Goal: Task Accomplishment & Management: Manage account settings

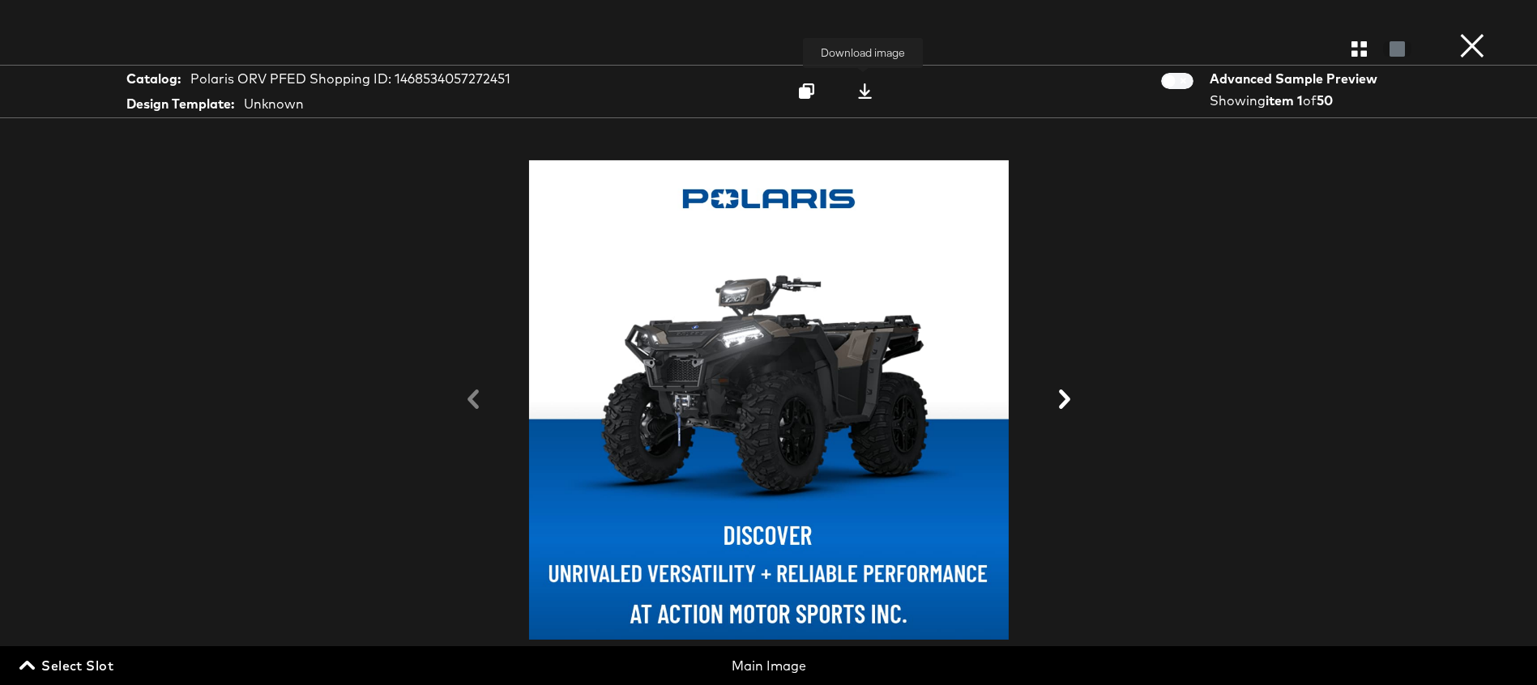
scroll to position [71, 0]
click at [1460, 32] on button "×" at bounding box center [1472, 16] width 32 height 32
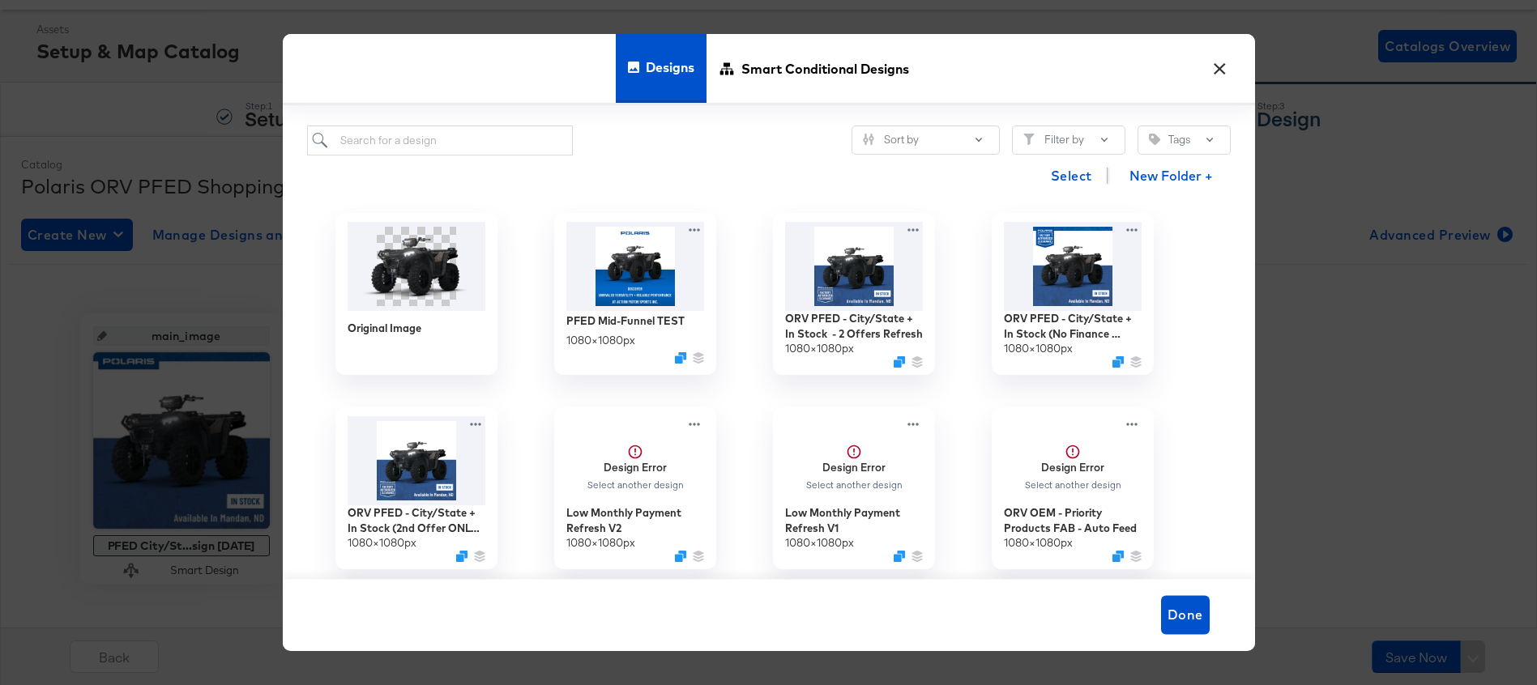
click at [1222, 84] on div "Designs Smart Conditional Designs" at bounding box center [769, 69] width 972 height 71
click at [1218, 69] on button "×" at bounding box center [1219, 64] width 29 height 29
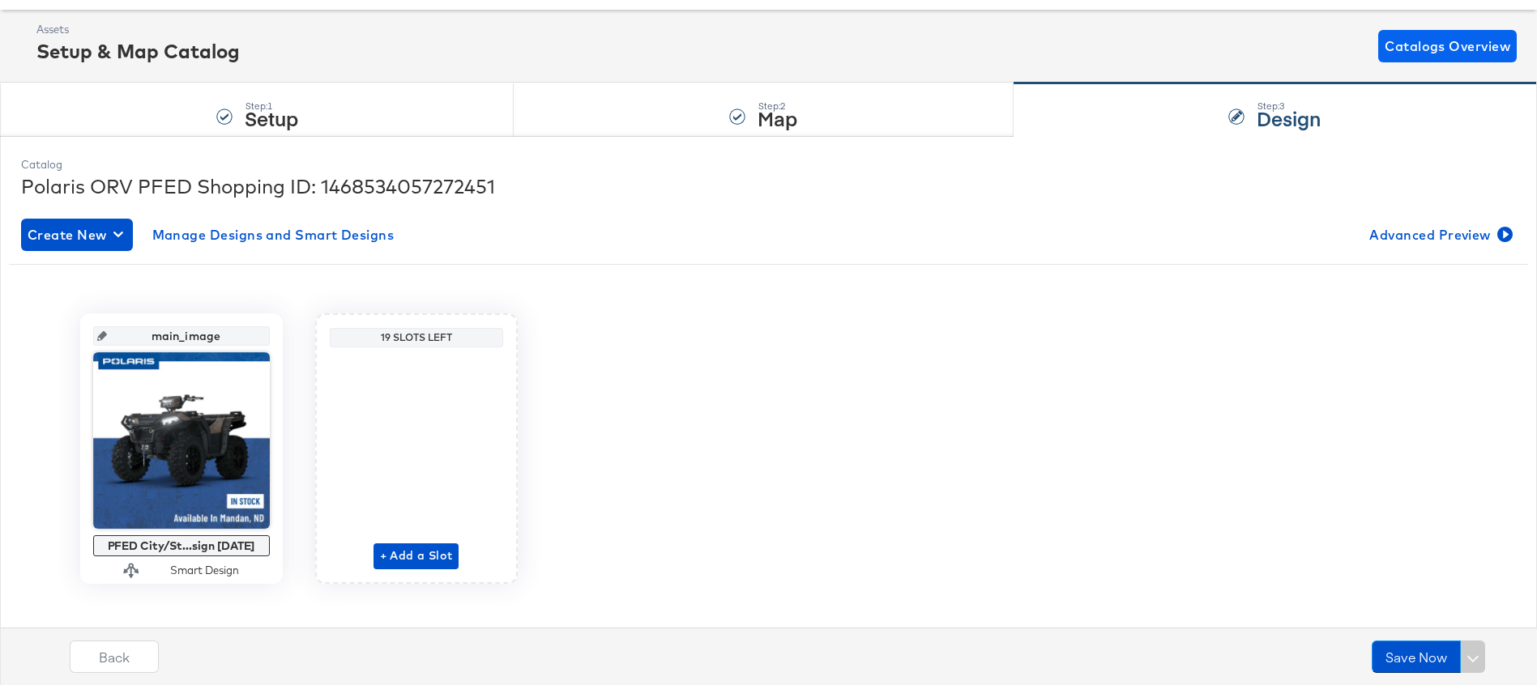
scroll to position [0, 0]
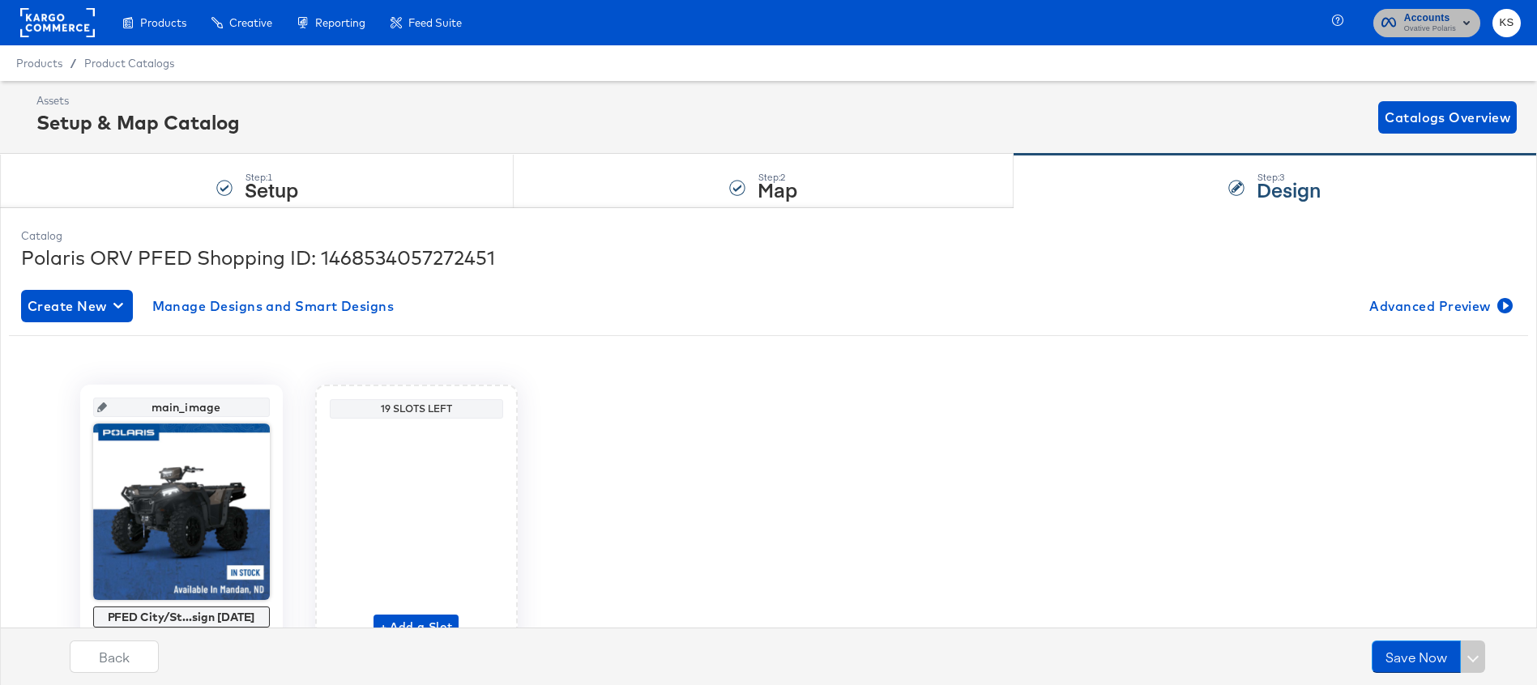
click at [1428, 28] on span "Ovative Polaris" at bounding box center [1430, 29] width 52 height 13
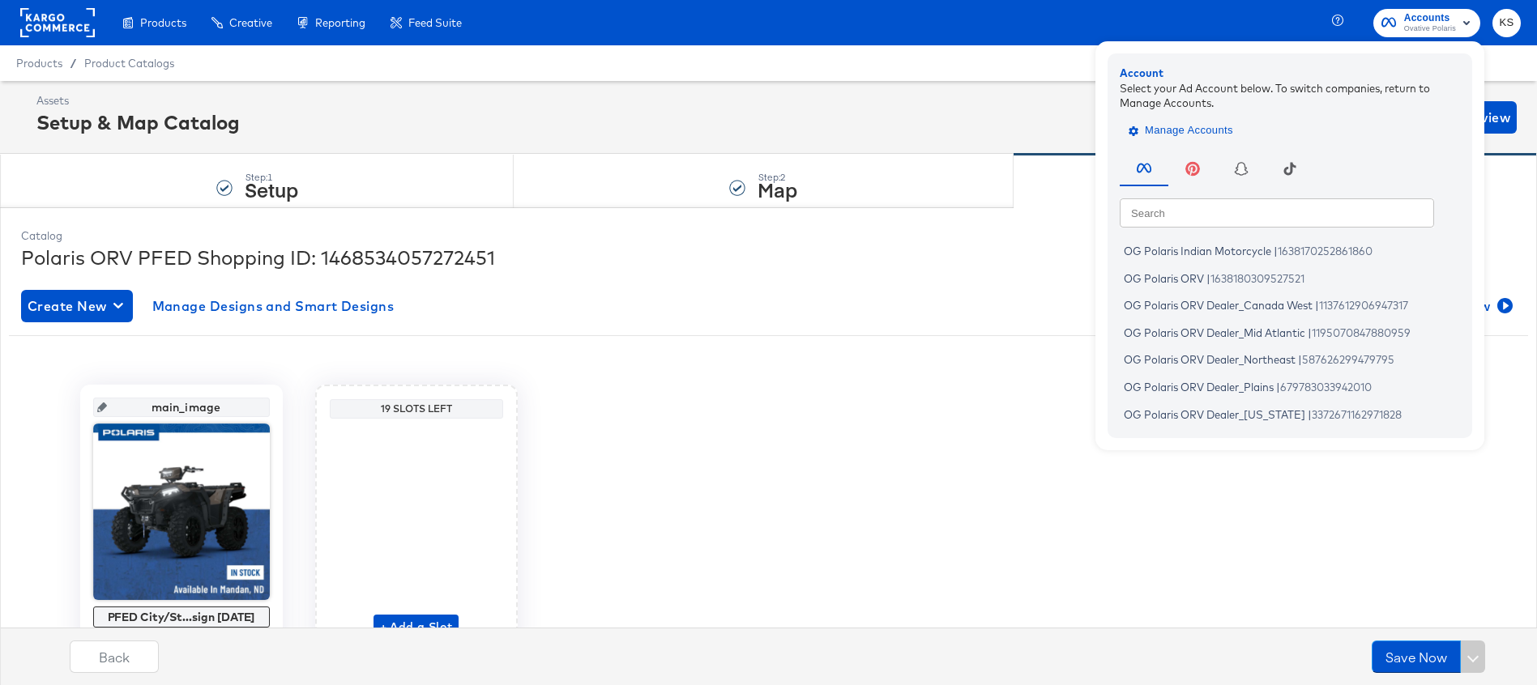
click at [1214, 123] on span "Manage Accounts" at bounding box center [1182, 131] width 101 height 19
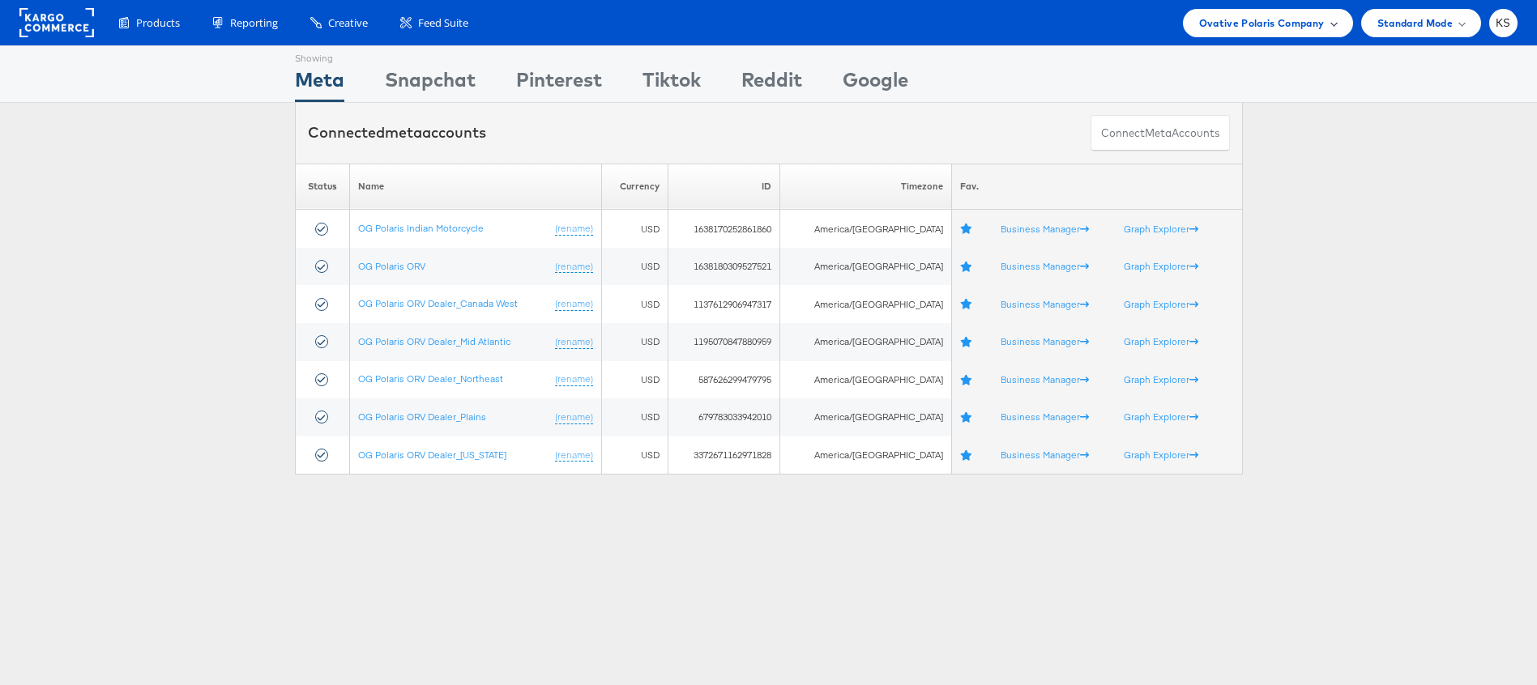
click at [1284, 28] on span "Ovative Polaris Company" at bounding box center [1262, 23] width 126 height 17
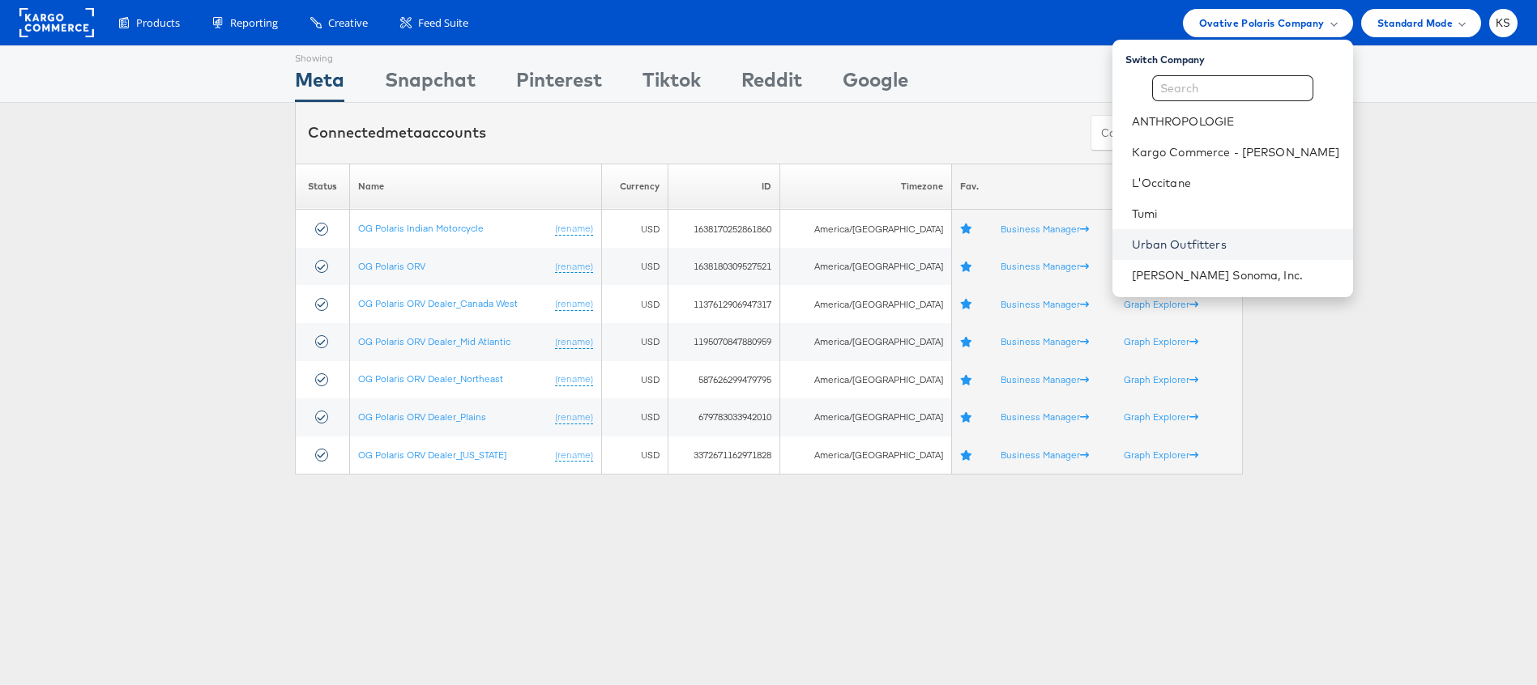
click at [1213, 237] on link "Urban Outfitters" at bounding box center [1236, 245] width 208 height 16
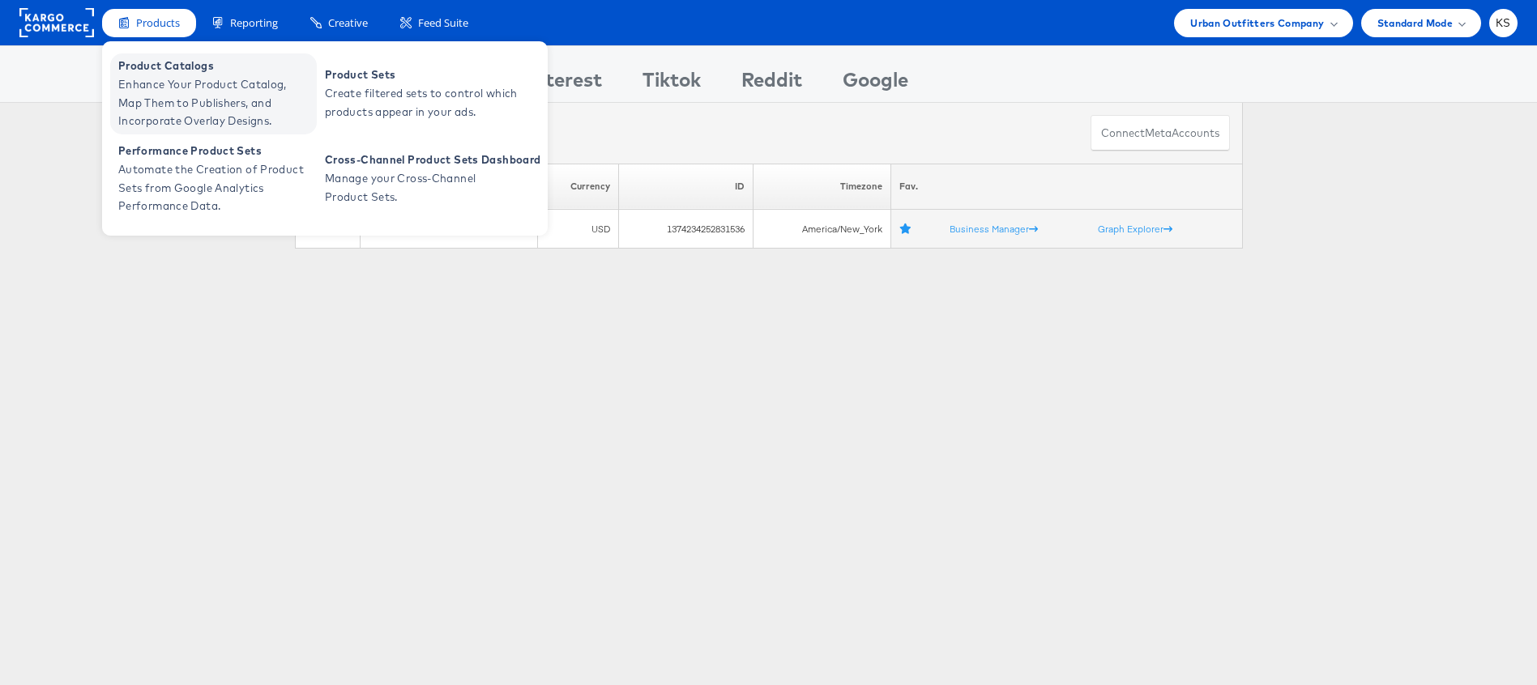
click at [151, 86] on span "Enhance Your Product Catalog, Map Them to Publishers, and Incorporate Overlay D…" at bounding box center [215, 102] width 194 height 55
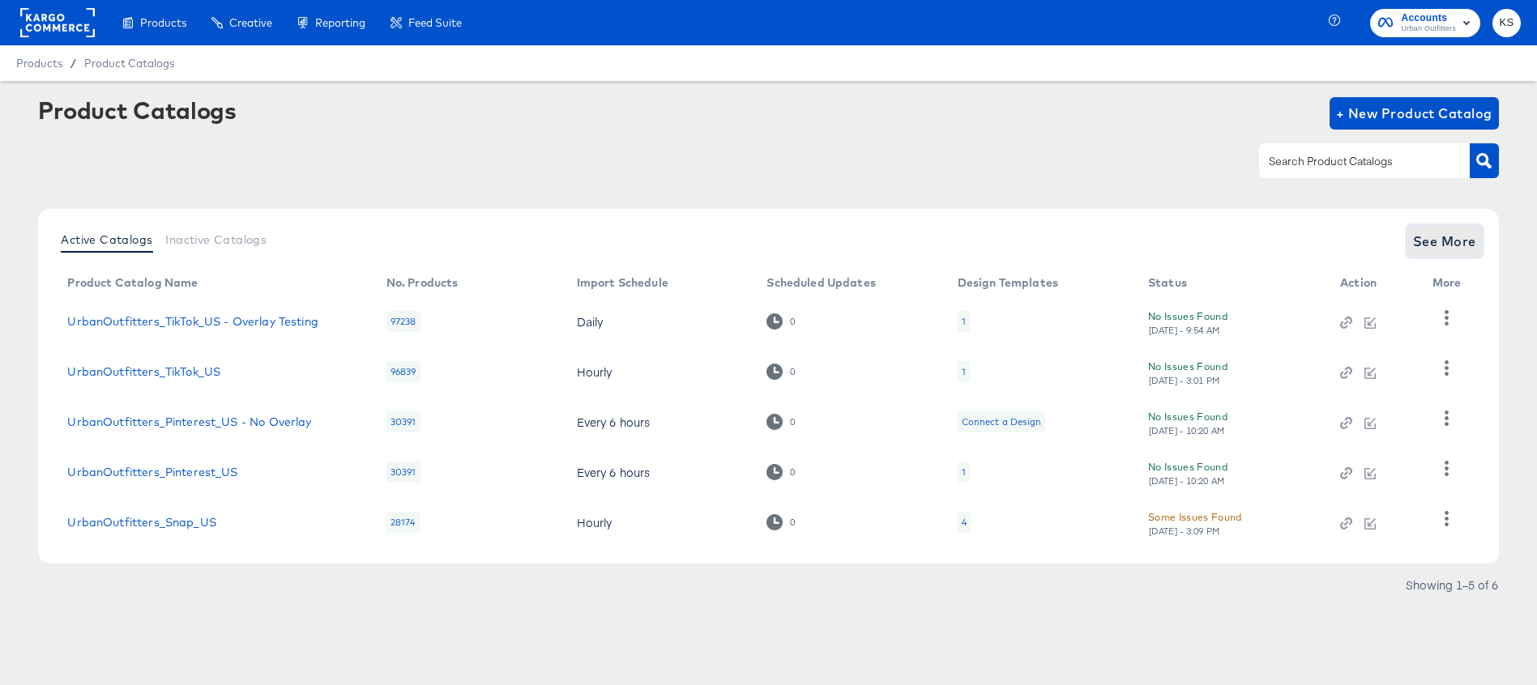
click at [1435, 234] on span "See More" at bounding box center [1444, 241] width 63 height 23
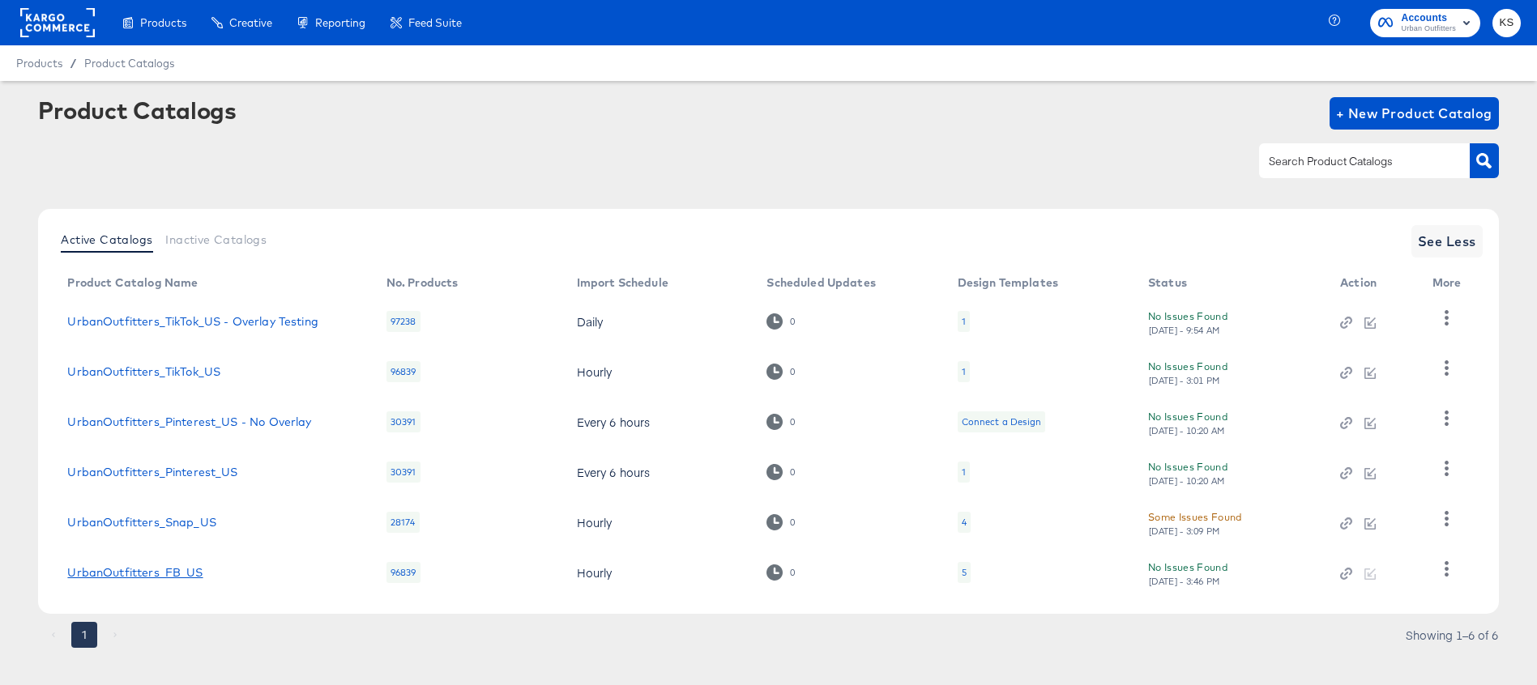
click at [139, 575] on link "UrbanOutfitters_FB_US" at bounding box center [134, 572] width 135 height 13
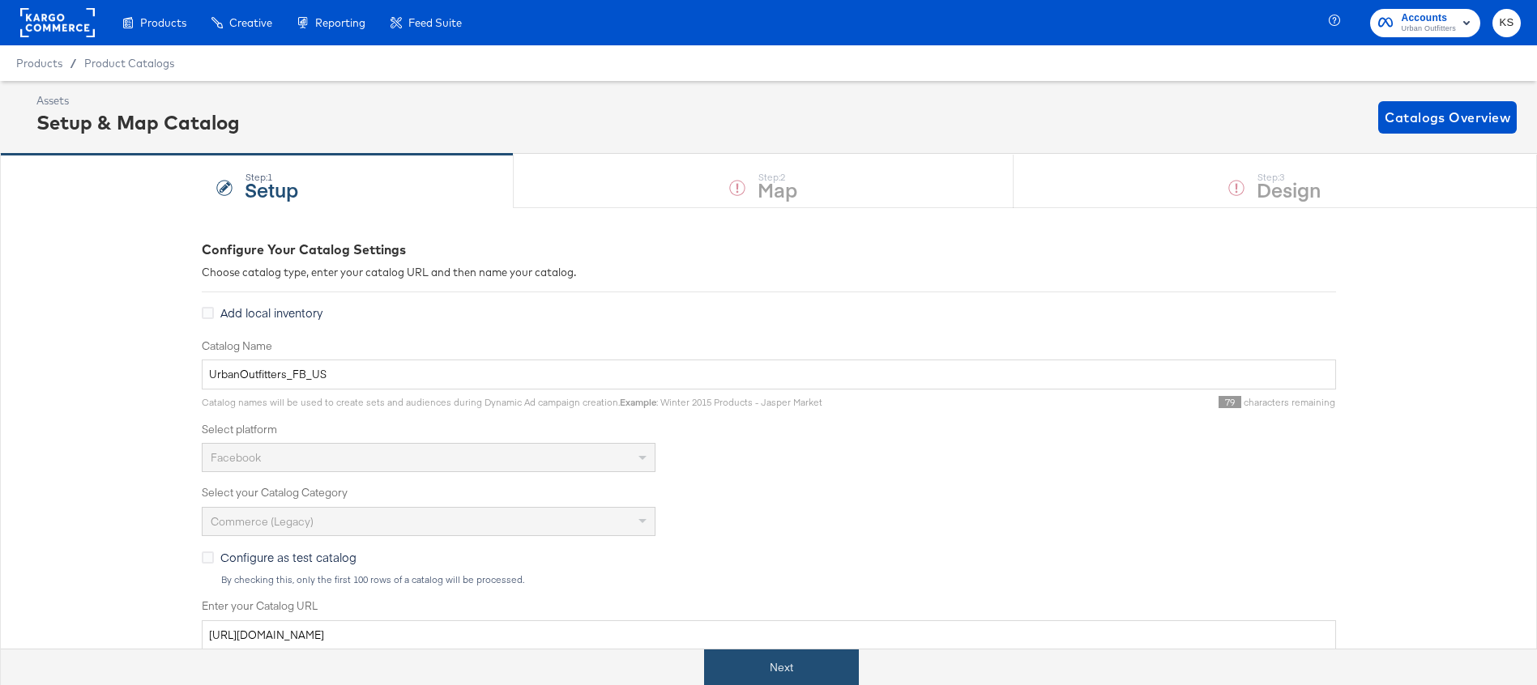
click at [804, 663] on button "Next" at bounding box center [781, 668] width 155 height 36
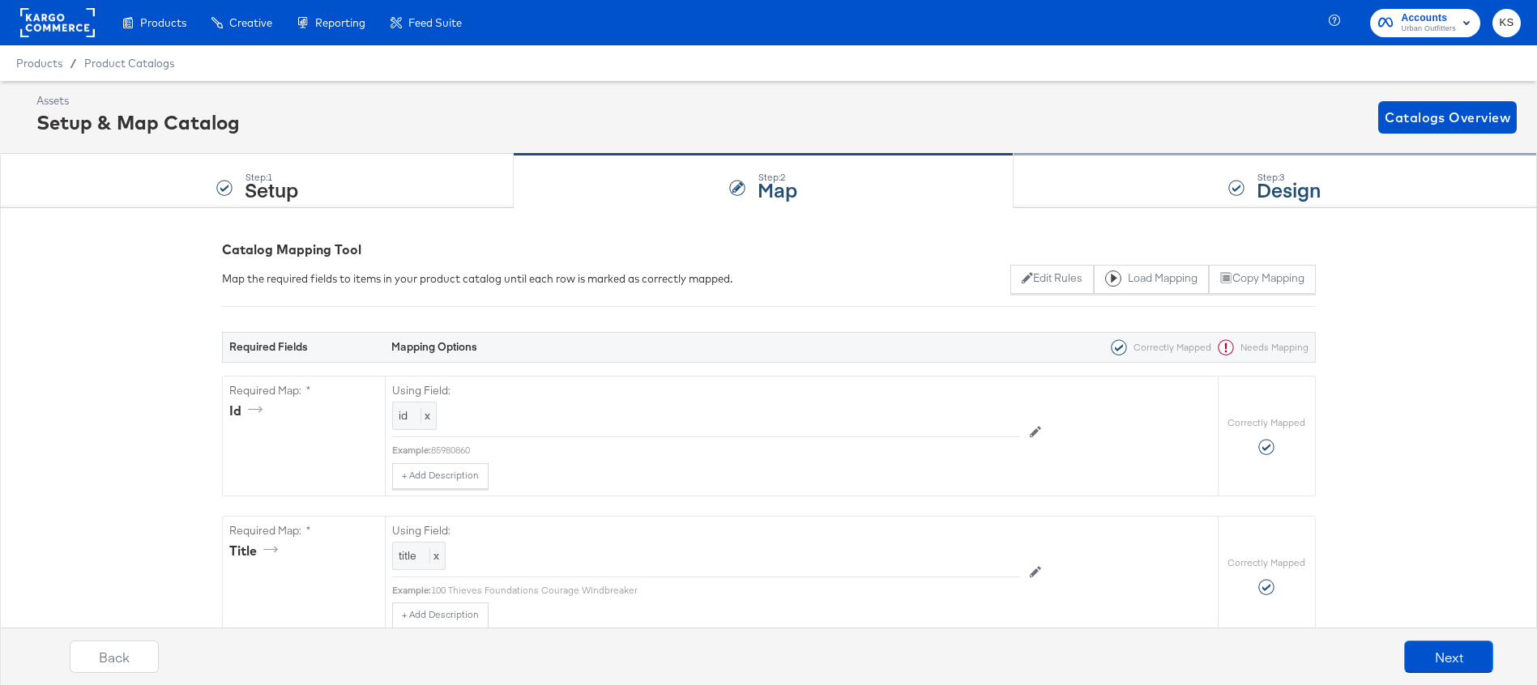
click at [1085, 183] on div "Step: 3 Design" at bounding box center [1274, 181] width 523 height 53
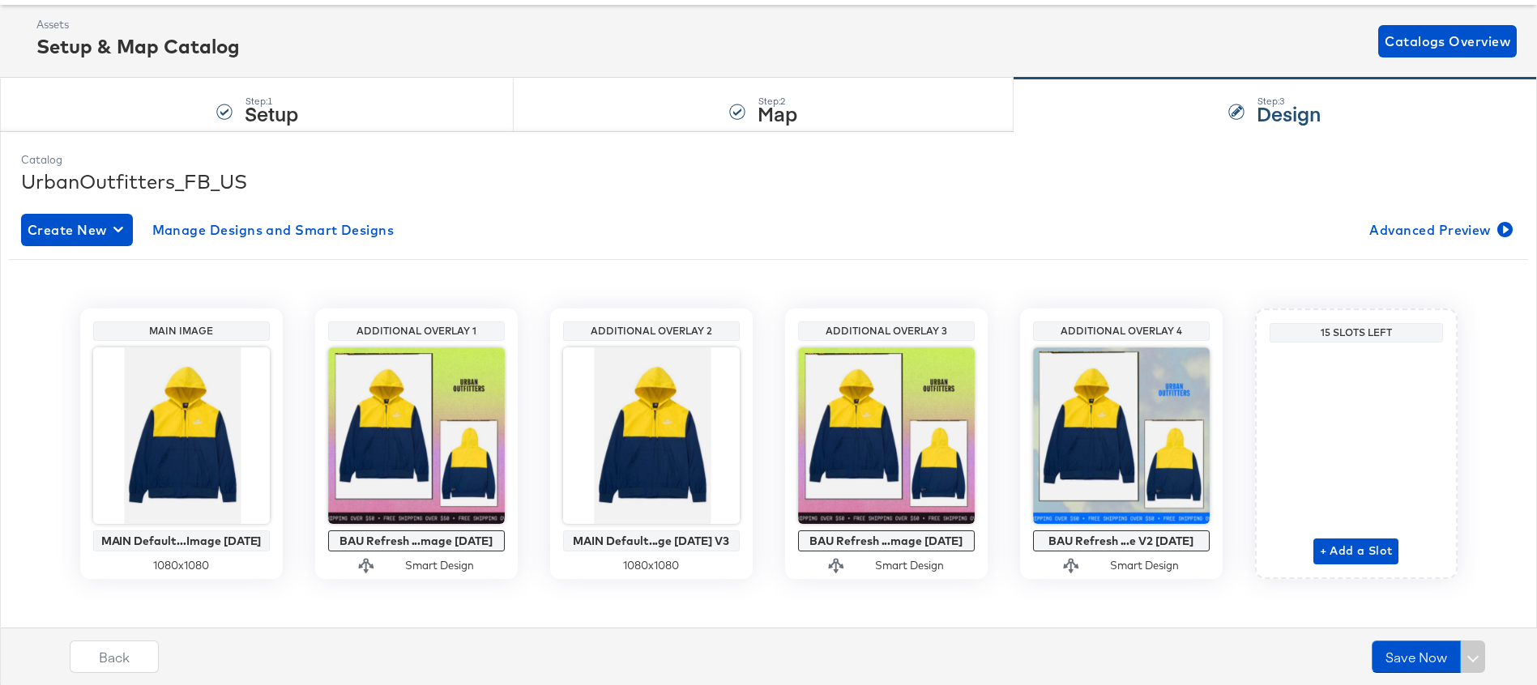
scroll to position [87, 0]
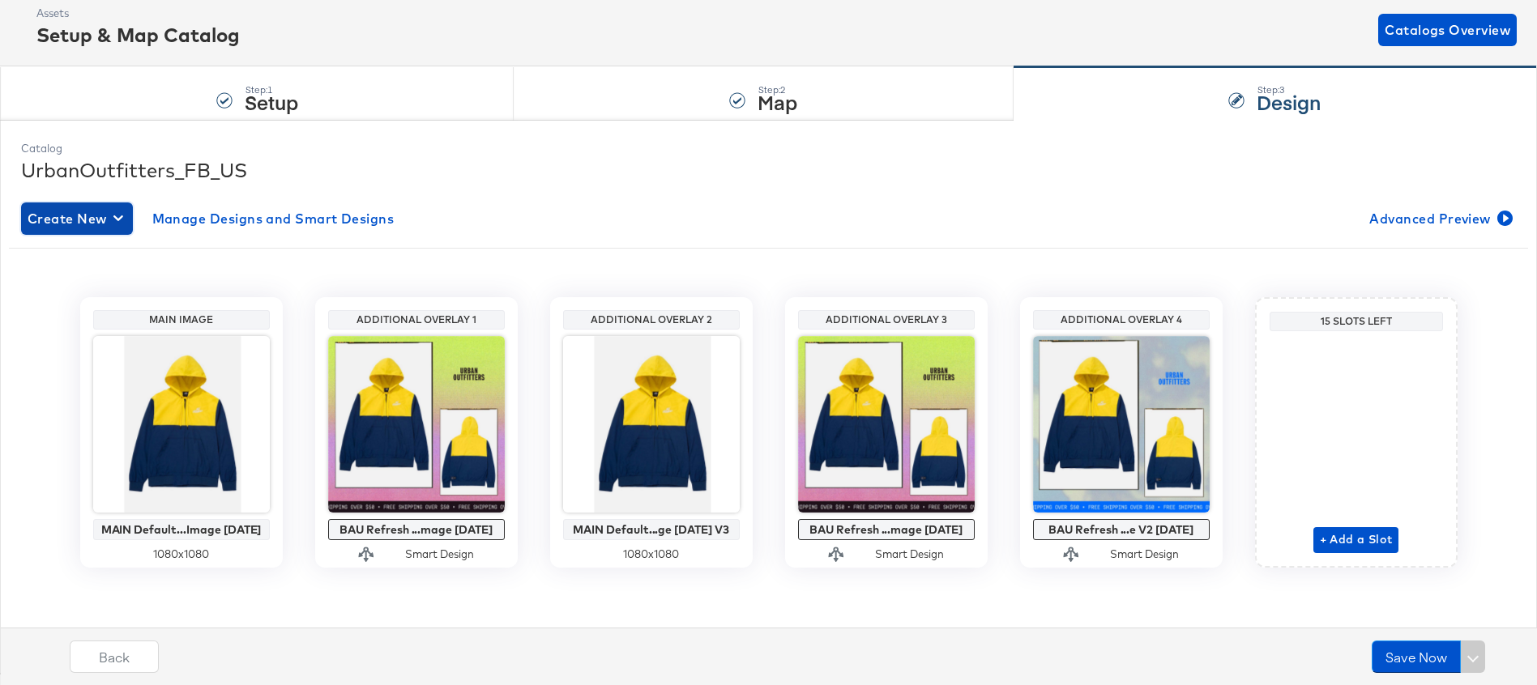
click at [101, 217] on span "Create New" at bounding box center [77, 218] width 99 height 23
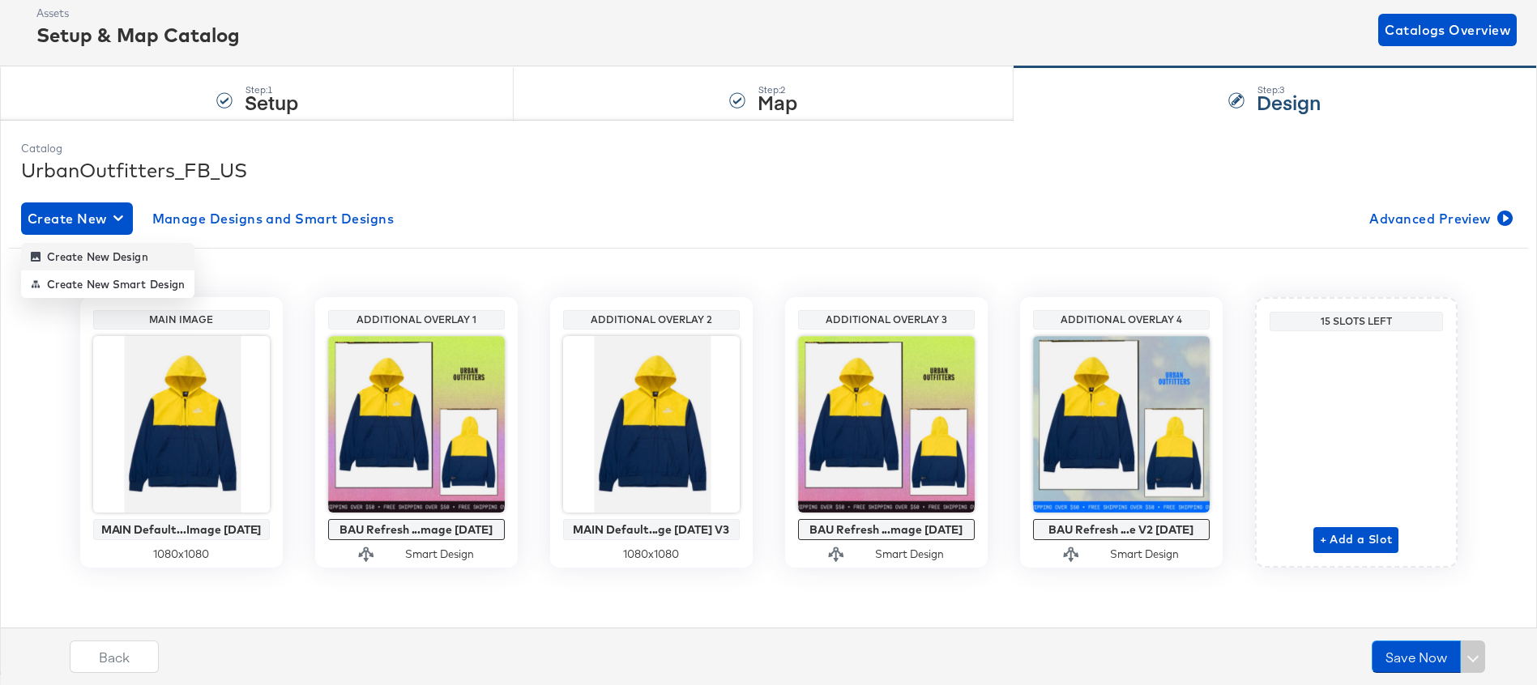
click at [106, 262] on div "Create New Design" at bounding box center [89, 256] width 117 height 13
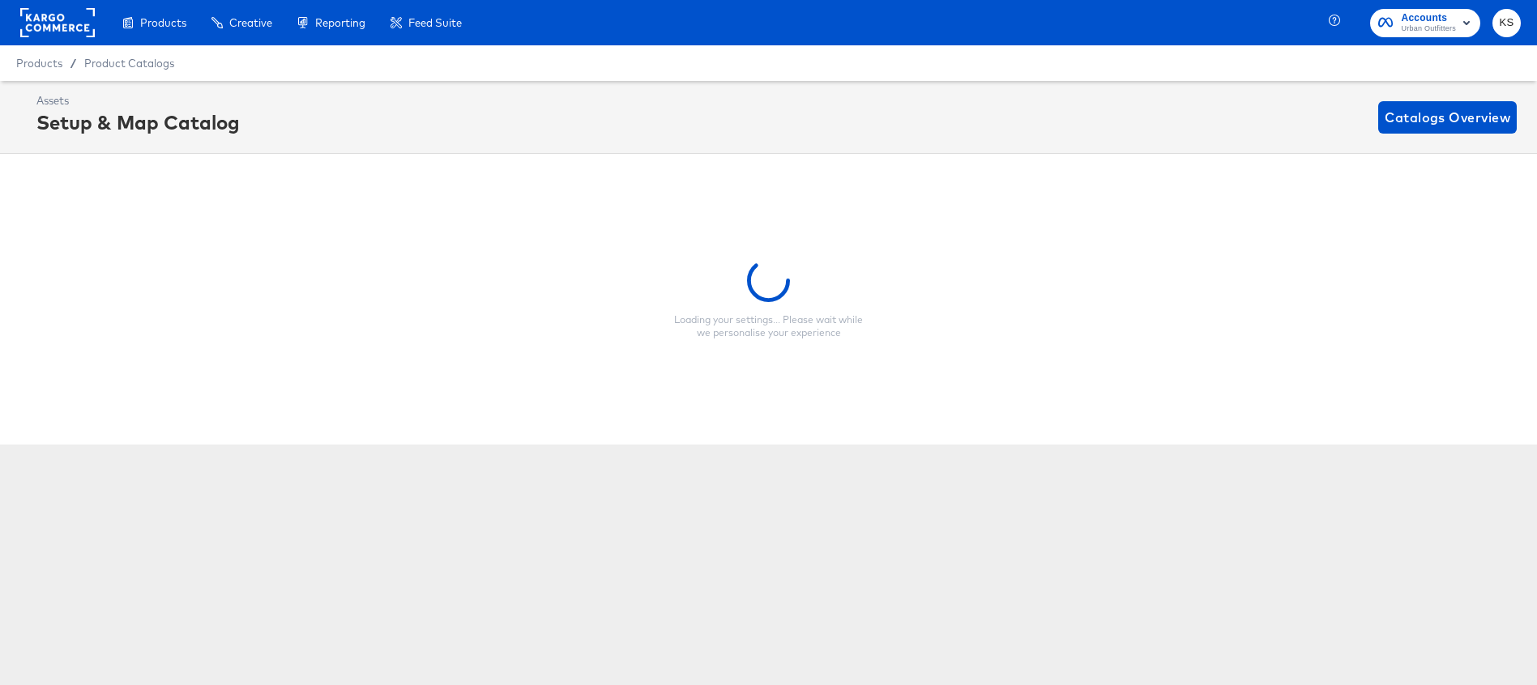
scroll to position [0, 0]
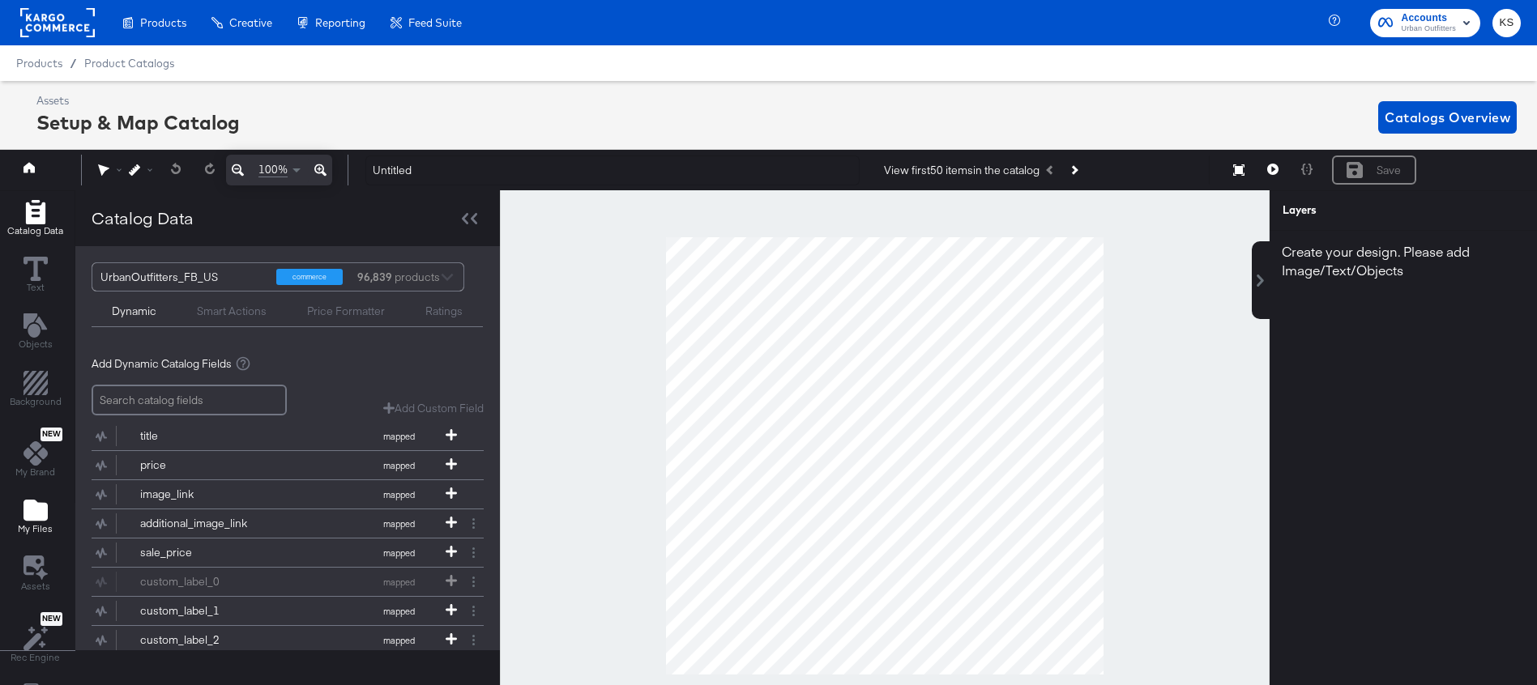
click at [40, 524] on span "My Files" at bounding box center [35, 528] width 35 height 13
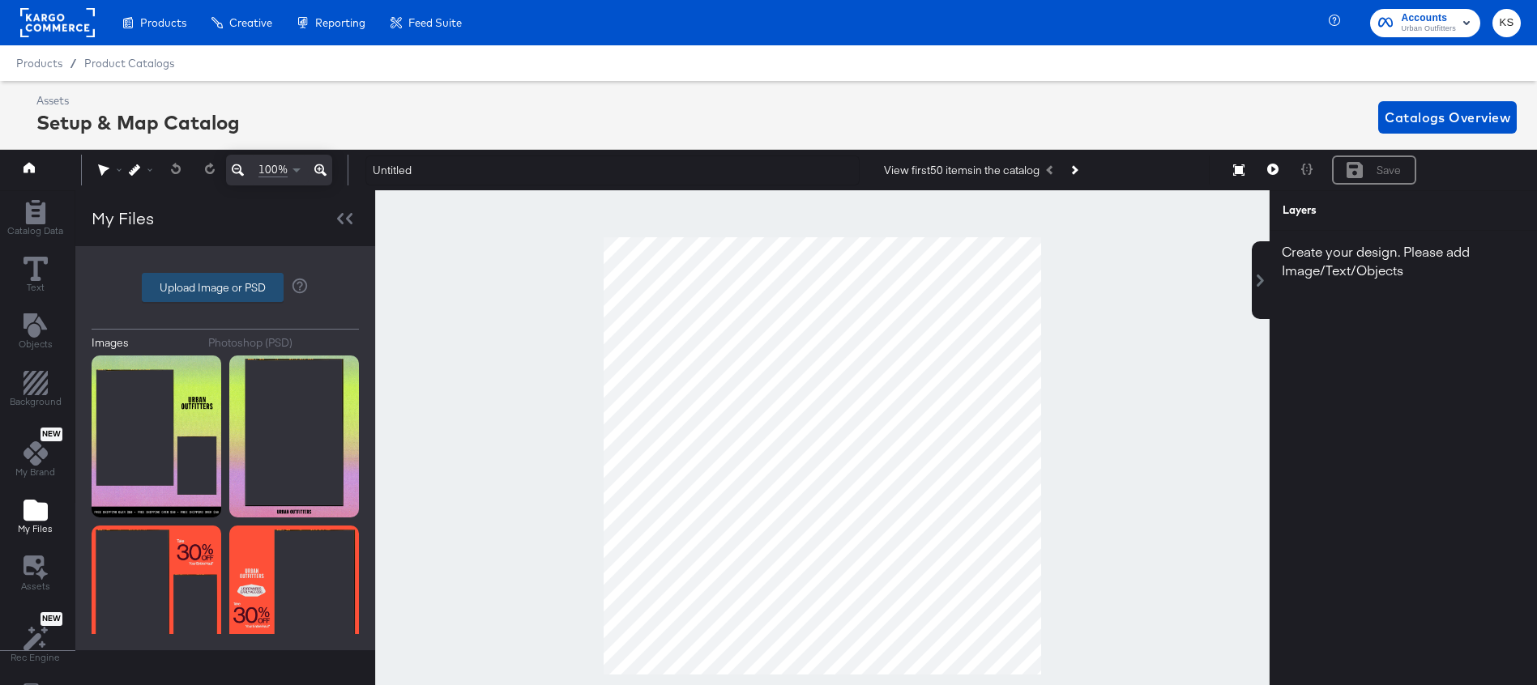
click at [225, 295] on label "Upload Image or PSD" at bounding box center [213, 288] width 140 height 28
click at [225, 288] on input "Upload Image or PSD" at bounding box center [225, 288] width 0 height 0
type input "C:\fakepath\UO_25_Promo_Kargo-2Up.jpg"
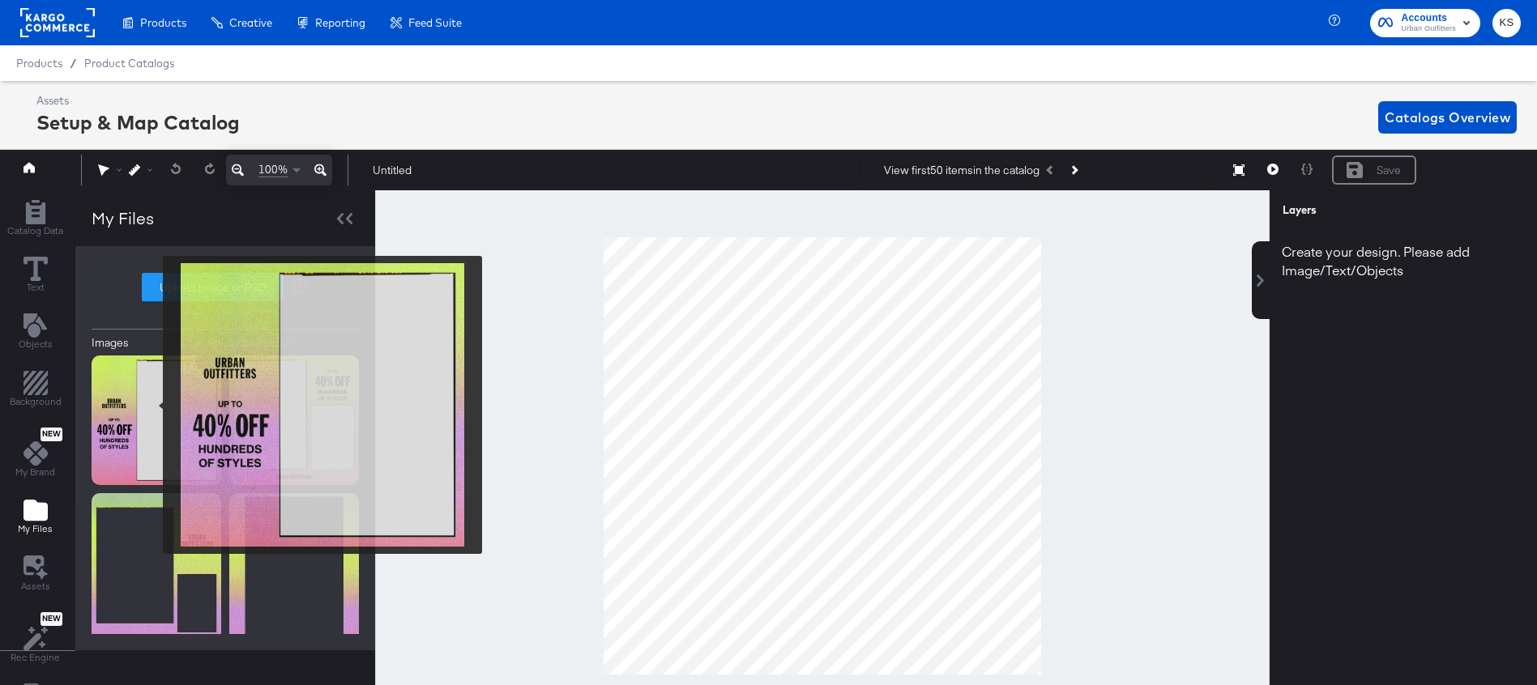
click at [152, 405] on img at bounding box center [157, 421] width 130 height 130
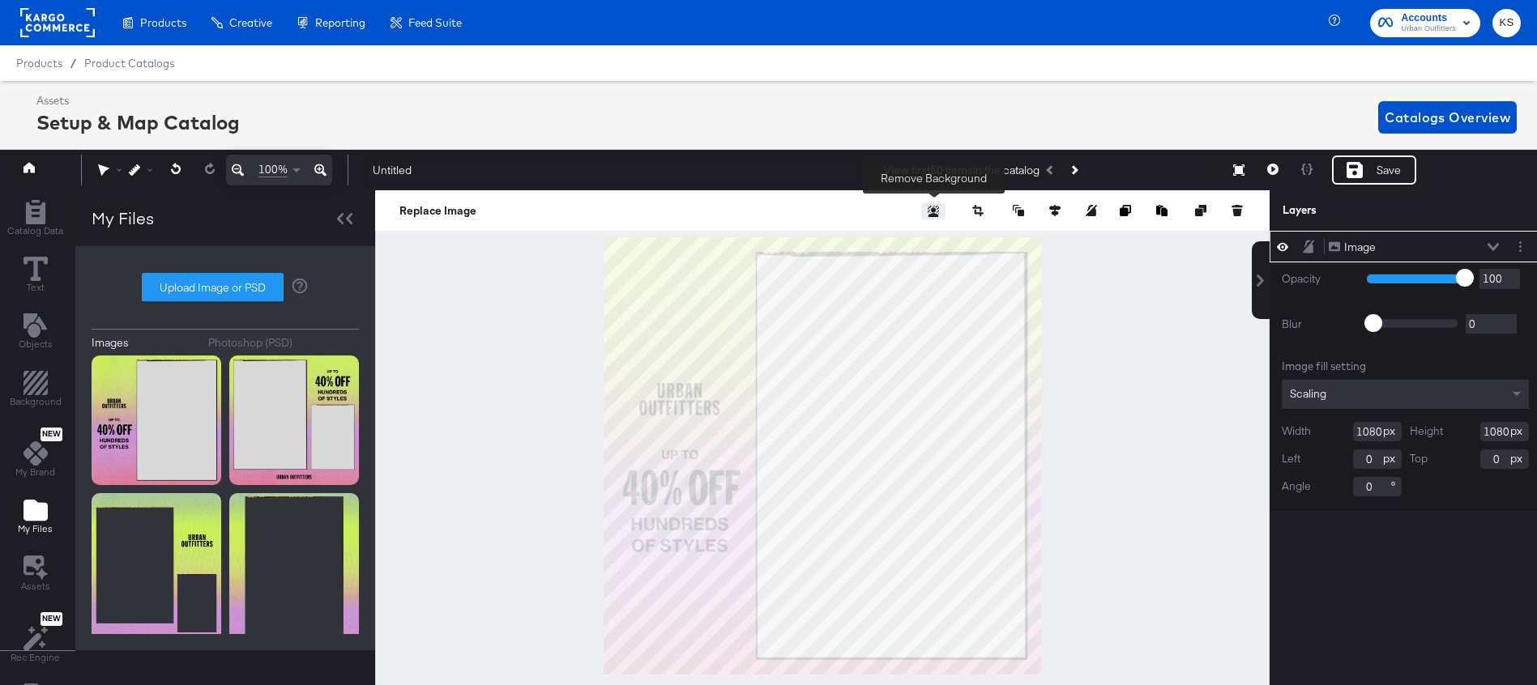
click at [936, 216] on icon "Remove background" at bounding box center [932, 211] width 11 height 11
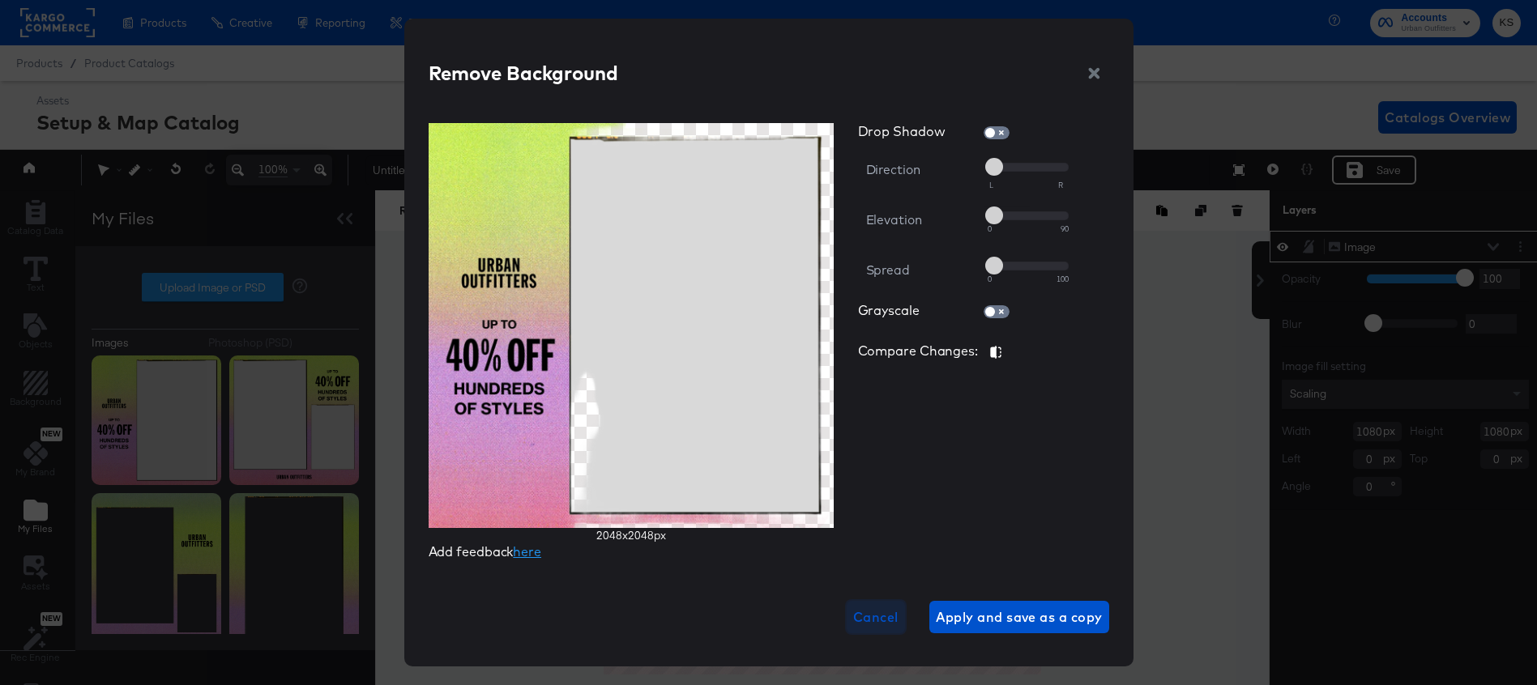
click at [882, 615] on span "Cancel" at bounding box center [875, 617] width 45 height 23
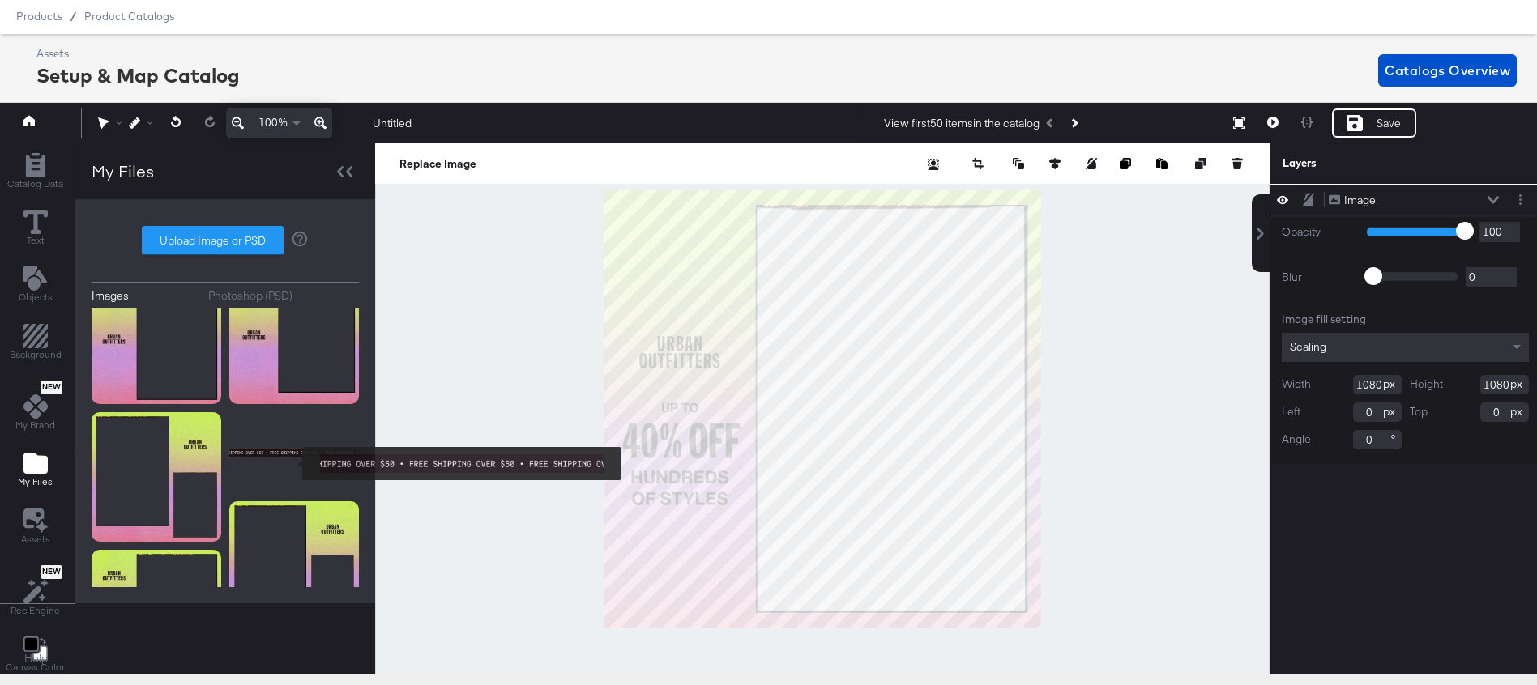
scroll to position [846, 0]
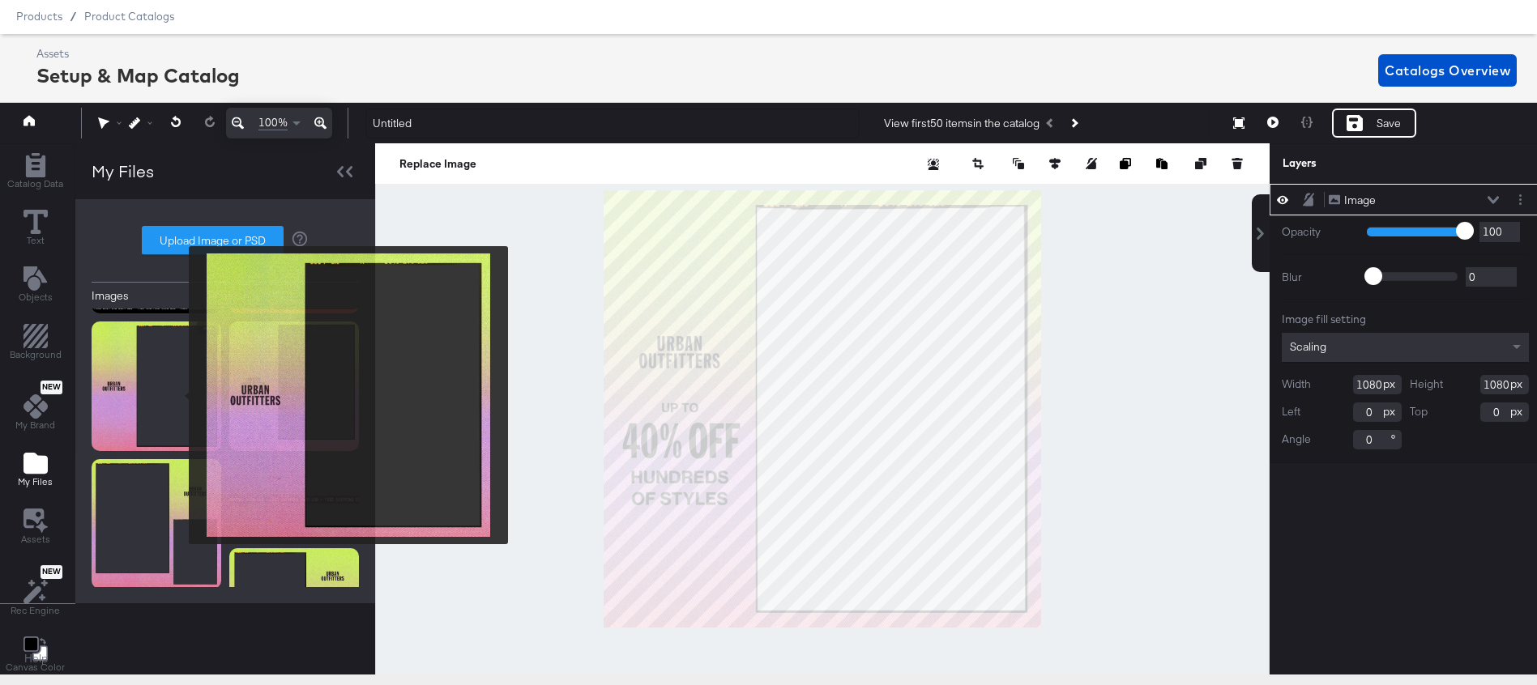
click at [178, 395] on img at bounding box center [157, 387] width 130 height 130
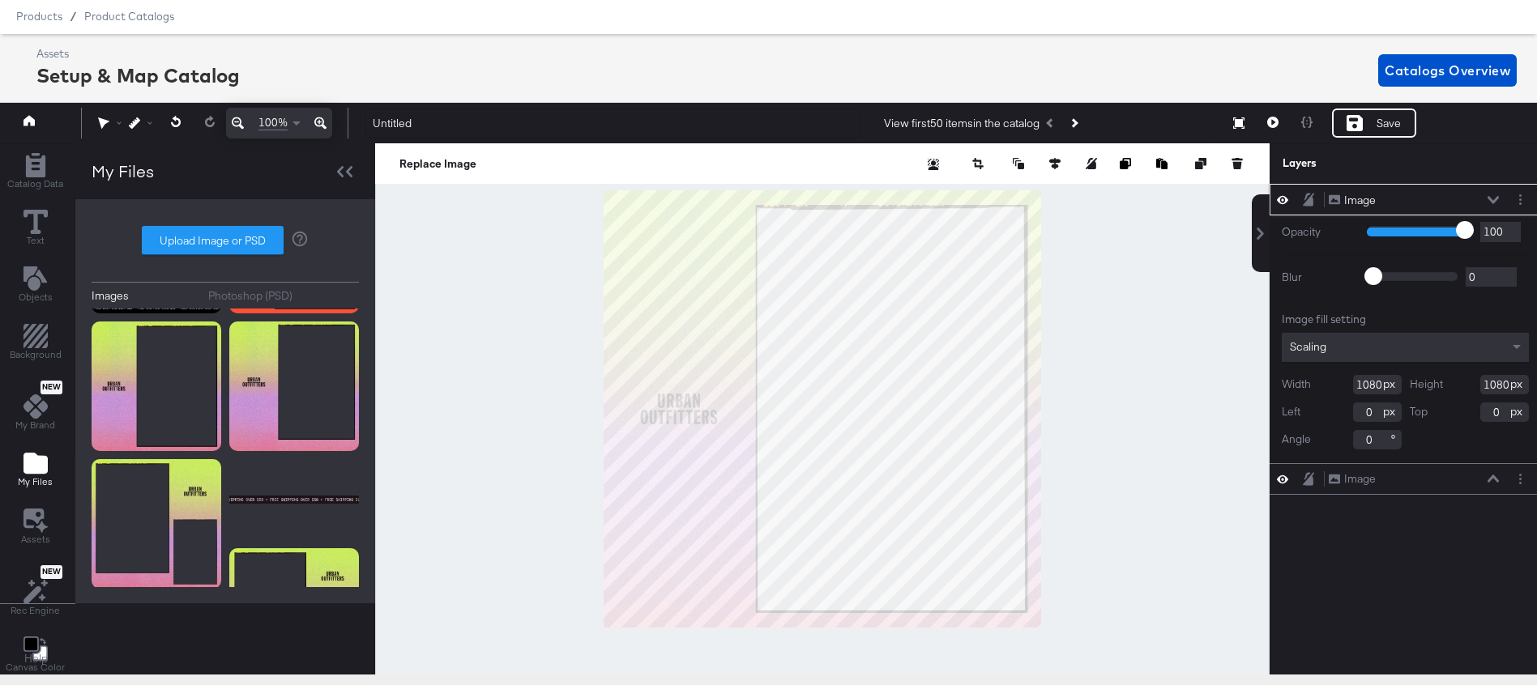
type input "92"
type input "91"
type input "83"
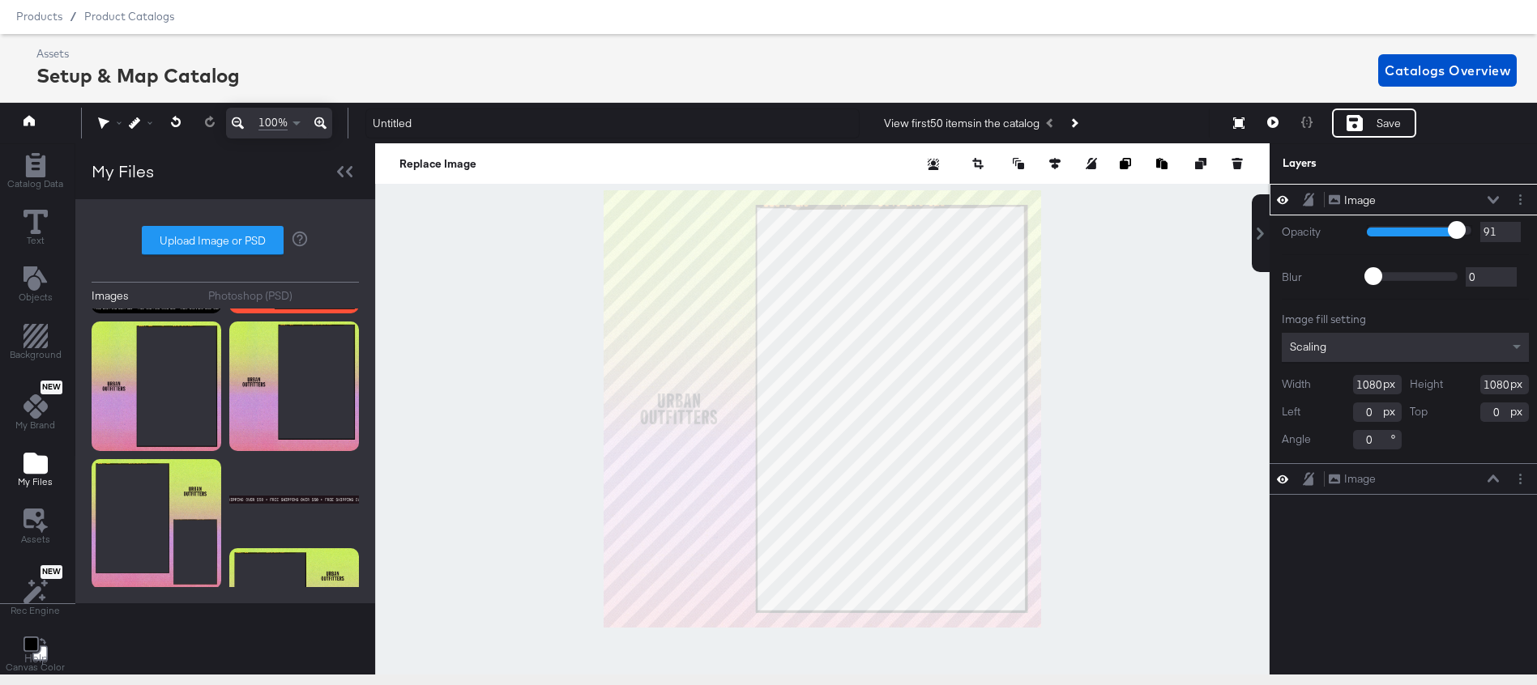
type input "83"
type input "77"
type input "70"
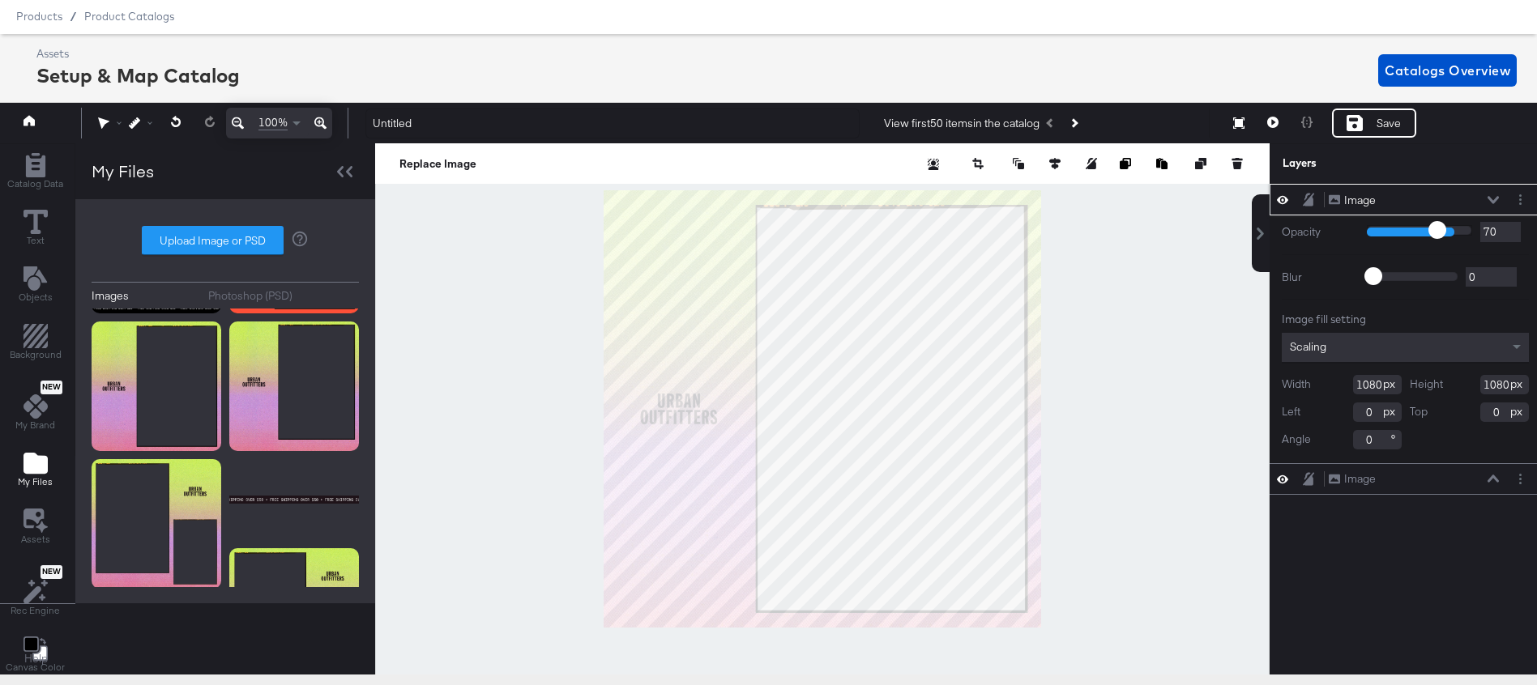
type input "66"
type input "62"
type input "55"
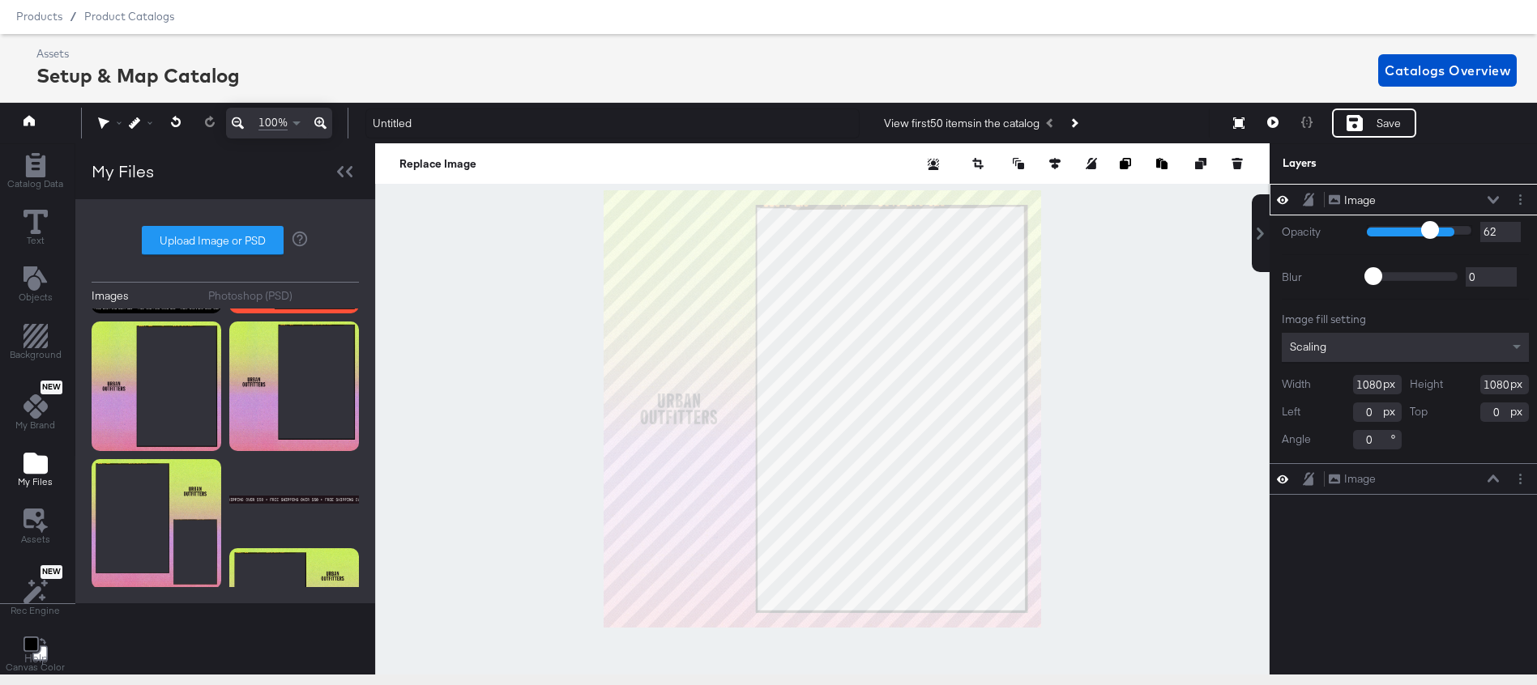
type input "55"
type input "53"
type input "52"
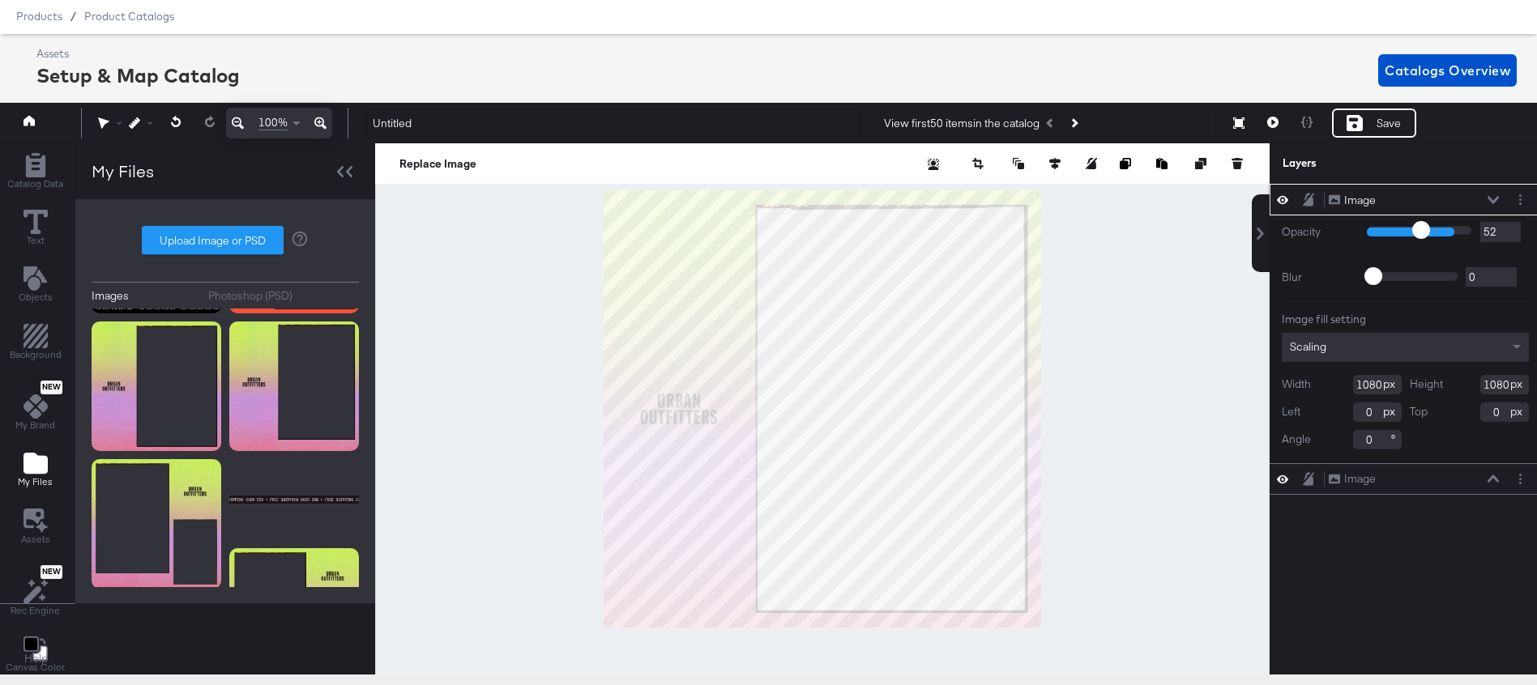
type input "50"
type input "49"
type input "47"
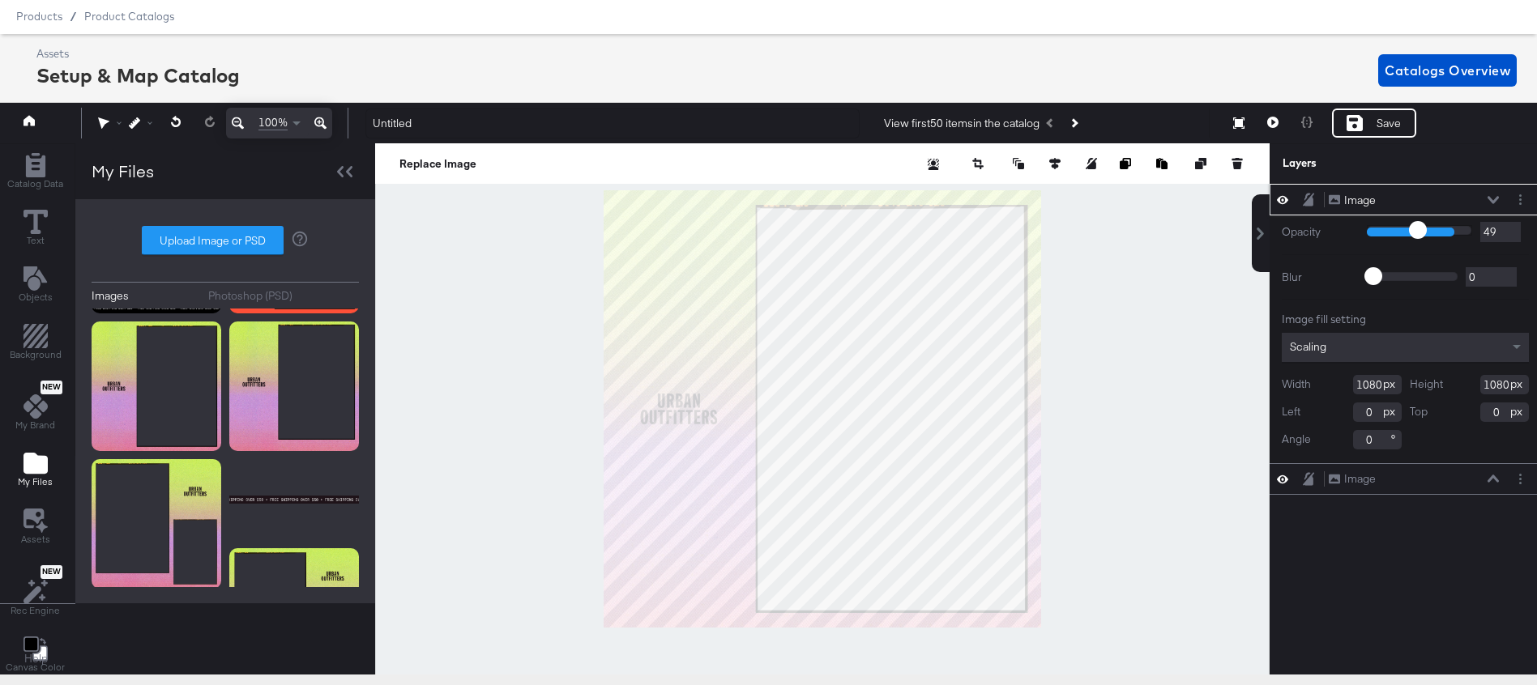
type input "47"
drag, startPoint x: 1456, startPoint y: 233, endPoint x: 1415, endPoint y: 232, distance: 40.5
click at [1414, 233] on input "range" at bounding box center [1418, 230] width 105 height 11
type input "48"
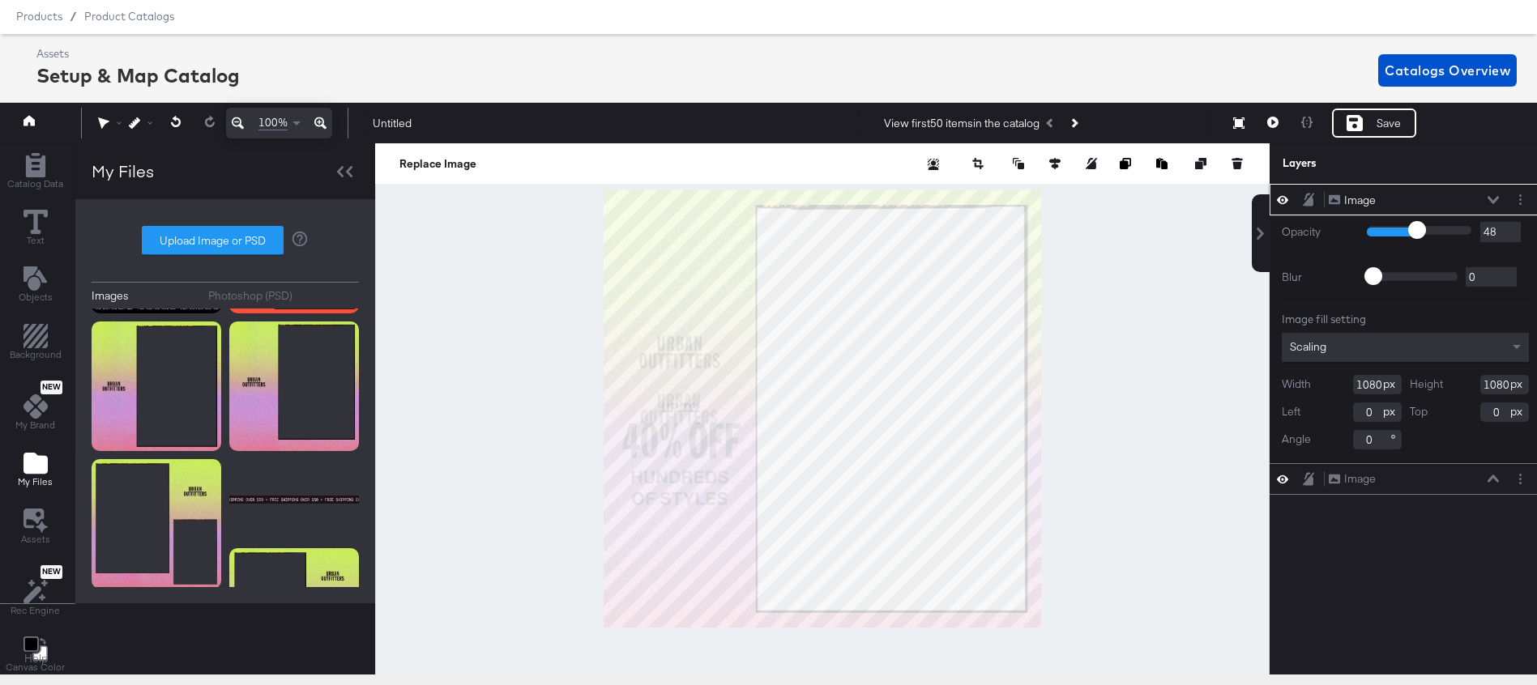
type input "47"
type input "44"
type input "34"
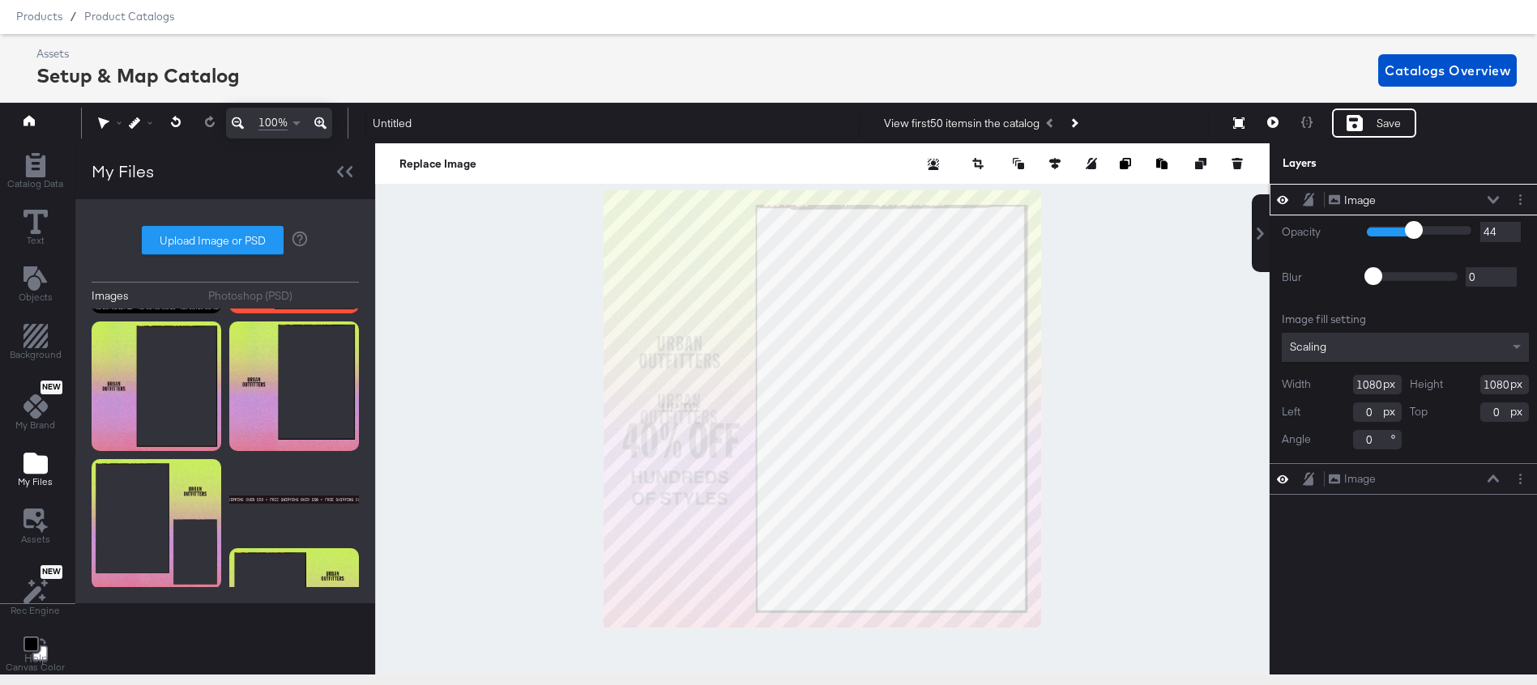
type input "34"
type input "30"
type input "27"
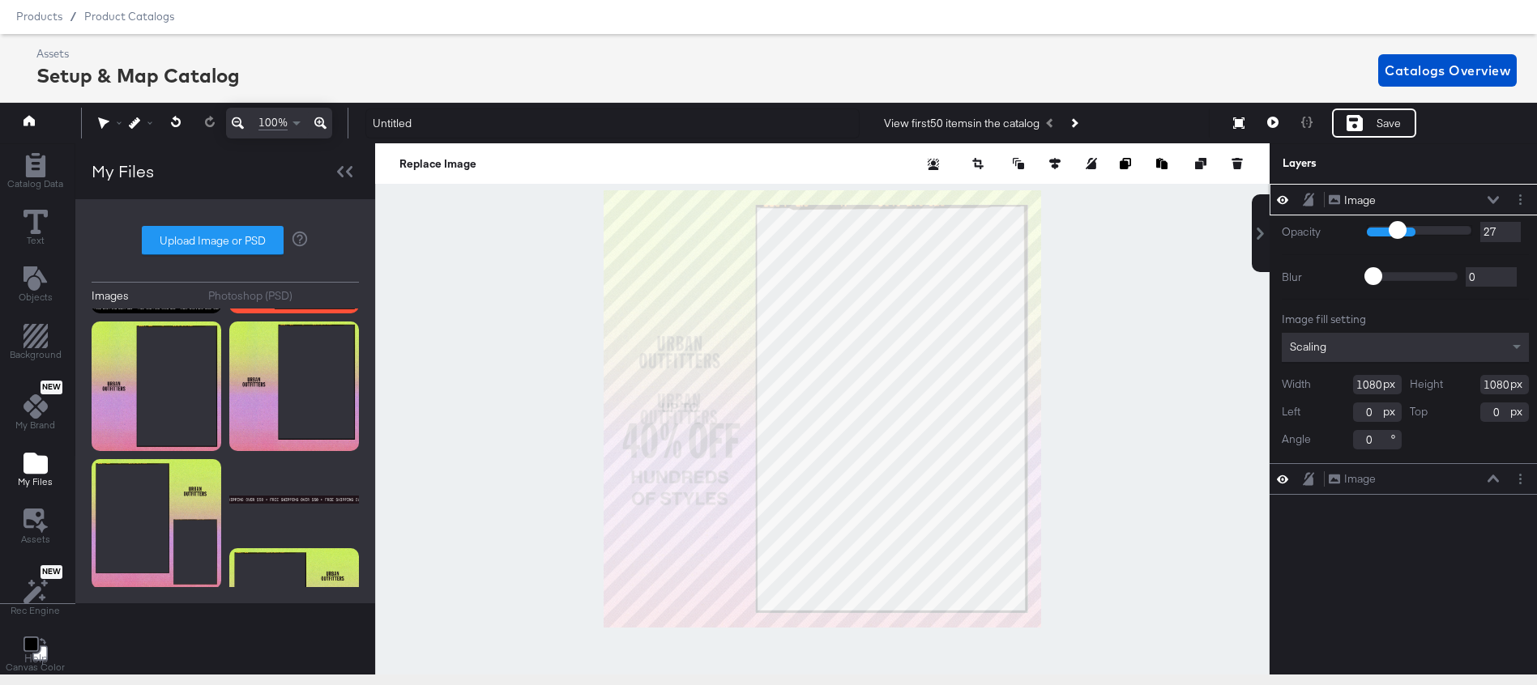
type input "24"
type input "21"
type input "20"
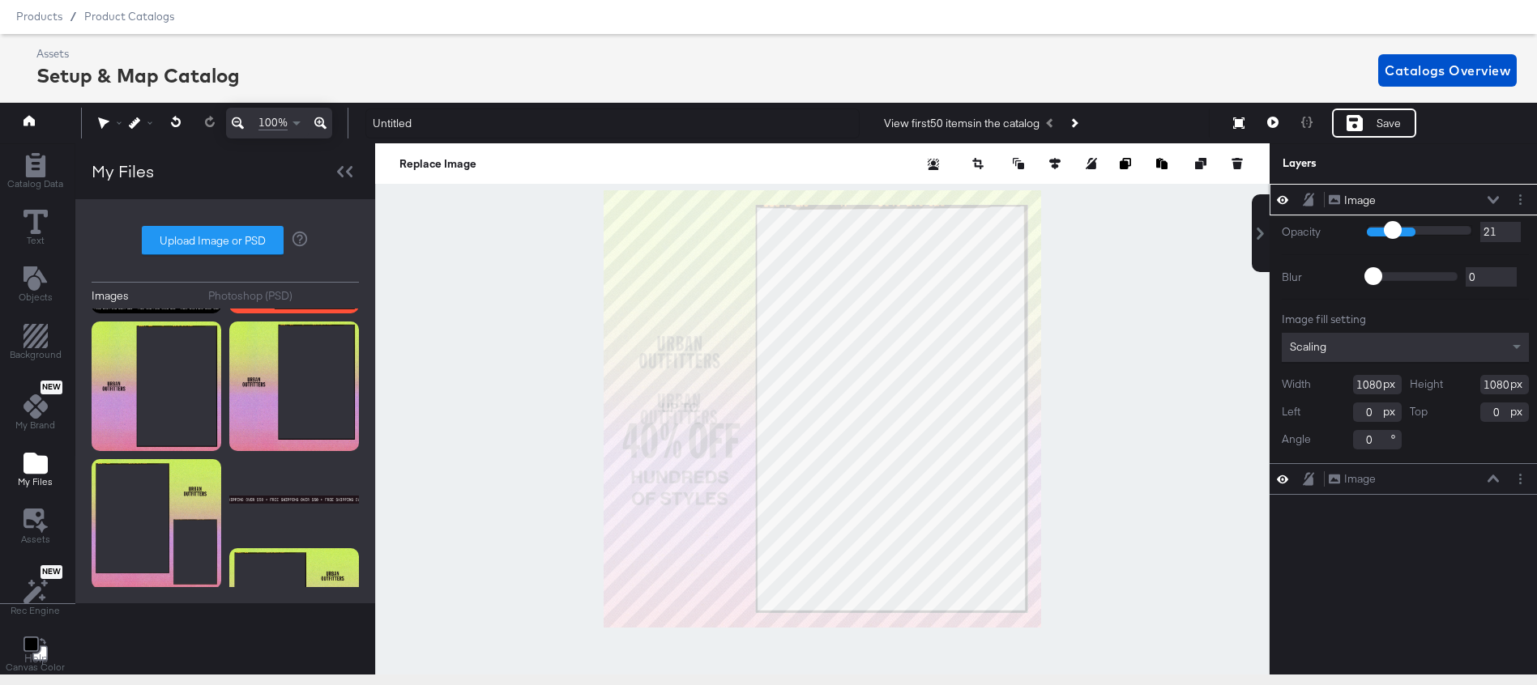
type input "20"
type input "19"
type input "18"
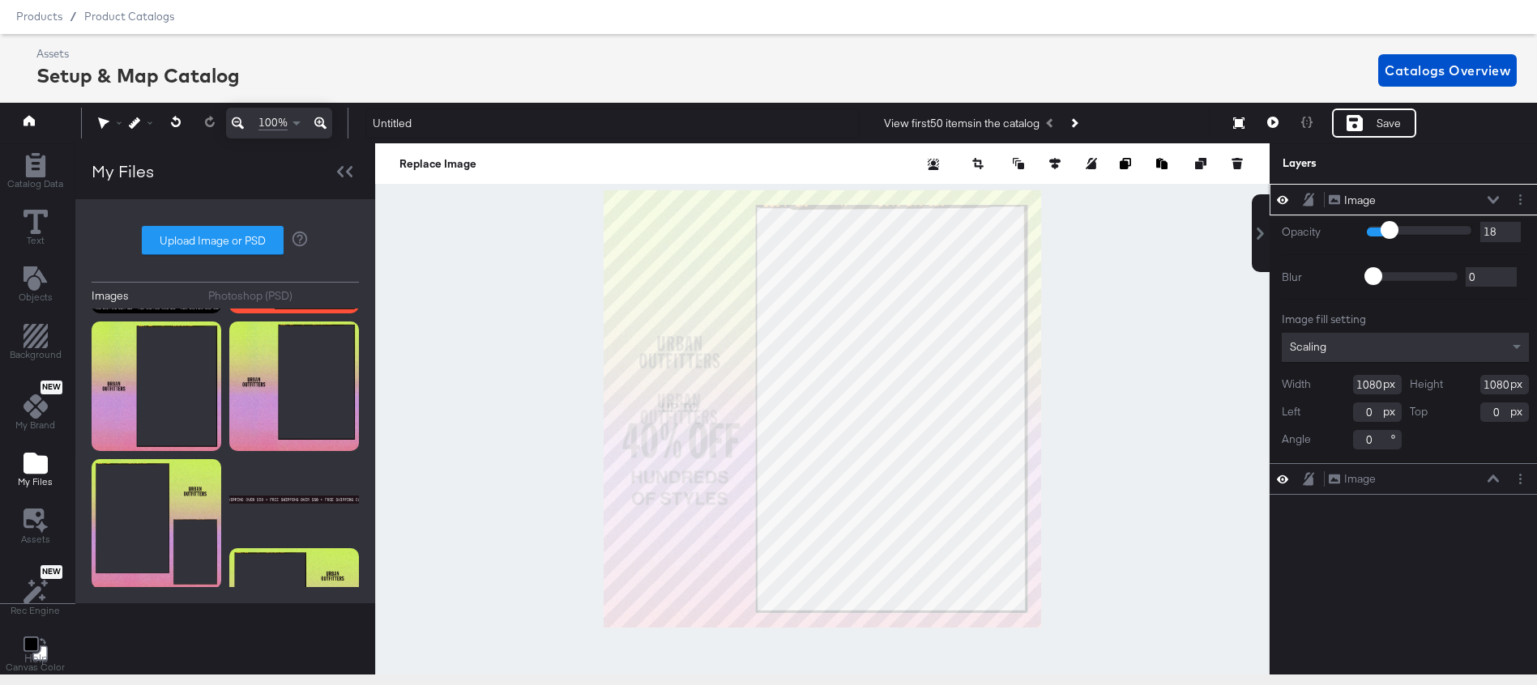
drag, startPoint x: 1416, startPoint y: 232, endPoint x: 1388, endPoint y: 232, distance: 27.5
click at [1388, 232] on input "range" at bounding box center [1418, 230] width 105 height 11
type input "16"
type input "14"
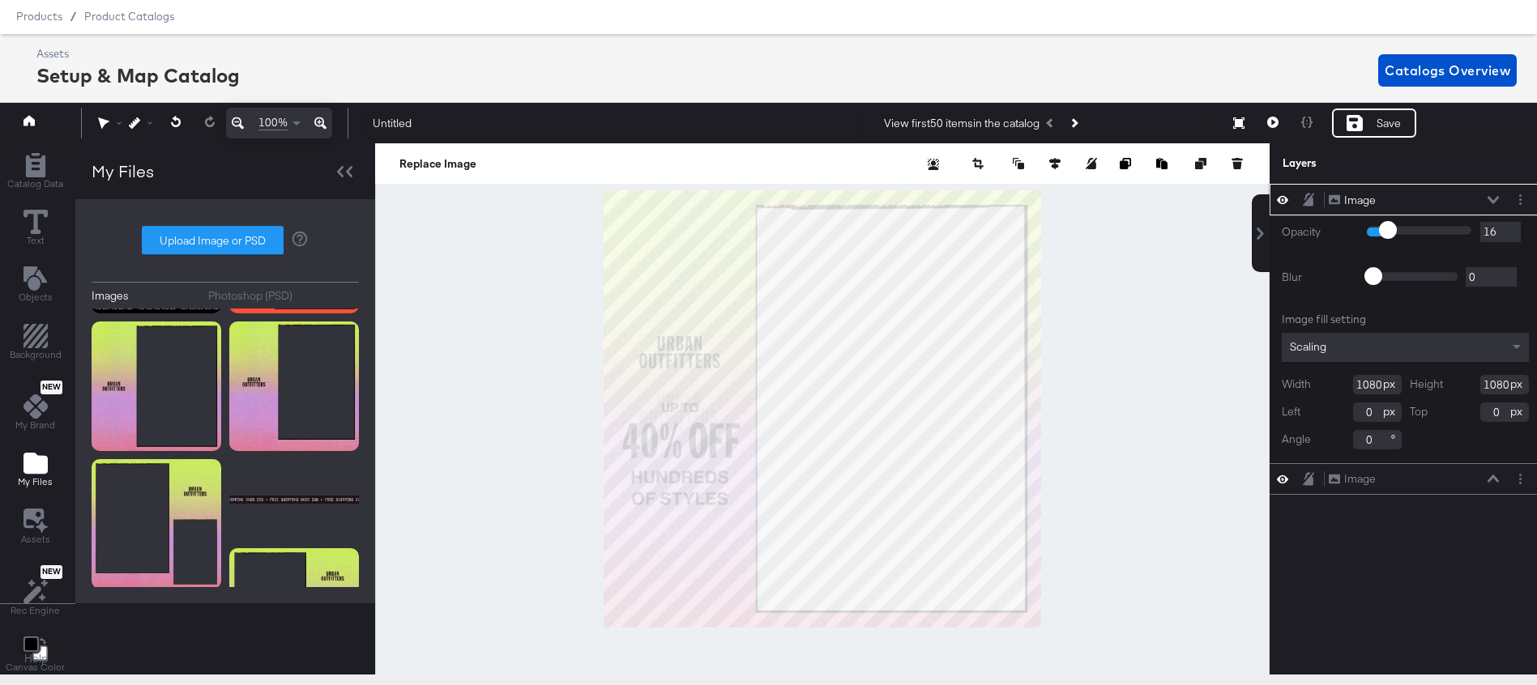
type input "14"
type input "12"
type input "10"
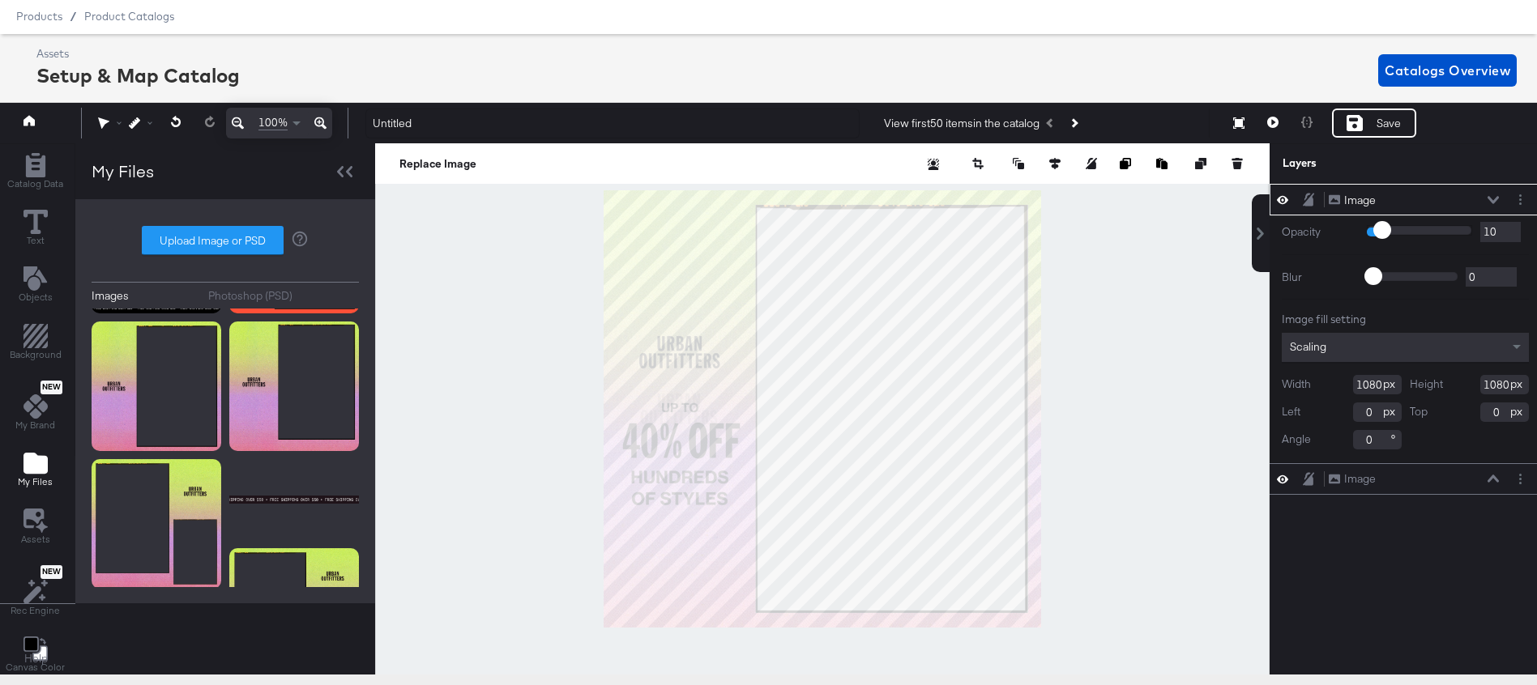
type input "8"
type input "4"
type input "3"
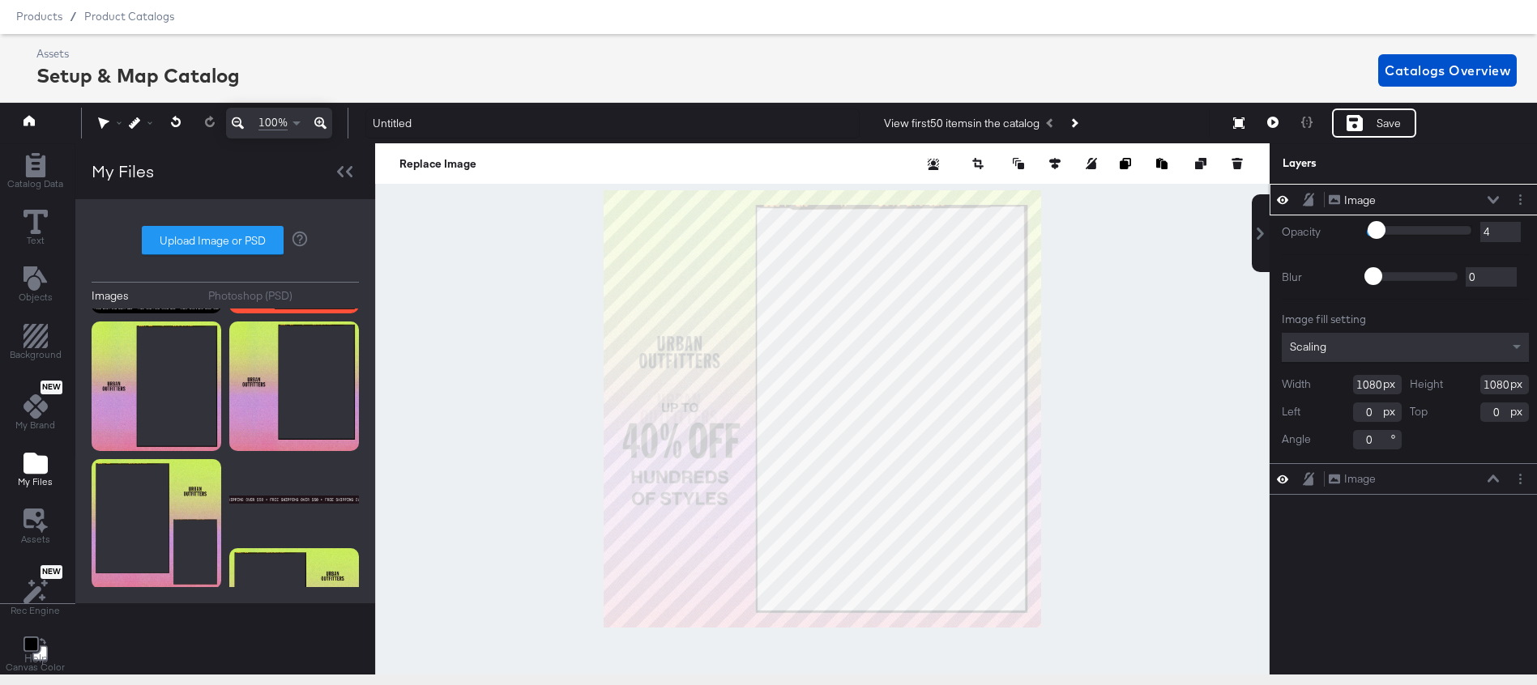
type input "3"
type input "2"
type input "1"
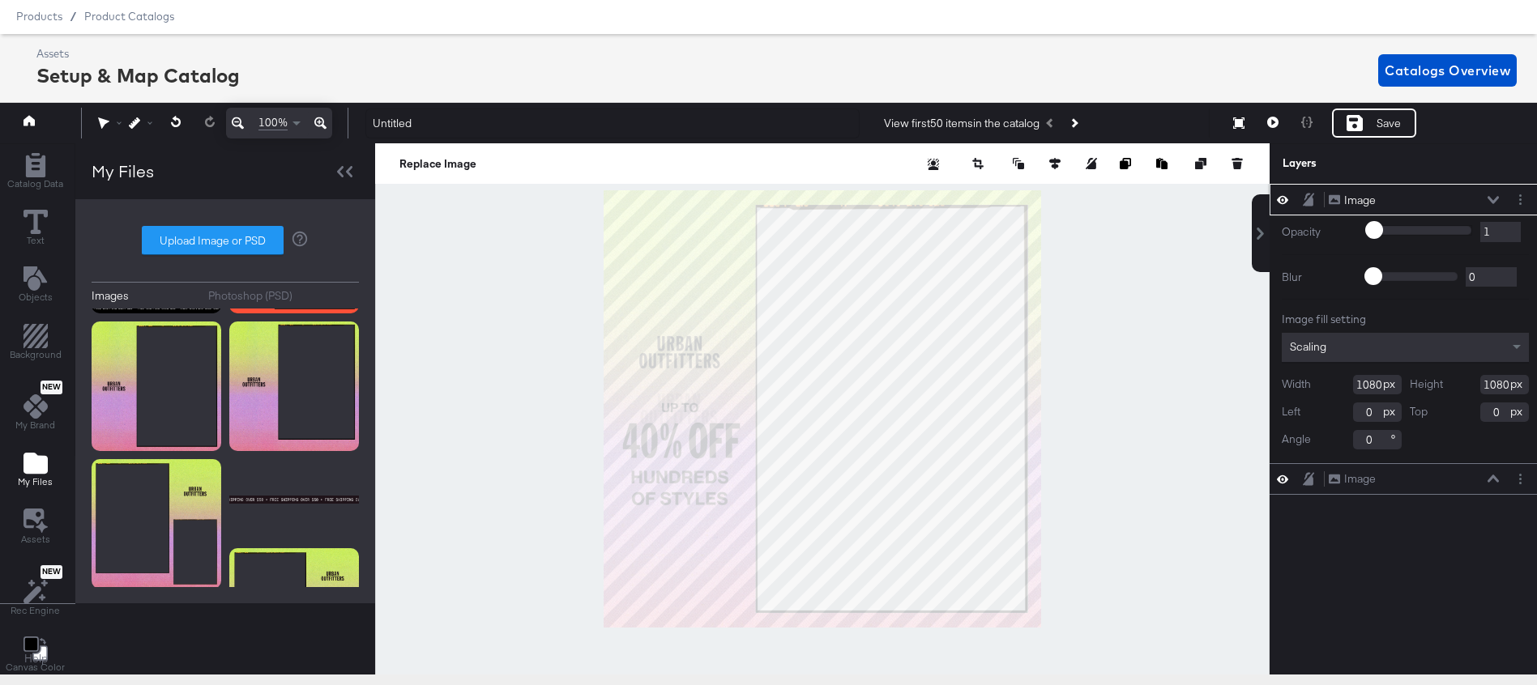
drag, startPoint x: 1388, startPoint y: 232, endPoint x: 1366, endPoint y: 232, distance: 21.1
click at [1366, 232] on input "range" at bounding box center [1418, 230] width 105 height 11
type input "3"
type input "15"
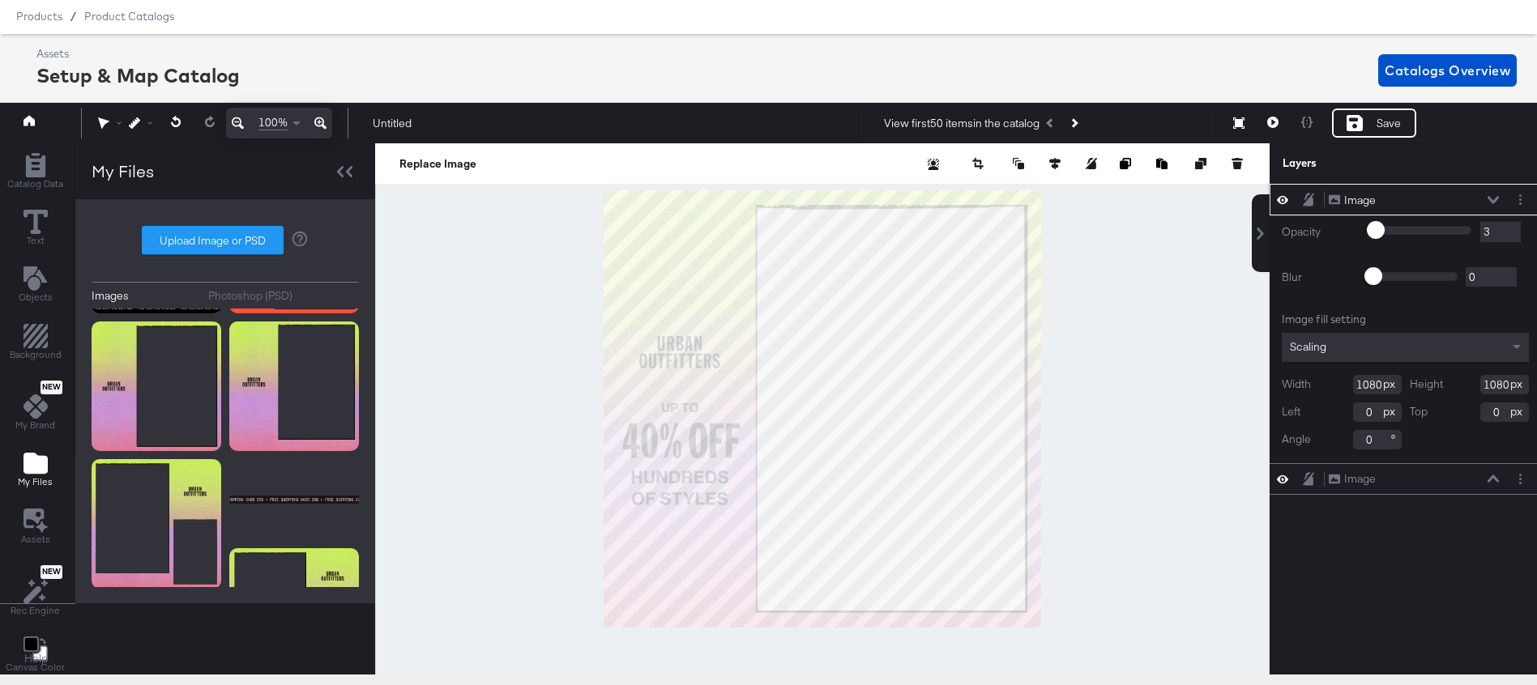
type input "15"
type input "28"
type input "44"
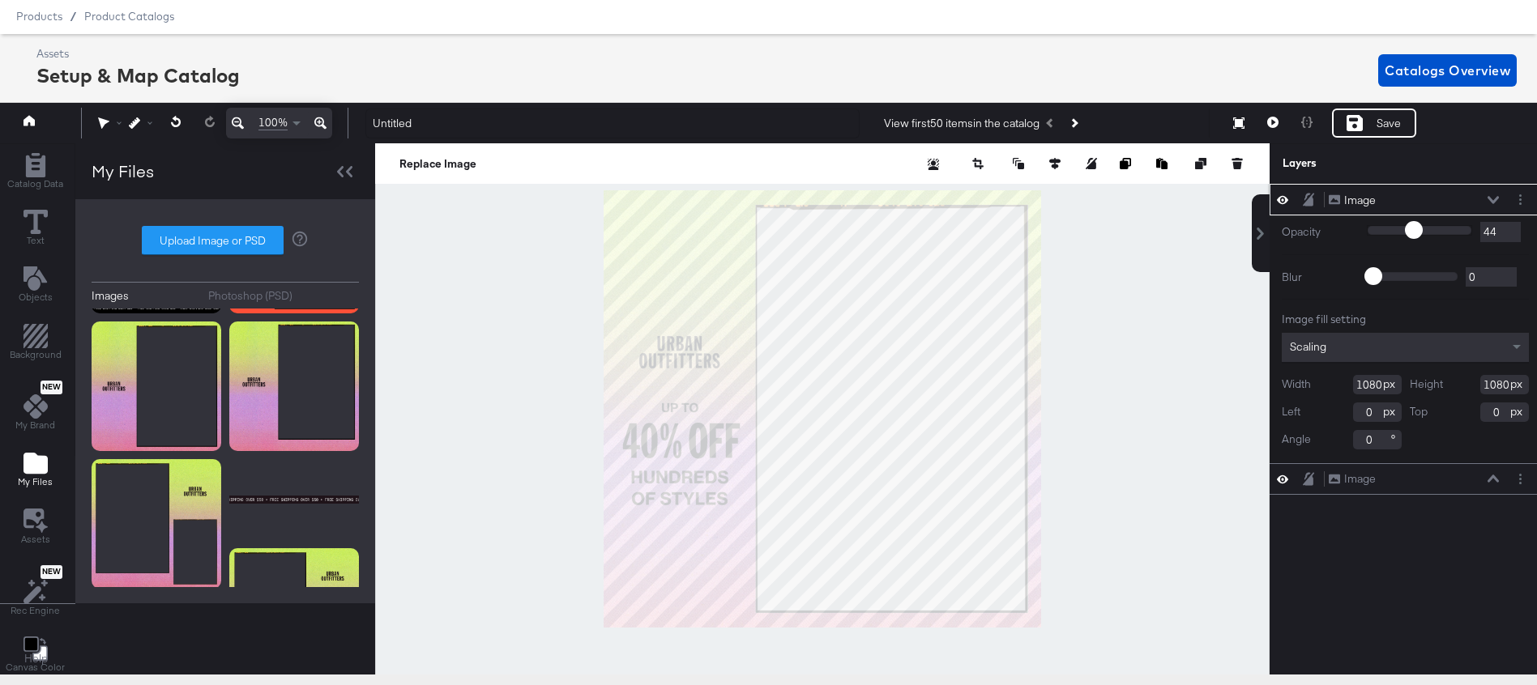
type input "61"
type input "76"
type input "100"
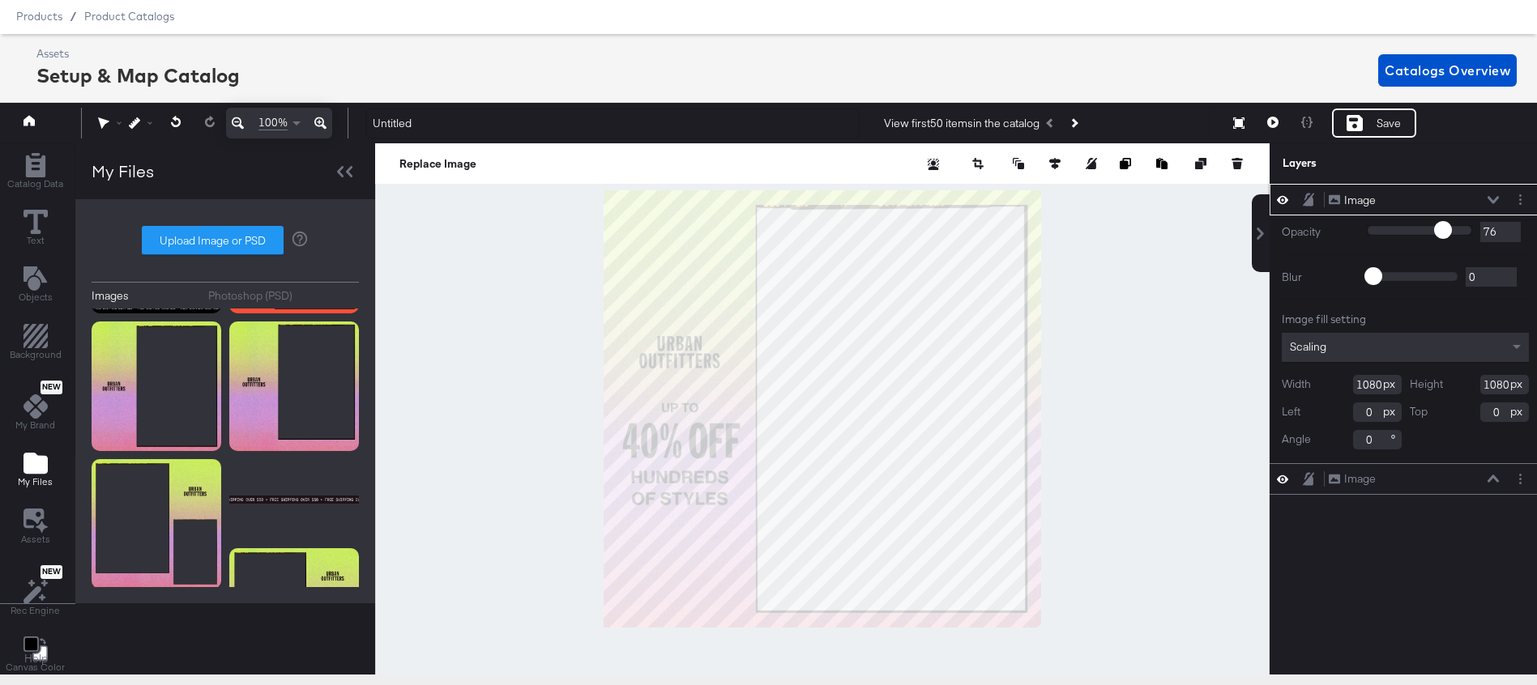
type input "100"
drag, startPoint x: 1374, startPoint y: 231, endPoint x: 1500, endPoint y: 232, distance: 126.4
click at [1500, 232] on div "1 100 100" at bounding box center [1447, 232] width 162 height 20
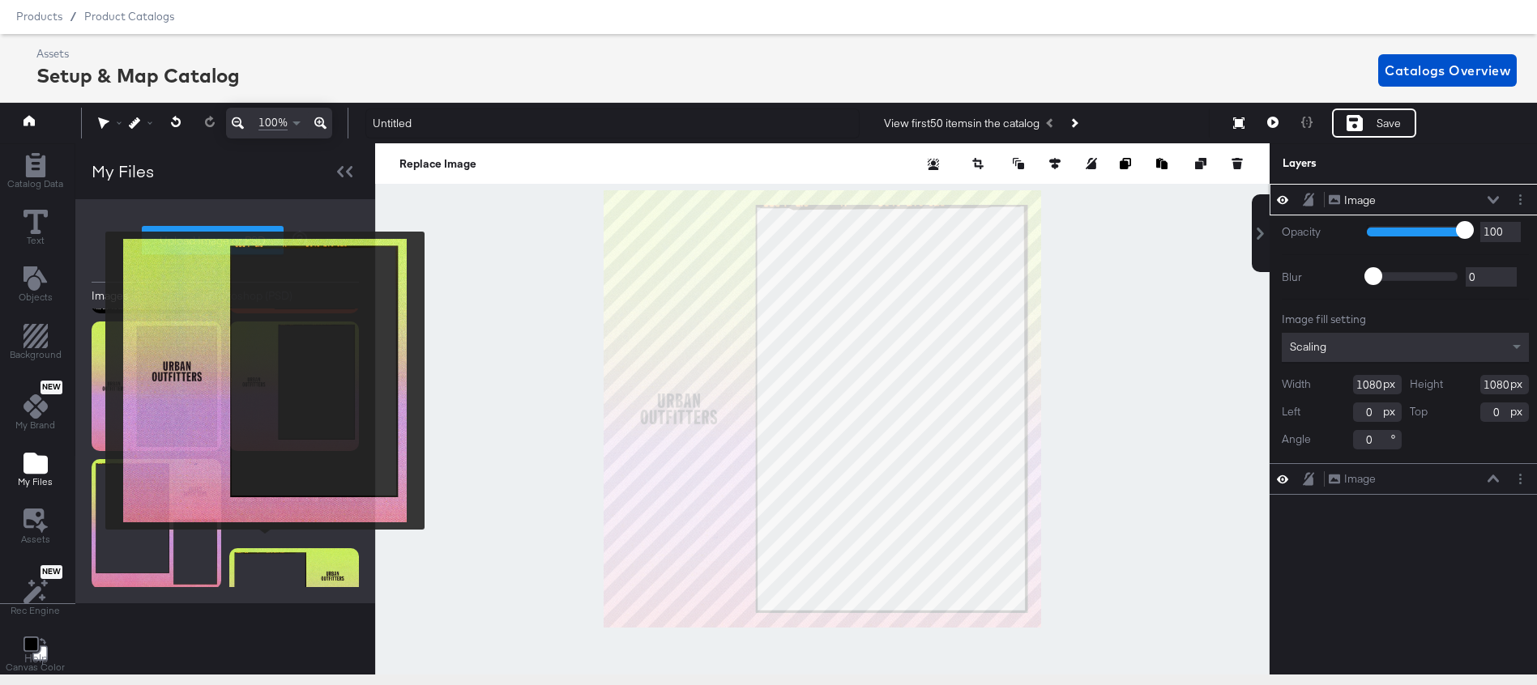
scroll to position [0, 0]
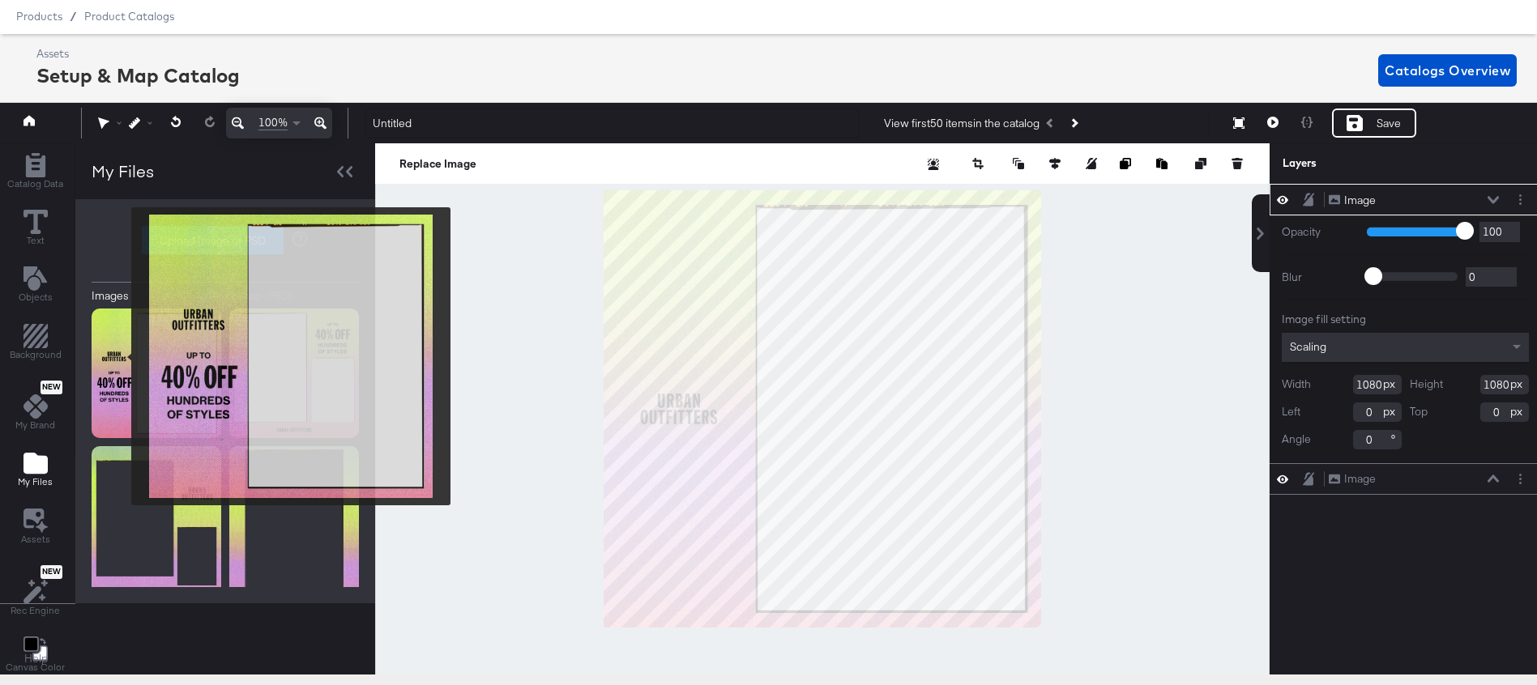
click at [121, 356] on img at bounding box center [157, 374] width 130 height 130
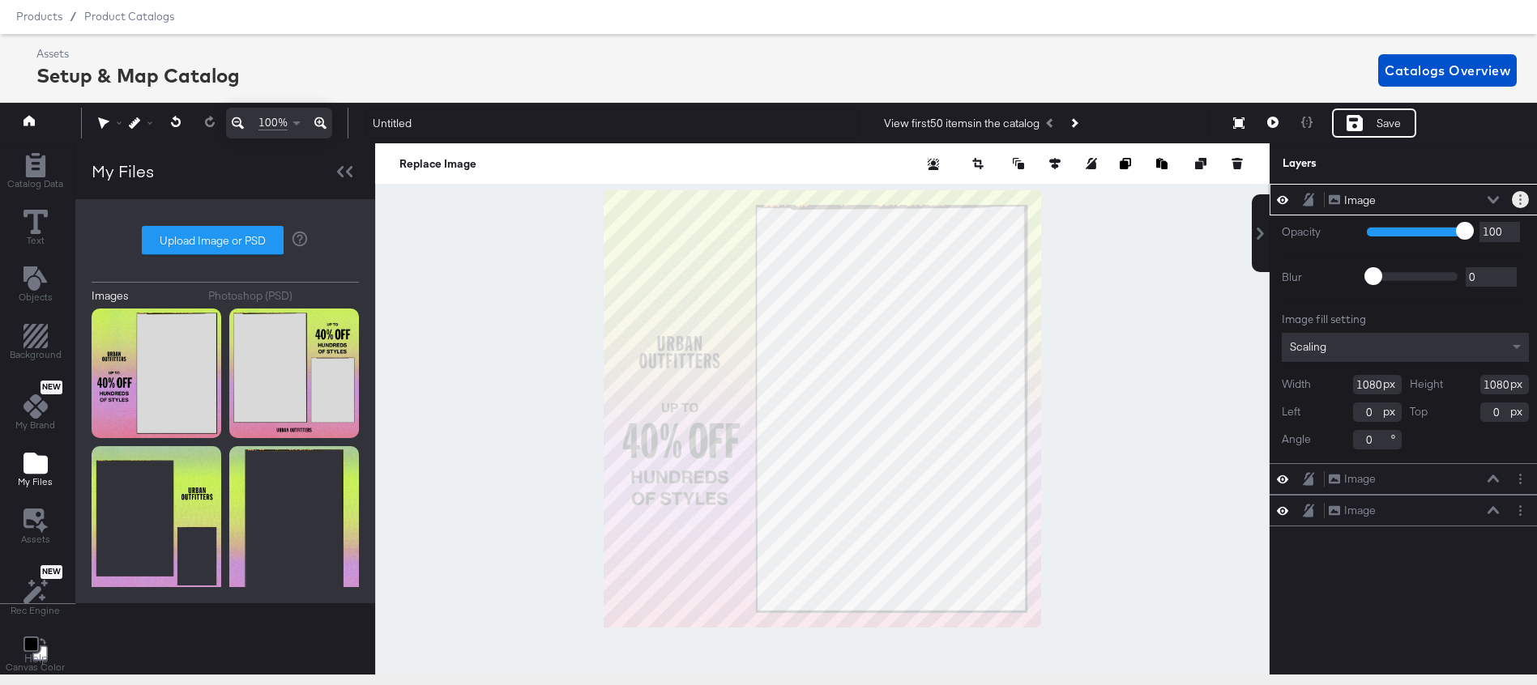
click at [1520, 198] on icon "Layer Options" at bounding box center [1520, 199] width 2 height 11
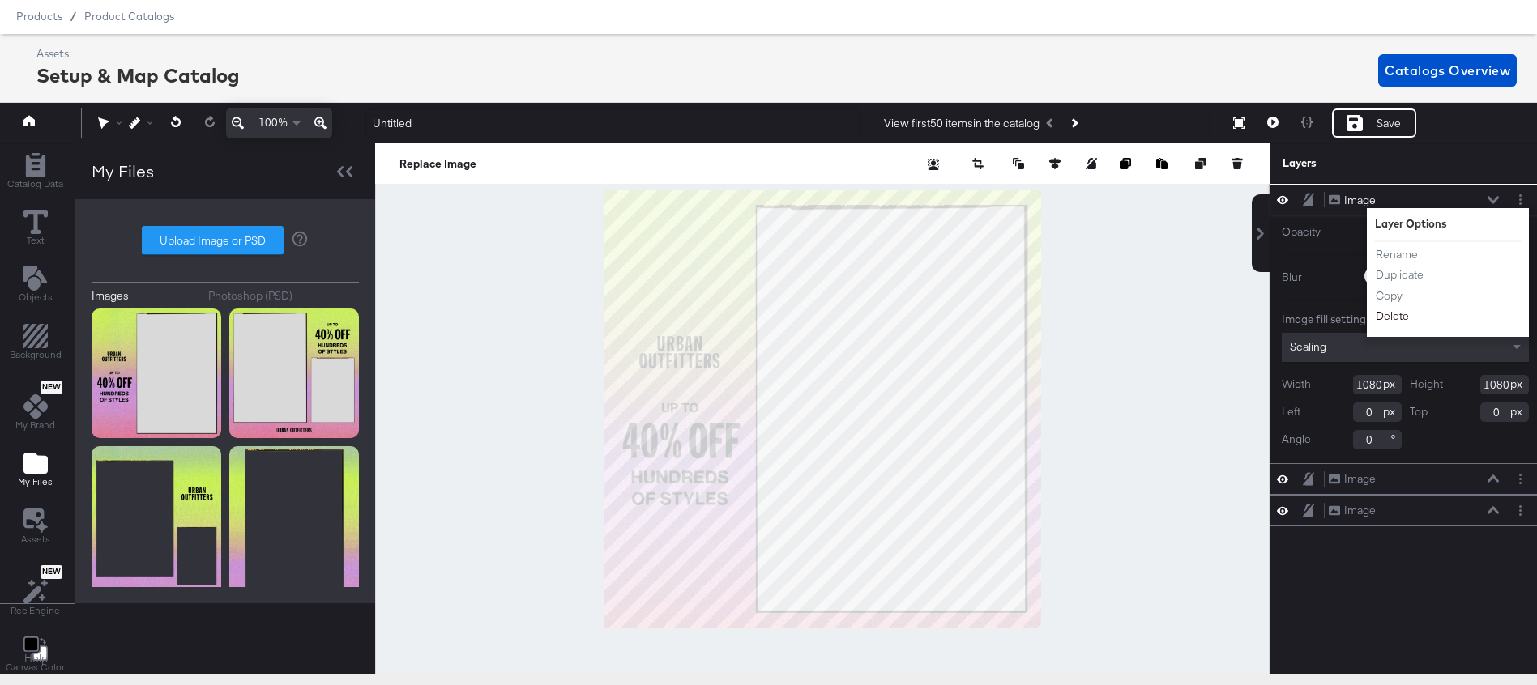
click at [1403, 317] on button "Delete" at bounding box center [1392, 317] width 35 height 17
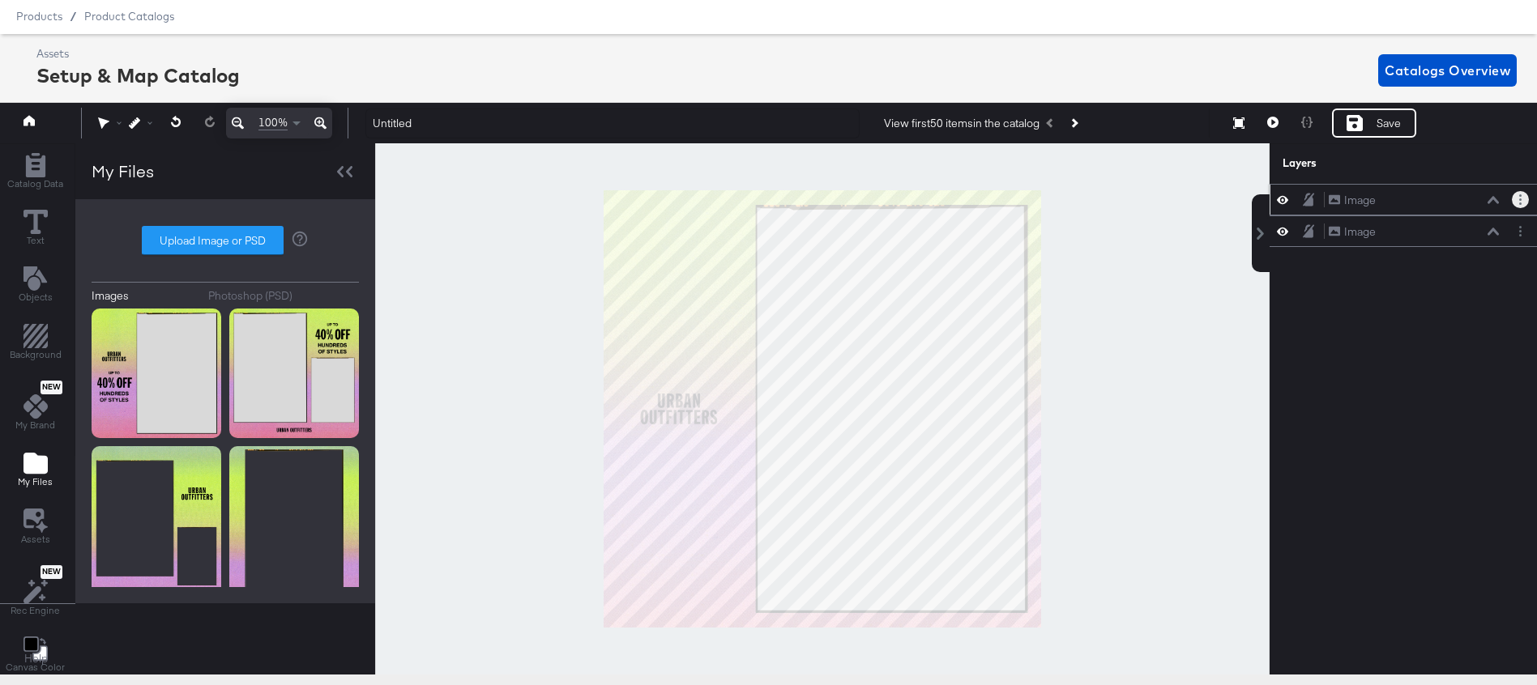
click at [1520, 203] on circle "Layer Options" at bounding box center [1520, 204] width 2 height 2
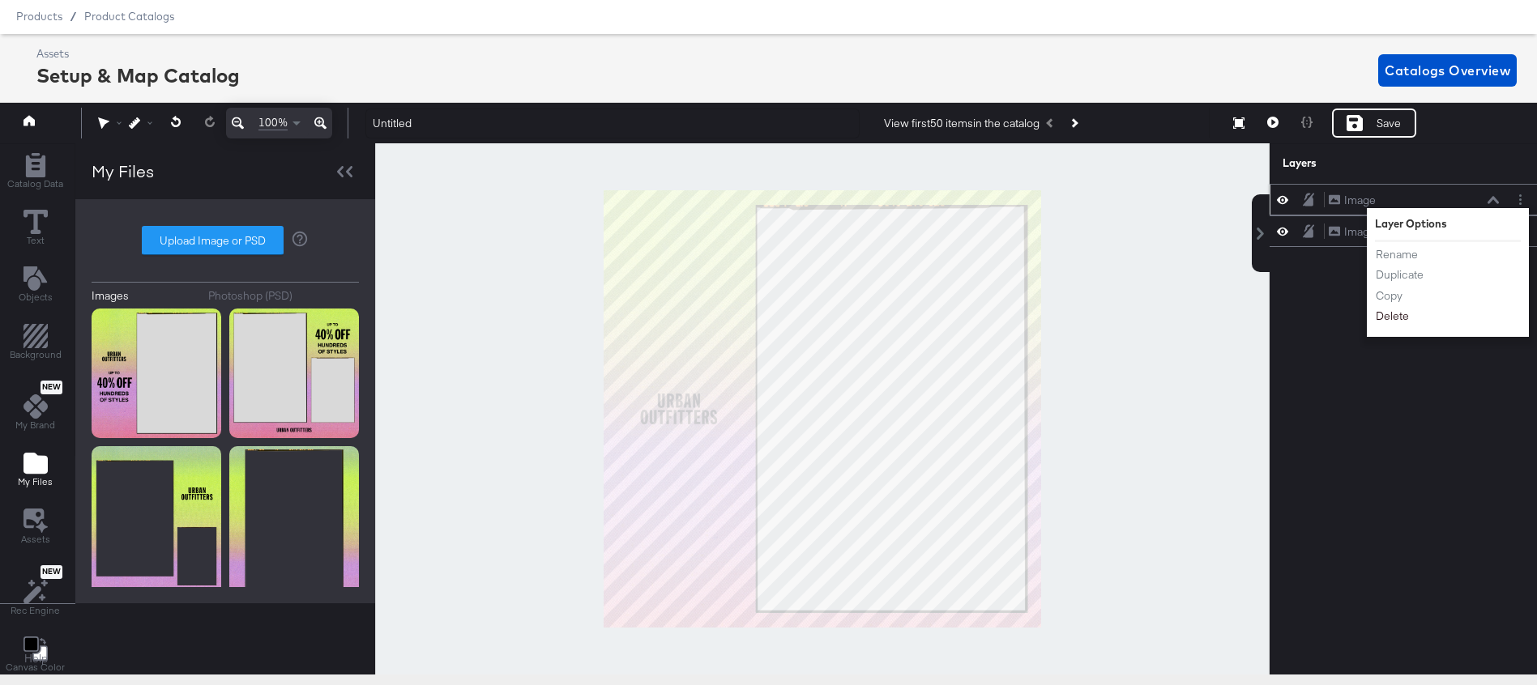
click at [1392, 320] on button "Delete" at bounding box center [1392, 317] width 35 height 17
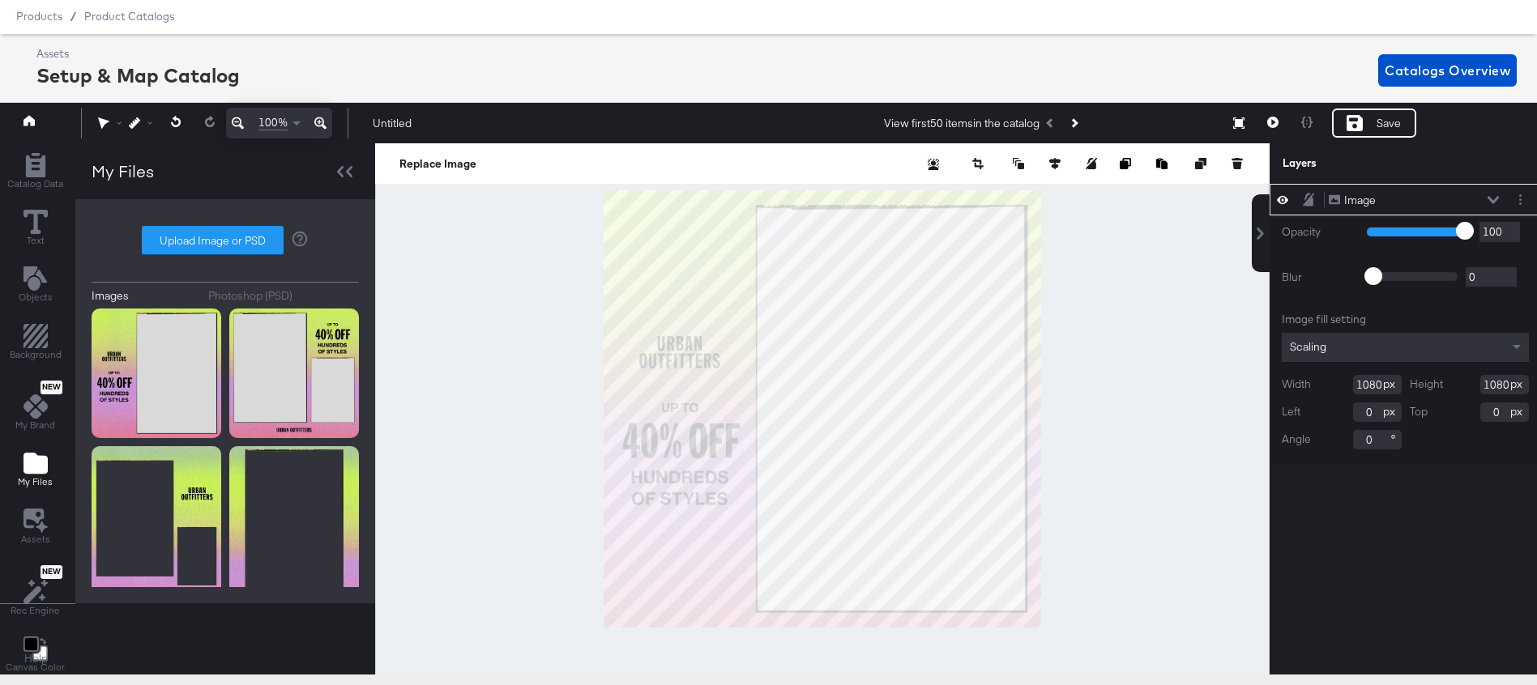
scroll to position [47, 4]
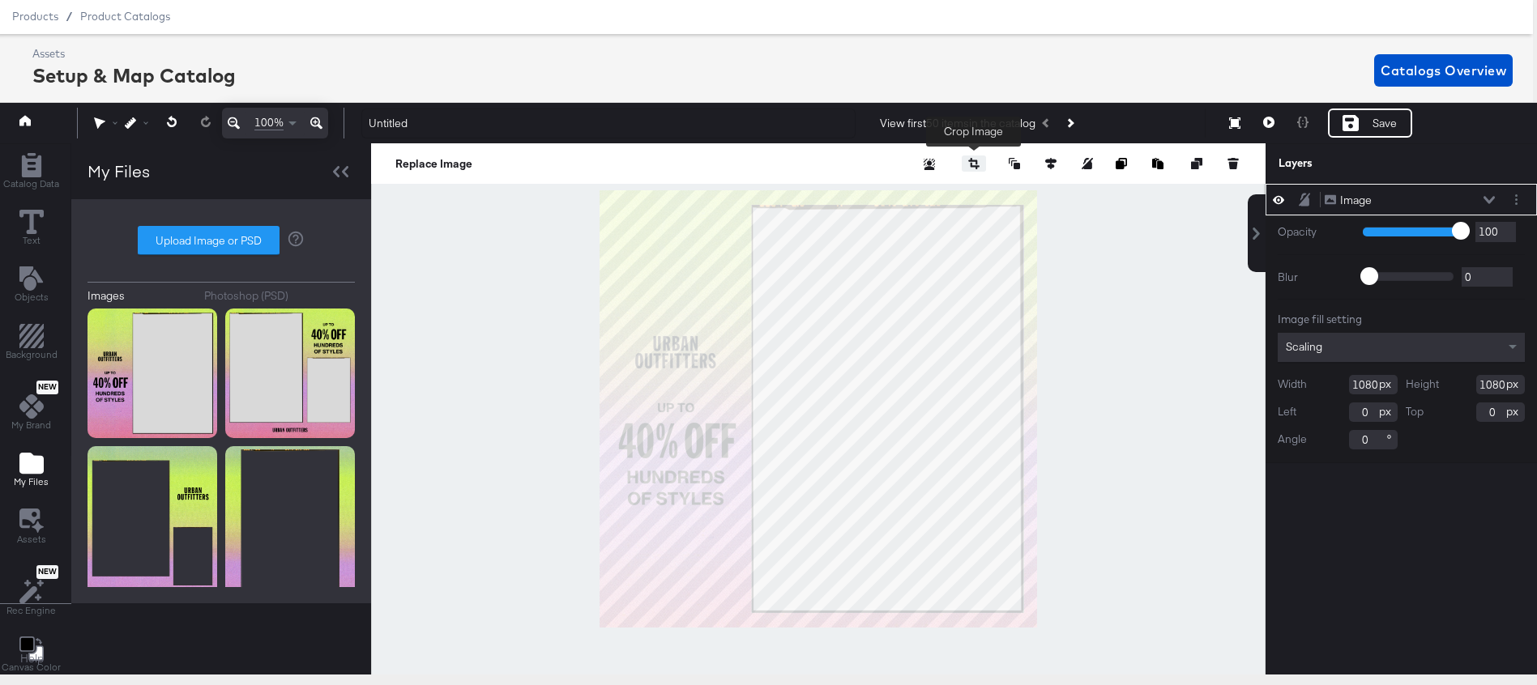
click at [974, 166] on icon "button" at bounding box center [974, 166] width 9 height 6
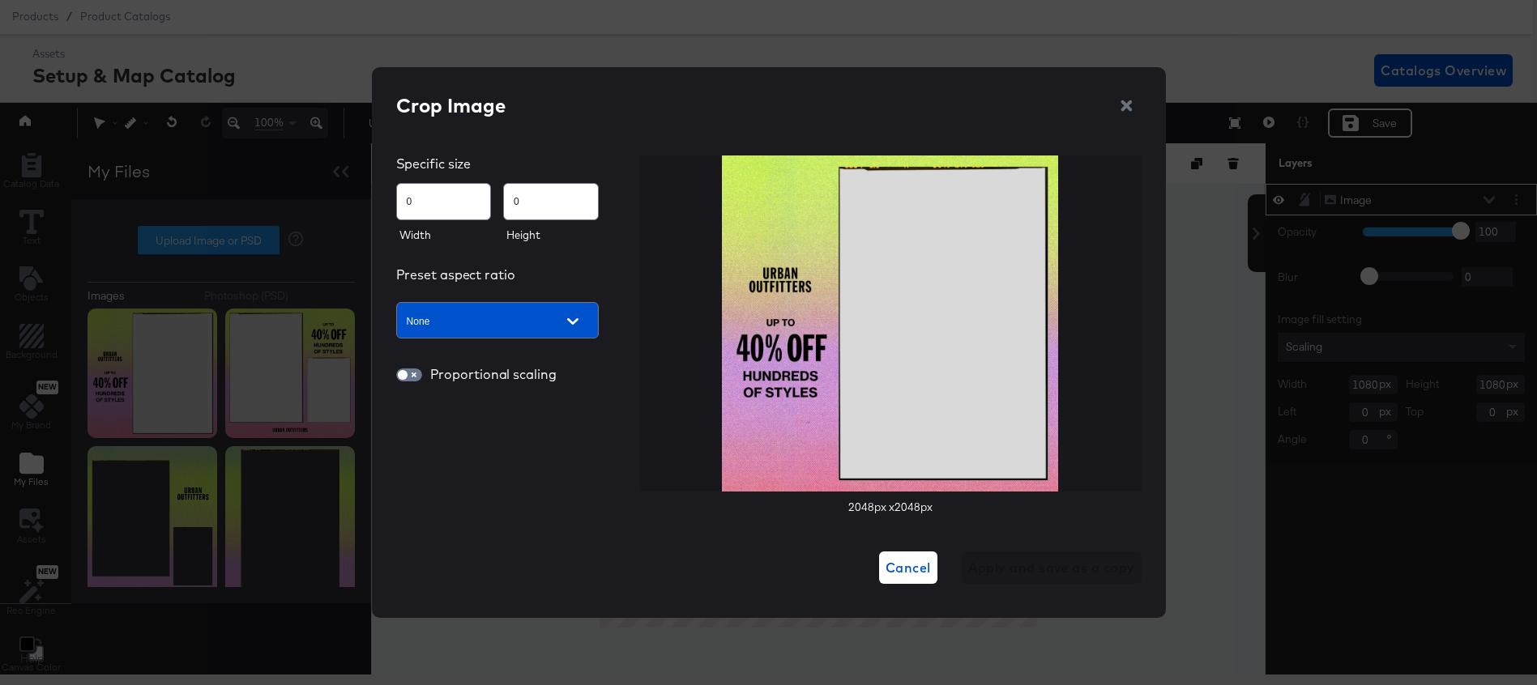
click at [459, 204] on input "0" at bounding box center [444, 194] width 94 height 35
type input "164"
type input "247"
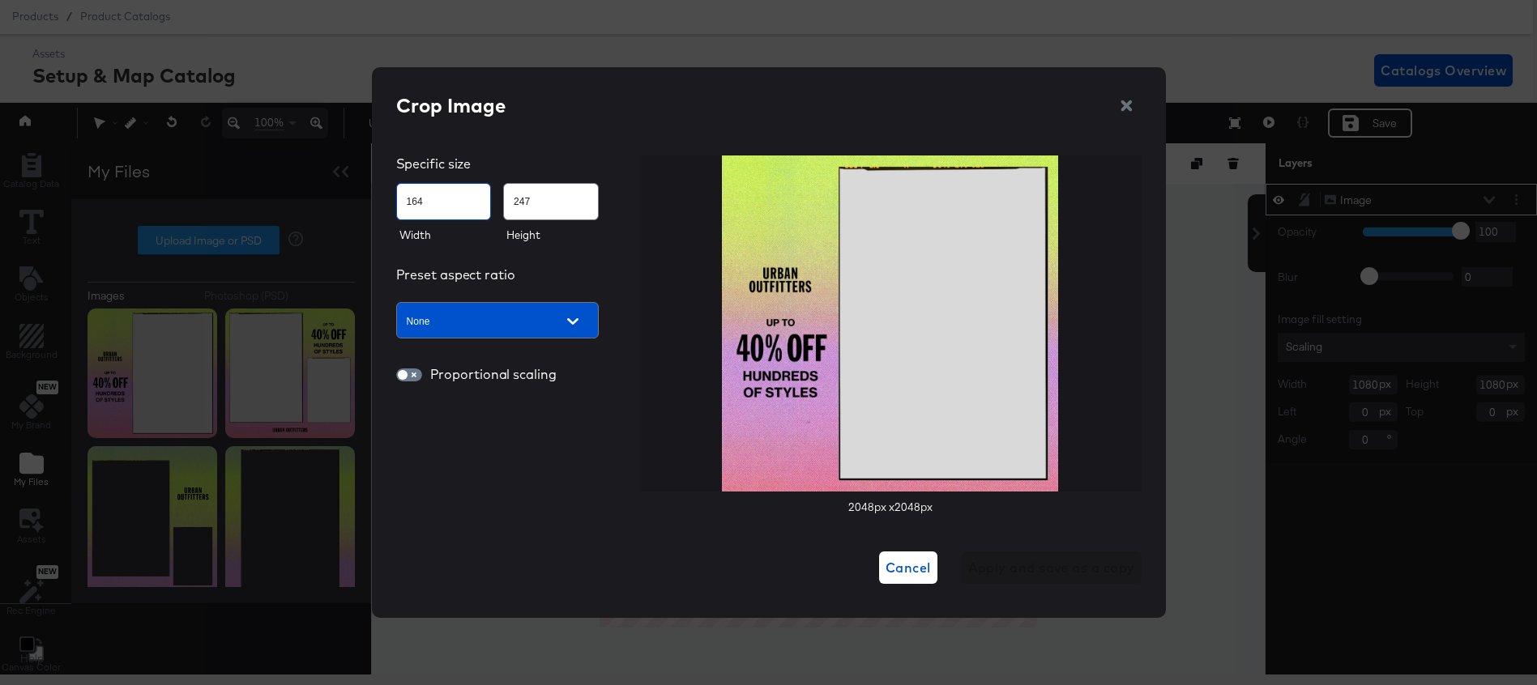
type input "264"
type input "491"
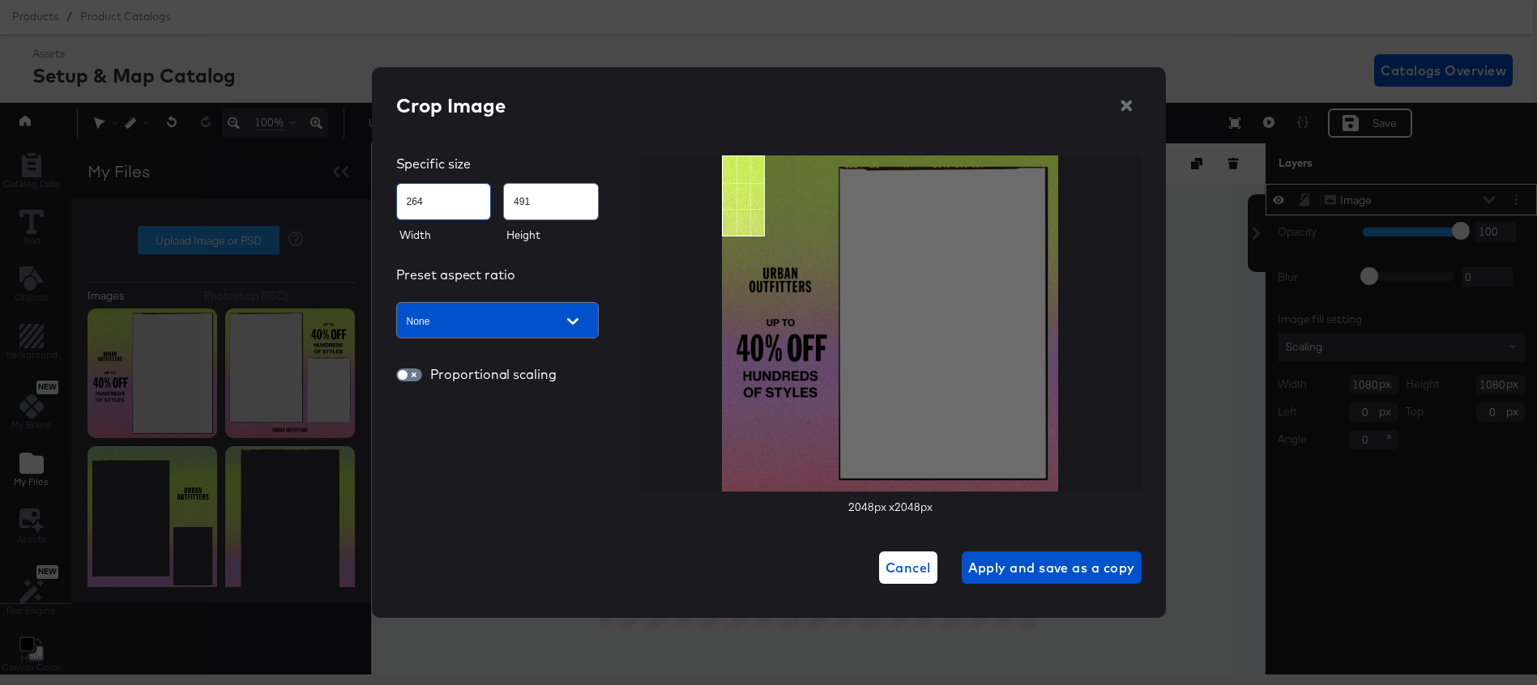
type input "429"
type input "788"
type input "496"
type input "904"
type input "548"
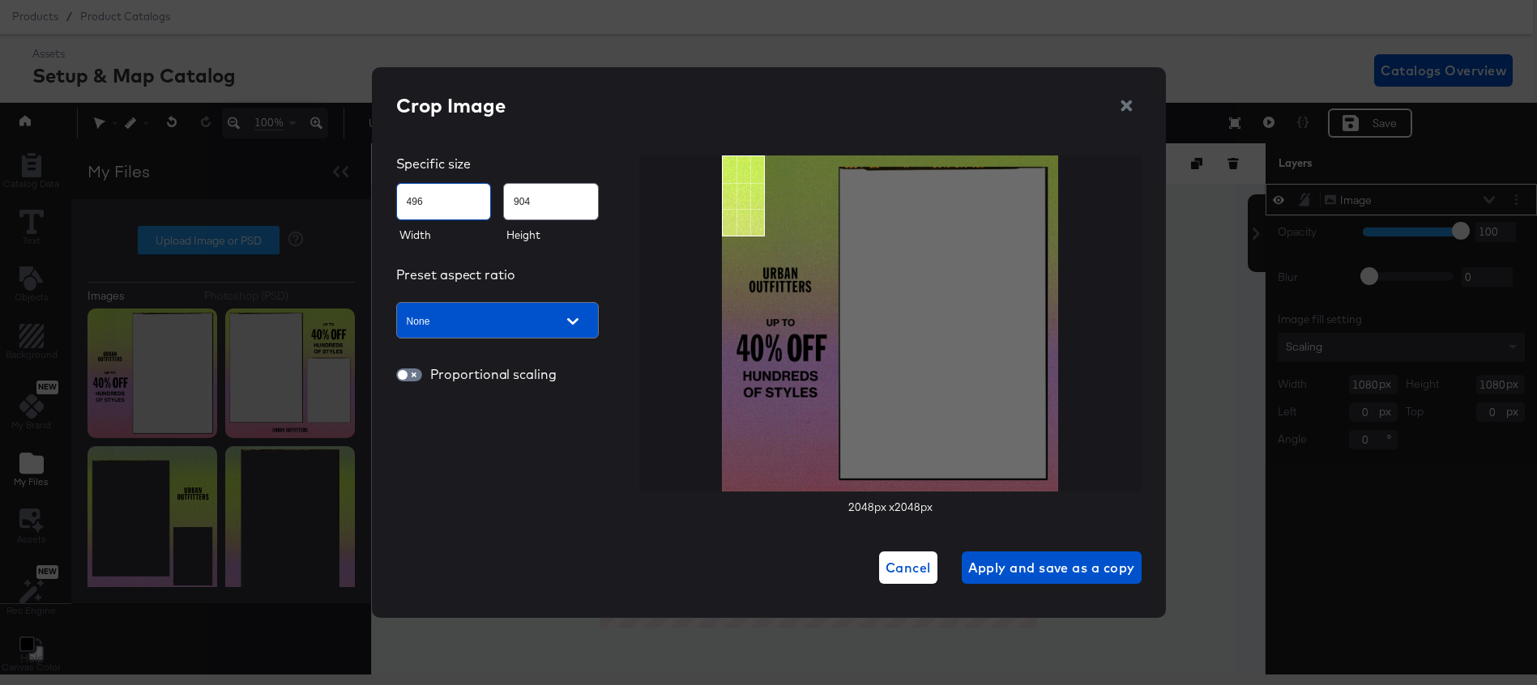
type input "996"
type input "588"
type input "1070"
type input "610"
type input "1112"
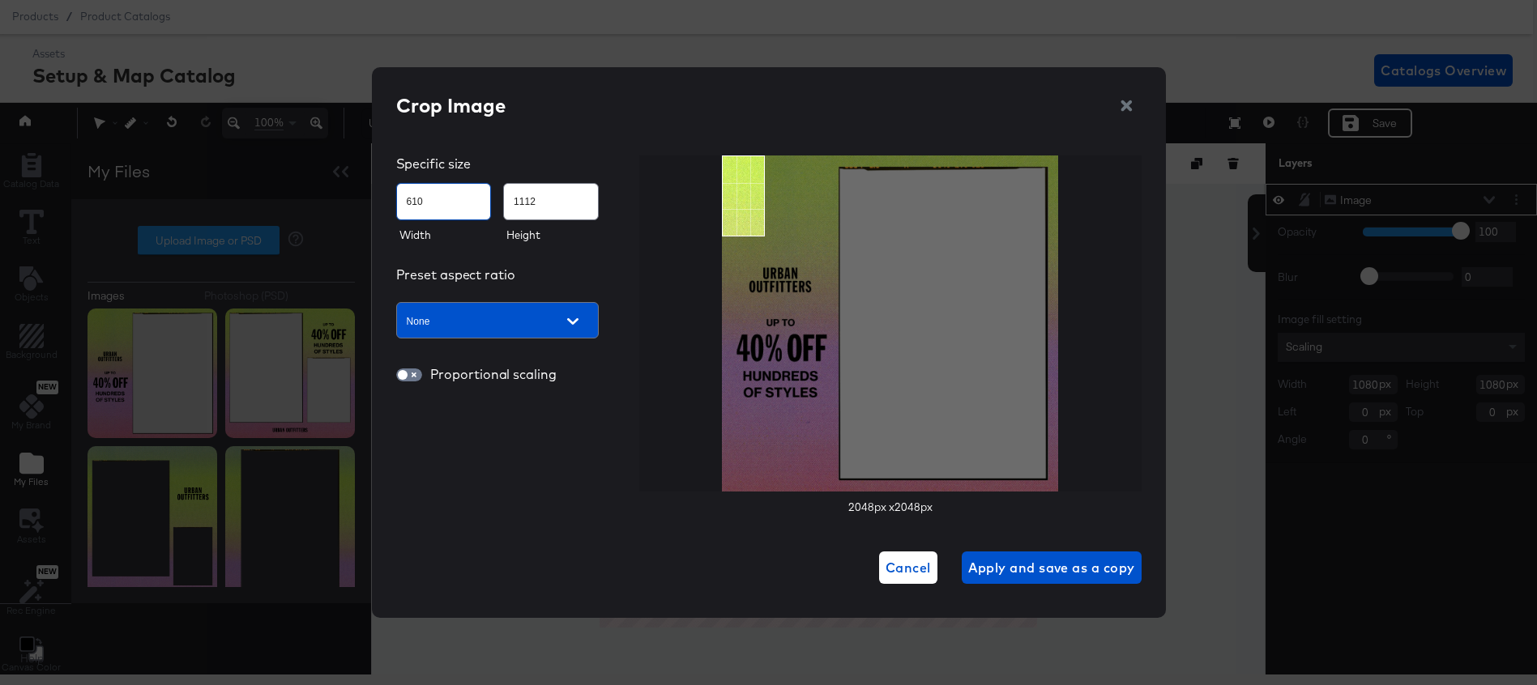
type input "635"
type input "1156"
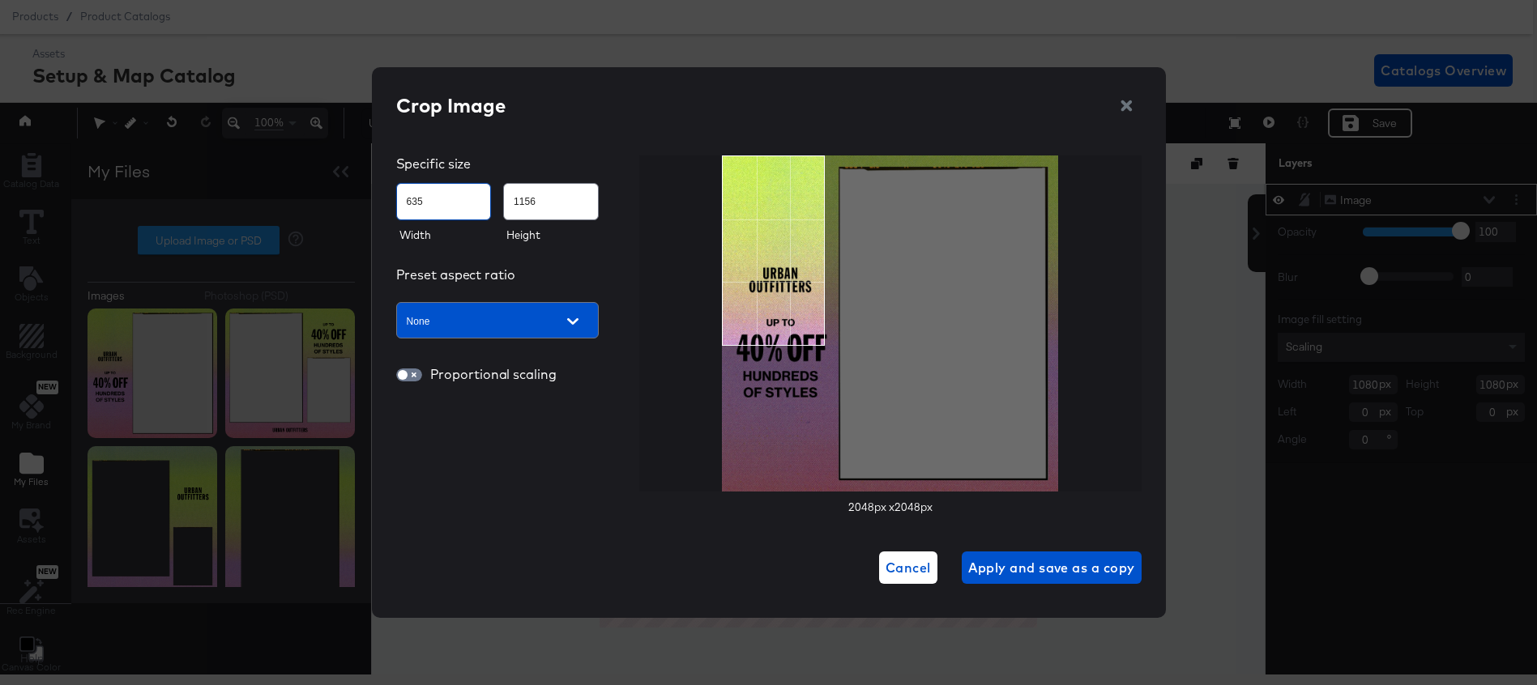
type input "625"
type input "1158"
type input "604"
type input "1442"
type input "606"
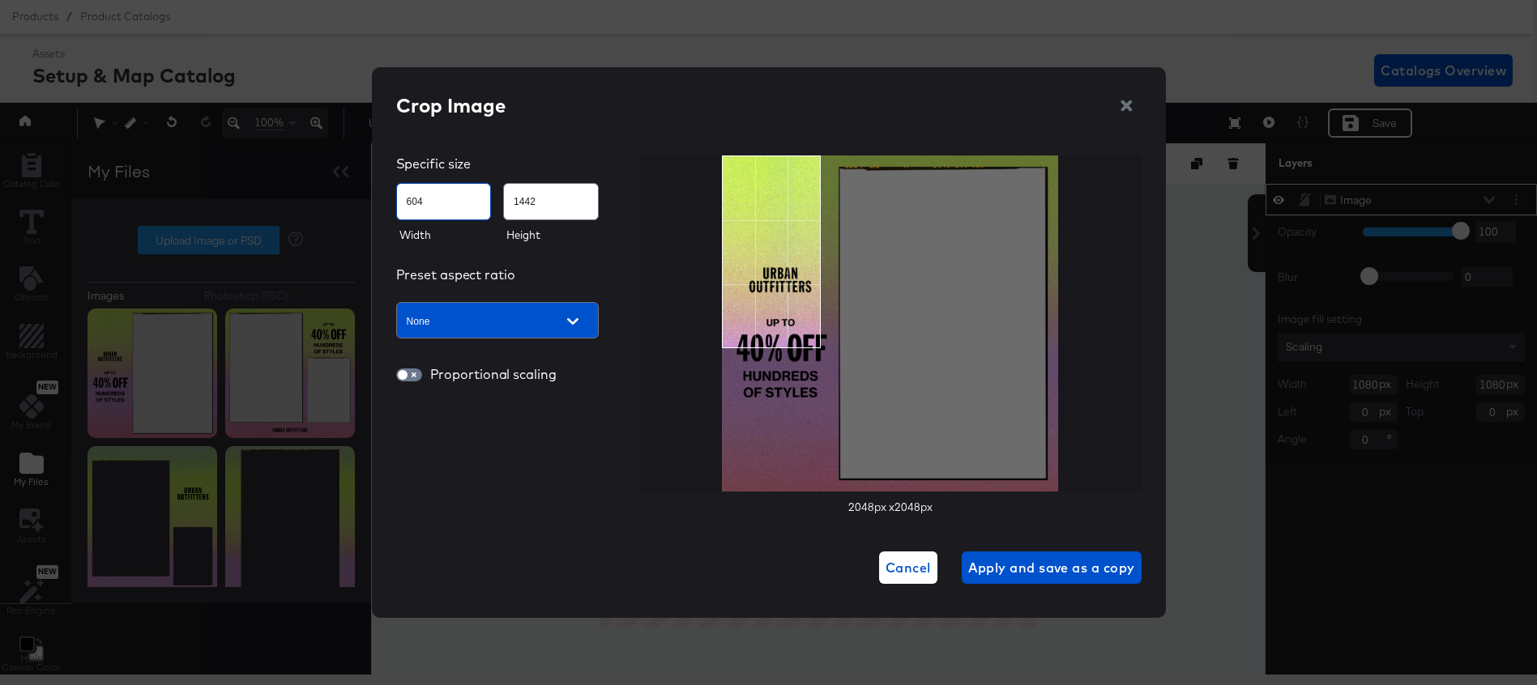
type input "1497"
type input "607"
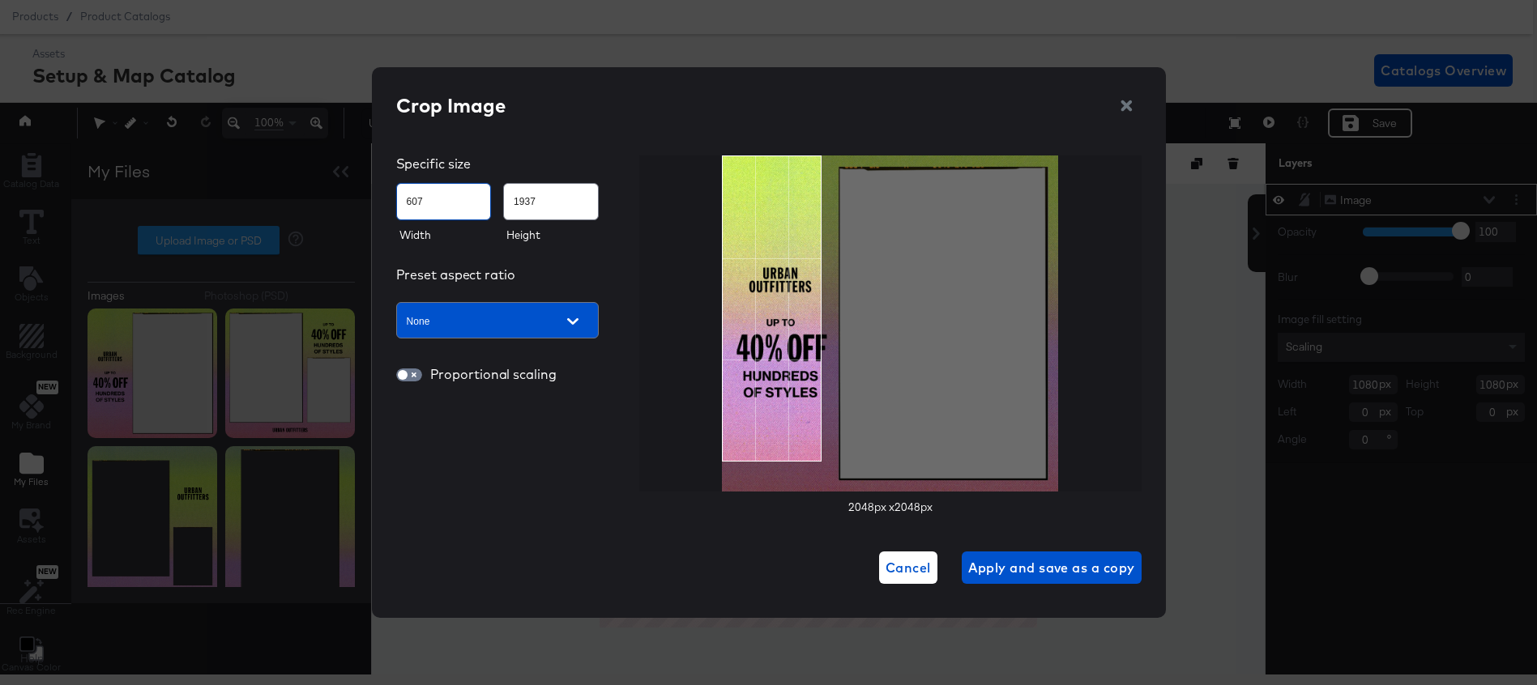
type input "1940"
type input "609"
type input "1941"
type input "620"
type input "1919"
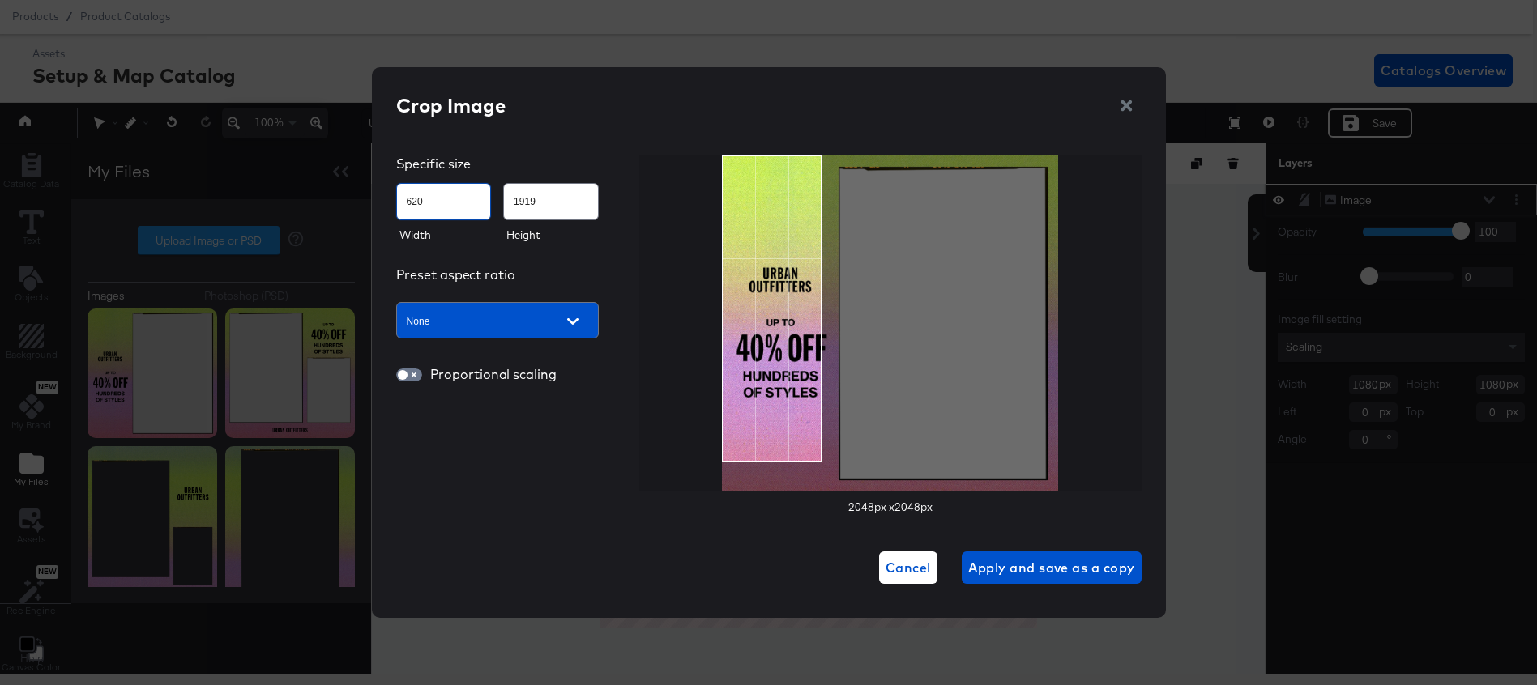
type input "625"
type input "1901"
type input "627"
type input "1899"
type input "634"
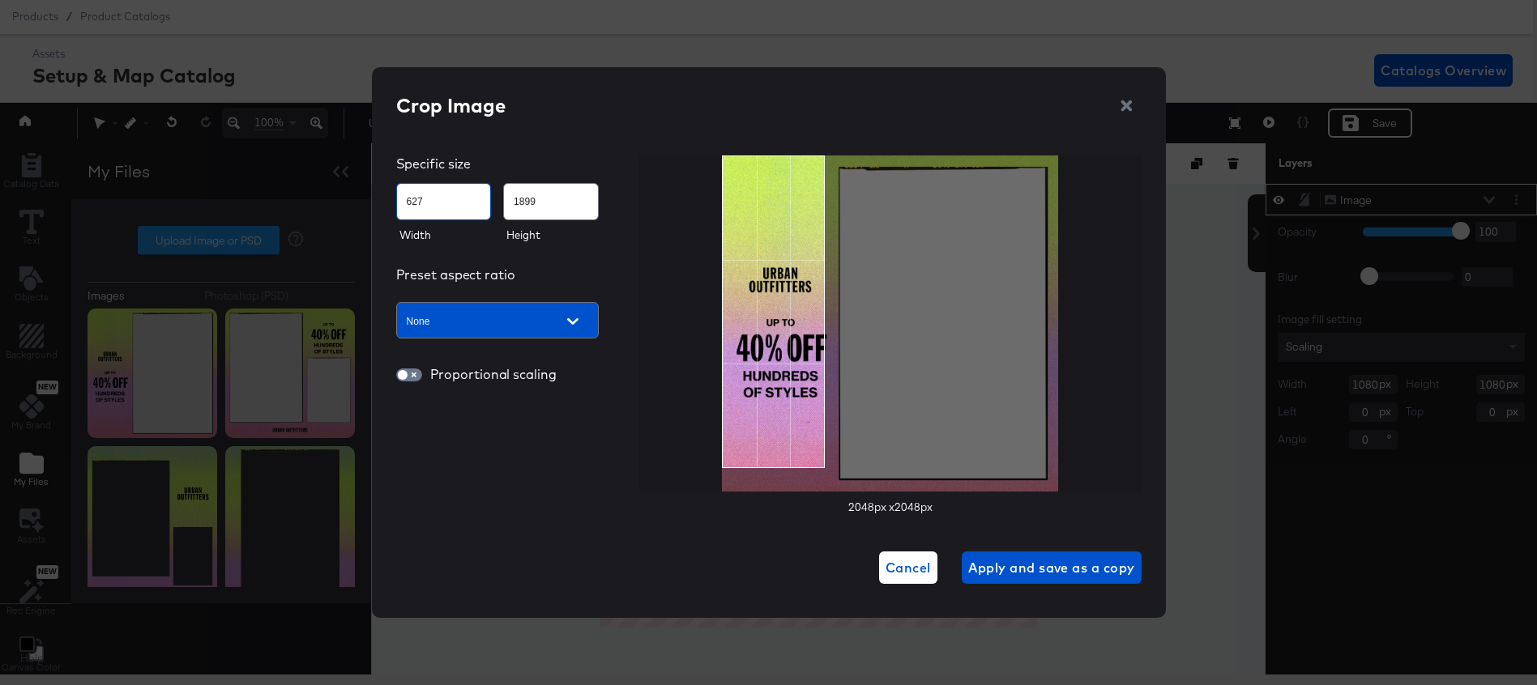
type input "1943"
type input "638"
type input "1957"
type input "641"
type input "1967"
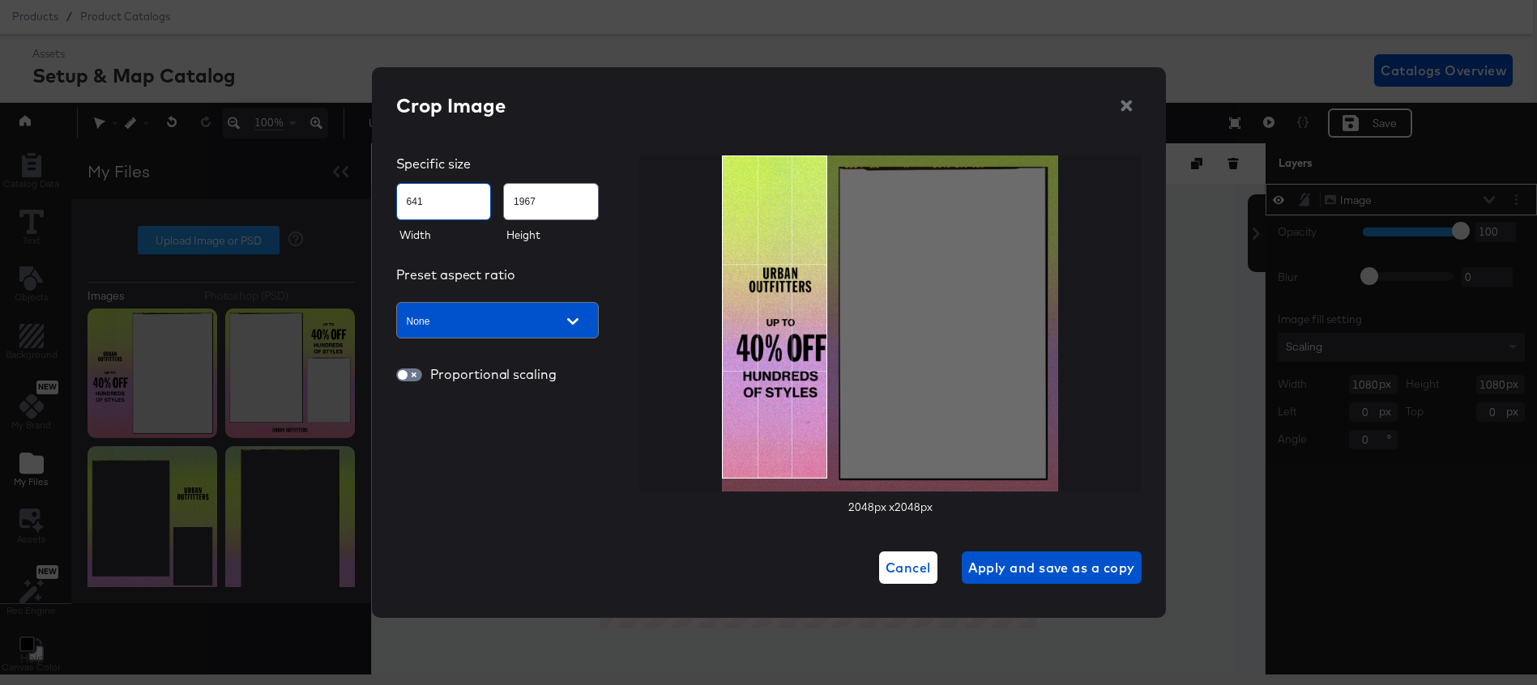
type input "644"
type input "1975"
type input "646"
type input "1982"
type input "647"
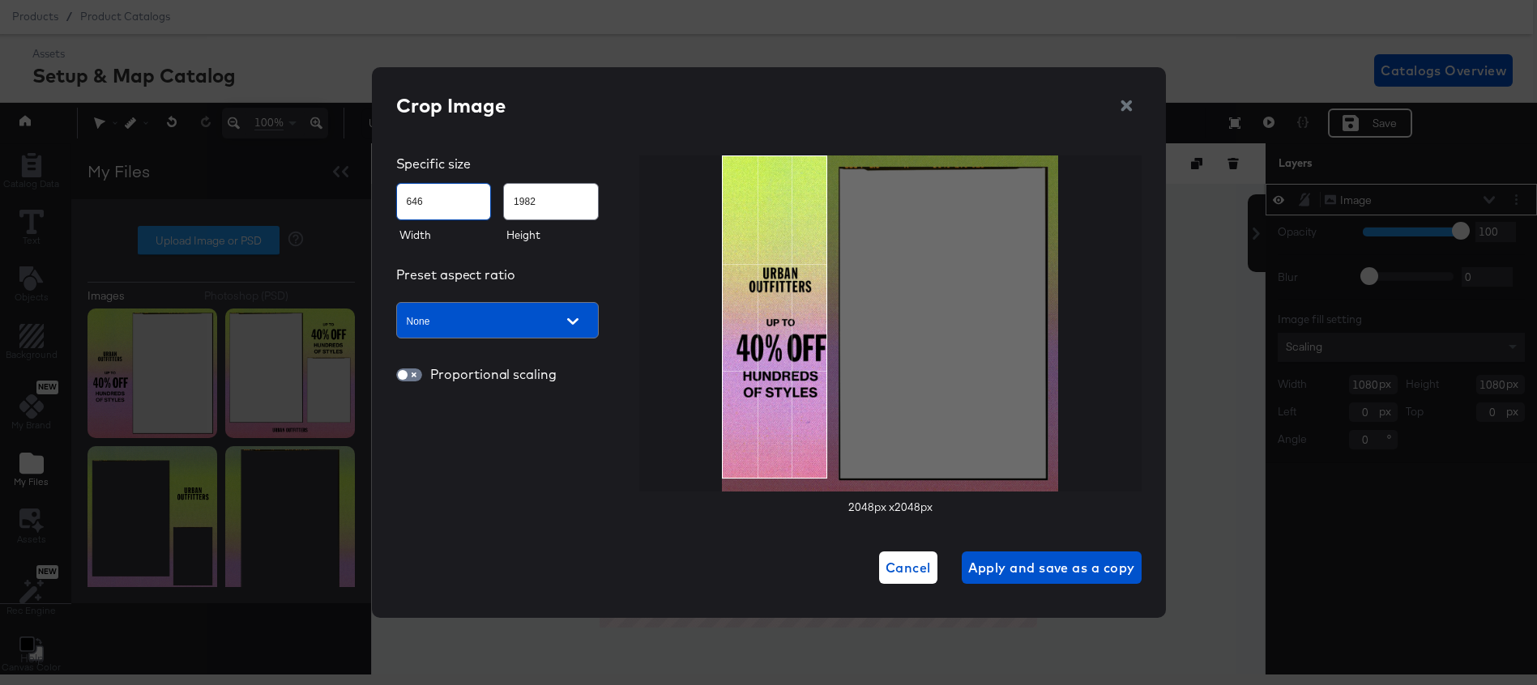
type input "2015"
type input "649"
type input "2030"
type input "650"
type input "2047"
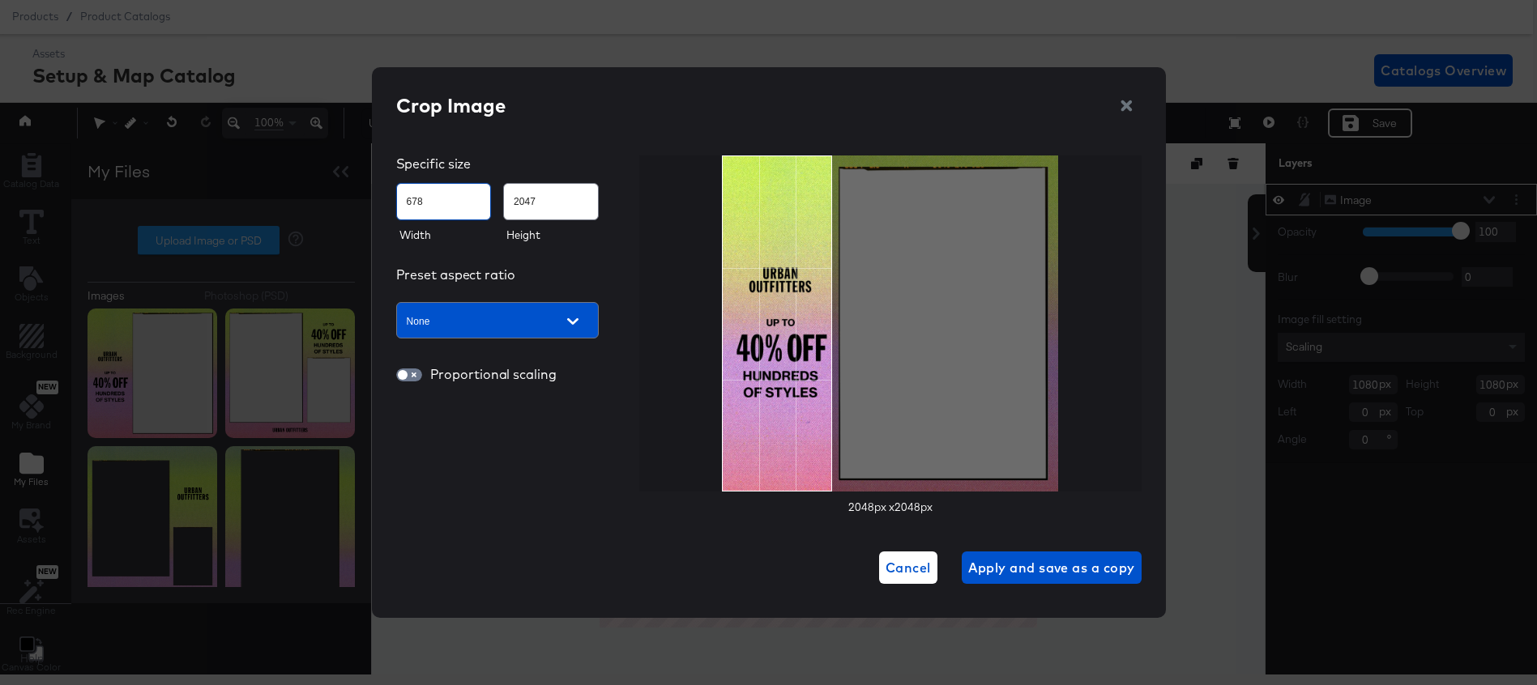
type input "679"
click at [833, 517] on div "Crop Image Specific size 679 2047 Width Height Preset aspect ratio None Proport…" at bounding box center [768, 338] width 745 height 492
click at [559, 201] on input "2047" at bounding box center [551, 194] width 94 height 35
click at [687, 327] on div at bounding box center [890, 324] width 502 height 336
type input "2048"
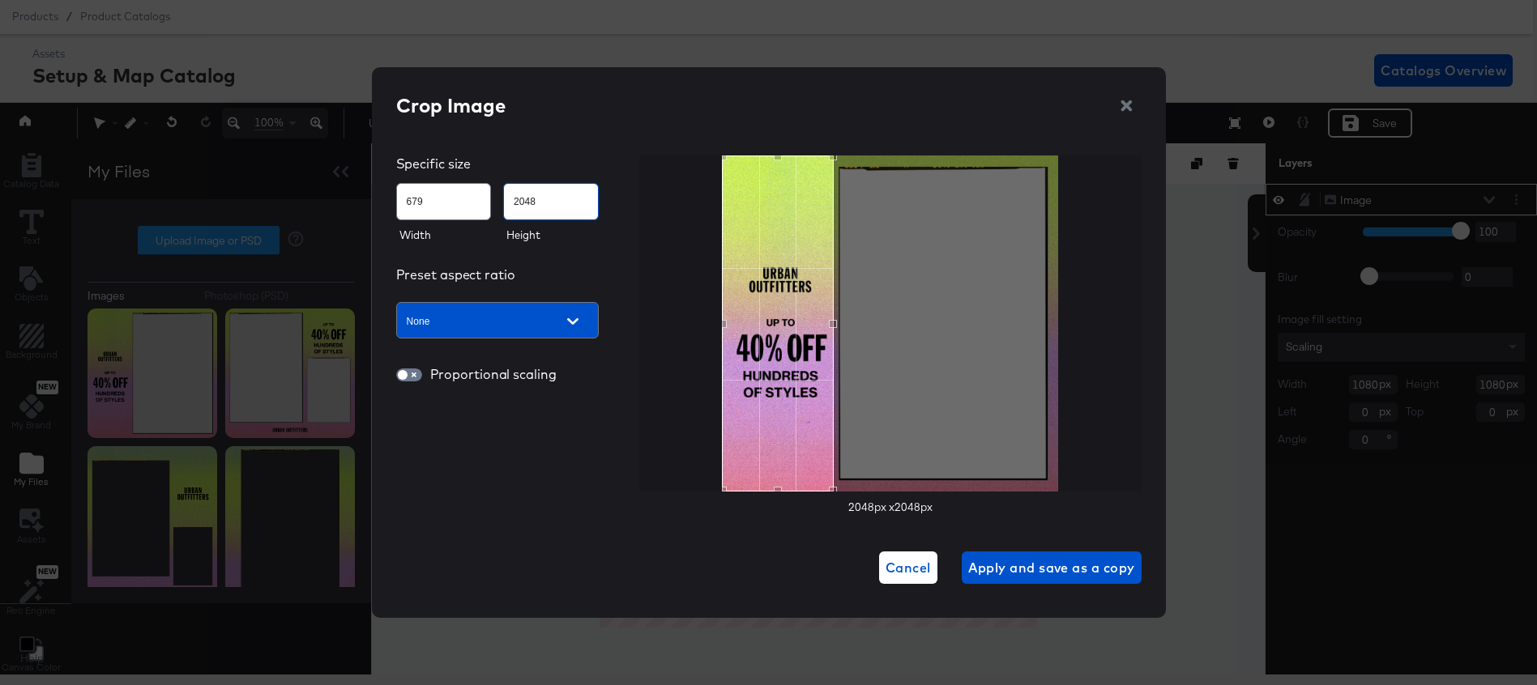
click at [416, 200] on input "679" at bounding box center [444, 194] width 94 height 35
type input "680"
click at [1028, 573] on span "Apply and save as a copy" at bounding box center [1051, 567] width 167 height 23
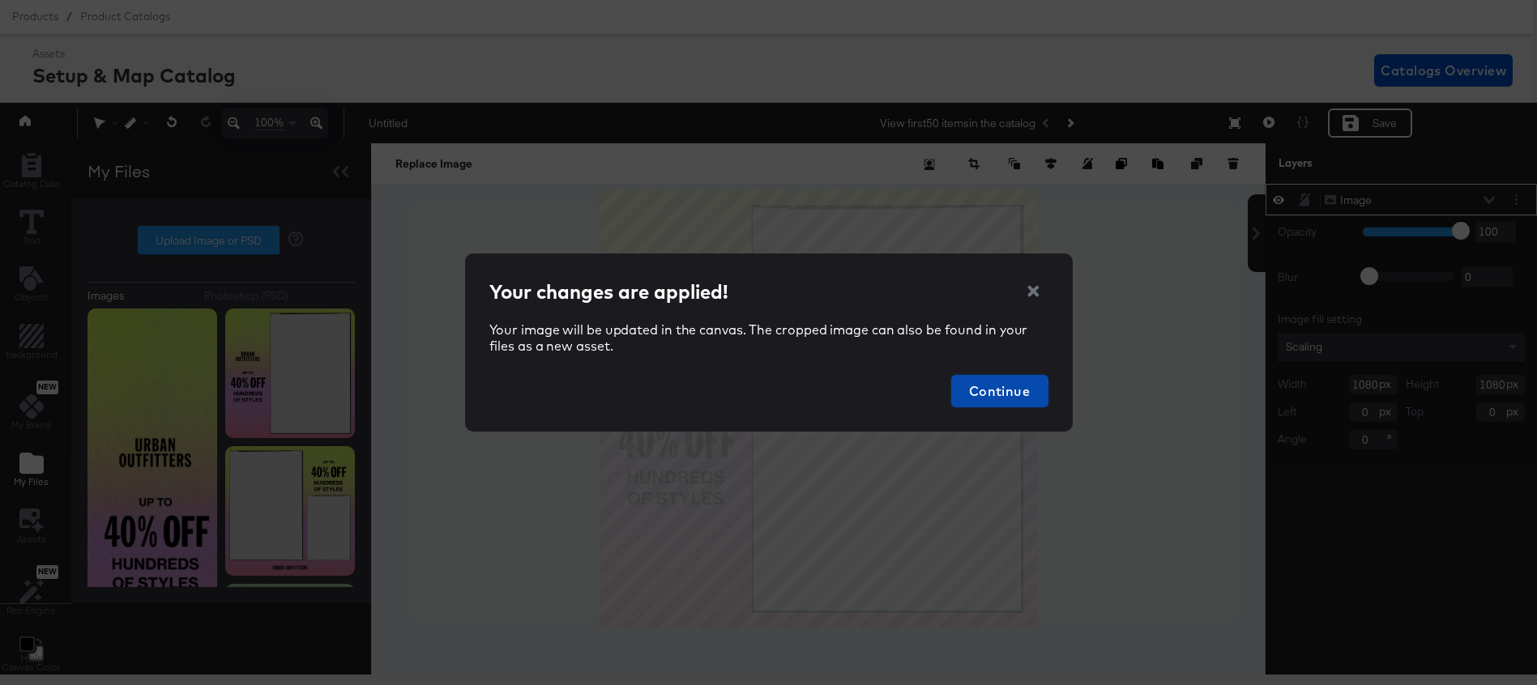
click at [1022, 401] on span "Continue" at bounding box center [999, 391] width 84 height 23
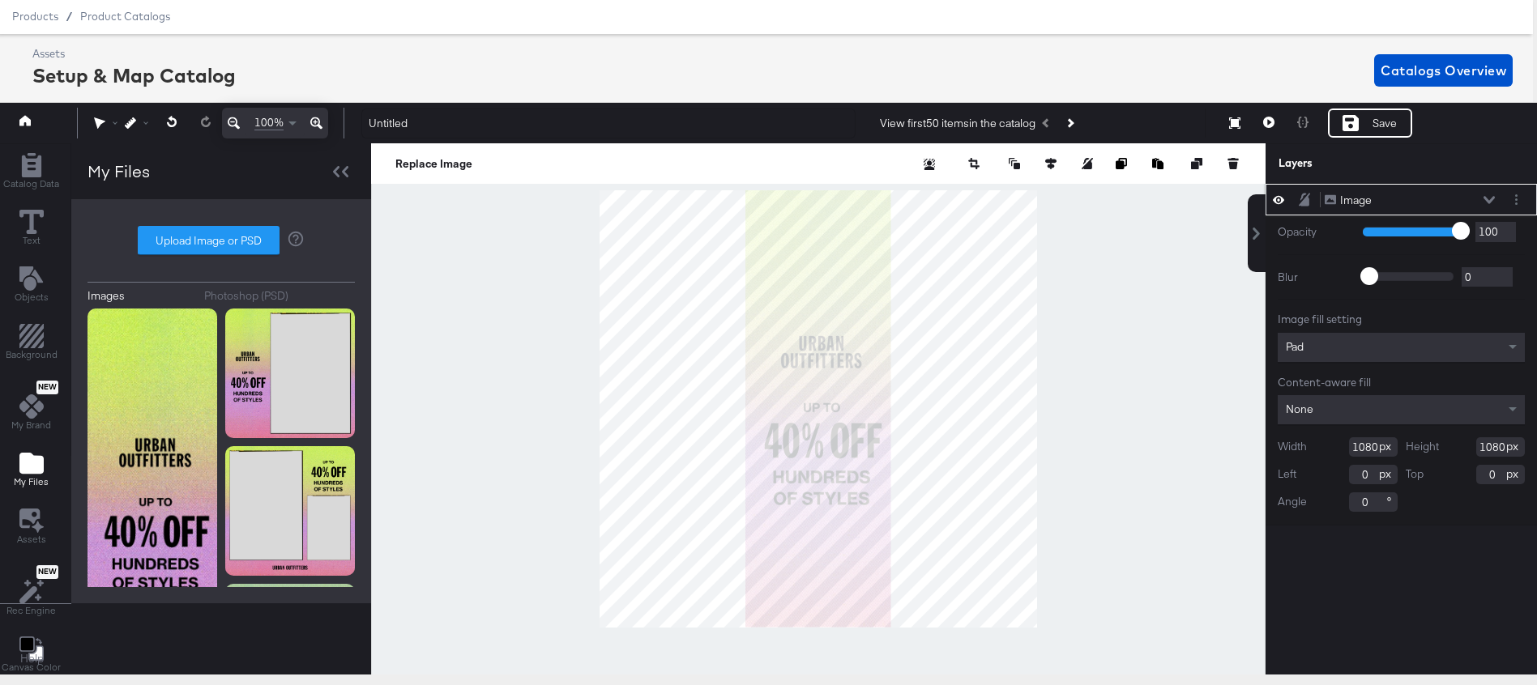
click at [1360, 446] on input "1080" at bounding box center [1373, 446] width 49 height 19
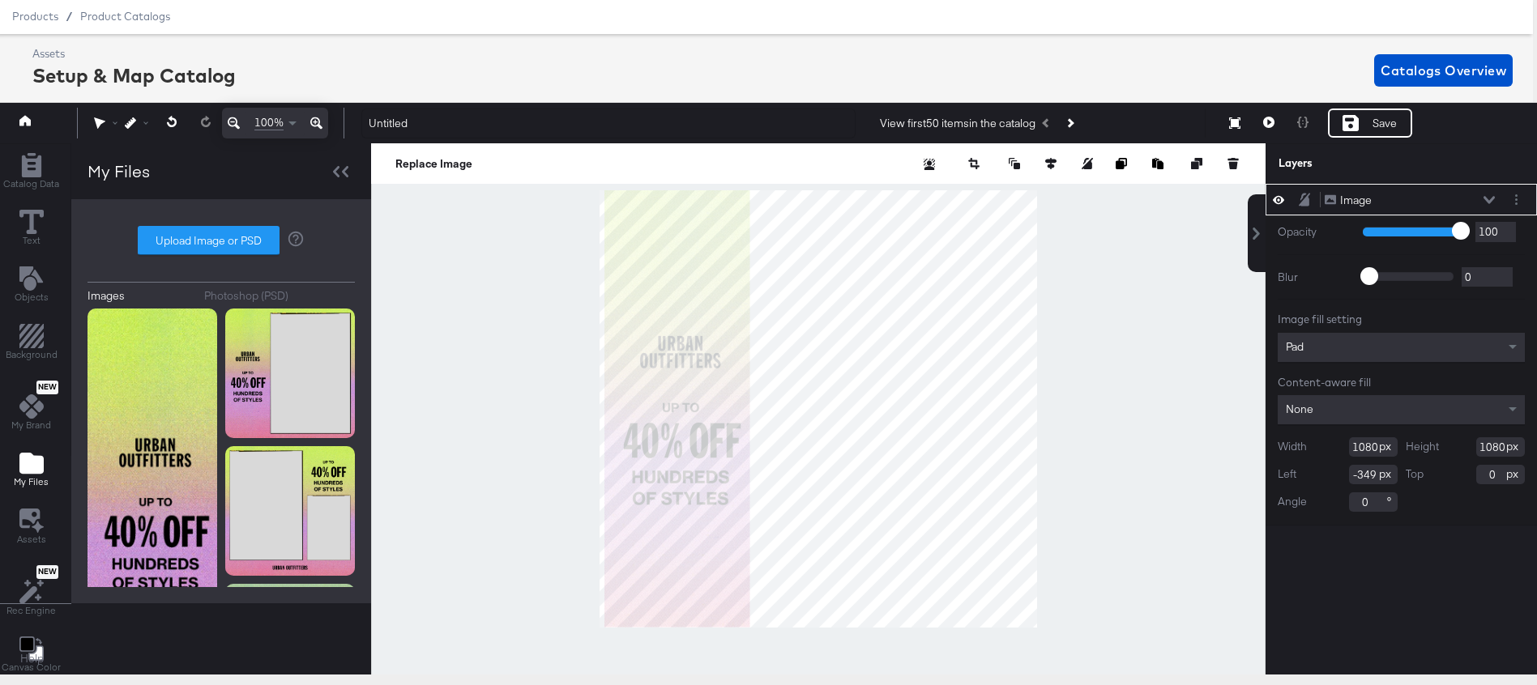
type input "-350"
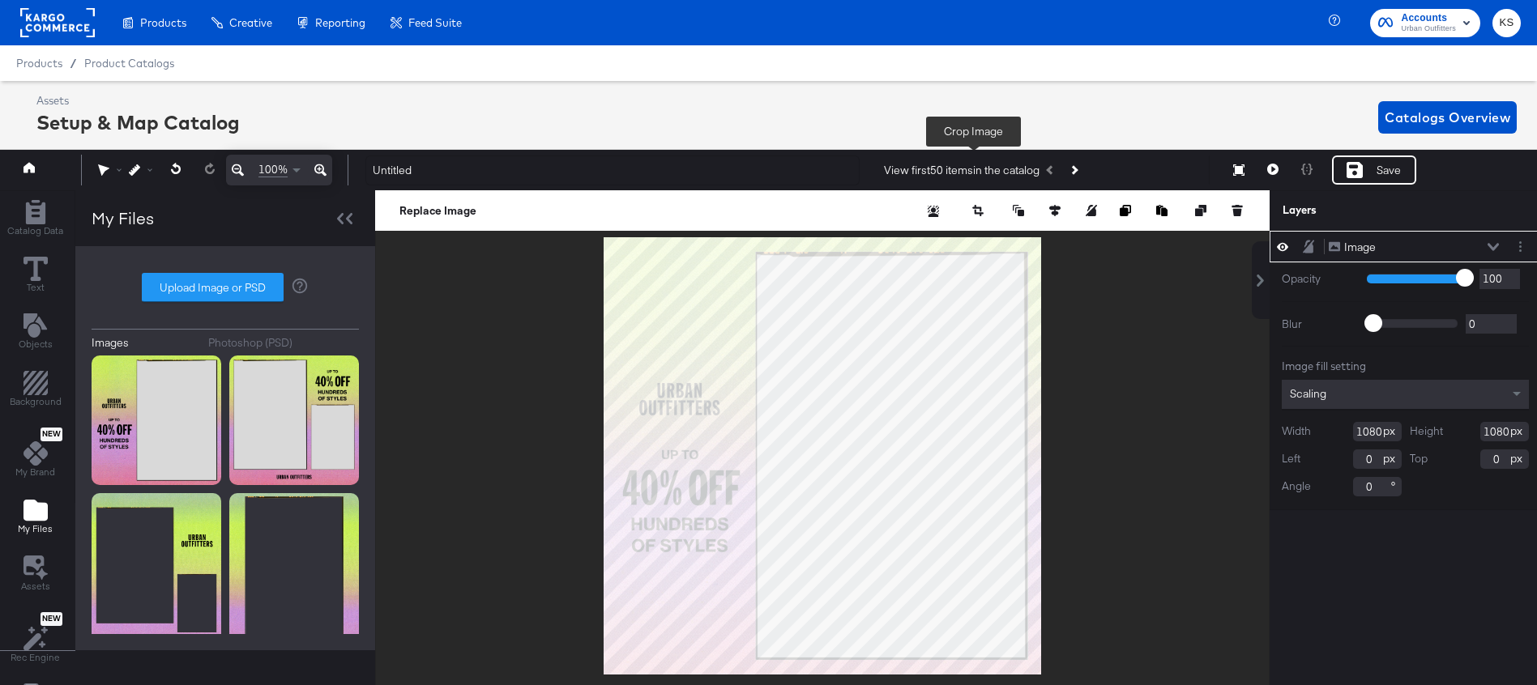
scroll to position [47, 4]
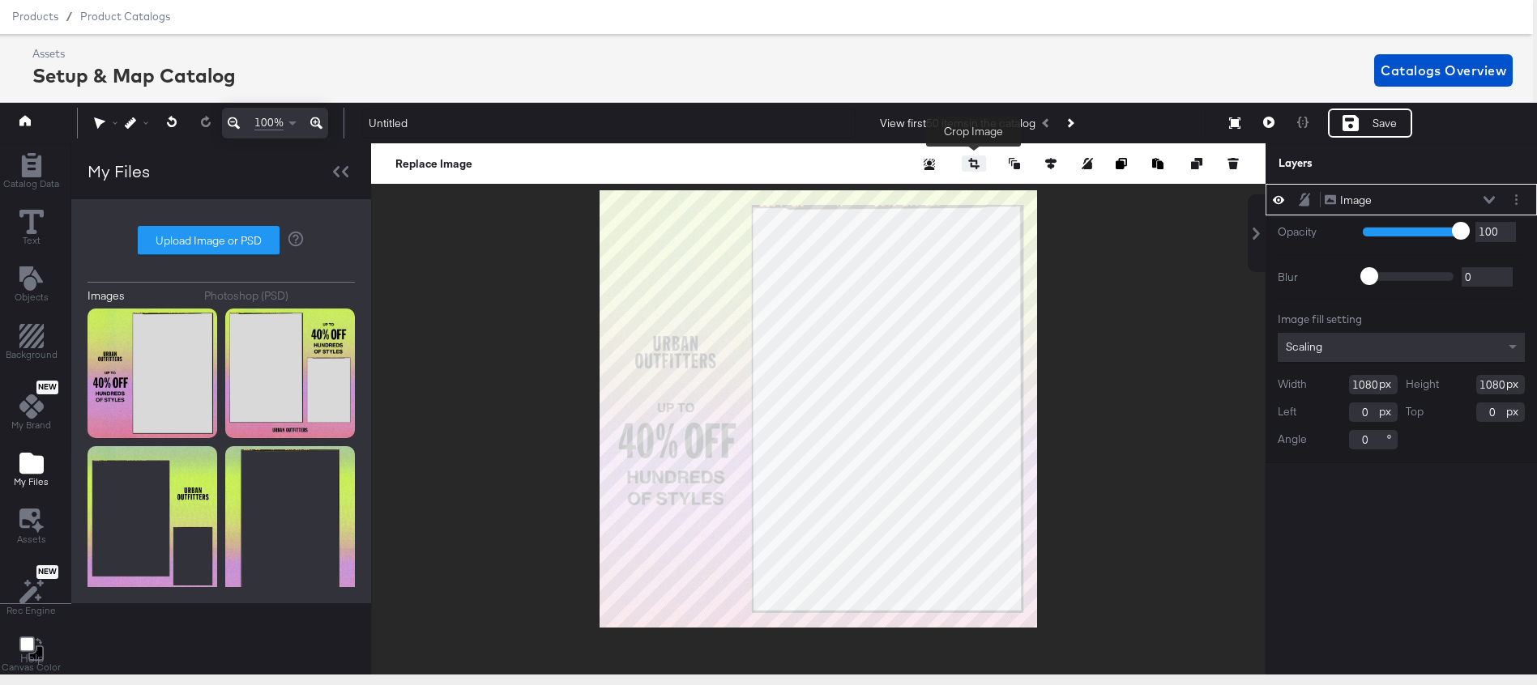
click at [983, 164] on button "button" at bounding box center [973, 164] width 24 height 16
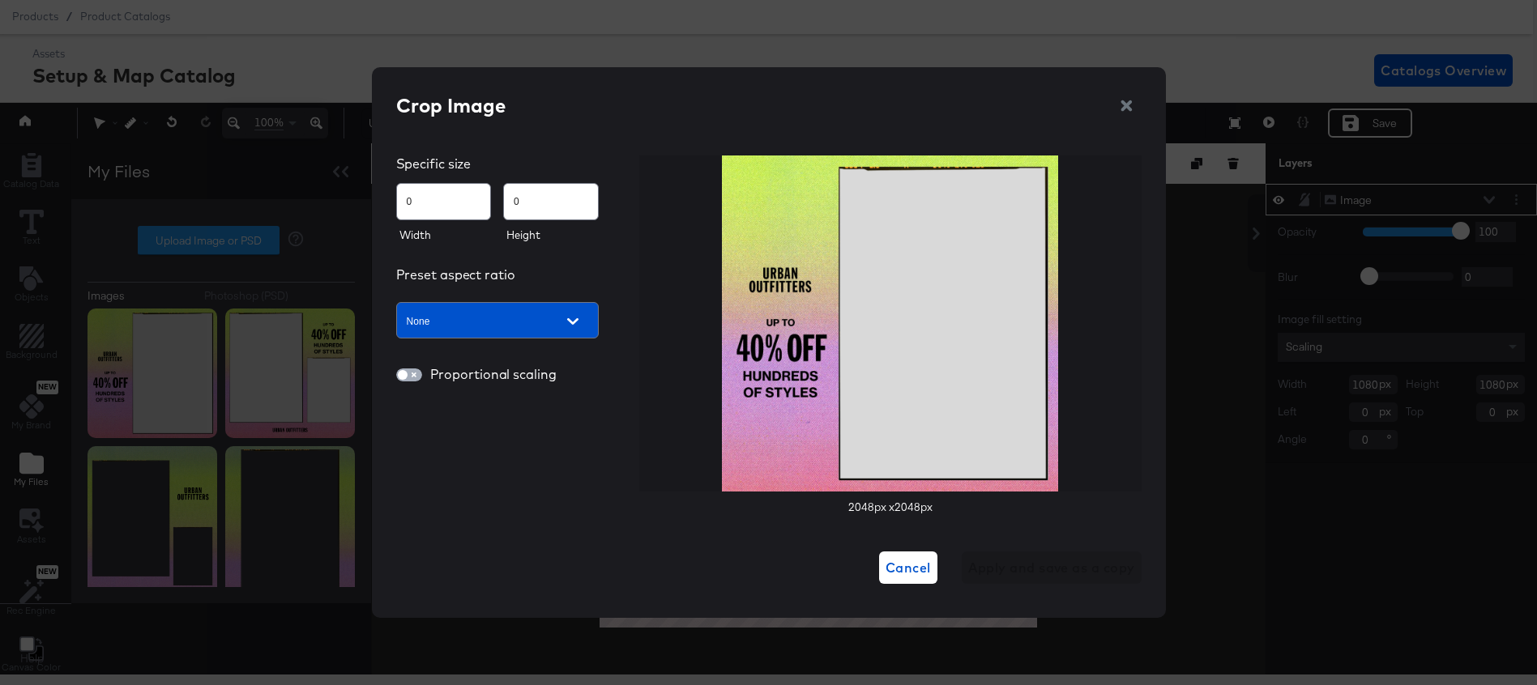
click at [406, 377] on input "checkbox" at bounding box center [402, 378] width 39 height 13
checkbox input "true"
click at [530, 320] on input "None" at bounding box center [474, 321] width 142 height 19
click at [520, 201] on input "0" at bounding box center [551, 194] width 94 height 35
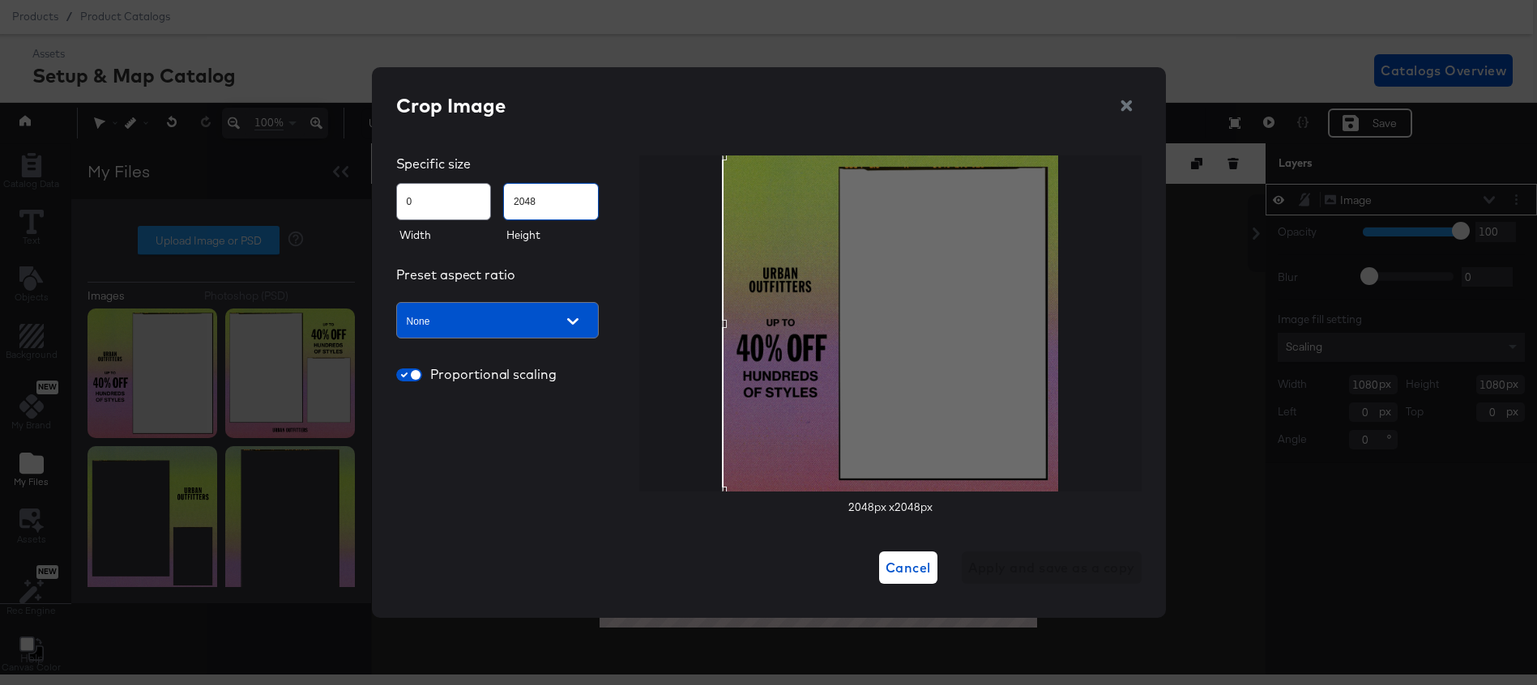
type input "2048"
drag, startPoint x: 441, startPoint y: 199, endPoint x: 335, endPoint y: 195, distance: 106.2
click at [335, 198] on div "Crop Image Specific size 0 2048 Width Height Preset aspect ratio None Proportio…" at bounding box center [768, 342] width 1537 height 685
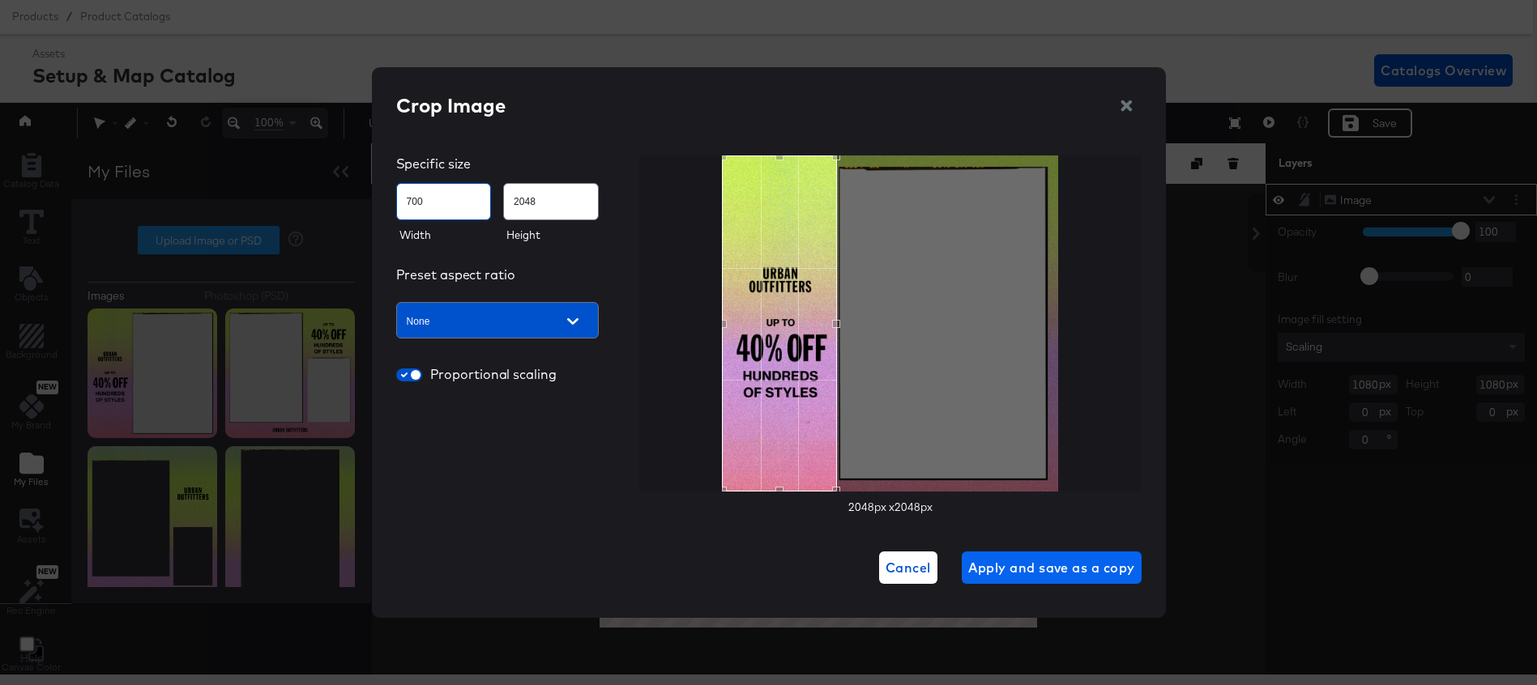
type input "700"
click at [1072, 566] on span "Apply and save as a copy" at bounding box center [1051, 567] width 167 height 23
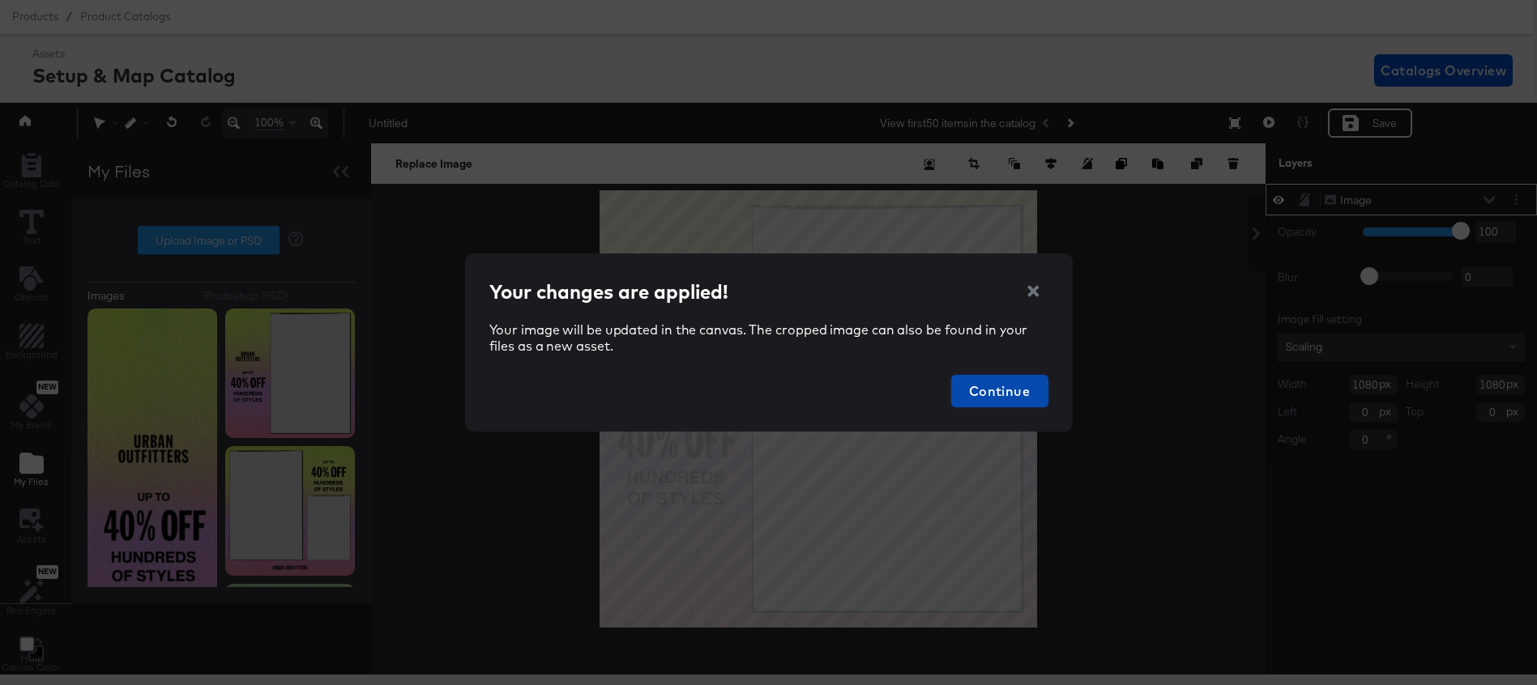
click at [1019, 394] on span "Continue" at bounding box center [999, 391] width 84 height 23
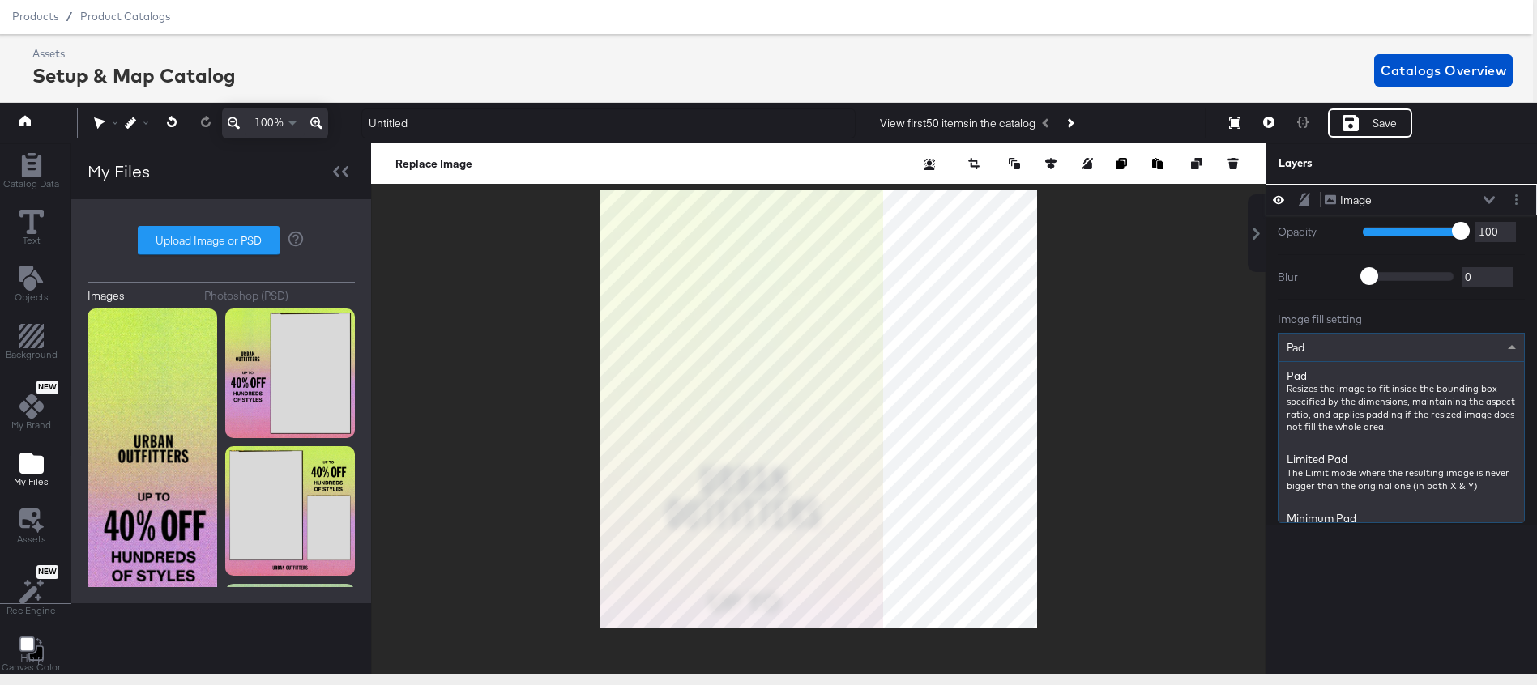
click at [1332, 347] on div "Pad" at bounding box center [1400, 348] width 245 height 28
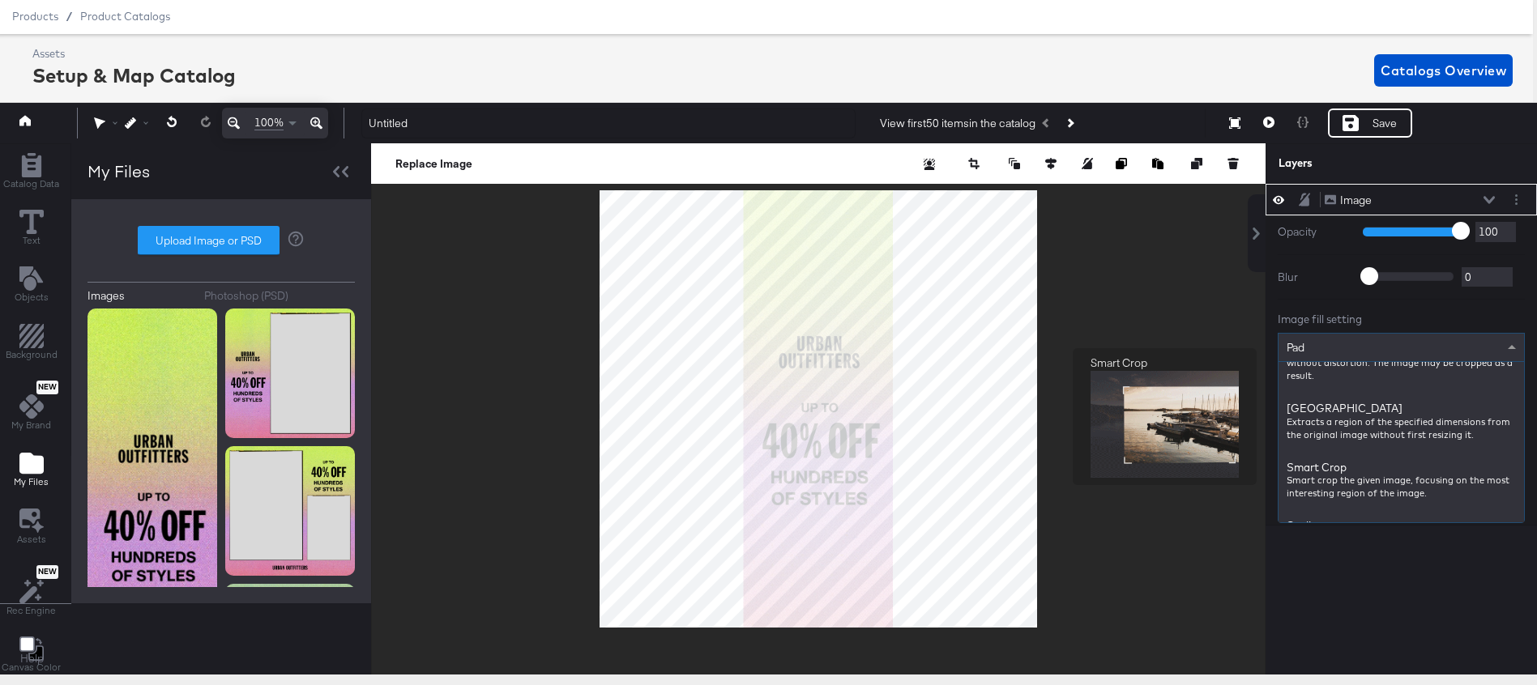
scroll to position [377, 0]
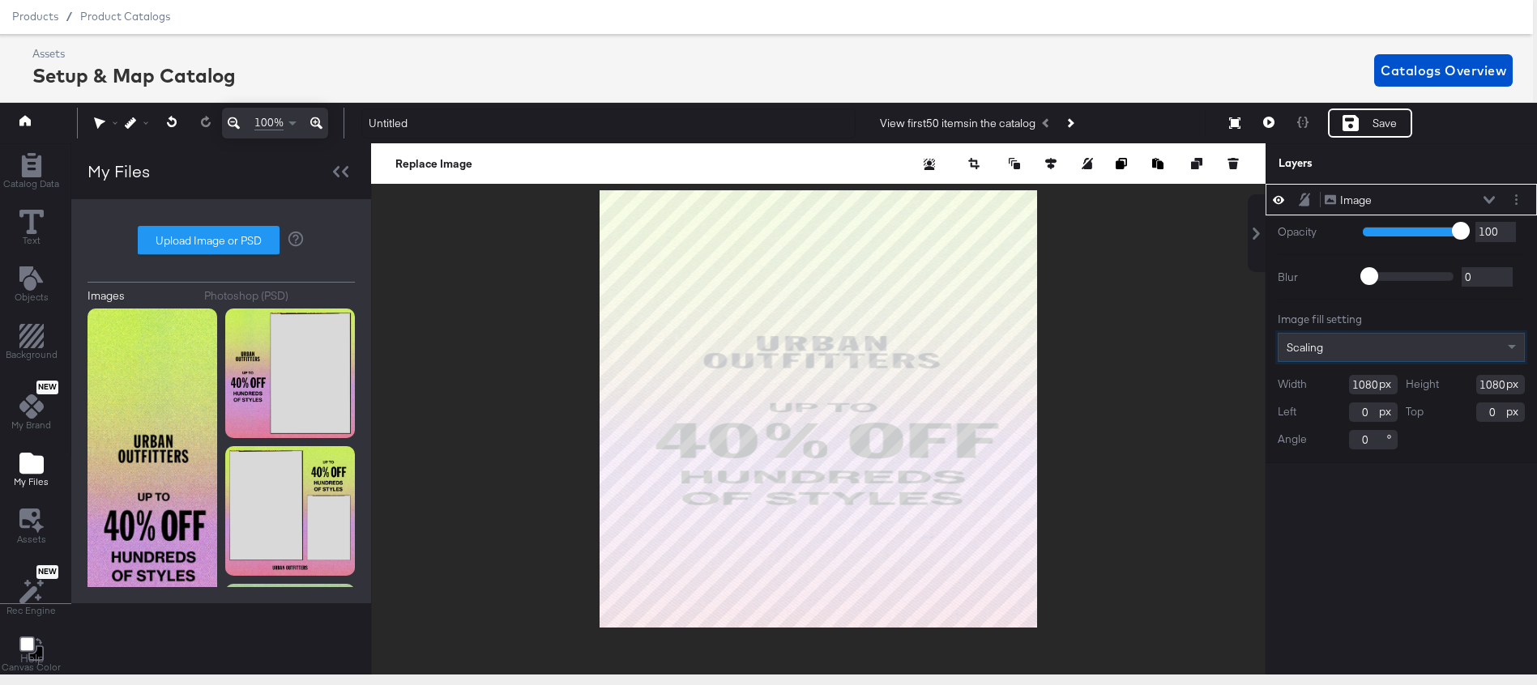
click at [1366, 379] on input "1080" at bounding box center [1373, 384] width 49 height 19
click at [1366, 380] on input "1080" at bounding box center [1373, 384] width 49 height 19
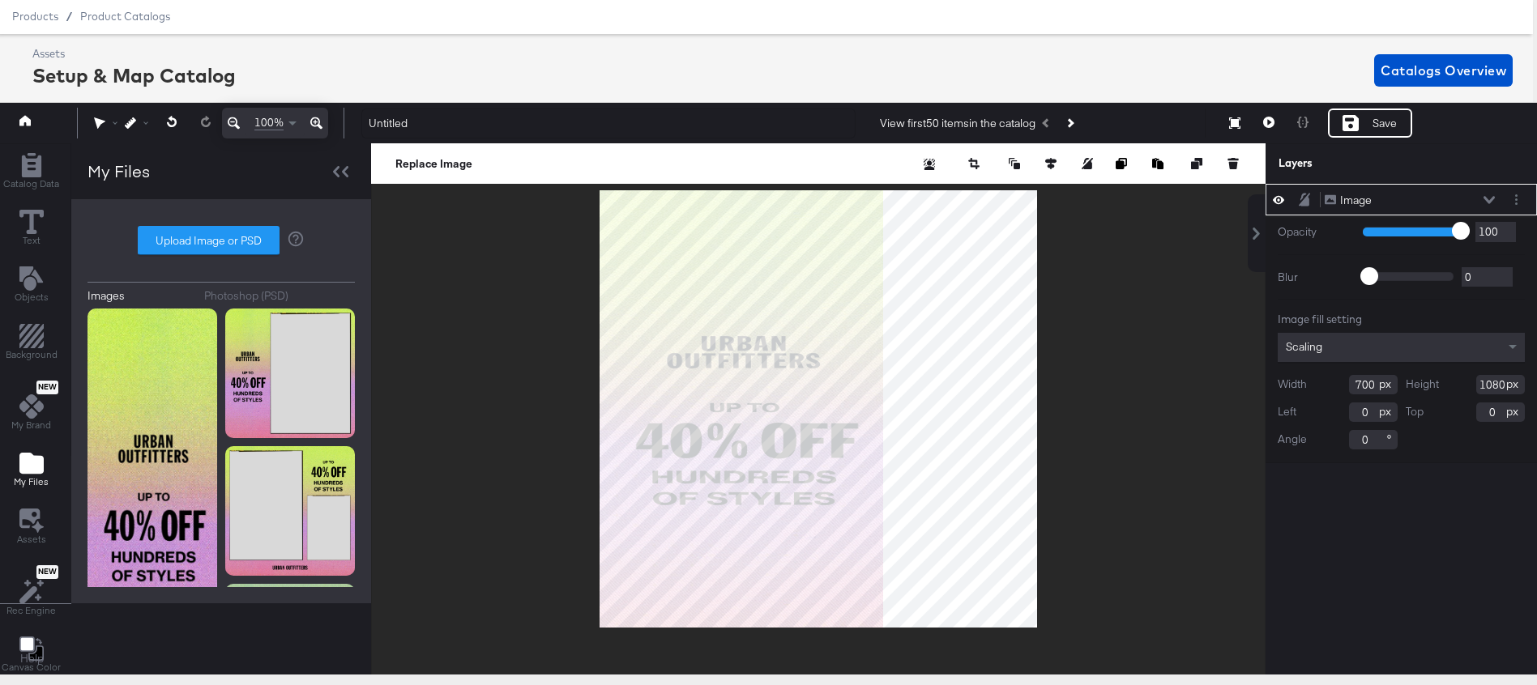
click at [1364, 384] on input "700" at bounding box center [1373, 384] width 49 height 19
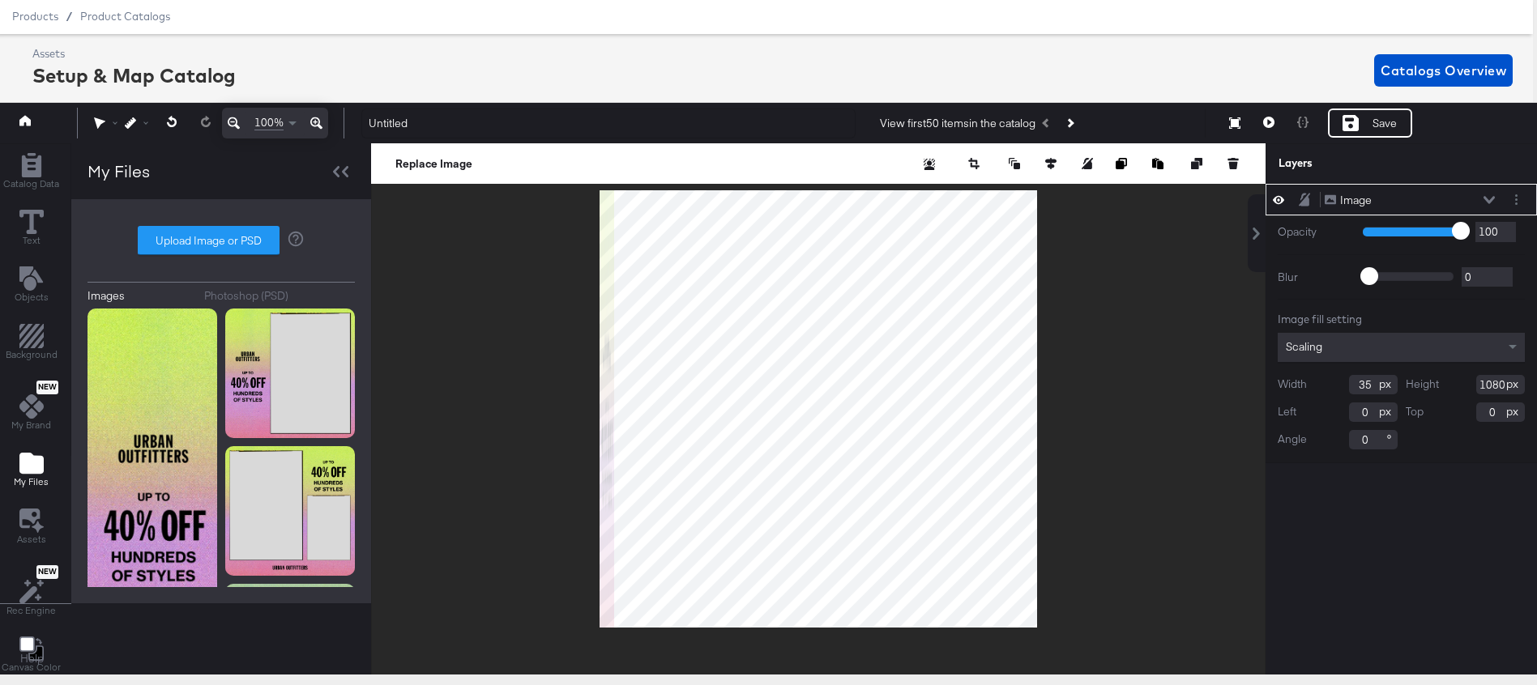
type input "350"
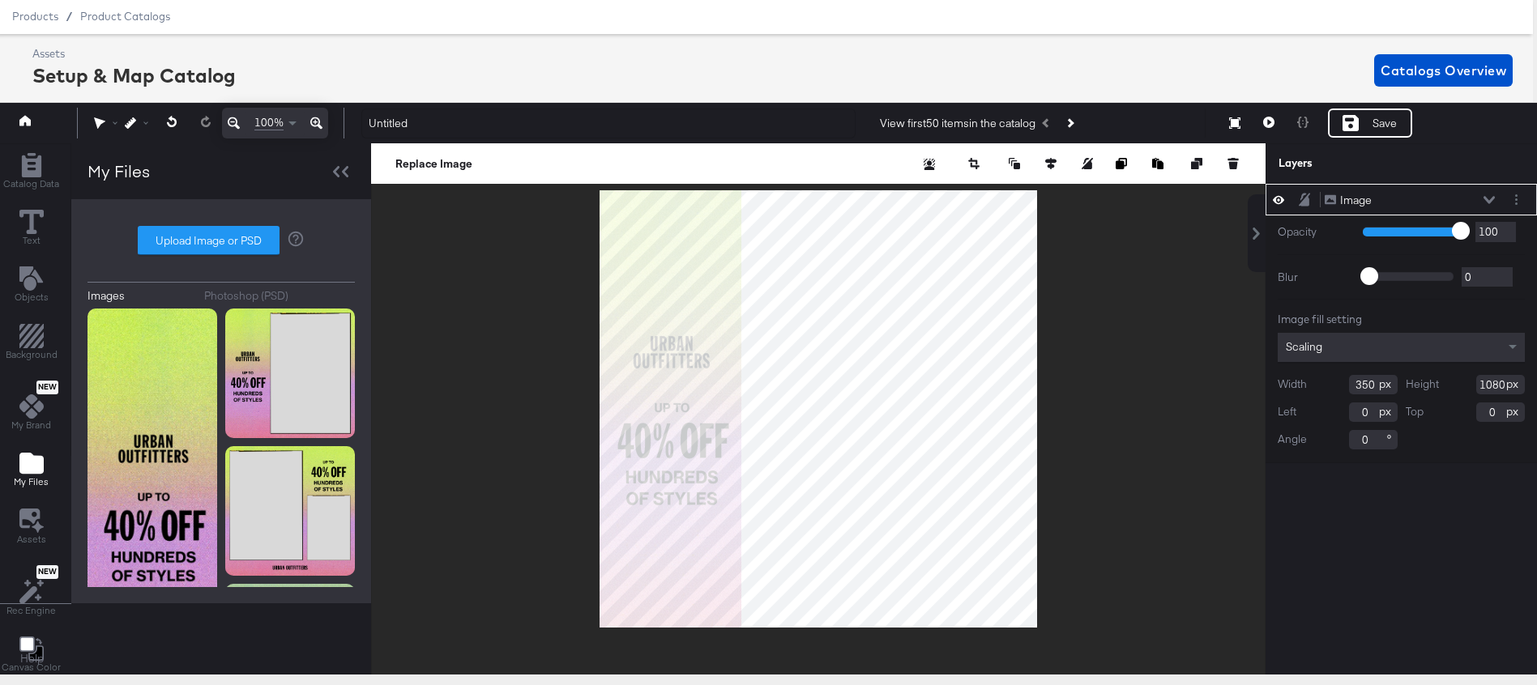
click at [429, 347] on div at bounding box center [818, 408] width 894 height 531
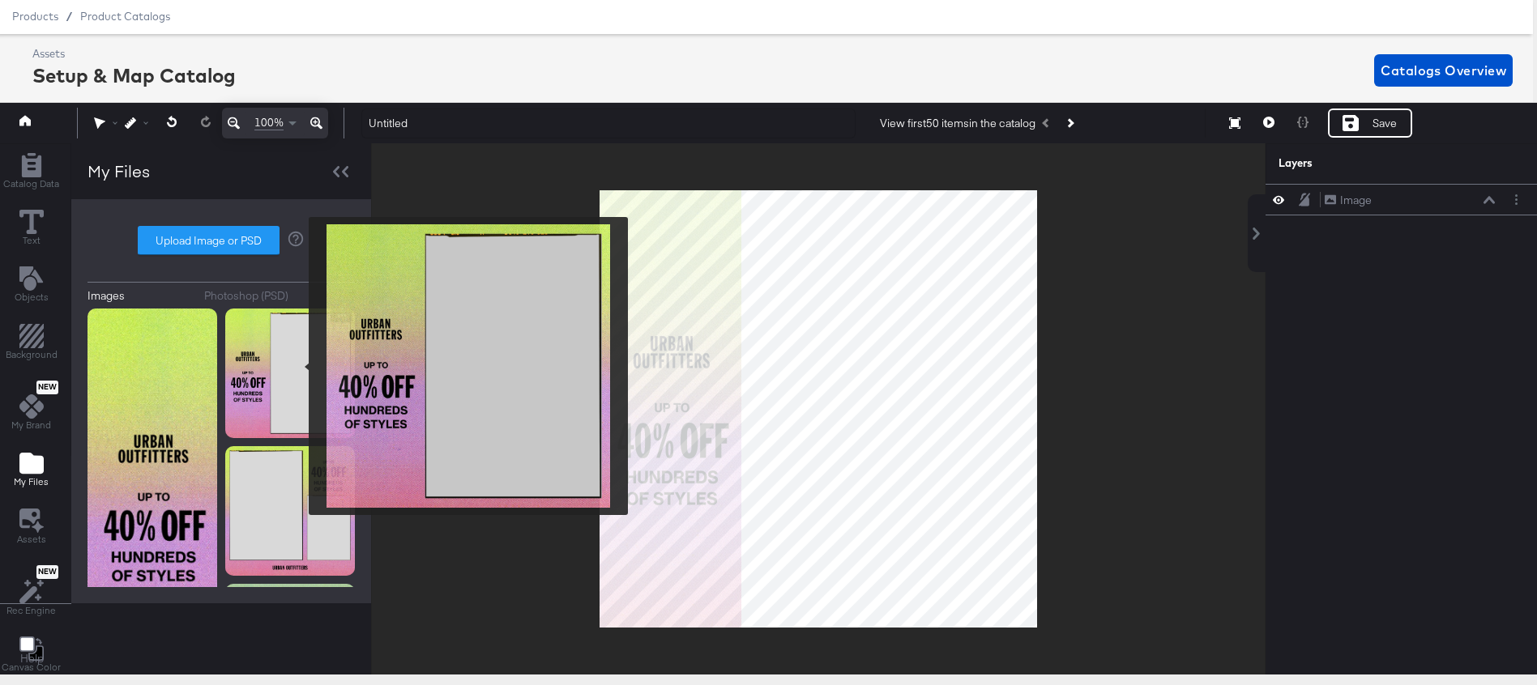
click at [297, 366] on img at bounding box center [290, 374] width 130 height 130
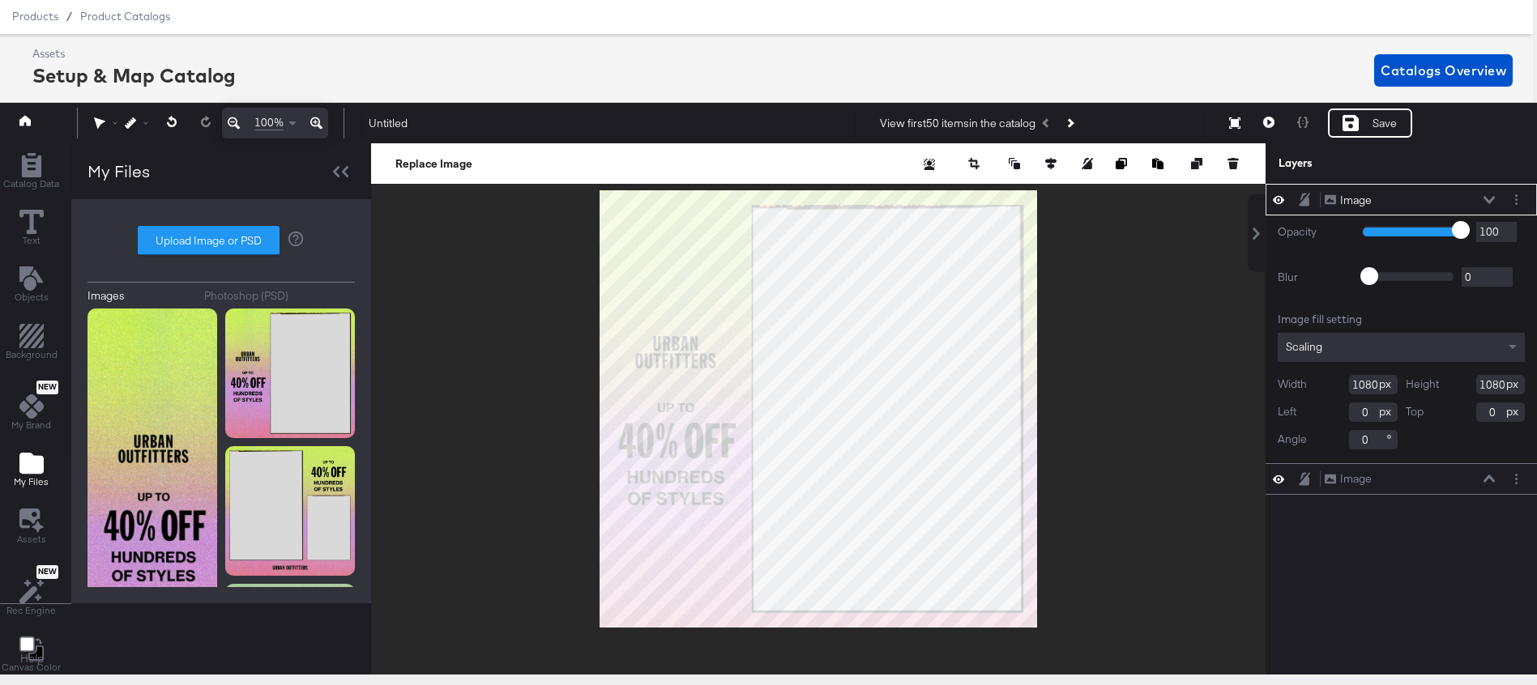
type input "98"
type input "94"
type input "86"
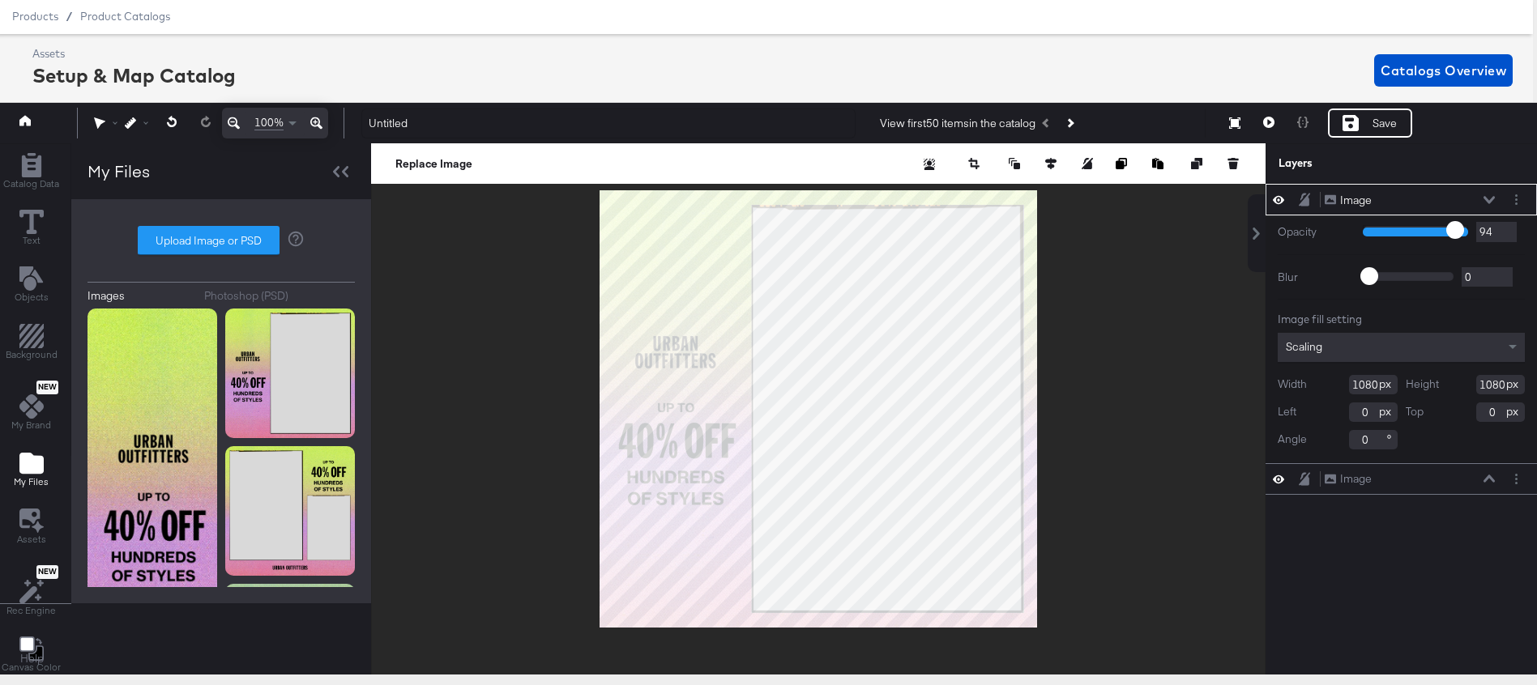
type input "86"
type input "78"
type input "71"
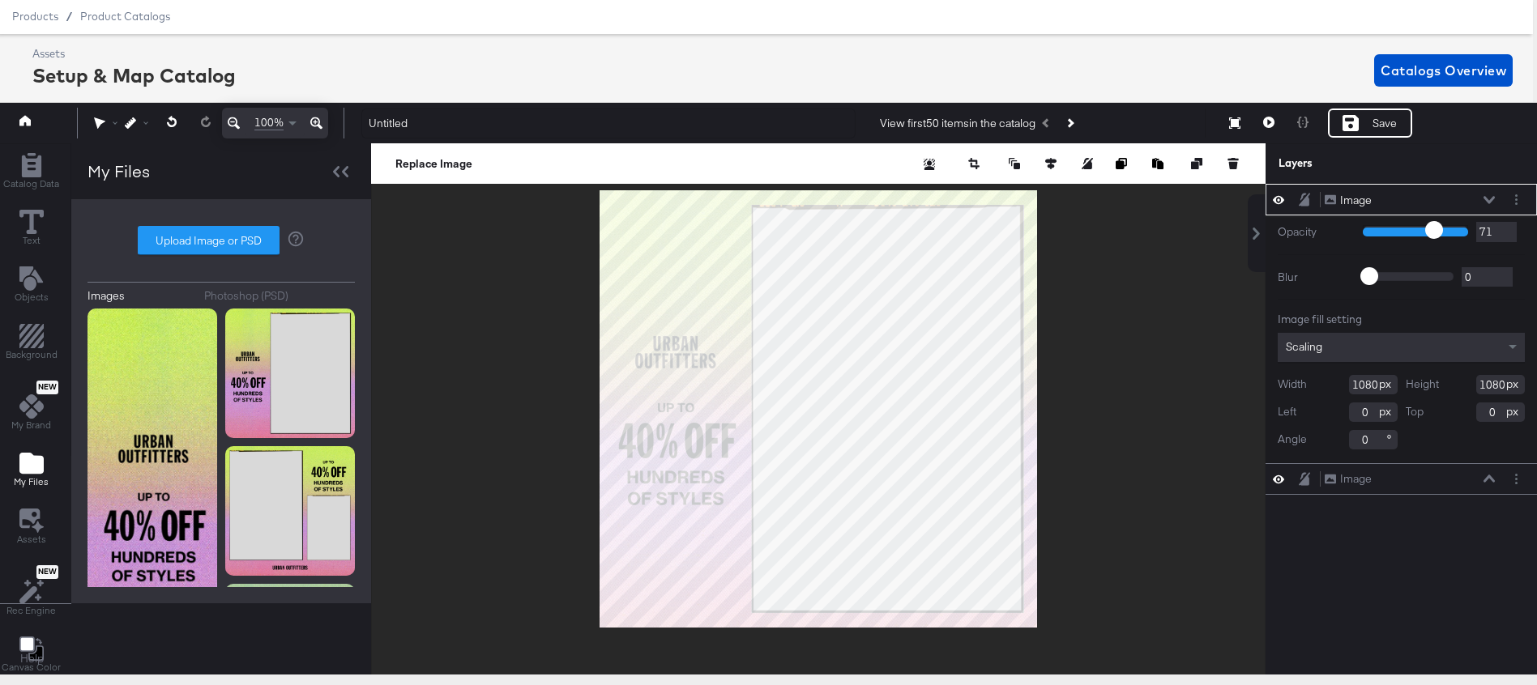
type input "65"
type input "61"
type input "58"
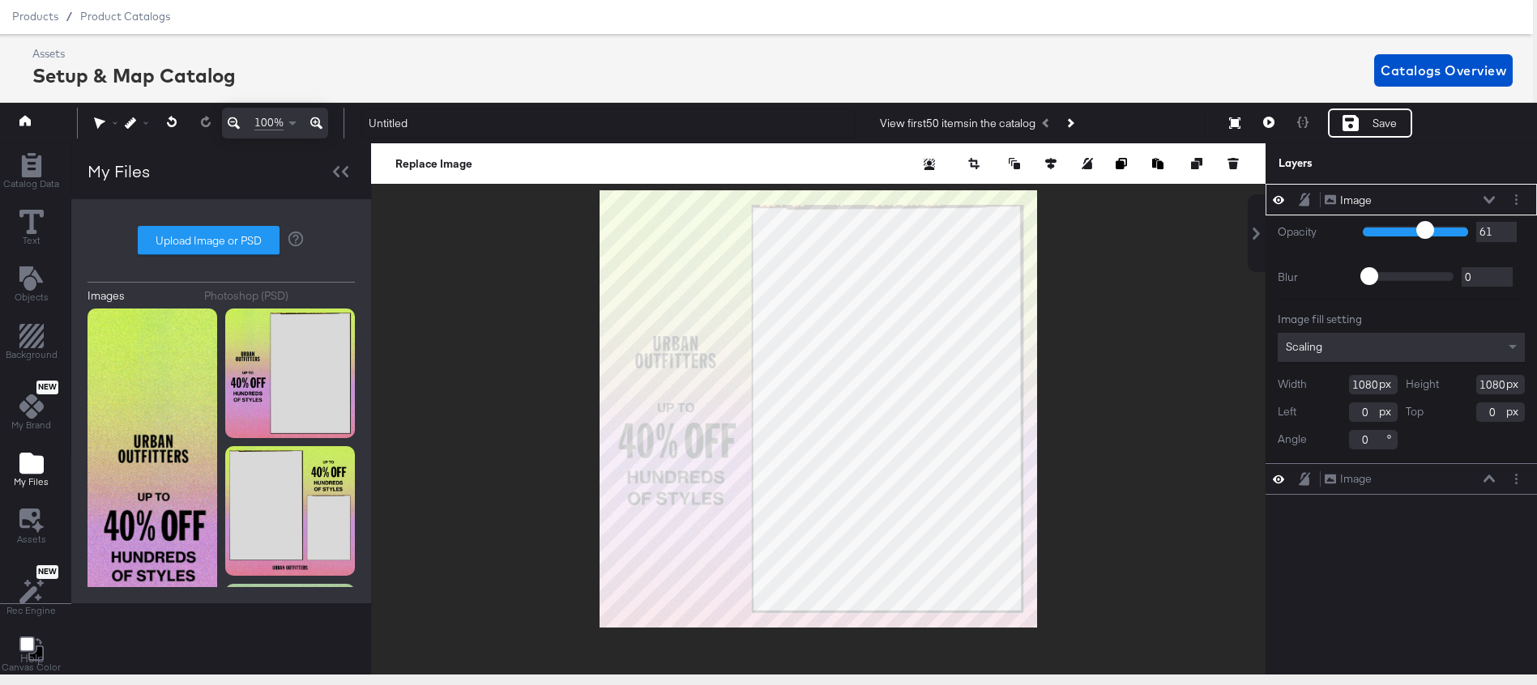
type input "58"
type input "57"
type input "56"
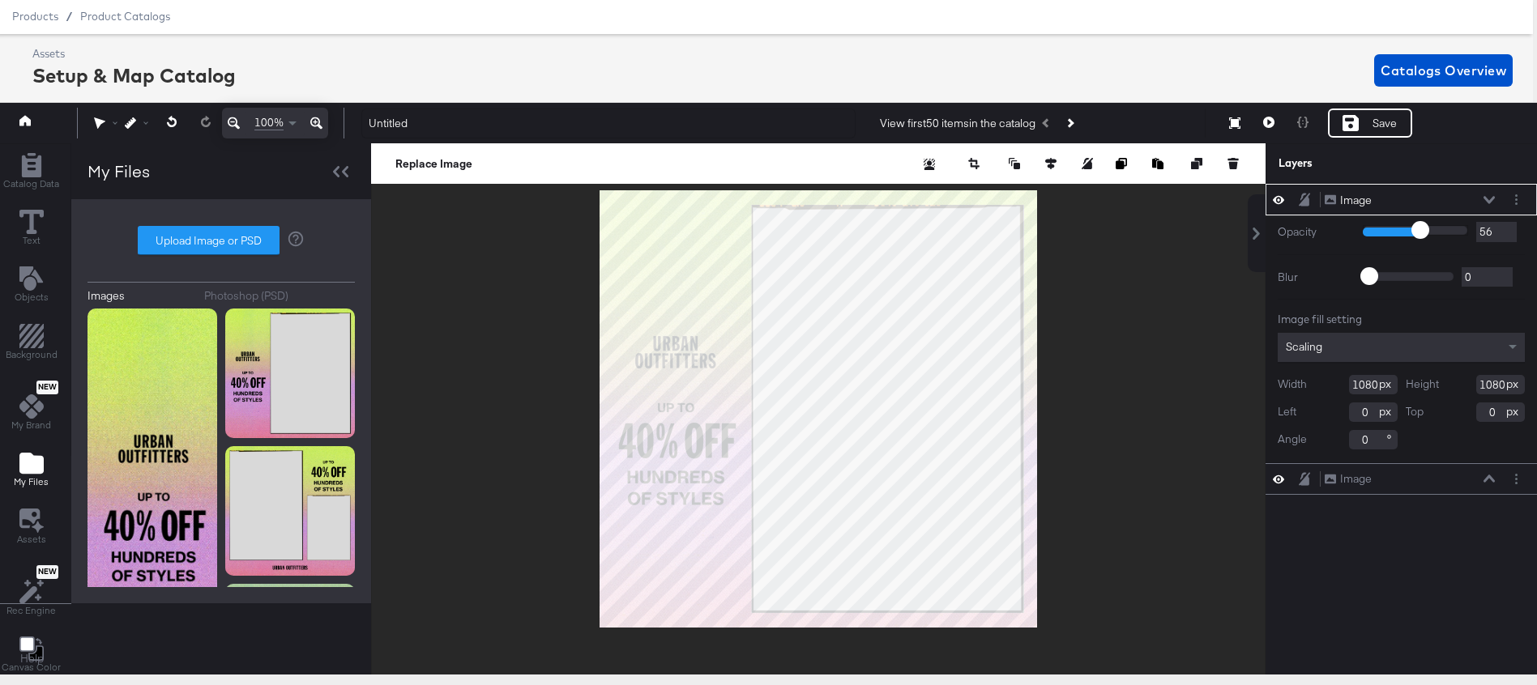
type input "54"
type input "52"
type input "51"
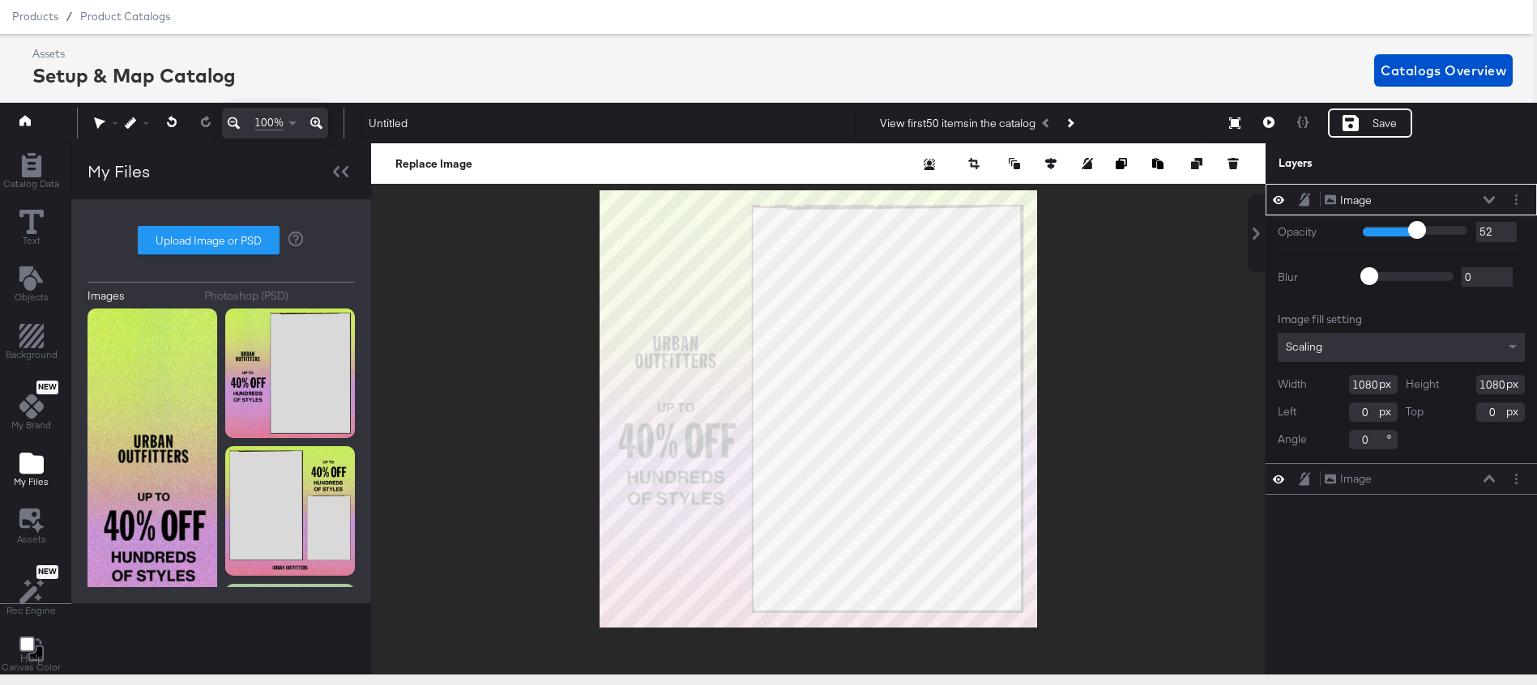
type input "51"
type input "49"
type input "47"
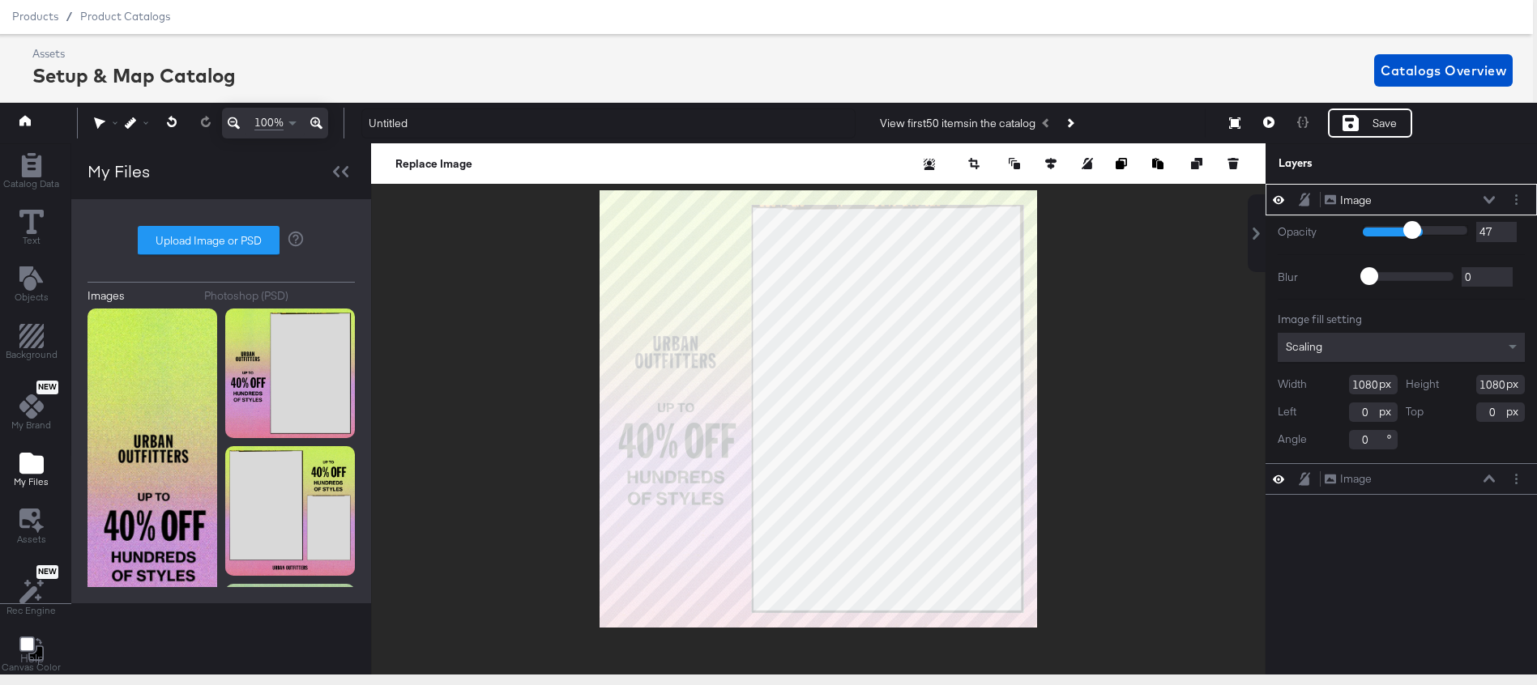
type input "46"
drag, startPoint x: 1458, startPoint y: 230, endPoint x: 1409, endPoint y: 230, distance: 48.6
click at [1409, 230] on input "range" at bounding box center [1414, 230] width 105 height 11
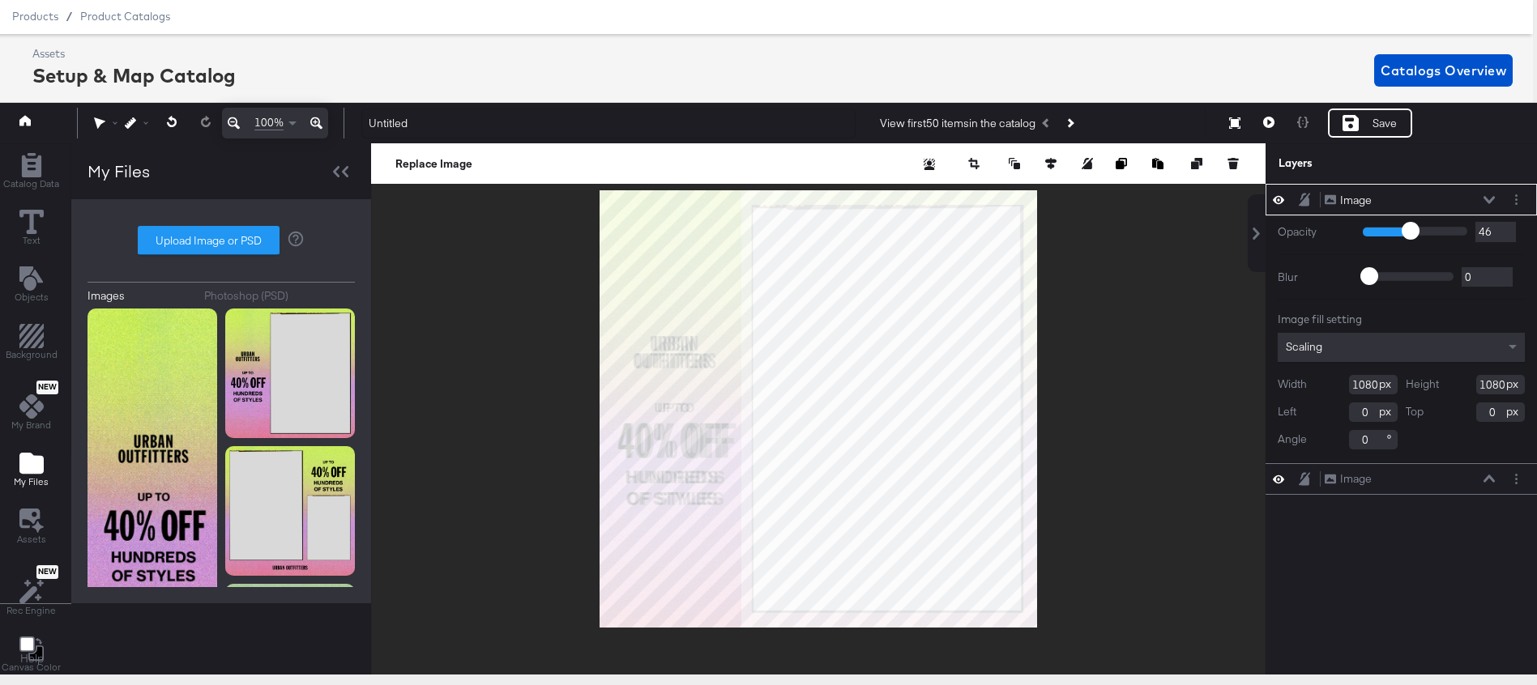
click at [1281, 197] on icon at bounding box center [1278, 200] width 11 height 14
click at [1281, 205] on icon at bounding box center [1278, 200] width 11 height 11
click at [977, 164] on icon "button" at bounding box center [972, 161] width 9 height 6
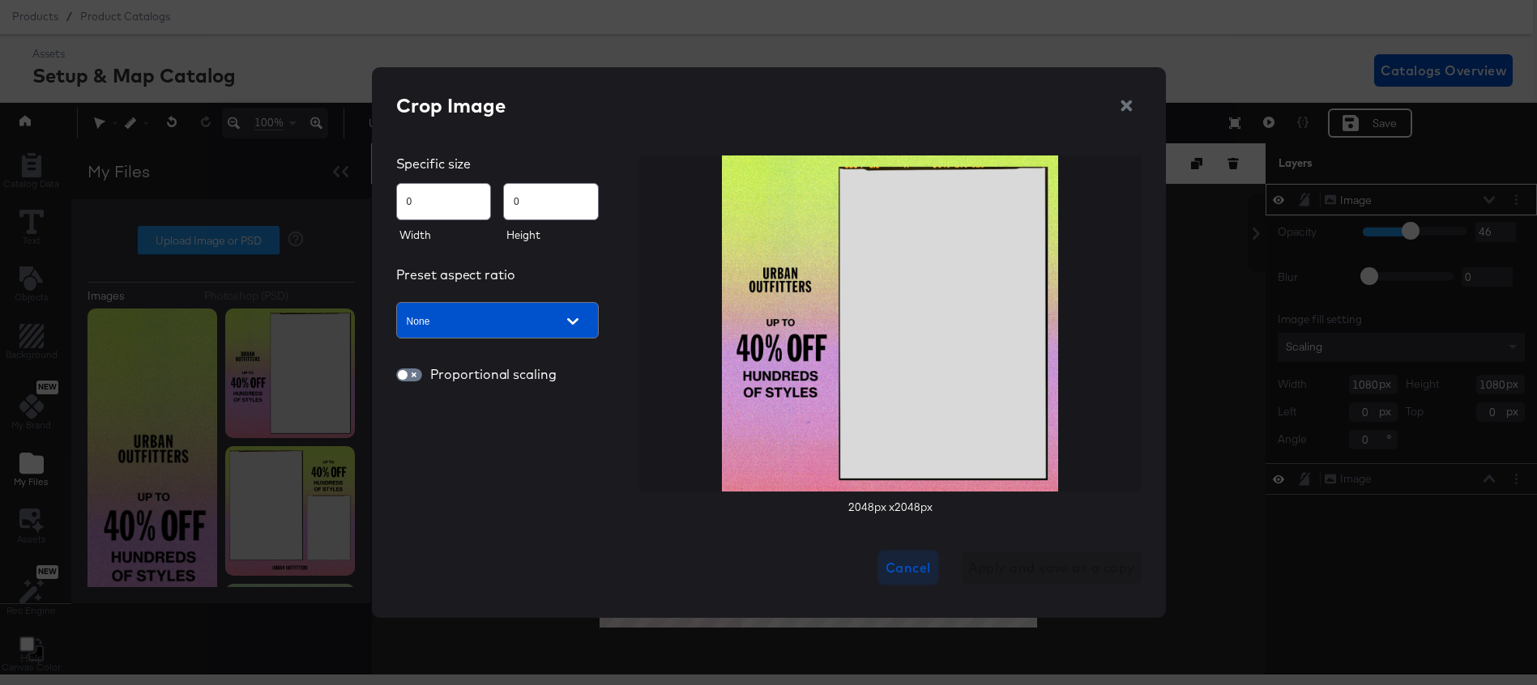
click at [905, 579] on button "Cancel" at bounding box center [908, 568] width 58 height 32
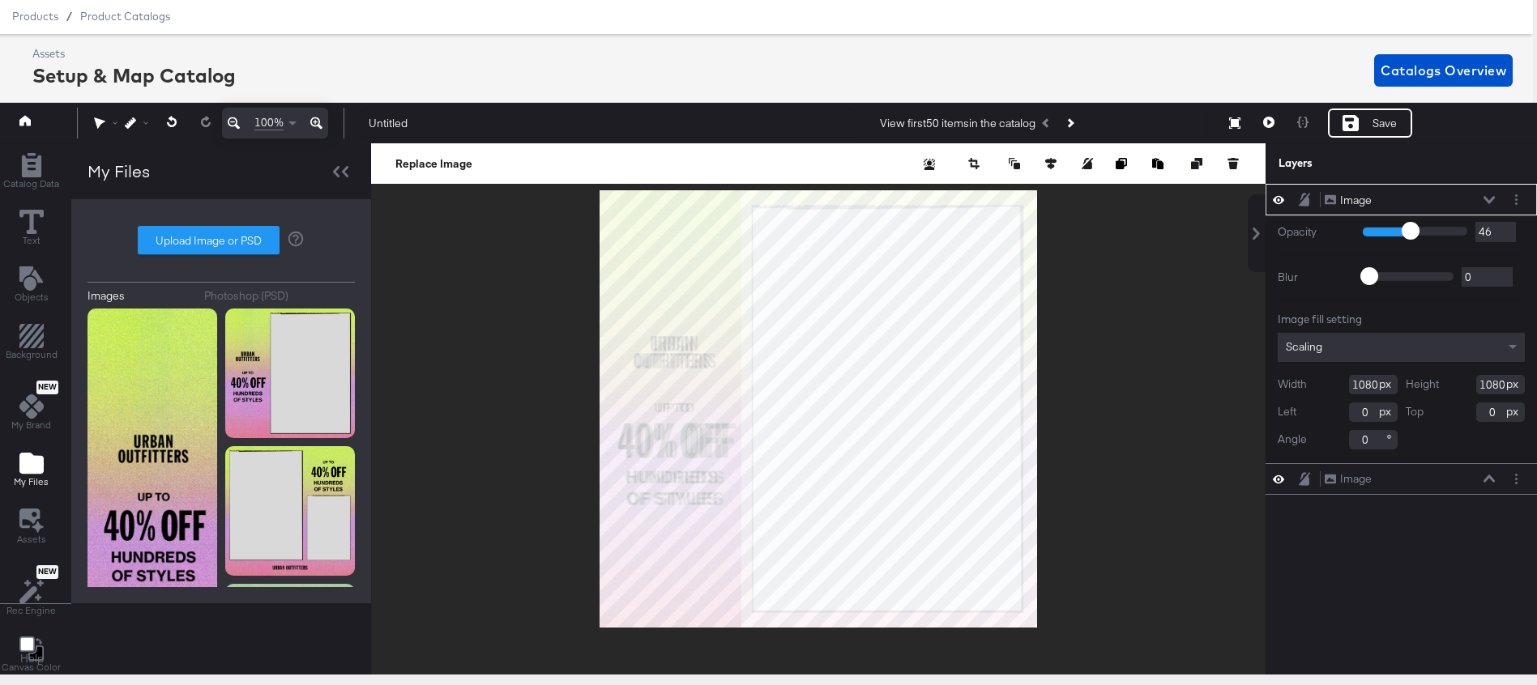
click at [1517, 210] on div "Image Image" at bounding box center [1400, 200] width 271 height 32
click at [1516, 198] on icon "Layer Options" at bounding box center [1516, 199] width 2 height 11
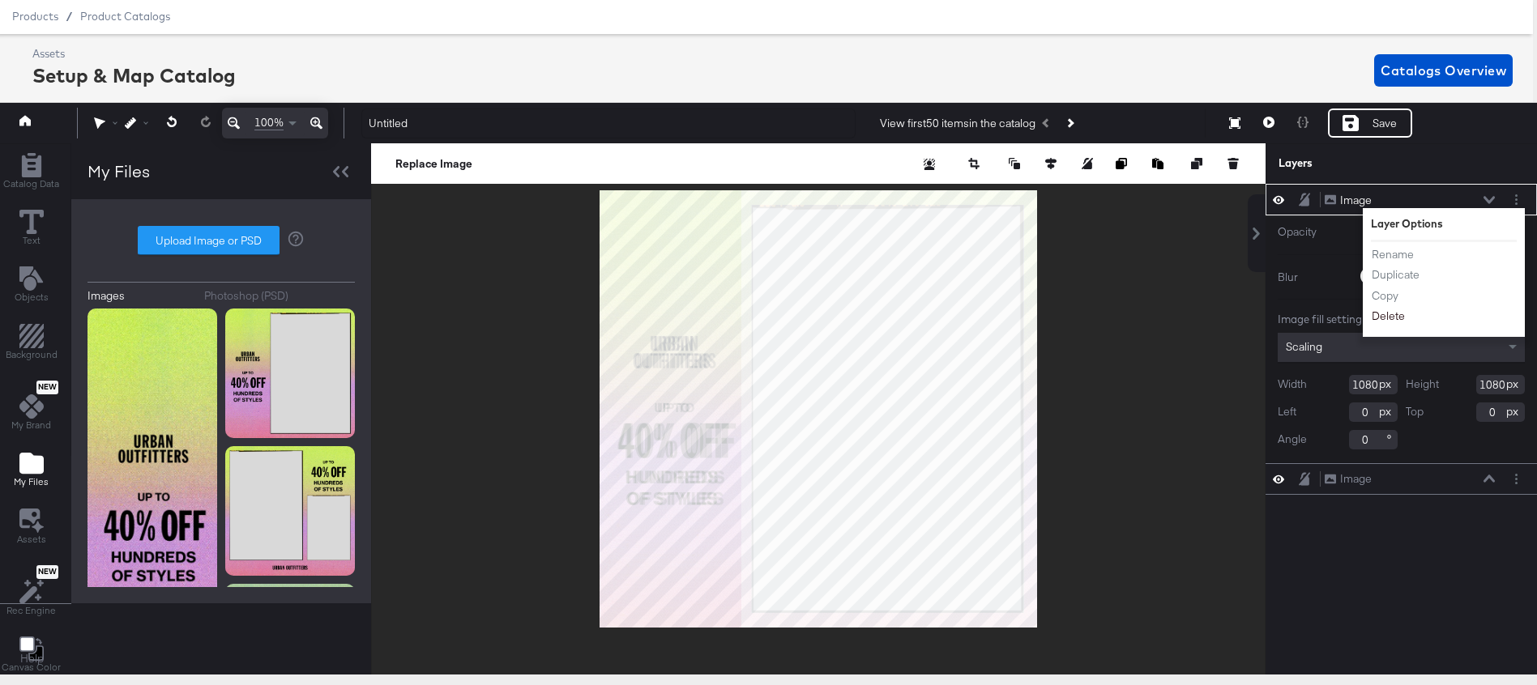
click at [1395, 319] on button "Delete" at bounding box center [1388, 317] width 35 height 17
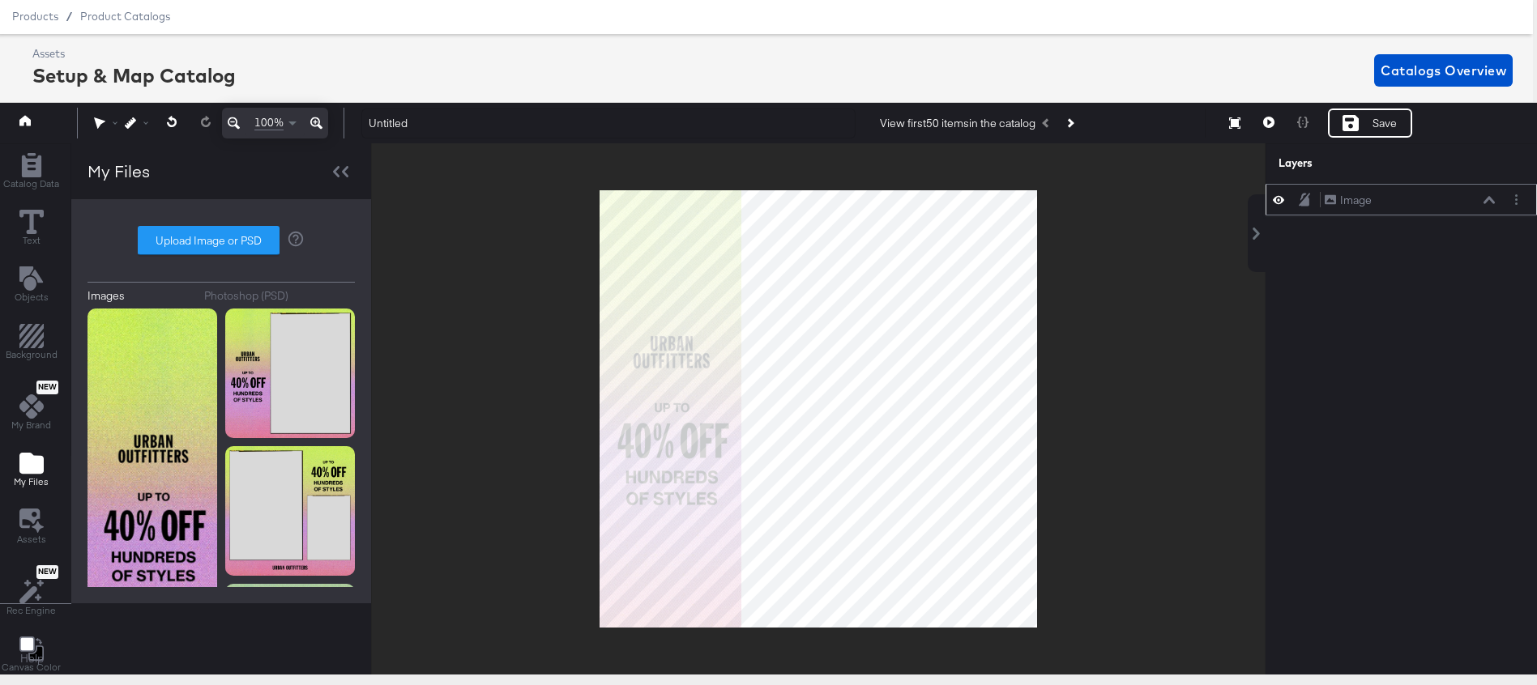
click at [1353, 211] on div "Image Image" at bounding box center [1400, 200] width 271 height 32
click at [1495, 195] on div "Image Image" at bounding box center [1414, 200] width 181 height 17
click at [1489, 198] on icon at bounding box center [1488, 199] width 11 height 7
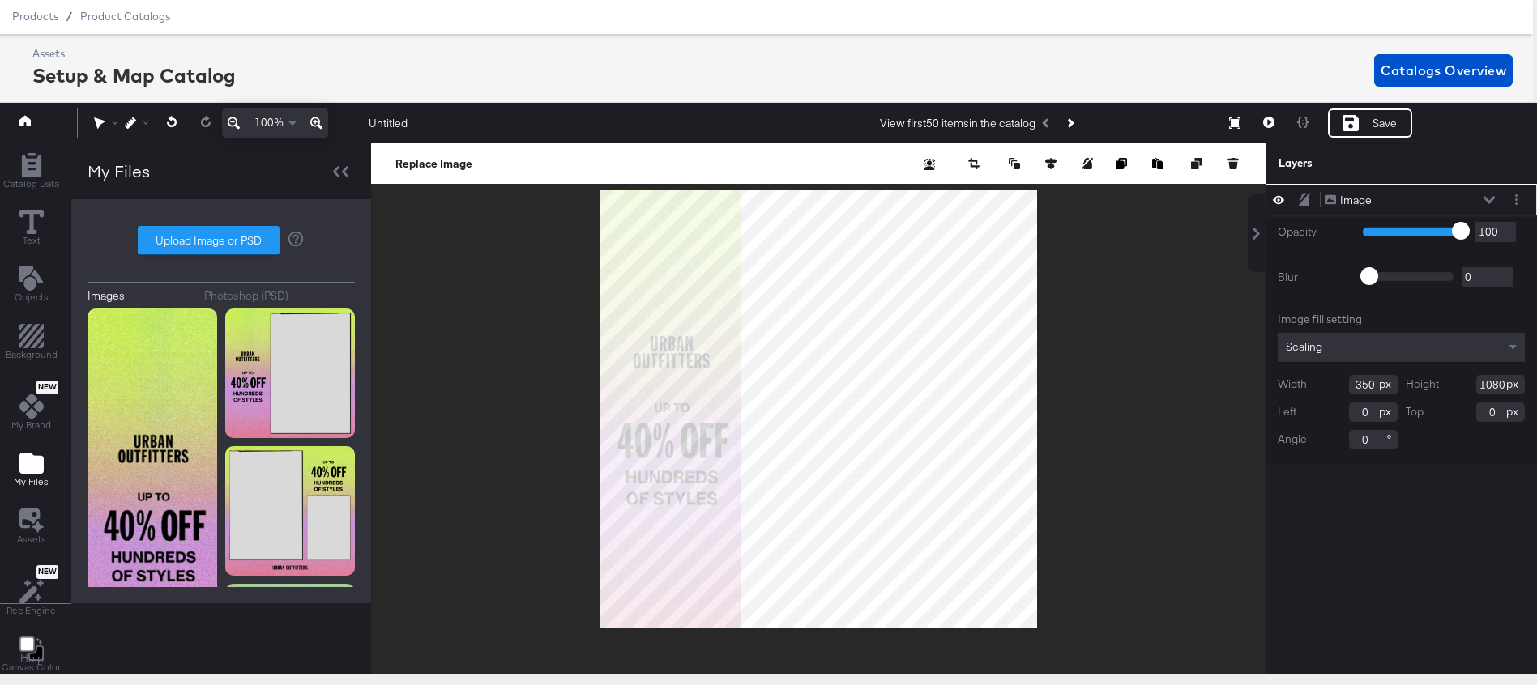
click at [1362, 387] on input "350" at bounding box center [1373, 384] width 49 height 19
type input "369"
click at [1493, 197] on icon at bounding box center [1488, 199] width 11 height 7
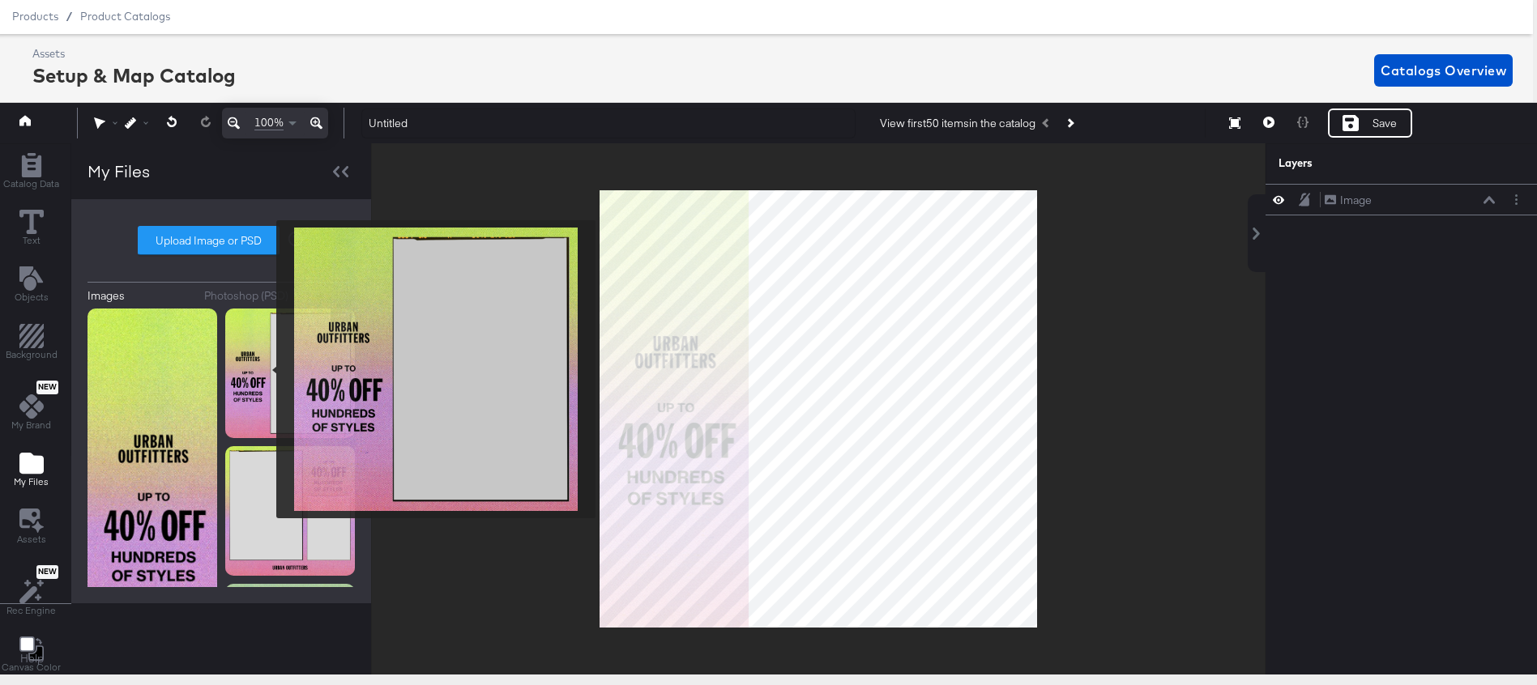
click at [264, 369] on img at bounding box center [290, 374] width 130 height 130
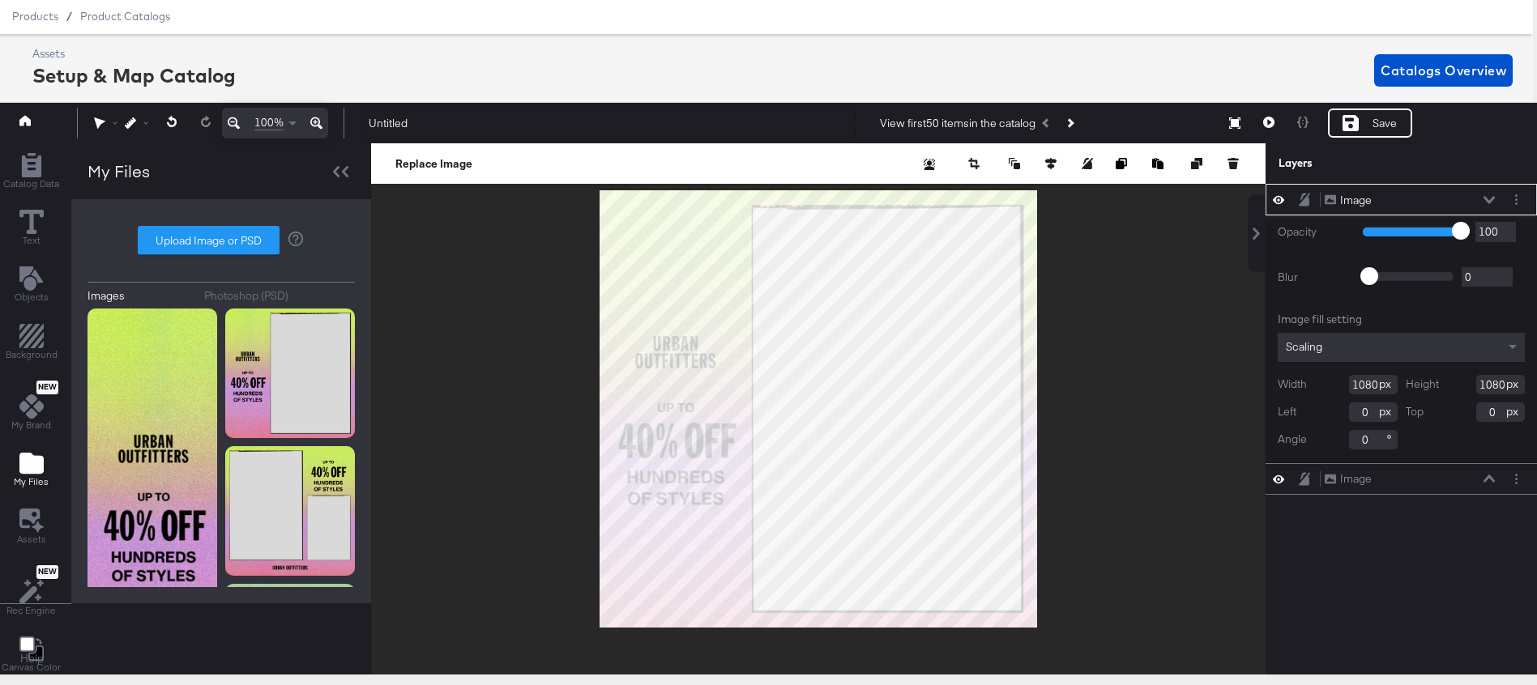
click at [1277, 197] on icon at bounding box center [1278, 200] width 11 height 14
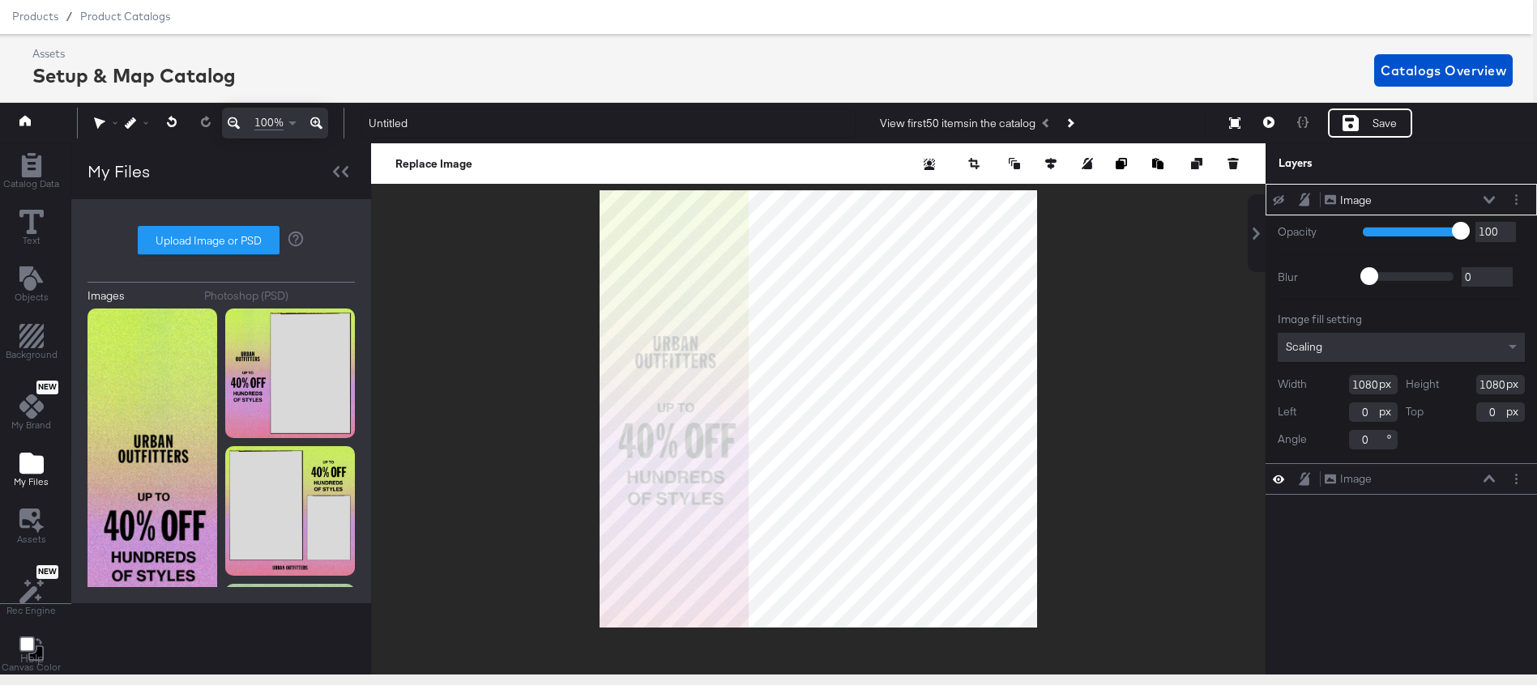
click at [1277, 197] on icon at bounding box center [1278, 200] width 11 height 11
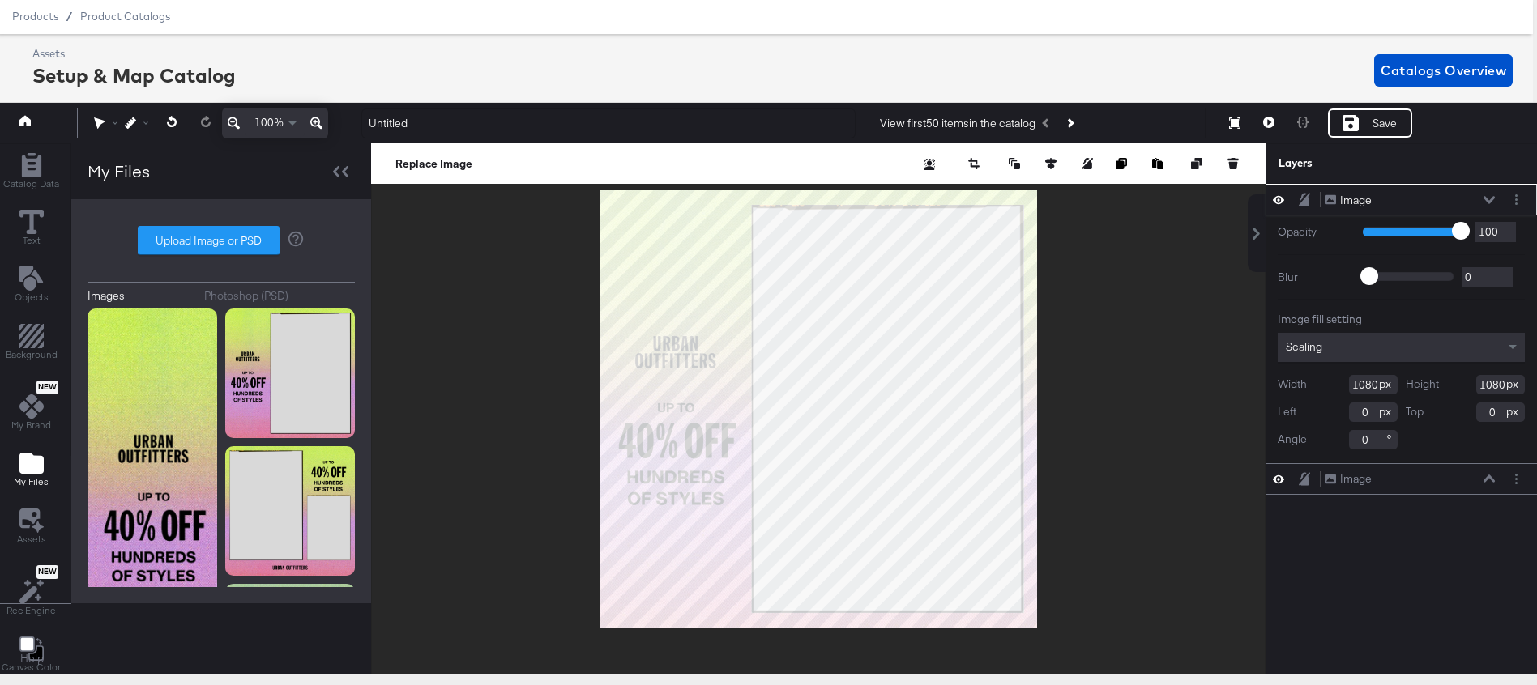
click at [1277, 197] on icon at bounding box center [1278, 200] width 11 height 14
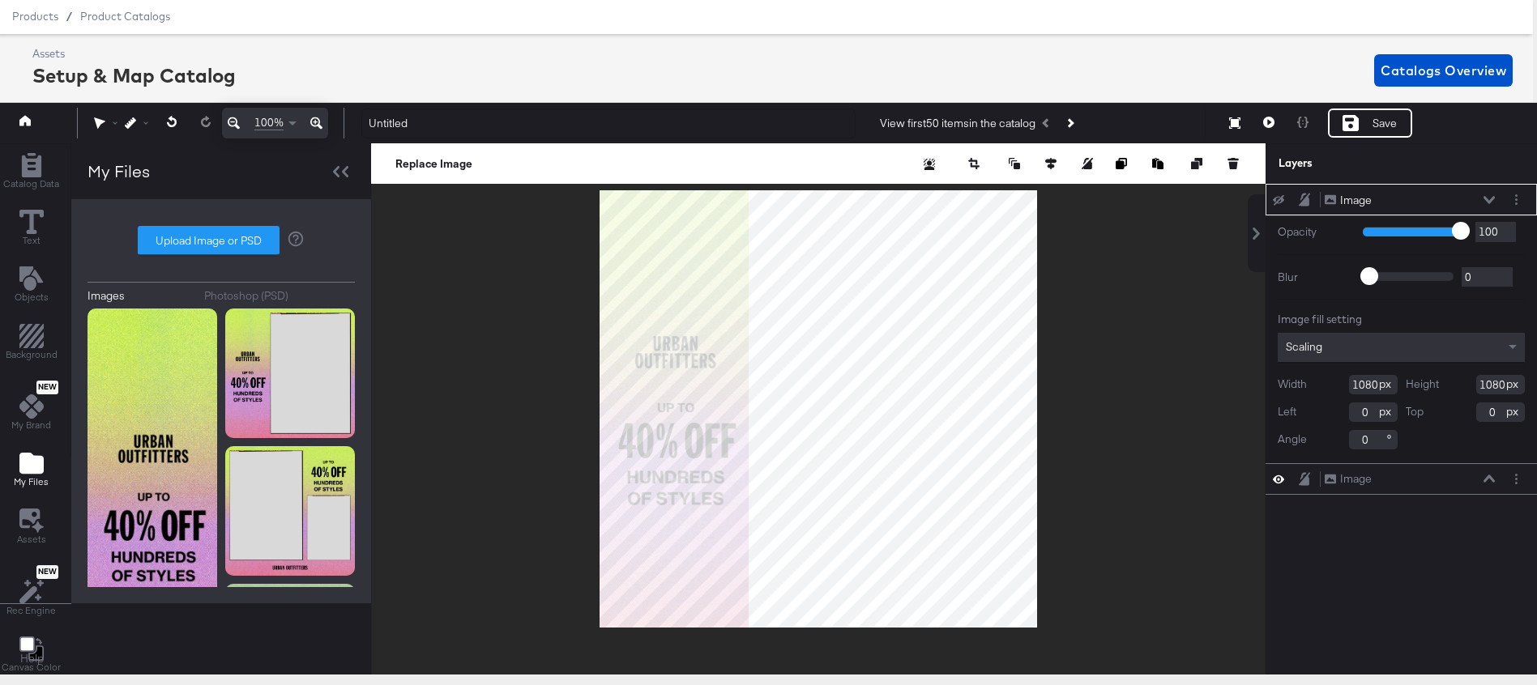
click at [1277, 197] on icon at bounding box center [1278, 200] width 11 height 11
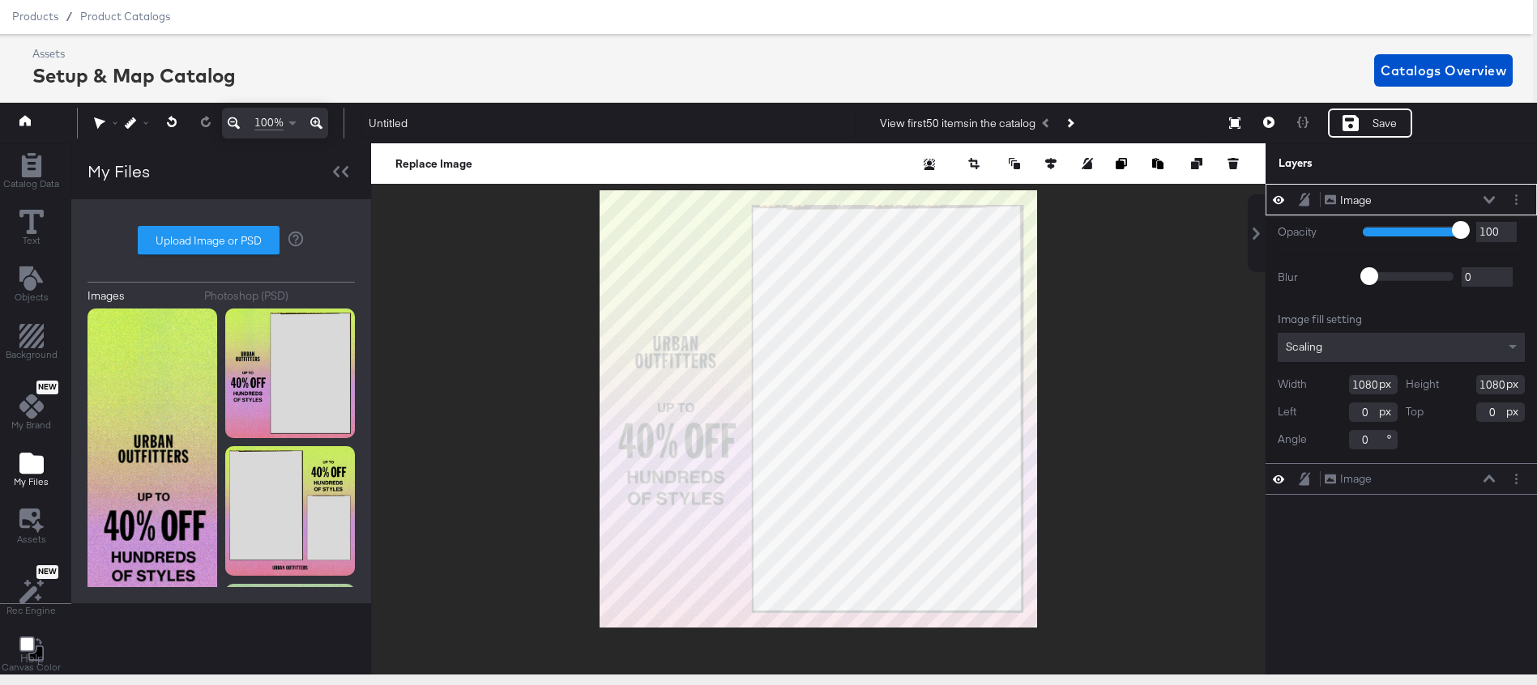
type input "97"
type input "94"
type input "88"
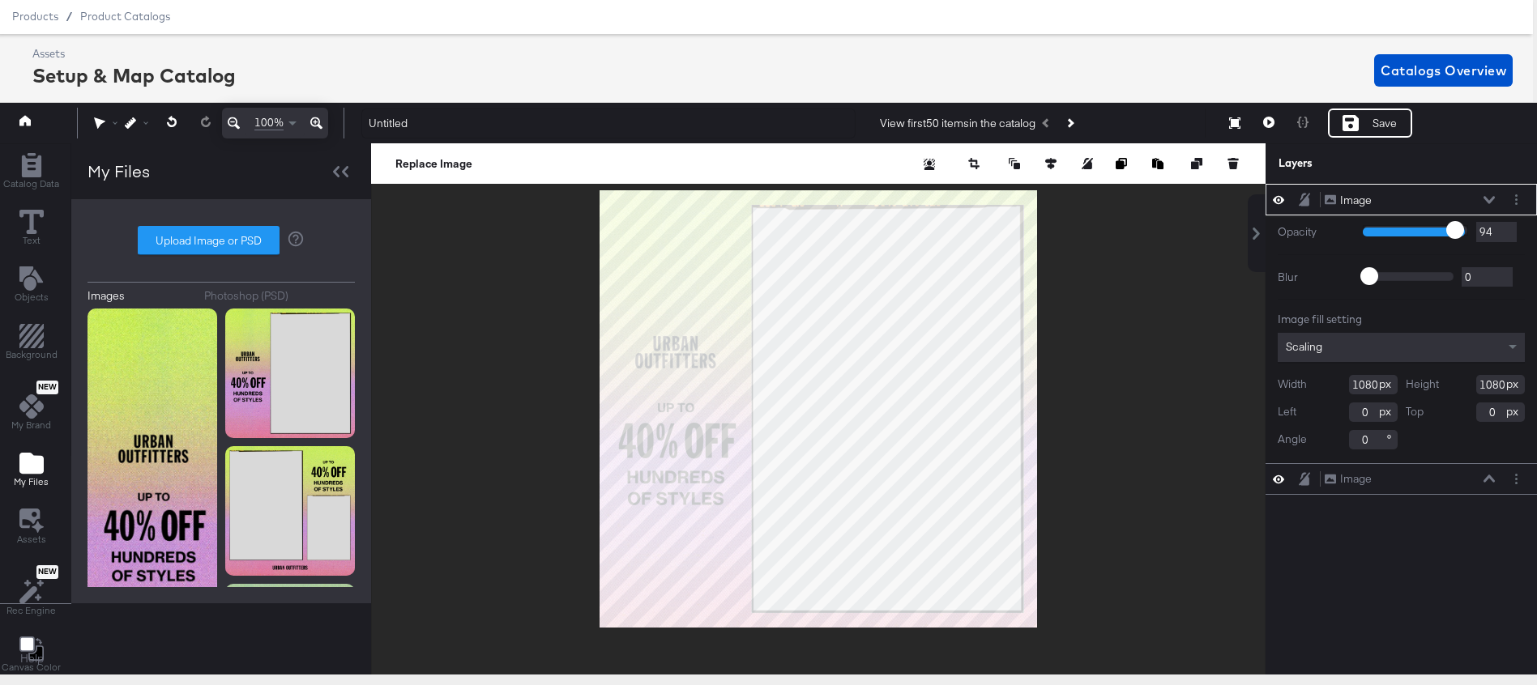
type input "88"
type input "81"
type input "76"
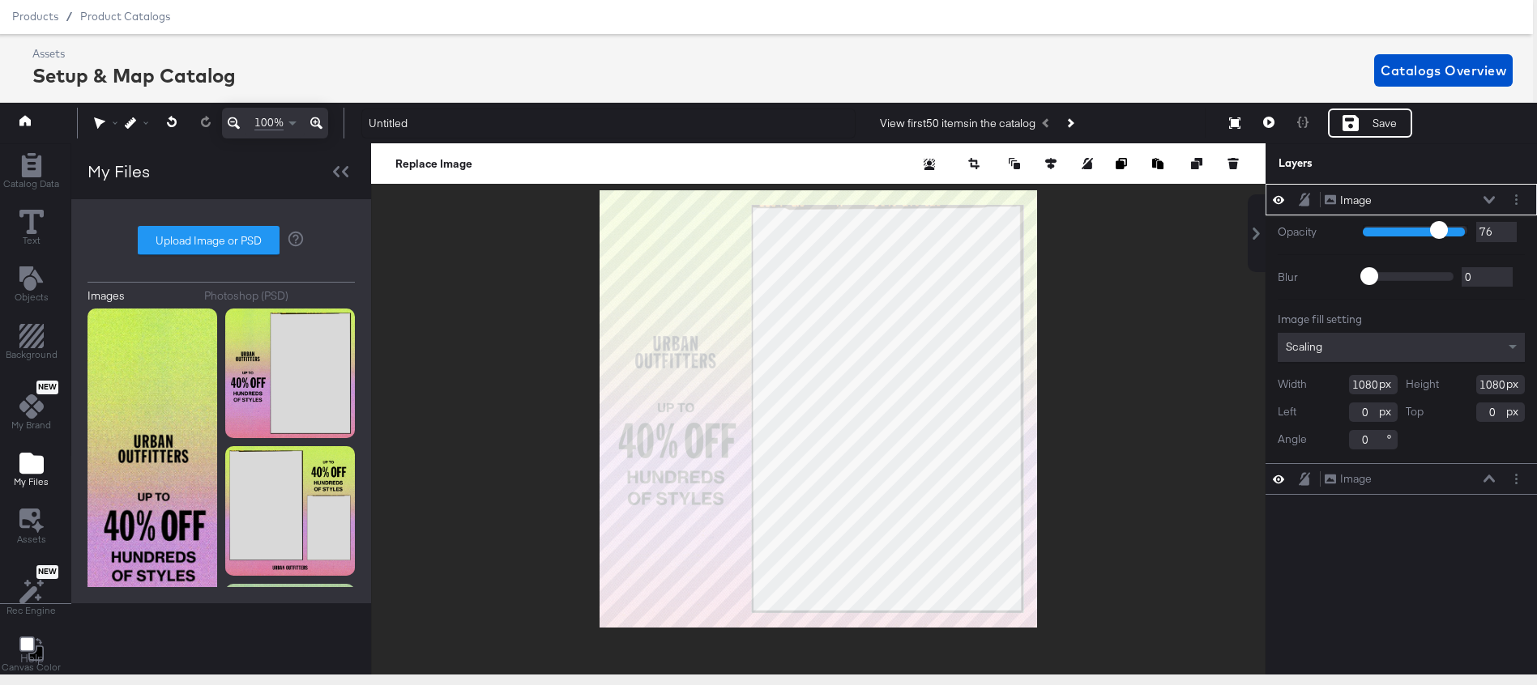
type input "71"
type input "69"
type input "67"
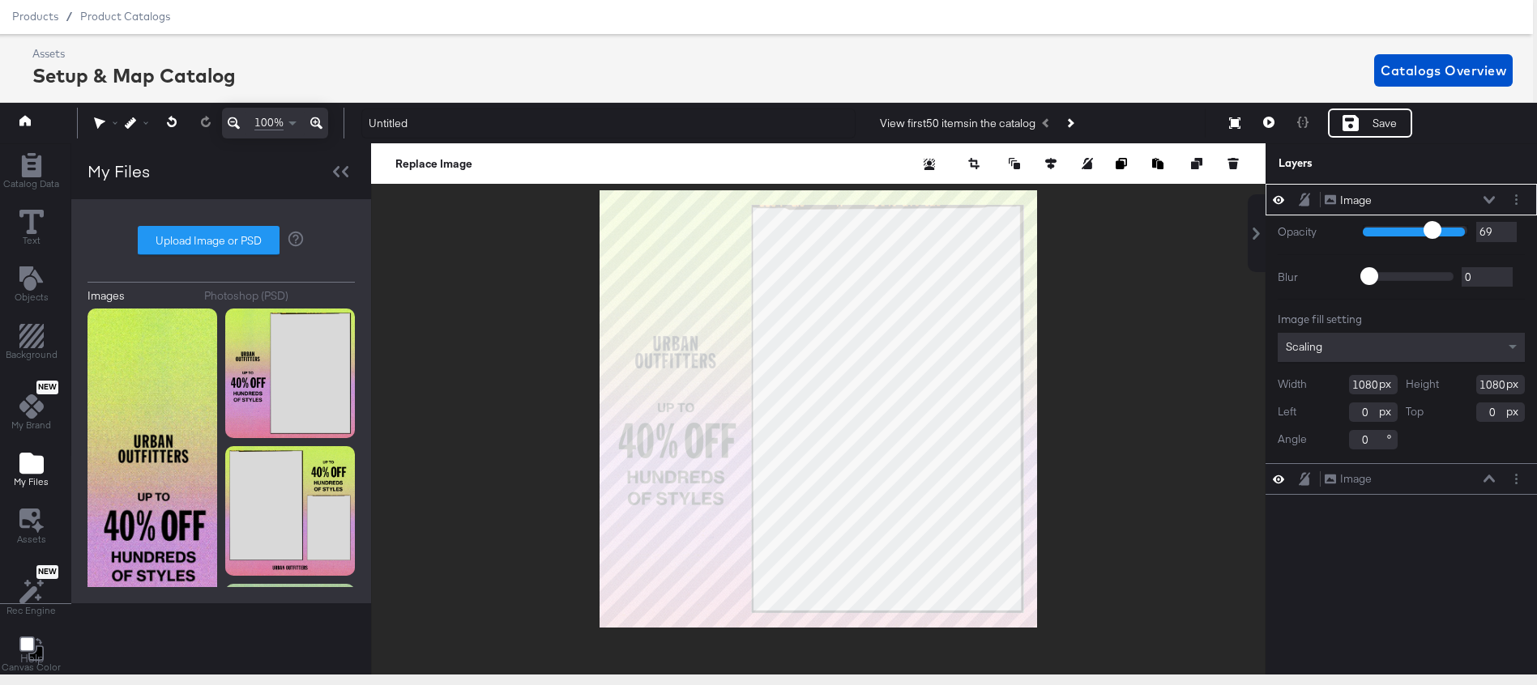
type input "67"
type input "65"
type input "63"
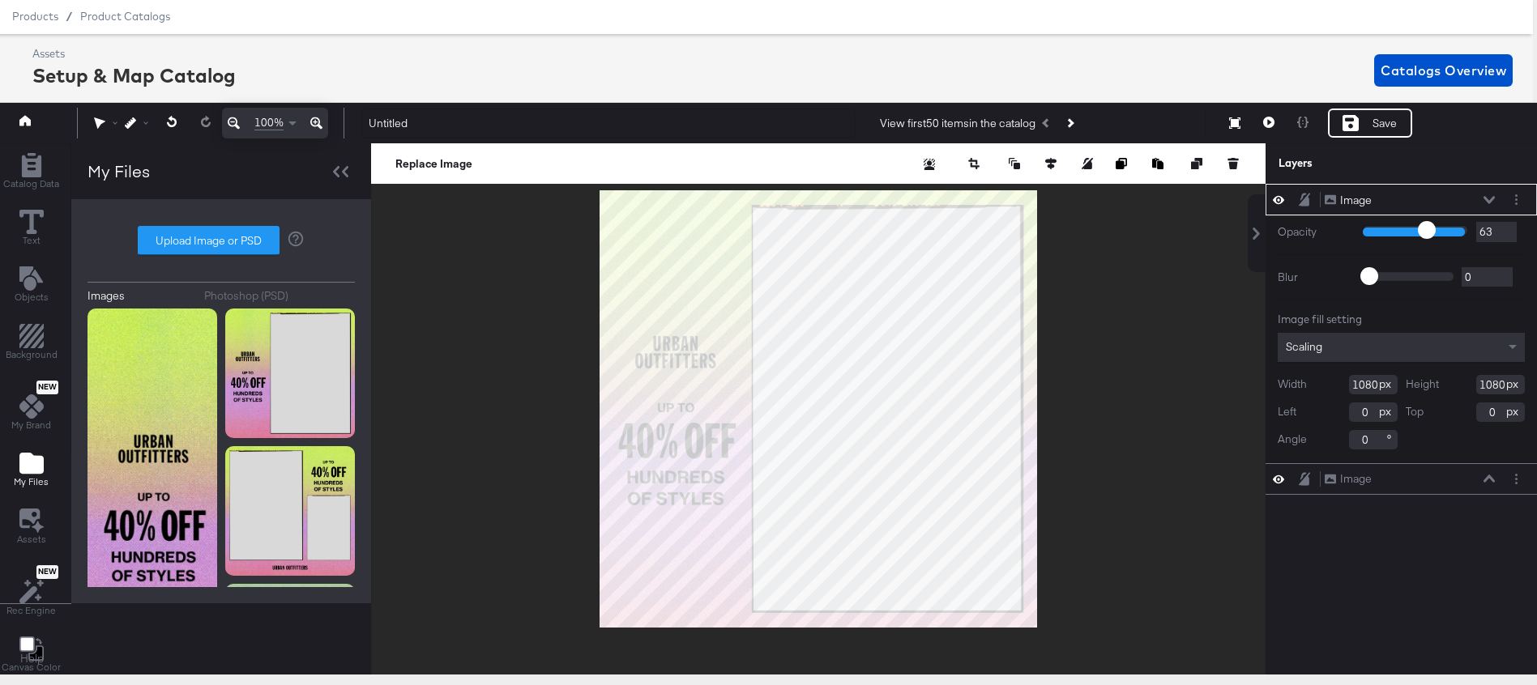
type input "57"
type input "55"
type input "52"
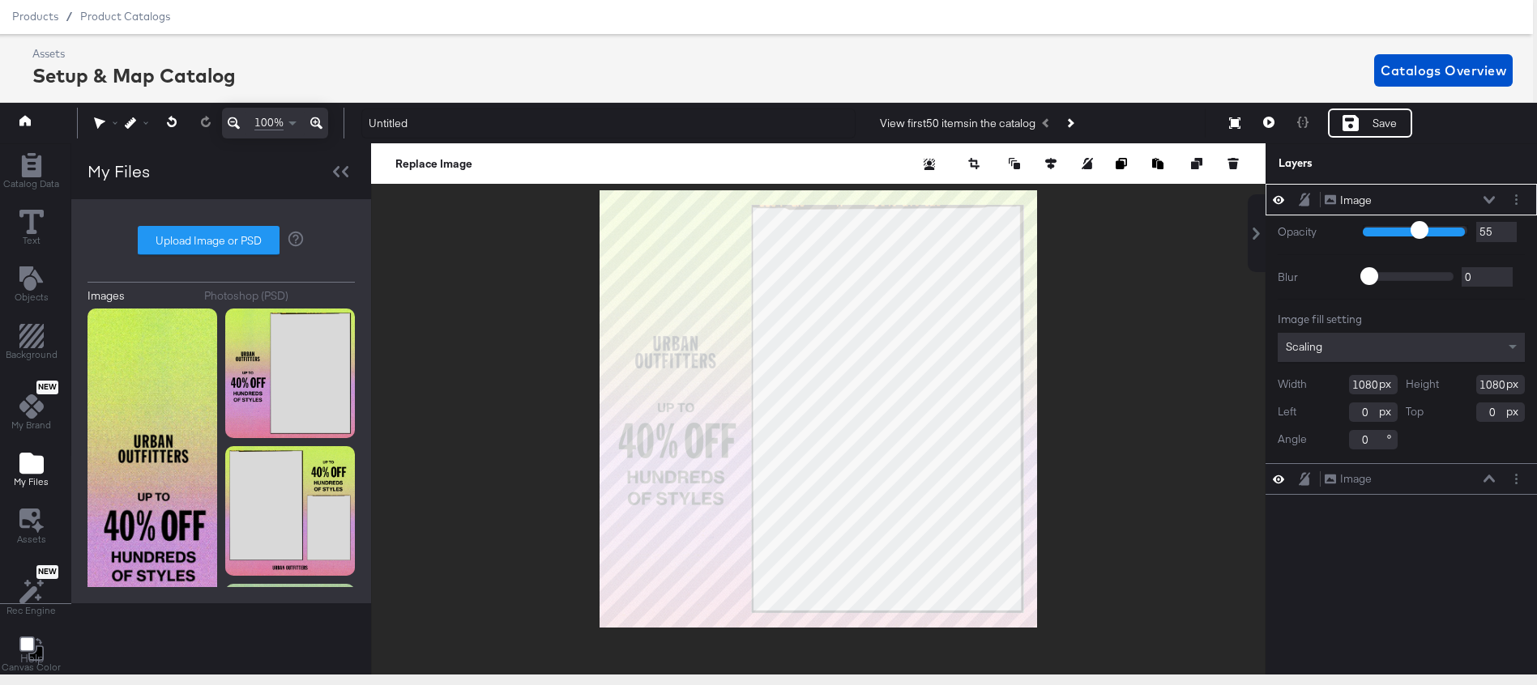
type input "52"
type input "50"
type input "45"
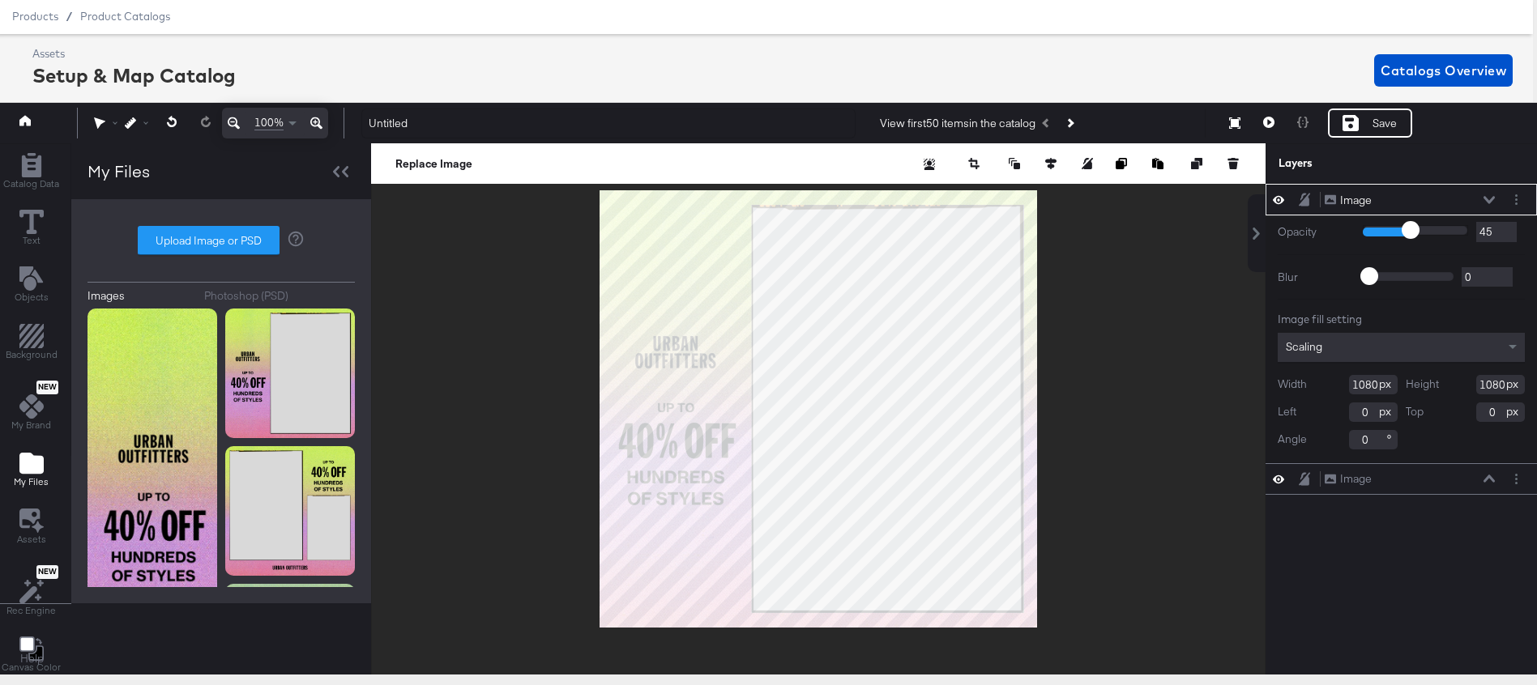
type input "39"
type input "36"
type input "34"
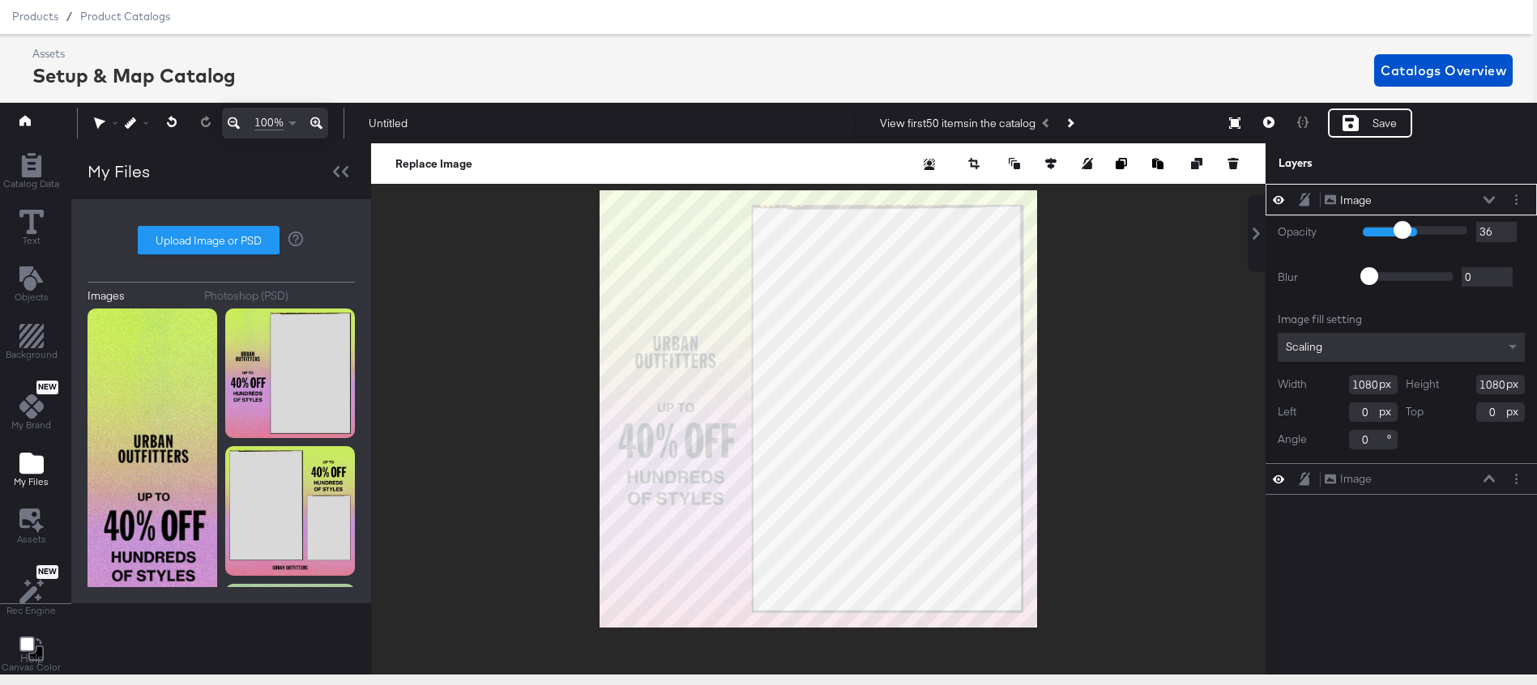
type input "34"
type input "32"
type input "30"
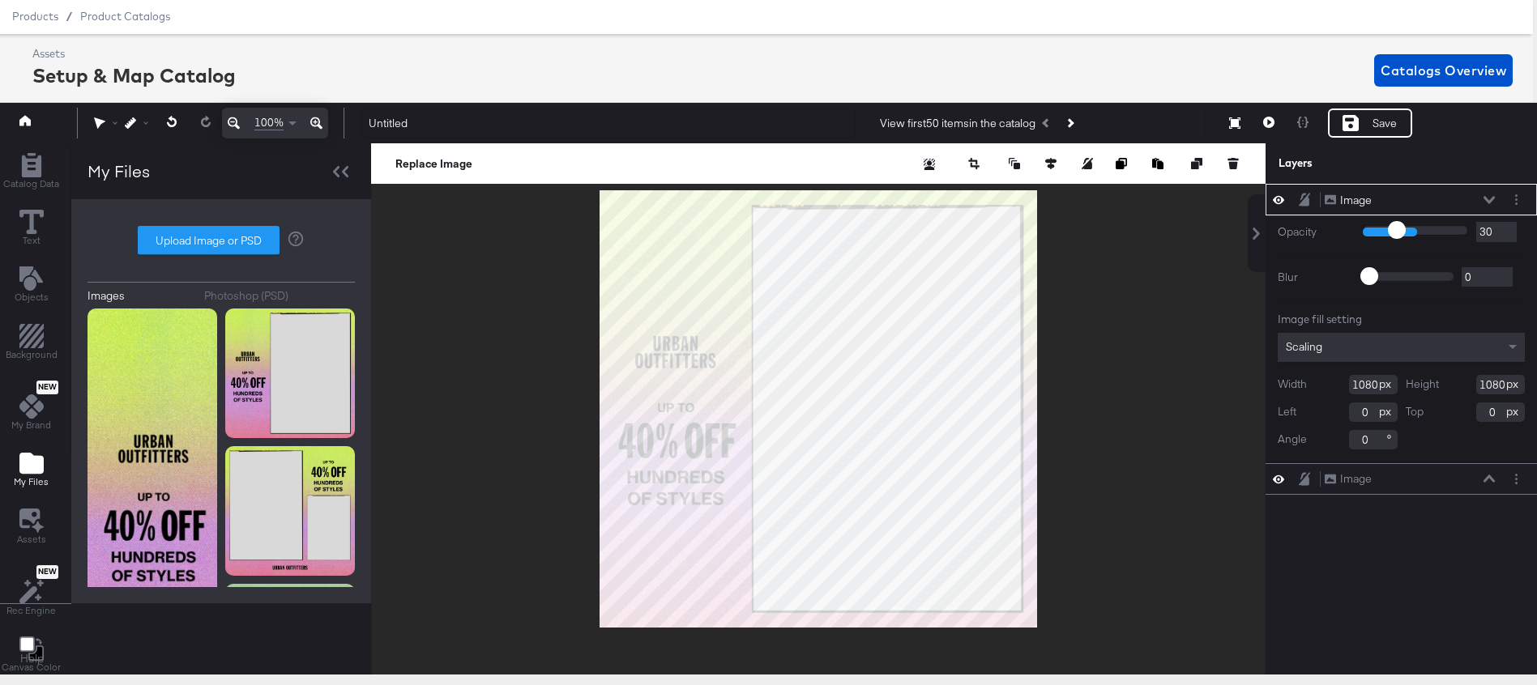
type input "28"
type input "25"
type input "22"
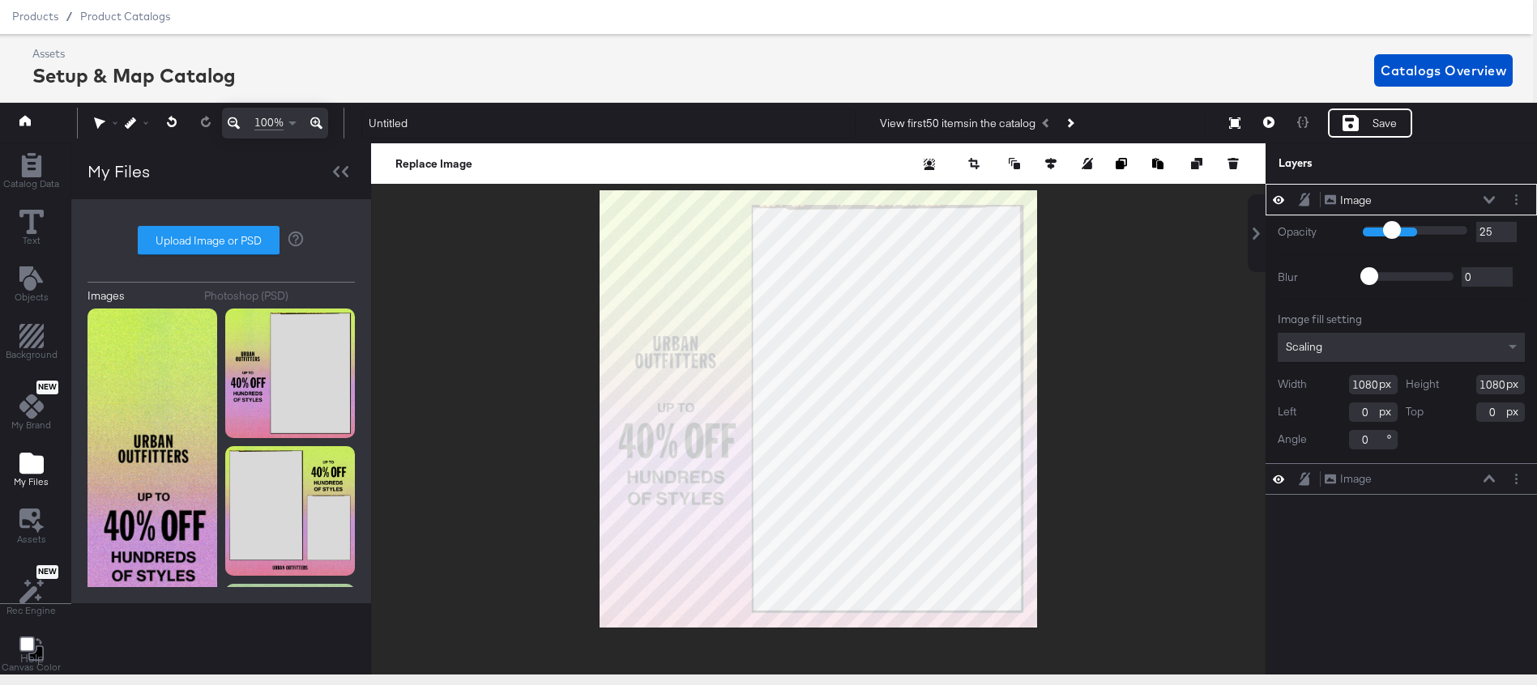
type input "22"
type input "20"
type input "18"
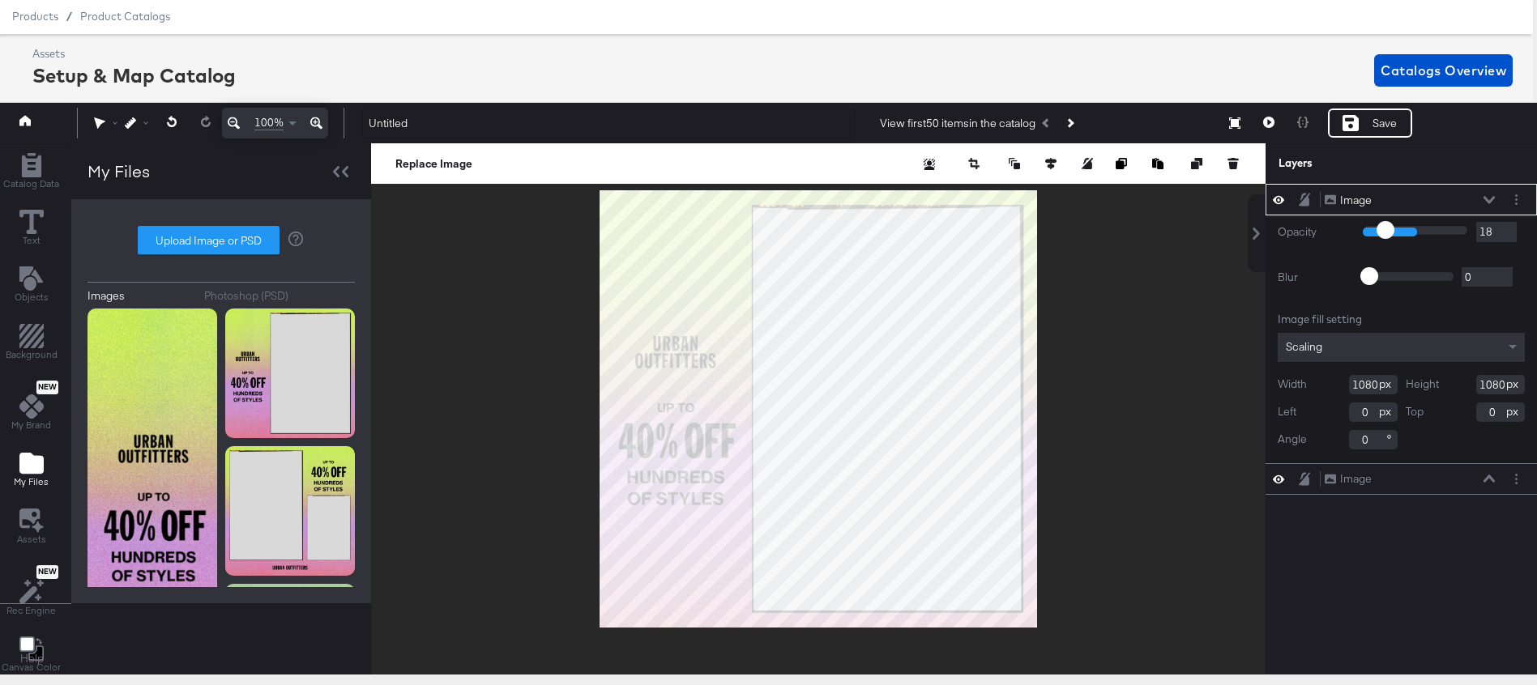
type input "17"
type input "16"
drag, startPoint x: 1459, startPoint y: 236, endPoint x: 1382, endPoint y: 236, distance: 77.0
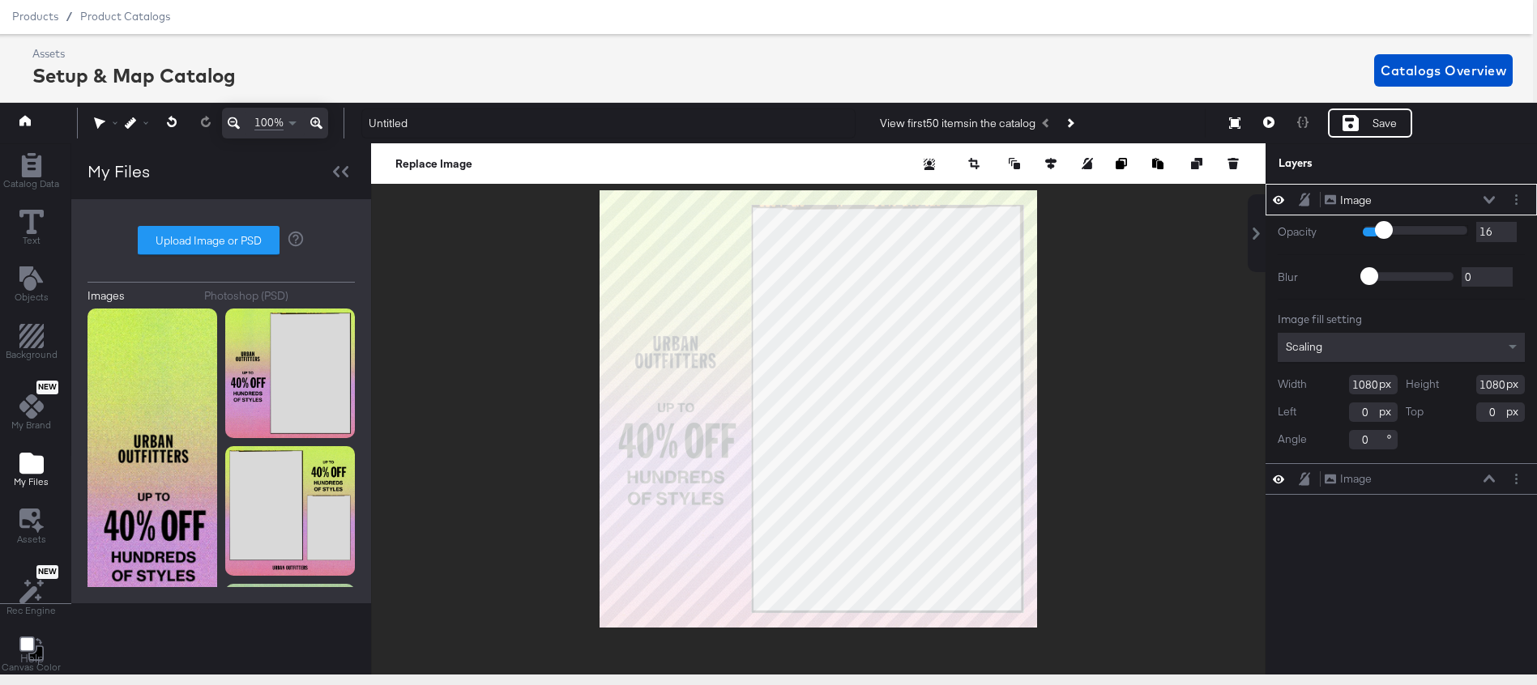
click at [1382, 237] on div at bounding box center [1414, 231] width 105 height 15
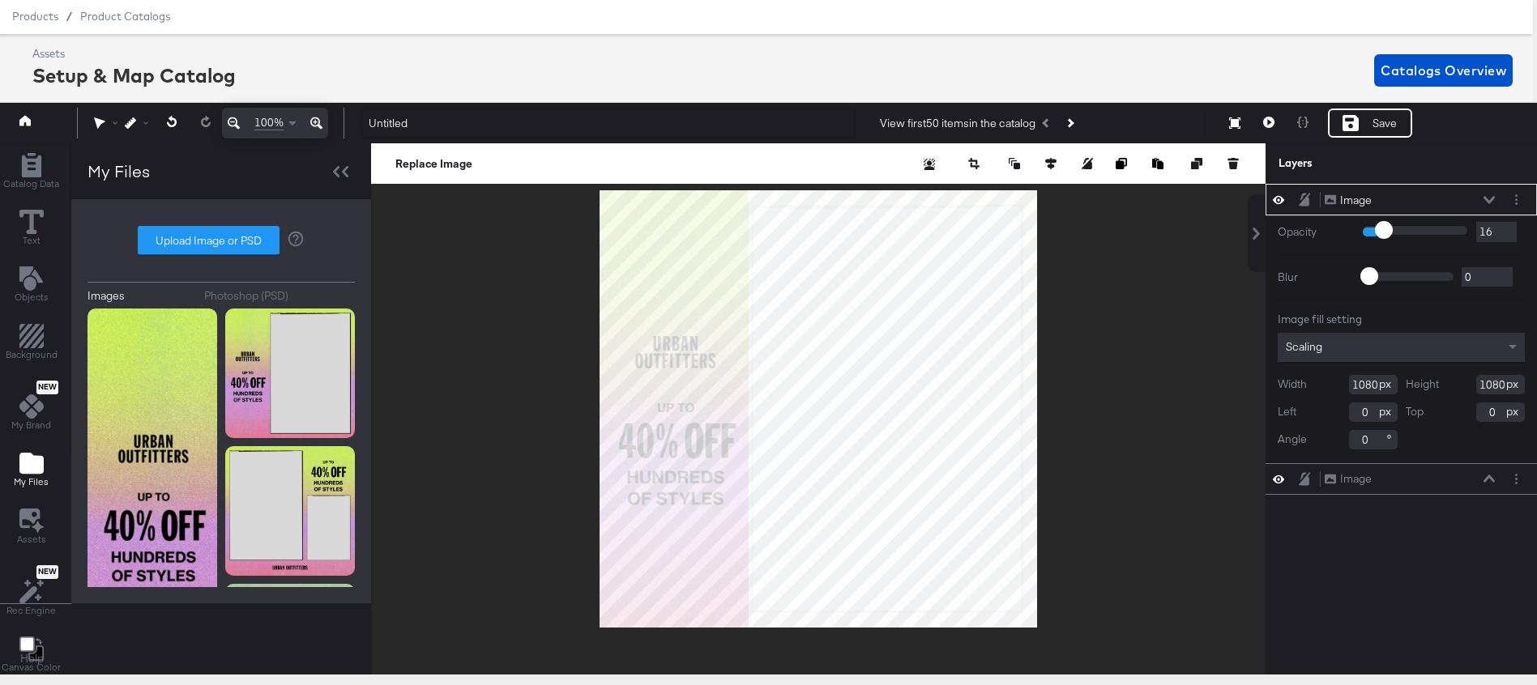
type input "13"
type input "16"
type input "36"
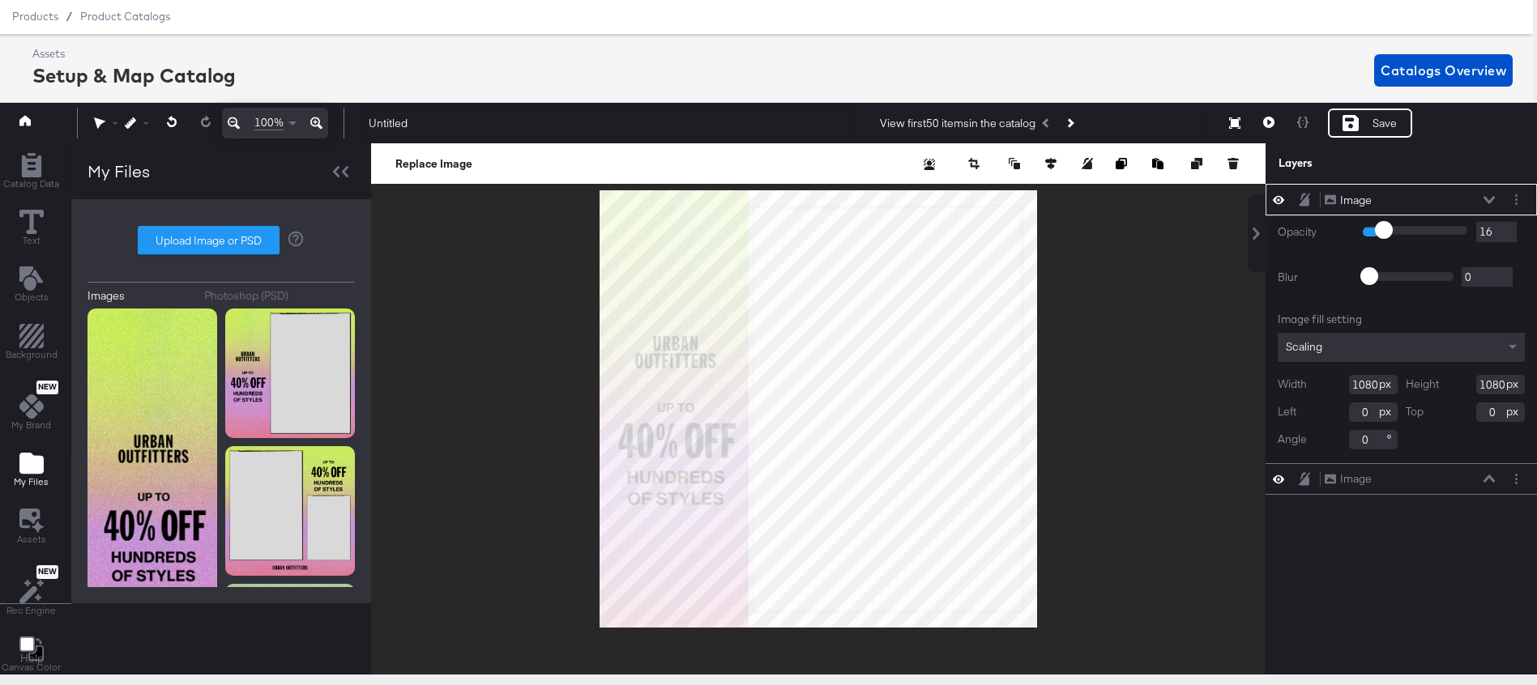
type input "36"
type input "41"
type input "45"
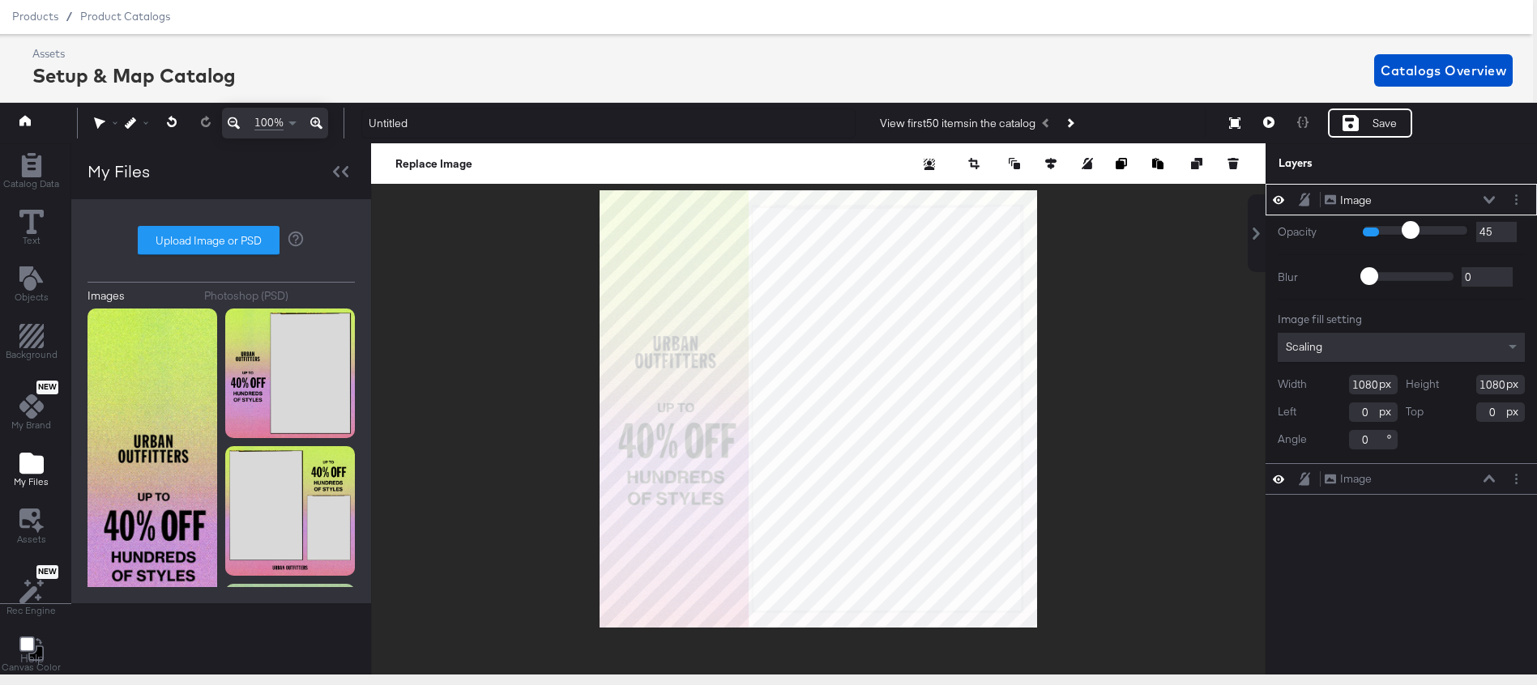
type input "47"
type input "49"
drag, startPoint x: 1379, startPoint y: 228, endPoint x: 1412, endPoint y: 228, distance: 32.4
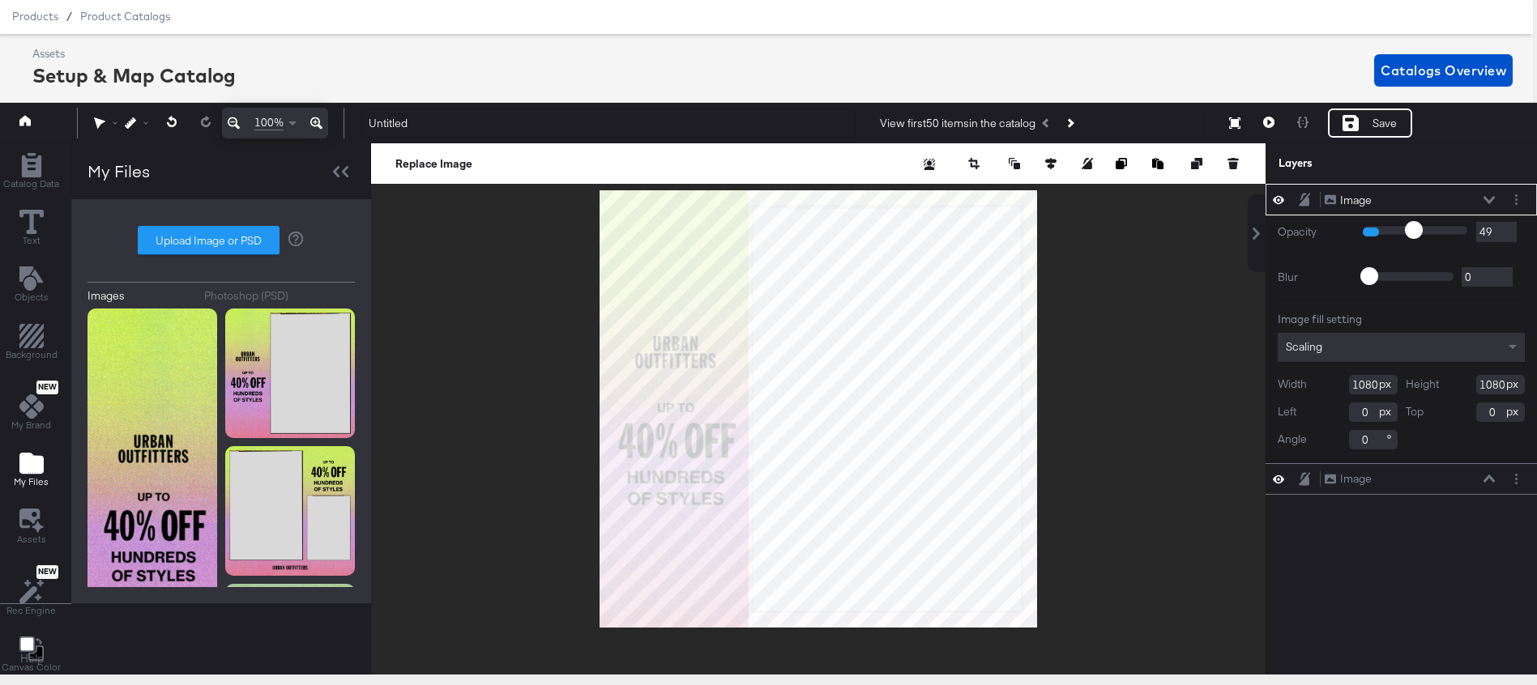
click at [1412, 228] on input "range" at bounding box center [1414, 230] width 105 height 11
type input "53"
type input "62"
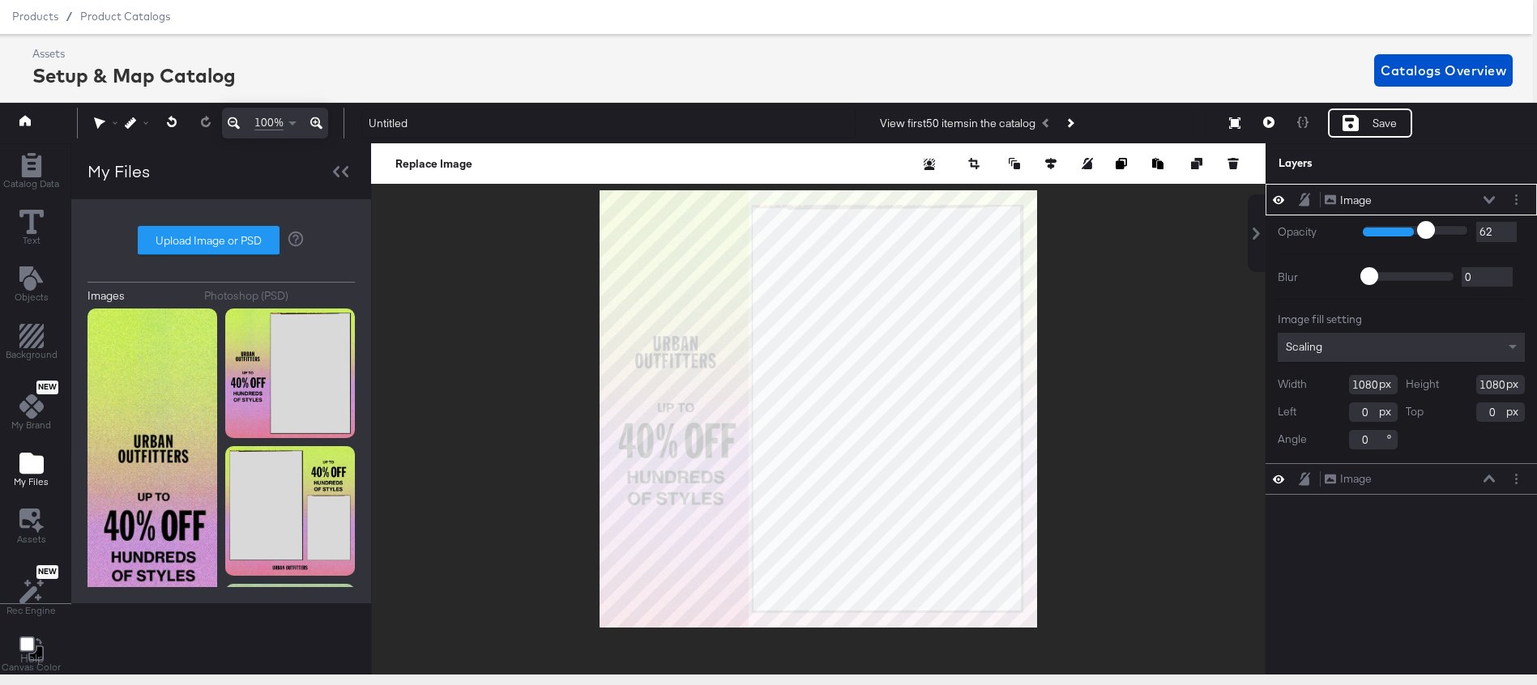
type input "90"
type input "100"
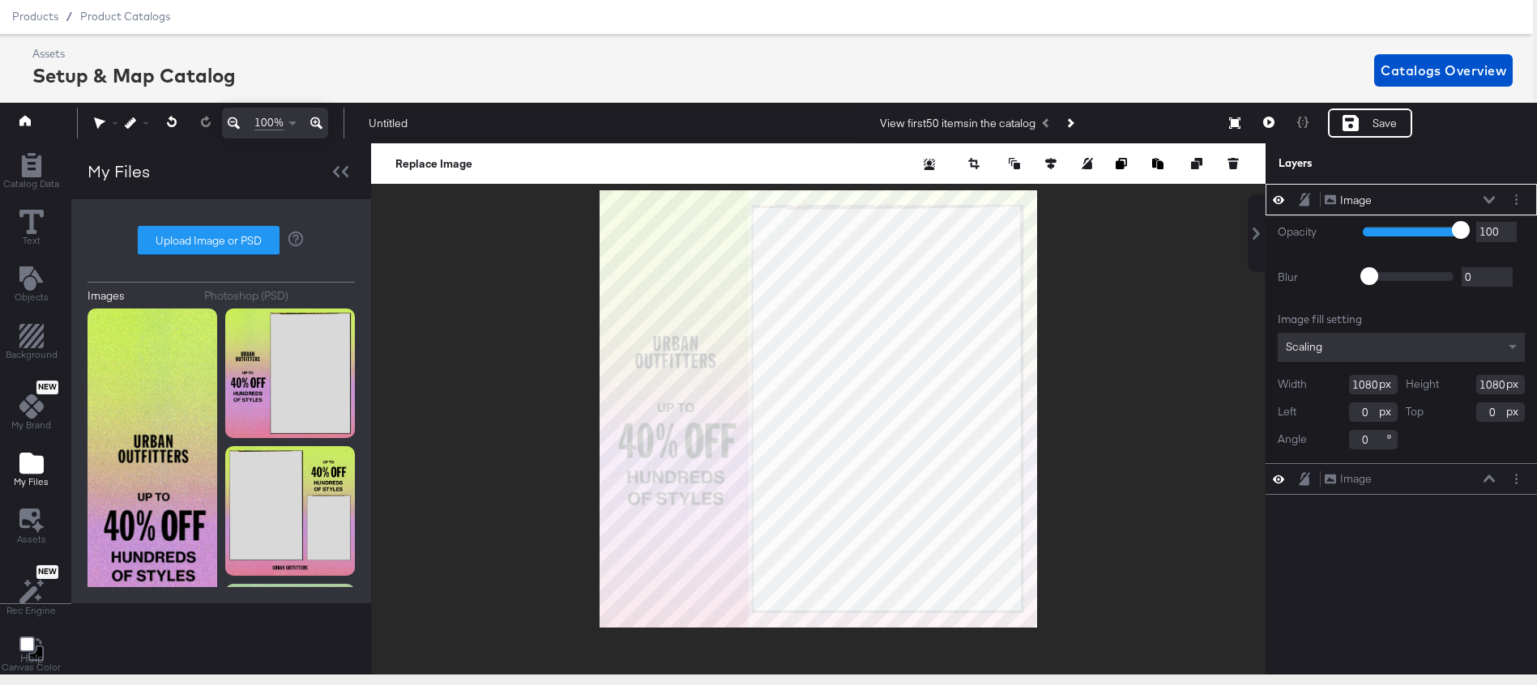
drag, startPoint x: 1412, startPoint y: 228, endPoint x: 1515, endPoint y: 224, distance: 103.0
click at [1514, 224] on div "1 100 100" at bounding box center [1443, 232] width 162 height 20
click at [1484, 196] on icon at bounding box center [1488, 200] width 11 height 8
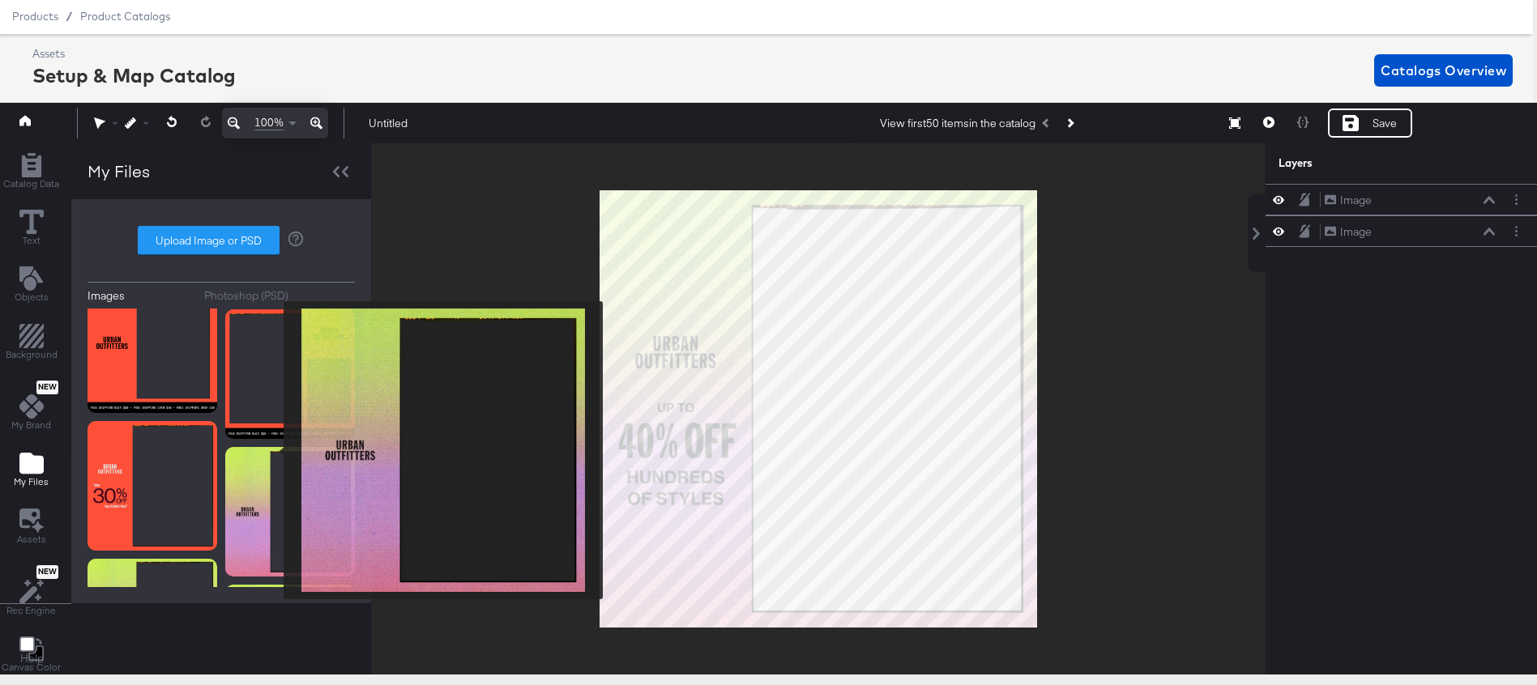
scroll to position [991, 0]
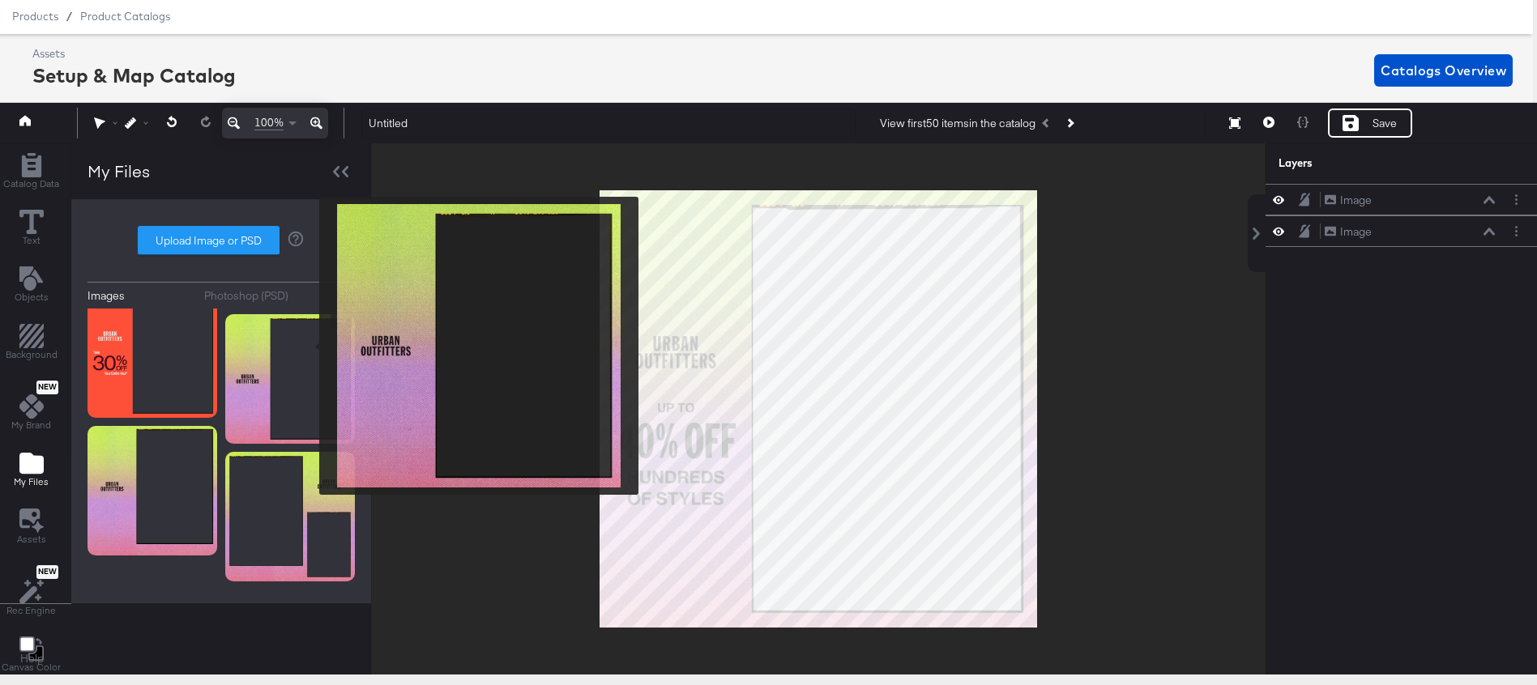
click at [309, 346] on img at bounding box center [290, 379] width 130 height 130
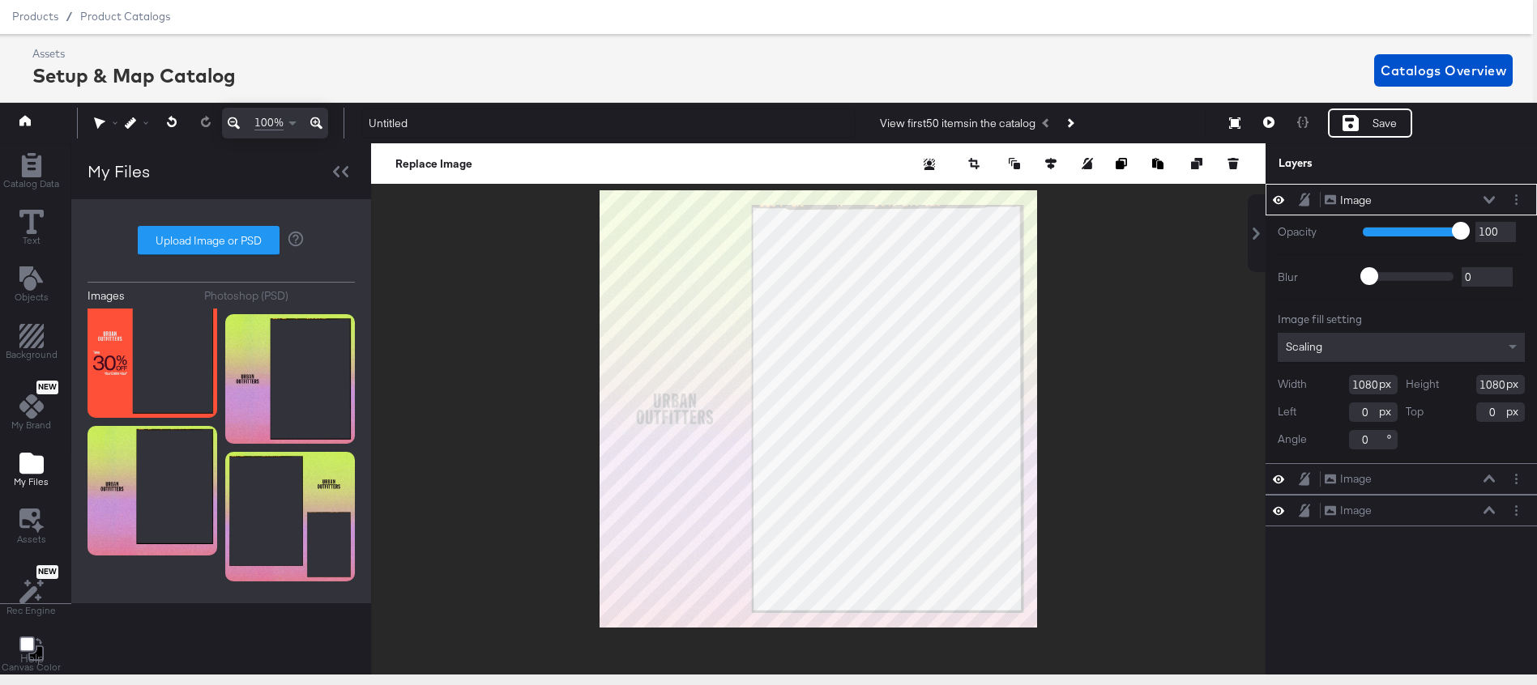
click at [1483, 198] on icon at bounding box center [1488, 200] width 11 height 8
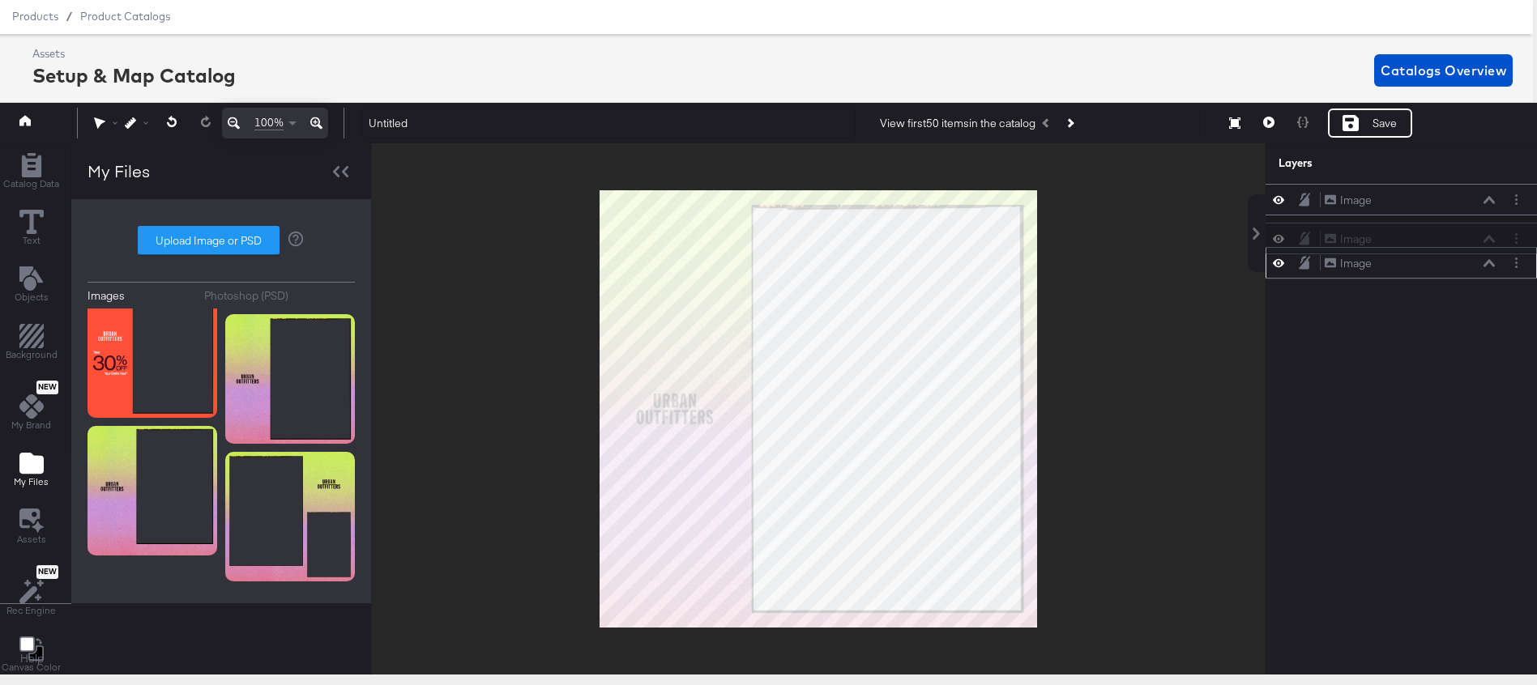
drag, startPoint x: 1440, startPoint y: 207, endPoint x: 1440, endPoint y: 252, distance: 44.6
click at [1440, 253] on div "Image Image Image Image Image Image" at bounding box center [1400, 231] width 271 height 95
drag, startPoint x: 1435, startPoint y: 203, endPoint x: 1438, endPoint y: 284, distance: 80.2
click at [1438, 284] on div "Image Image Image Image Image Image" at bounding box center [1391, 419] width 292 height 471
click at [1275, 198] on icon at bounding box center [1278, 200] width 11 height 14
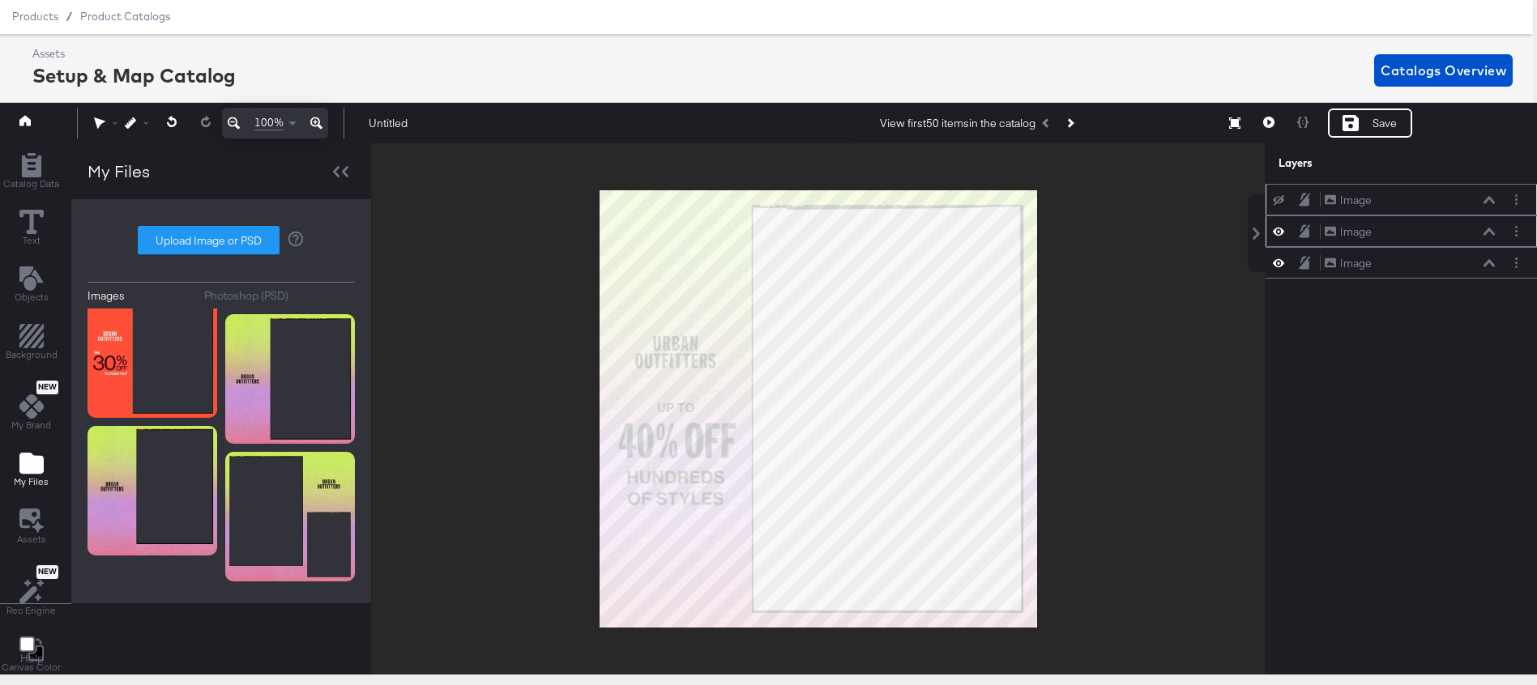
click at [1280, 227] on icon at bounding box center [1278, 231] width 11 height 14
click at [1281, 261] on icon at bounding box center [1278, 263] width 11 height 8
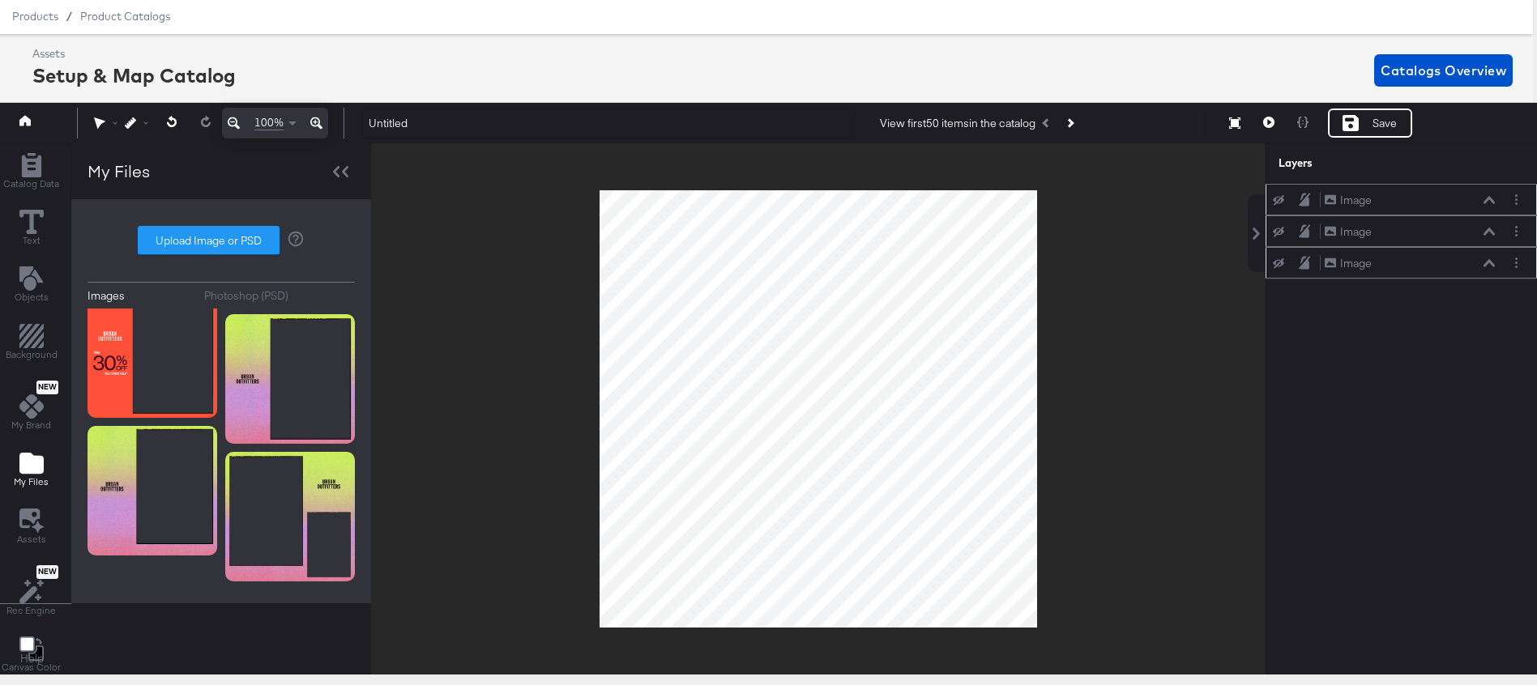
click at [1276, 205] on icon at bounding box center [1278, 200] width 11 height 11
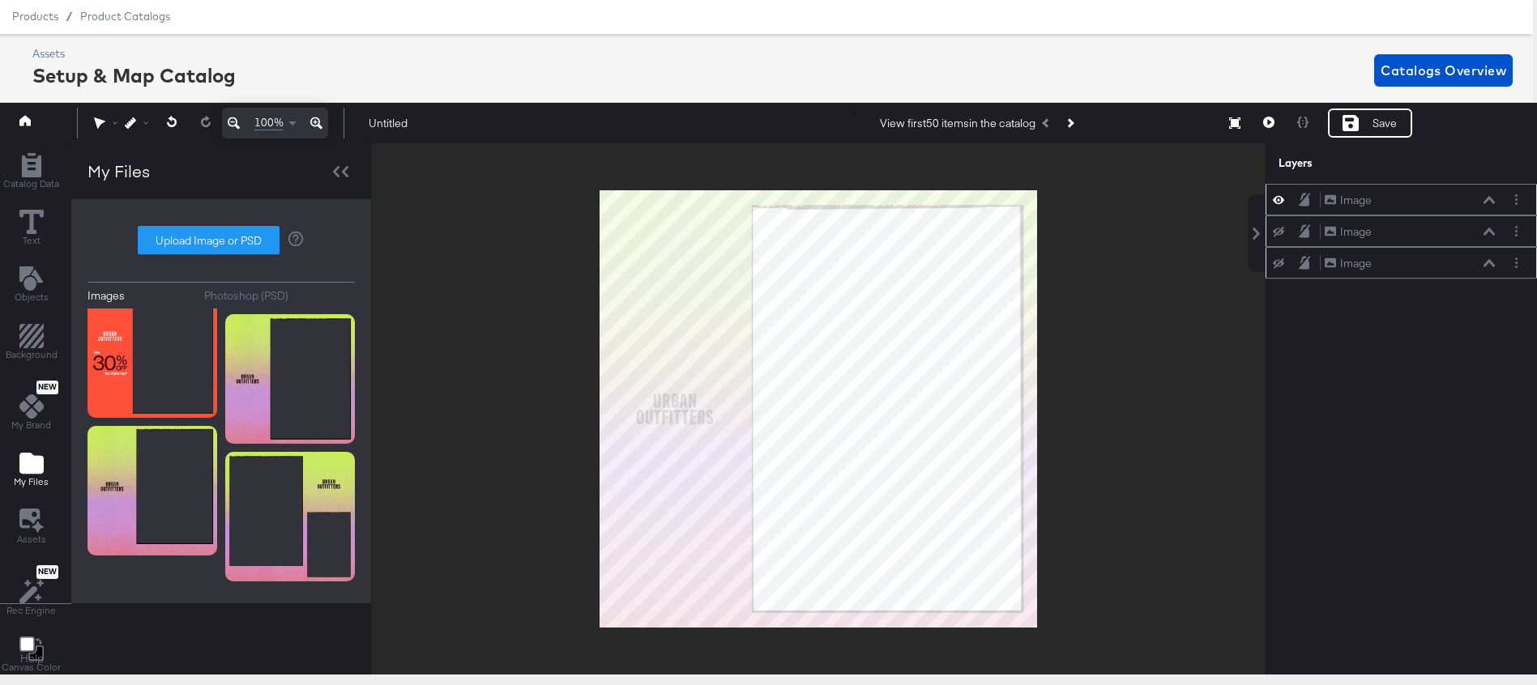
click at [1280, 198] on icon at bounding box center [1278, 200] width 11 height 14
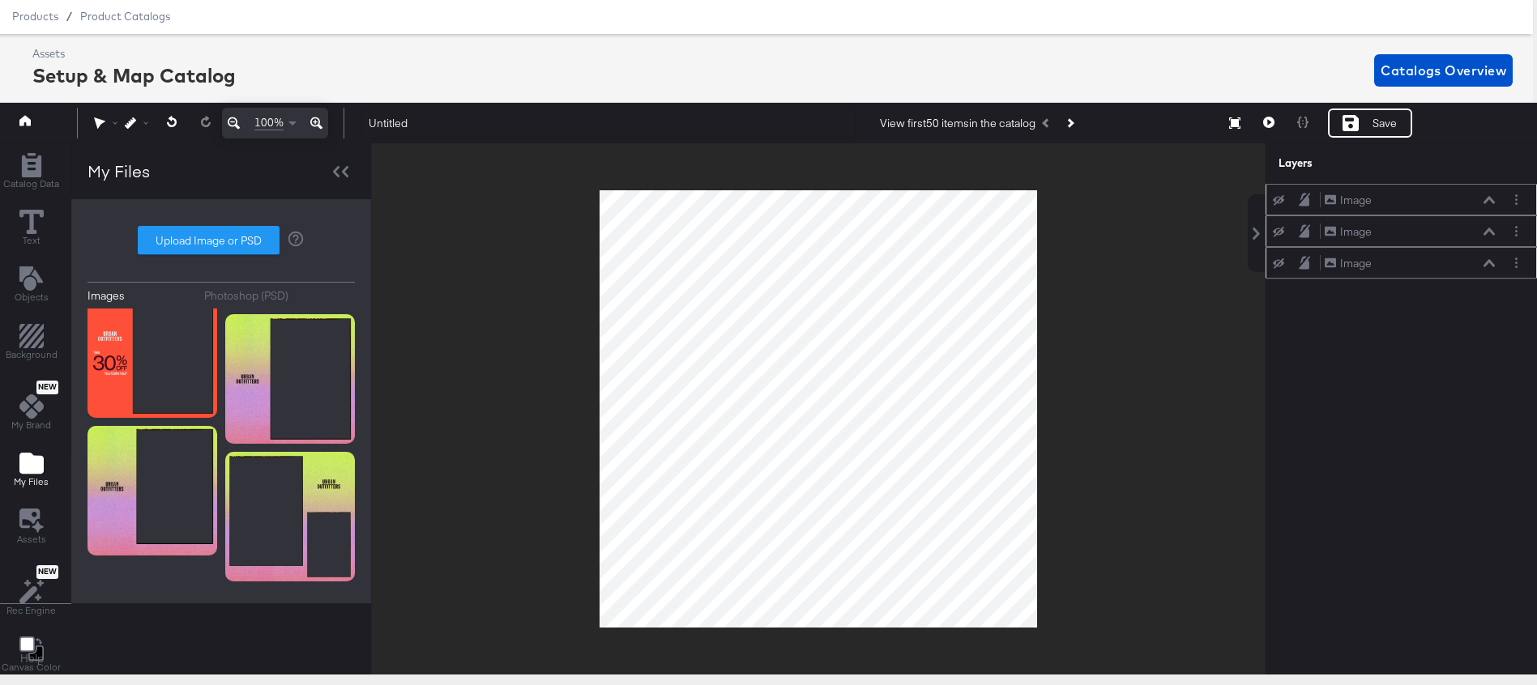
click at [1282, 232] on icon at bounding box center [1278, 232] width 11 height 11
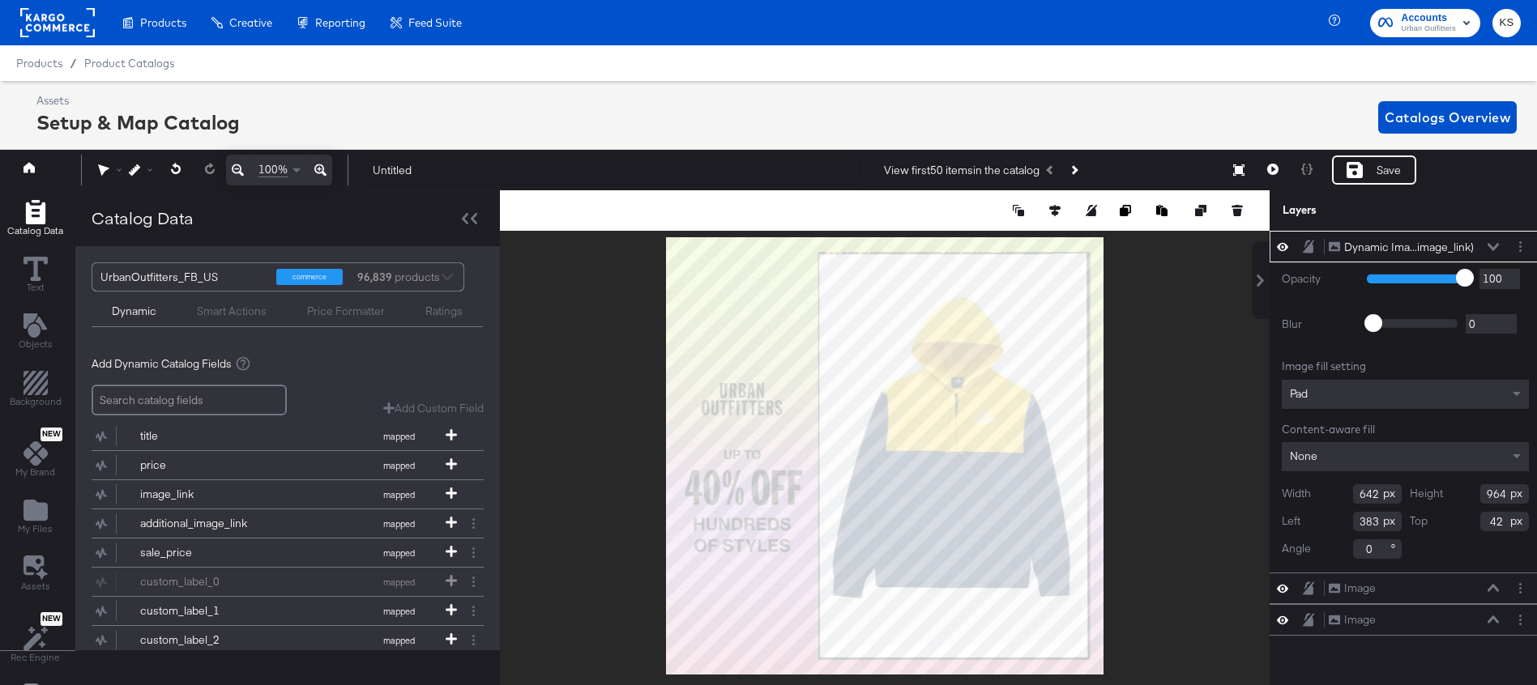
scroll to position [47, 4]
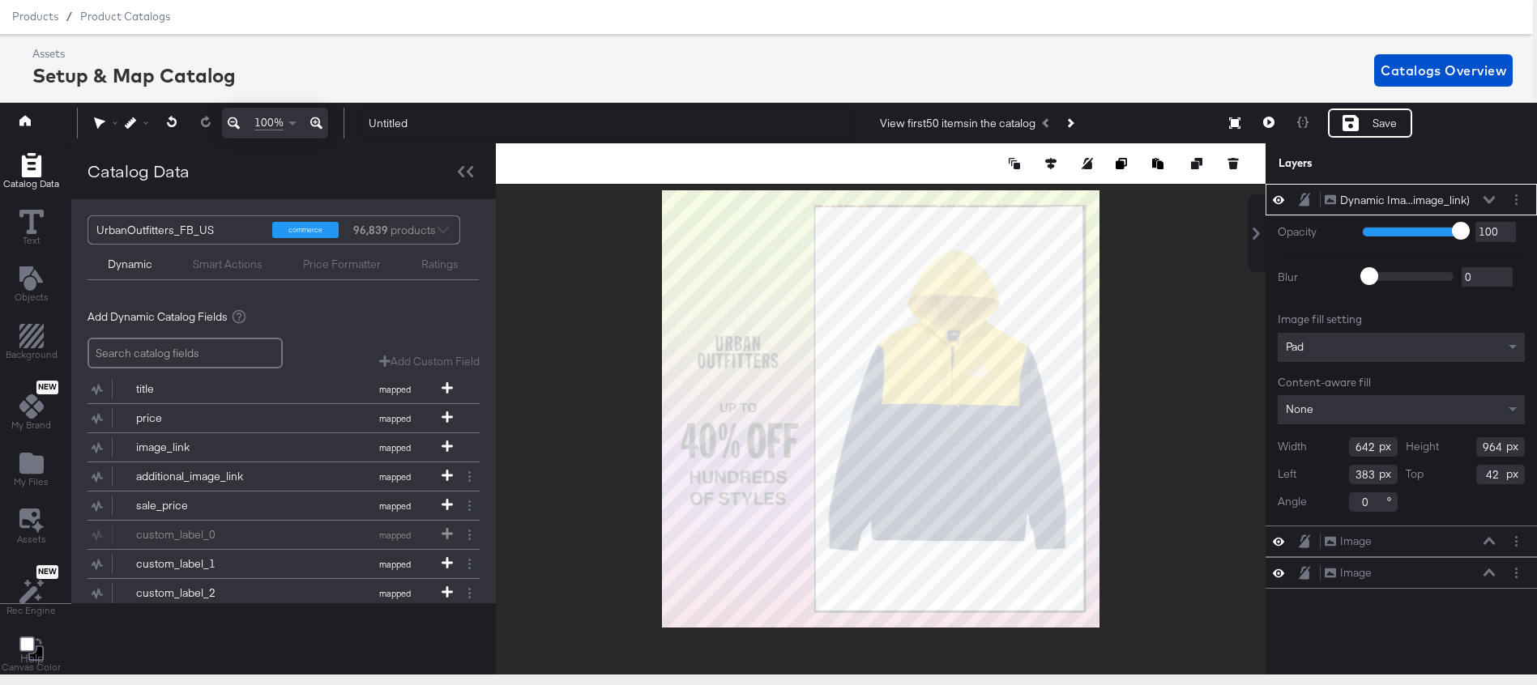
type input "669"
type input "1004"
type input "379"
type input "41"
click at [1485, 194] on div "Dynamic Ima...image_link) Dynamic Image (image_link)" at bounding box center [1410, 200] width 172 height 17
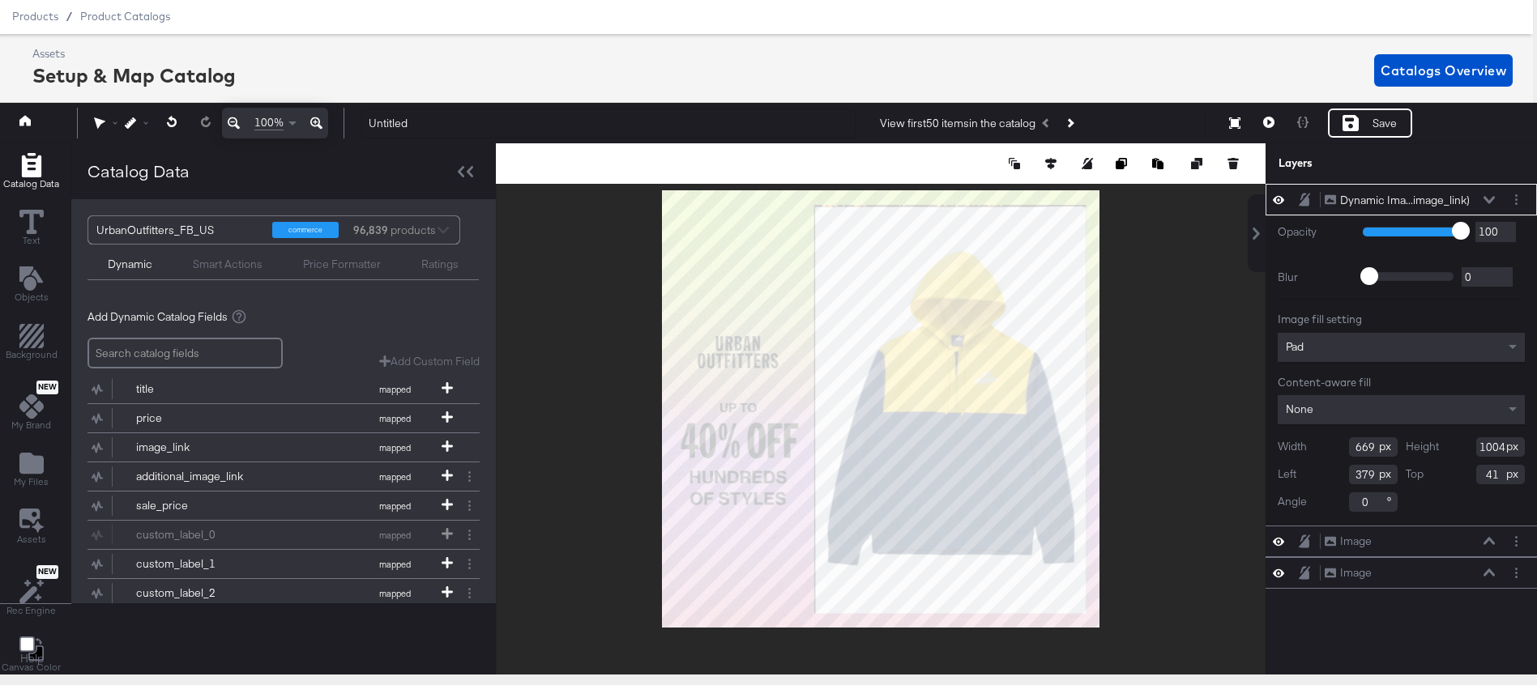
click at [1487, 198] on icon at bounding box center [1488, 200] width 11 height 8
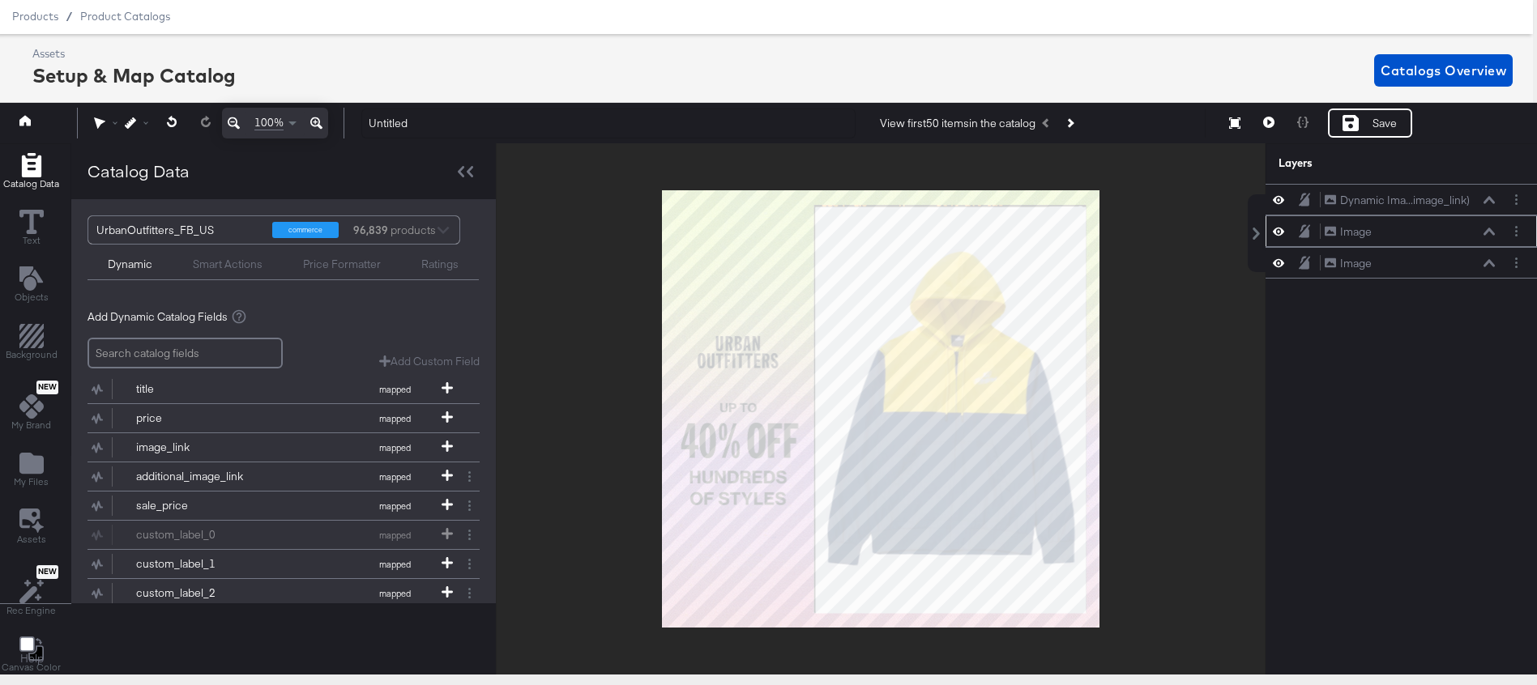
drag, startPoint x: 1462, startPoint y: 196, endPoint x: 1465, endPoint y: 214, distance: 18.1
click at [1462, 226] on div "Dynamic Ima...image_link) Dynamic Image (image_link) Image Image Image Image" at bounding box center [1400, 231] width 271 height 95
drag, startPoint x: 1473, startPoint y: 193, endPoint x: 1471, endPoint y: 258, distance: 65.7
click at [1472, 259] on div "Dynamic Ima...image_link) Dynamic Image (image_link)" at bounding box center [1408, 262] width 172 height 17
click at [1175, 394] on div at bounding box center [881, 408] width 770 height 531
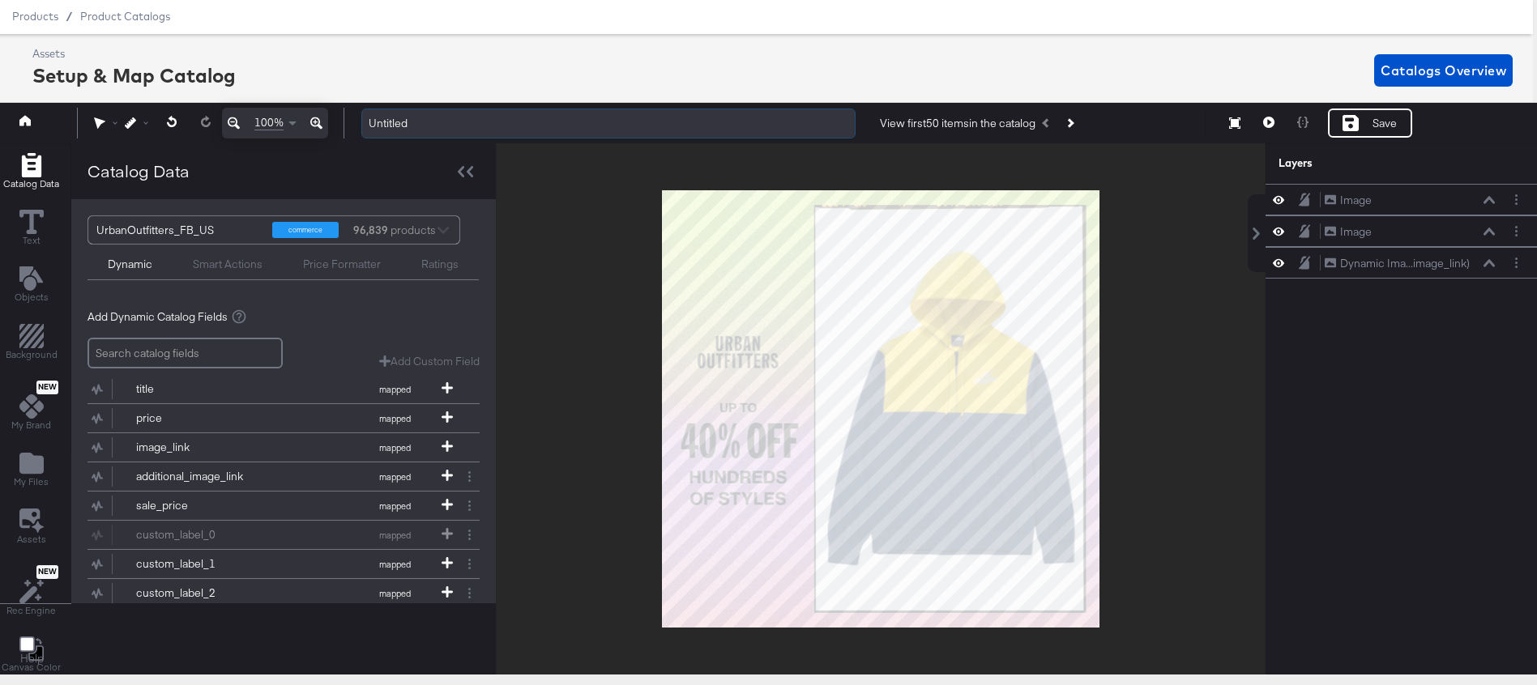
click at [447, 123] on input "Untitled" at bounding box center [608, 124] width 494 height 30
click at [446, 123] on input "Untitled" at bounding box center [608, 124] width 494 height 30
type input "[DATE] Promo - Single Image [DATE]"
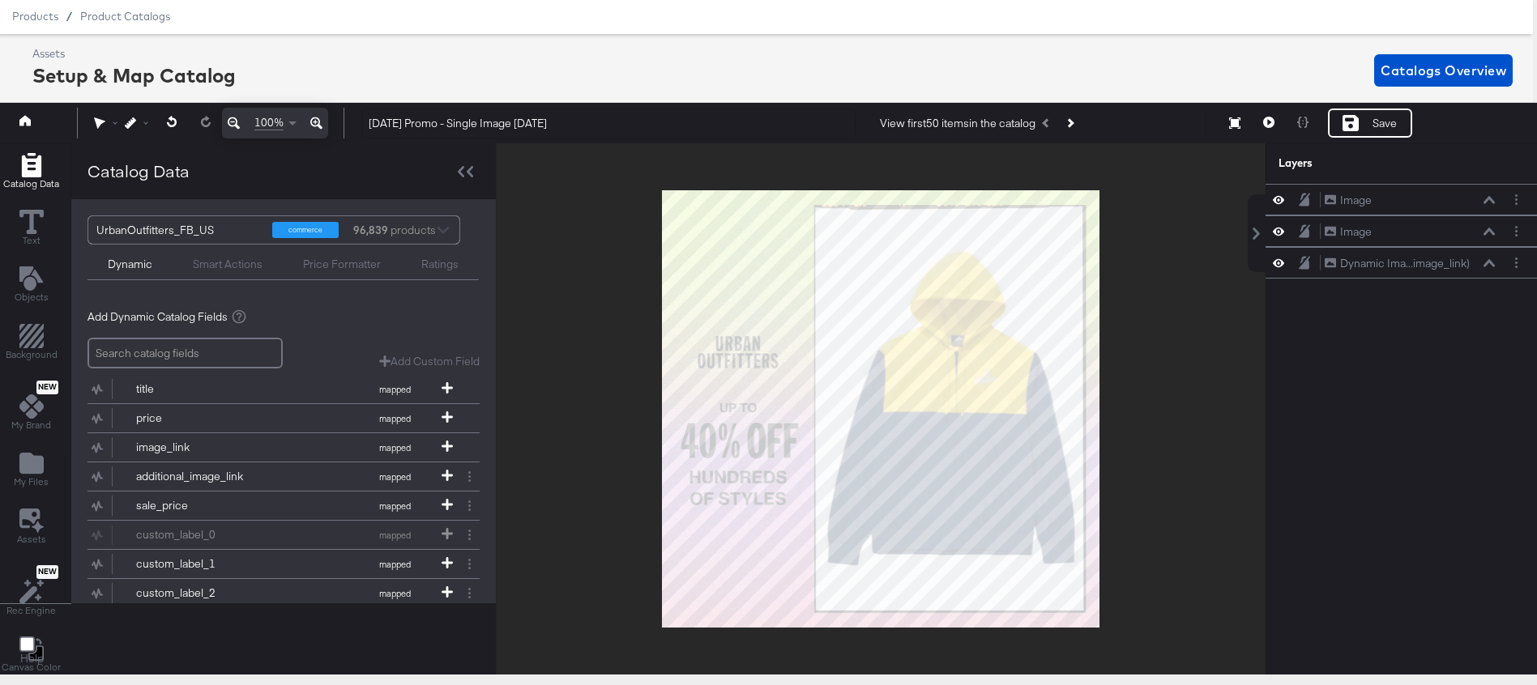
click at [859, 59] on div "Assets Setup & Map Catalog Catalogs Overview" at bounding box center [772, 70] width 1480 height 48
click at [1336, 131] on div "Save" at bounding box center [1370, 123] width 84 height 29
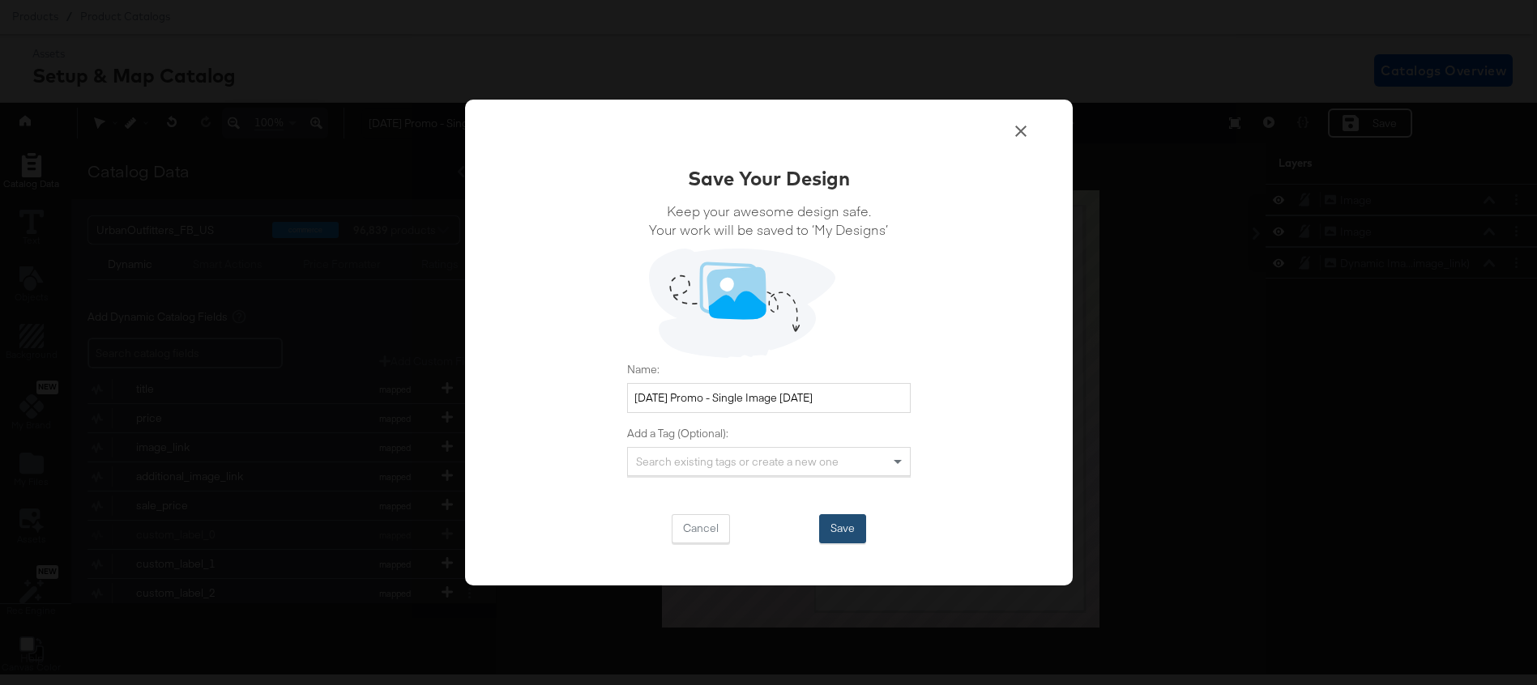
click at [837, 527] on button "Save" at bounding box center [842, 528] width 47 height 29
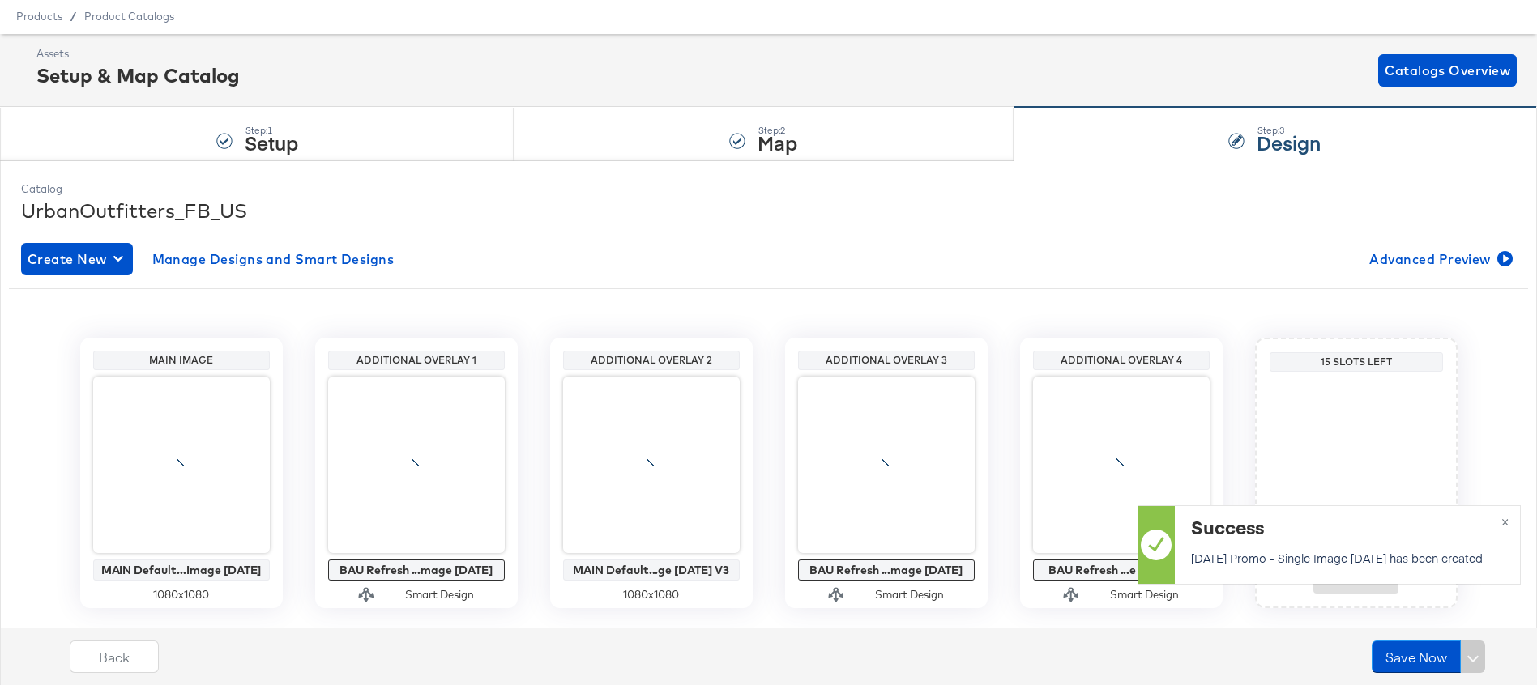
scroll to position [47, 0]
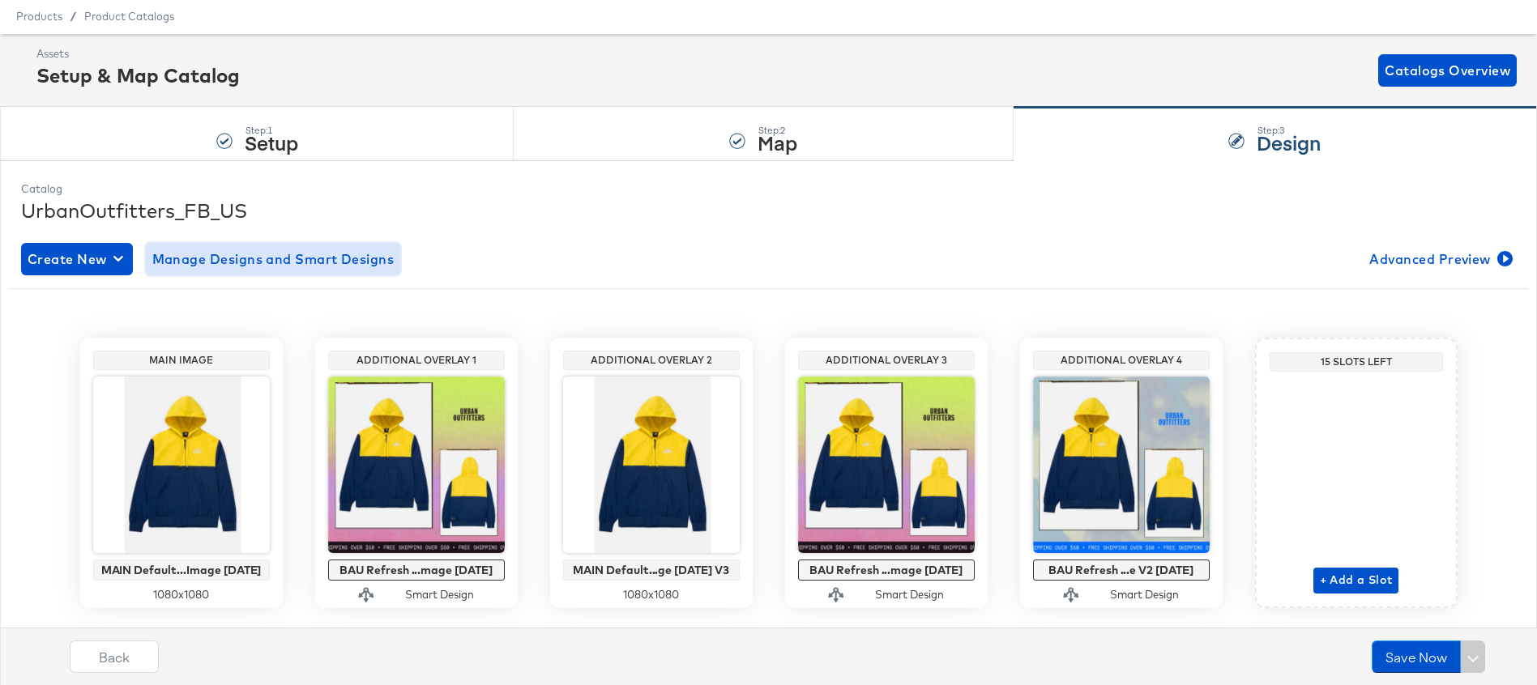
click at [346, 269] on span "Manage Designs and Smart Designs" at bounding box center [273, 259] width 242 height 23
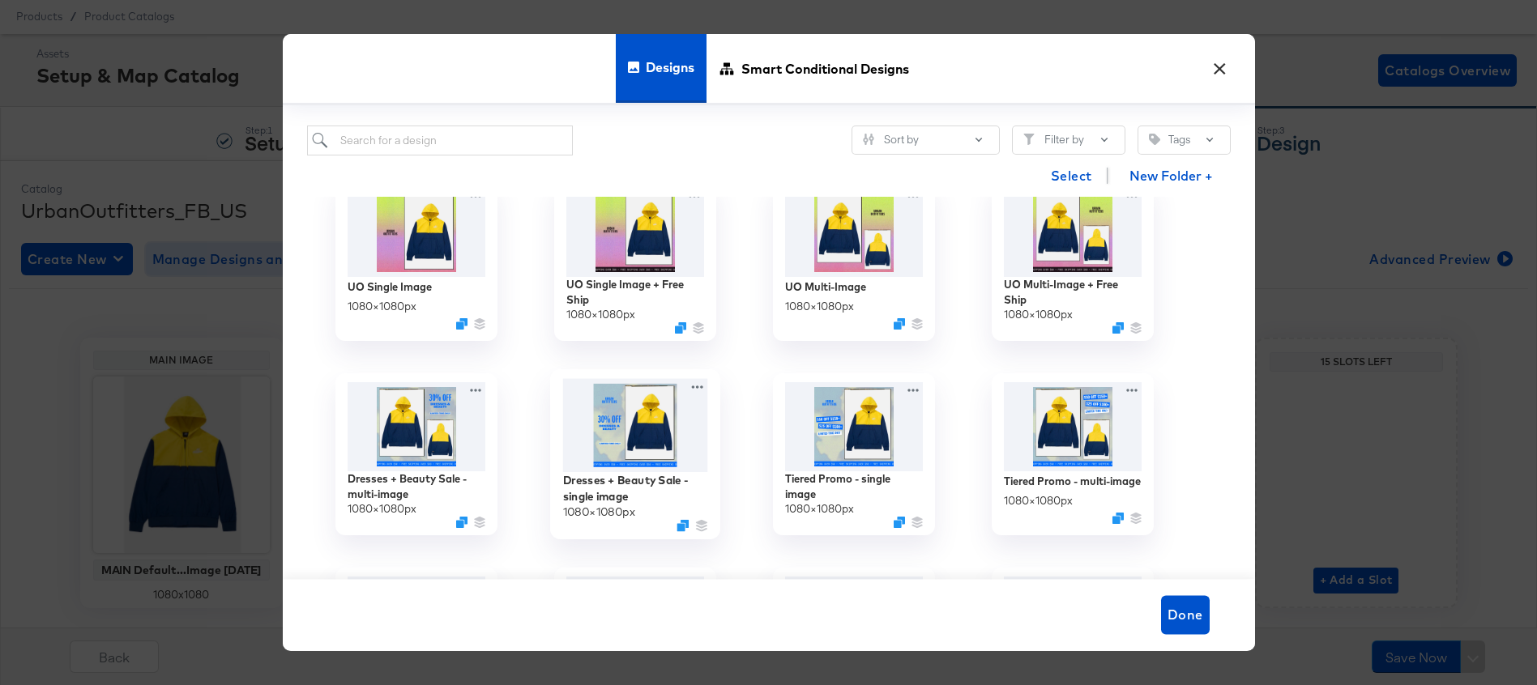
scroll to position [583, 0]
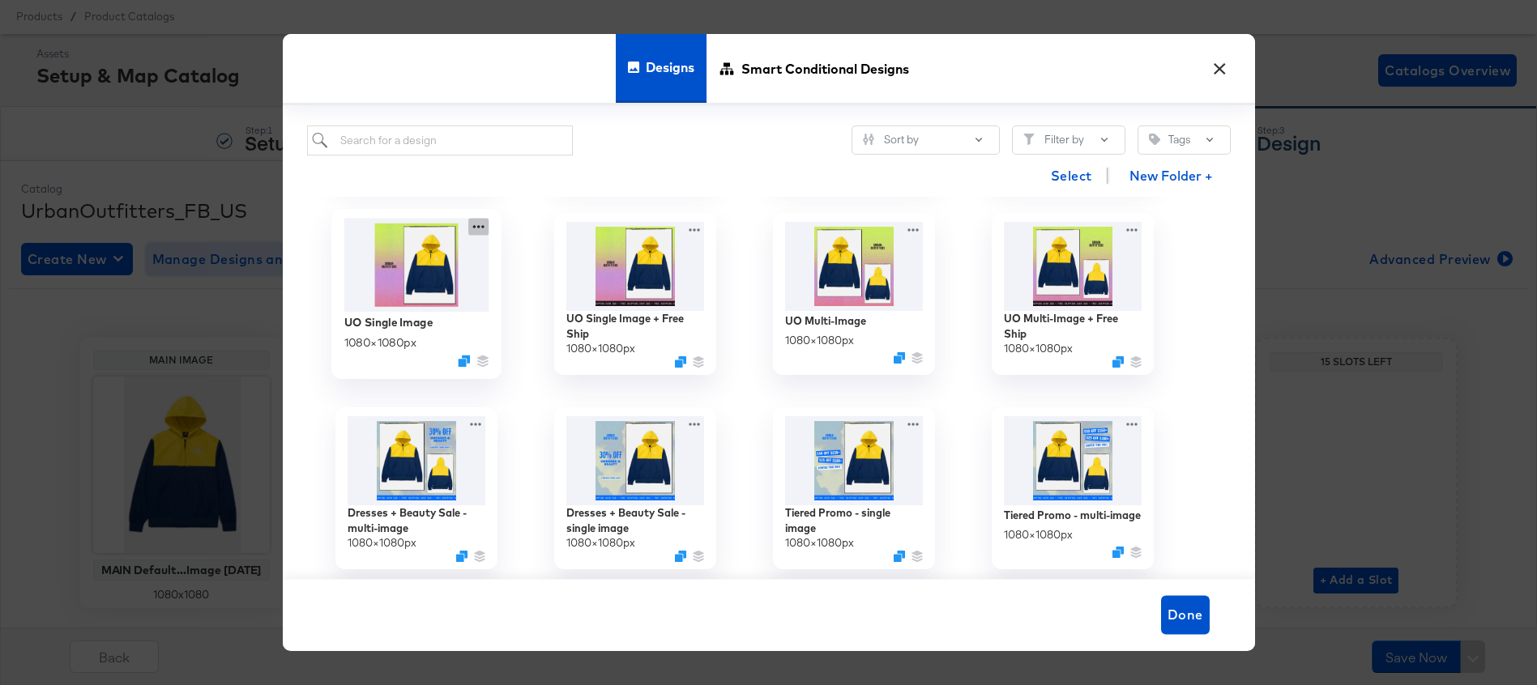
click at [480, 220] on icon at bounding box center [478, 226] width 20 height 17
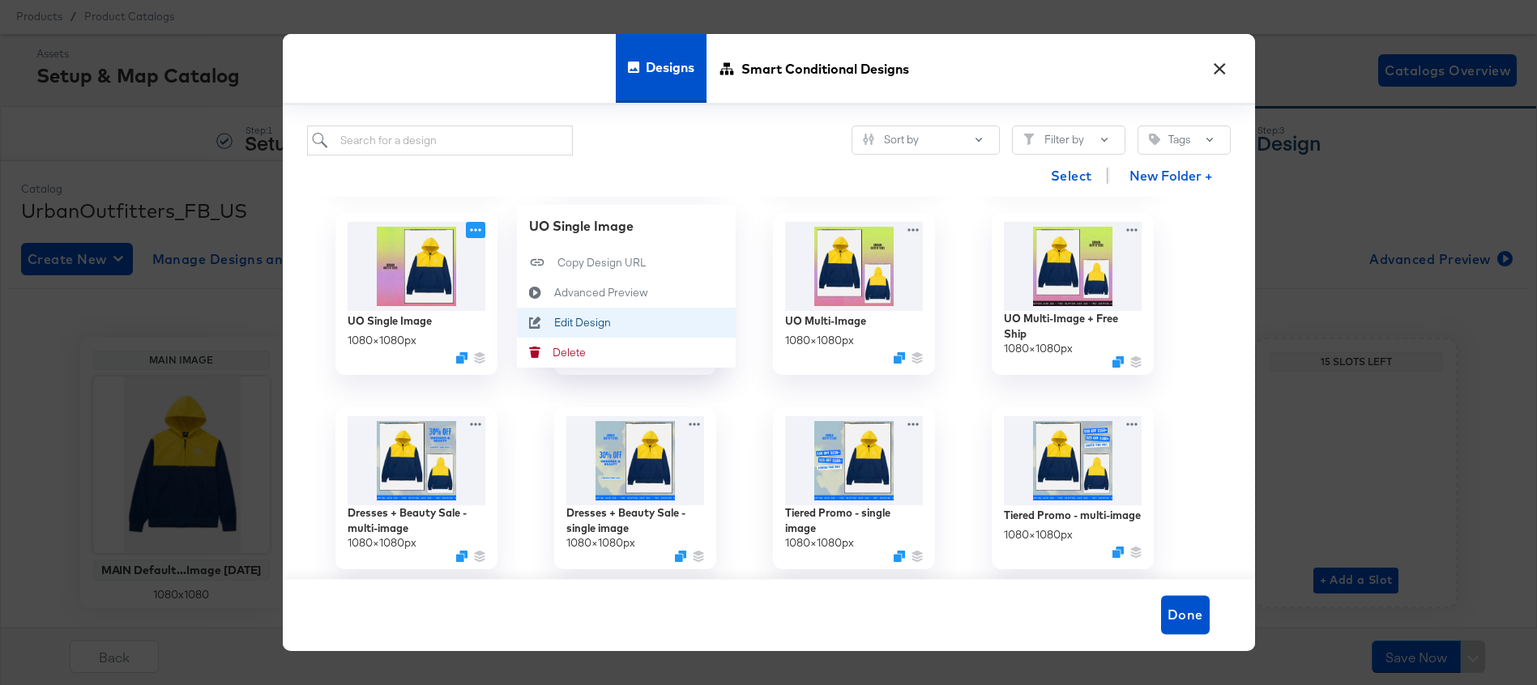
click at [548, 323] on icon at bounding box center [535, 322] width 37 height 13
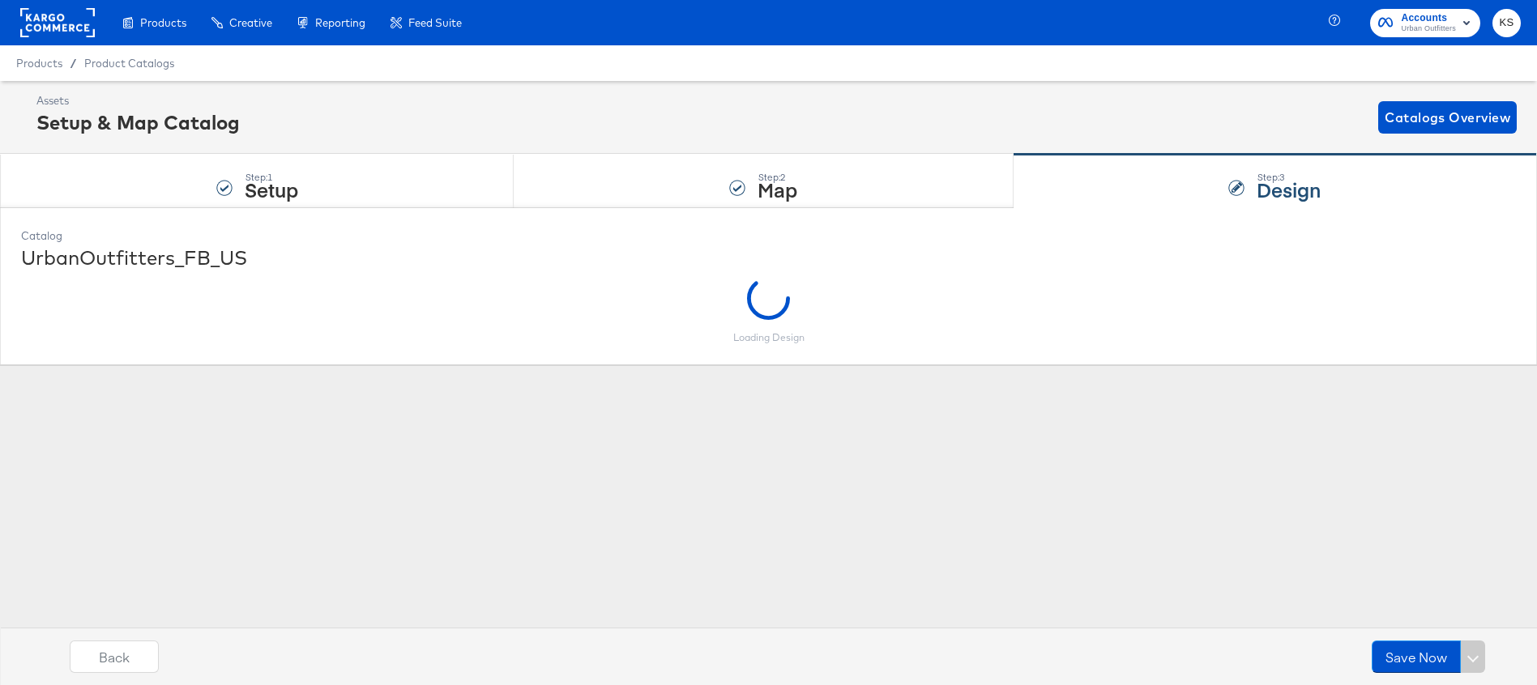
scroll to position [0, 0]
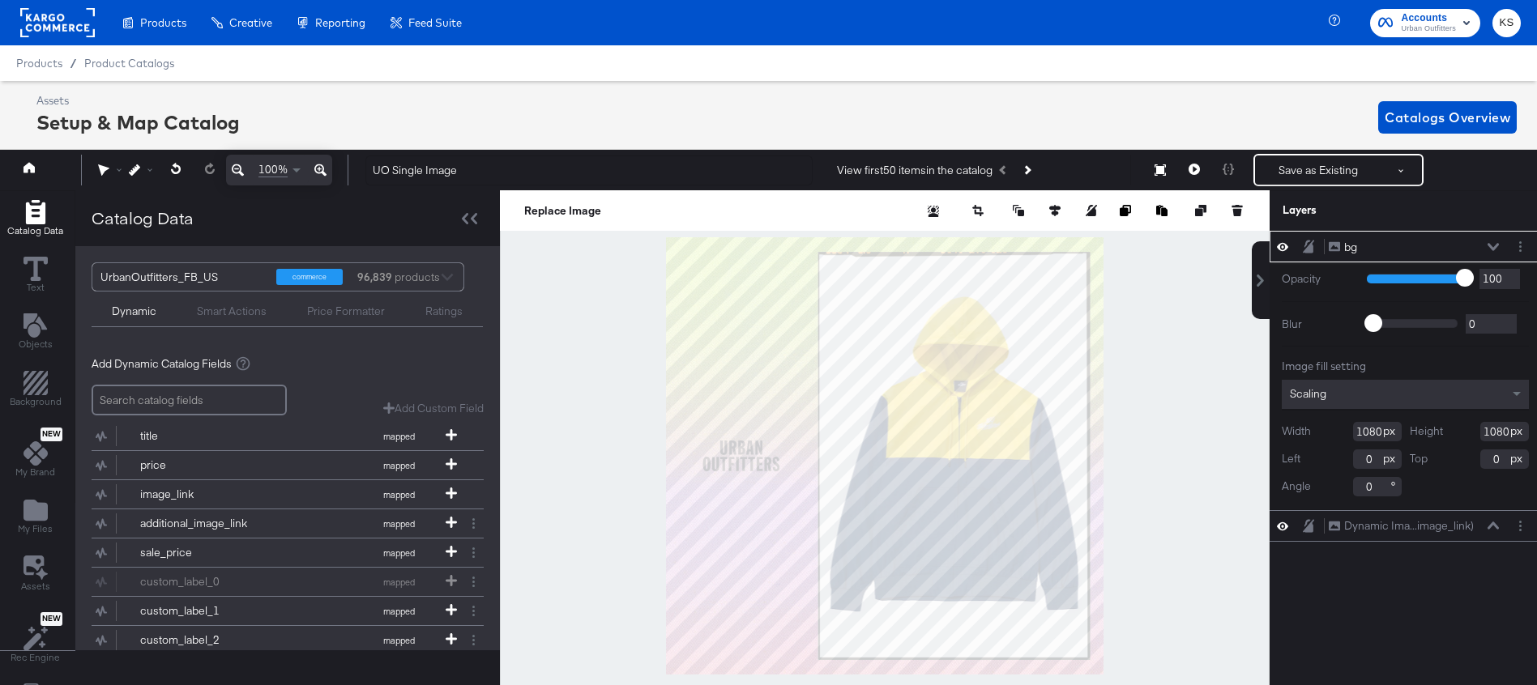
click at [1497, 240] on div "bg bg" at bounding box center [1414, 247] width 172 height 17
click at [1494, 242] on button at bounding box center [1492, 247] width 13 height 10
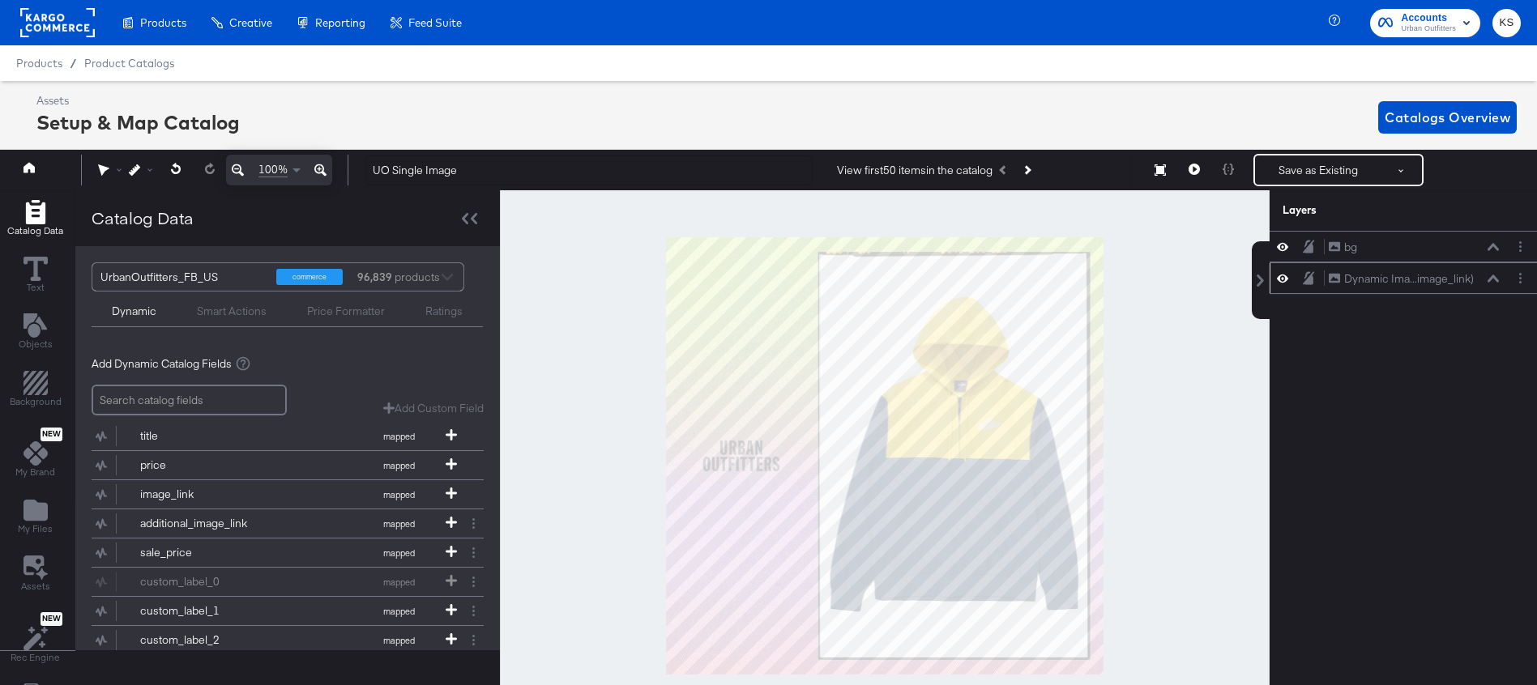
click at [1494, 285] on div "Dynamic Ima...image_link) Dynamic Image (image_link)" at bounding box center [1414, 279] width 172 height 17
click at [1494, 281] on icon at bounding box center [1492, 279] width 11 height 8
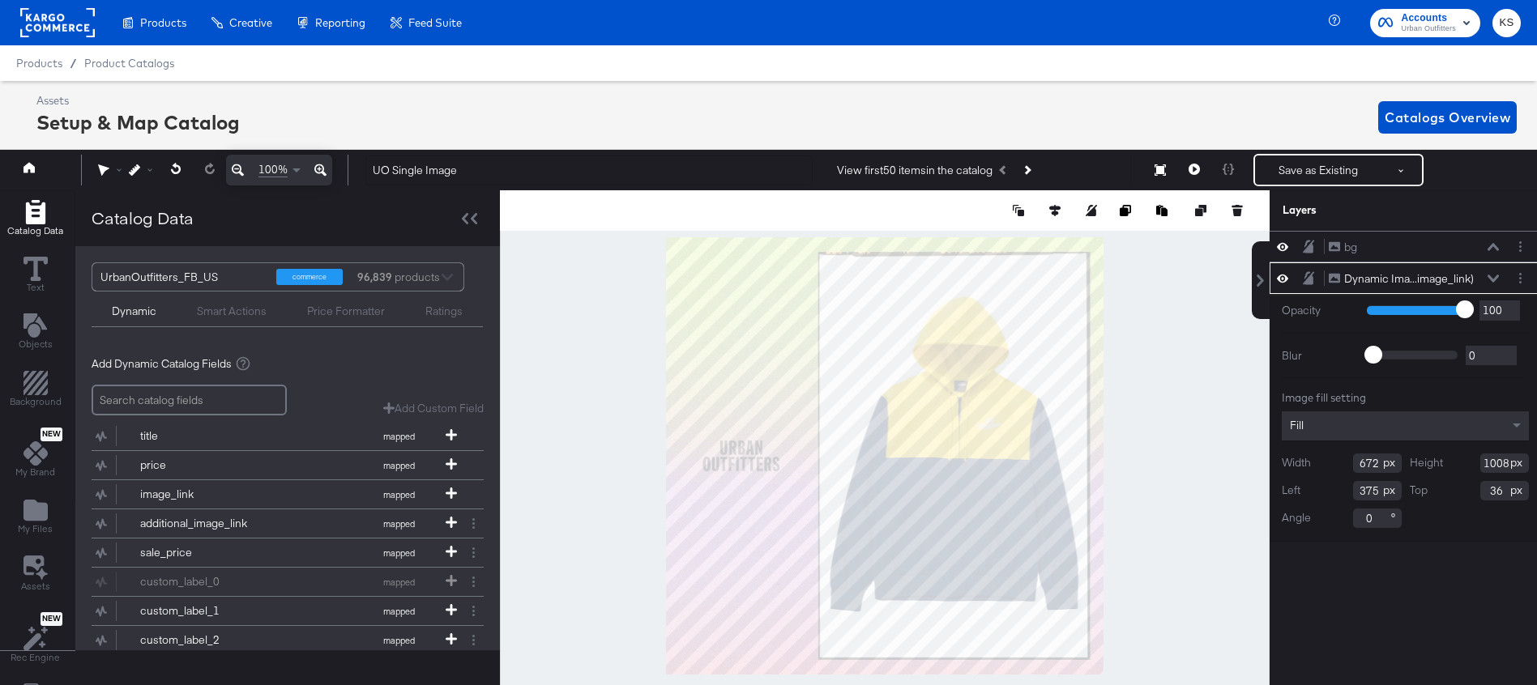
scroll to position [0, 4]
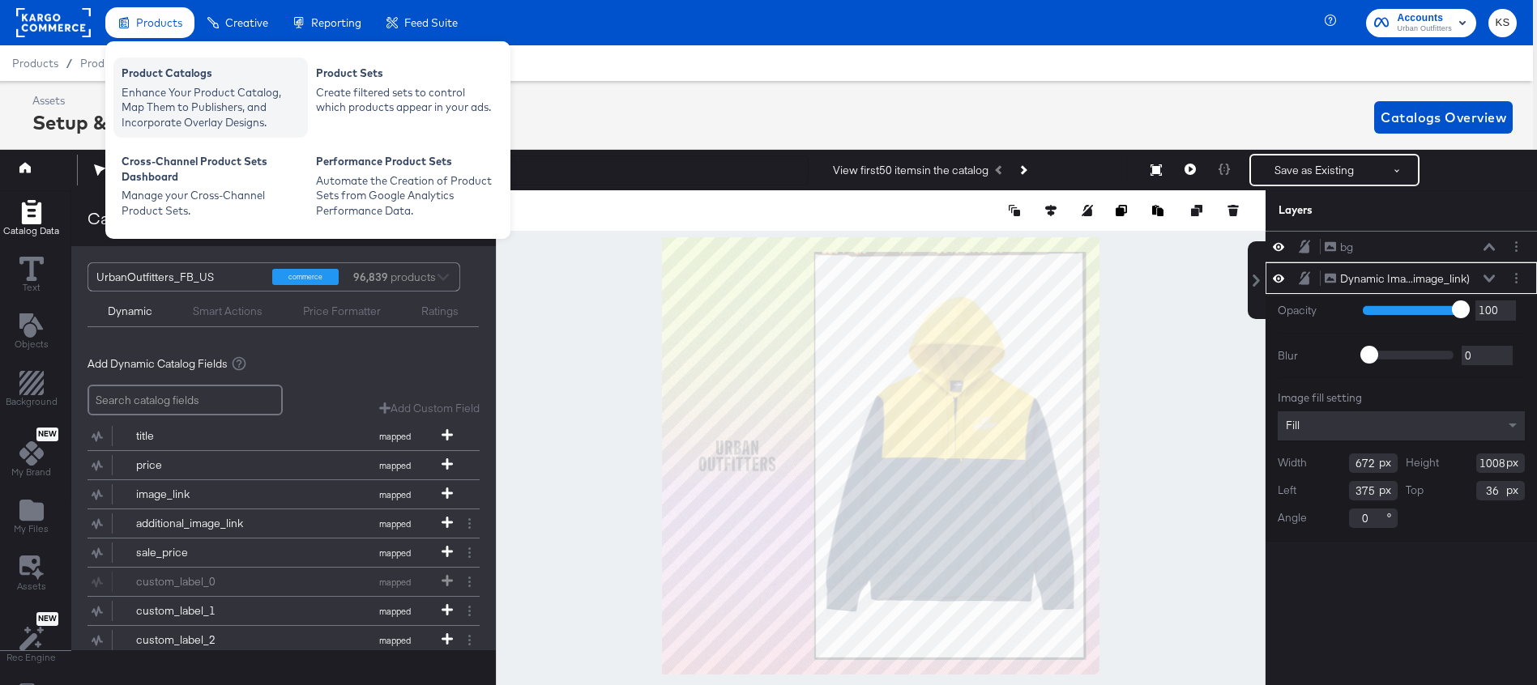
click at [168, 90] on div "Enhance Your Product Catalog, Map Them to Publishers, and Incorporate Overlay D…" at bounding box center [211, 107] width 178 height 45
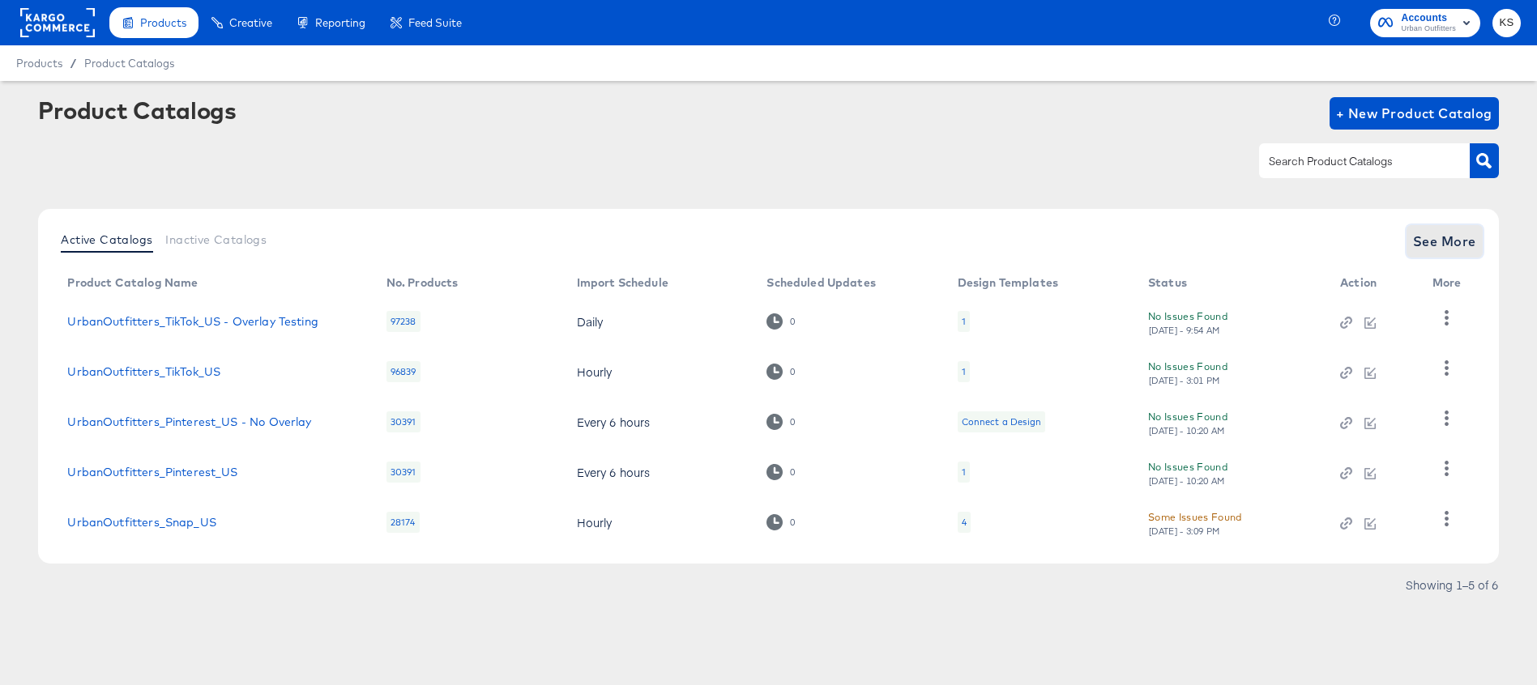
click at [1441, 248] on span "See More" at bounding box center [1444, 241] width 63 height 23
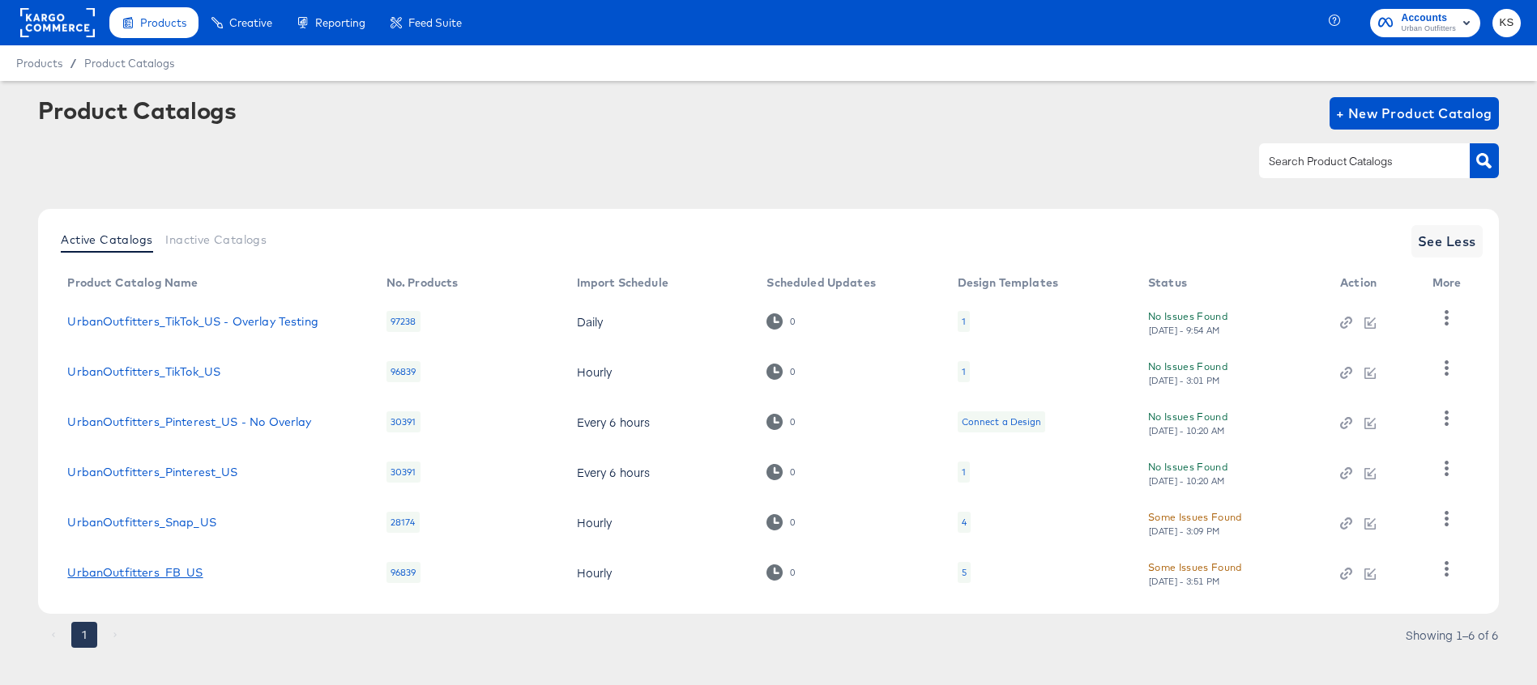
click at [136, 569] on link "UrbanOutfitters_FB_US" at bounding box center [134, 572] width 135 height 13
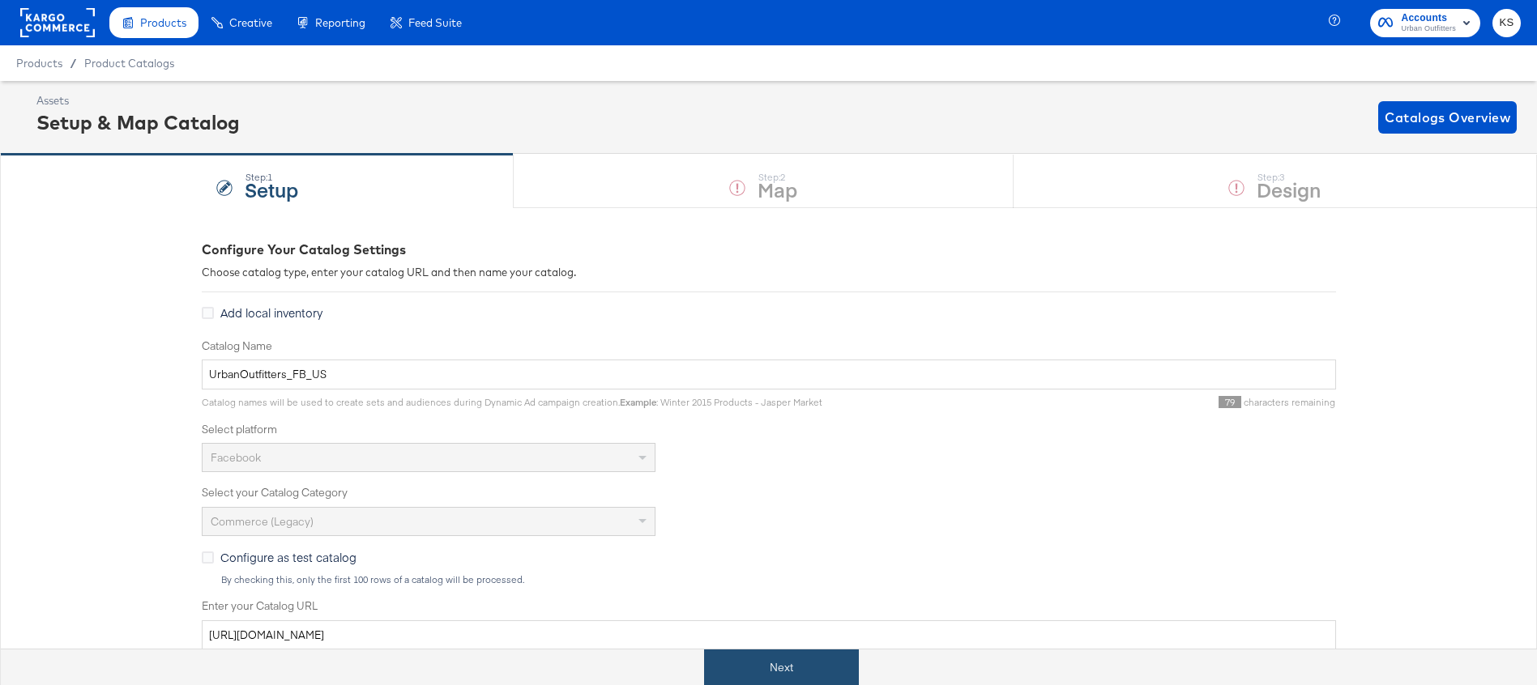
click at [815, 675] on button "Next" at bounding box center [781, 668] width 155 height 36
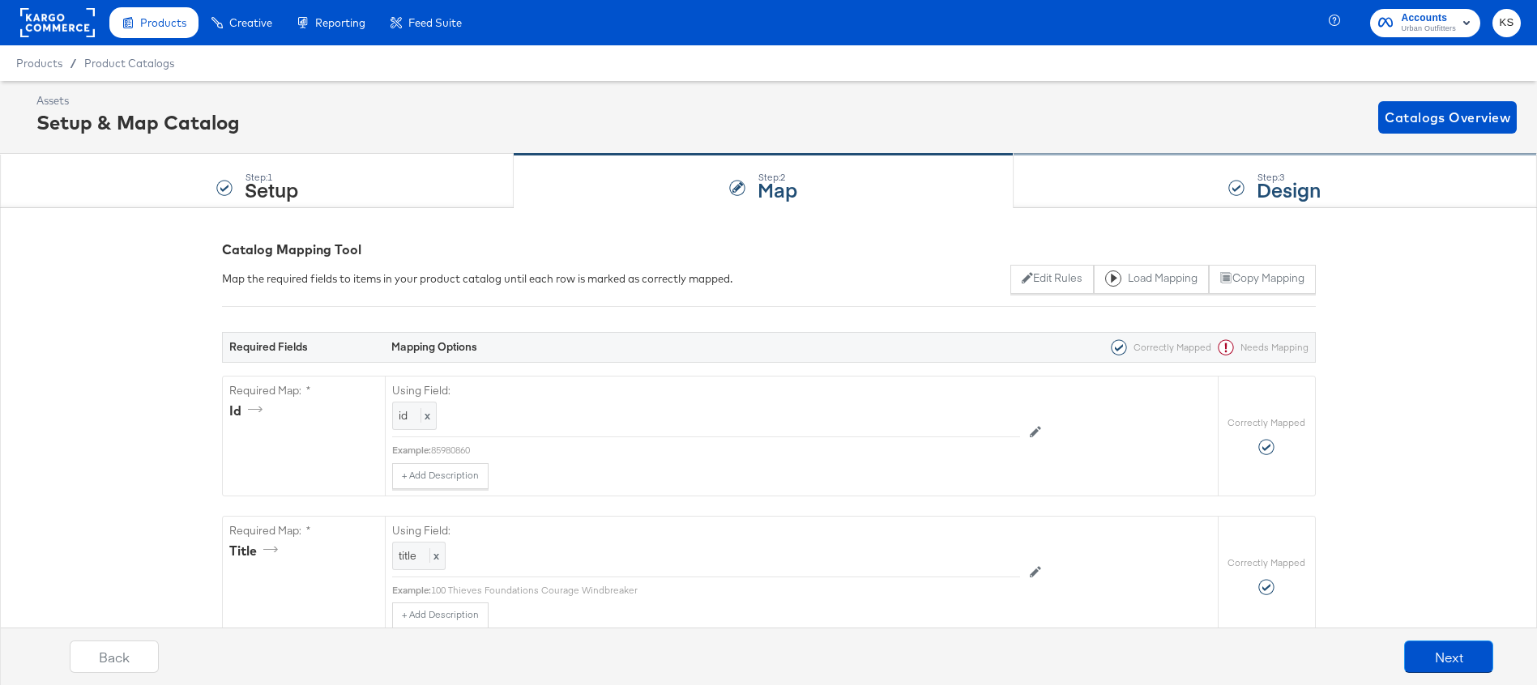
click at [1337, 192] on div "Step: 3 Design" at bounding box center [1274, 181] width 523 height 53
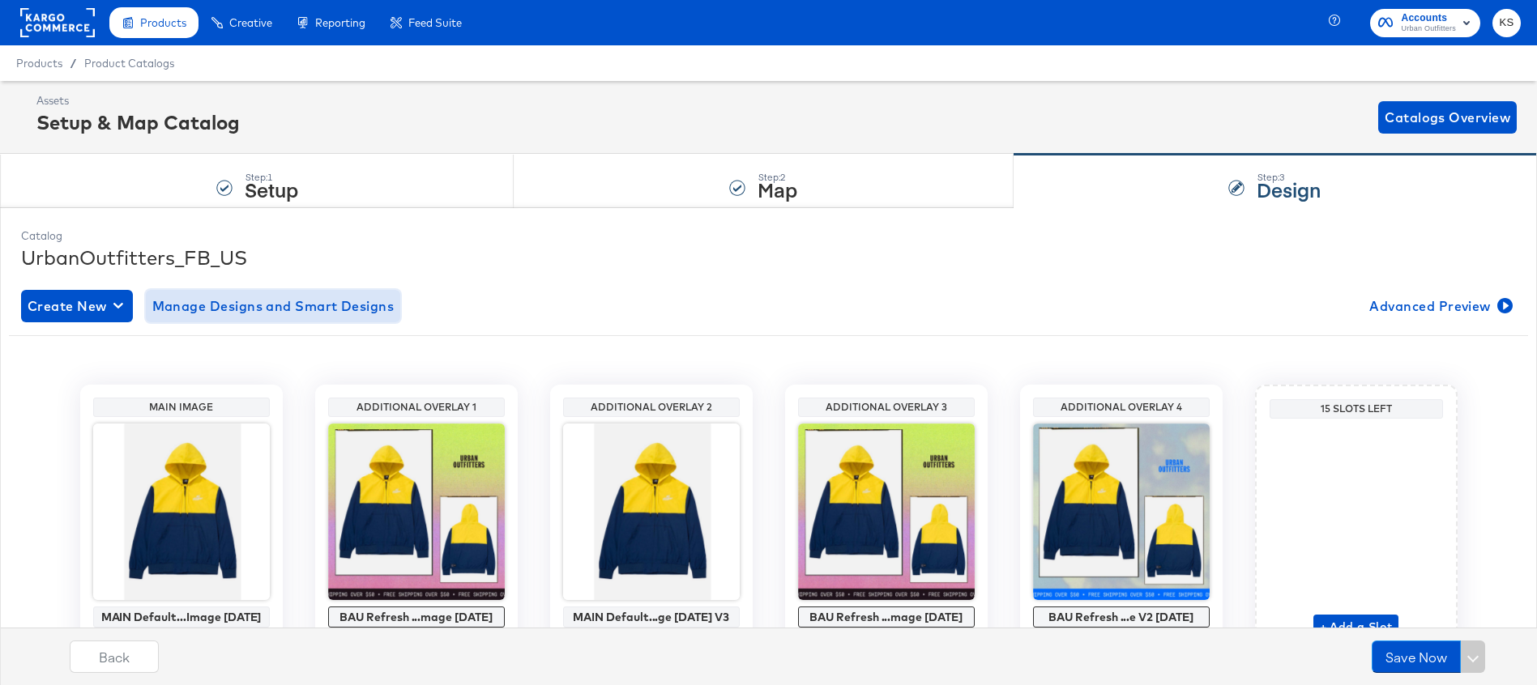
click at [344, 308] on span "Manage Designs and Smart Designs" at bounding box center [273, 306] width 242 height 23
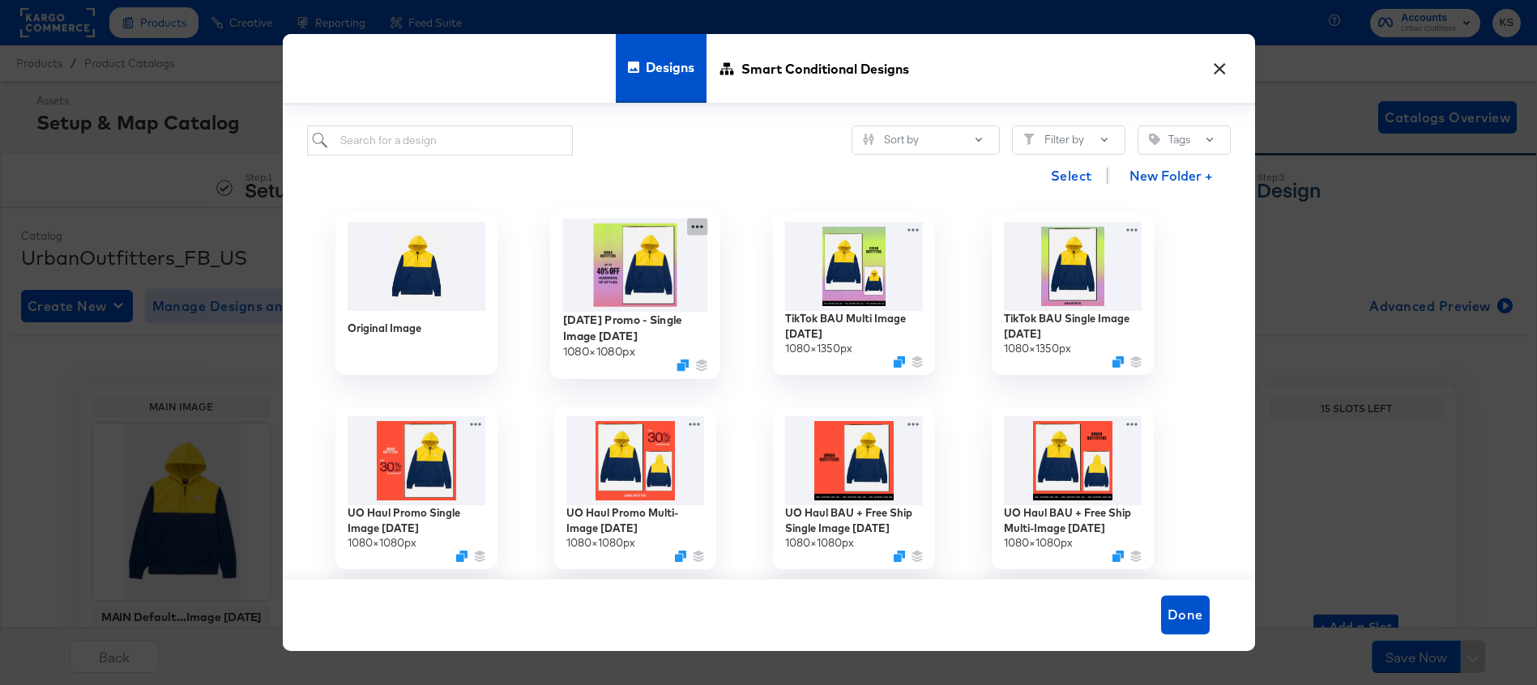
click at [701, 232] on icon at bounding box center [697, 226] width 20 height 17
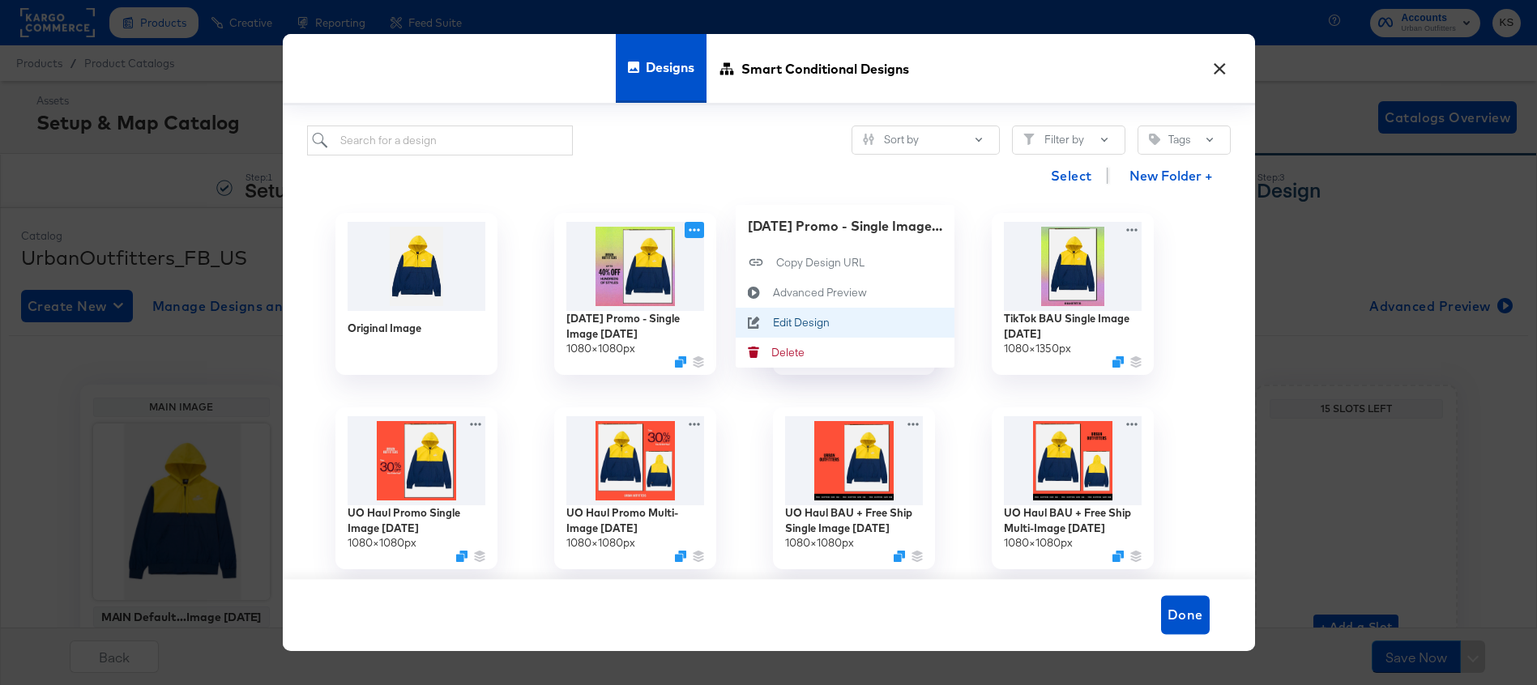
click at [772, 322] on div "Edit Design Edit Design" at bounding box center [772, 322] width 0 height 0
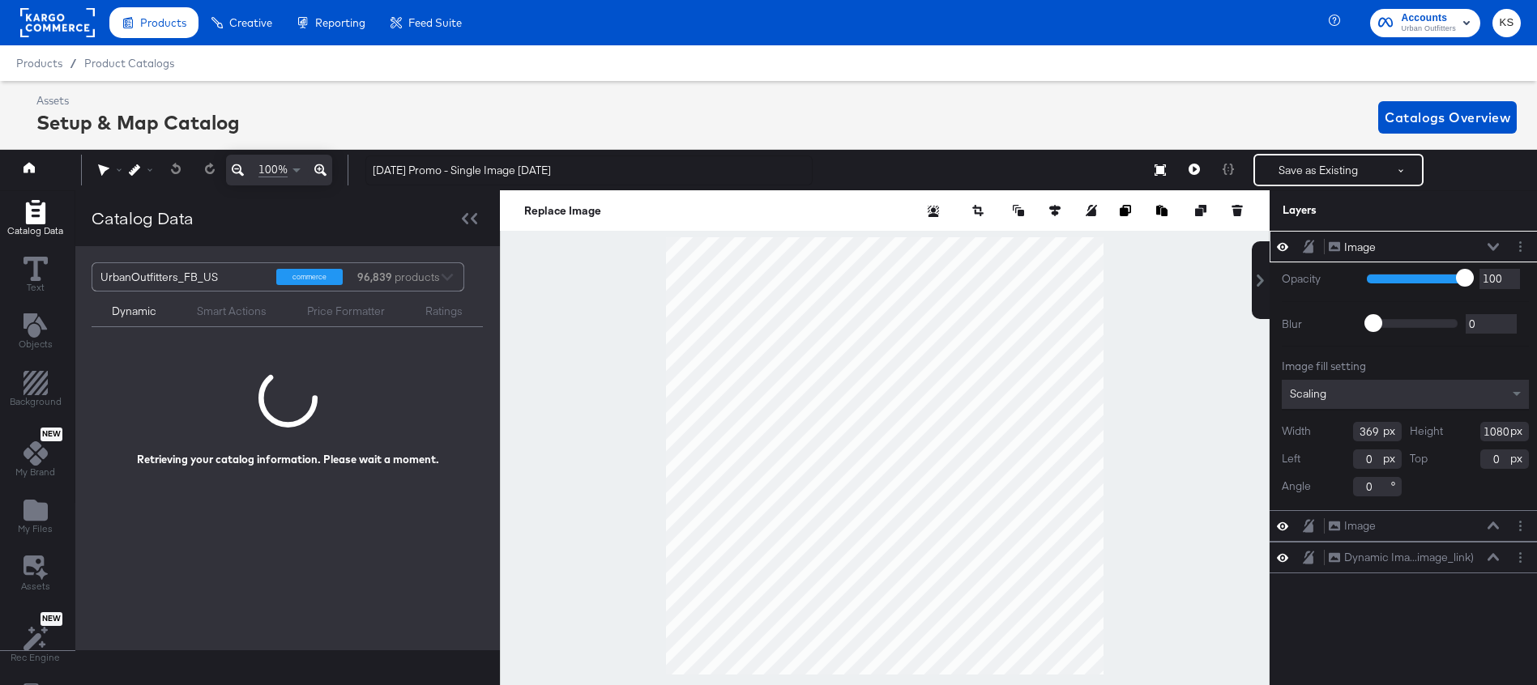
scroll to position [0, 4]
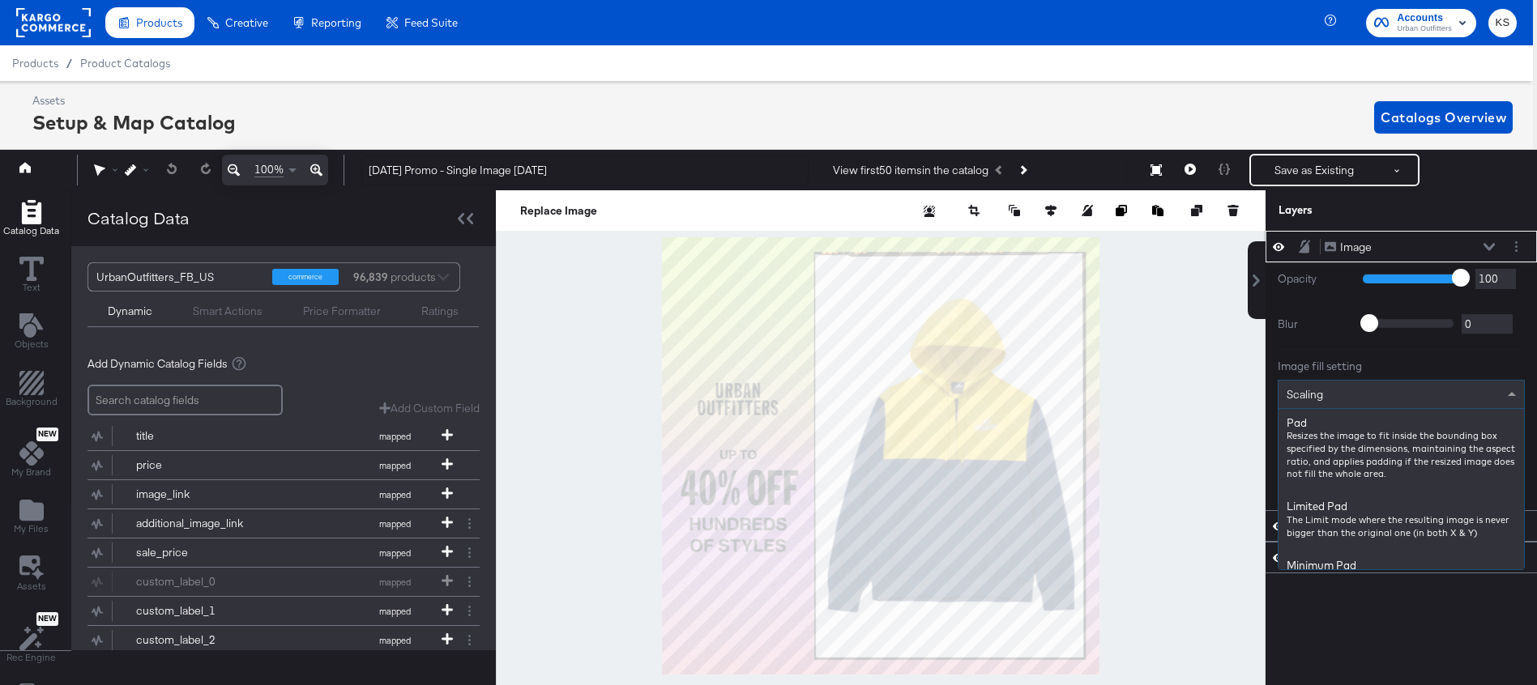
click at [1507, 394] on span at bounding box center [1511, 394] width 8 height 4
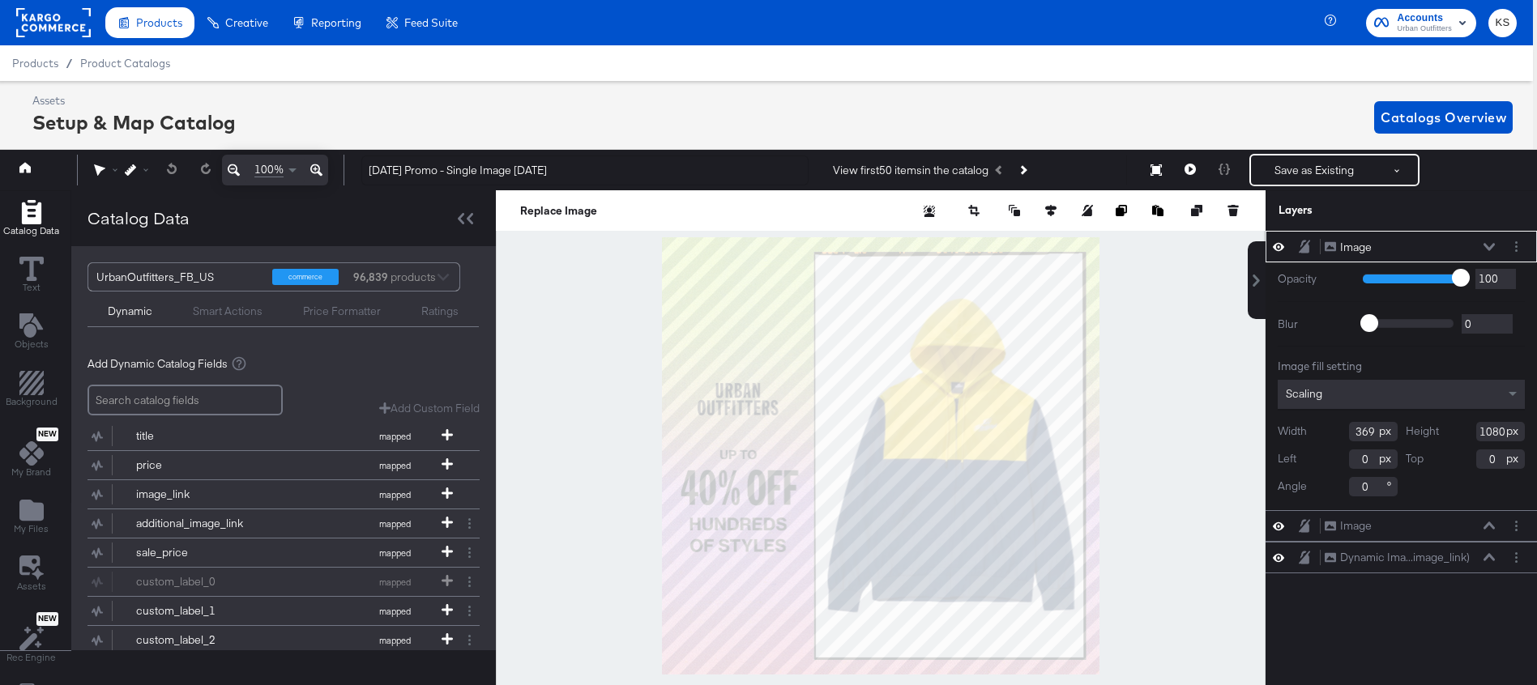
click at [1490, 246] on icon at bounding box center [1488, 247] width 11 height 8
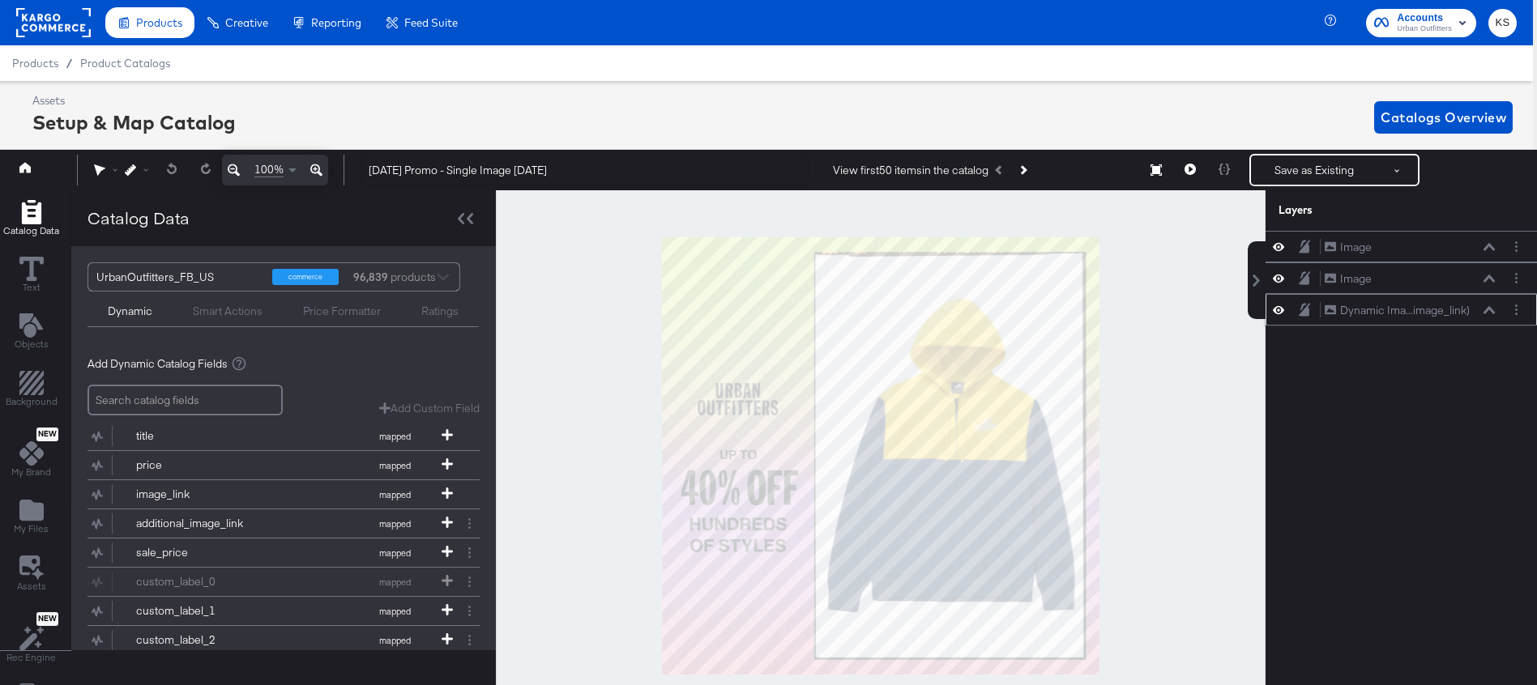
click at [1487, 313] on icon at bounding box center [1488, 310] width 11 height 8
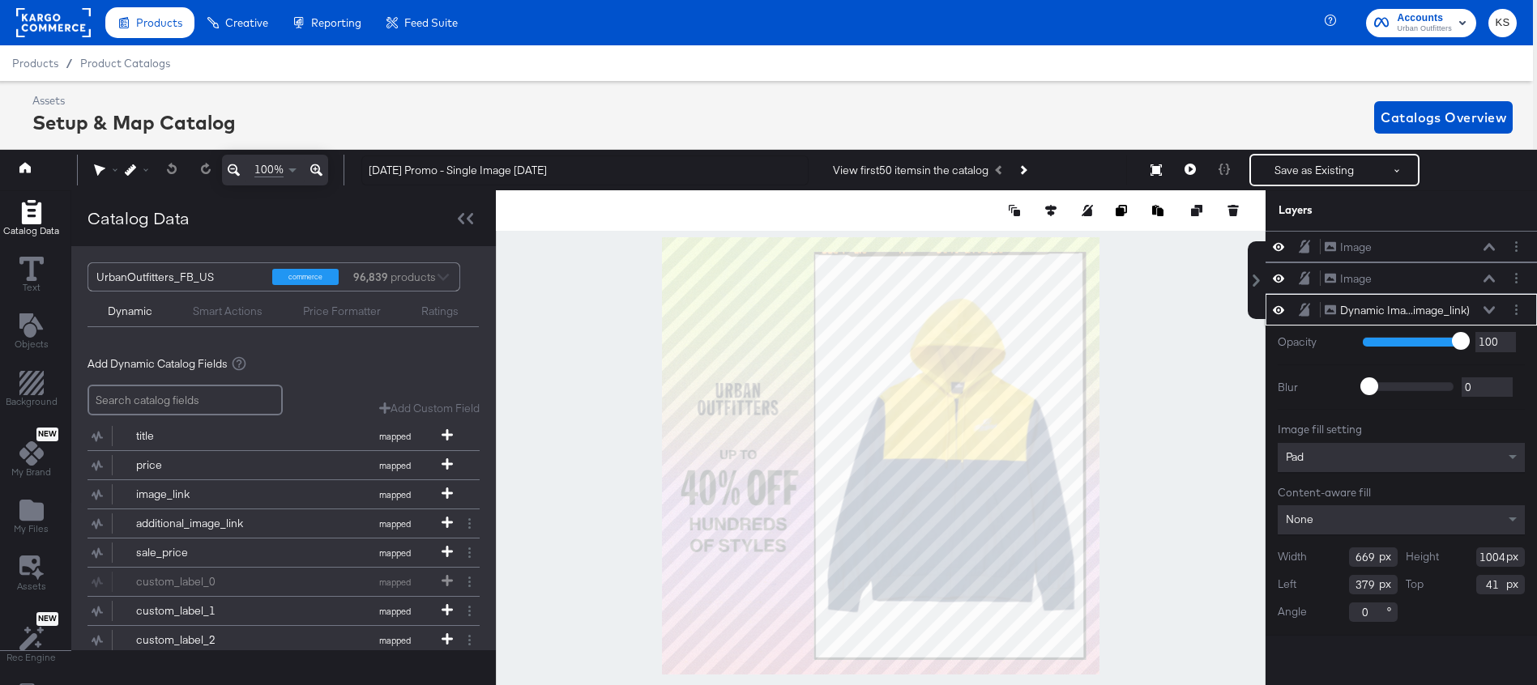
click at [1361, 560] on input "669" at bounding box center [1373, 557] width 49 height 19
type input "672"
click at [1358, 580] on input "379" at bounding box center [1373, 584] width 49 height 19
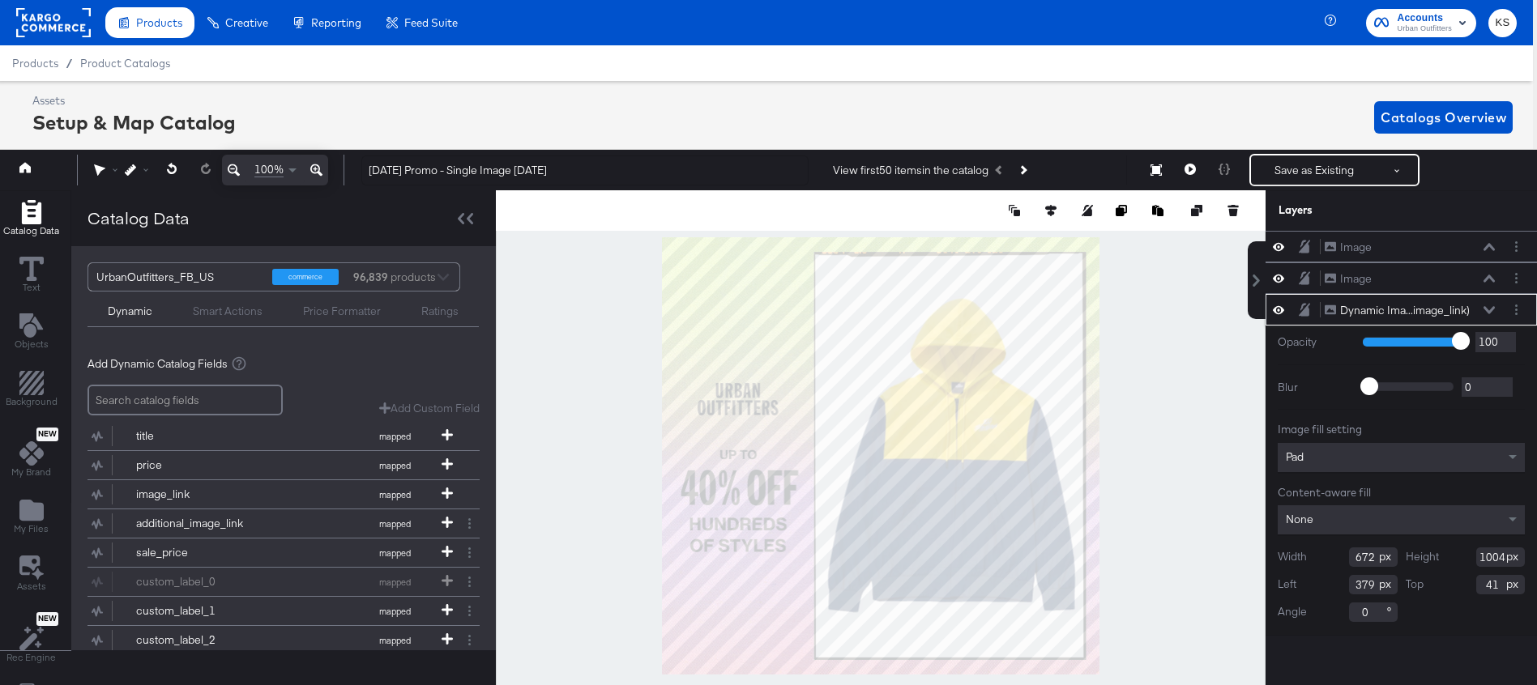
click at [1358, 580] on input "379" at bounding box center [1373, 584] width 49 height 19
type input "375"
click at [1489, 552] on input "1004" at bounding box center [1500, 557] width 49 height 19
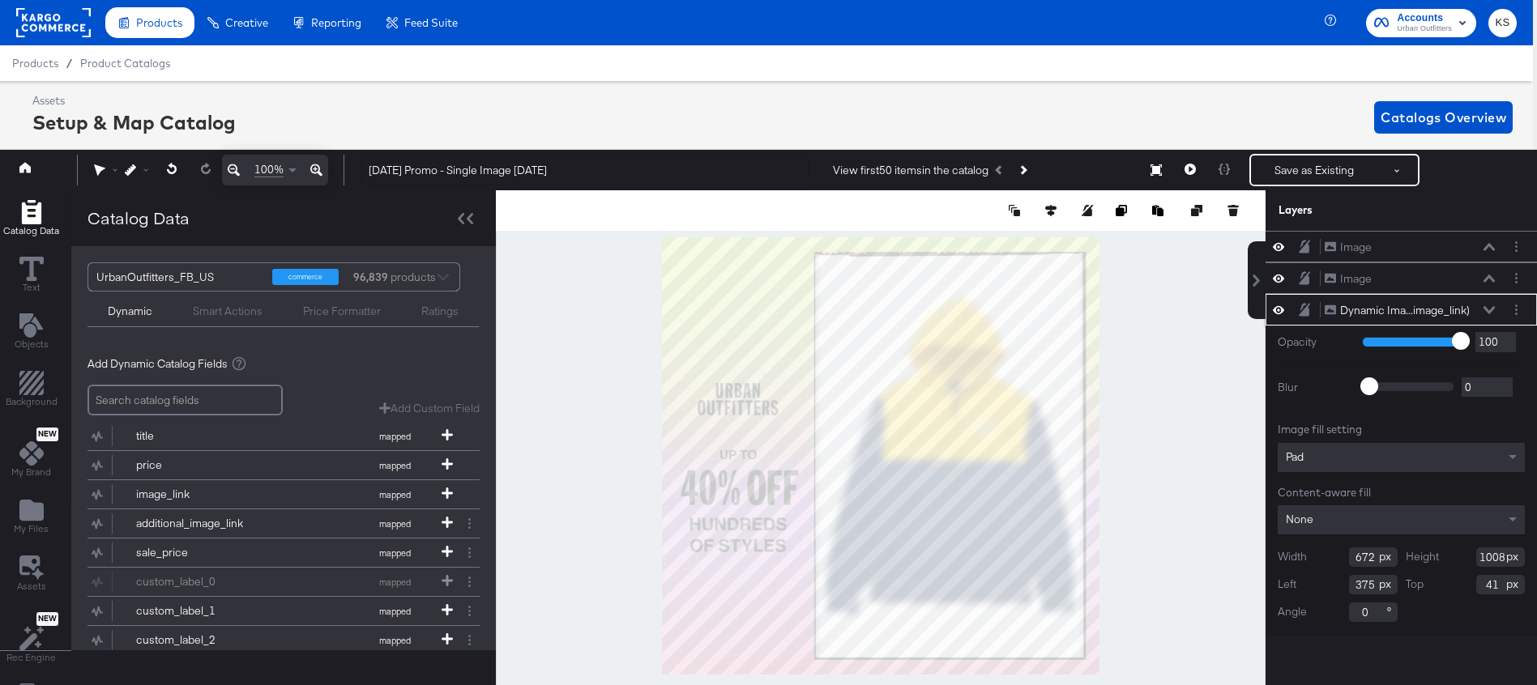
type input "1008"
click at [1490, 584] on input "41" at bounding box center [1500, 584] width 49 height 19
type input "36"
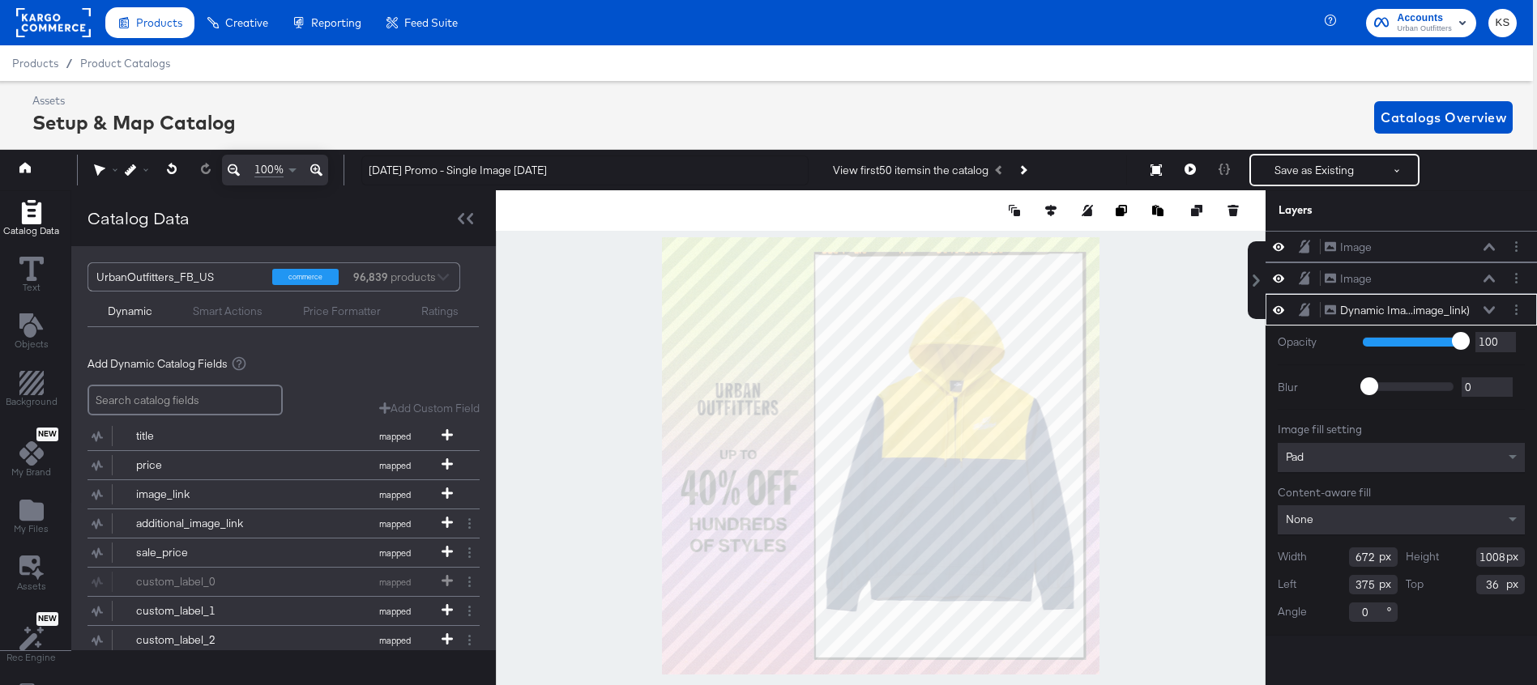
click at [1485, 303] on div "Dynamic Ima...image_link) Dynamic Image (image_link)" at bounding box center [1410, 310] width 172 height 17
click at [1486, 310] on icon at bounding box center [1488, 309] width 11 height 7
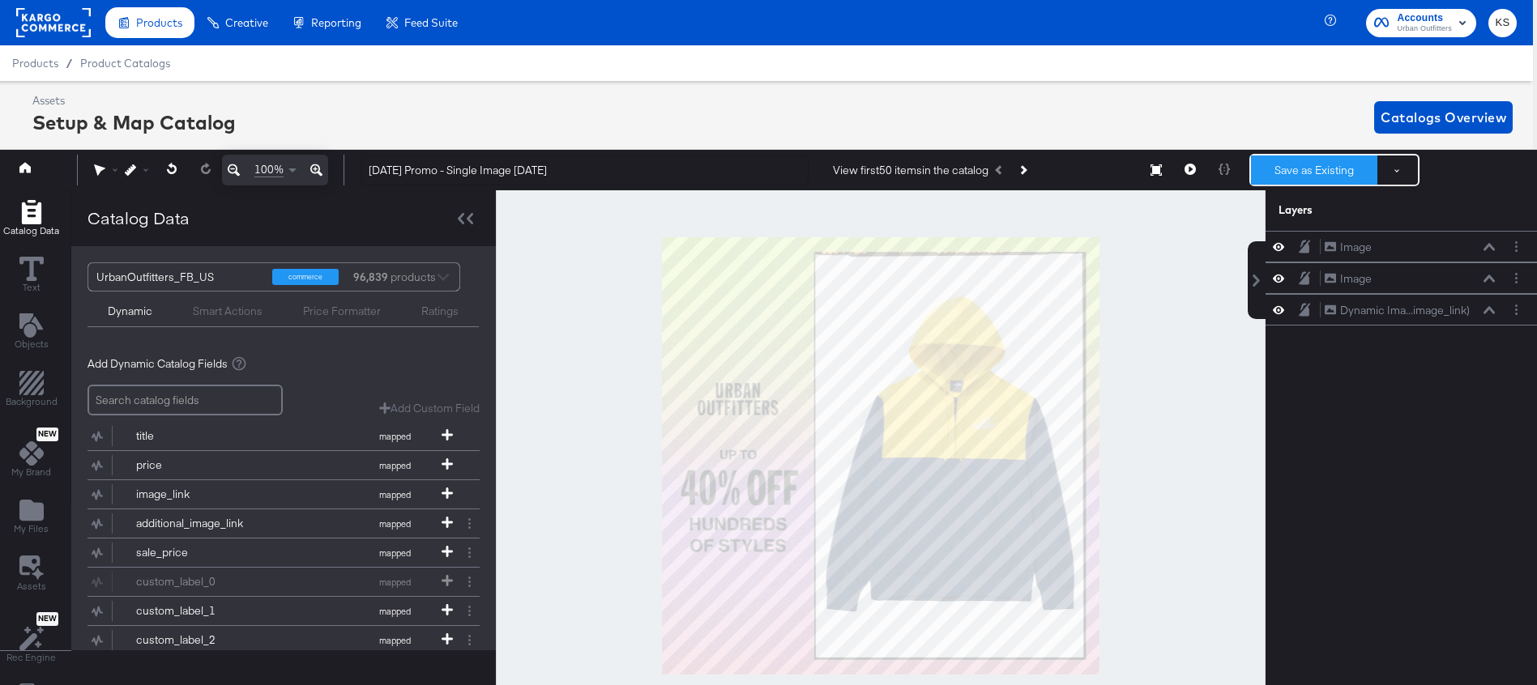
click at [1281, 181] on button "Save as Existing" at bounding box center [1314, 170] width 126 height 29
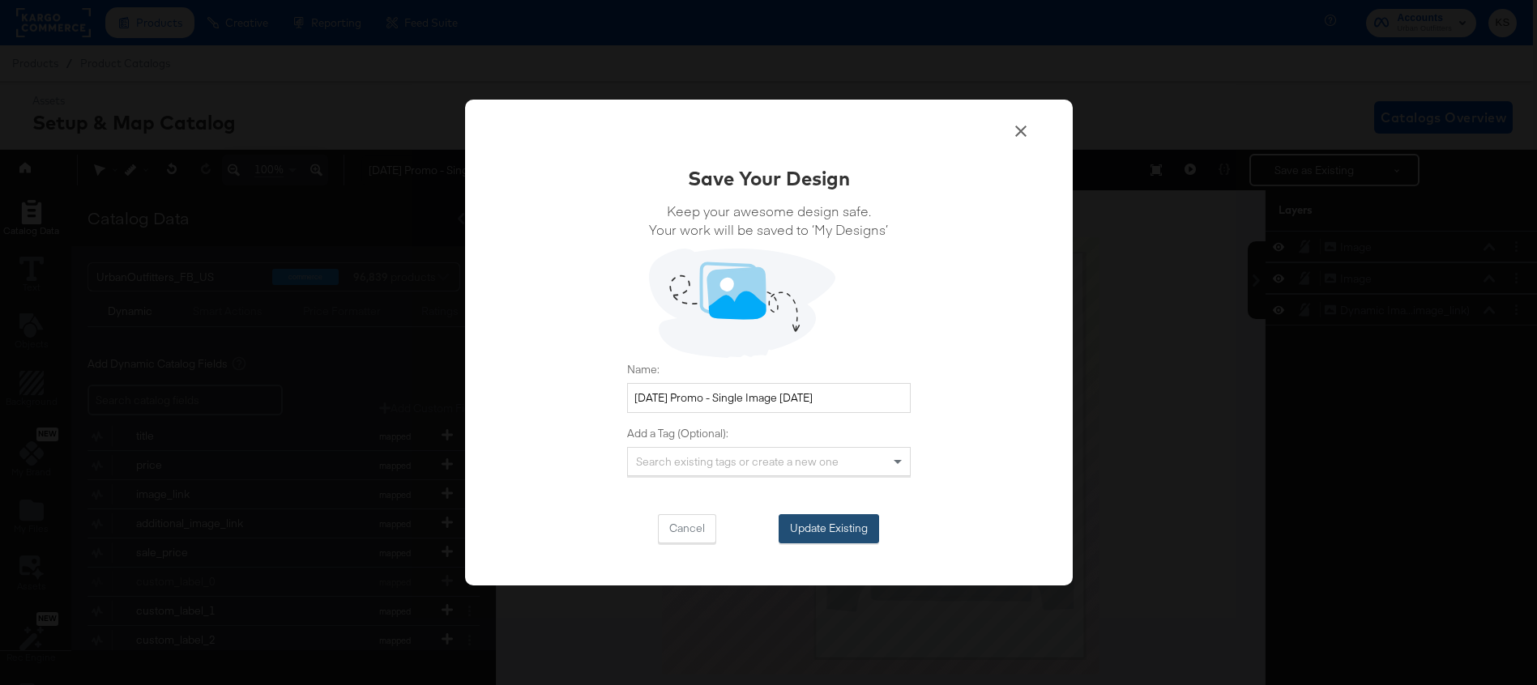
click at [801, 535] on button "Update Existing" at bounding box center [828, 528] width 100 height 29
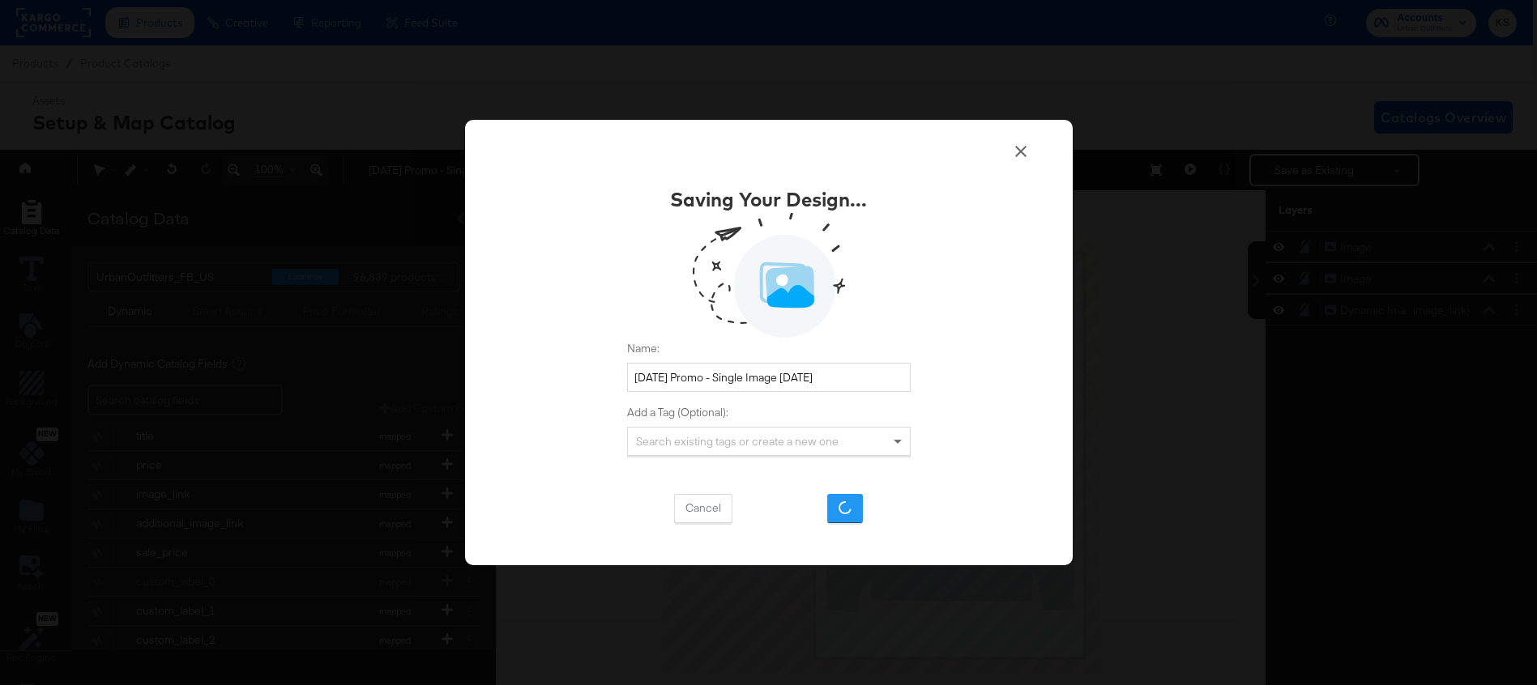
scroll to position [0, 0]
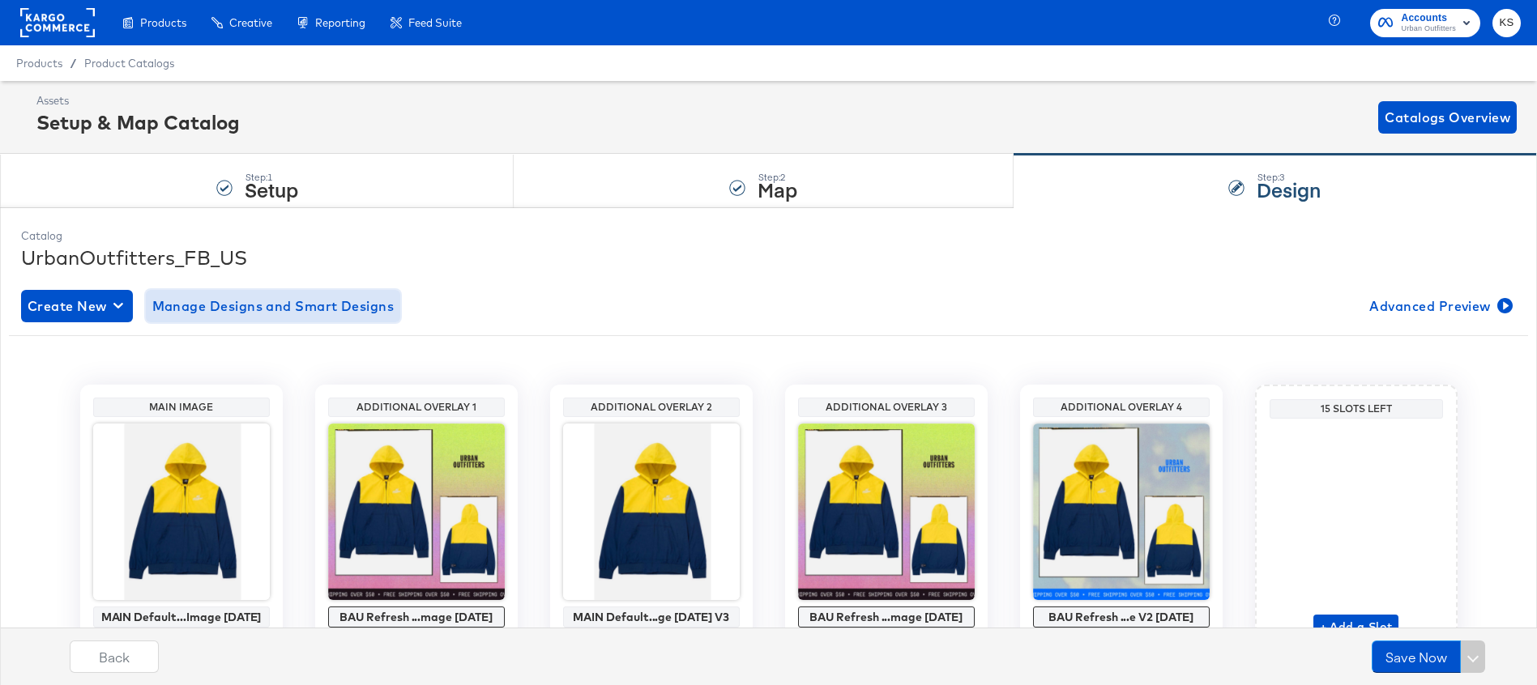
click at [199, 299] on span "Manage Designs and Smart Designs" at bounding box center [273, 306] width 242 height 23
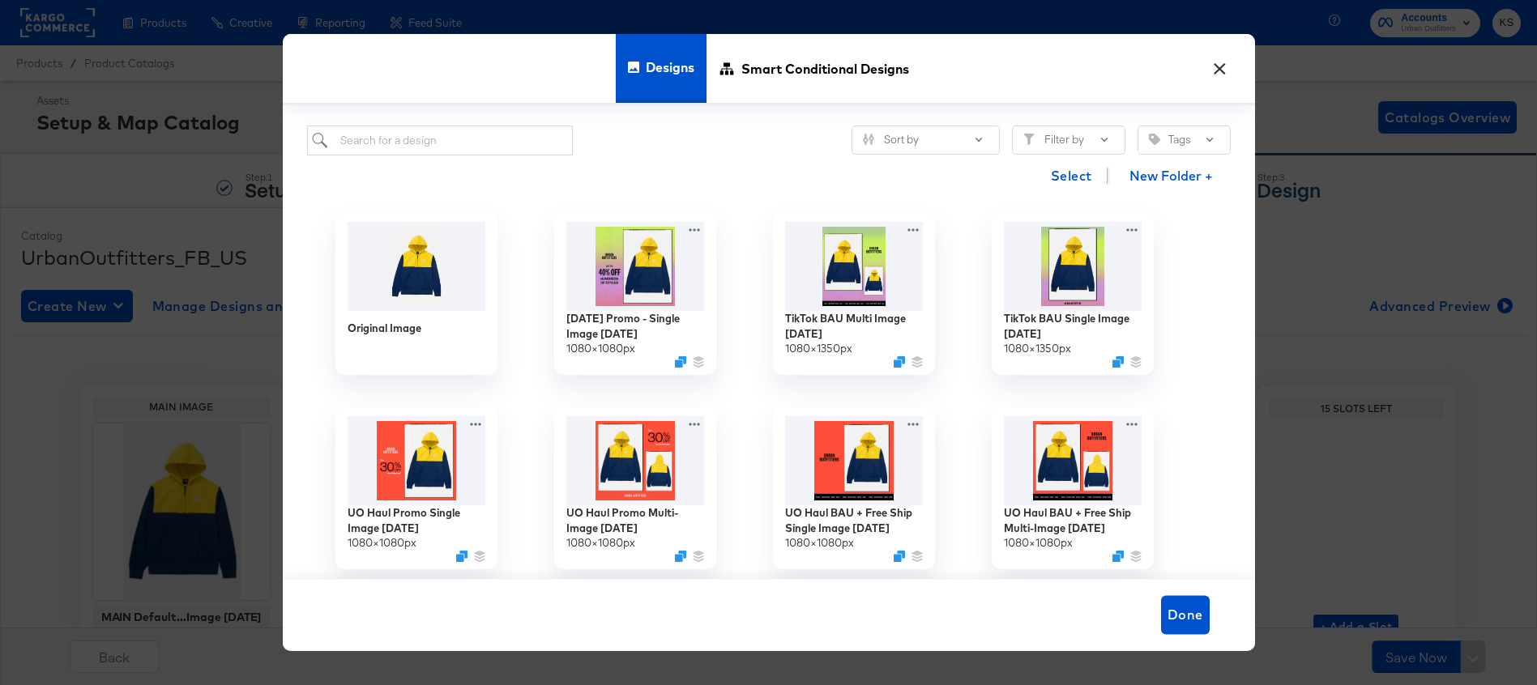
click at [1219, 67] on button "×" at bounding box center [1219, 64] width 29 height 29
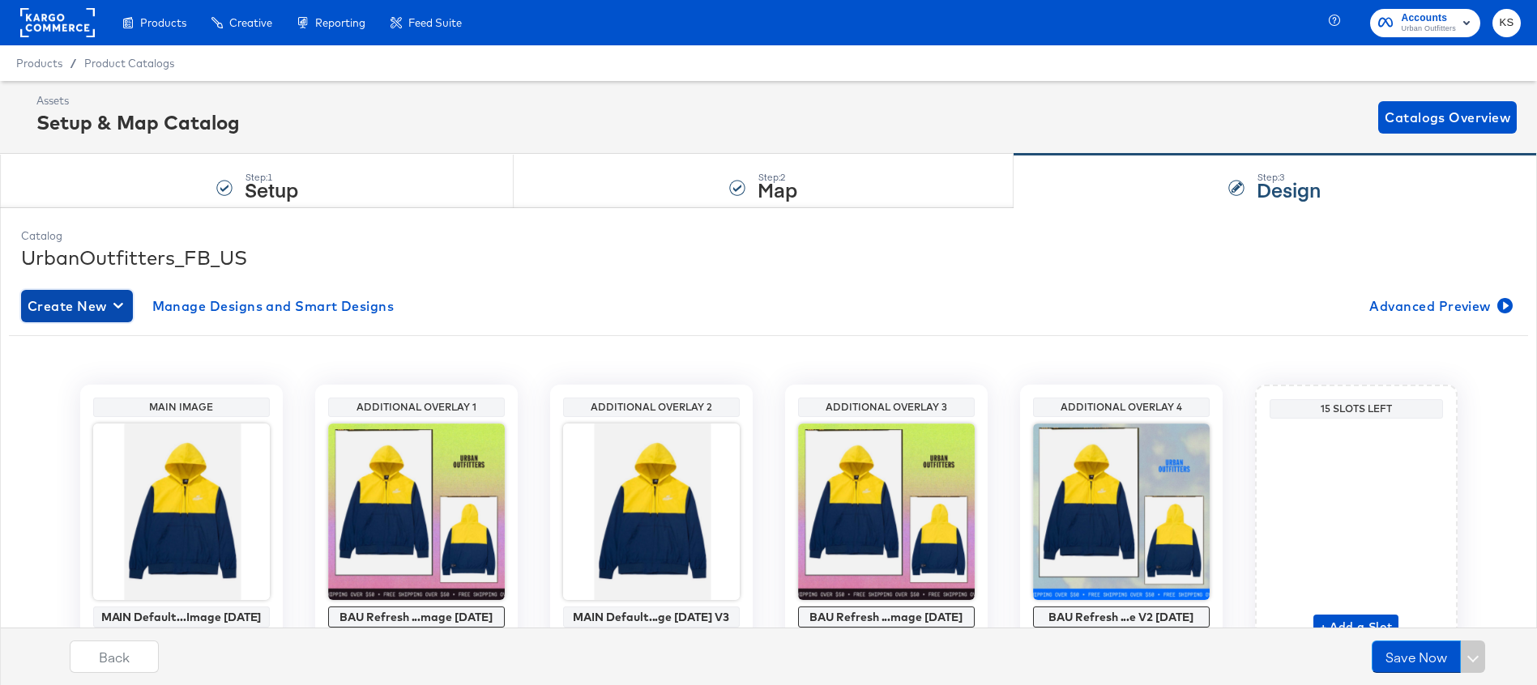
click at [117, 296] on span "Create New" at bounding box center [77, 306] width 99 height 23
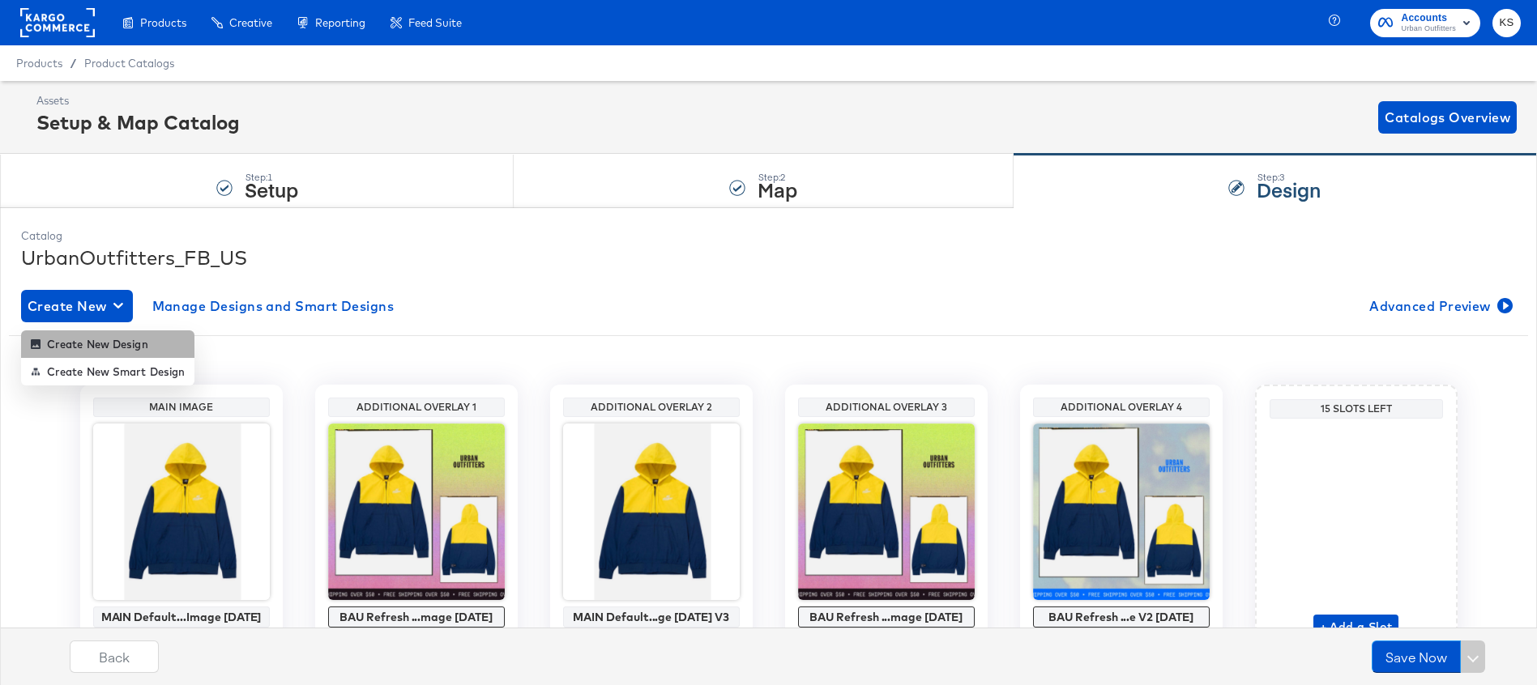
click at [119, 349] on div "Create New Design" at bounding box center [89, 344] width 117 height 13
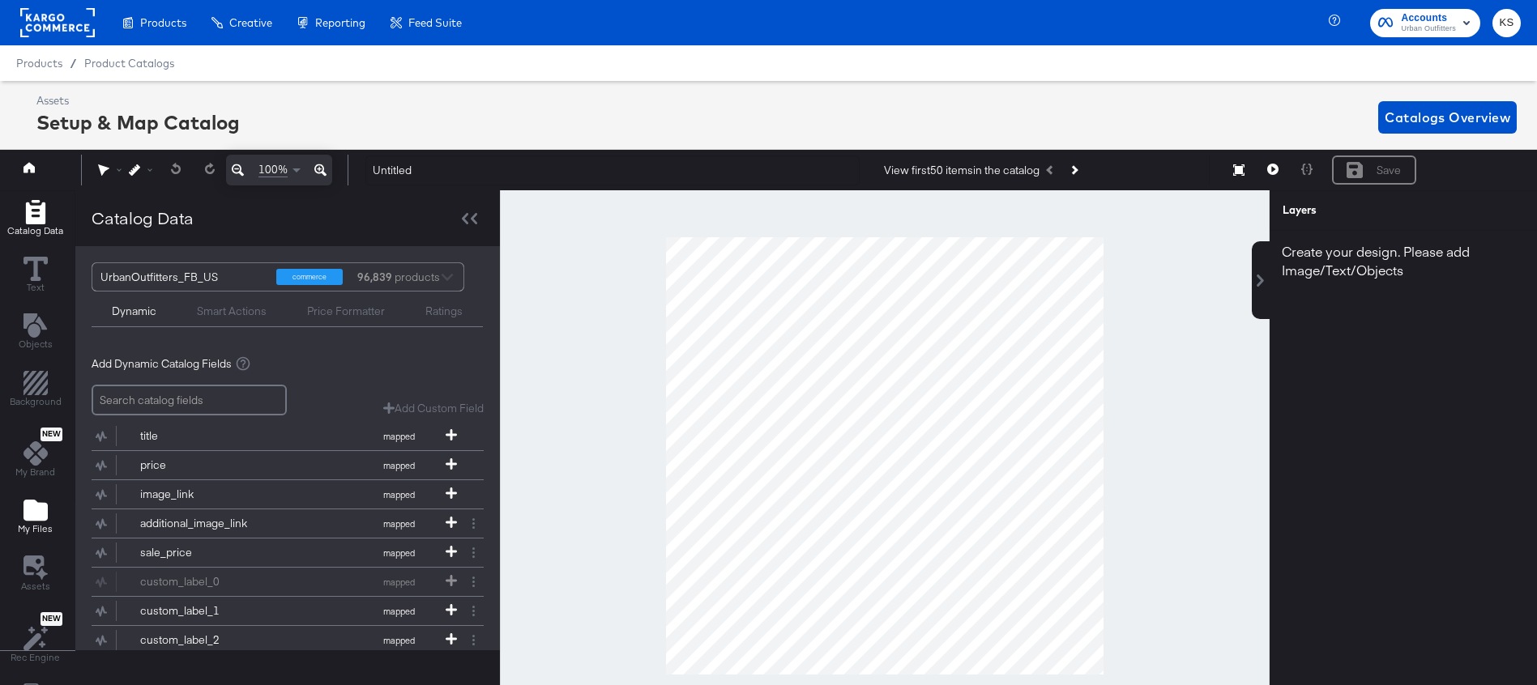
click at [38, 500] on icon "Add Files" at bounding box center [35, 510] width 24 height 24
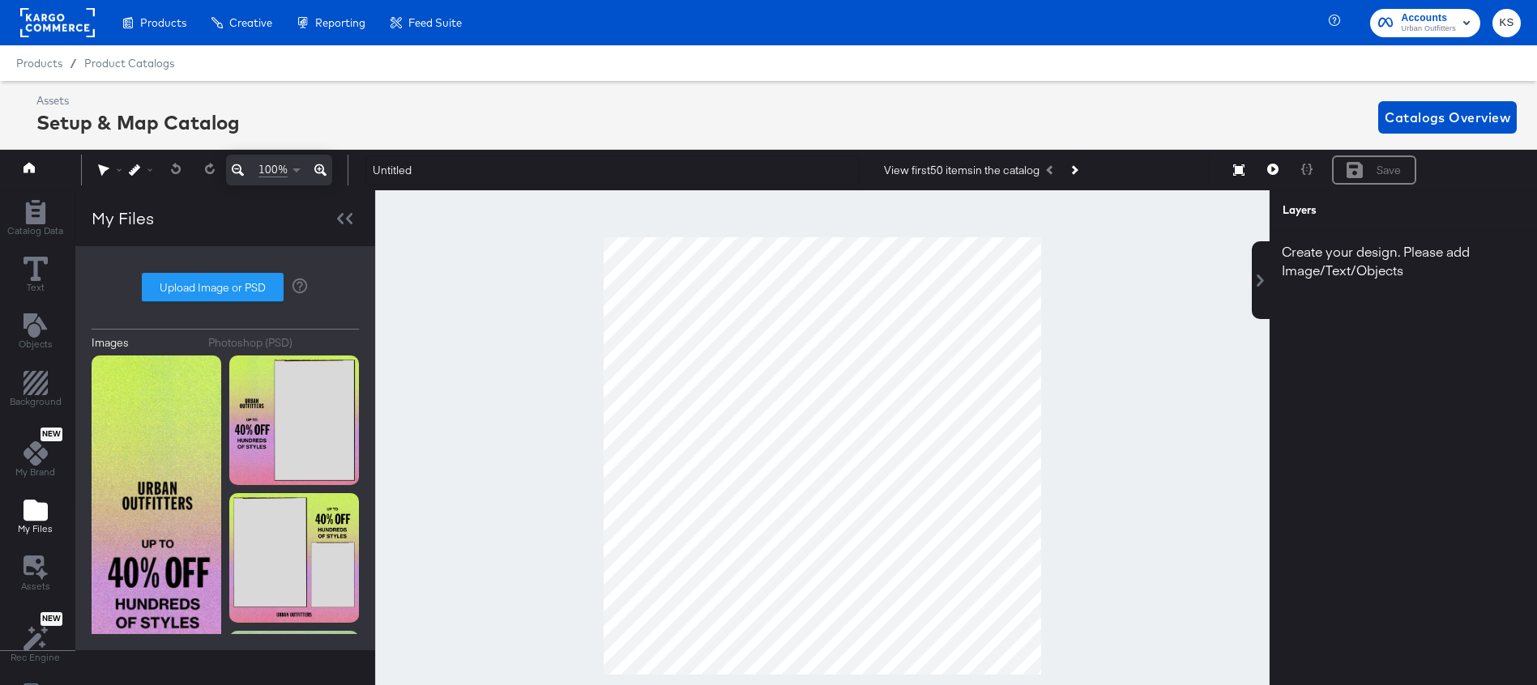
scroll to position [47, 0]
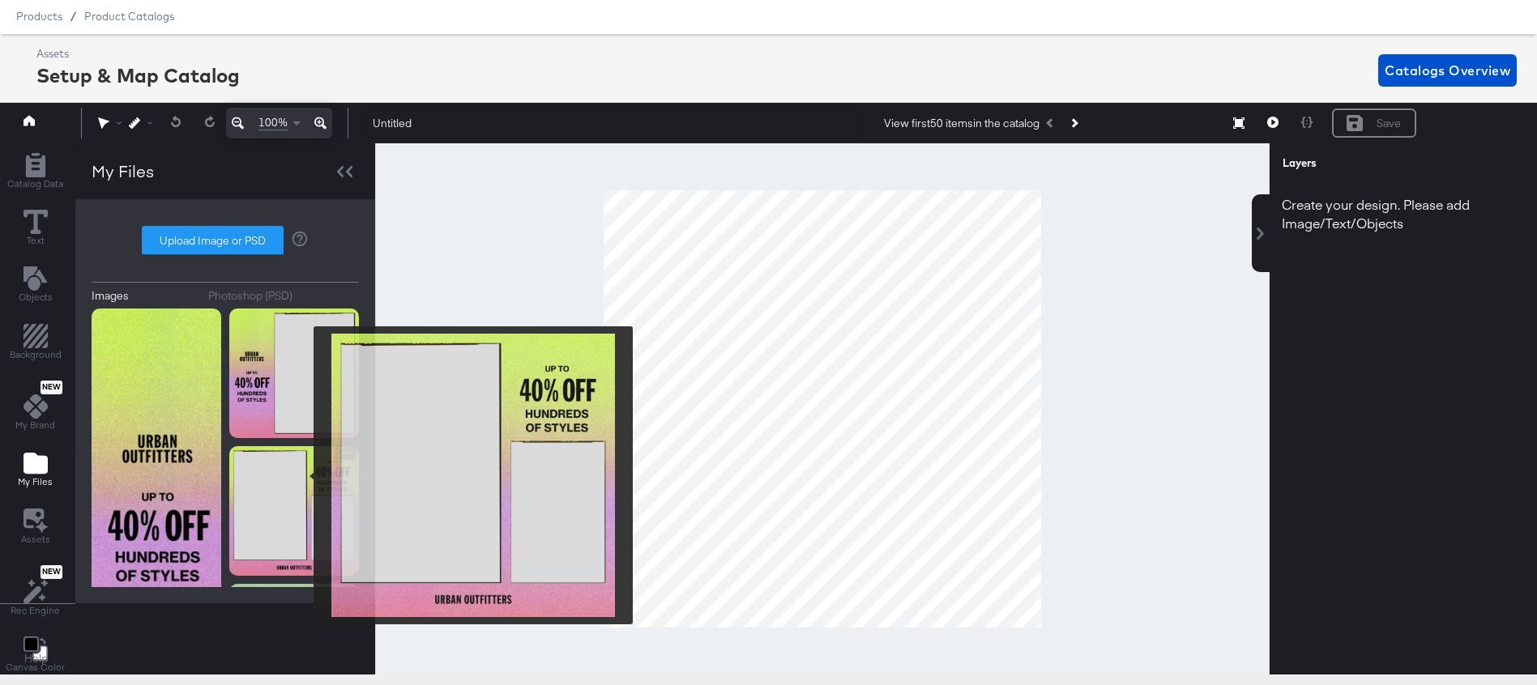
click at [303, 475] on img at bounding box center [294, 511] width 130 height 130
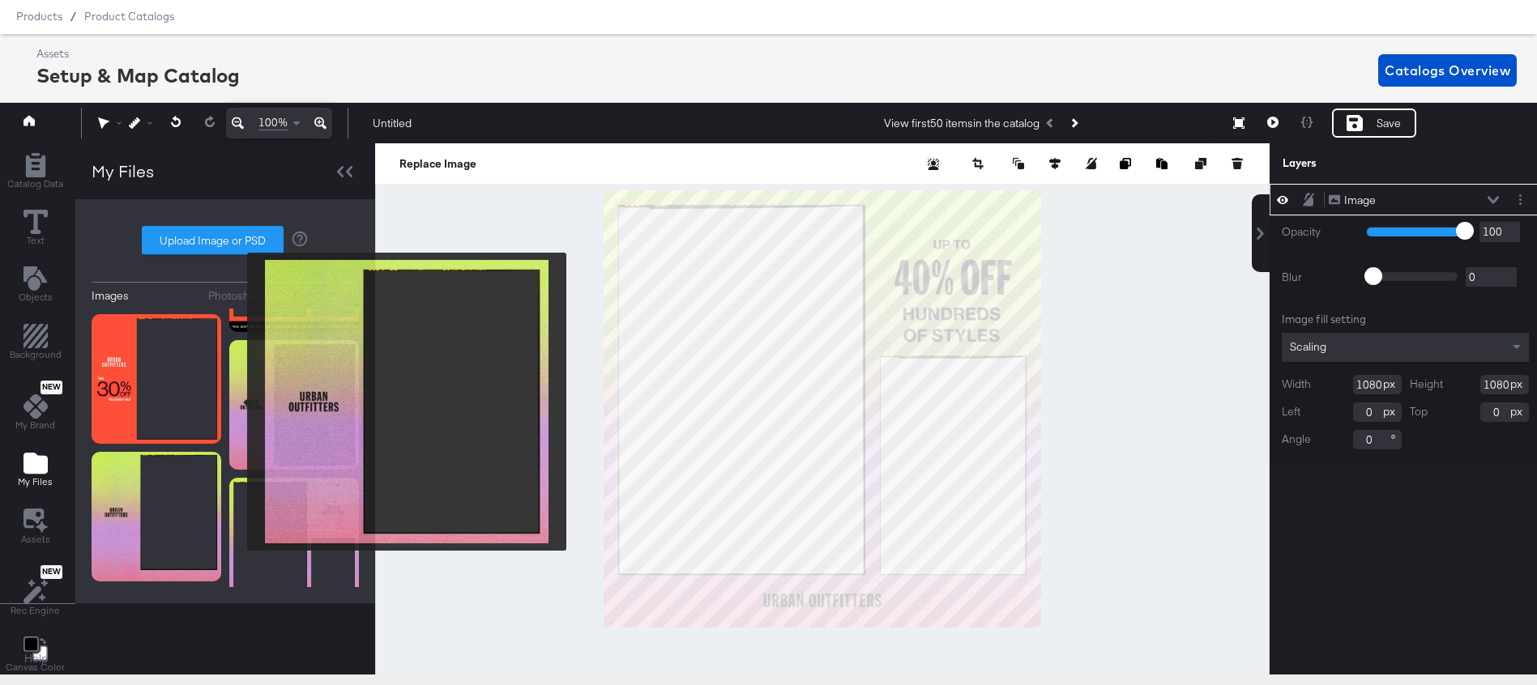
scroll to position [893, 0]
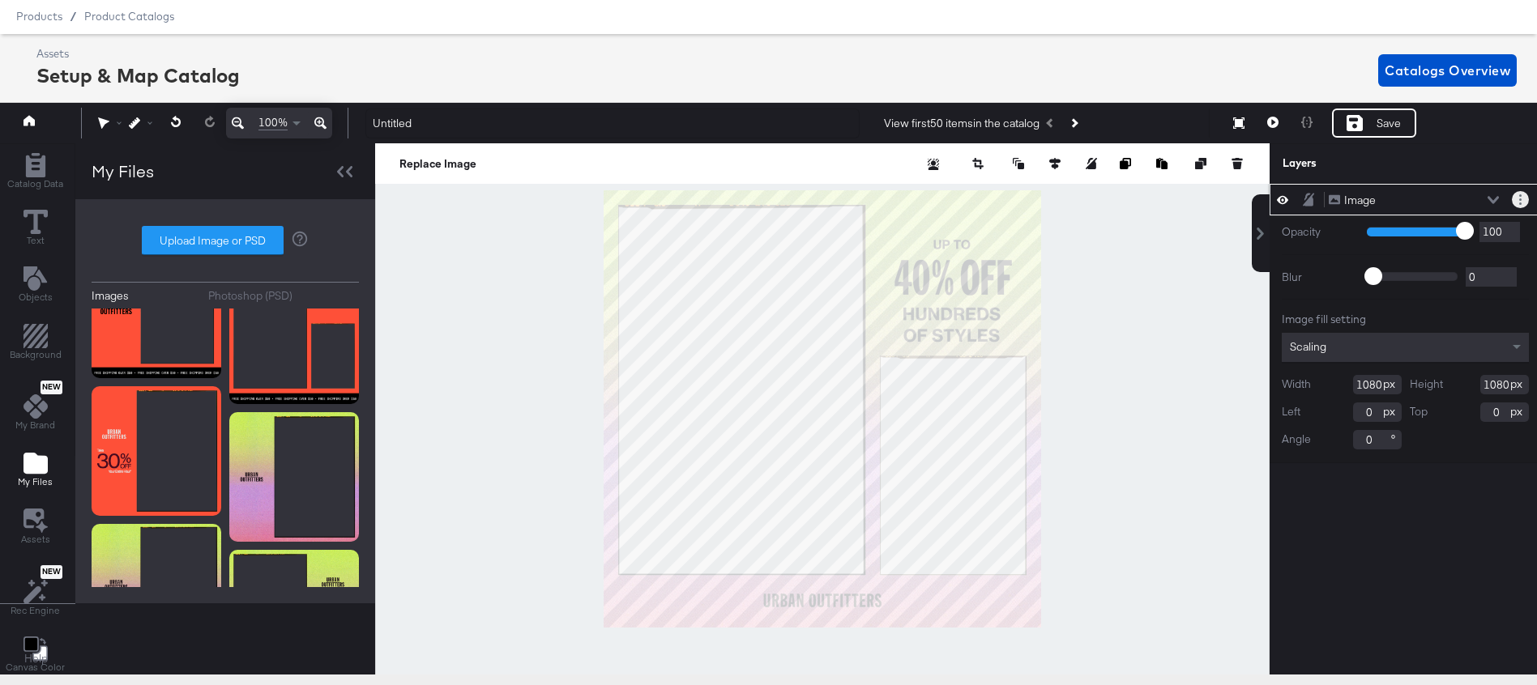
click at [1522, 201] on button "Layer Options" at bounding box center [1519, 199] width 17 height 17
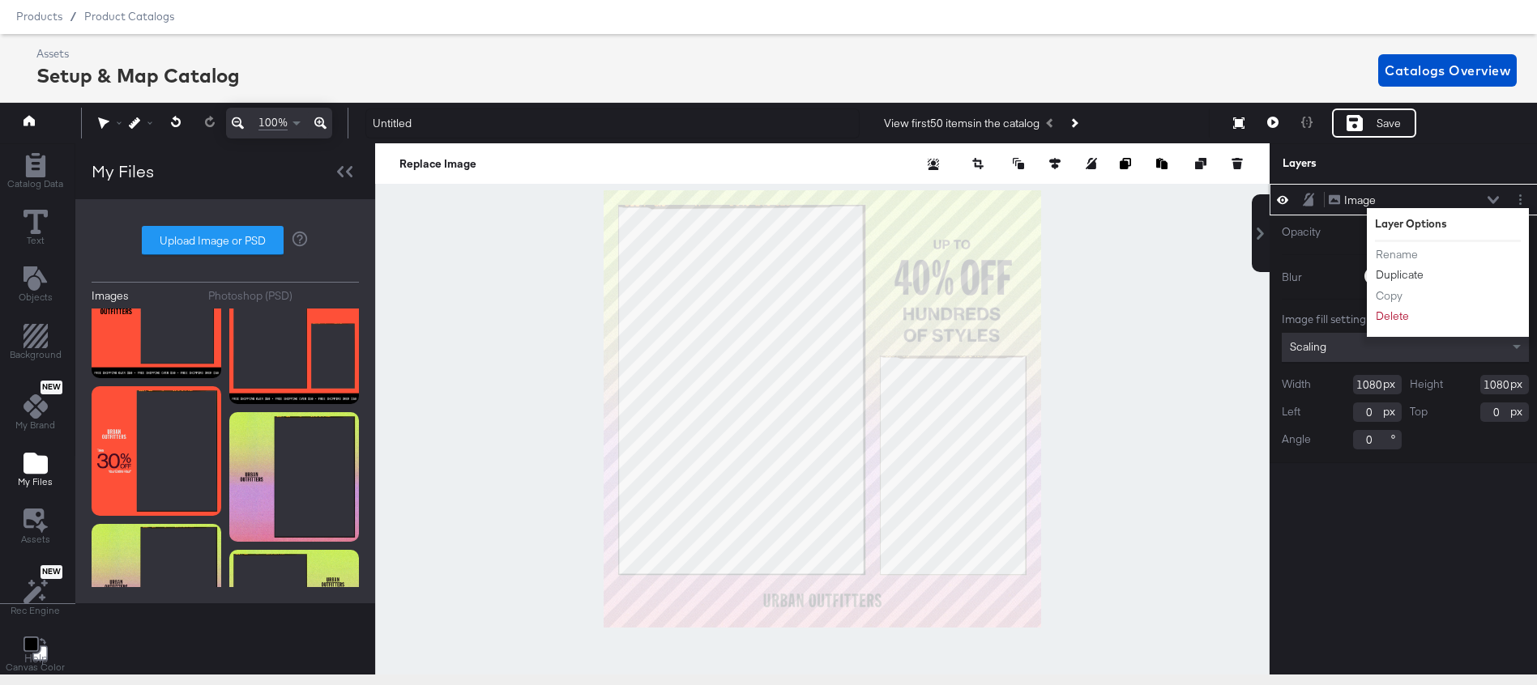
click at [1389, 275] on button "Duplicate" at bounding box center [1399, 274] width 49 height 17
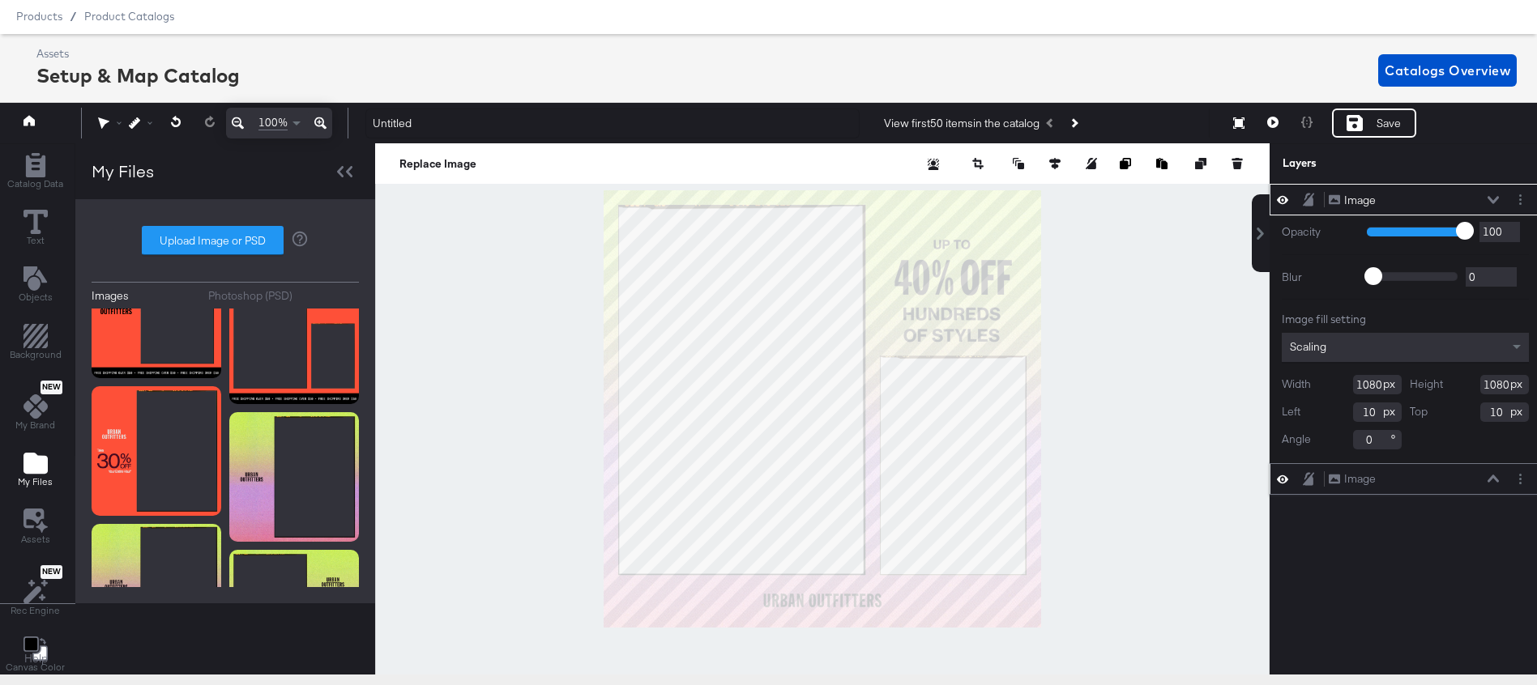
scroll to position [47, 4]
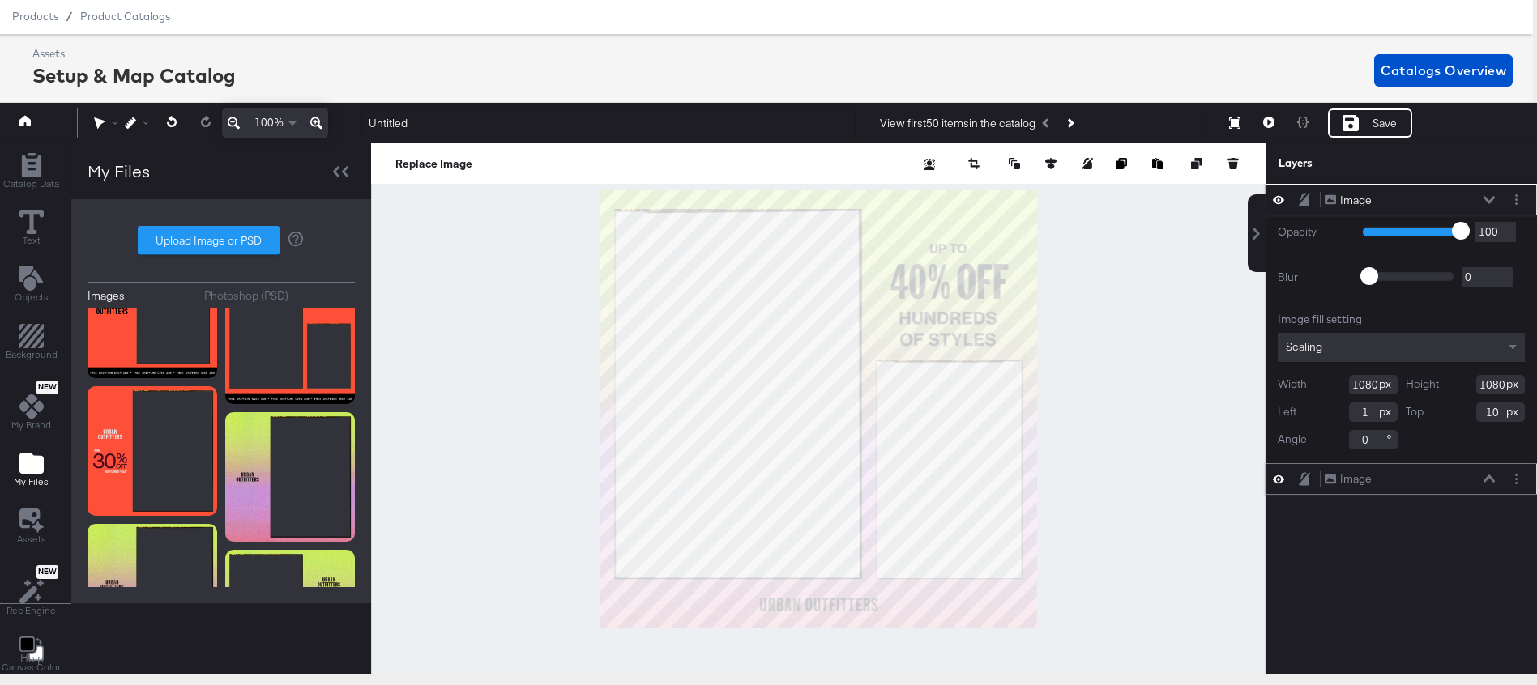
type input "0"
click at [1277, 198] on icon at bounding box center [1278, 200] width 11 height 14
click at [21, 164] on icon "Add Rectangle" at bounding box center [30, 165] width 19 height 24
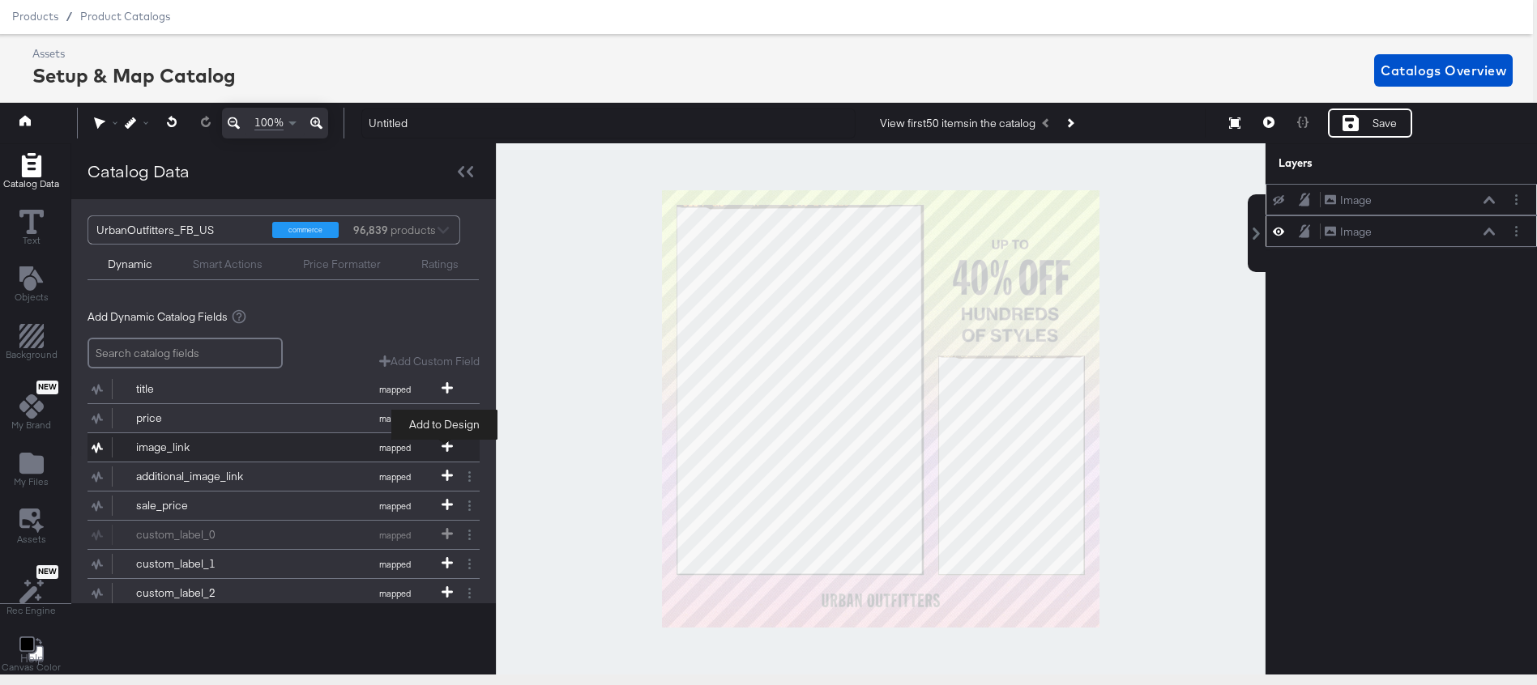
click at [445, 447] on icon at bounding box center [446, 446] width 11 height 11
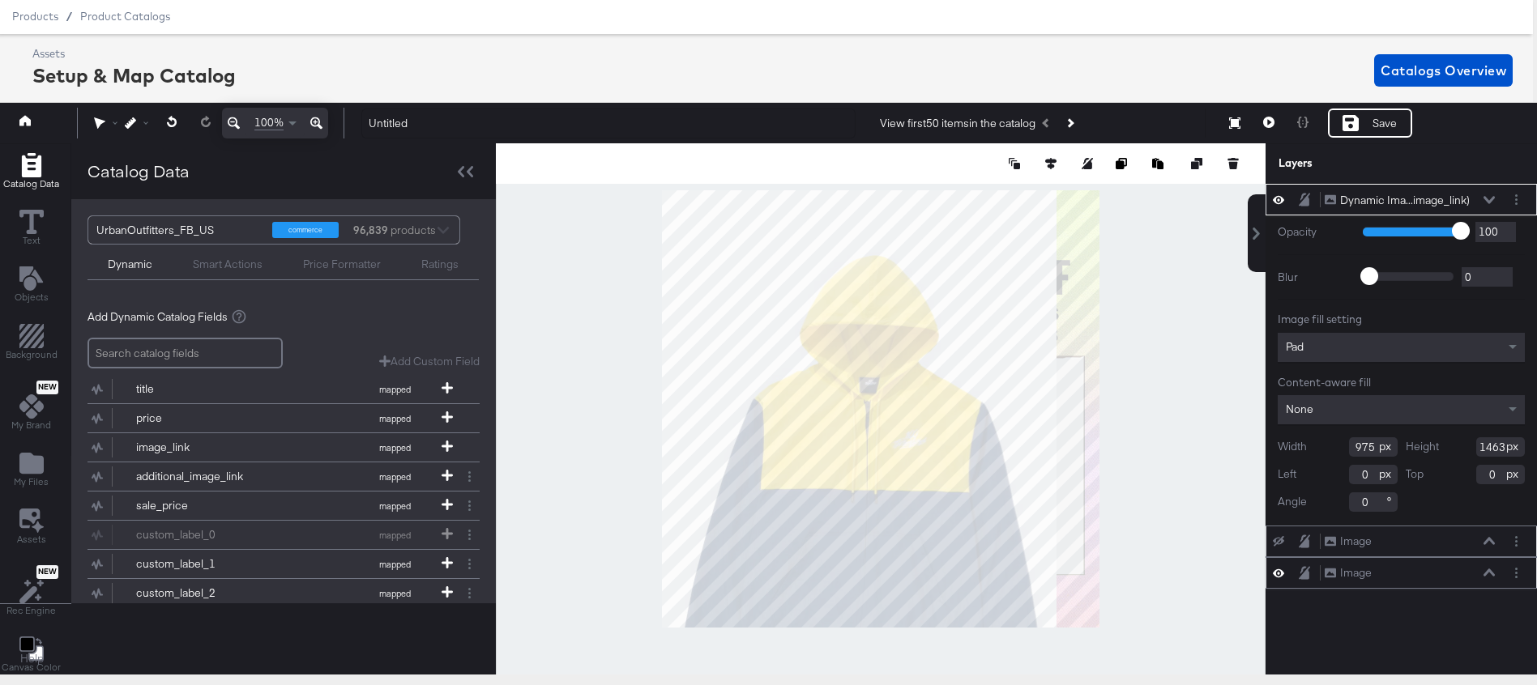
type input "403"
type input "605"
type input "858"
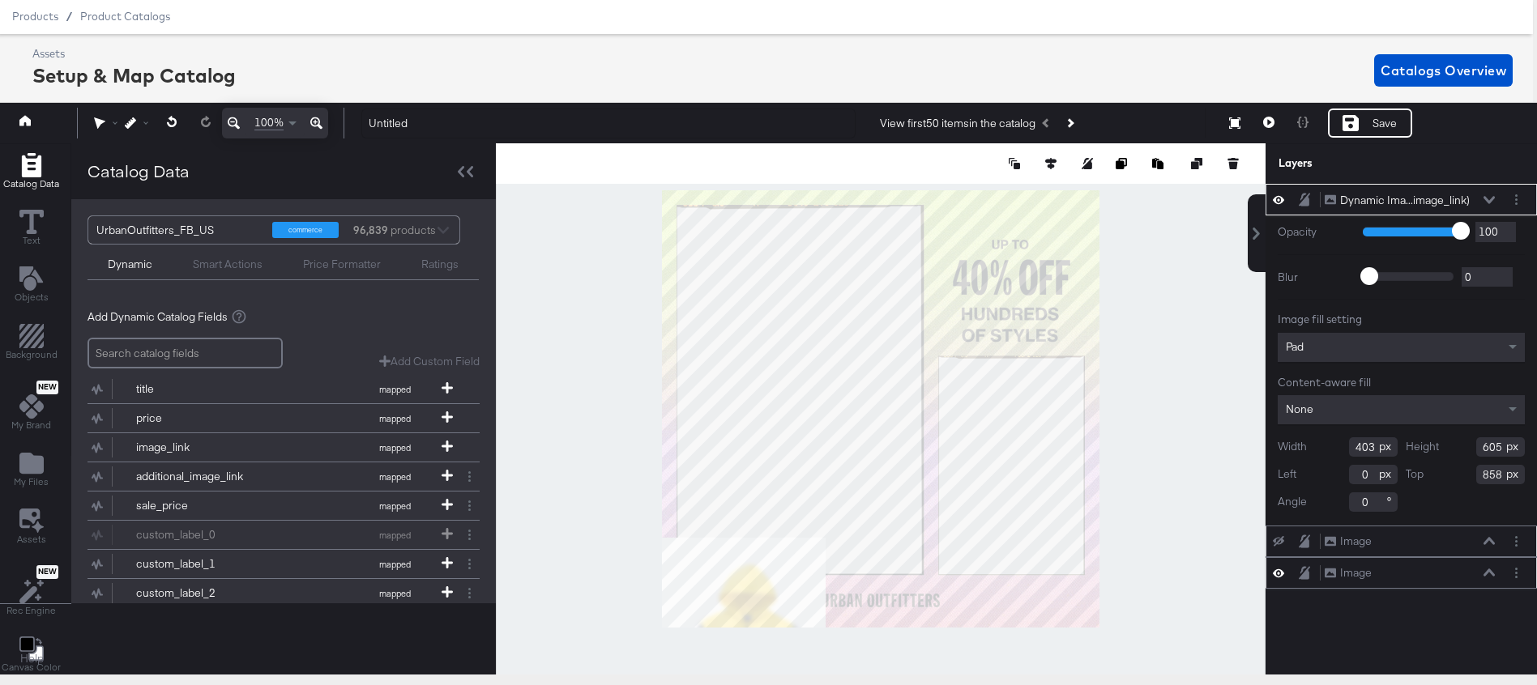
type input "104"
type input "56"
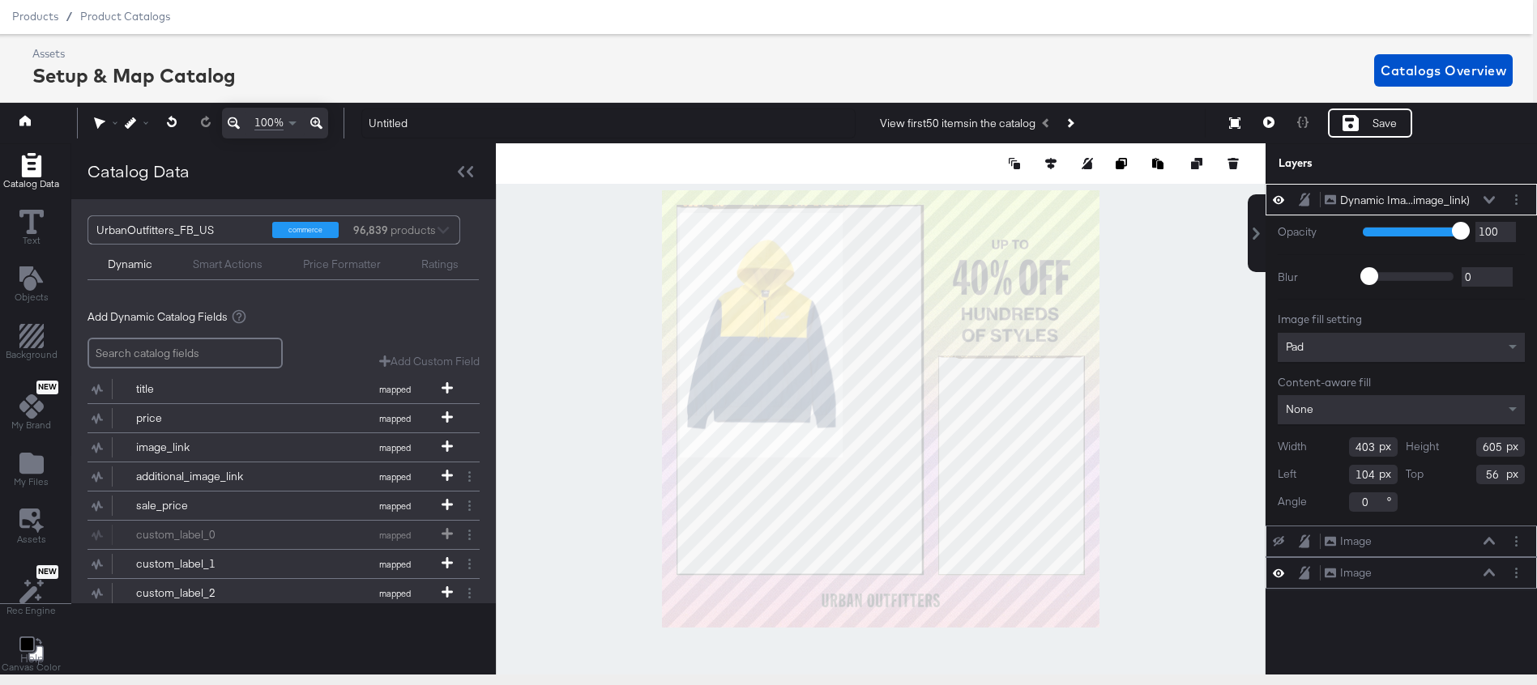
type input "44"
type input "52"
type input "515"
type input "773"
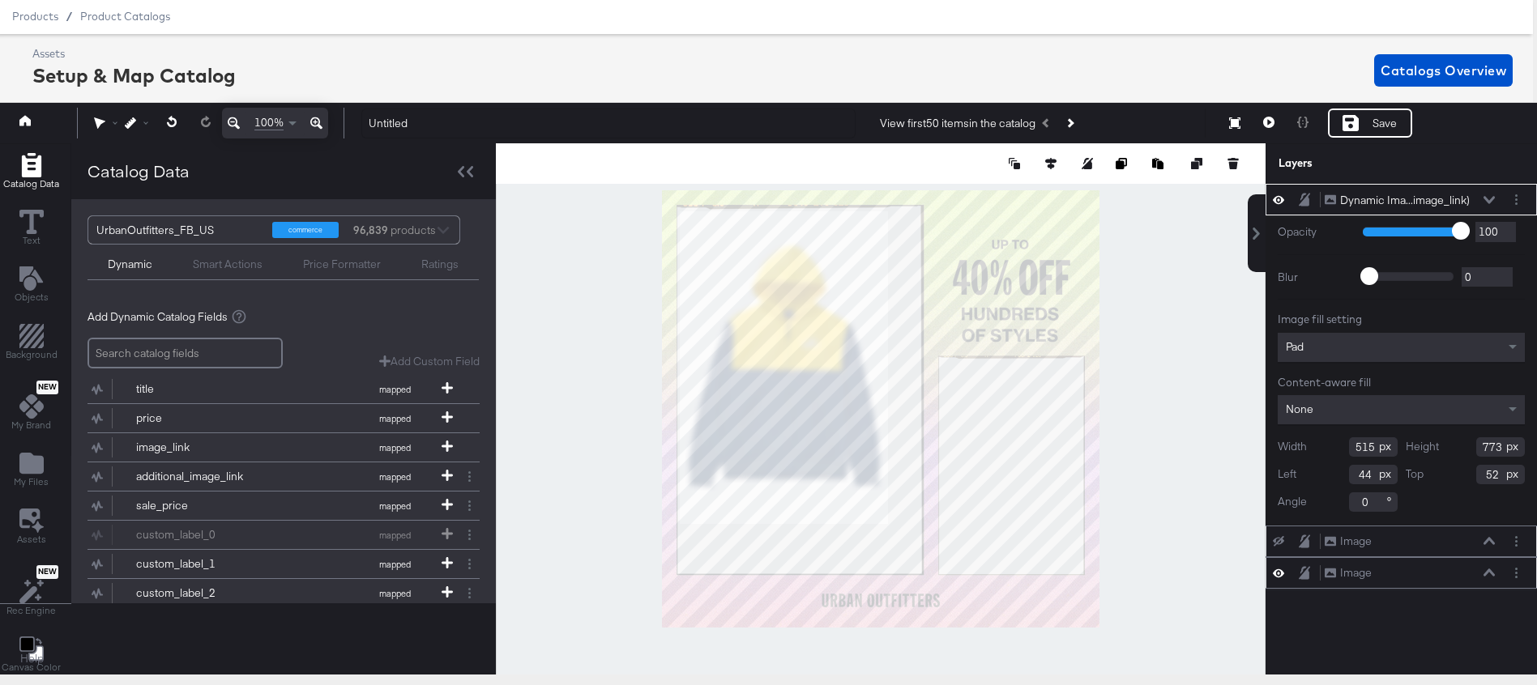
type input "43"
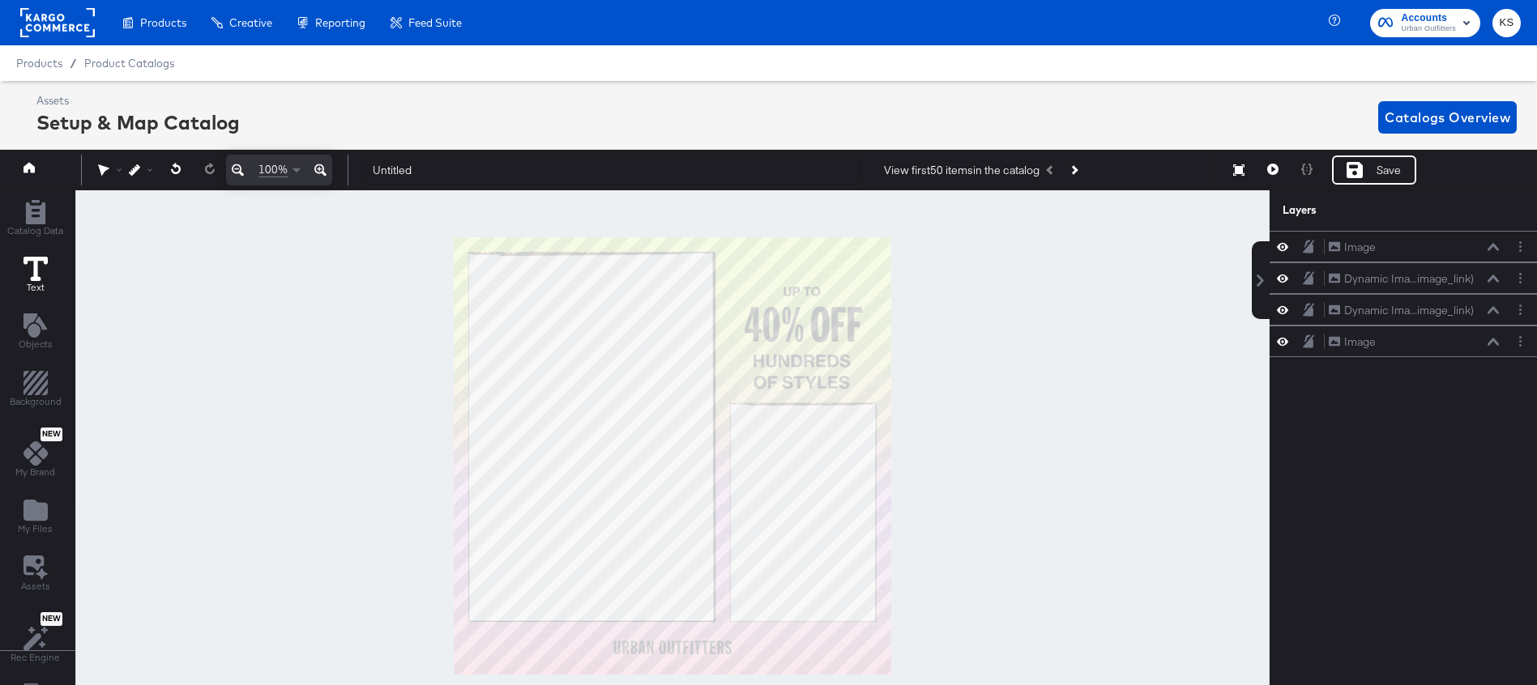
scroll to position [47, 4]
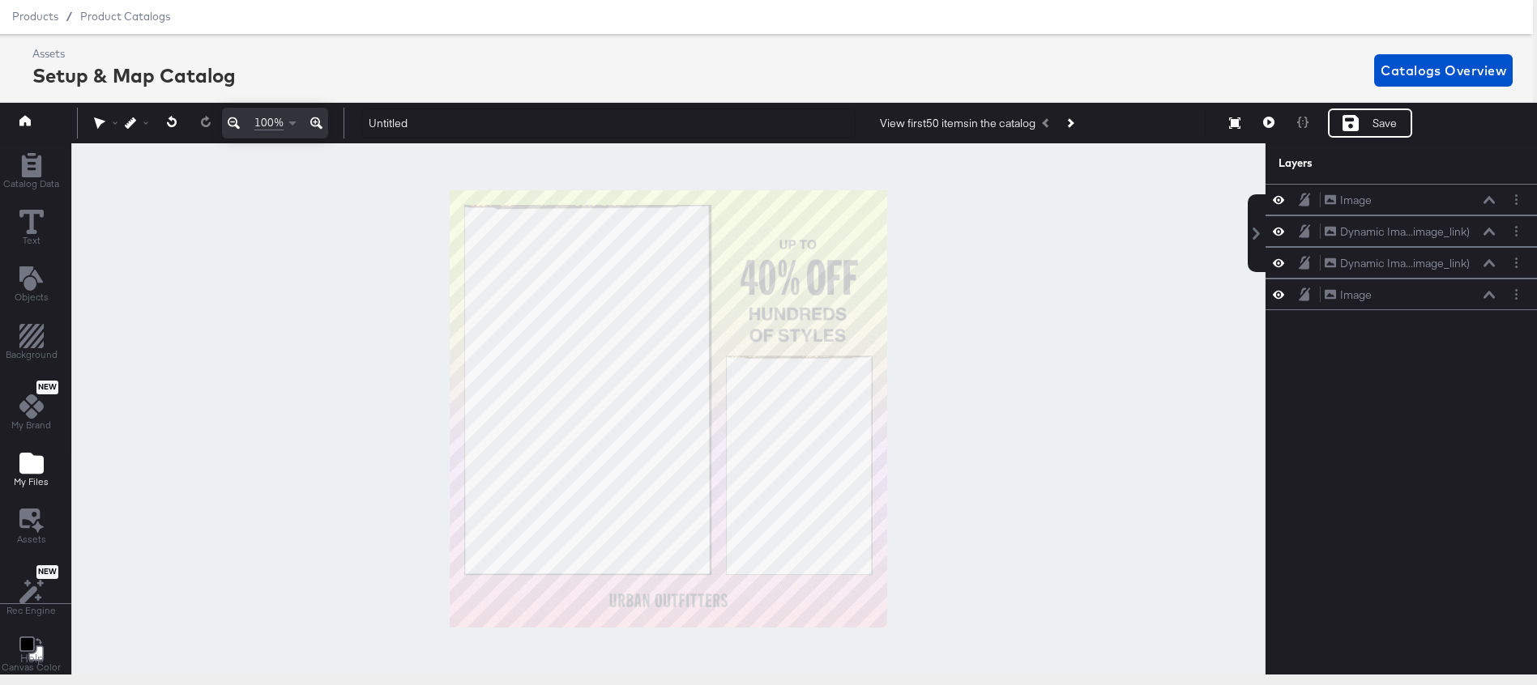
click at [29, 471] on icon "Add Files" at bounding box center [31, 463] width 24 height 21
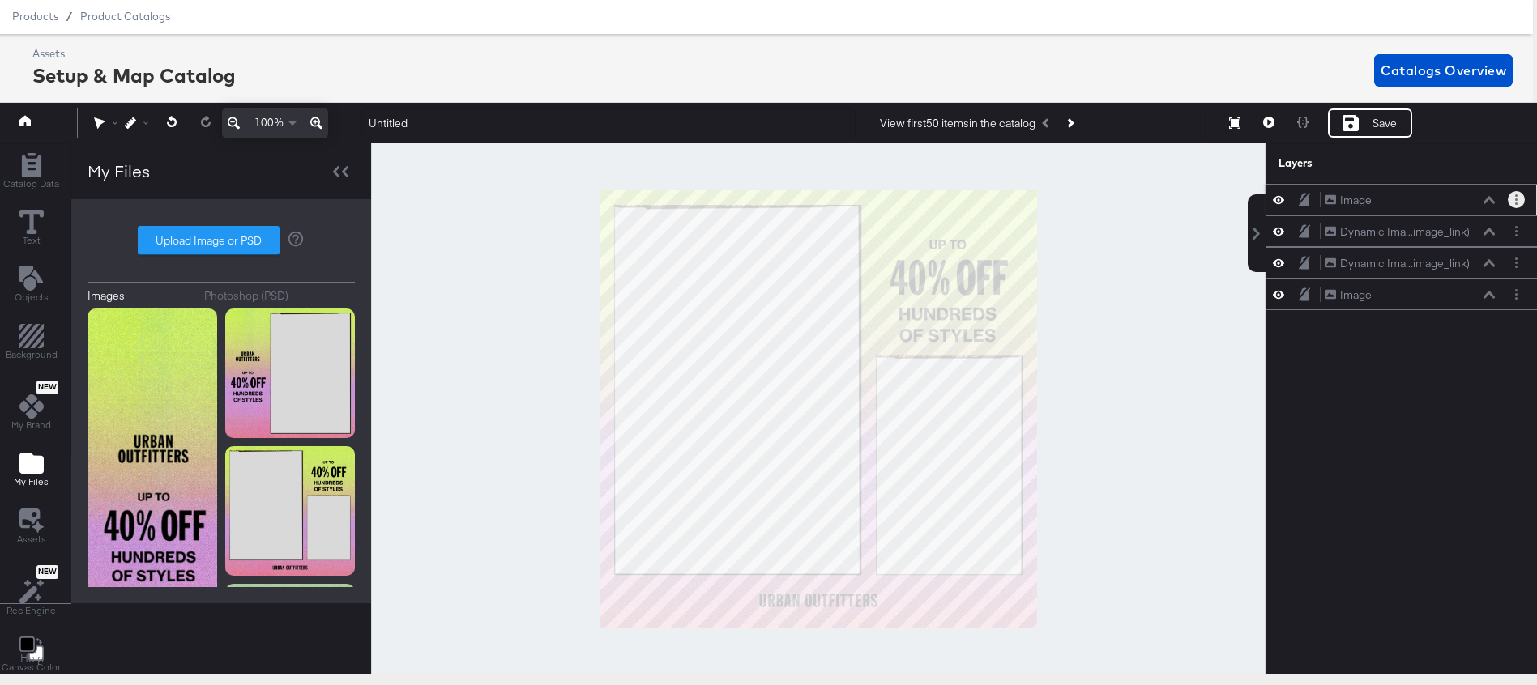
click at [1512, 194] on button "Layer Options" at bounding box center [1515, 199] width 17 height 17
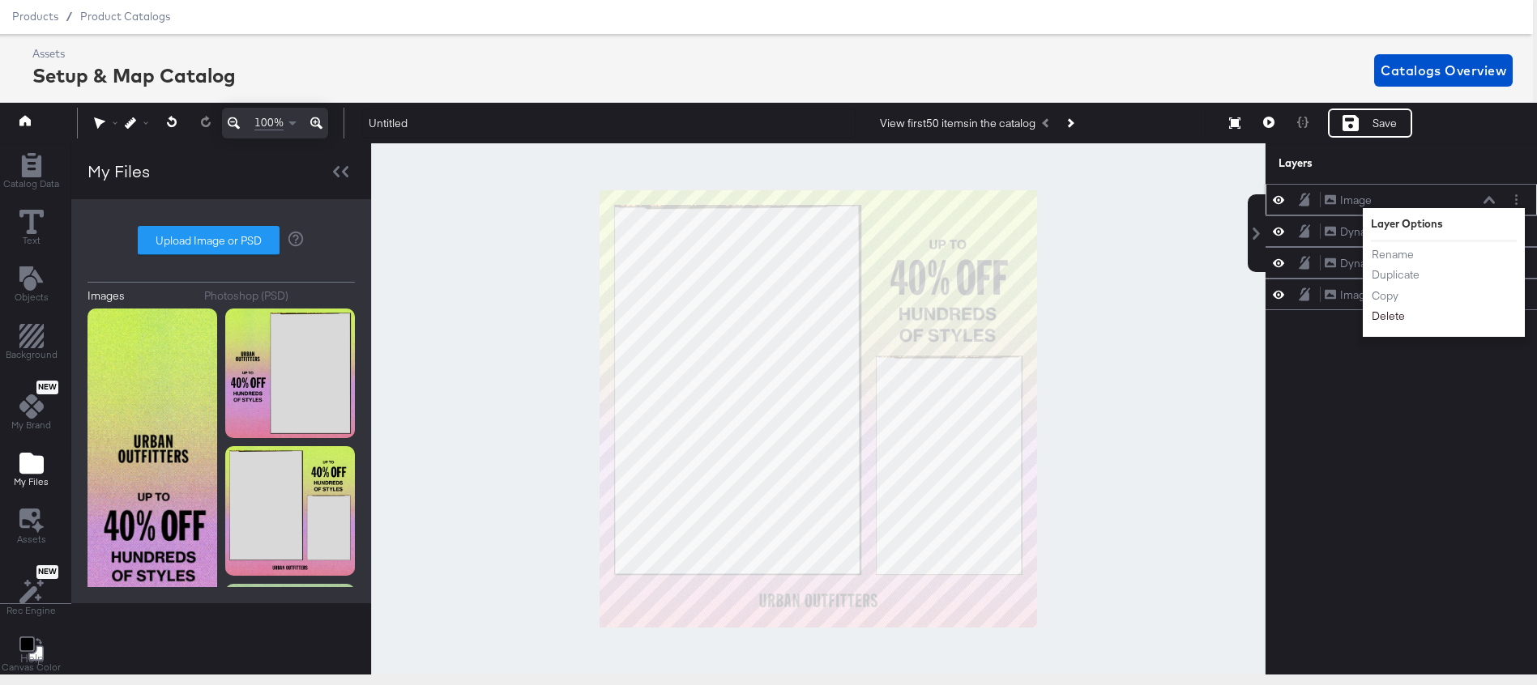
click at [1387, 318] on button "Delete" at bounding box center [1388, 317] width 35 height 17
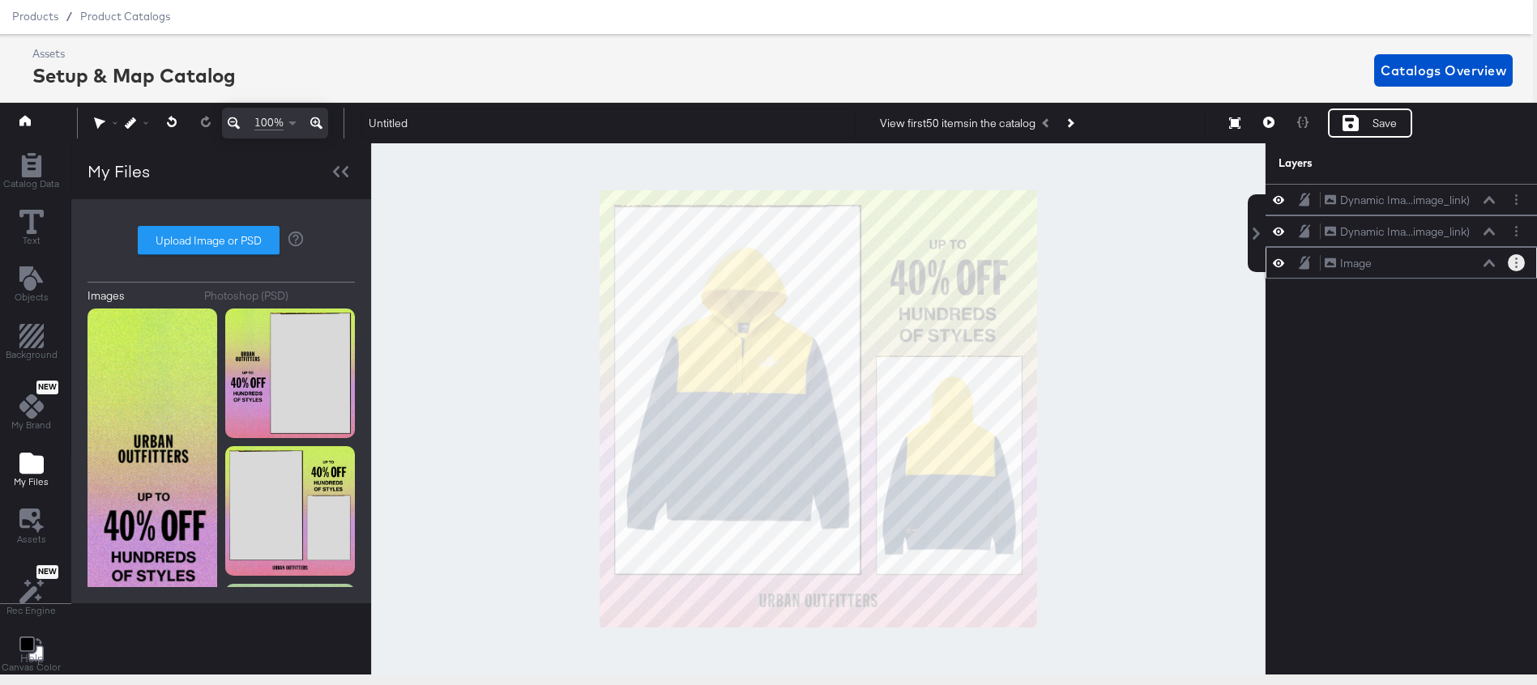
click at [1513, 268] on button "Layer Options" at bounding box center [1515, 262] width 17 height 17
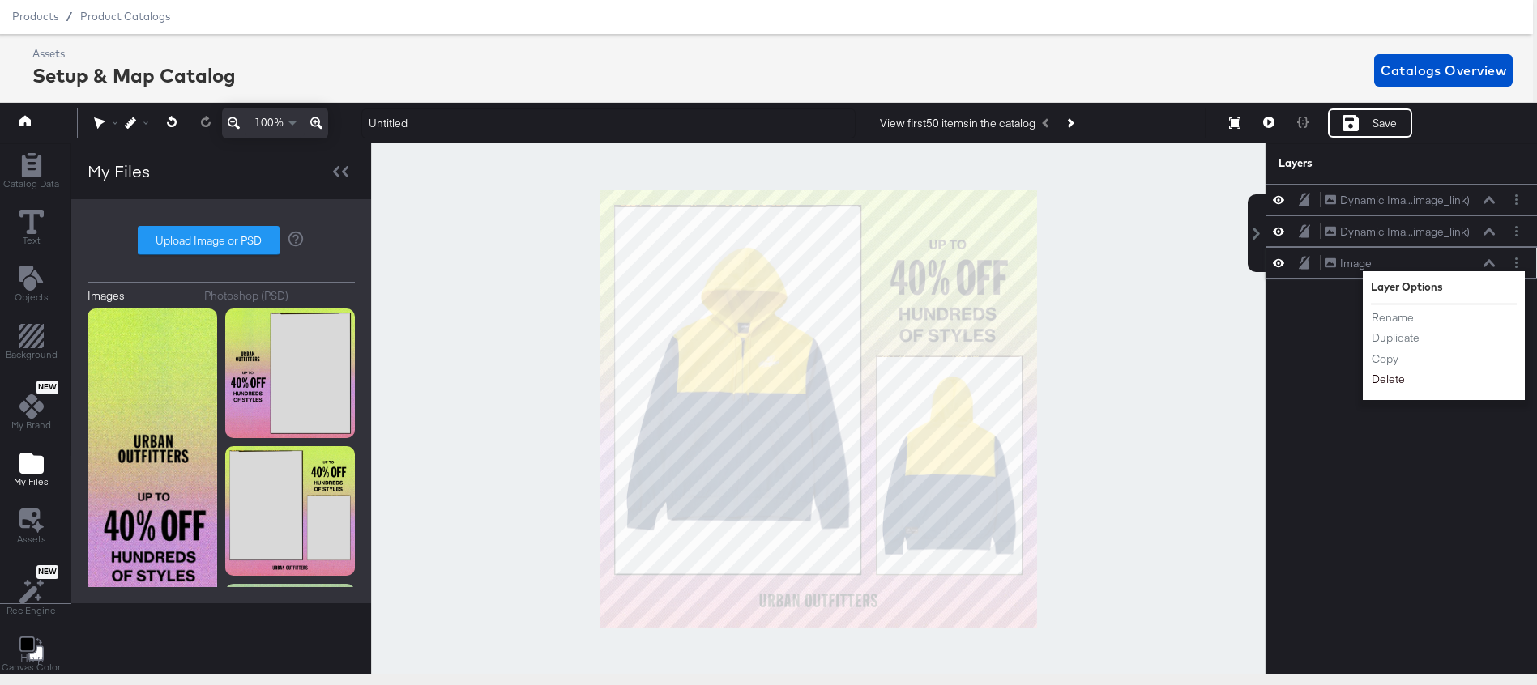
click at [1388, 381] on button "Delete" at bounding box center [1388, 380] width 35 height 17
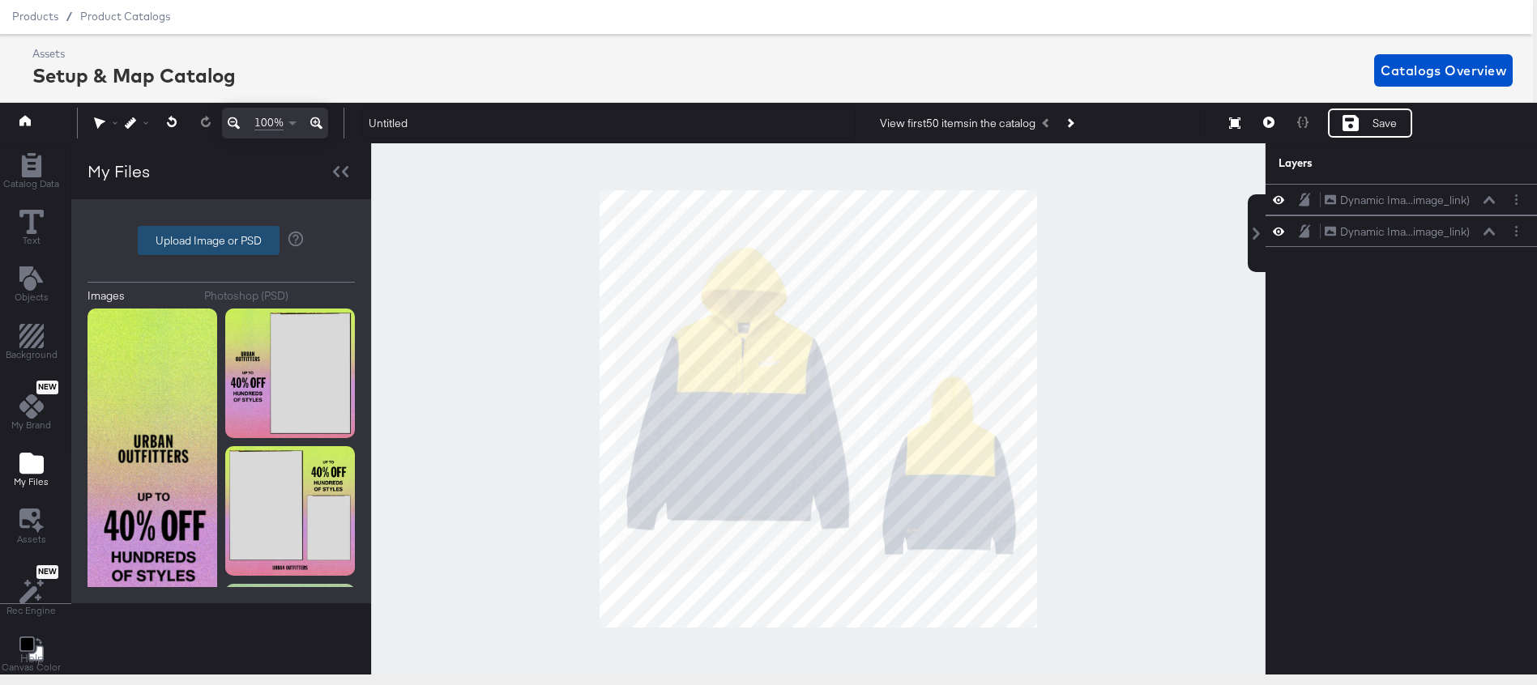
click at [216, 248] on label "Upload Image or PSD" at bounding box center [209, 241] width 140 height 28
click at [221, 241] on input "Upload Image or PSD" at bounding box center [221, 241] width 0 height 0
type input "C:\fakepath\UO Labor Day.png"
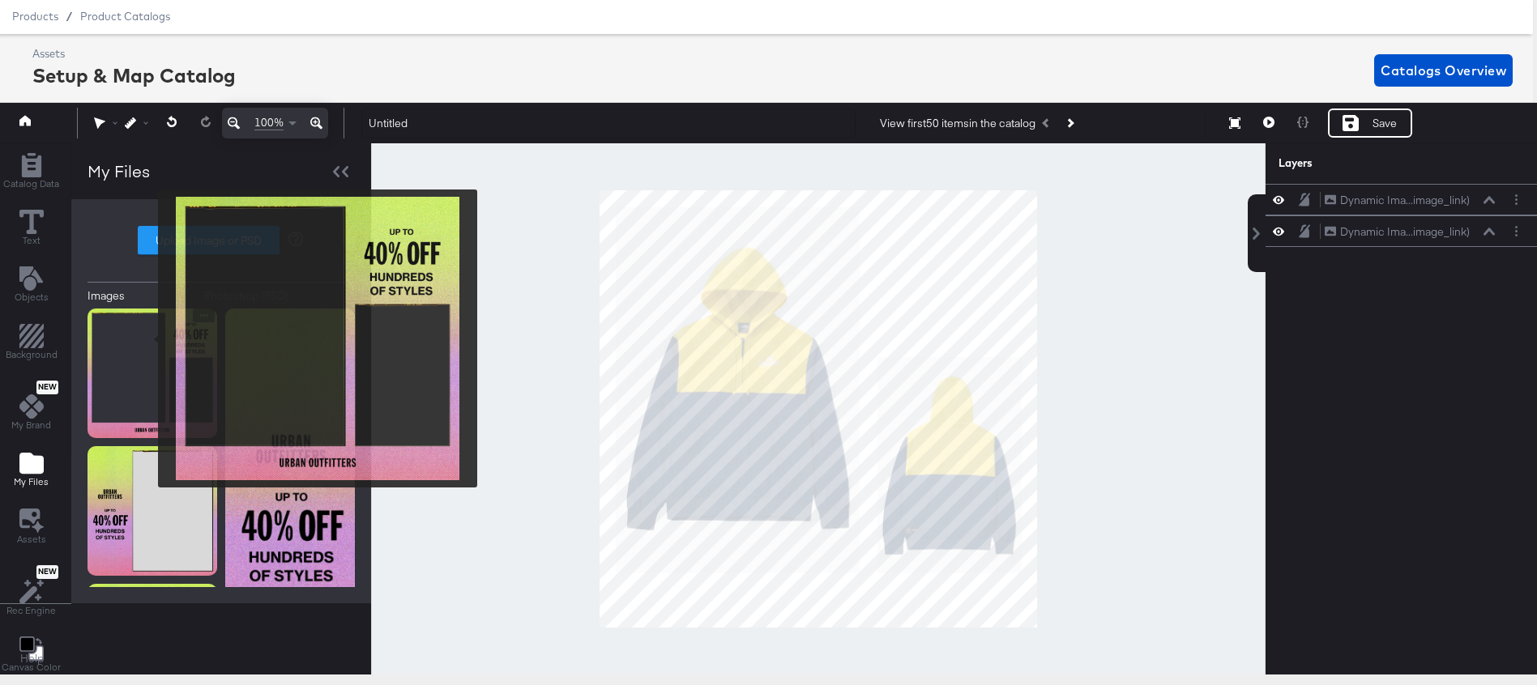
click at [147, 339] on img at bounding box center [152, 374] width 130 height 130
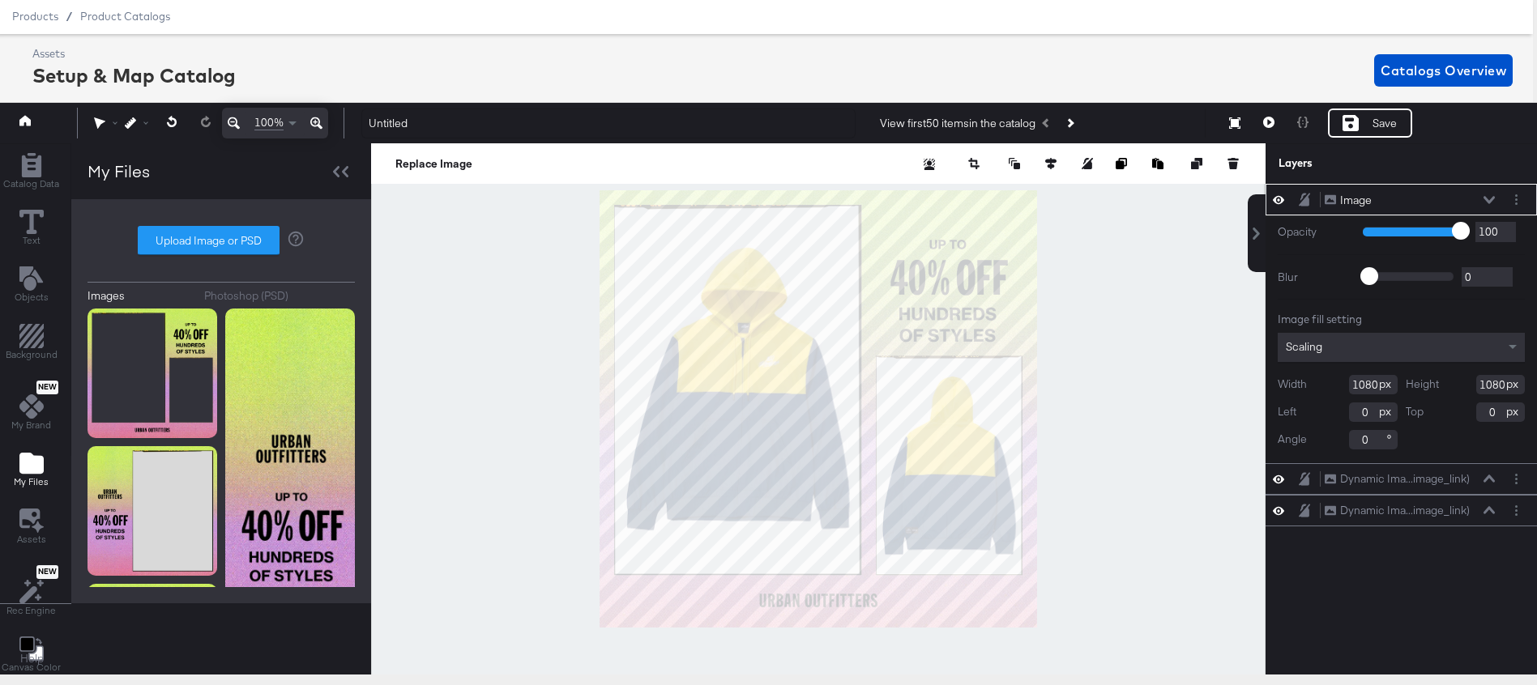
click at [1486, 197] on icon at bounding box center [1488, 200] width 11 height 8
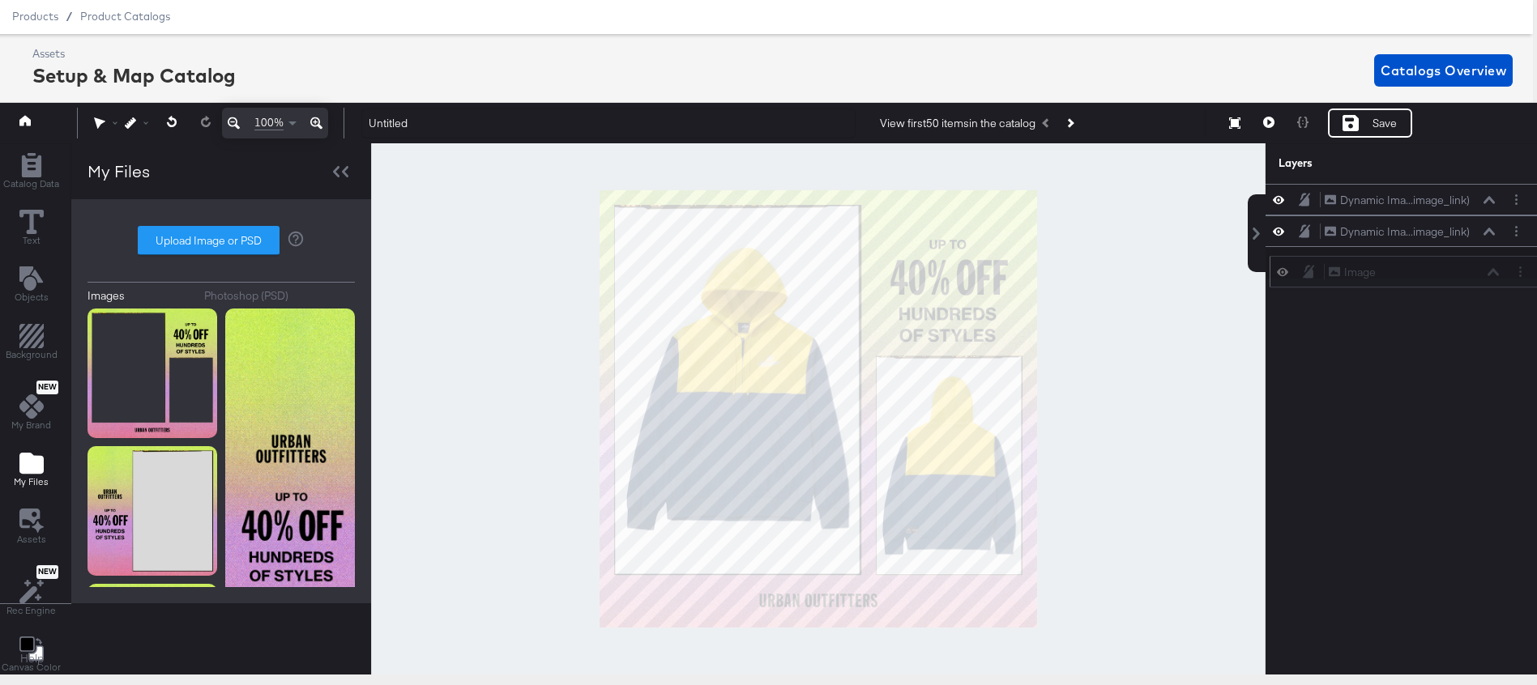
drag, startPoint x: 1382, startPoint y: 203, endPoint x: 1387, endPoint y: 280, distance: 77.9
click at [1387, 281] on div "Image Image" at bounding box center [1414, 272] width 172 height 17
drag, startPoint x: 1384, startPoint y: 267, endPoint x: 1382, endPoint y: 197, distance: 70.5
click at [1382, 197] on div "Image Image" at bounding box center [1407, 198] width 172 height 17
click at [1484, 232] on icon at bounding box center [1488, 232] width 11 height 8
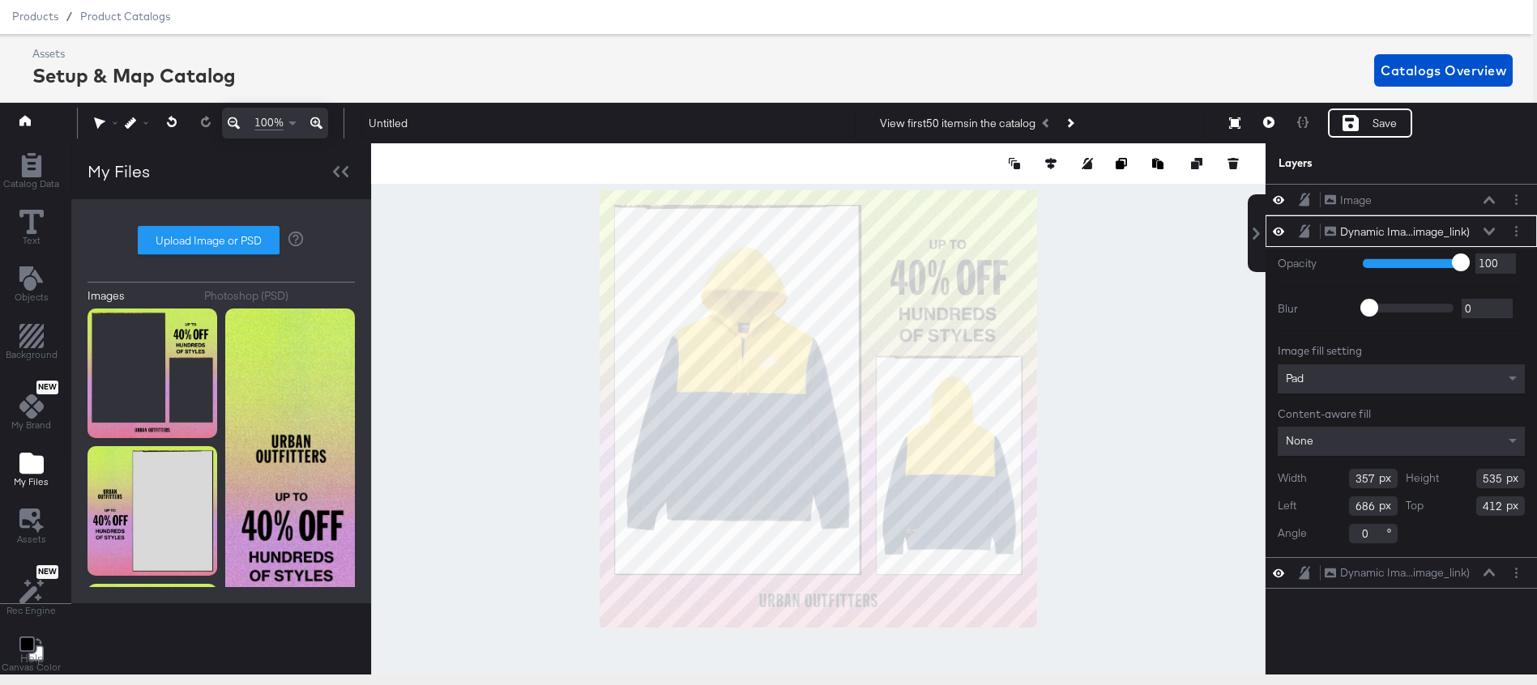
click at [1483, 231] on icon at bounding box center [1488, 232] width 11 height 8
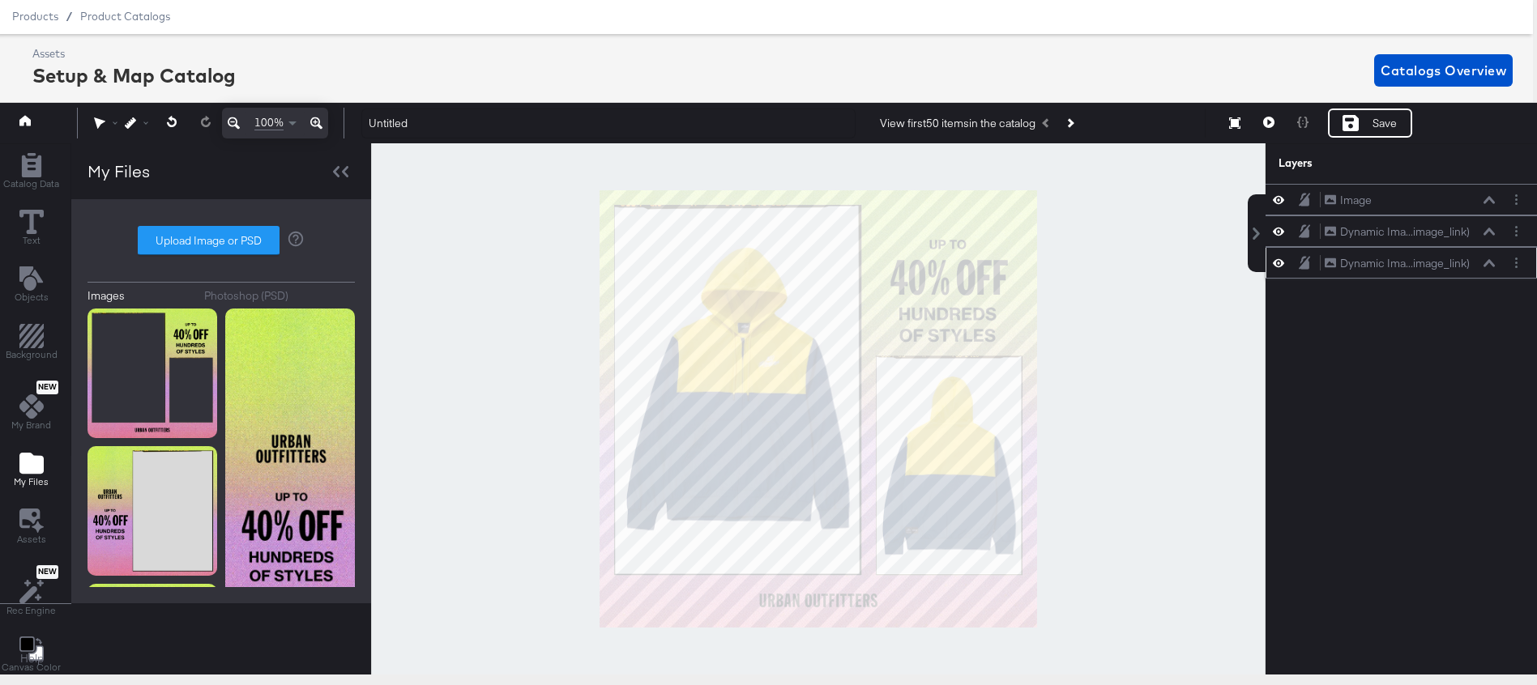
click at [1491, 262] on icon at bounding box center [1488, 262] width 11 height 7
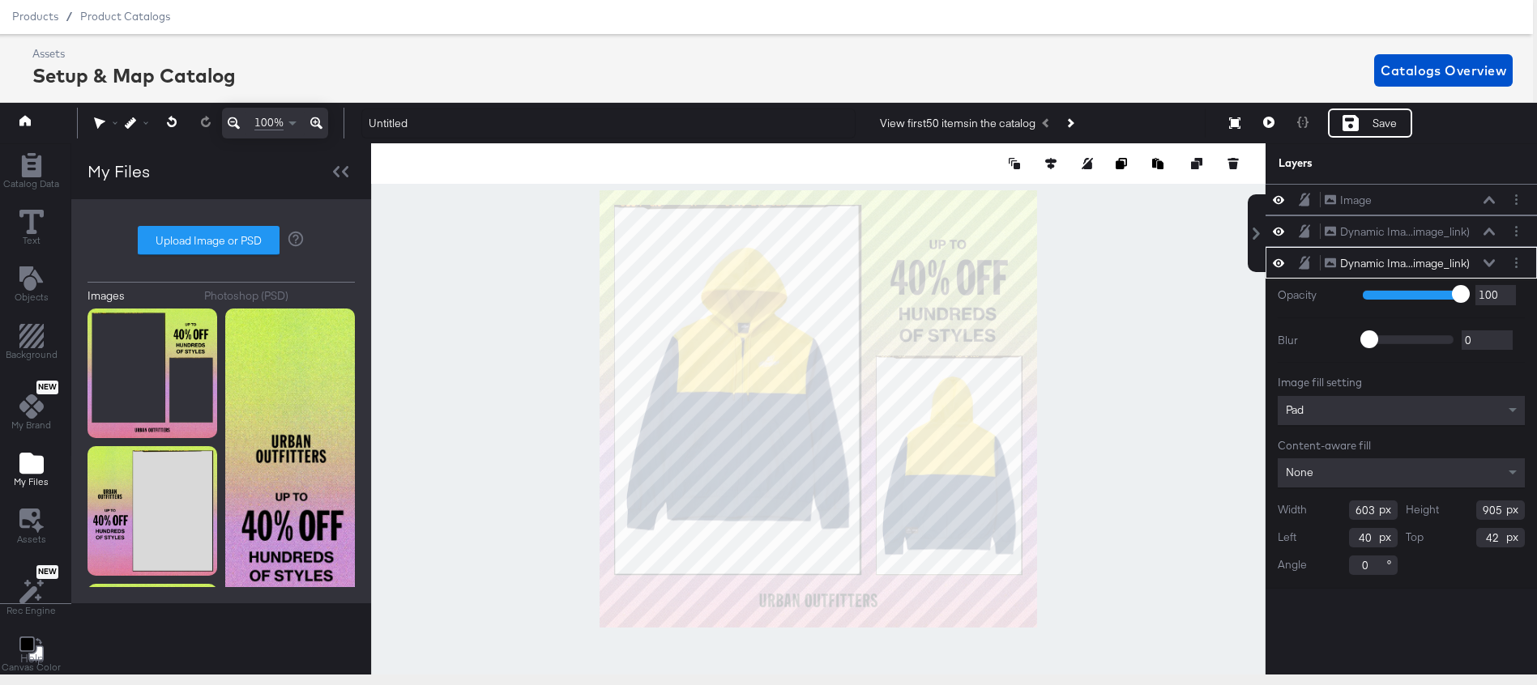
click at [1485, 263] on icon at bounding box center [1488, 263] width 11 height 8
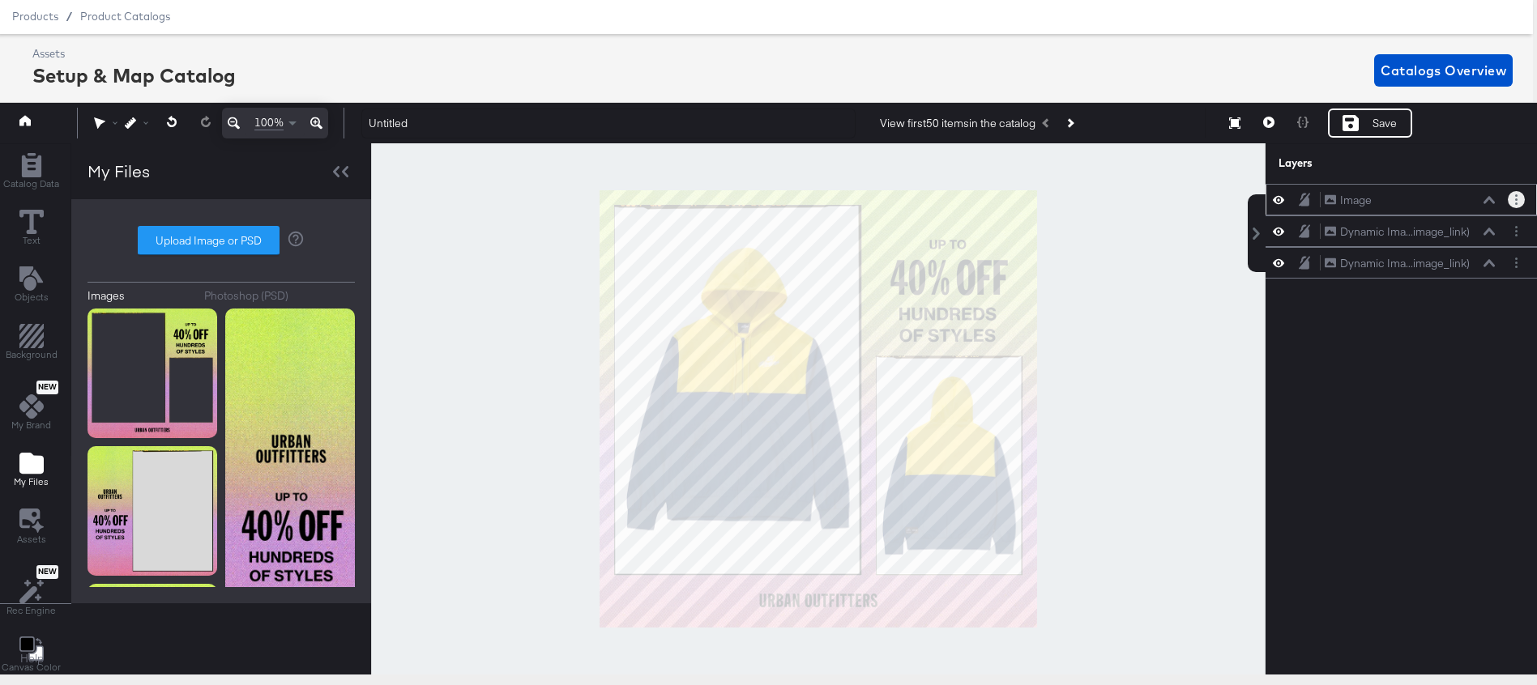
click at [1521, 196] on button "Layer Options" at bounding box center [1515, 199] width 17 height 17
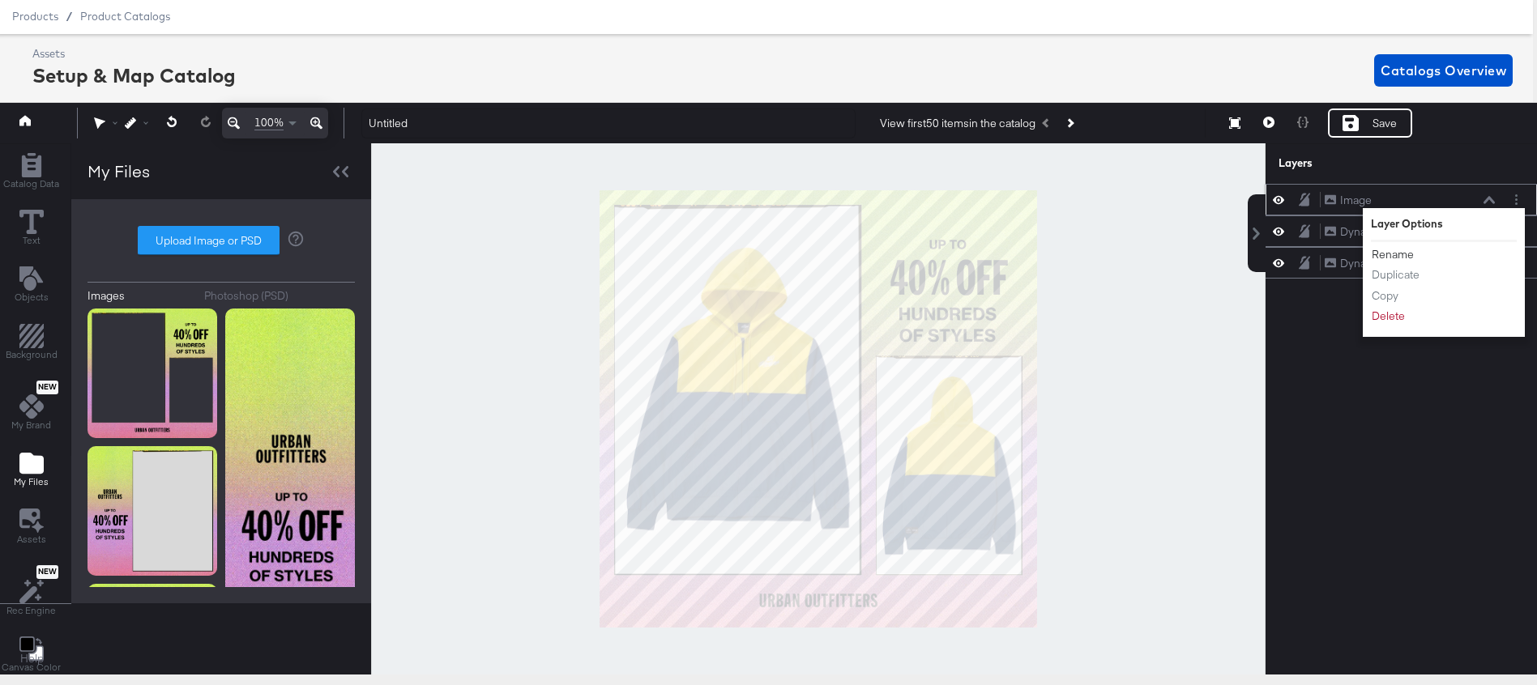
click at [1396, 254] on button "Rename" at bounding box center [1393, 254] width 44 height 17
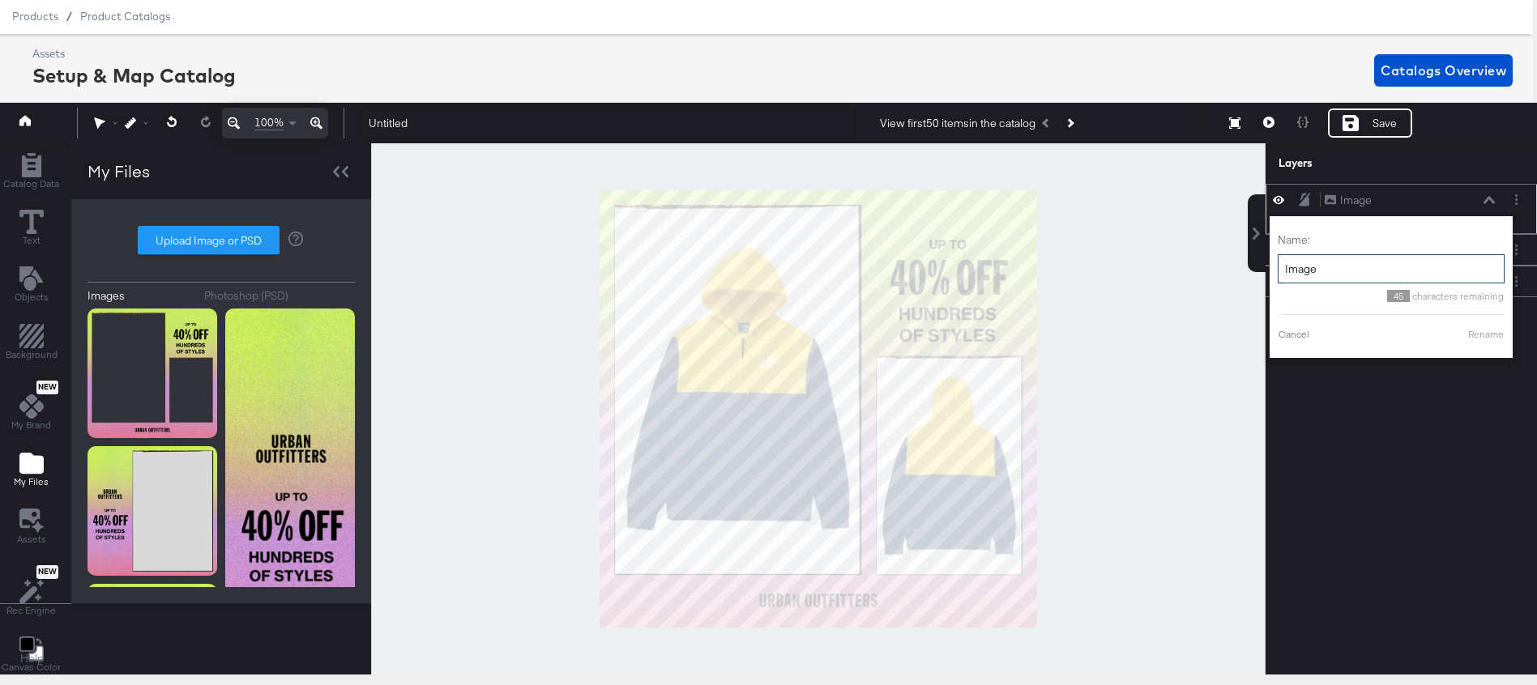
click at [1396, 254] on input "Image" at bounding box center [1390, 269] width 227 height 30
click at [1465, 342] on div "Name: background 40 characters remaining Cancel Rename" at bounding box center [1370, 287] width 227 height 126
click at [1456, 343] on div "Name: background 40 characters remaining Cancel Rename" at bounding box center [1370, 287] width 227 height 126
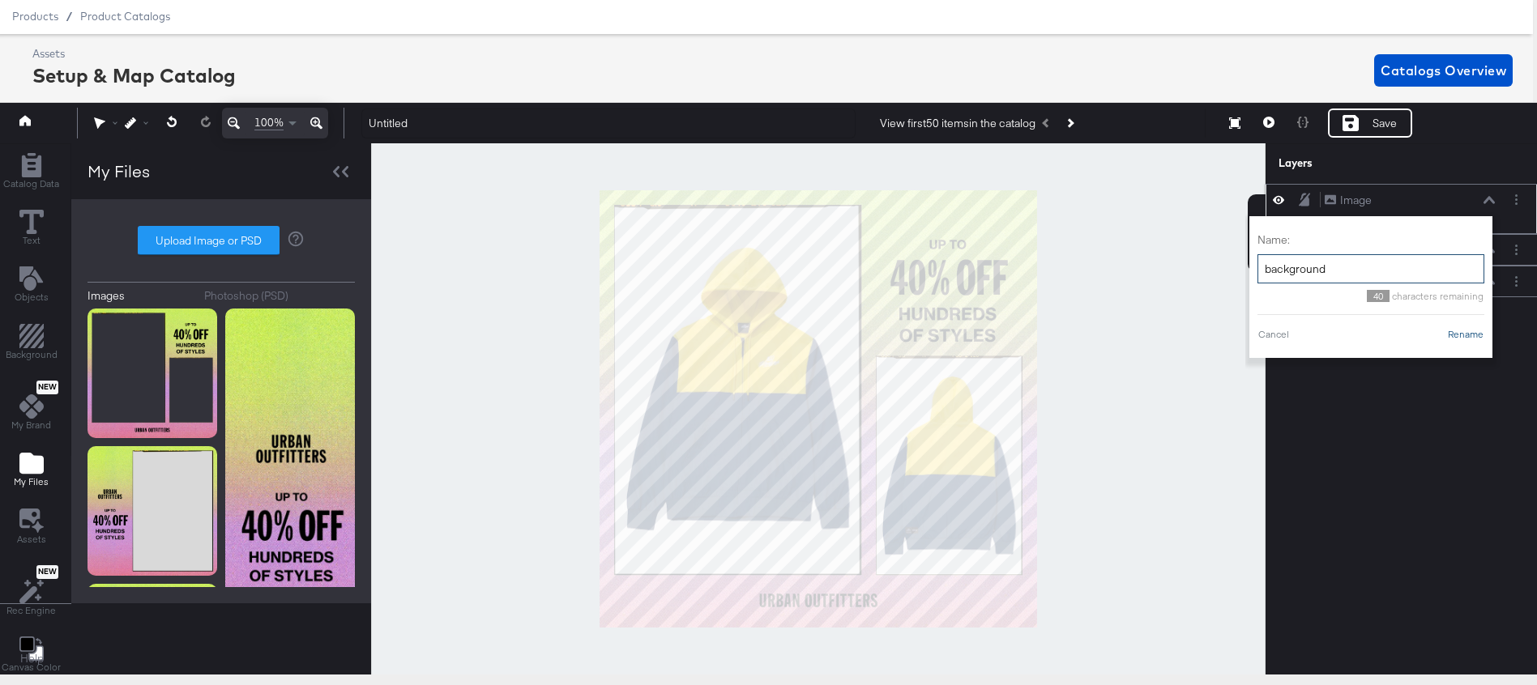
type input "background"
click at [1456, 339] on button "Rename" at bounding box center [1465, 334] width 37 height 15
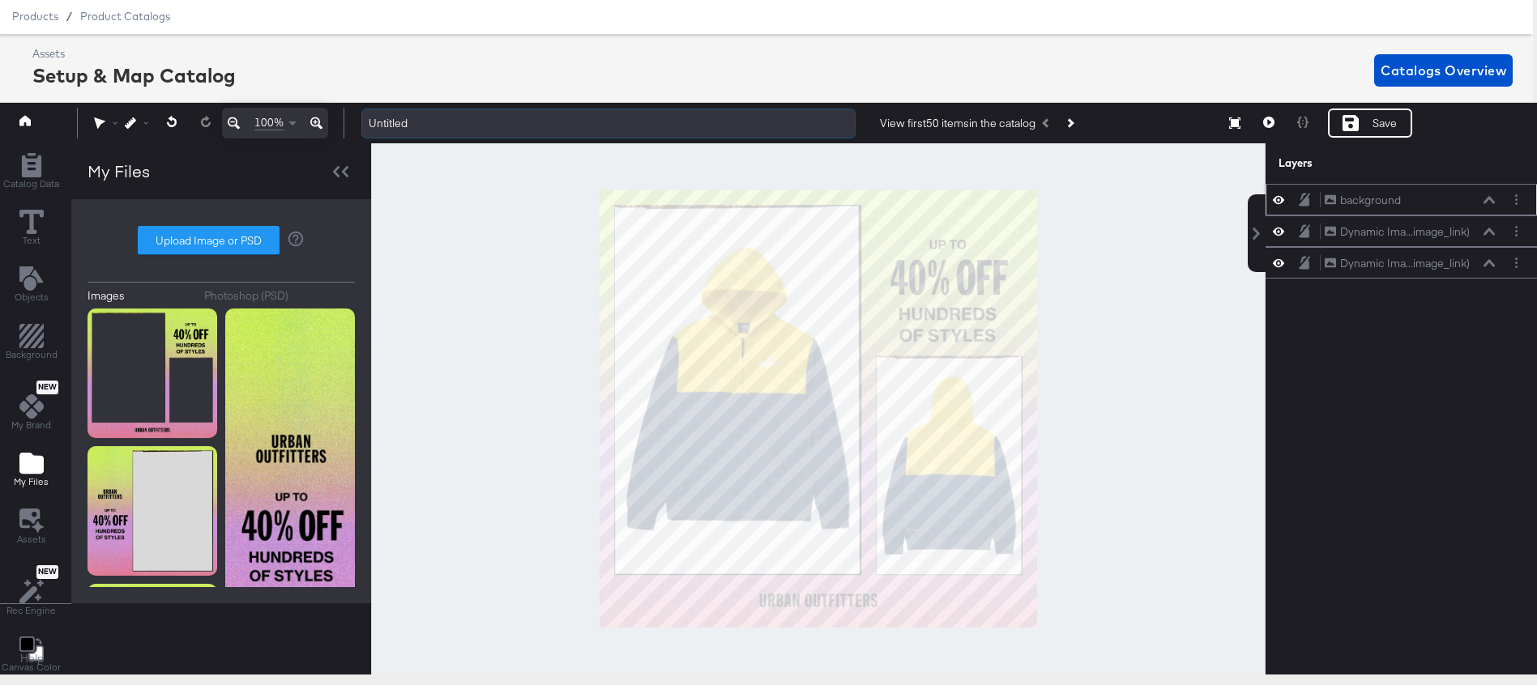
click at [475, 118] on input "Untitled" at bounding box center [608, 124] width 494 height 30
type input "Labor Day Promo - Multi-Image 8.25.25"
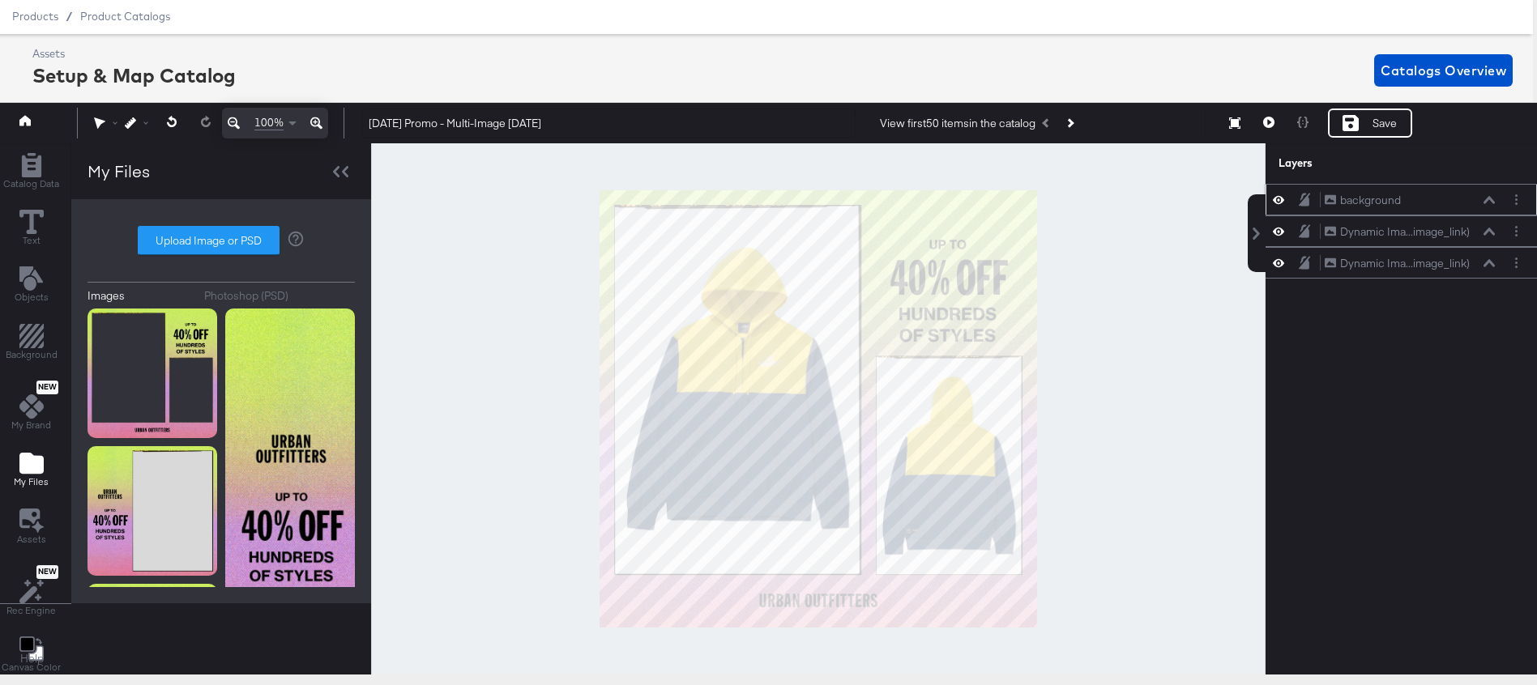
click at [651, 50] on div "Assets Setup & Map Catalog Catalogs Overview" at bounding box center [772, 70] width 1480 height 48
click at [1328, 124] on div "Save" at bounding box center [1370, 123] width 84 height 29
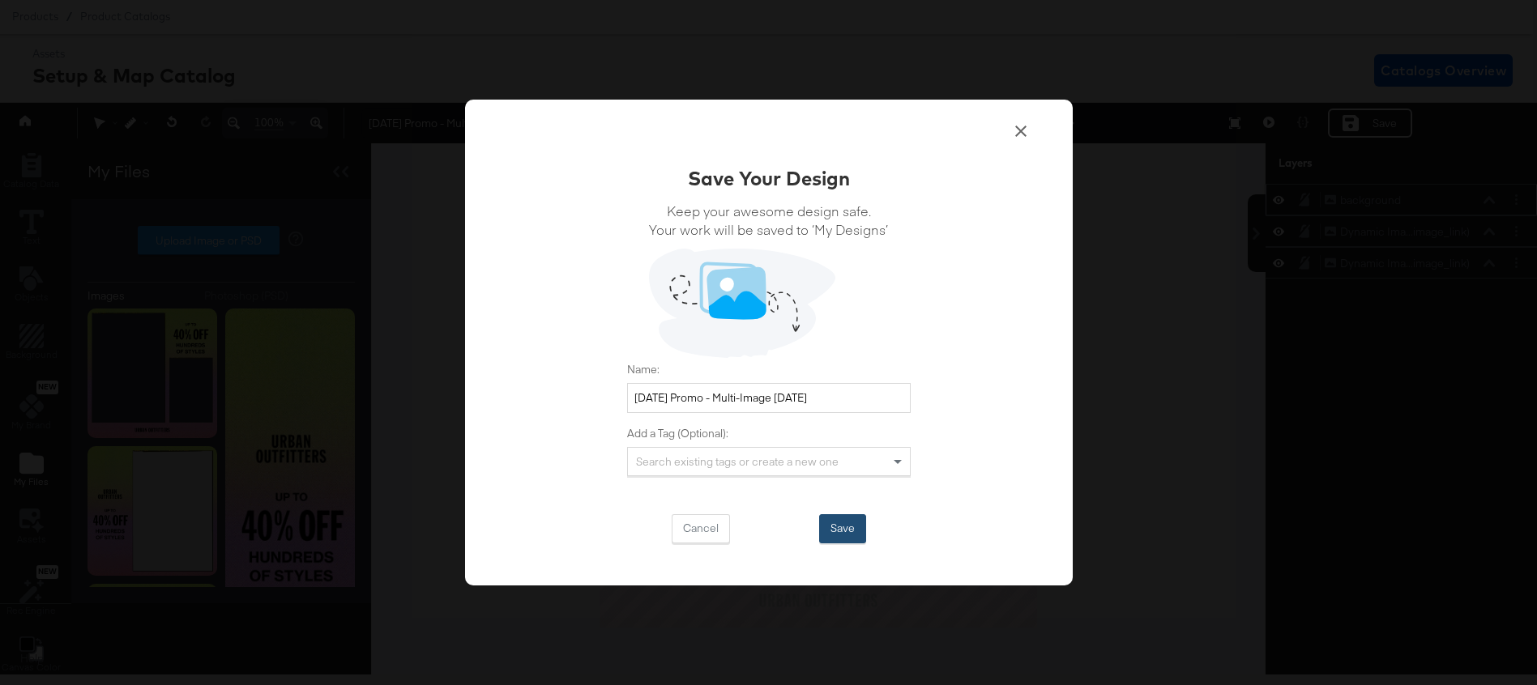
click at [845, 538] on button "Save" at bounding box center [842, 528] width 47 height 29
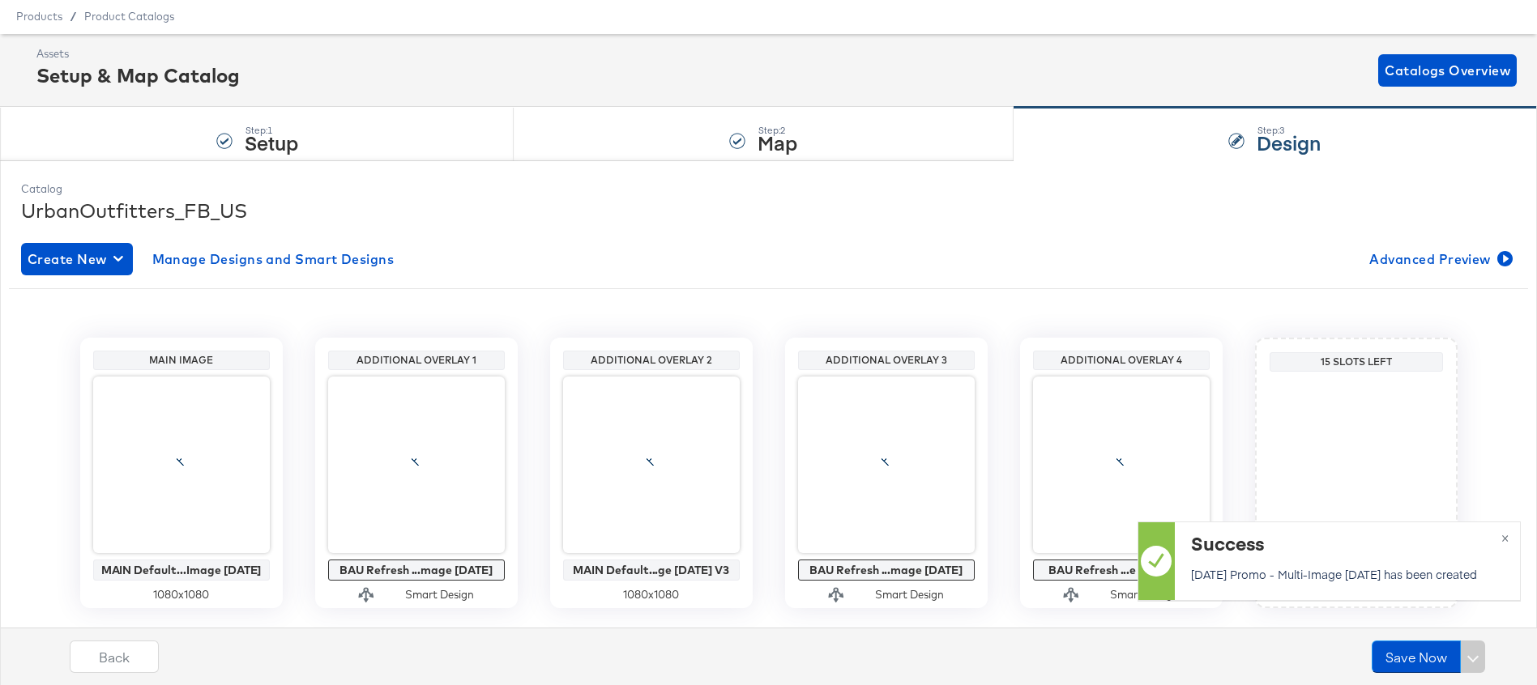
scroll to position [47, 0]
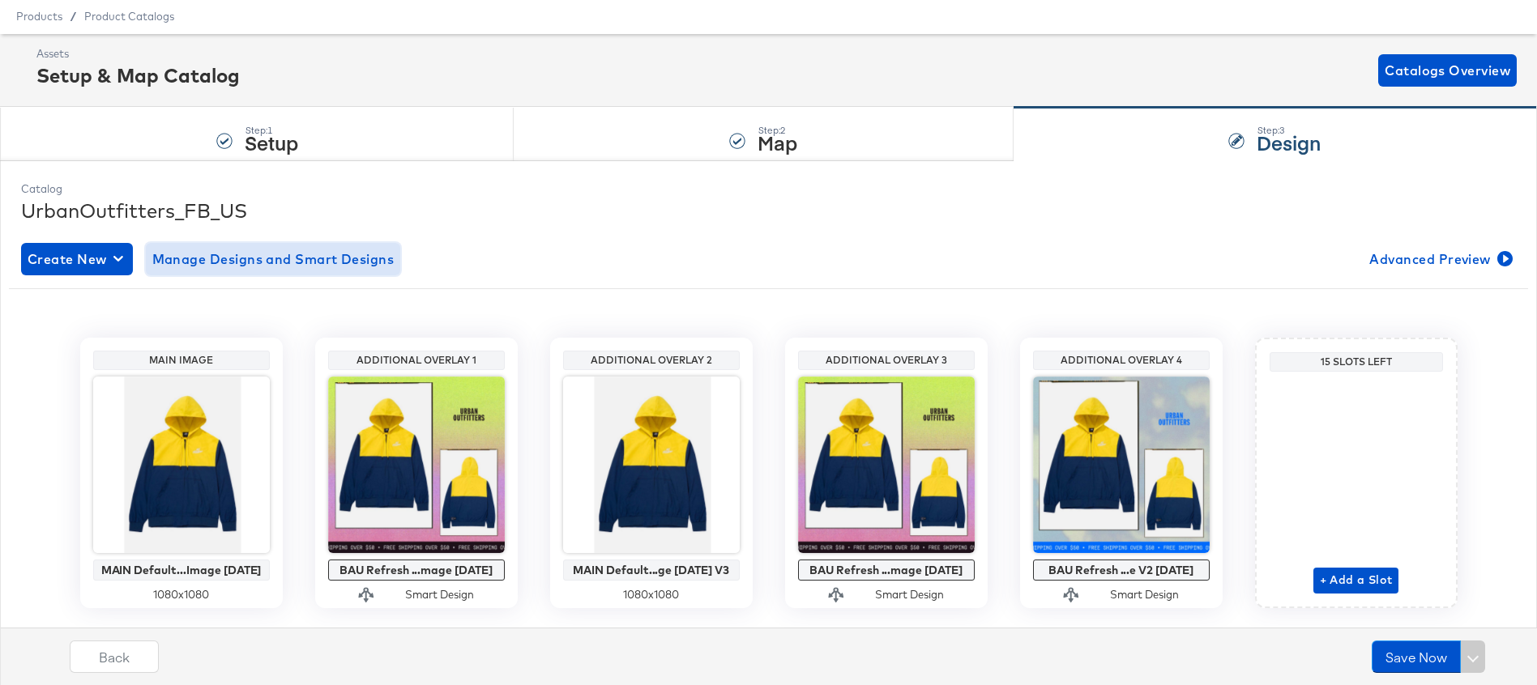
click at [288, 263] on span "Manage Designs and Smart Designs" at bounding box center [273, 259] width 242 height 23
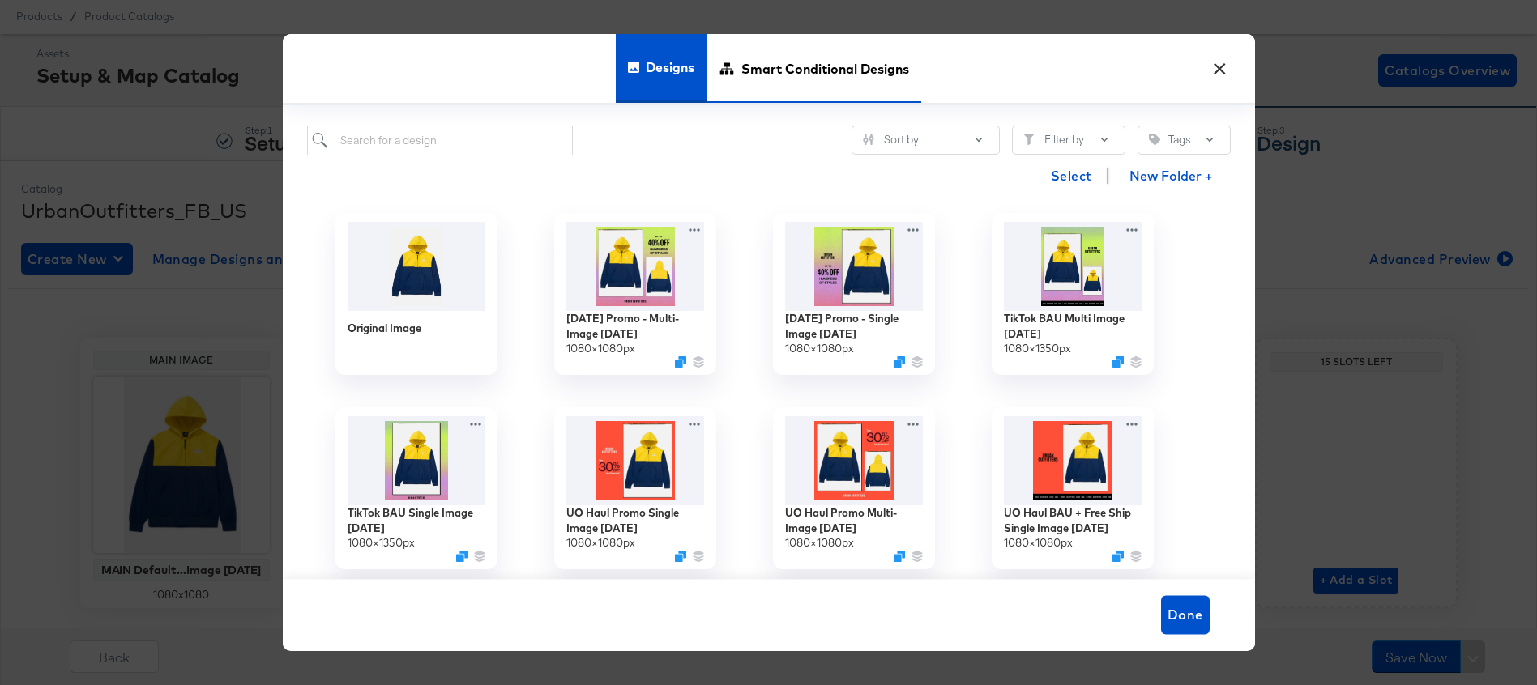
click at [851, 73] on span "Smart Conditional Designs" at bounding box center [825, 68] width 168 height 71
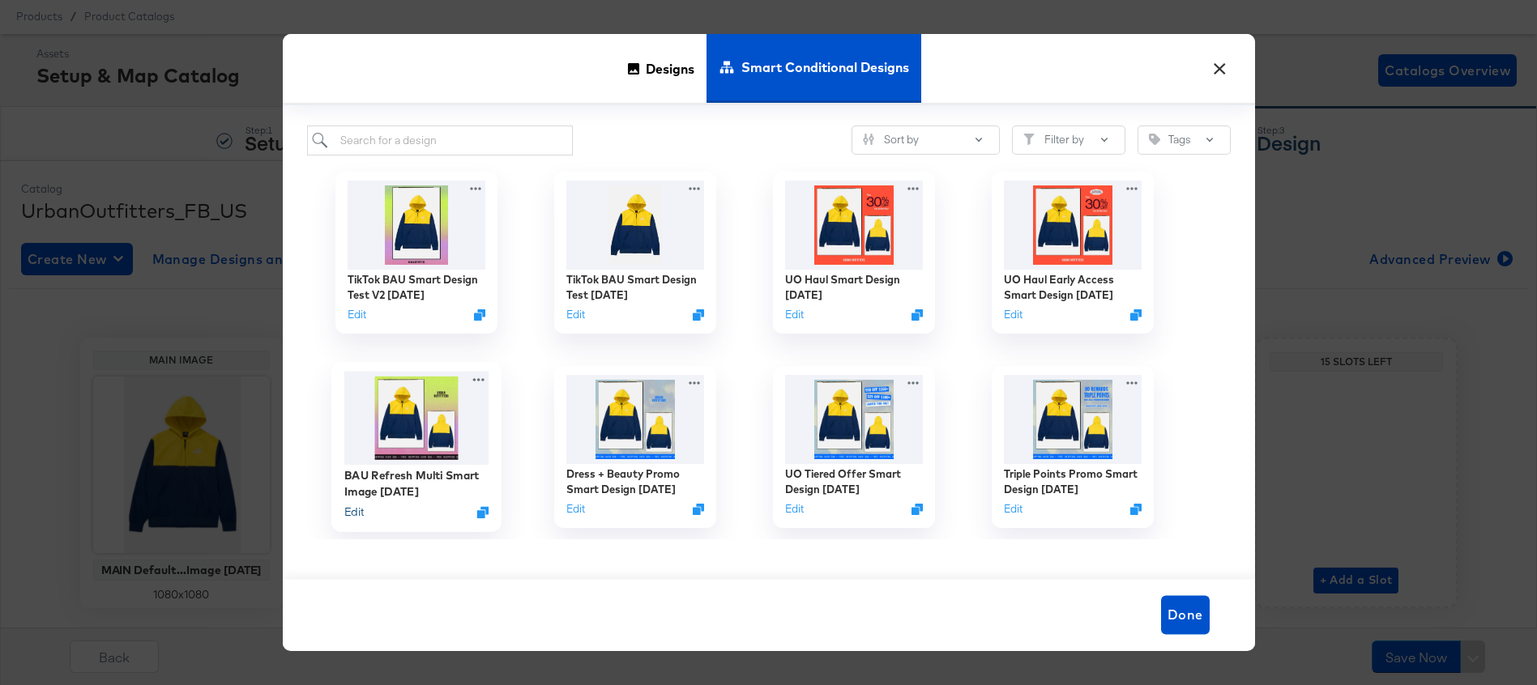
click at [355, 513] on button "Edit" at bounding box center [352, 512] width 19 height 15
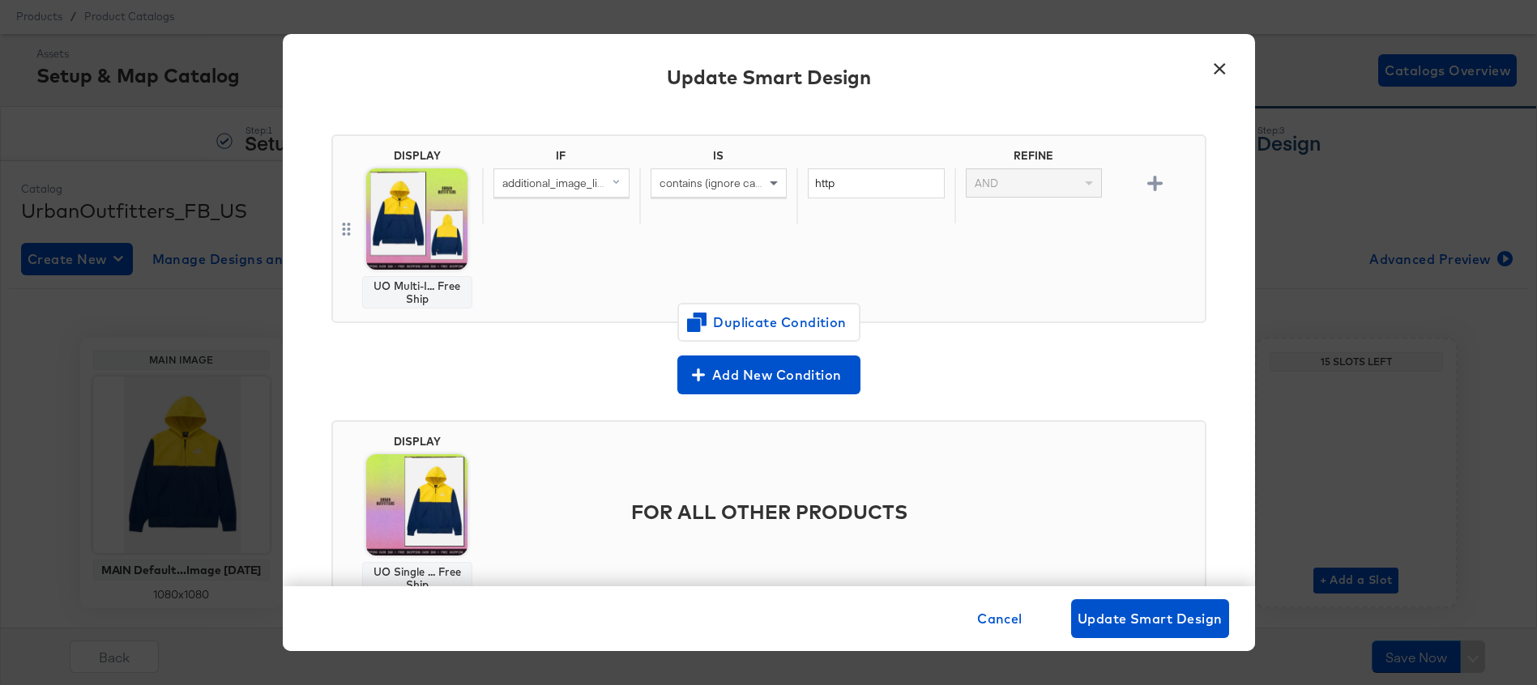
scroll to position [0, 0]
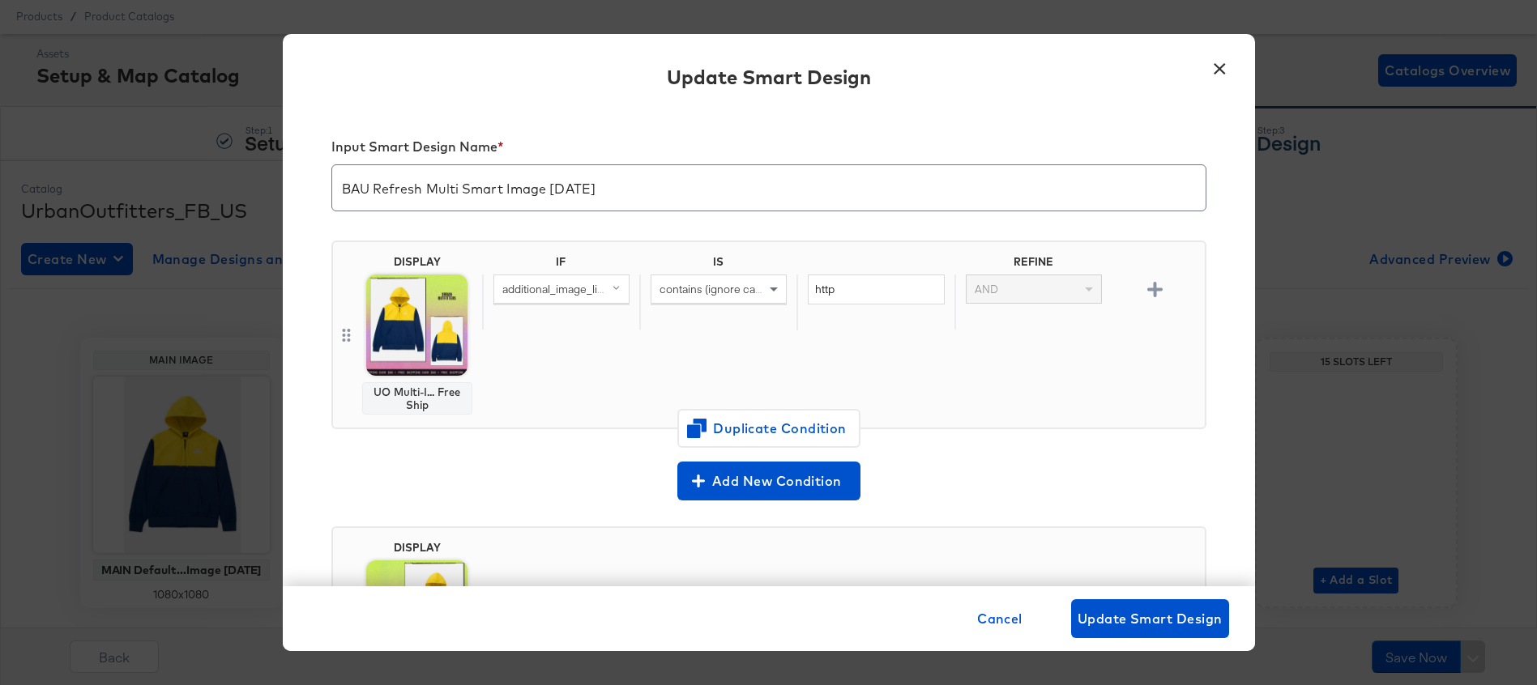
click at [1221, 66] on button "×" at bounding box center [1219, 64] width 29 height 29
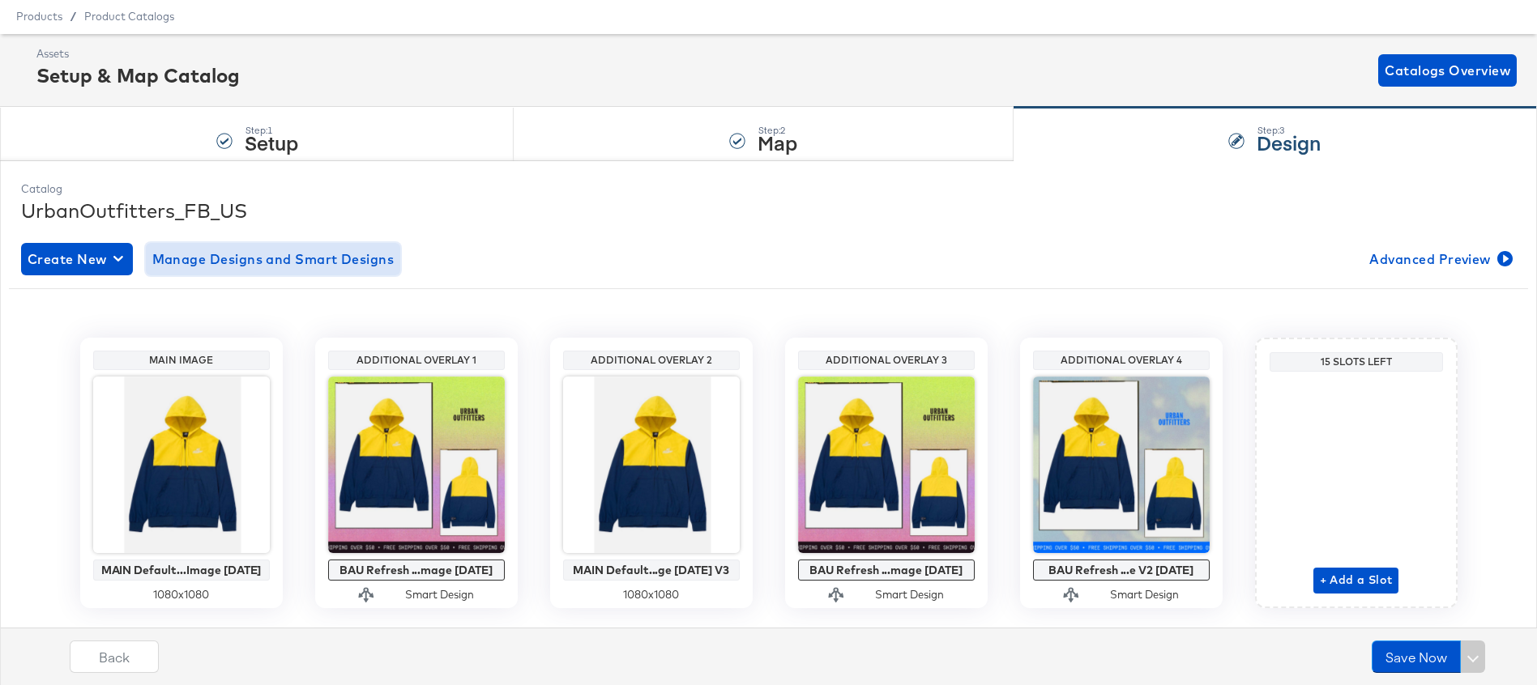
click at [345, 266] on span "Manage Designs and Smart Designs" at bounding box center [273, 259] width 242 height 23
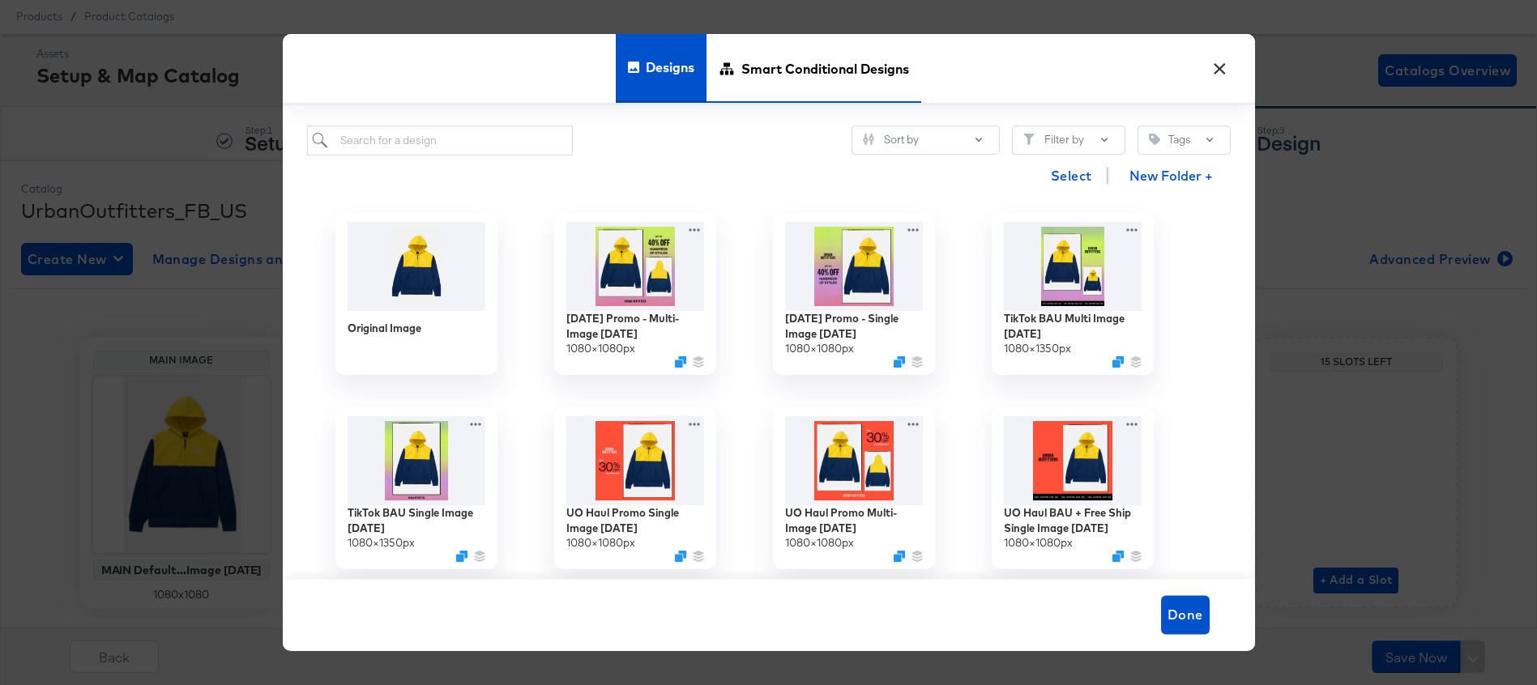
click at [807, 76] on span "Smart Conditional Designs" at bounding box center [825, 68] width 168 height 71
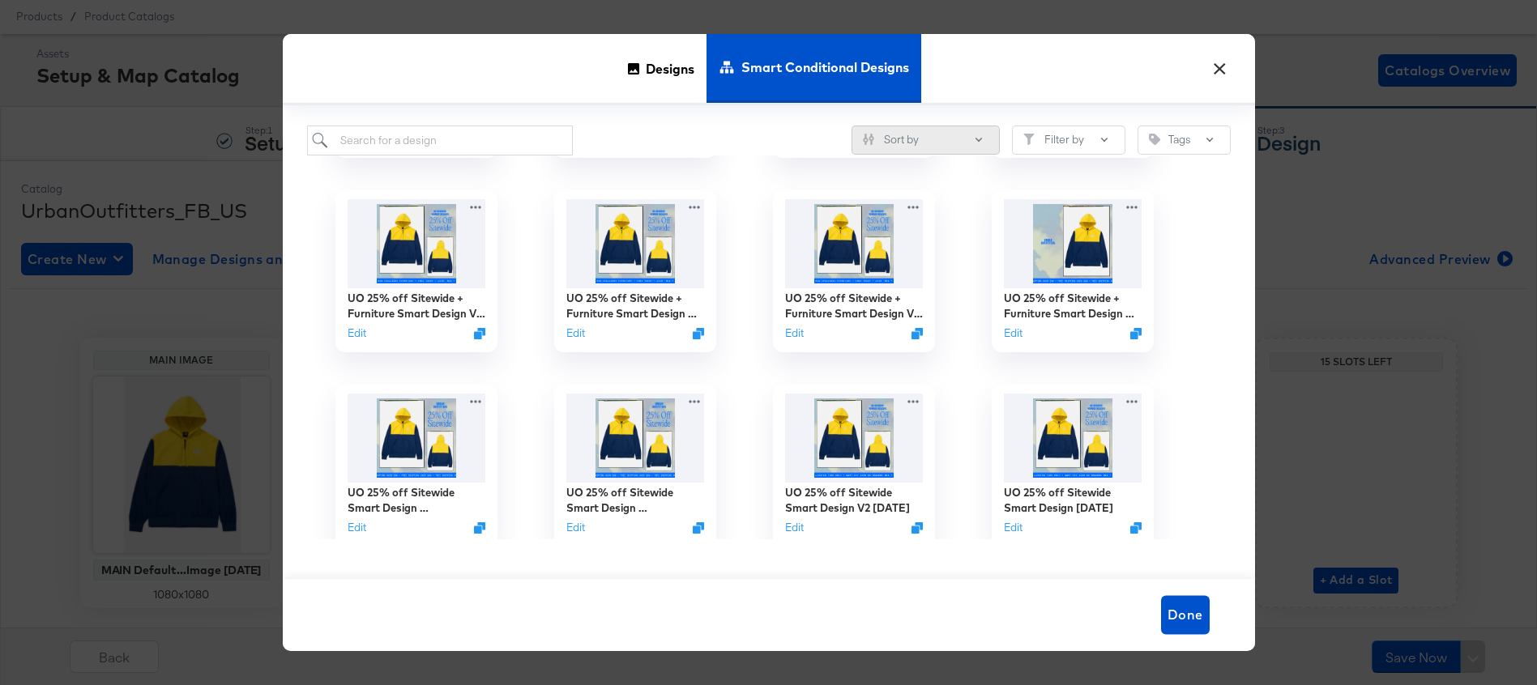
scroll to position [377, 0]
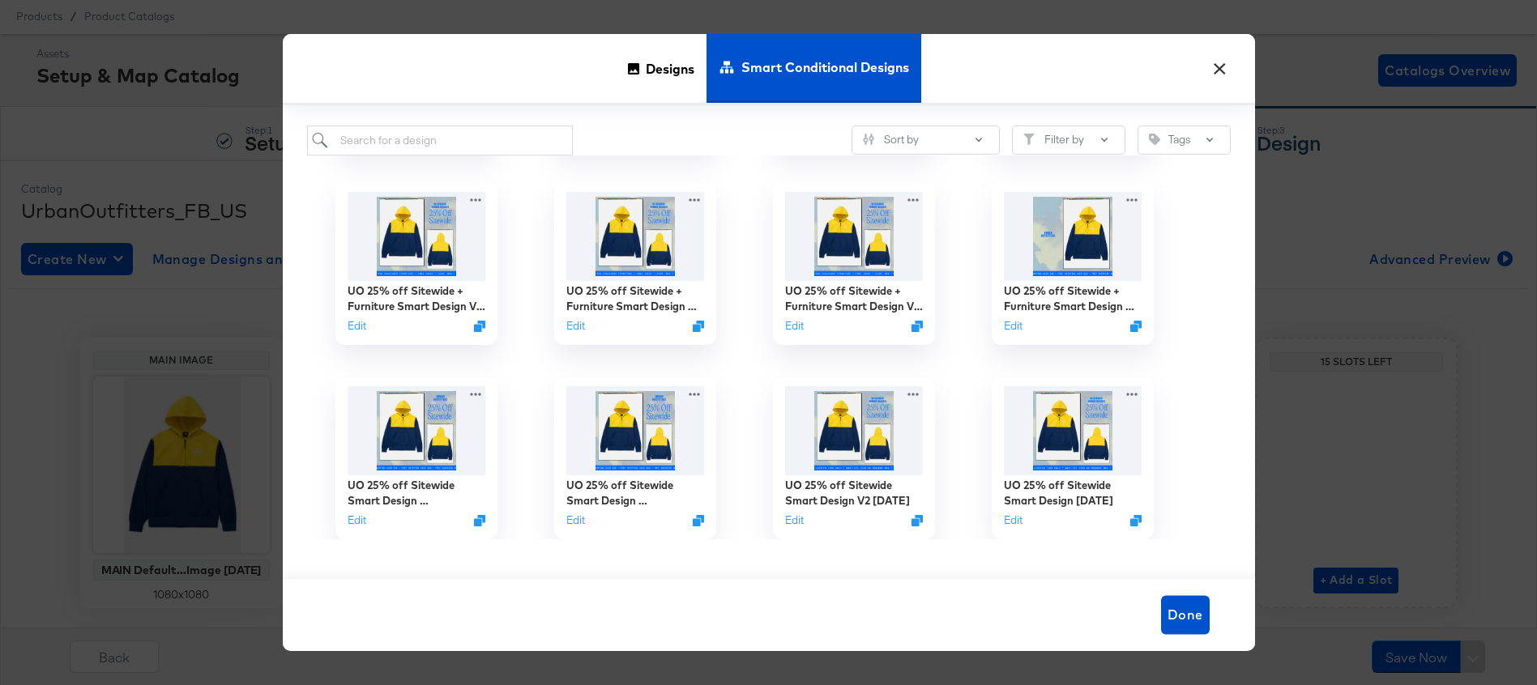
click at [1218, 77] on button "×" at bounding box center [1219, 64] width 29 height 29
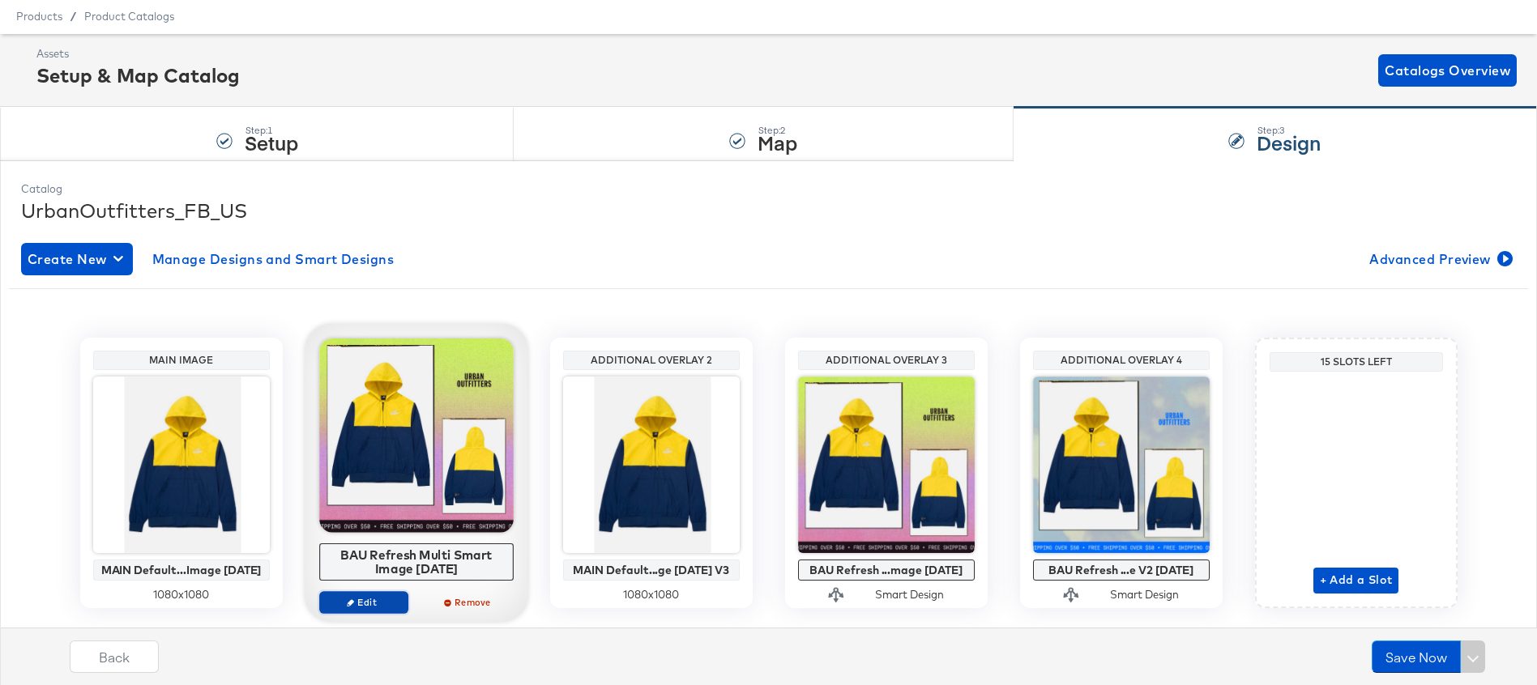
click at [370, 603] on span "Edit" at bounding box center [363, 602] width 75 height 12
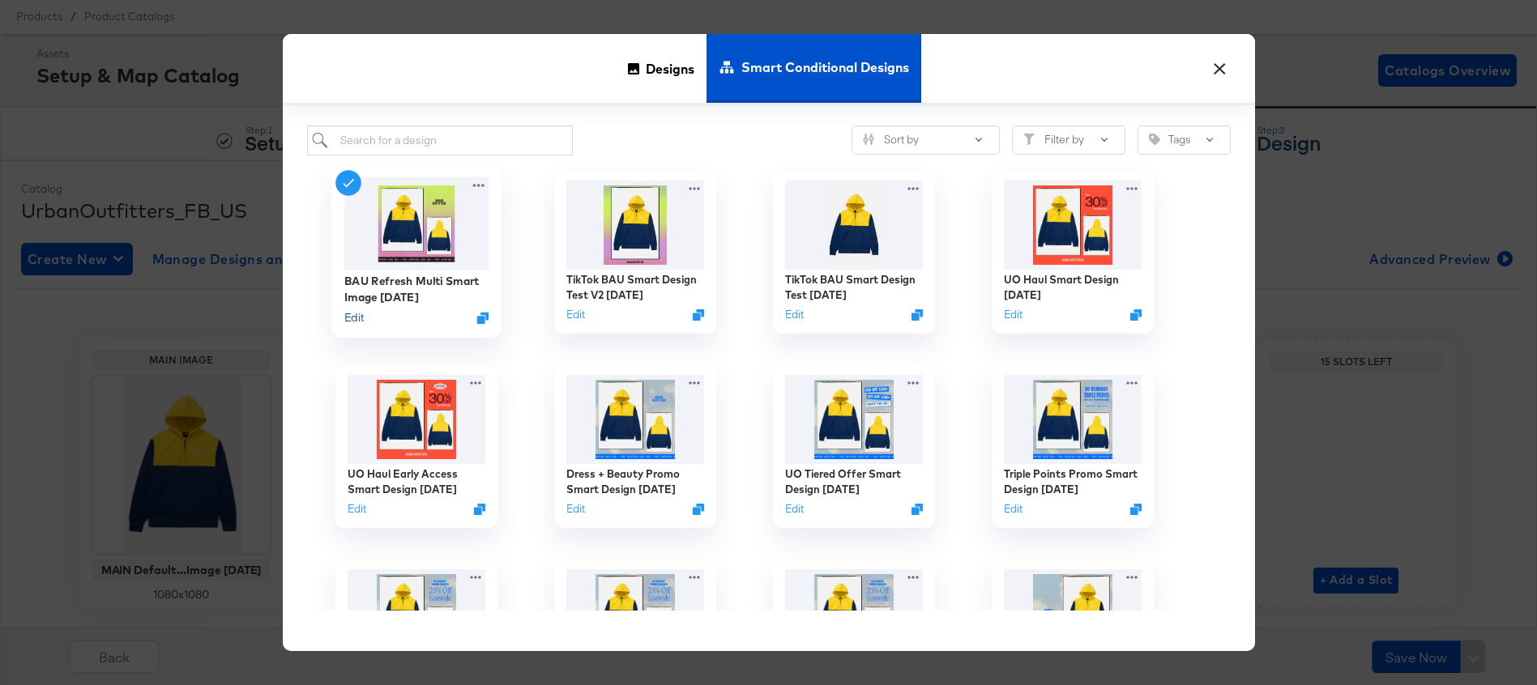
click at [359, 318] on button "Edit" at bounding box center [352, 317] width 19 height 15
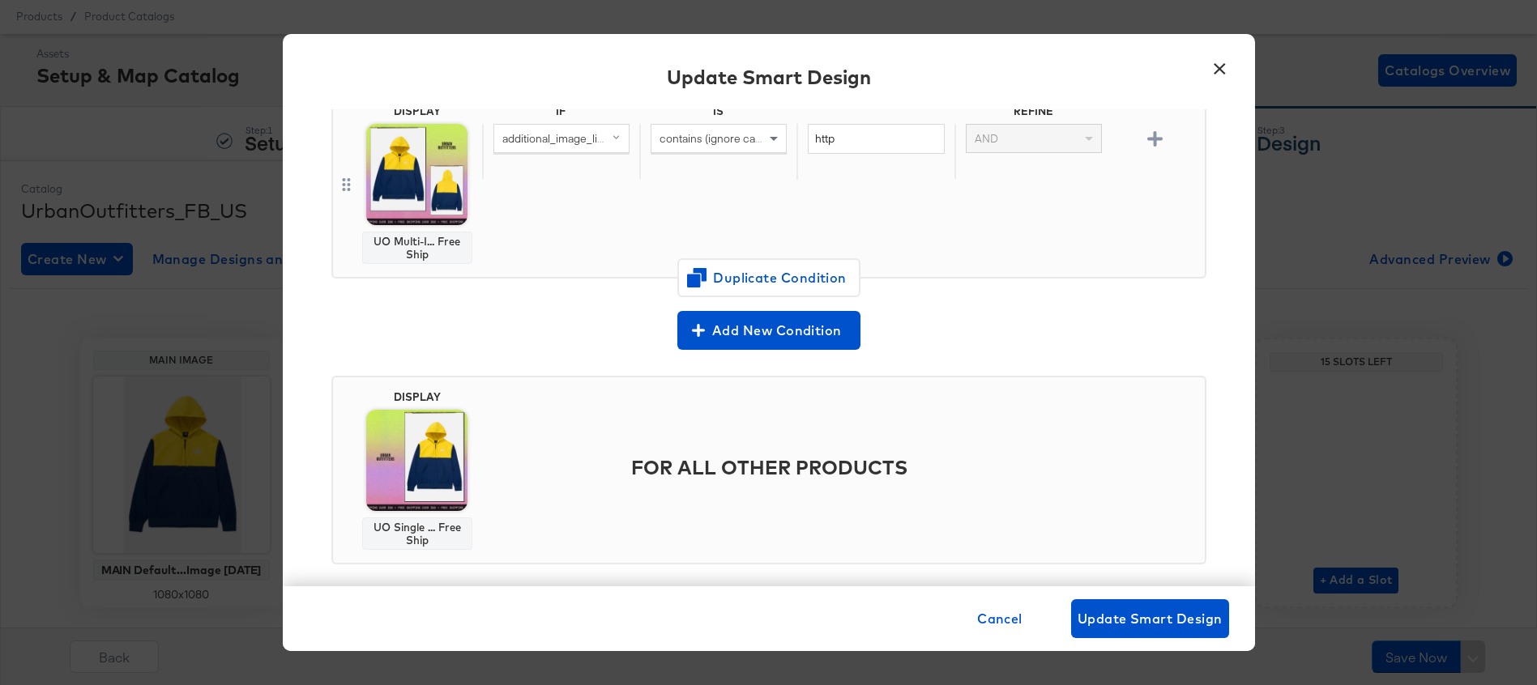
scroll to position [171, 0]
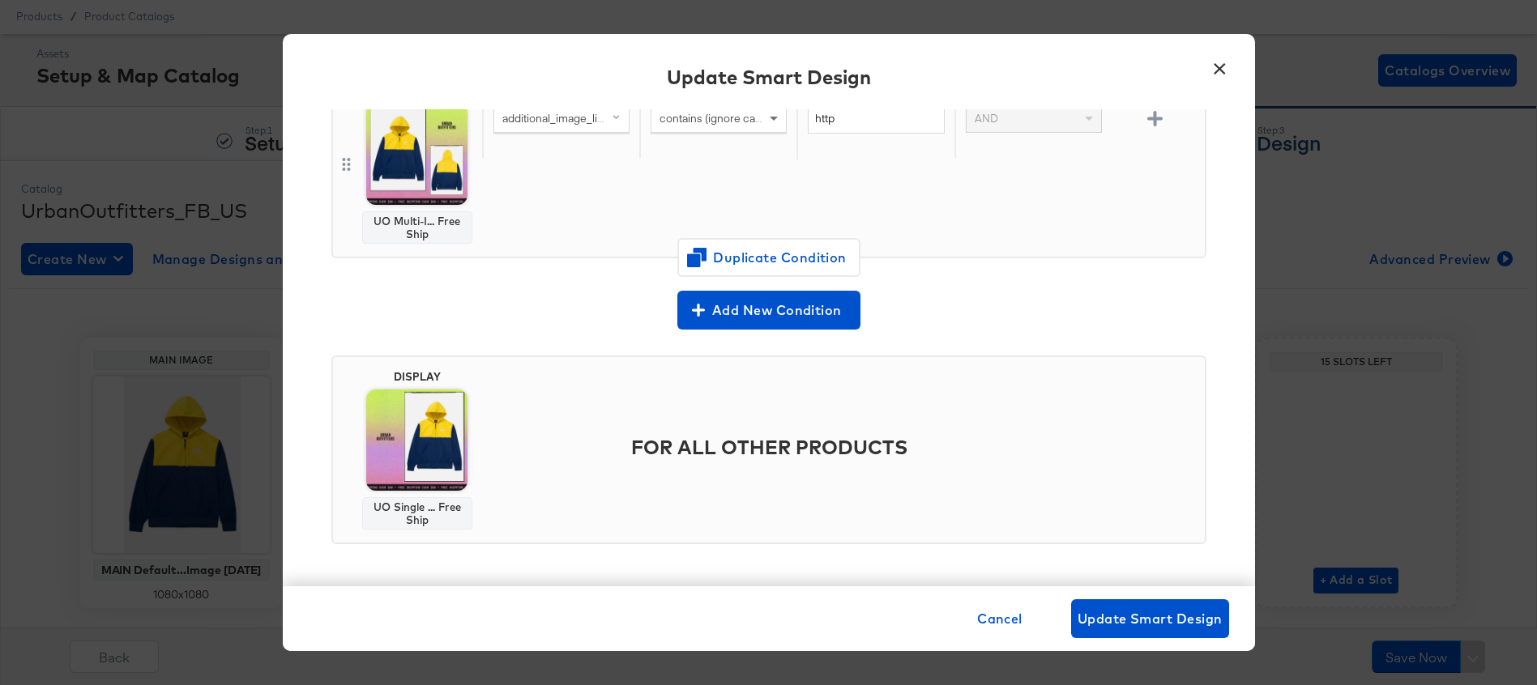
click at [1226, 64] on button "×" at bounding box center [1219, 64] width 29 height 29
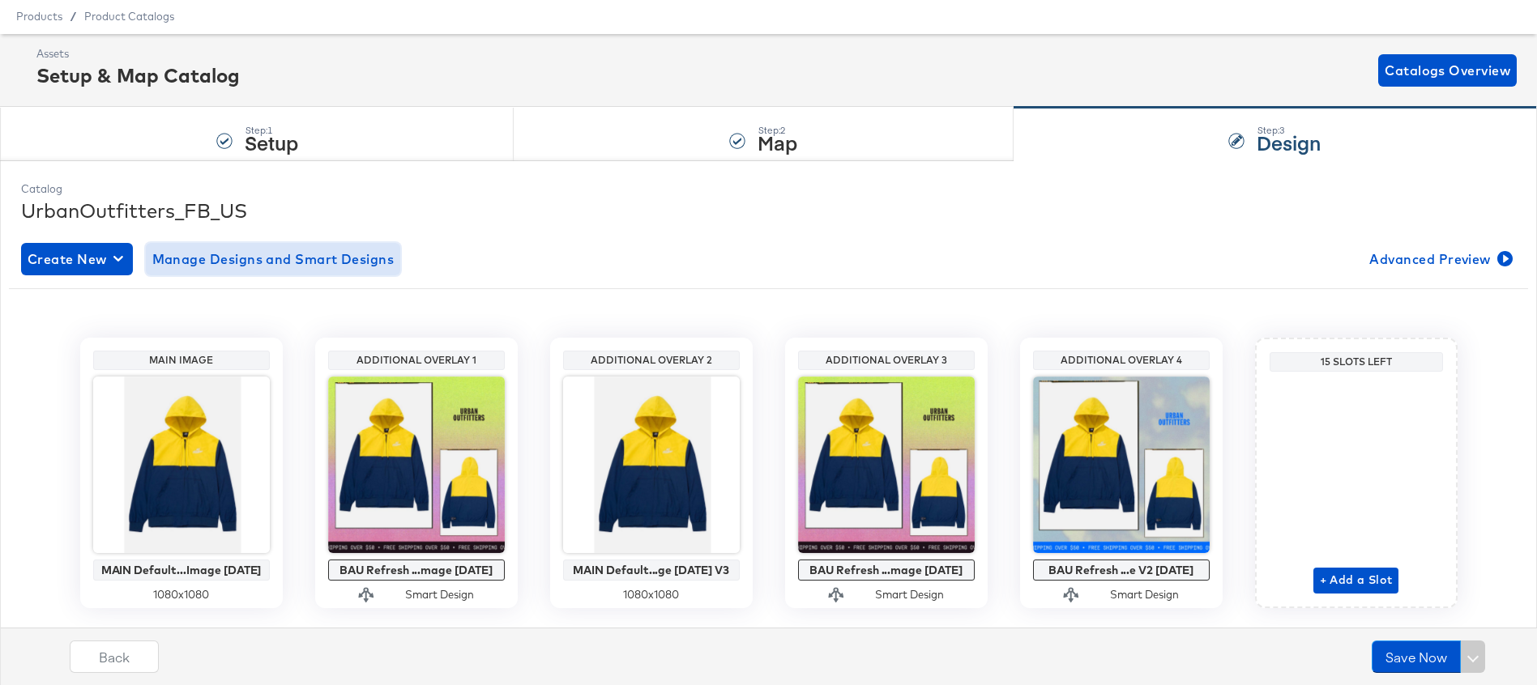
click at [336, 262] on span "Manage Designs and Smart Designs" at bounding box center [273, 259] width 242 height 23
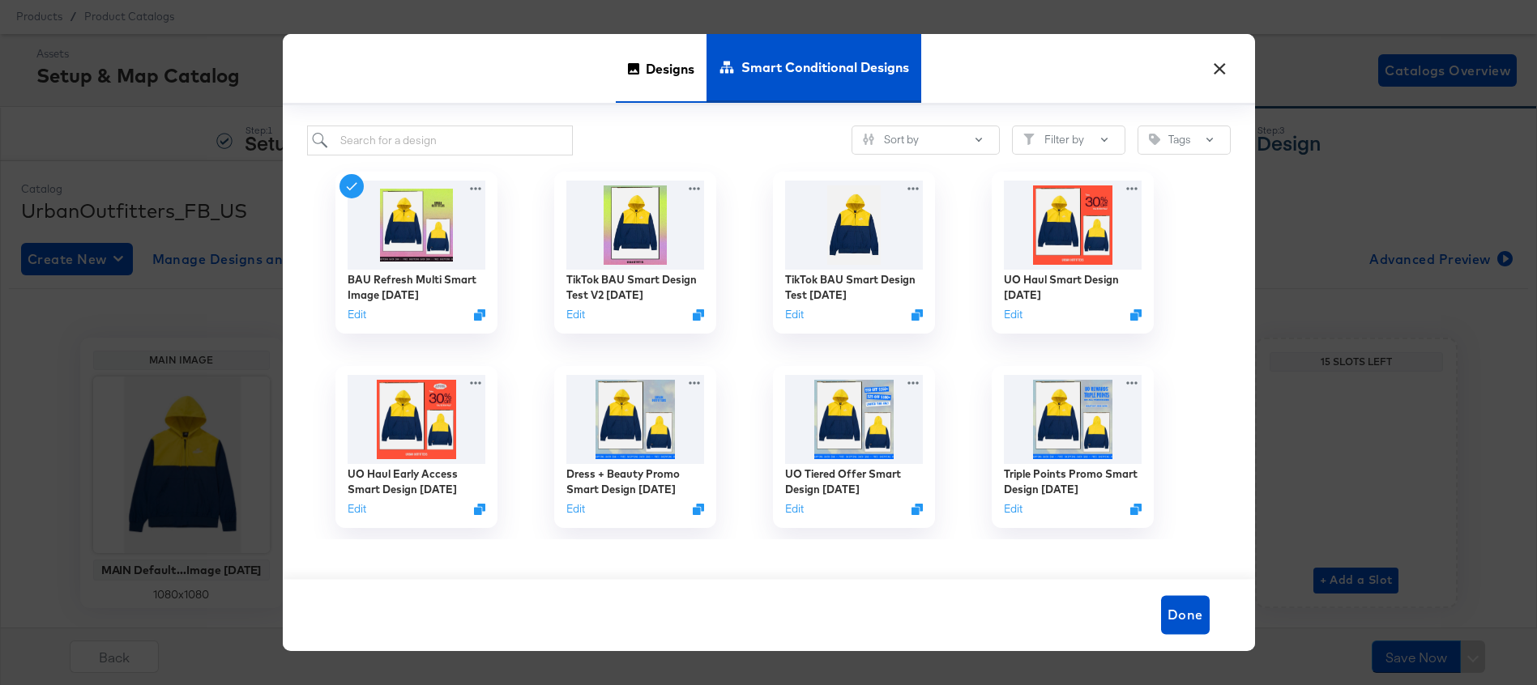
click at [646, 69] on span "Designs" at bounding box center [670, 68] width 49 height 71
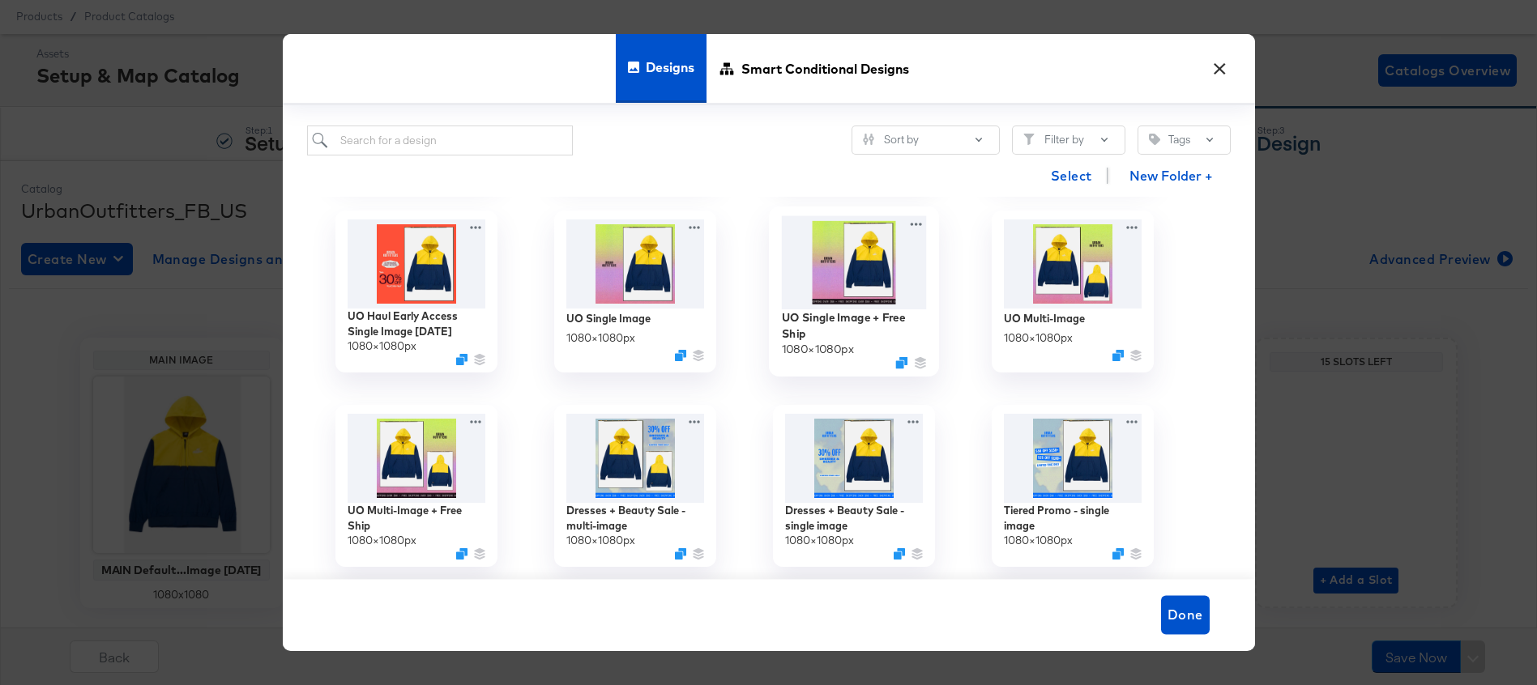
scroll to position [647, 0]
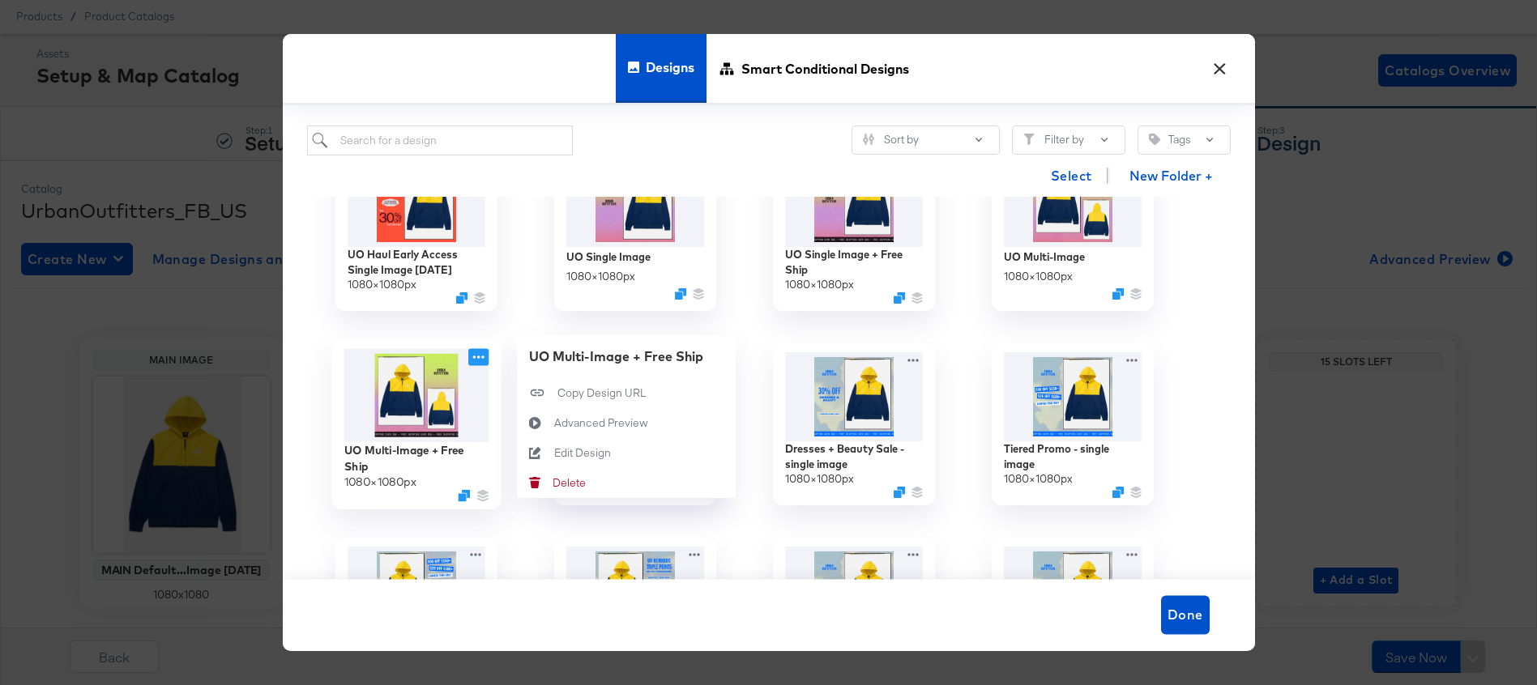
click at [475, 355] on icon at bounding box center [478, 356] width 20 height 17
click at [553, 453] on div "Edit Design Edit Design" at bounding box center [553, 453] width 0 height 0
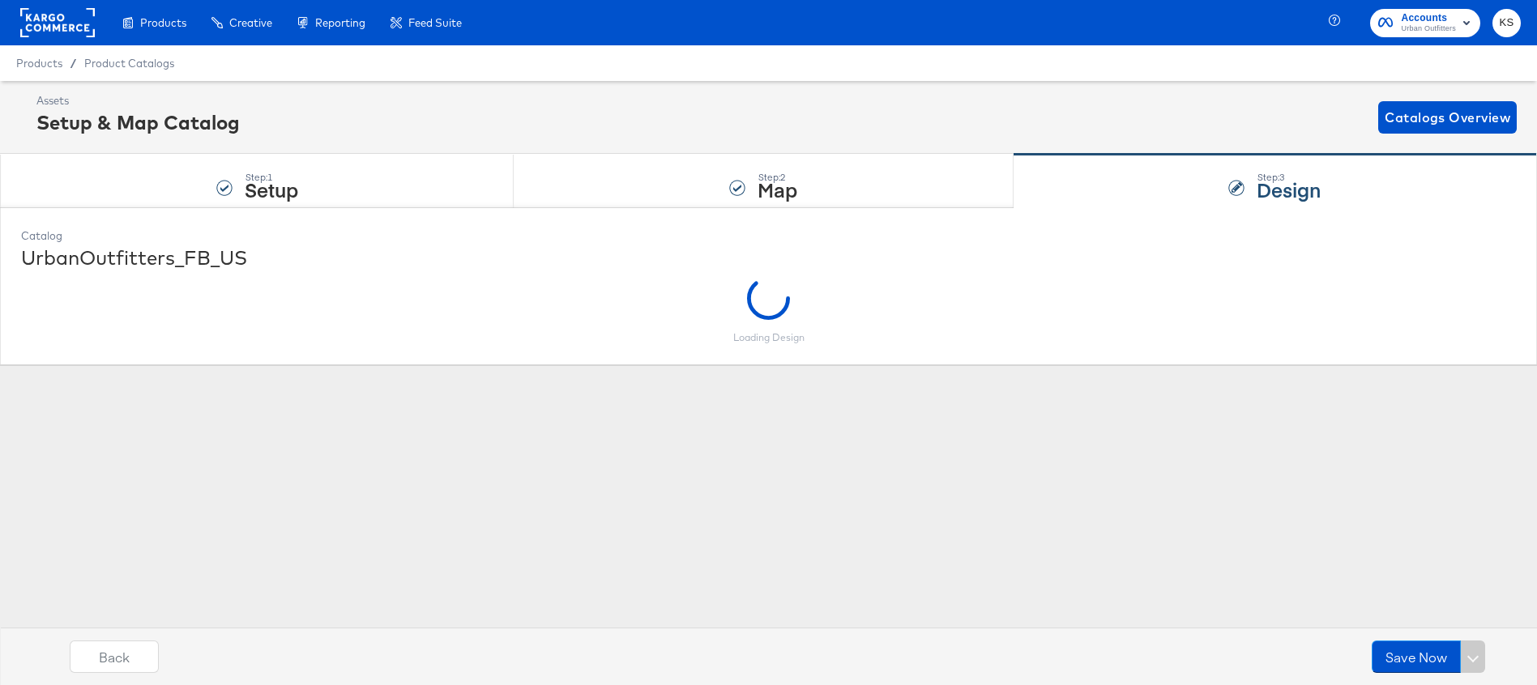
scroll to position [0, 0]
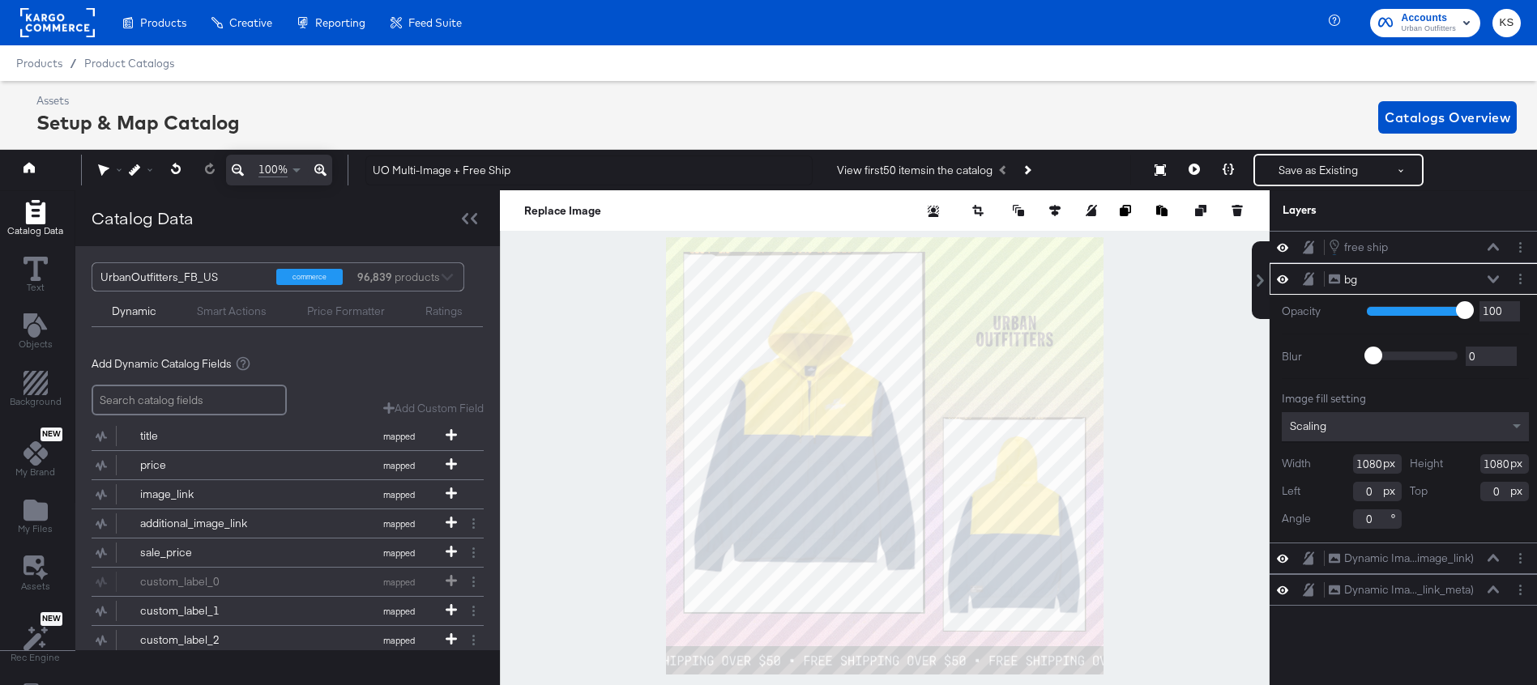
click at [1493, 275] on button at bounding box center [1492, 280] width 13 height 10
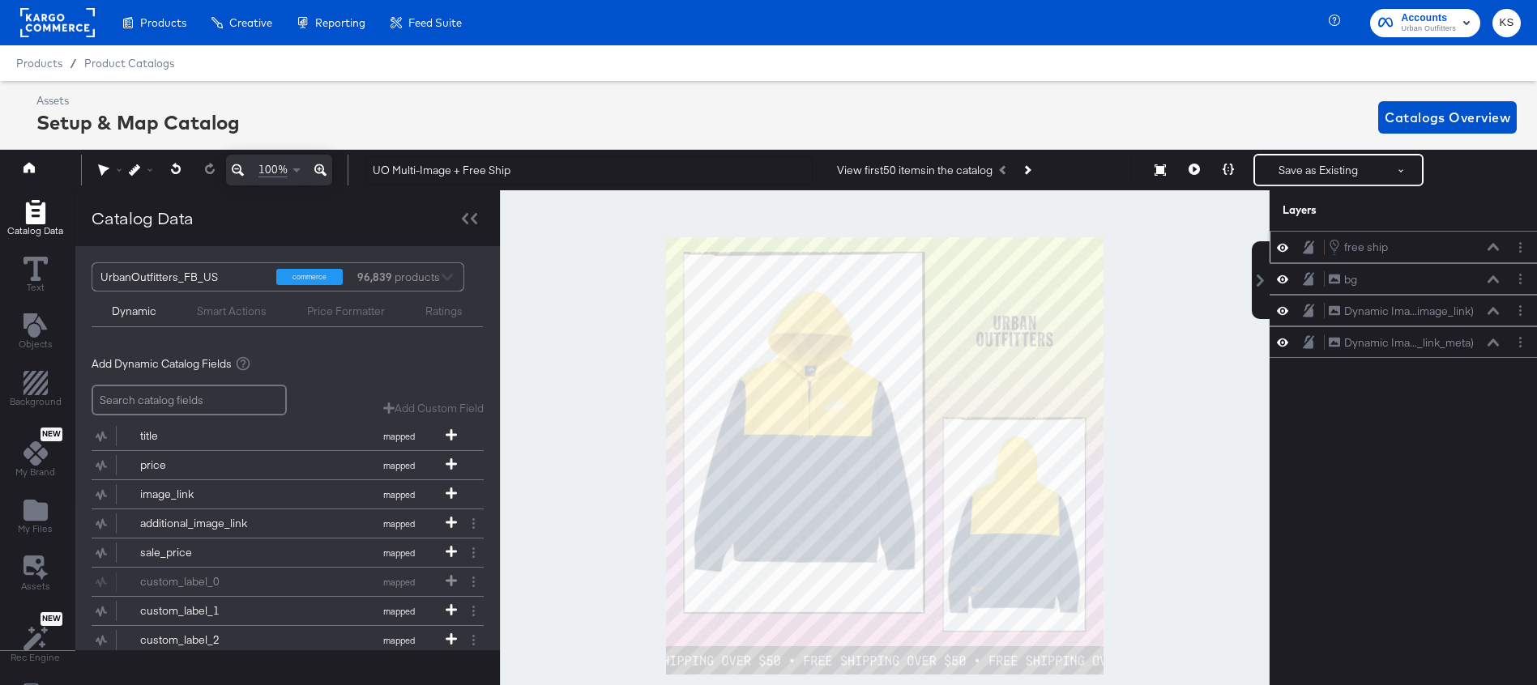
click at [1491, 246] on icon at bounding box center [1492, 247] width 11 height 7
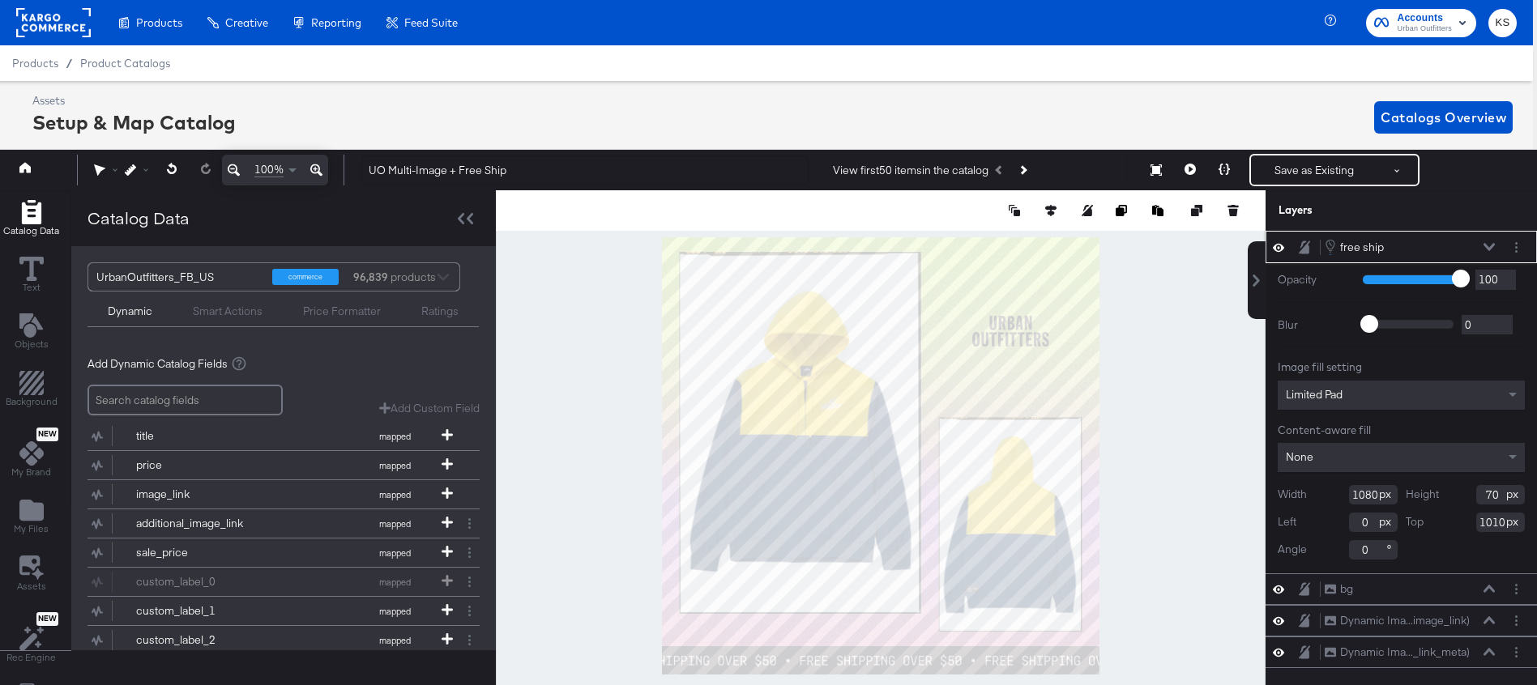
click at [1490, 247] on icon at bounding box center [1488, 247] width 11 height 7
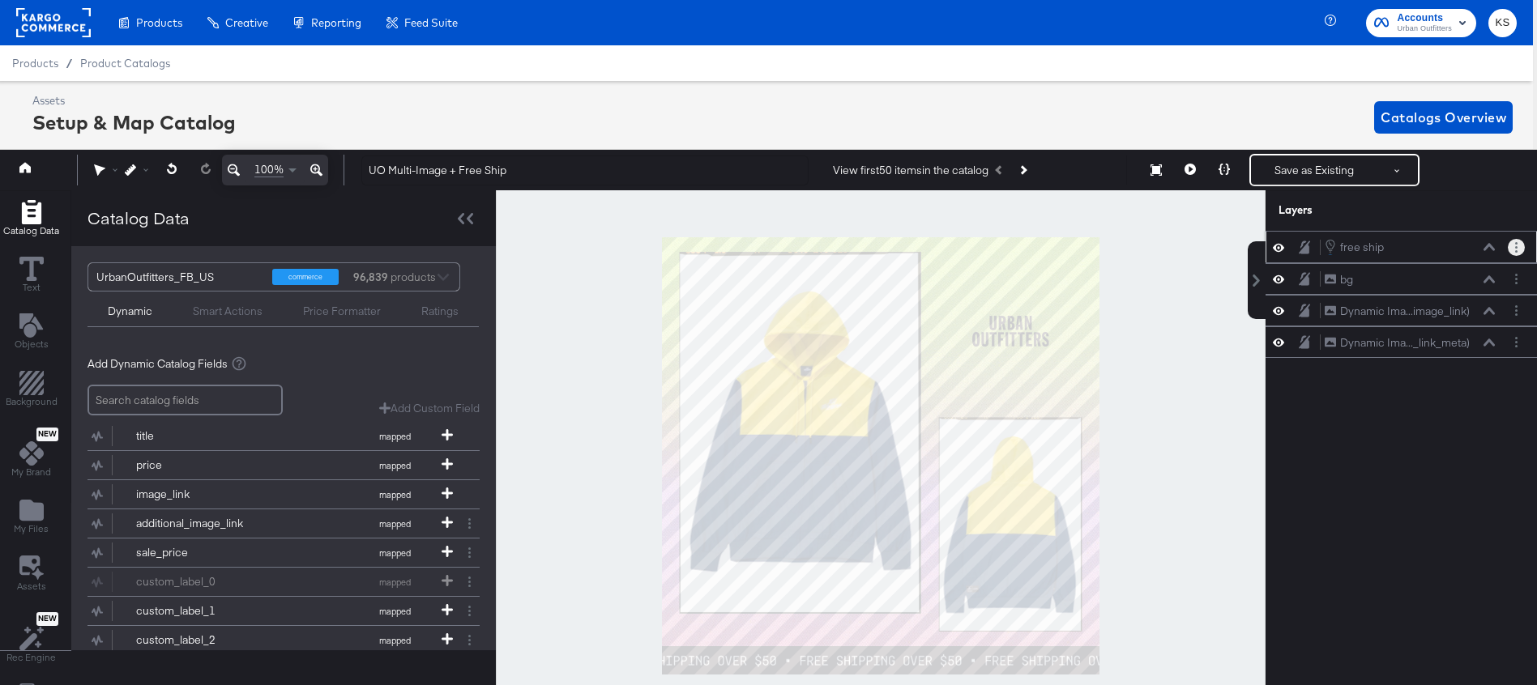
click at [1519, 245] on button "Layer Options" at bounding box center [1515, 247] width 17 height 17
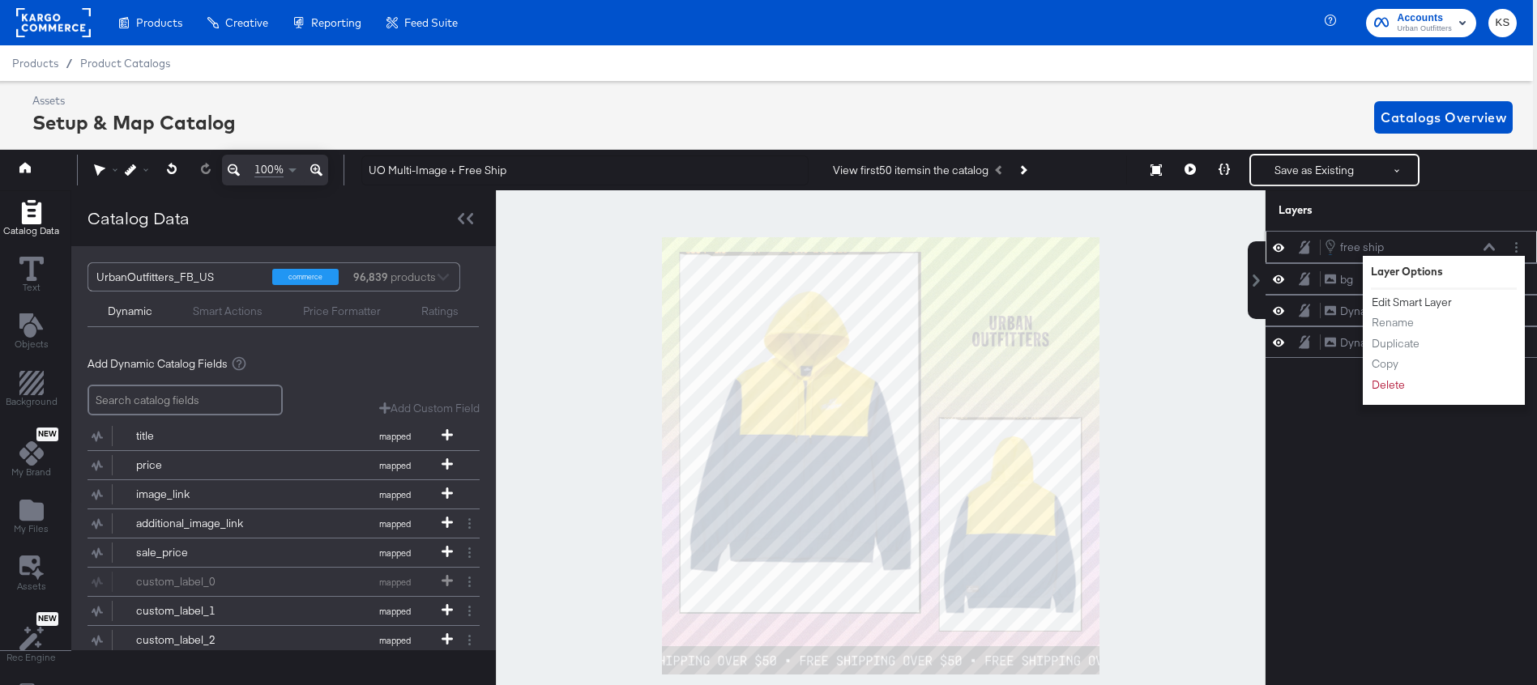
click at [1392, 301] on button "Edit Smart Layer" at bounding box center [1412, 302] width 82 height 17
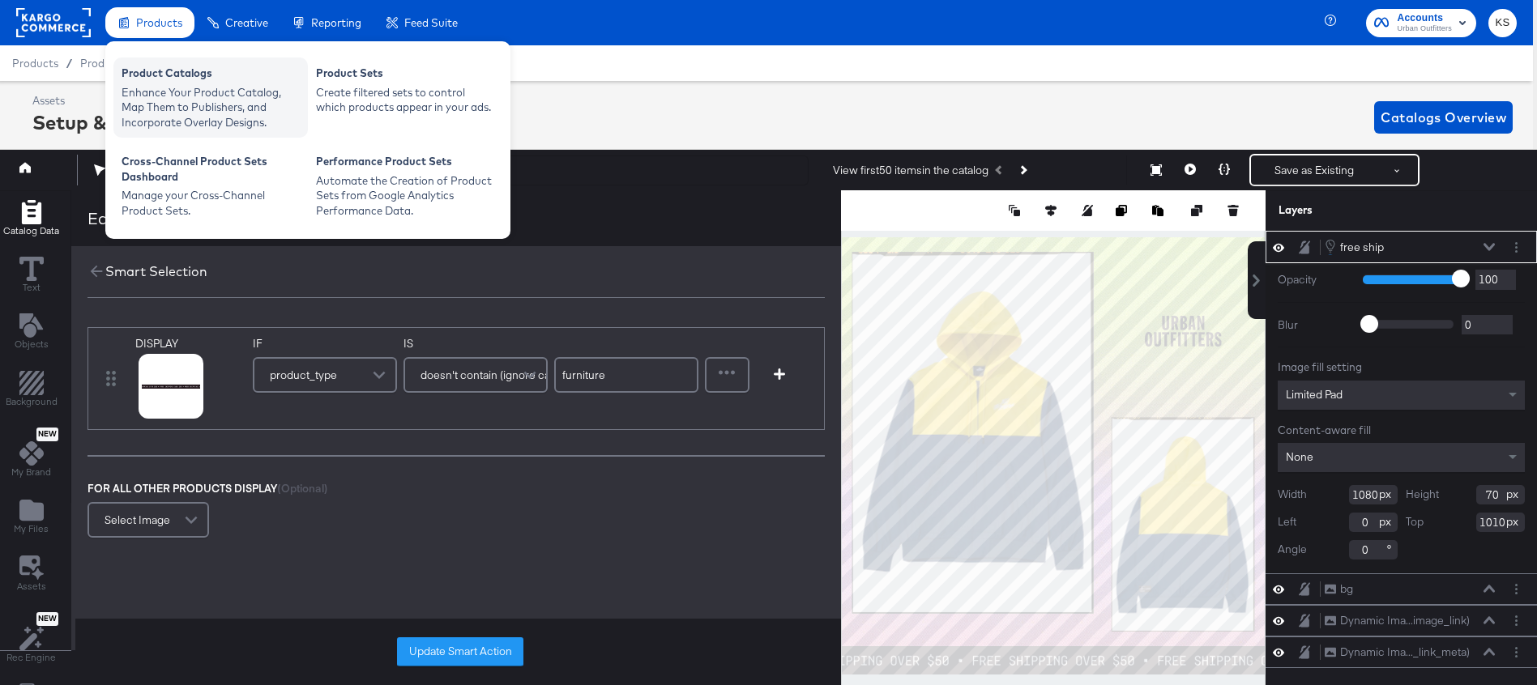
click at [164, 85] on div "Enhance Your Product Catalog, Map Them to Publishers, and Incorporate Overlay D…" at bounding box center [211, 107] width 178 height 45
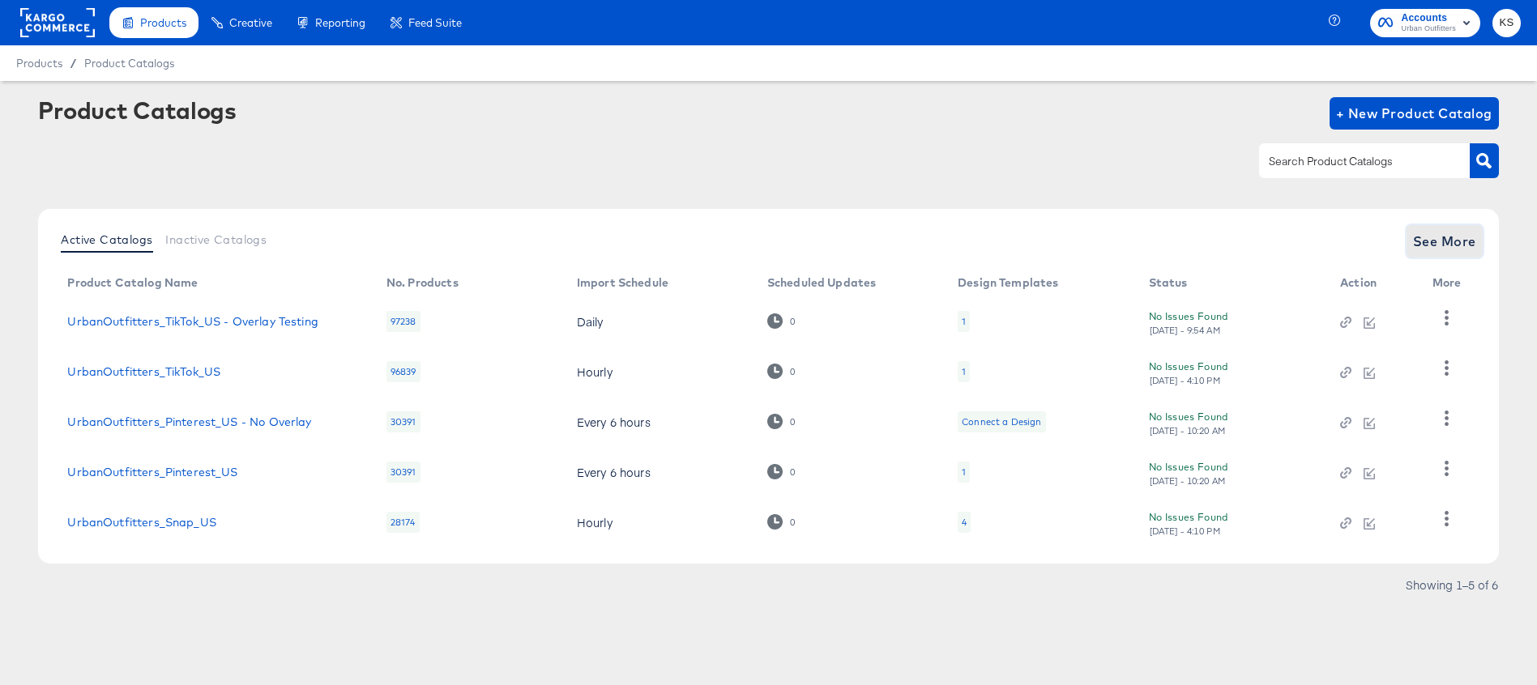
click at [1460, 232] on span "See More" at bounding box center [1444, 241] width 63 height 23
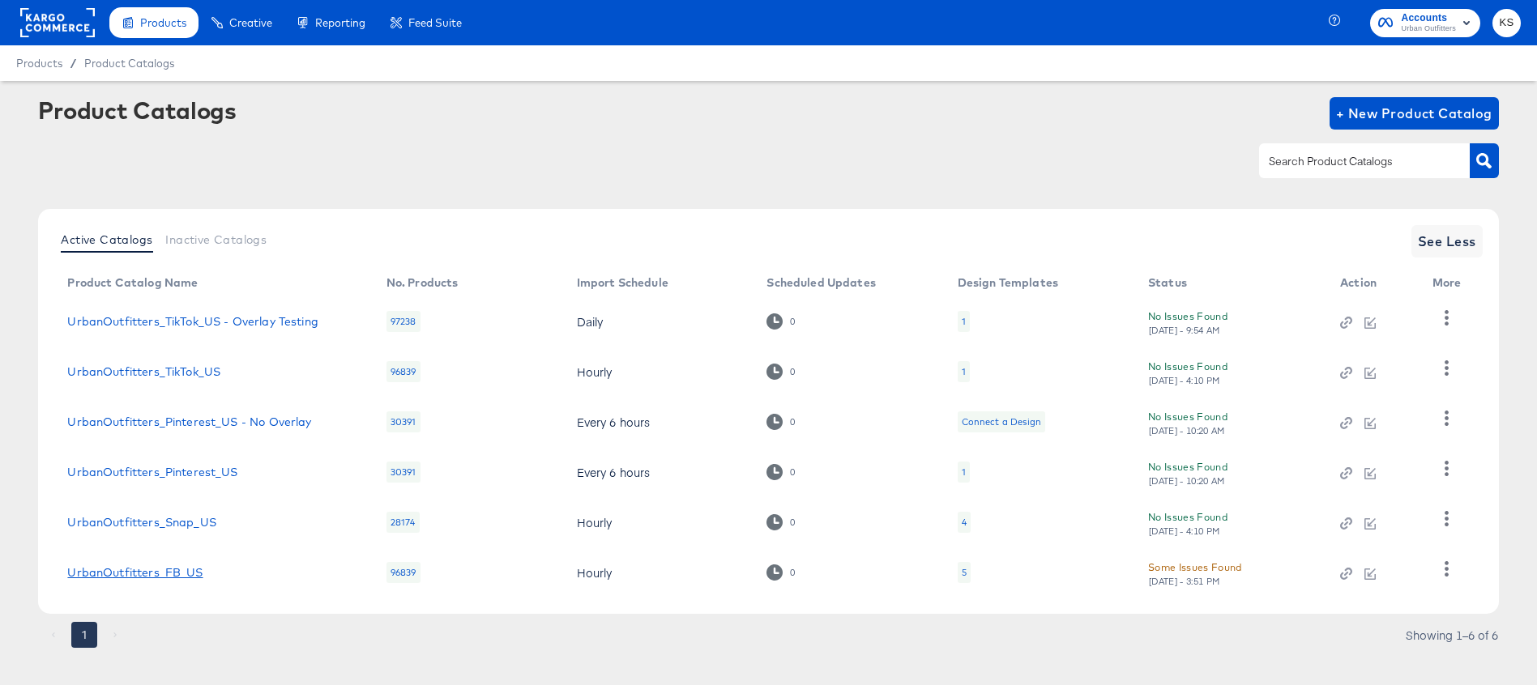
click at [129, 575] on link "UrbanOutfitters_FB_US" at bounding box center [134, 572] width 135 height 13
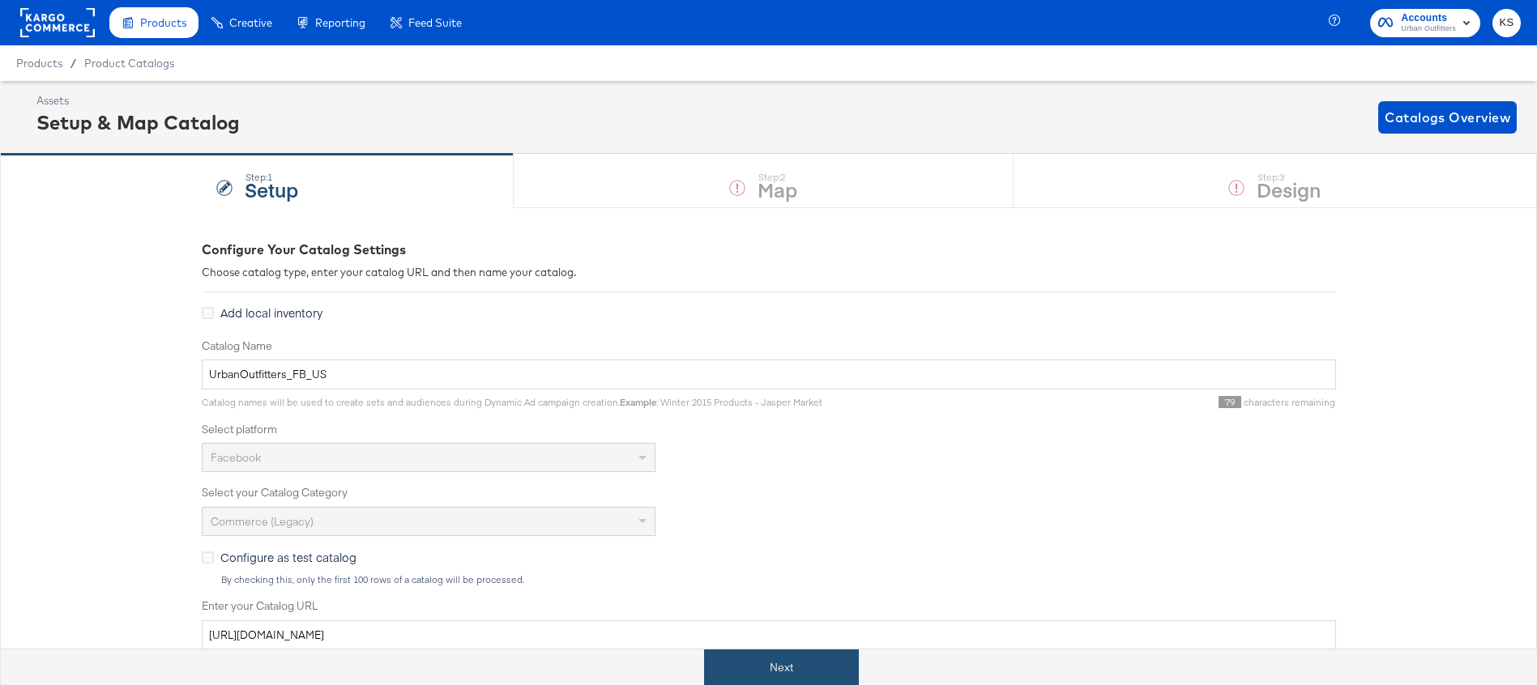
click at [743, 668] on button "Next" at bounding box center [781, 668] width 155 height 36
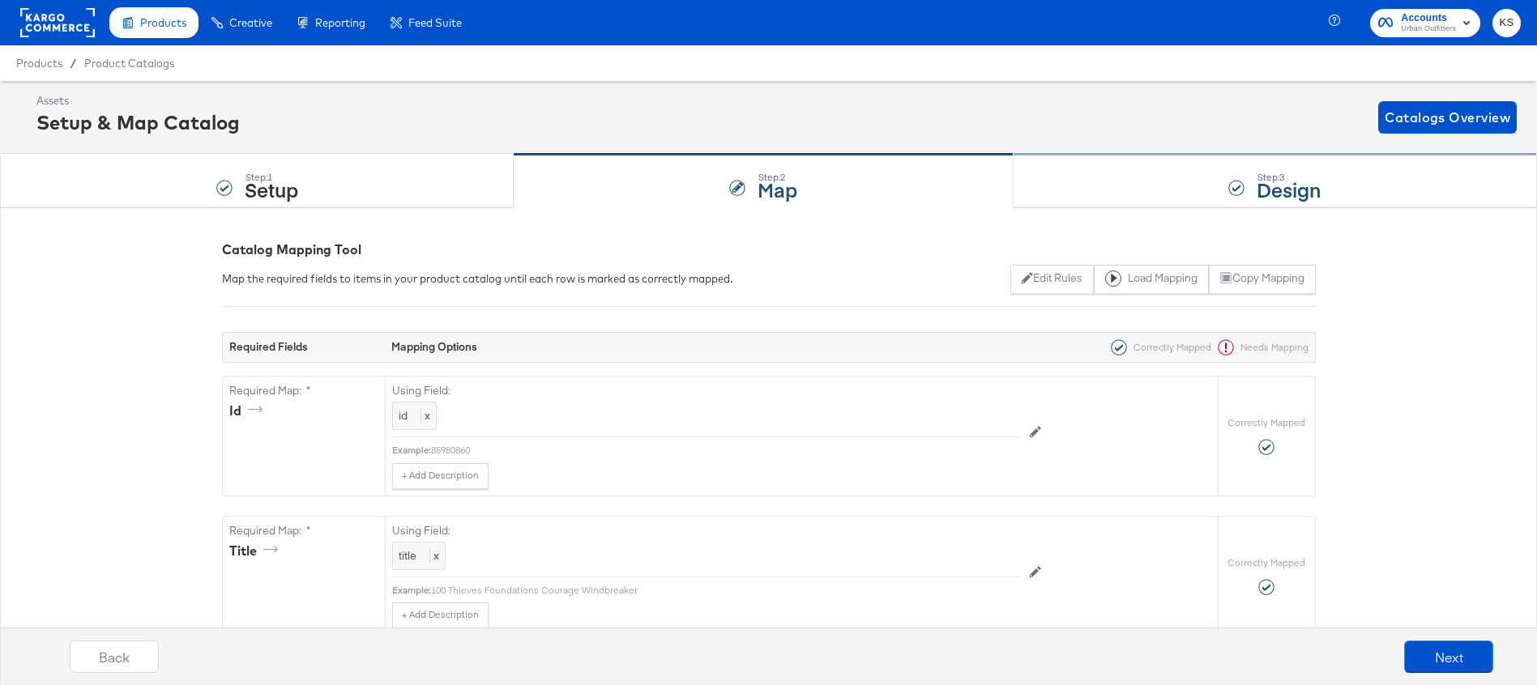
click at [1162, 169] on div "Step: 3 Design" at bounding box center [1274, 181] width 523 height 53
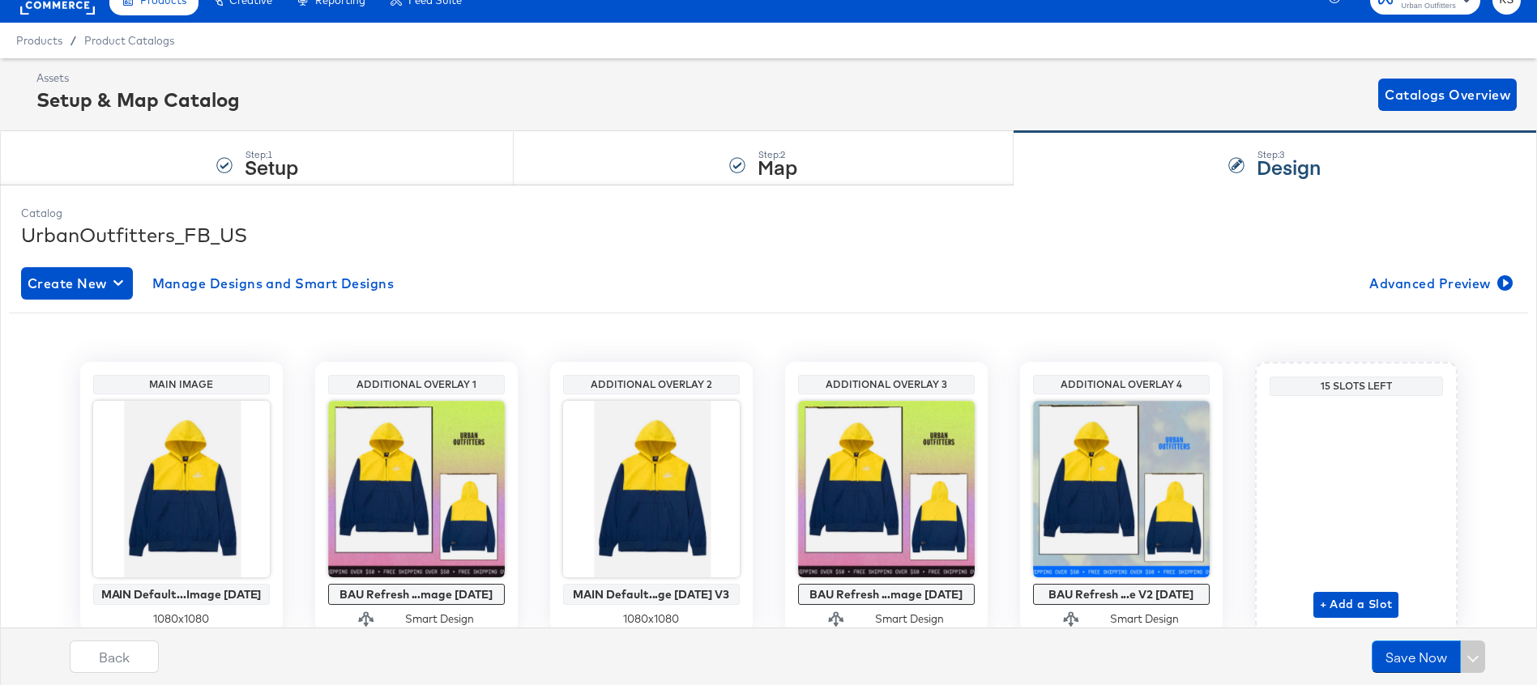
scroll to position [39, 0]
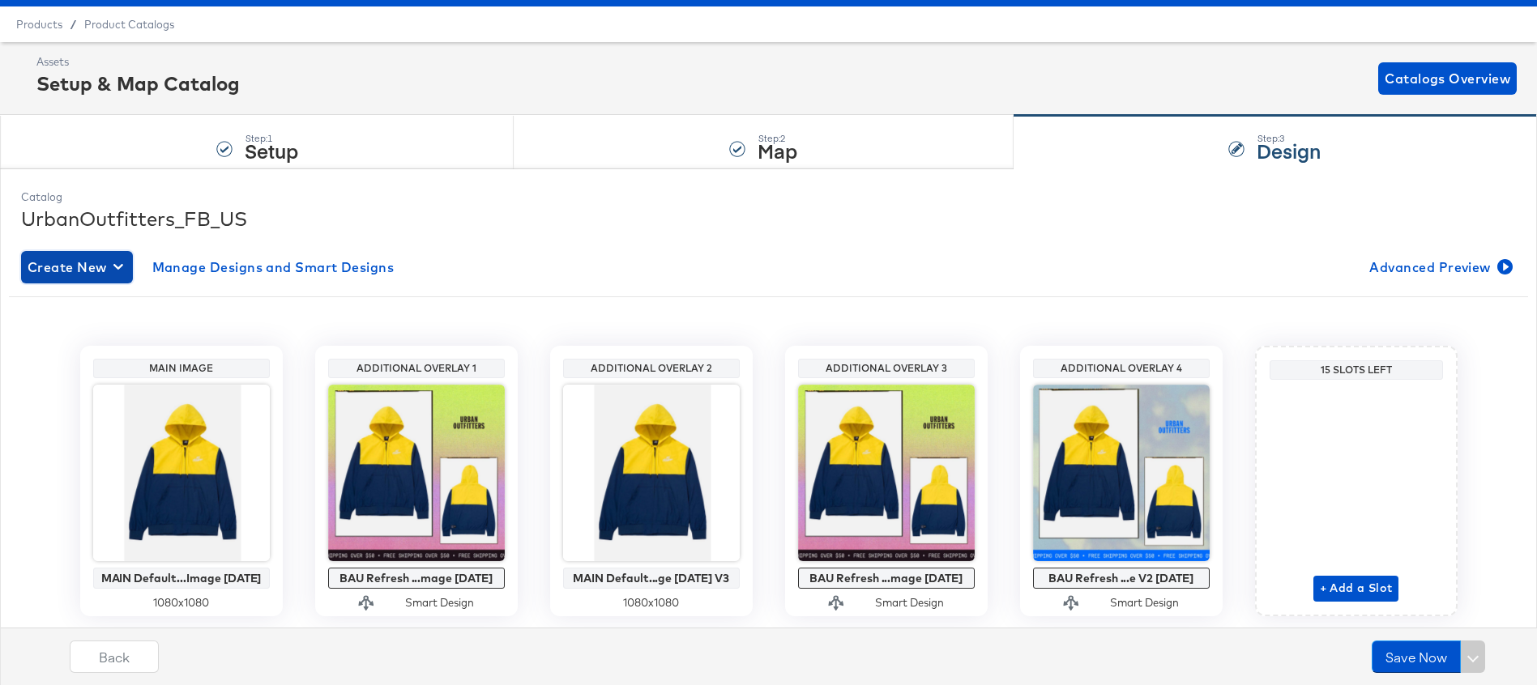
click at [49, 259] on span "Create New" at bounding box center [77, 267] width 99 height 23
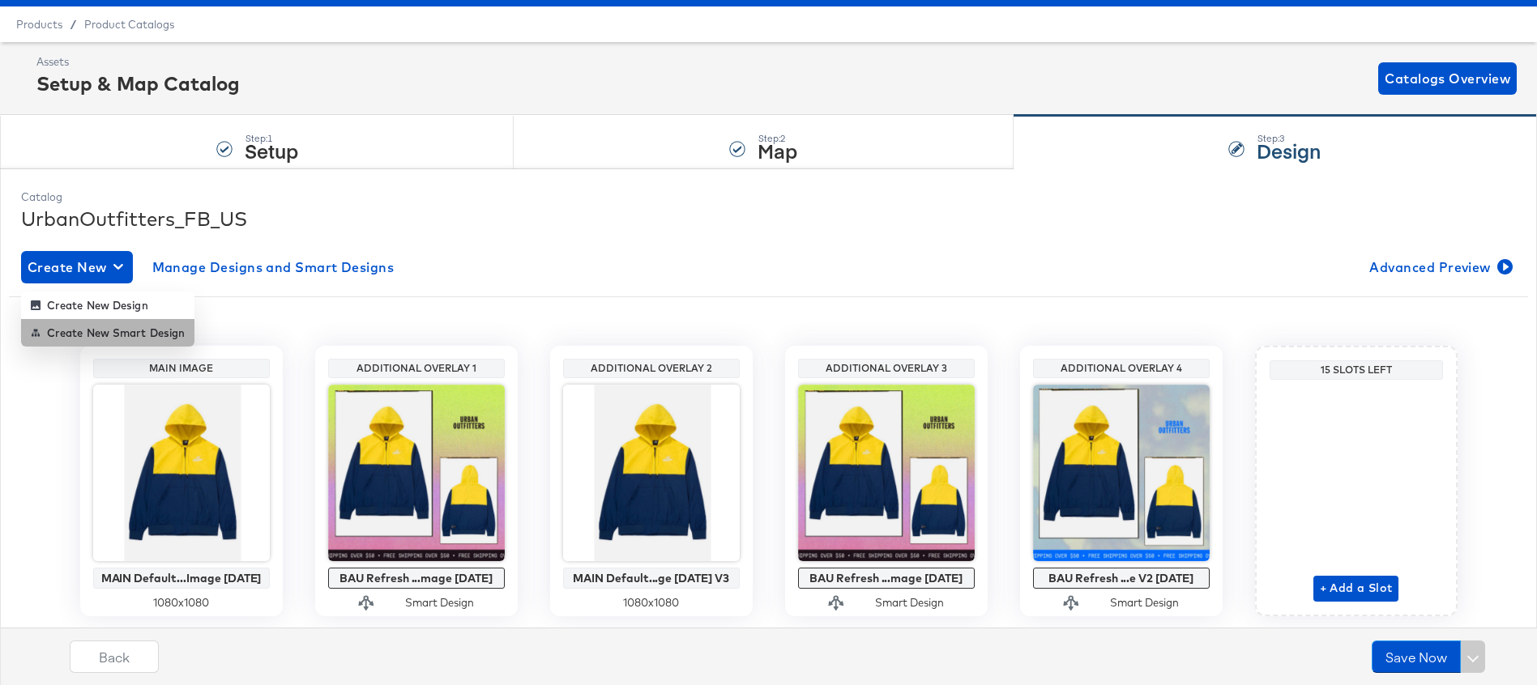
click at [79, 333] on div "Create New Smart Design" at bounding box center [108, 332] width 154 height 13
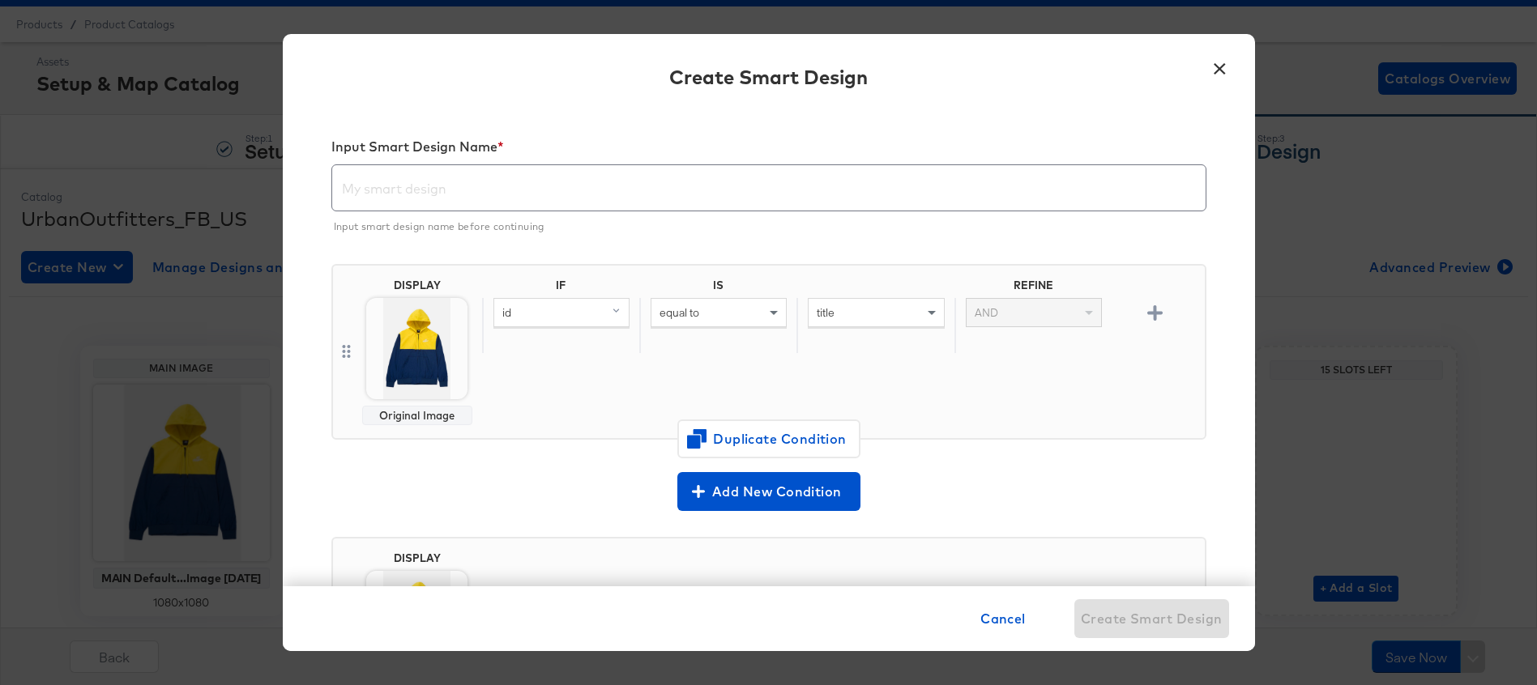
click at [530, 317] on div "id" at bounding box center [561, 313] width 134 height 28
type input "item"
click at [549, 423] on div "item_group_id" at bounding box center [560, 424] width 122 height 15
click at [708, 322] on div "equal to" at bounding box center [718, 313] width 134 height 28
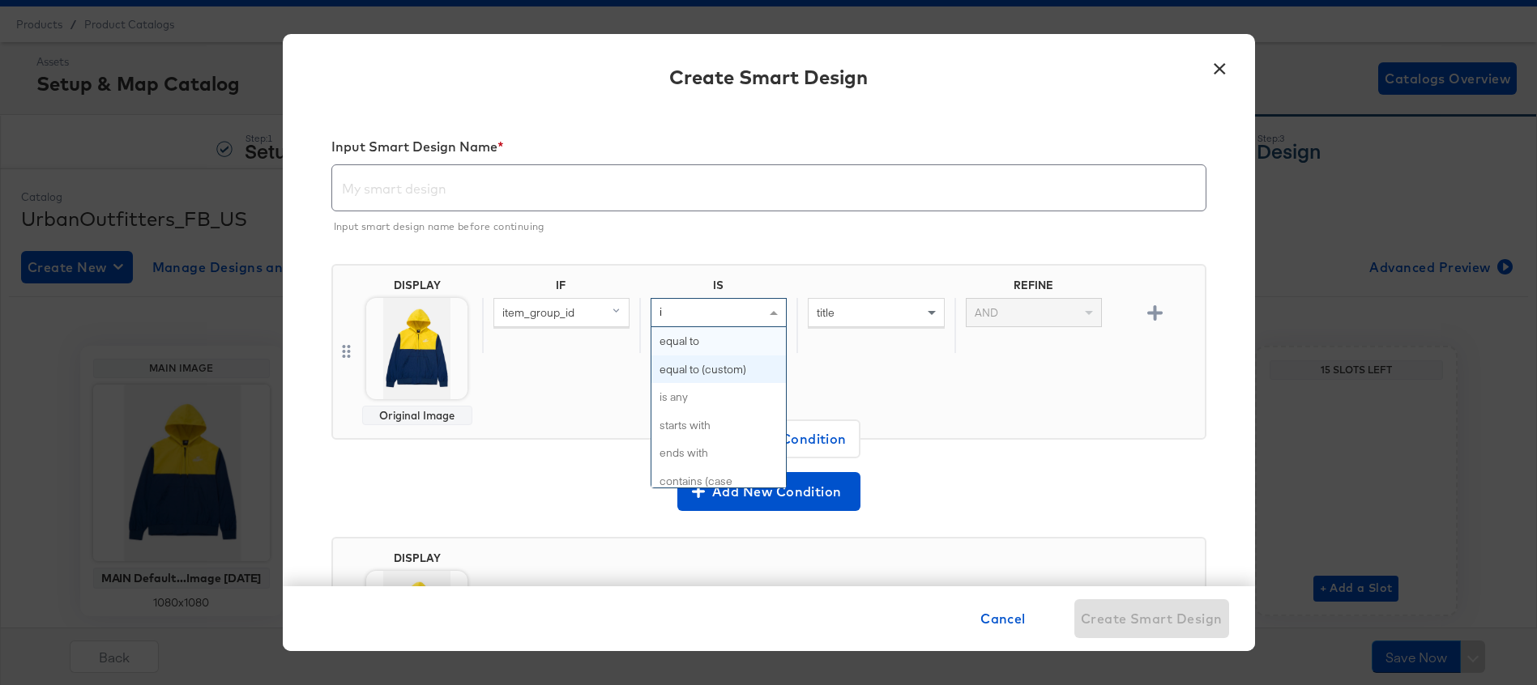
type input "is"
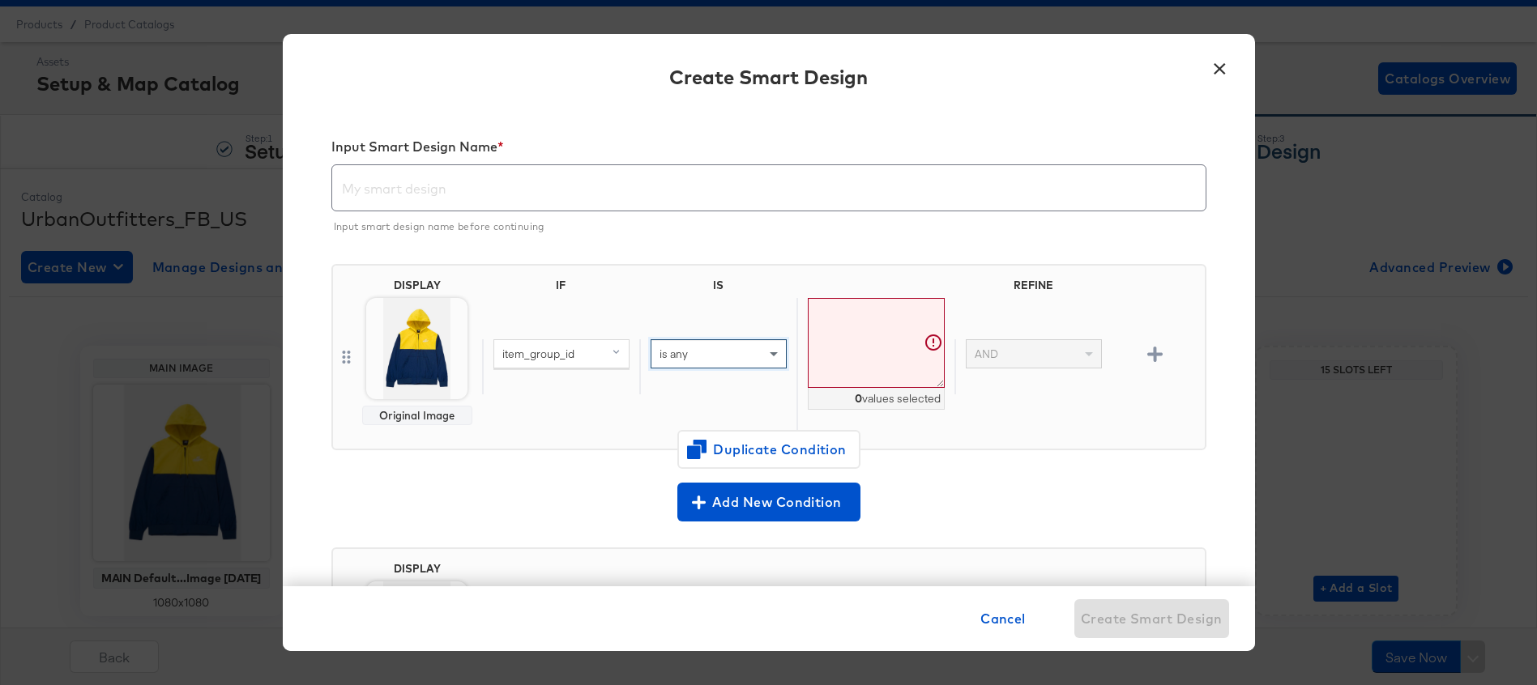
click at [839, 334] on textarea at bounding box center [876, 343] width 136 height 90
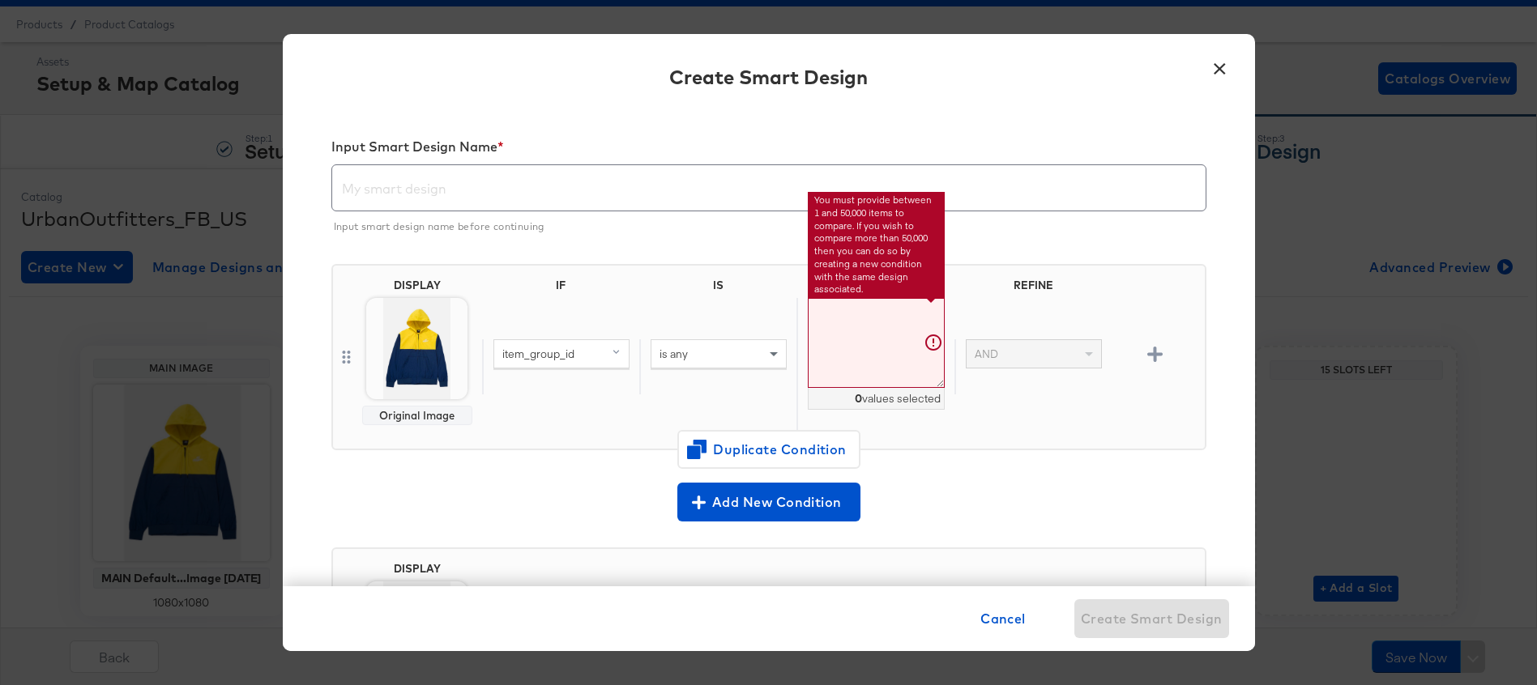
paste textarea "99674160 100480425 100906197 102390523 103218368 103218038 102126232 102456019 …"
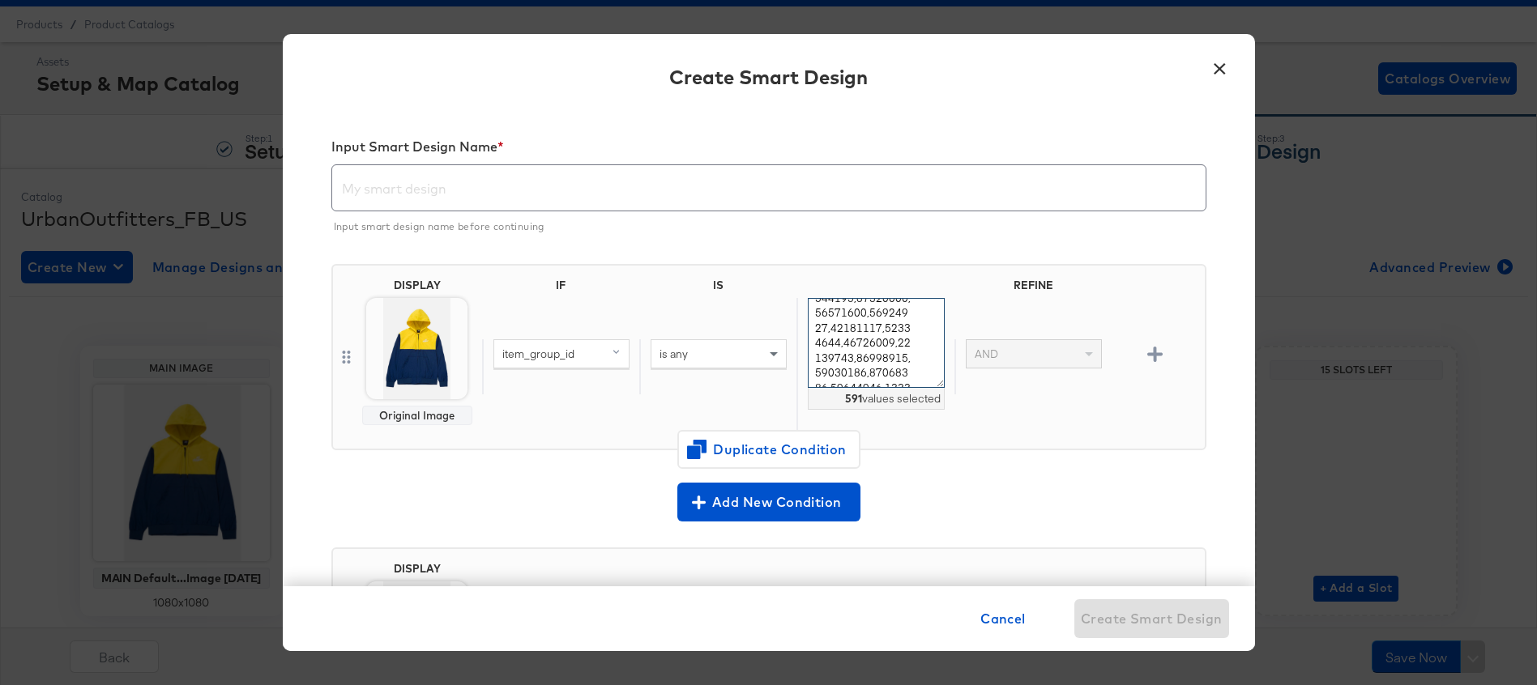
type textarea "99674160,100480425,100906197,102390523,103218368,103218038,102126232,102456019,…"
click at [1012, 436] on div "DISPLAY Original Image IF IS REFINE item_group_id is any 591 values selected AND" at bounding box center [768, 357] width 875 height 186
click at [1153, 358] on icon "button" at bounding box center [1154, 354] width 15 height 15
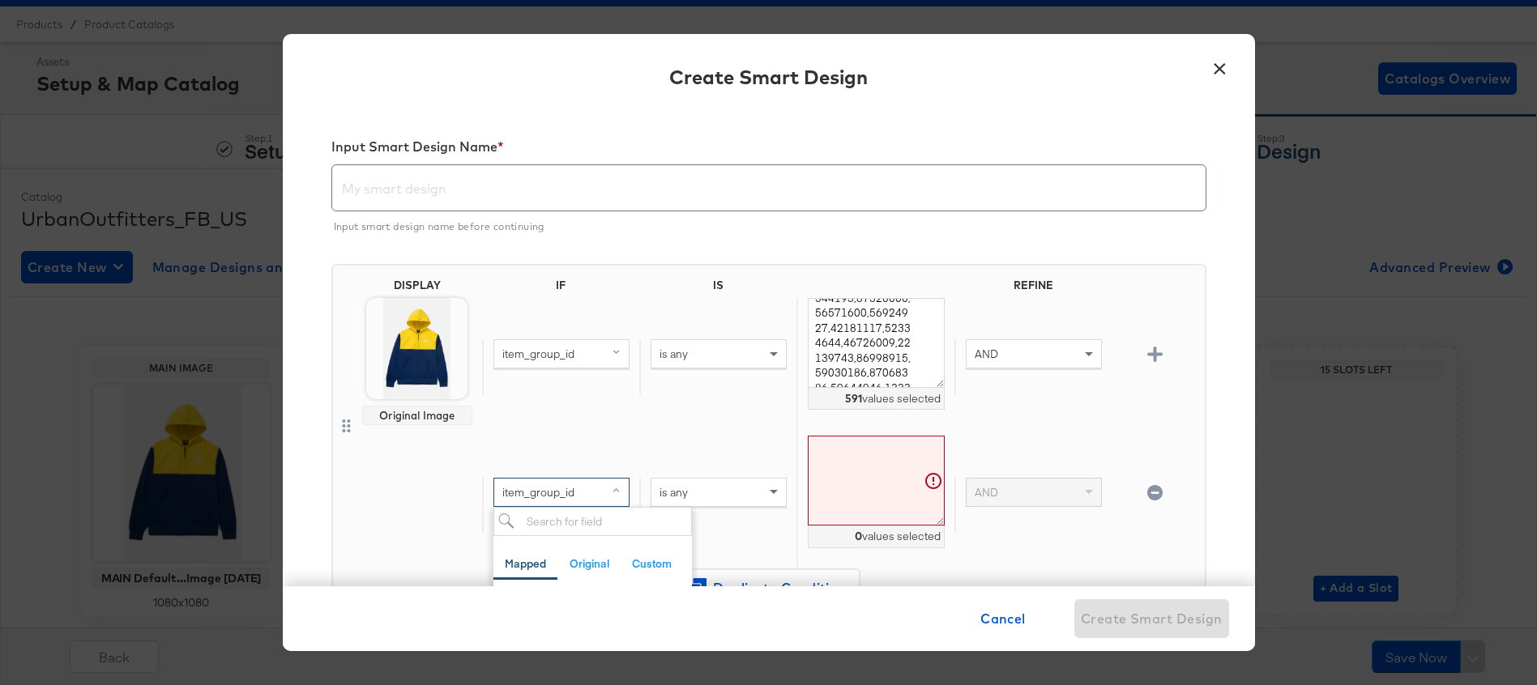
click at [530, 499] on span "item_group_id" at bounding box center [538, 492] width 72 height 15
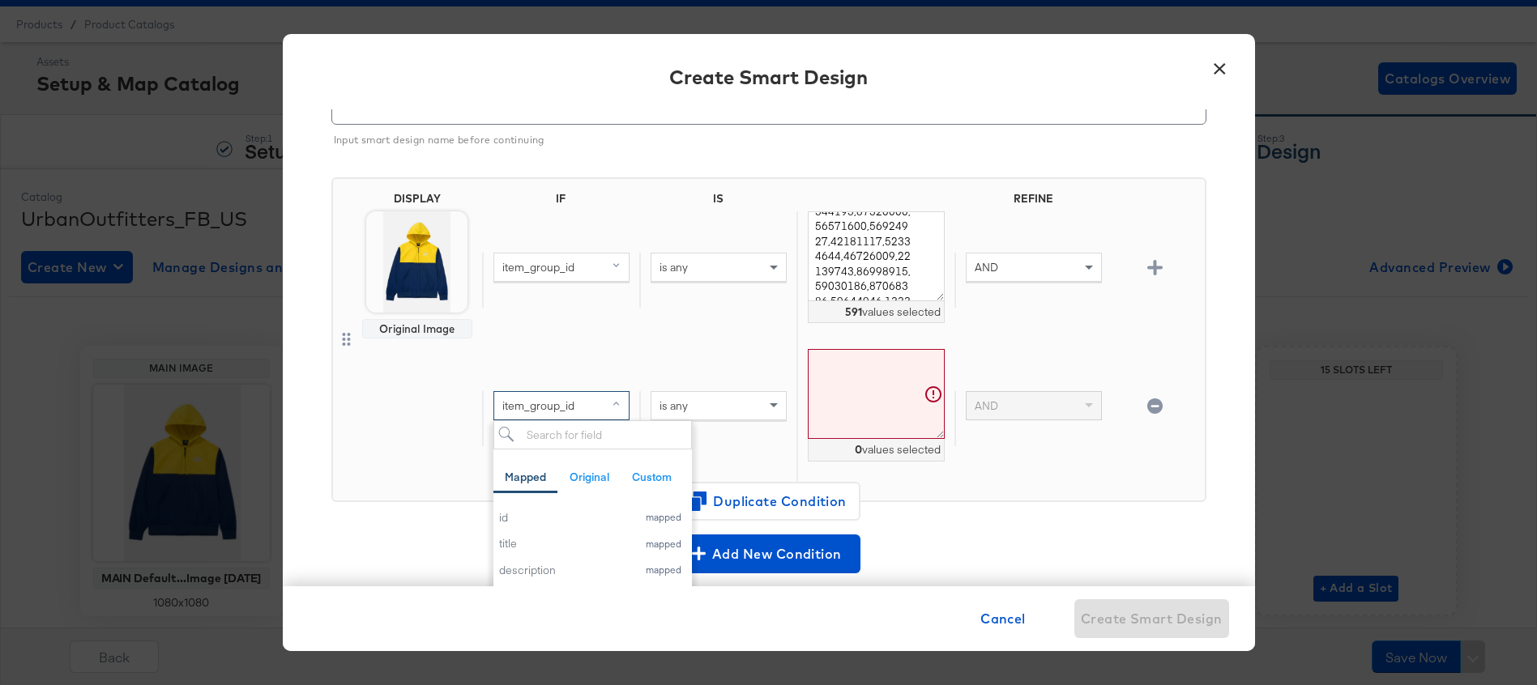
scroll to position [87, 0]
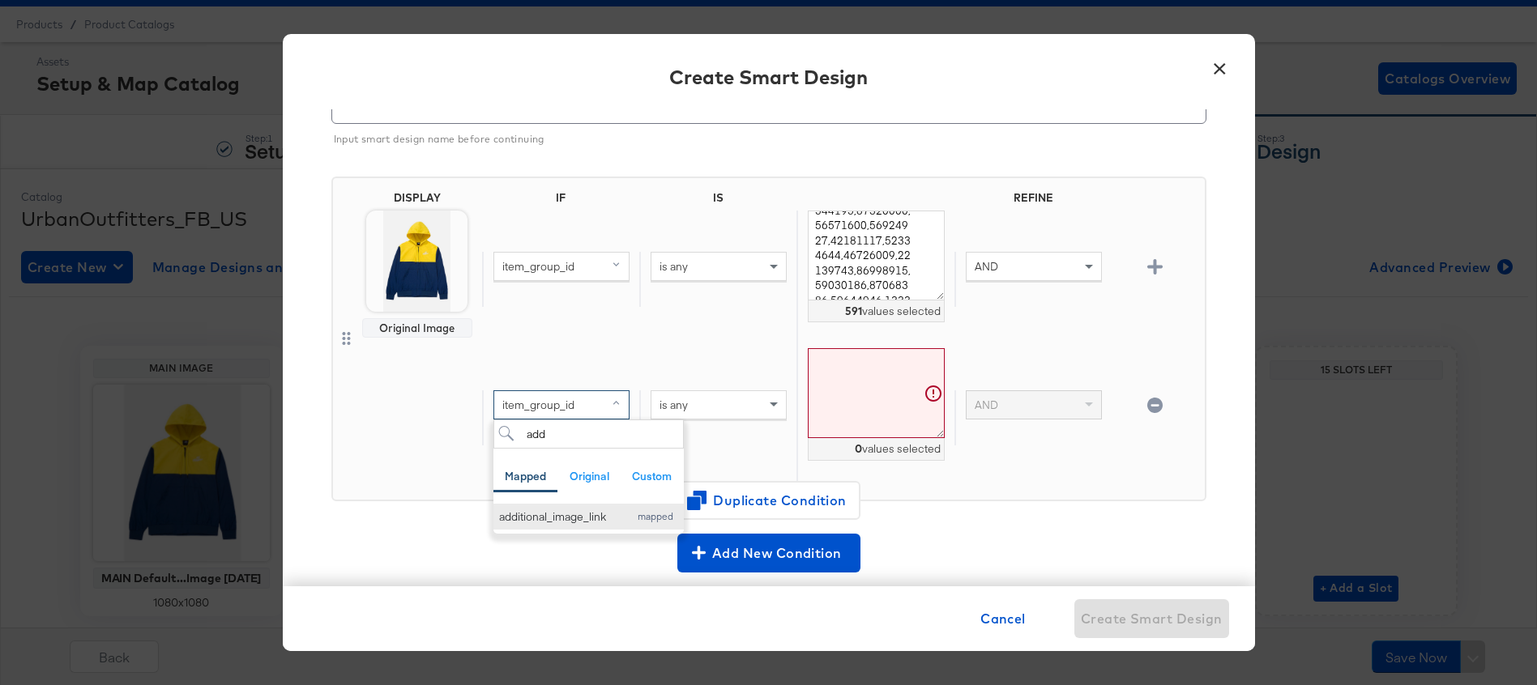
type input "add"
click at [544, 518] on div "additional_image_link" at bounding box center [560, 516] width 122 height 15
click at [706, 405] on div "is any" at bounding box center [718, 405] width 134 height 28
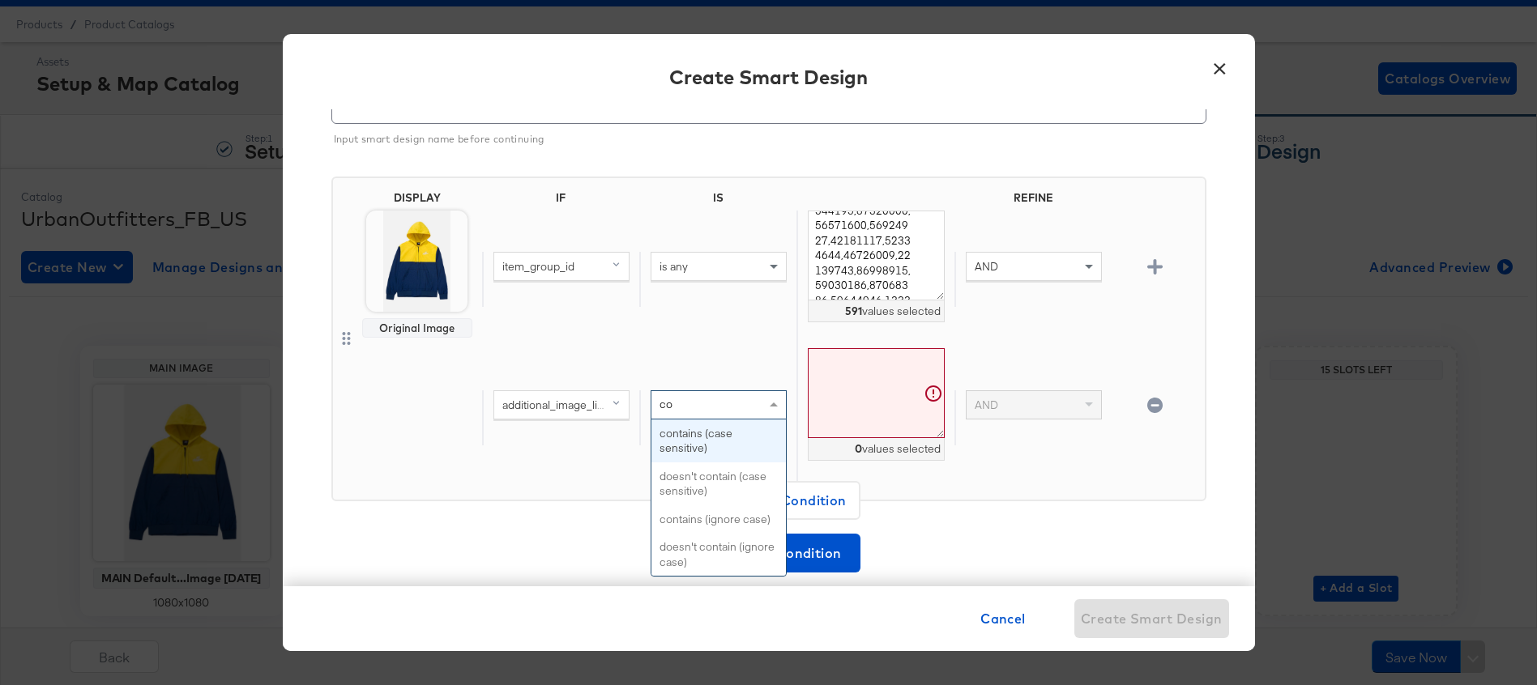
scroll to position [0, 0]
type input "con"
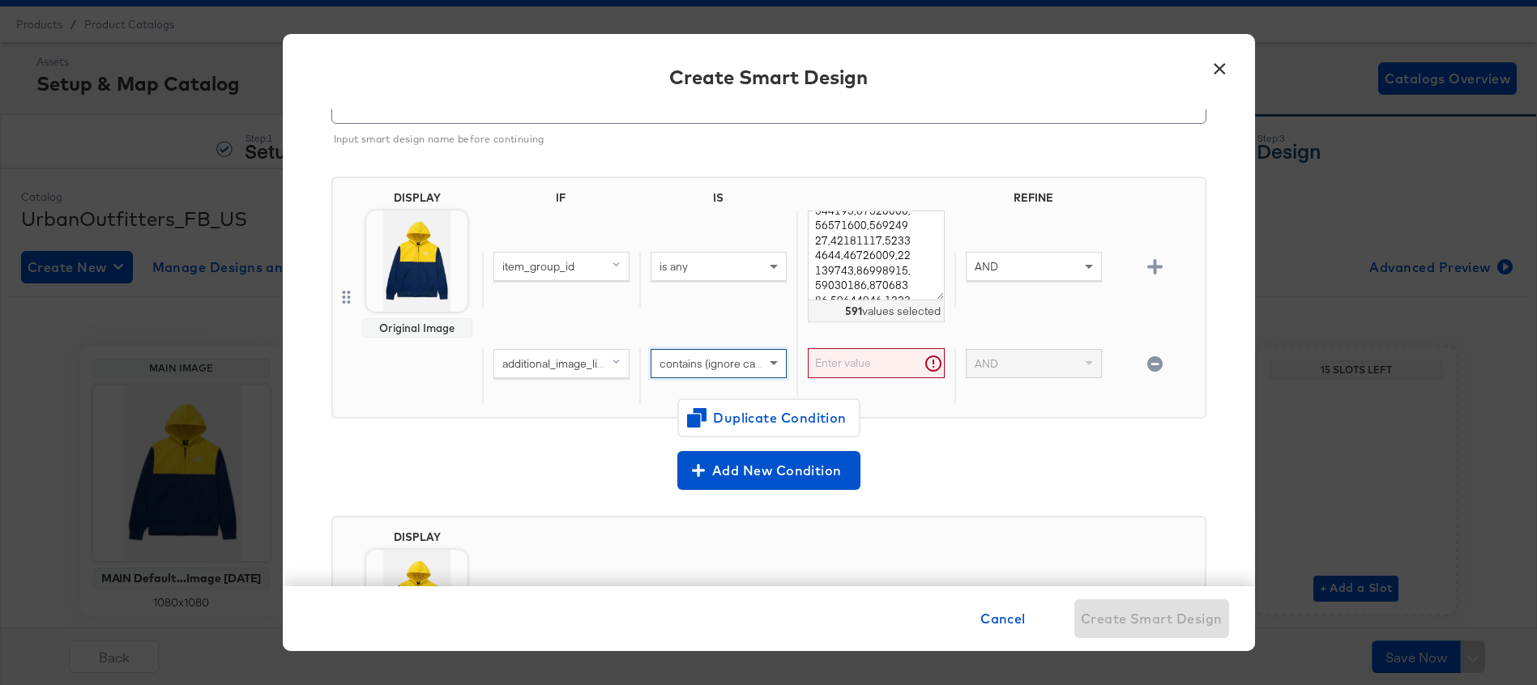
click at [893, 360] on input "text" at bounding box center [876, 363] width 136 height 30
type input "http"
click at [559, 482] on div "Add New Condition" at bounding box center [768, 470] width 875 height 39
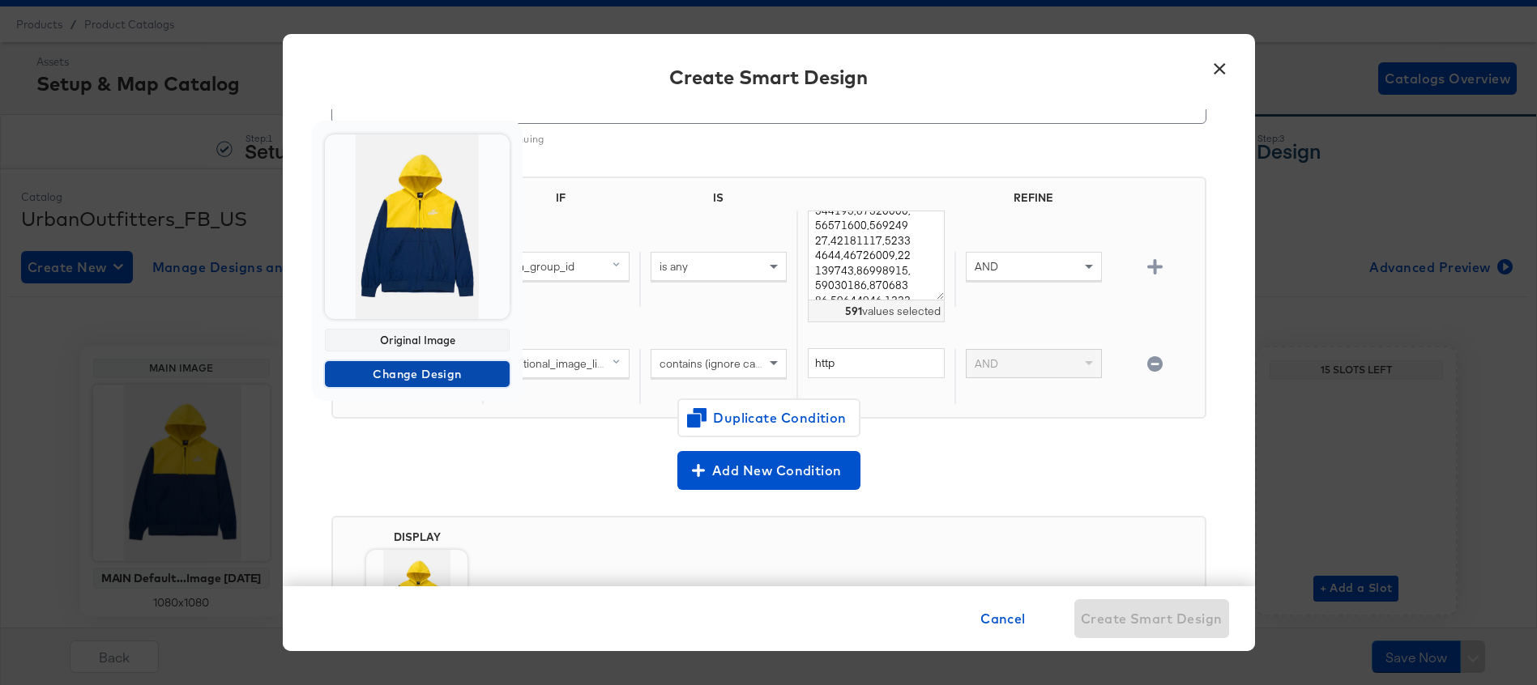
click at [403, 375] on span "Change Design" at bounding box center [417, 375] width 172 height 20
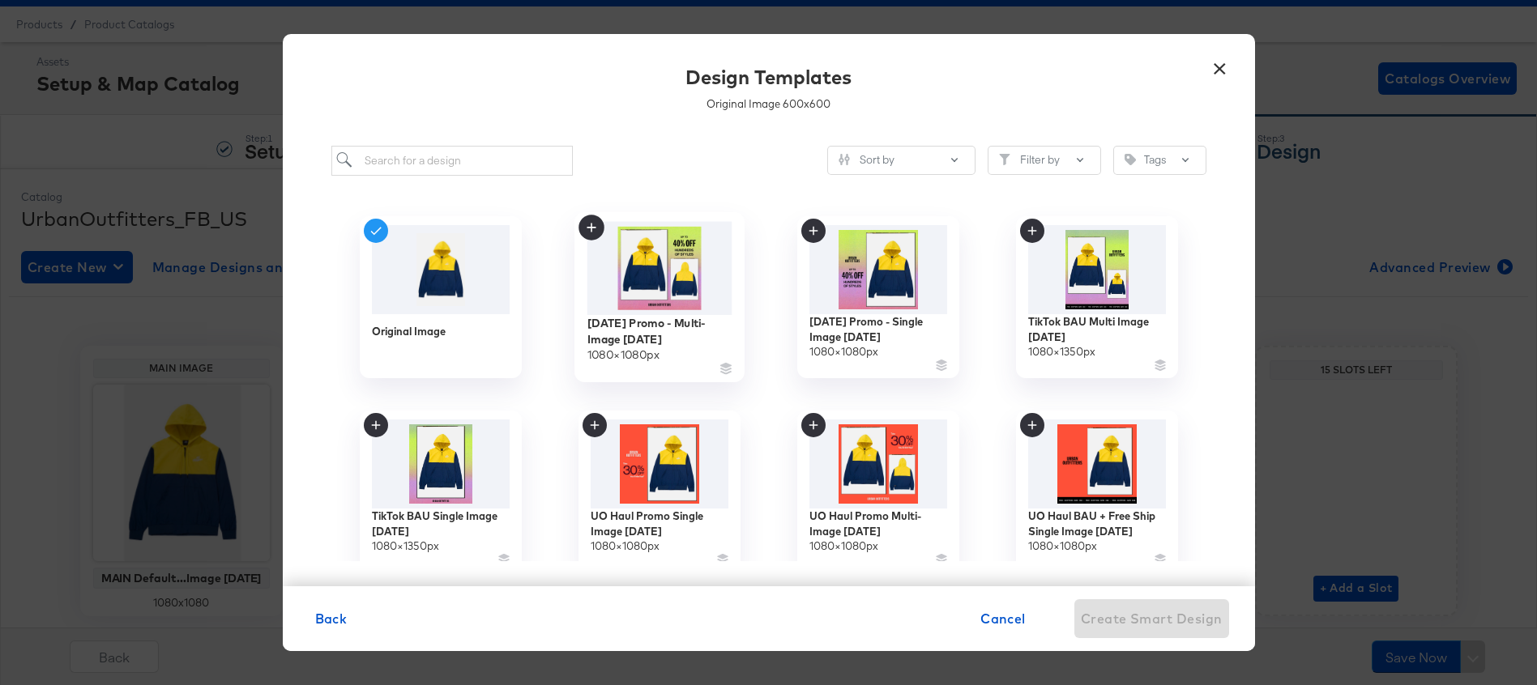
click at [668, 288] on img at bounding box center [658, 267] width 145 height 93
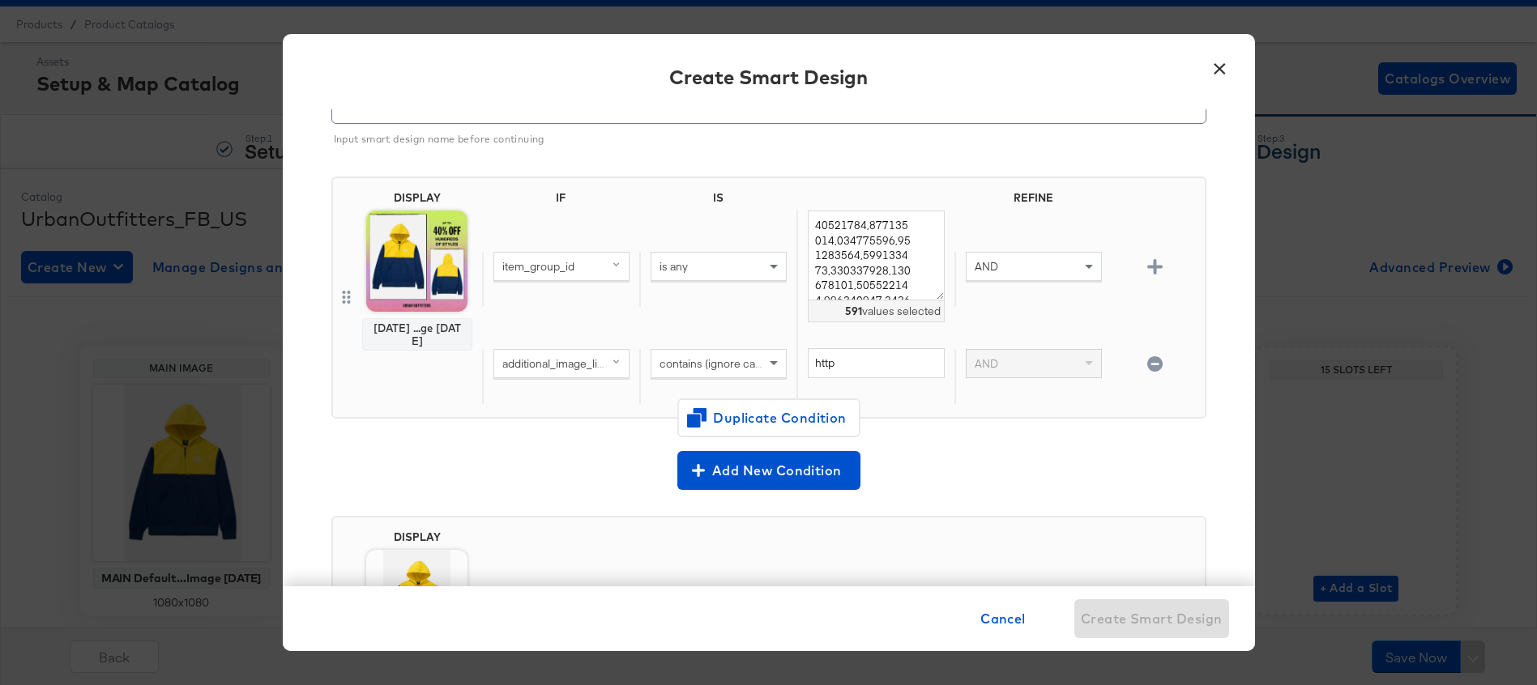
scroll to position [92, 0]
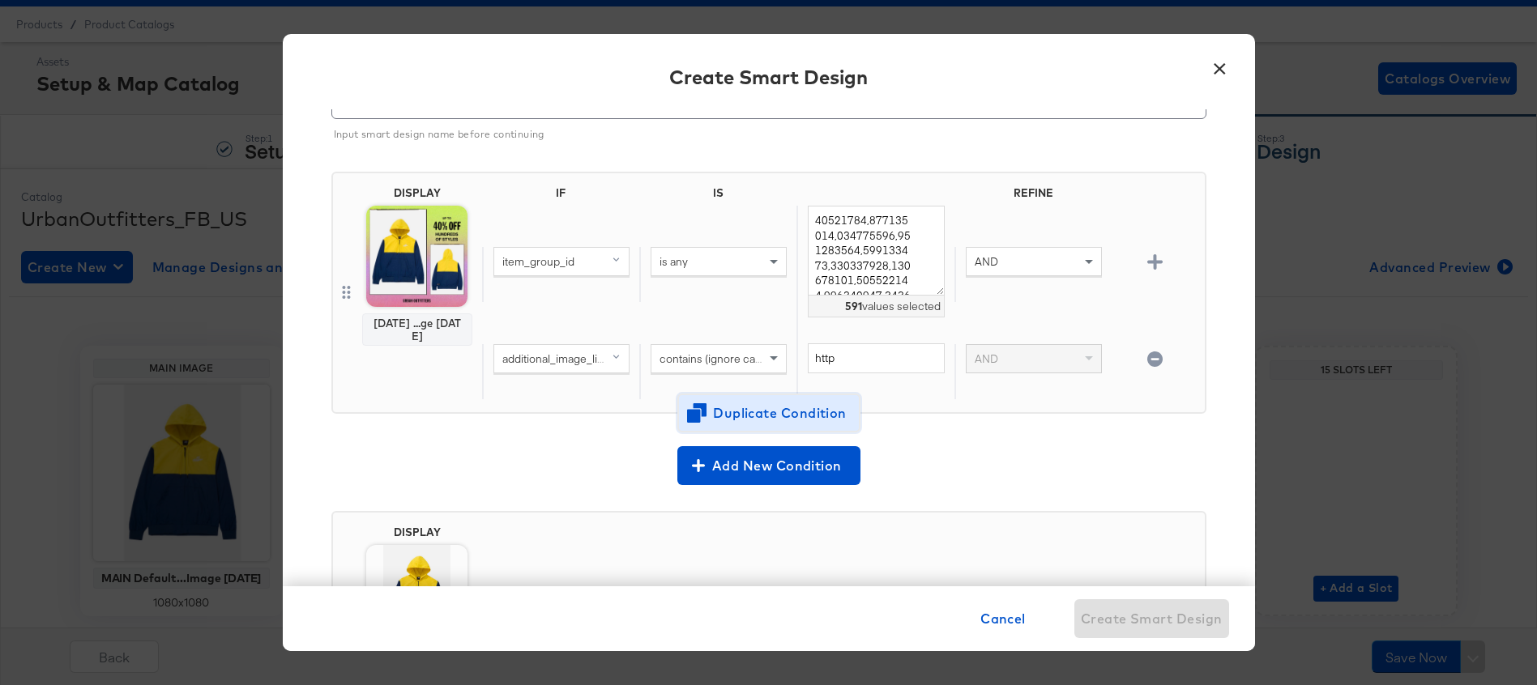
click at [726, 419] on span "Duplicate Condition" at bounding box center [768, 413] width 157 height 23
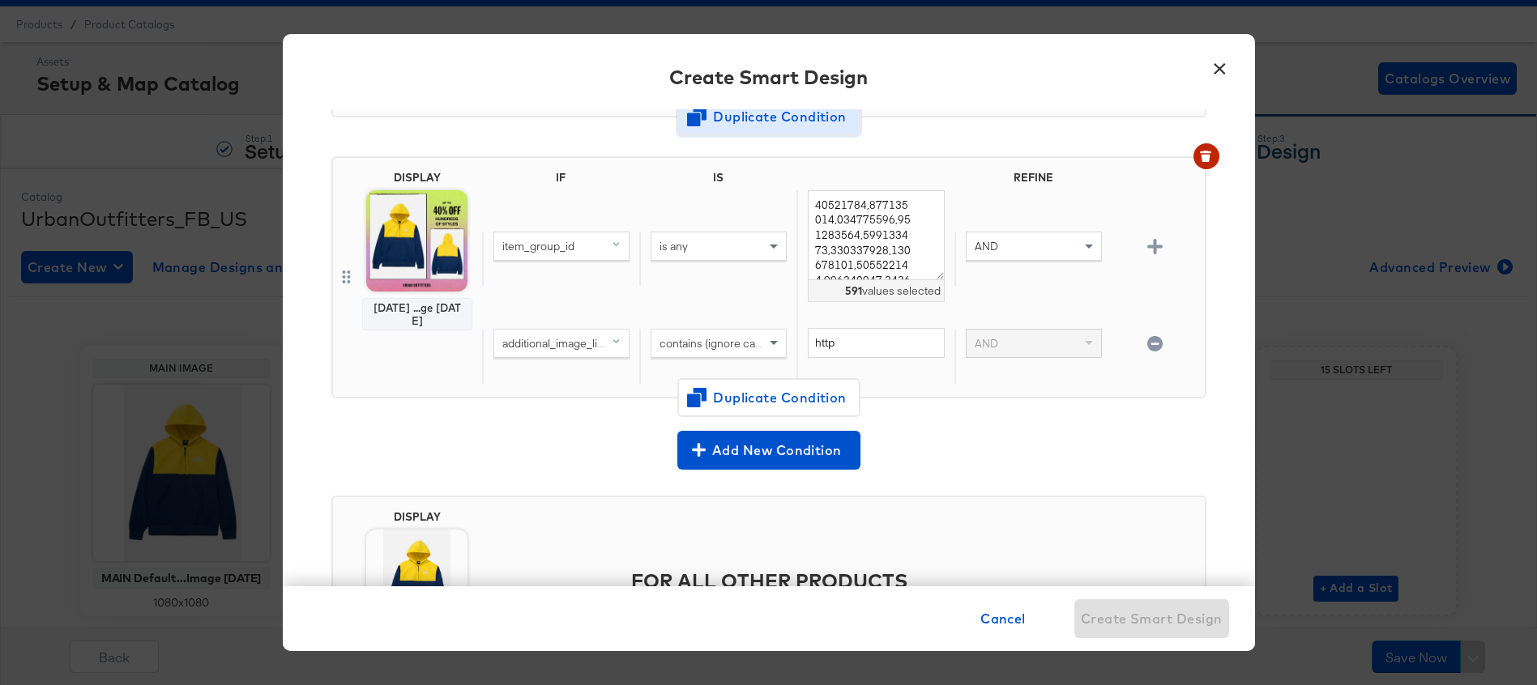
scroll to position [395, 0]
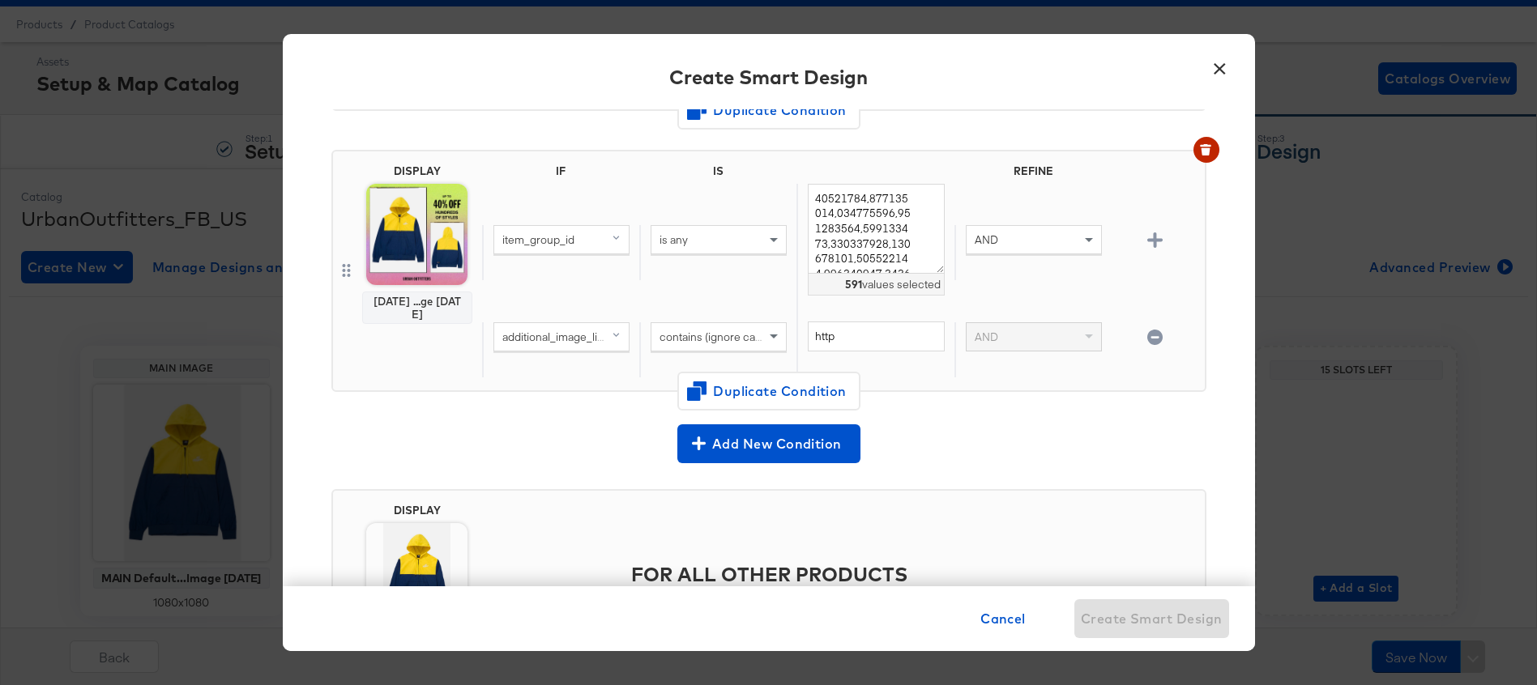
click at [708, 330] on span "contains (ignore case)" at bounding box center [714, 337] width 111 height 15
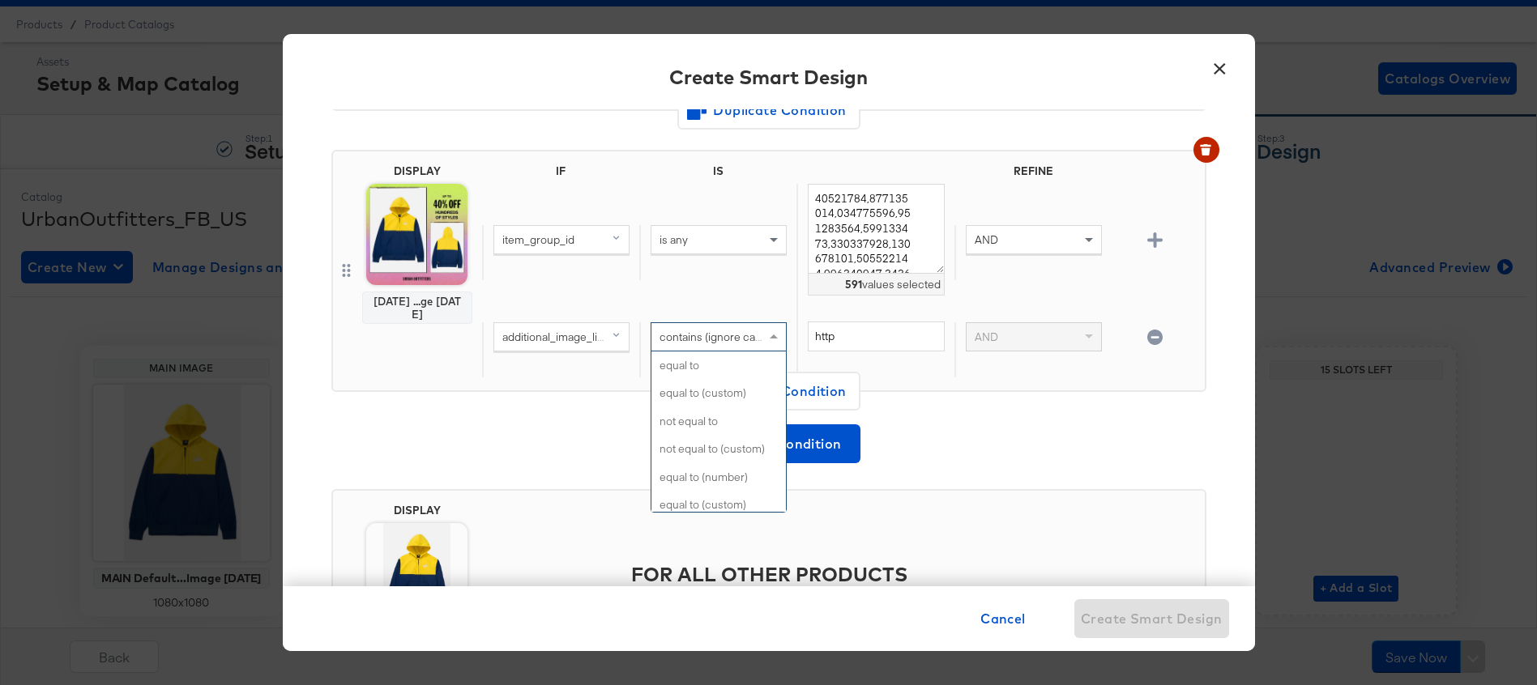
scroll to position [662, 0]
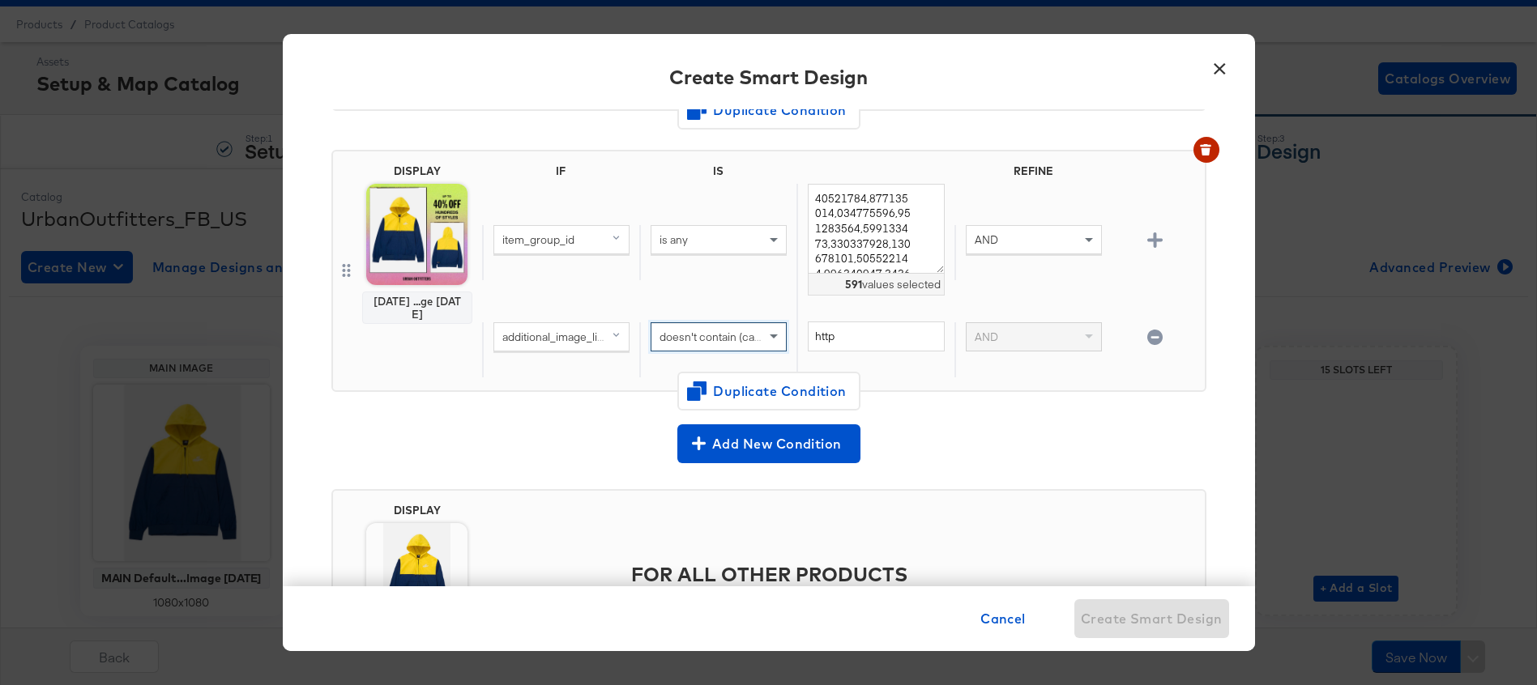
click at [604, 414] on div "DISPLAY Labor Day ...ge 8.25.25 IF IS REFINE item_group_id is any 591 values se…" at bounding box center [768, 277] width 875 height 281
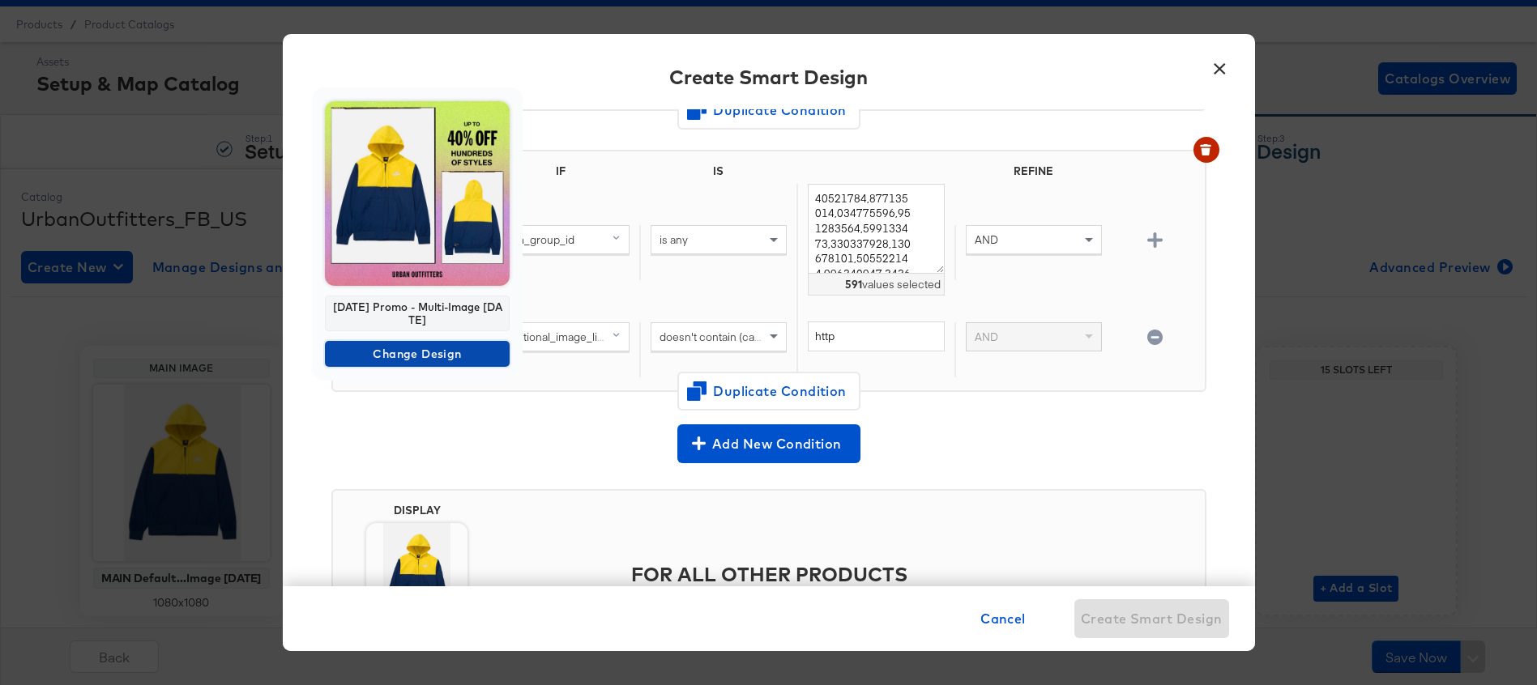
click at [419, 352] on span "Change Design" at bounding box center [417, 354] width 172 height 20
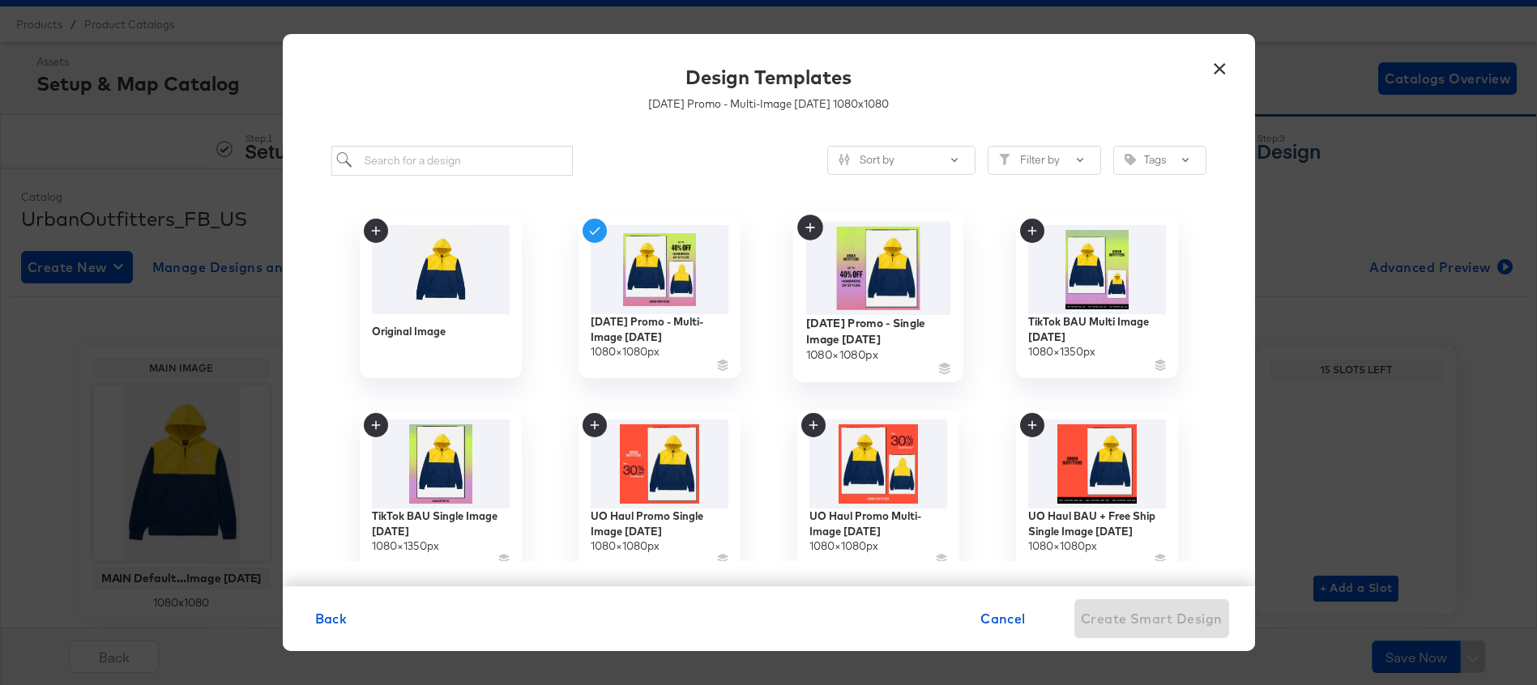
click at [889, 274] on img at bounding box center [877, 267] width 145 height 93
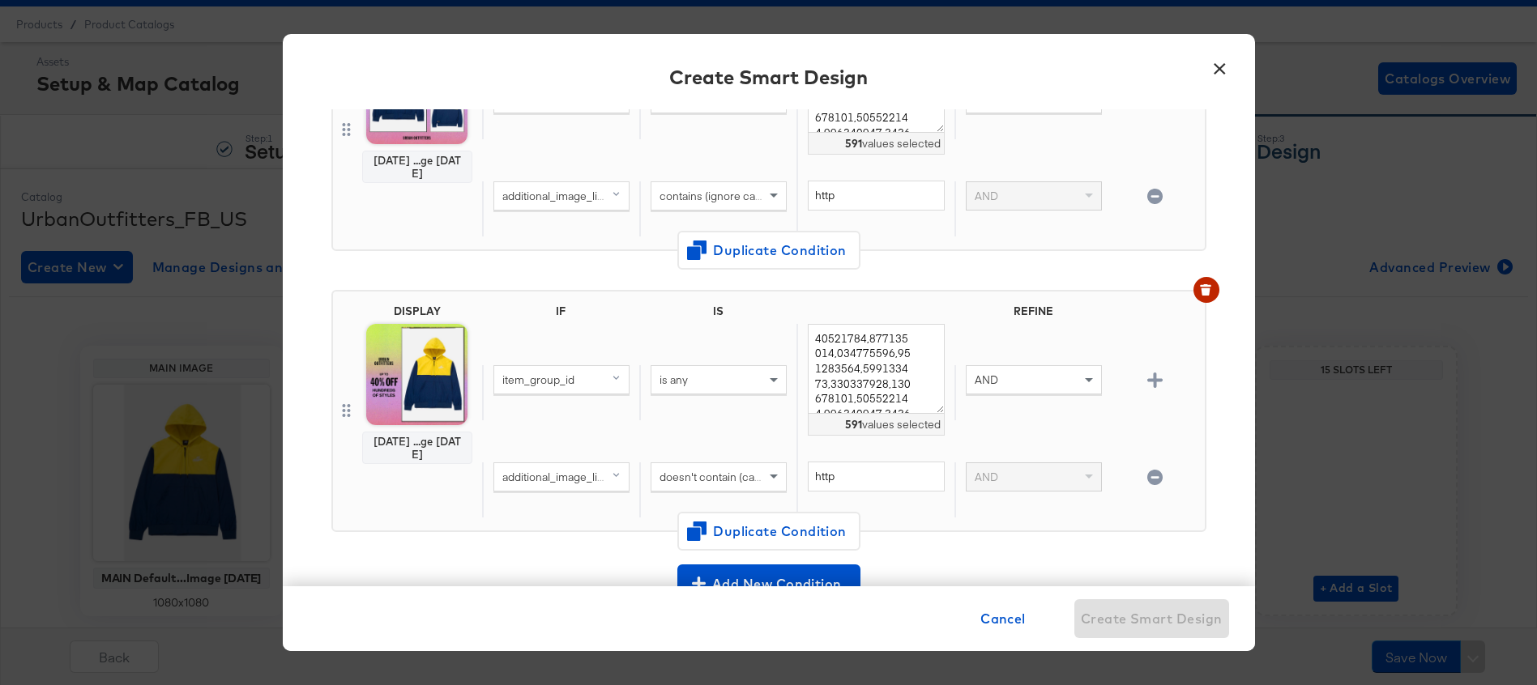
scroll to position [487, 0]
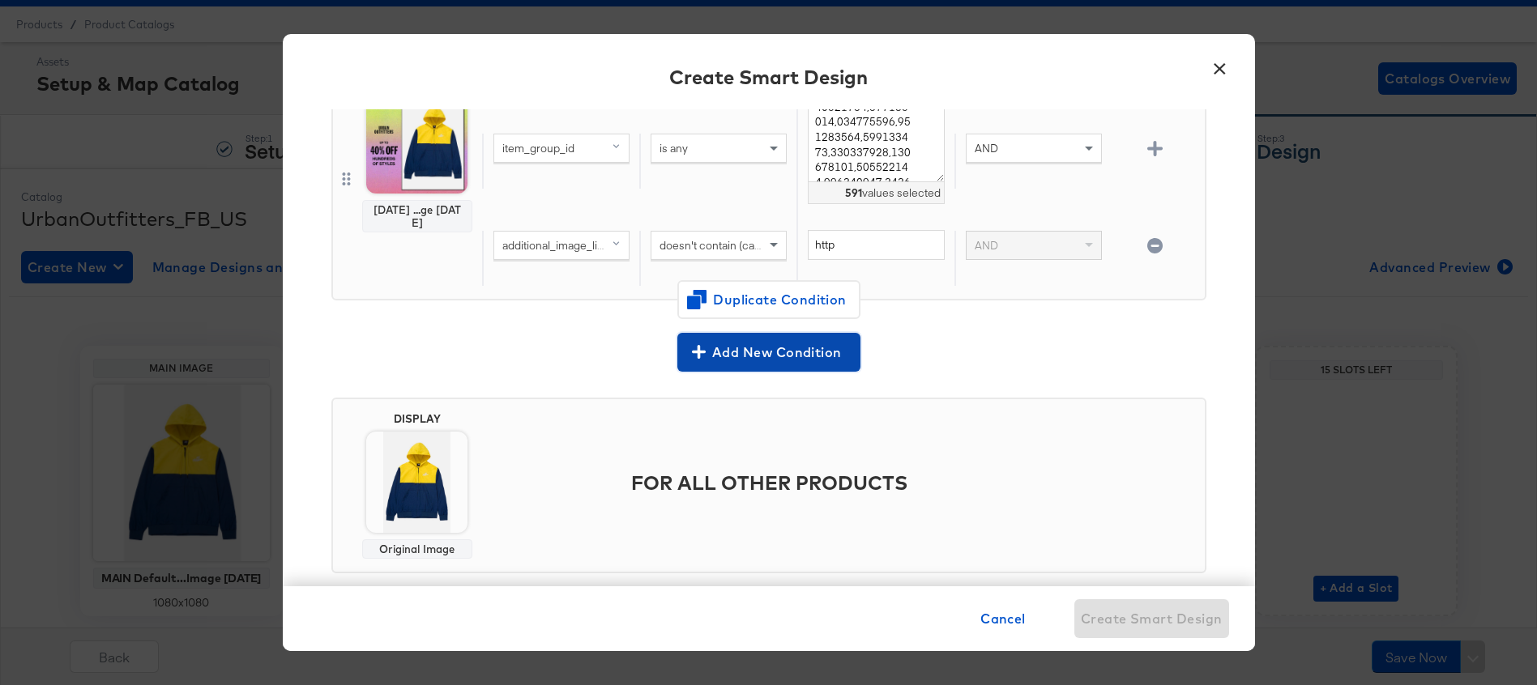
click at [761, 360] on span "Add New Condition" at bounding box center [769, 352] width 170 height 23
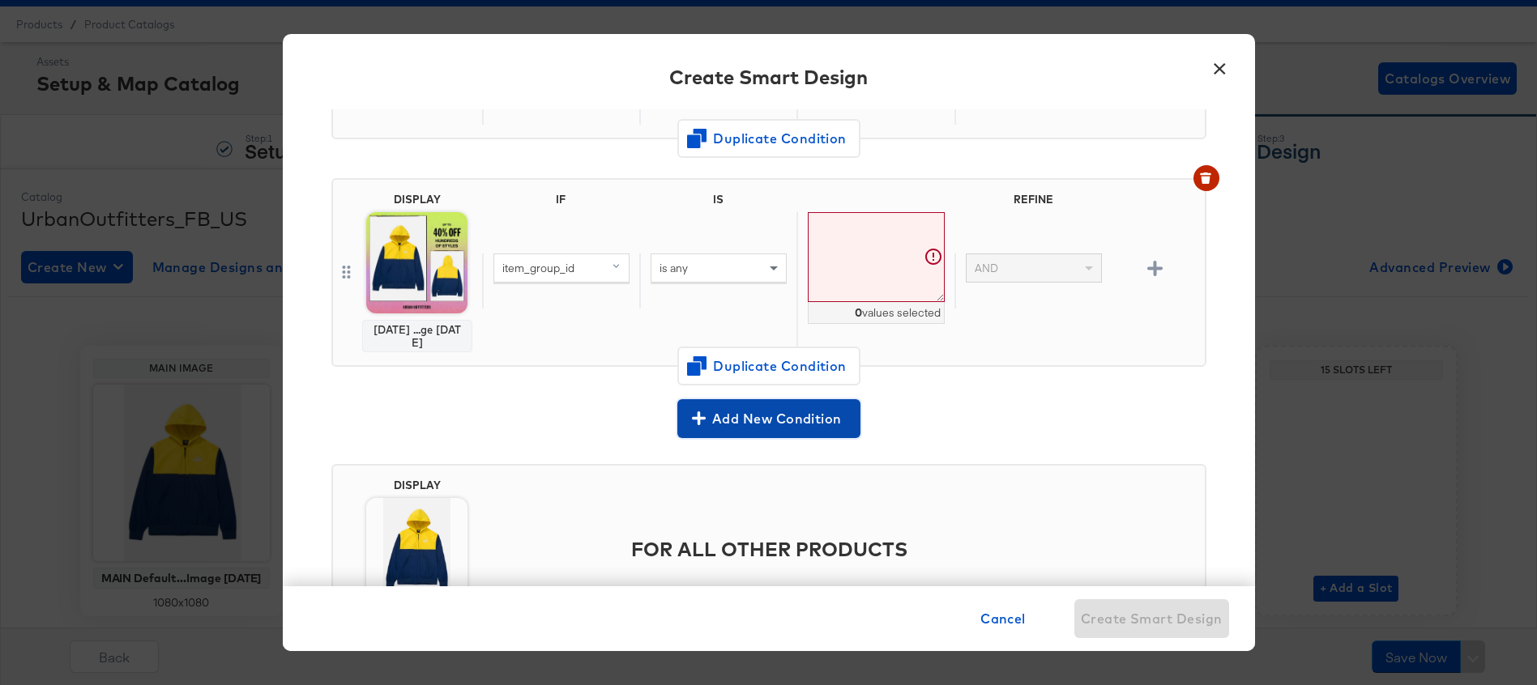
scroll to position [644, 0]
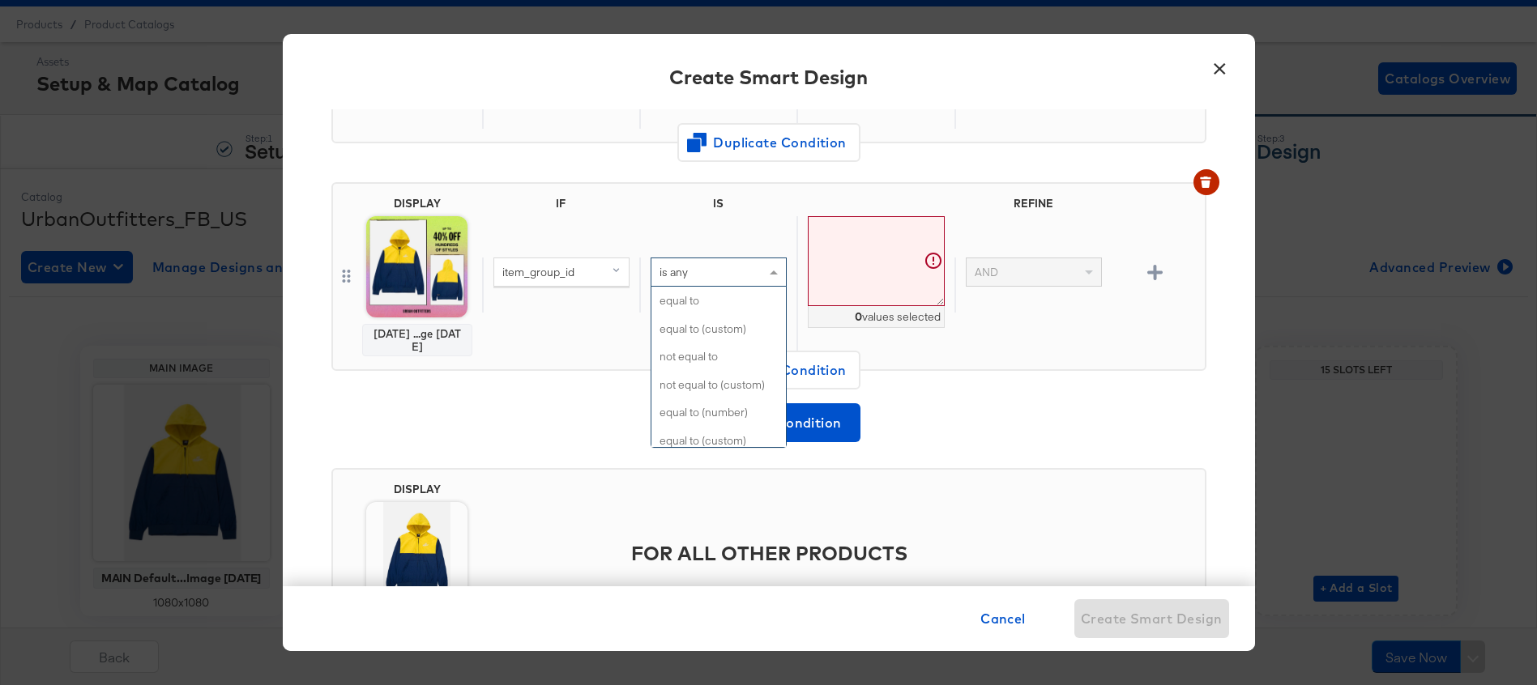
click at [683, 278] on span "is any" at bounding box center [673, 272] width 28 height 15
type input "no"
click at [871, 259] on textarea at bounding box center [876, 261] width 136 height 90
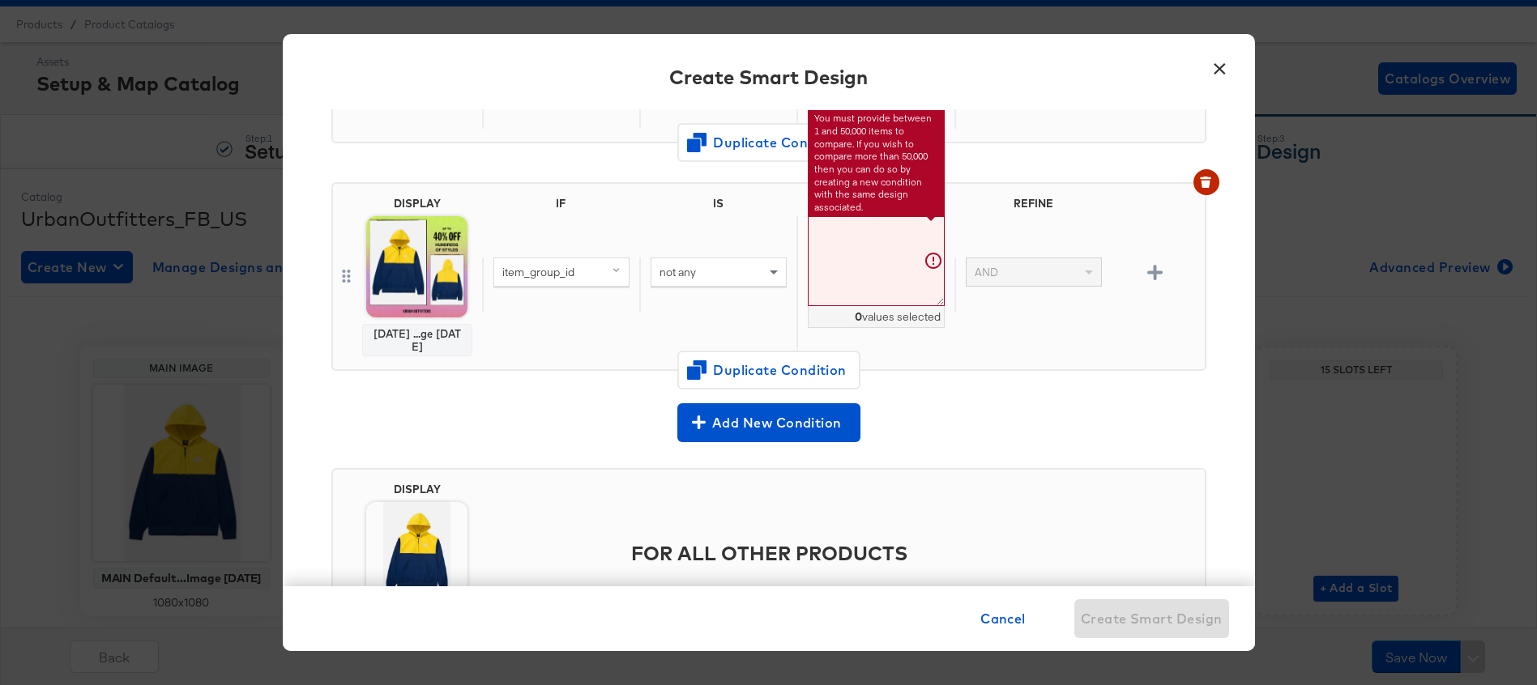
paste textarea "99674160 100480425 100906197 102390523 103218368 103218038 102126232 102456019 …"
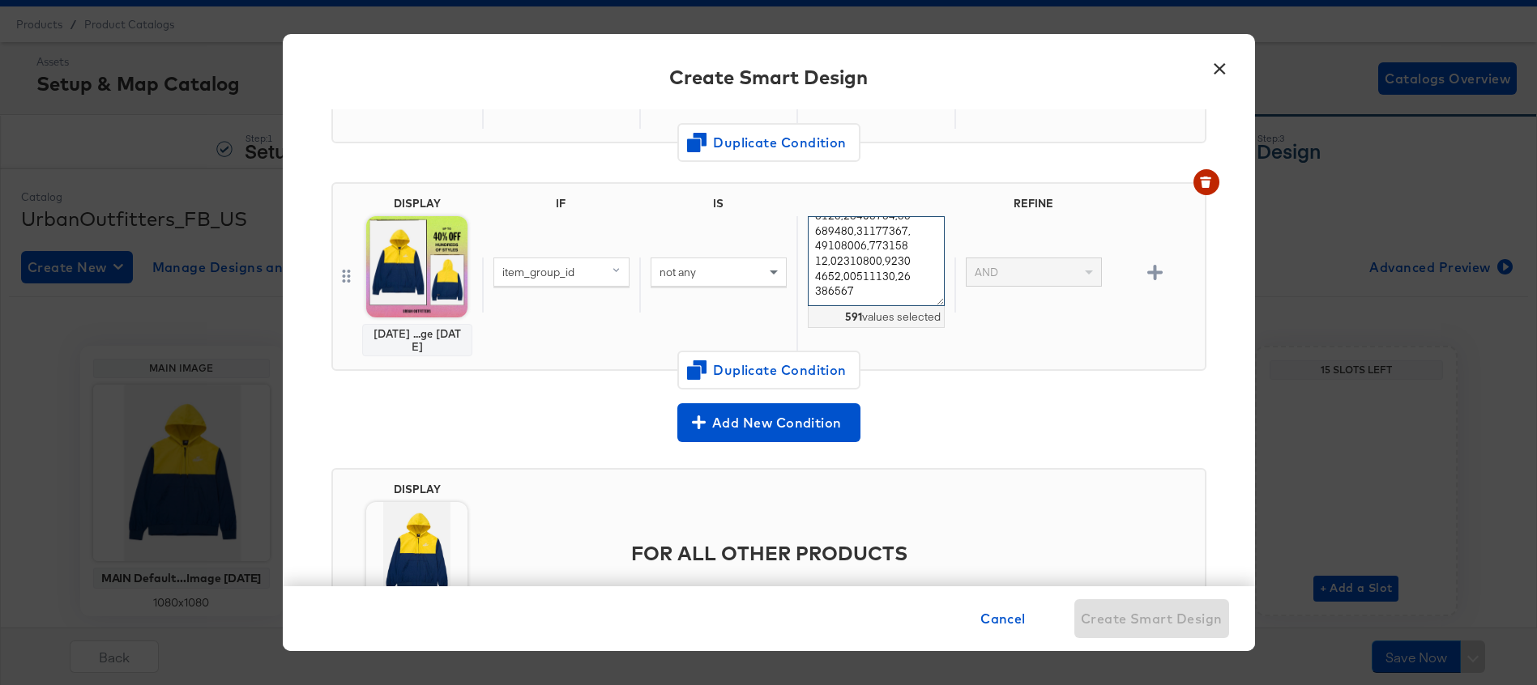
scroll to position [5082, 0]
type textarea "99674160,100480425,100906197,102390523,103218368,103218038,102126232,102456019,…"
click at [1151, 272] on icon "button" at bounding box center [1154, 272] width 15 height 15
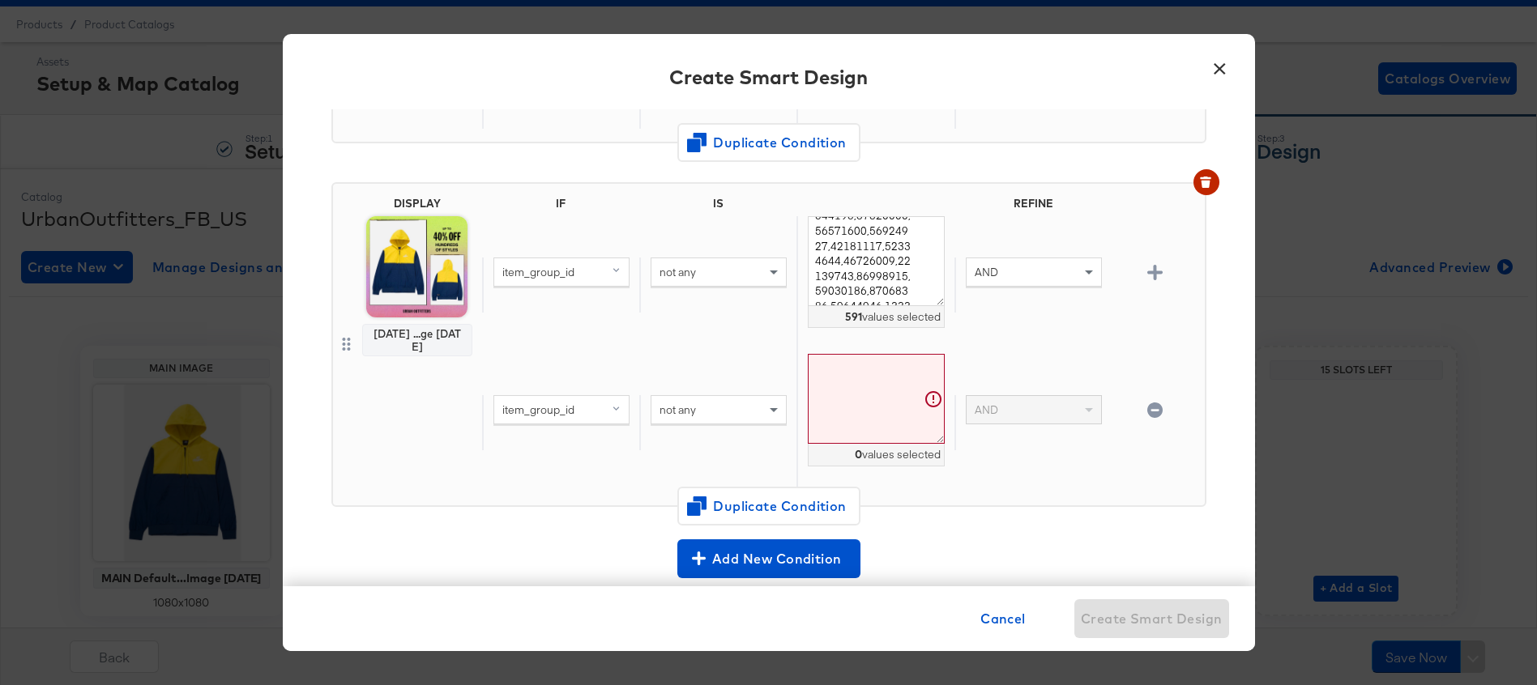
scroll to position [780, 0]
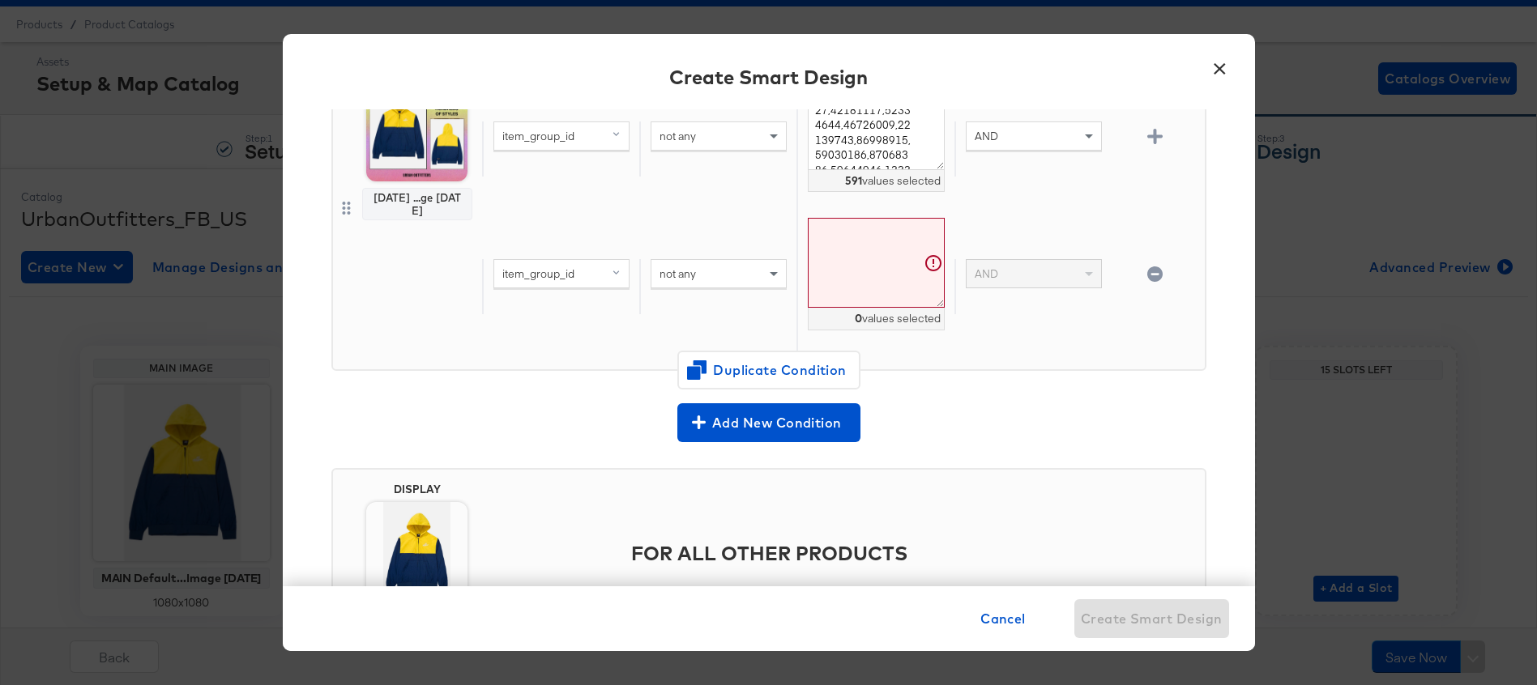
click at [584, 264] on div "item_group_id" at bounding box center [561, 274] width 134 height 28
type input "add"
click at [552, 388] on div "additional_image_link" at bounding box center [560, 386] width 122 height 15
click at [704, 280] on div "not any" at bounding box center [718, 274] width 134 height 28
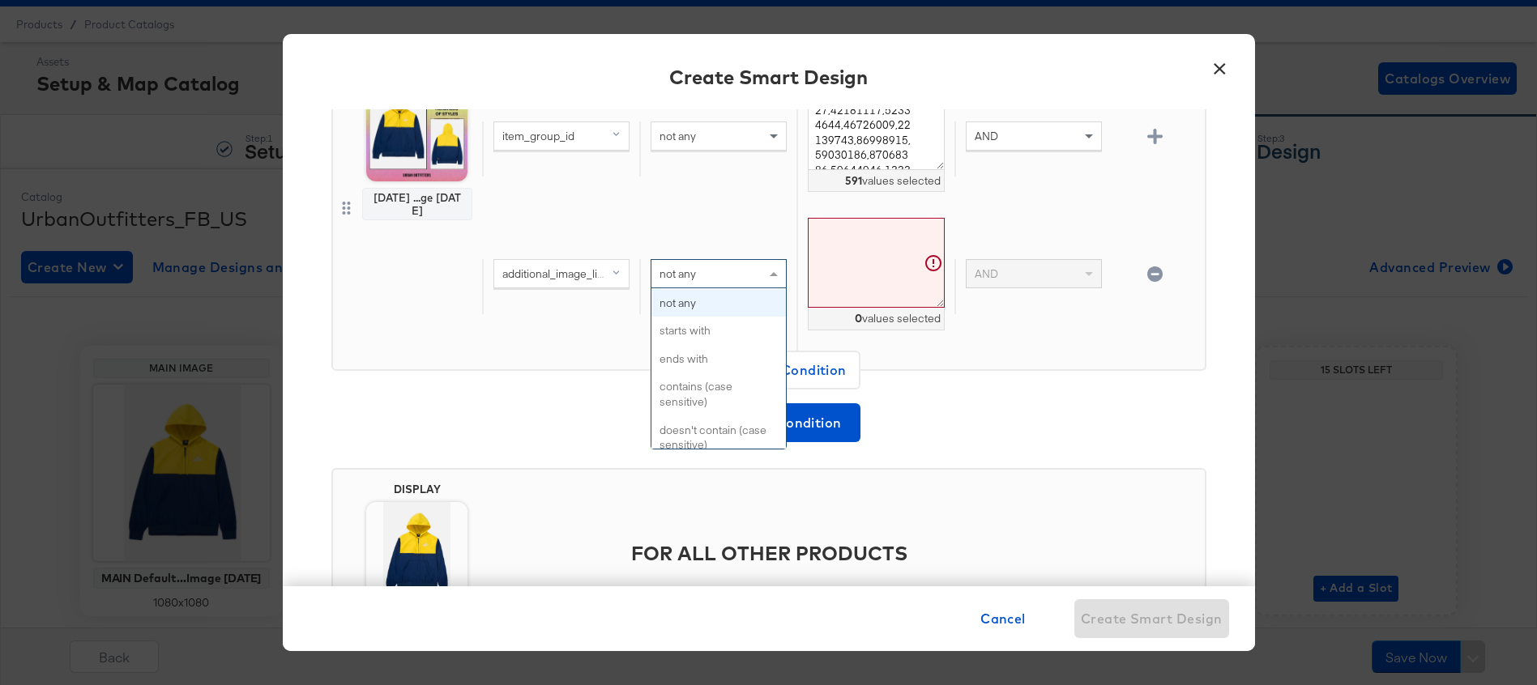
type input "c"
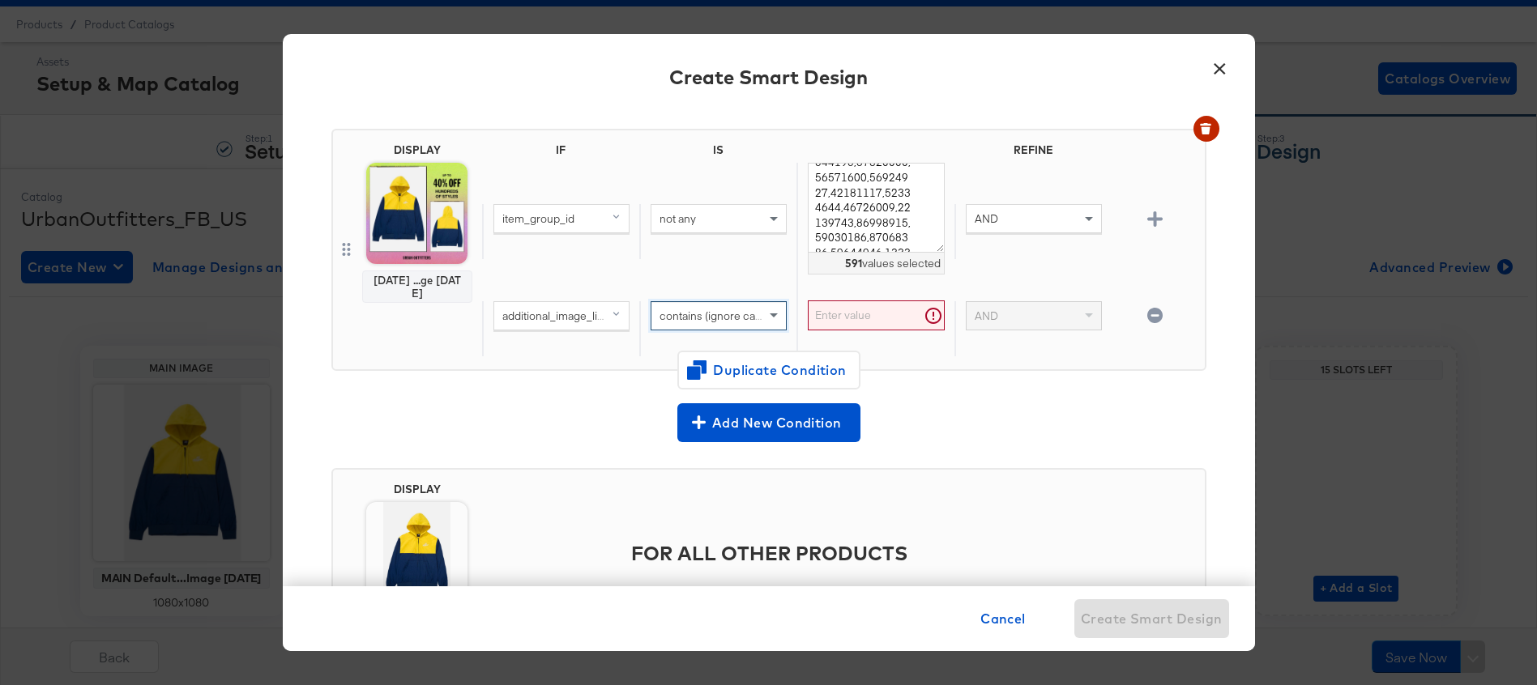
click at [826, 311] on input "text" at bounding box center [876, 316] width 136 height 30
type input "http"
click at [573, 399] on div "Add New Condition" at bounding box center [768, 420] width 875 height 46
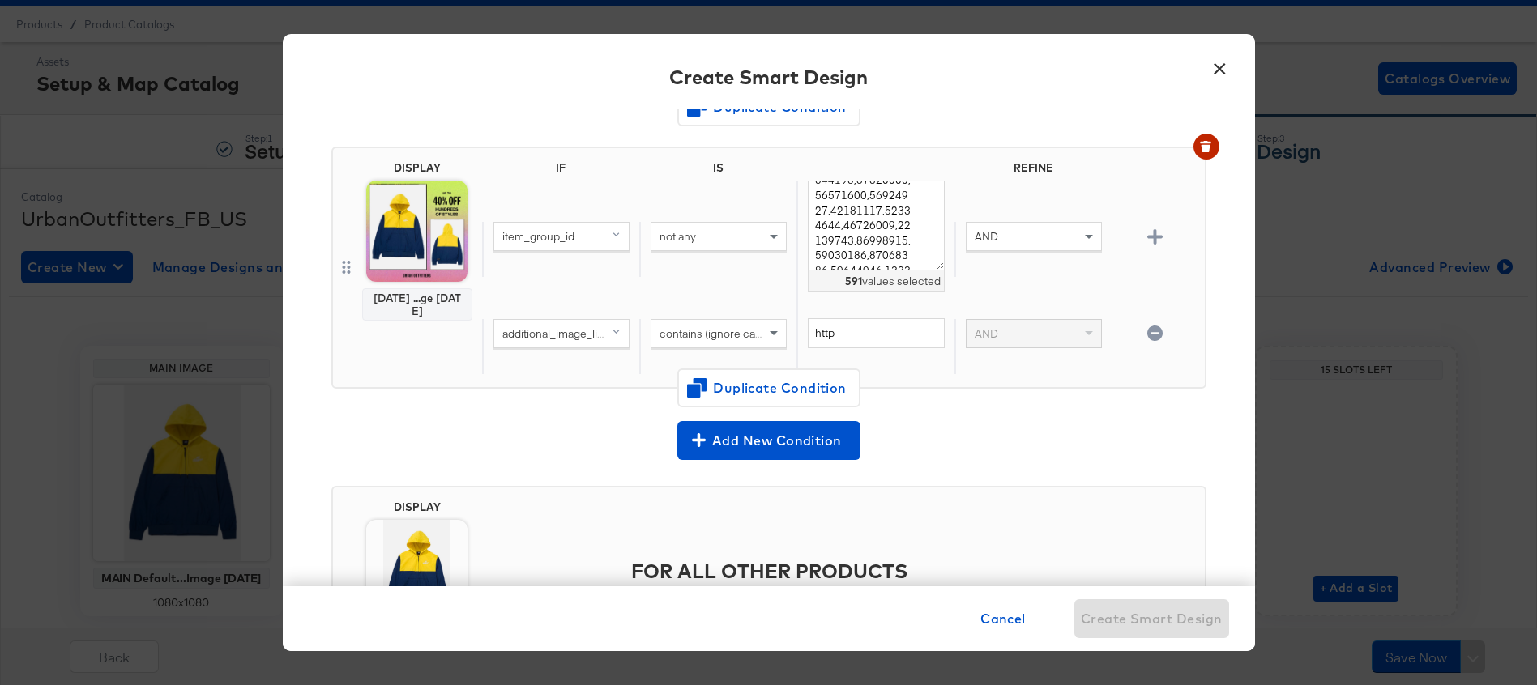
scroll to position [669, 0]
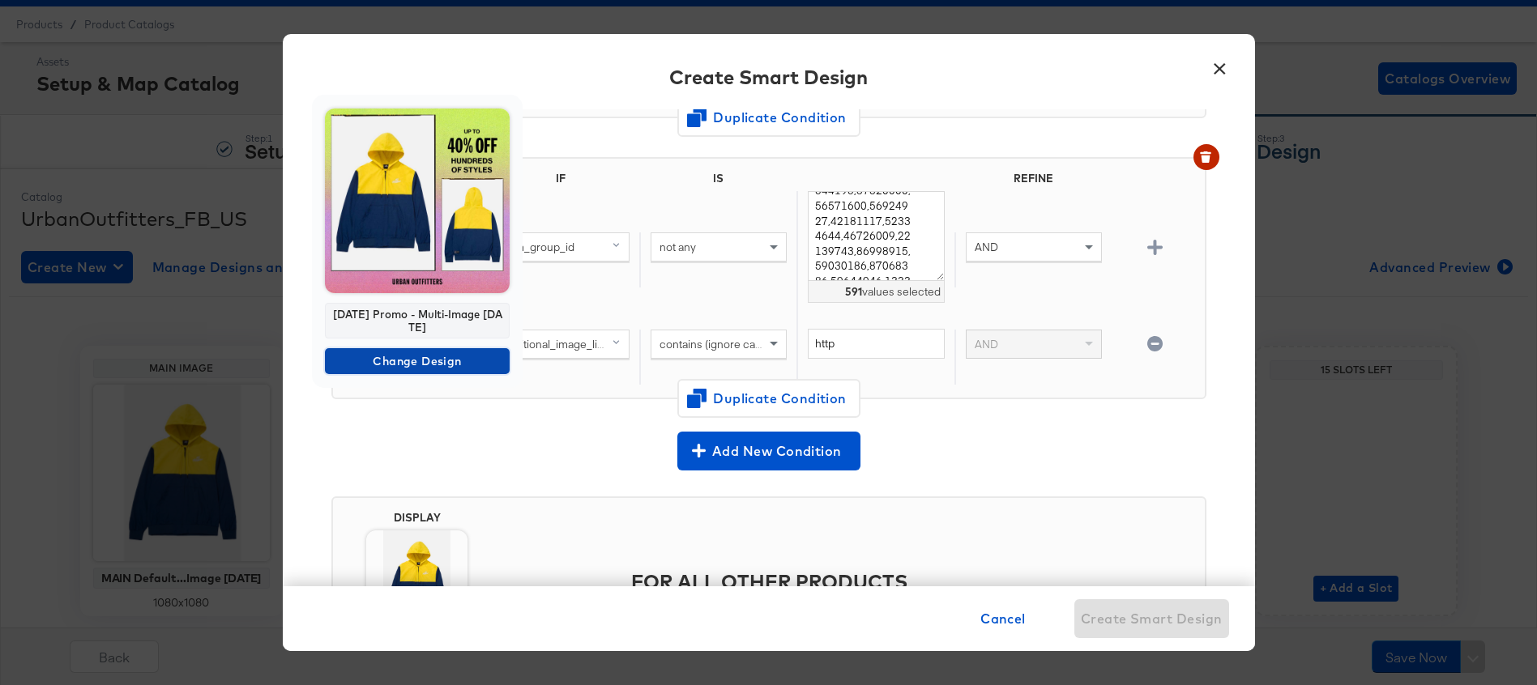
click at [409, 364] on span "Change Design" at bounding box center [417, 362] width 172 height 20
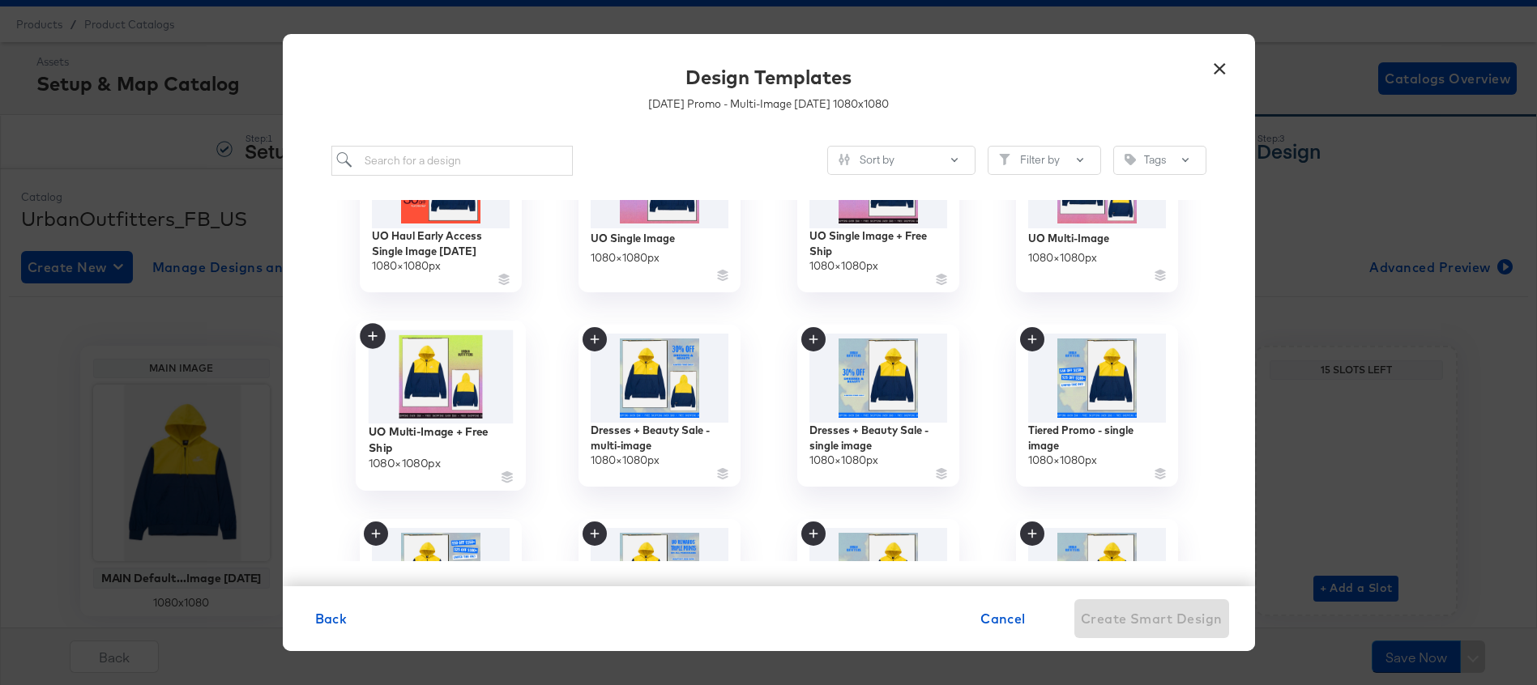
click at [444, 373] on img at bounding box center [440, 376] width 145 height 93
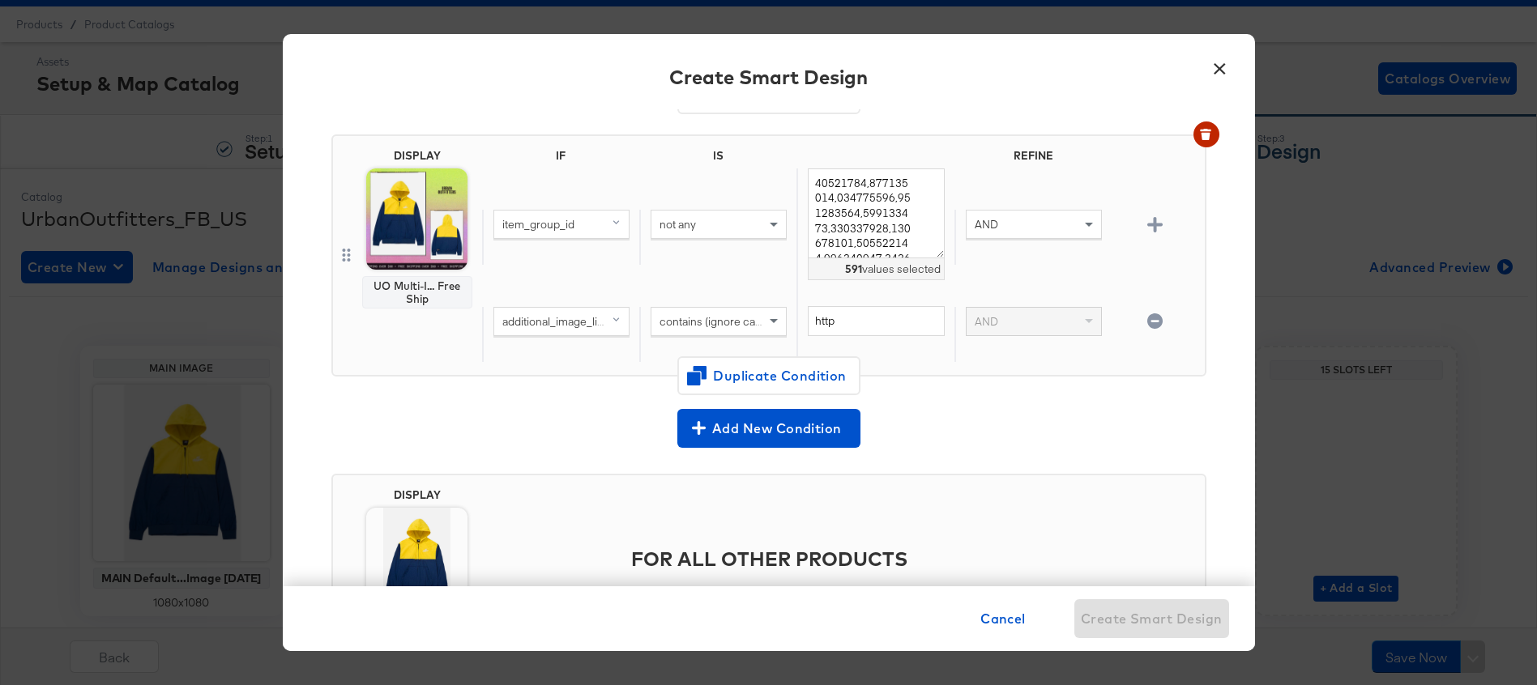
scroll to position [693, 0]
click at [735, 377] on span "Duplicate Condition" at bounding box center [768, 375] width 157 height 23
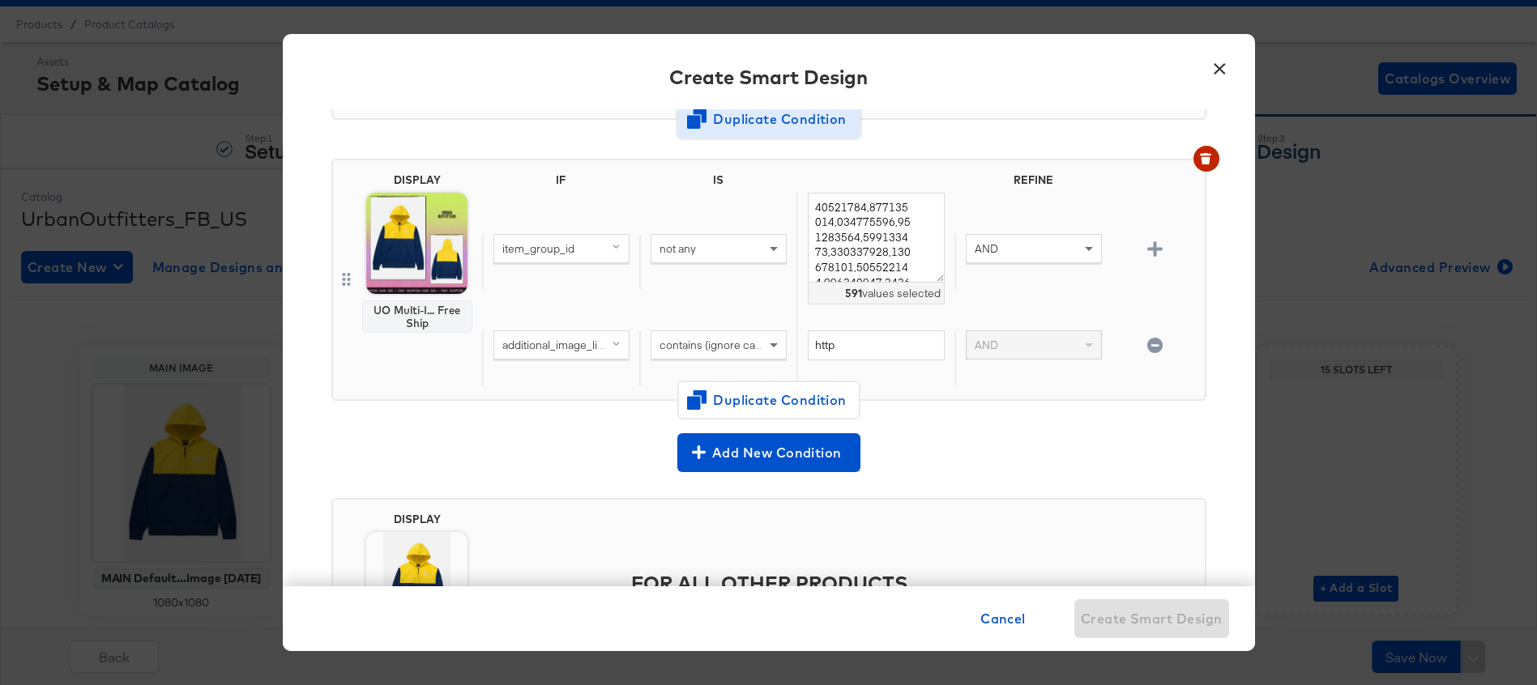
scroll to position [940, 0]
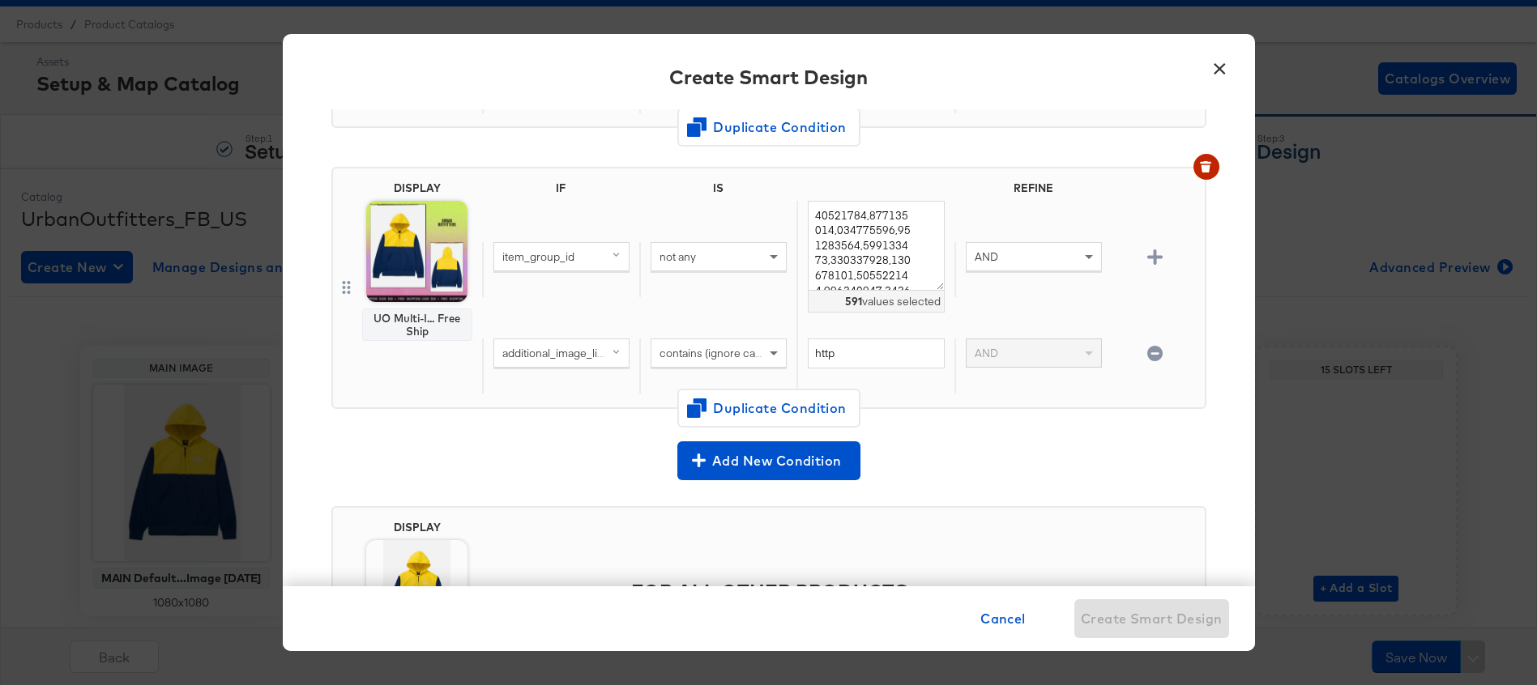
click at [680, 352] on span "contains (ignore case)" at bounding box center [714, 353] width 111 height 15
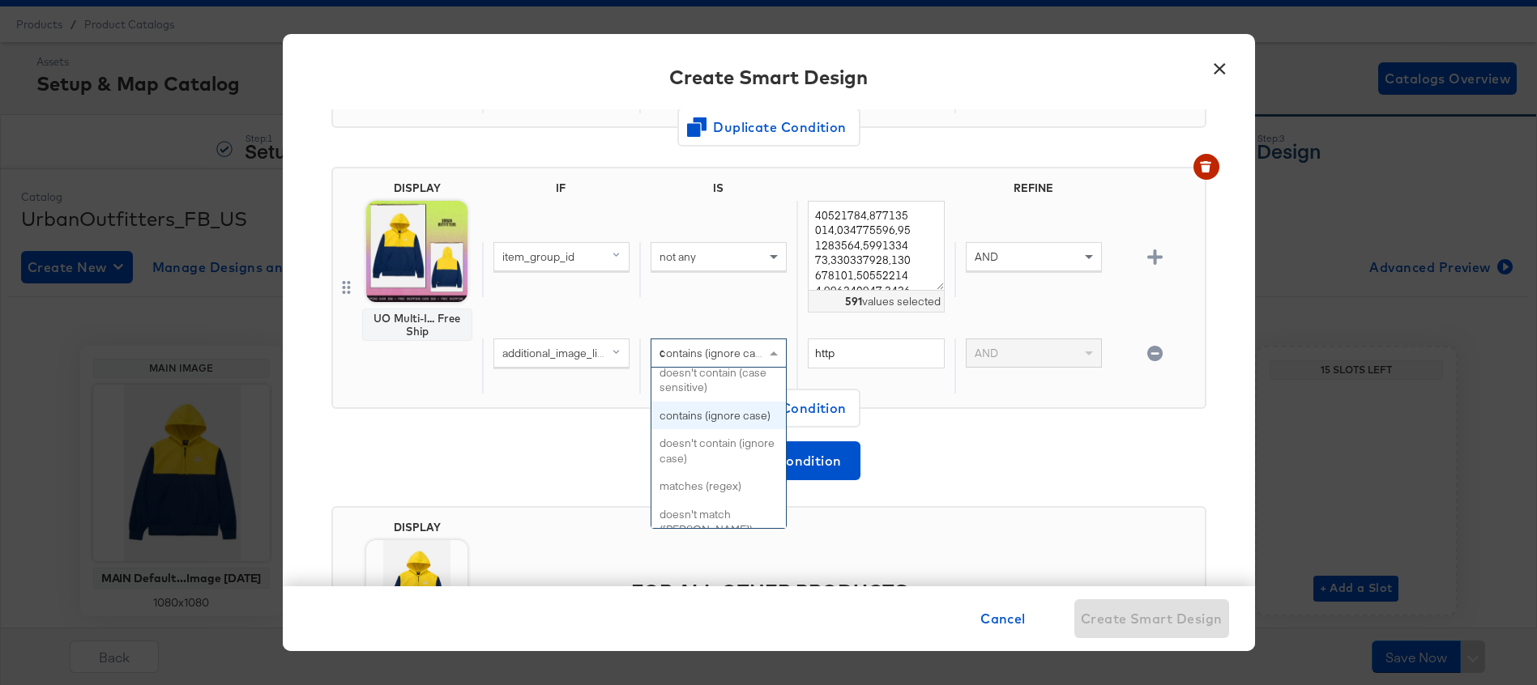
scroll to position [0, 0]
type input "do"
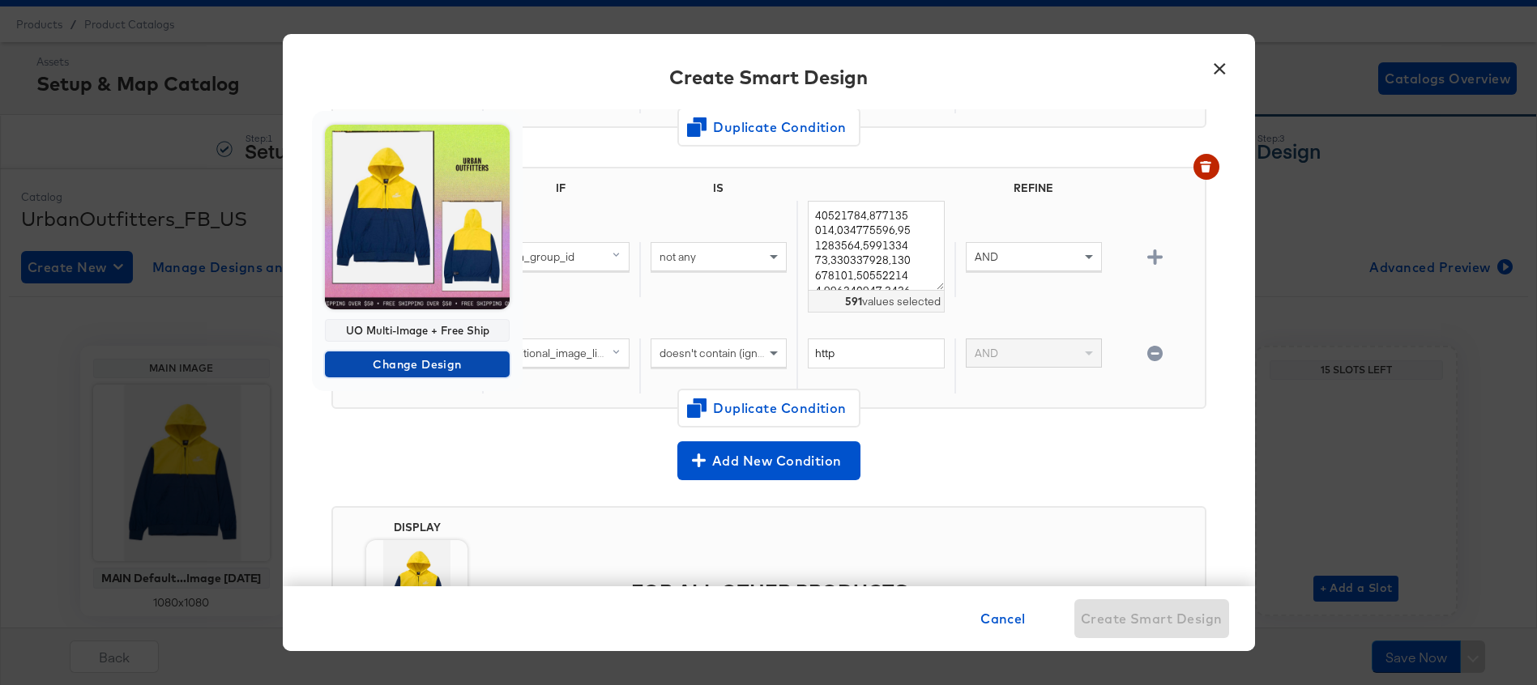
click at [423, 359] on span "Change Design" at bounding box center [417, 365] width 172 height 20
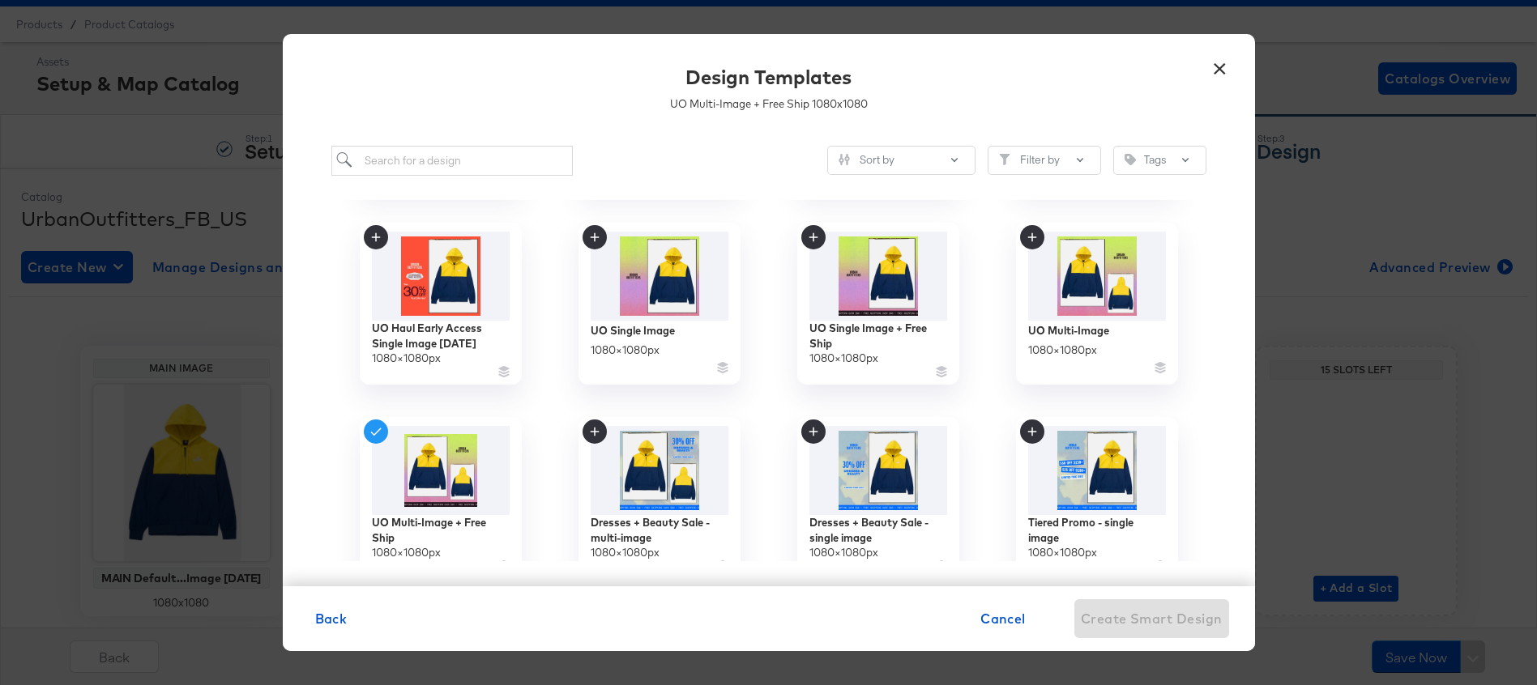
scroll to position [553, 0]
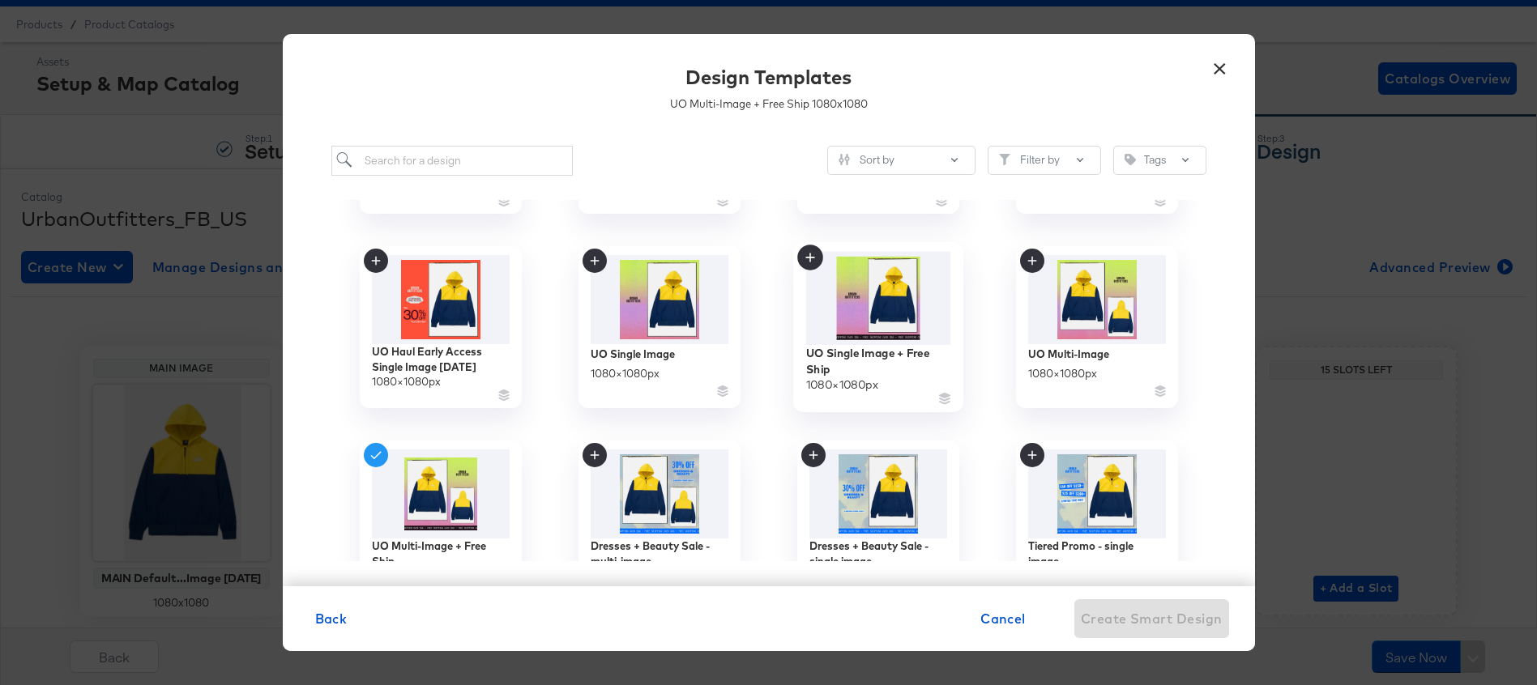
click at [881, 309] on img at bounding box center [877, 297] width 145 height 93
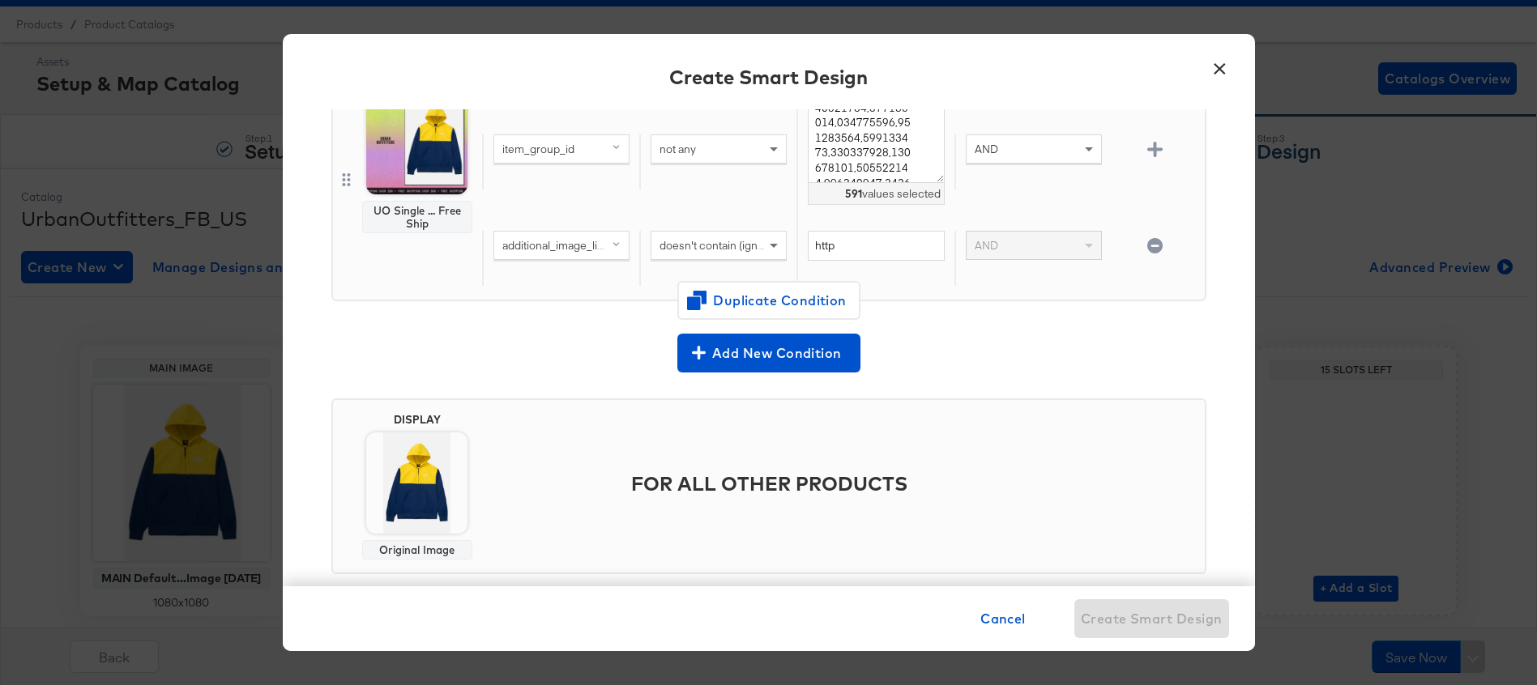
scroll to position [1072, 0]
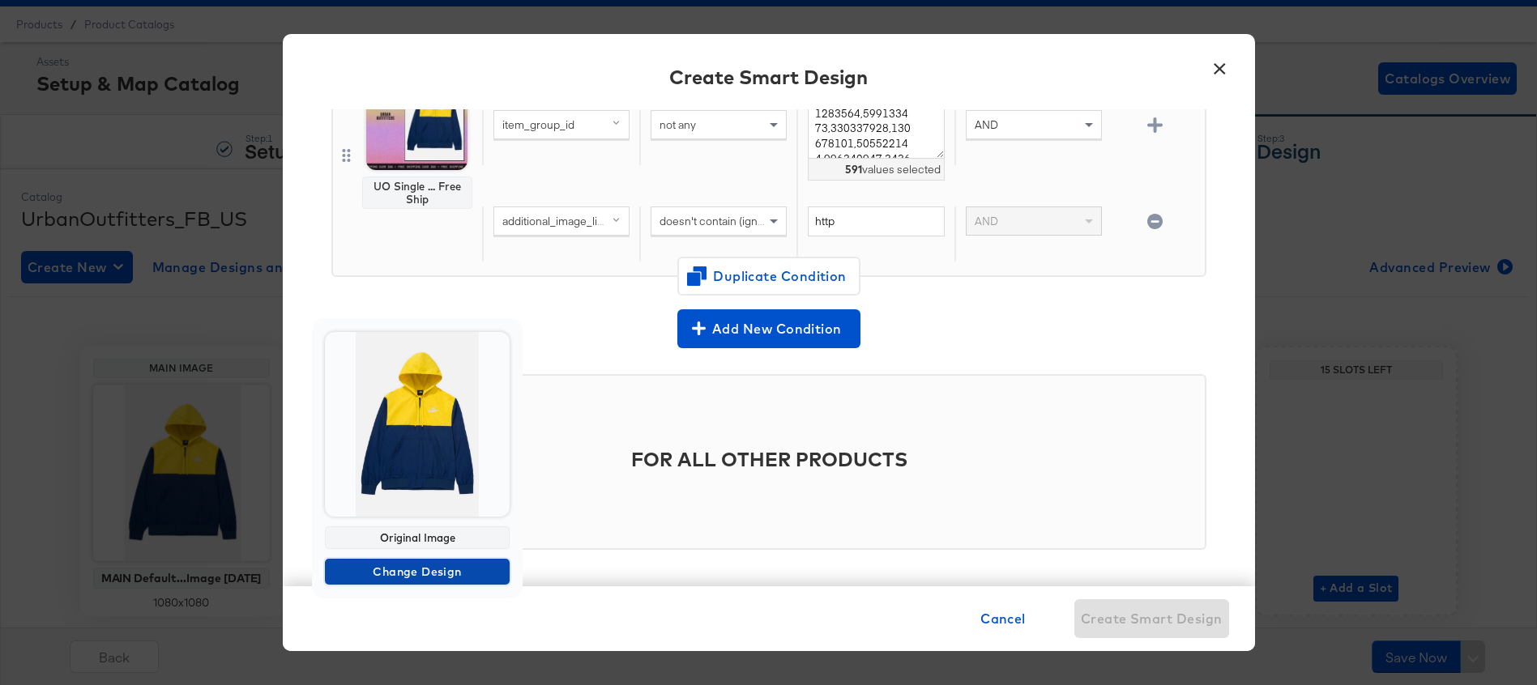
click at [410, 573] on span "Change Design" at bounding box center [417, 572] width 172 height 20
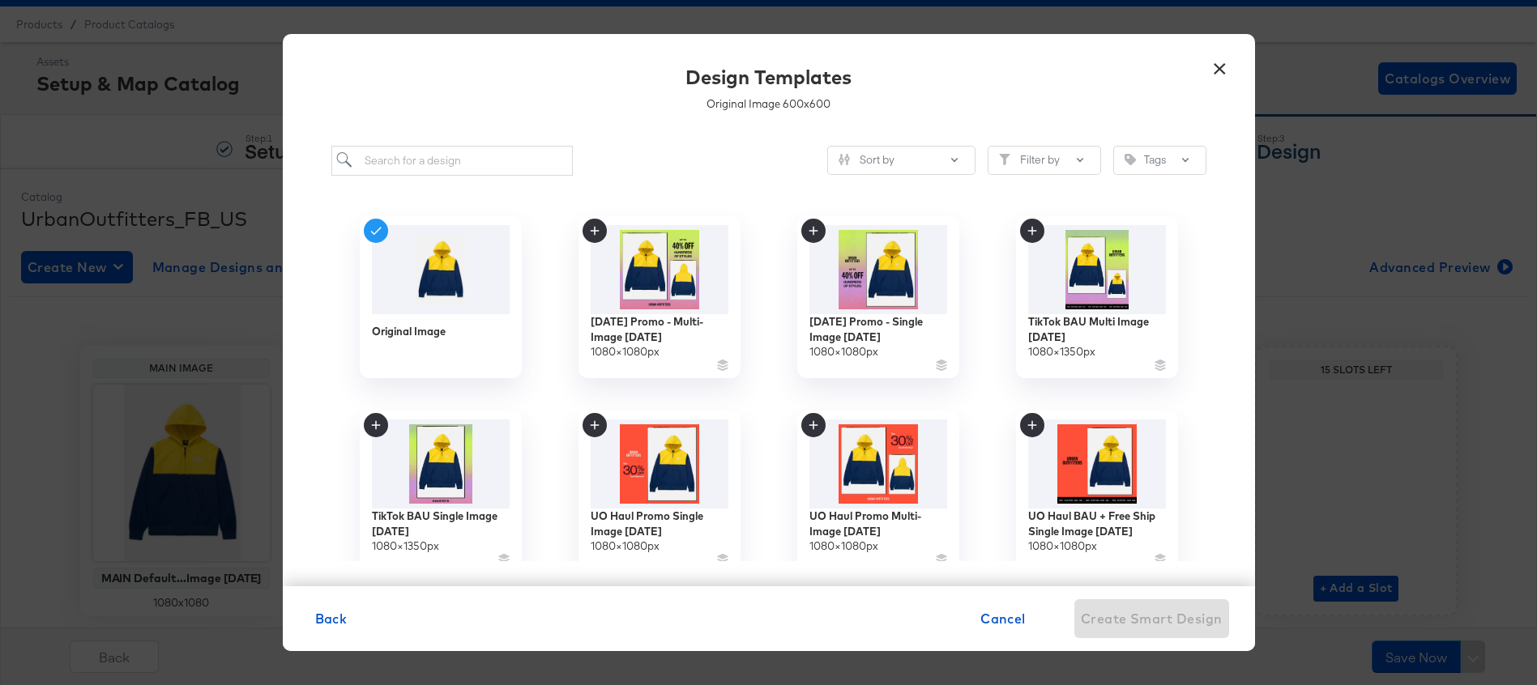
scroll to position [527, 0]
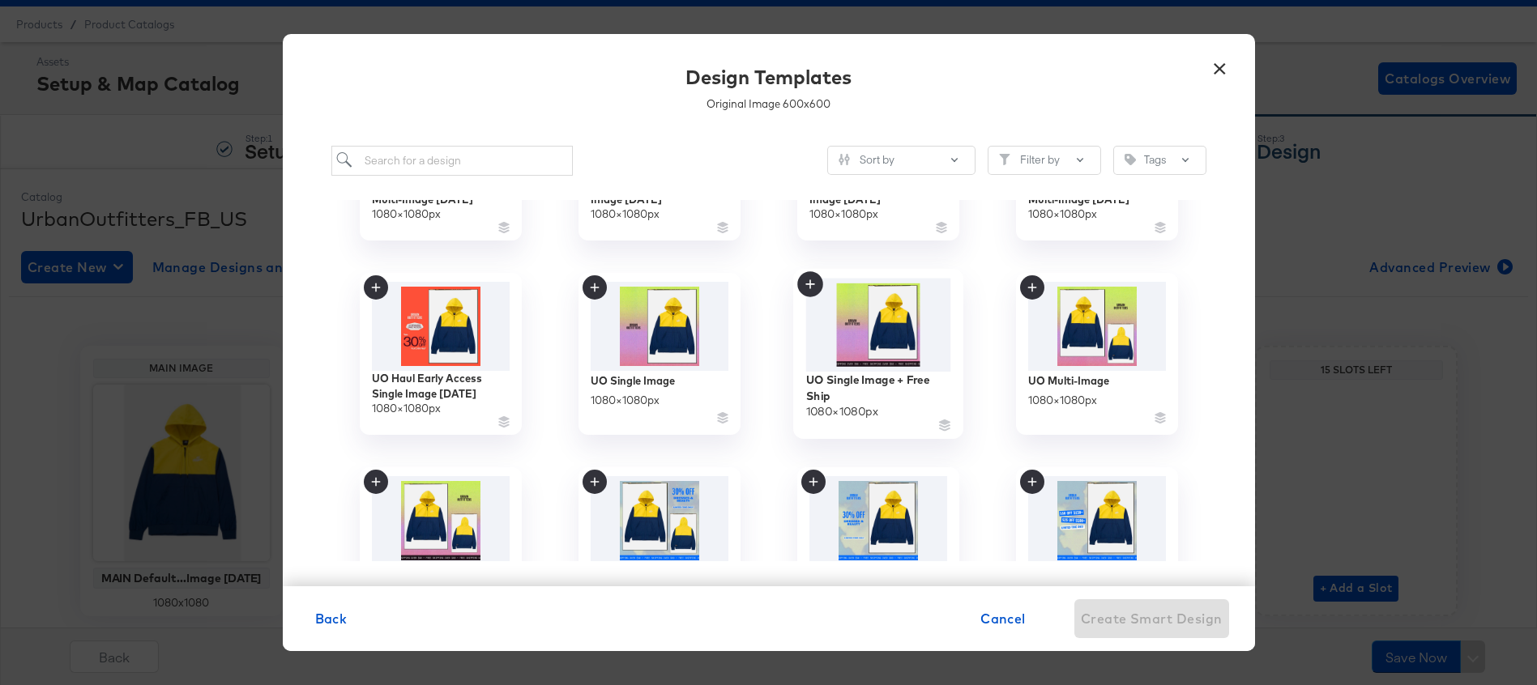
click at [859, 305] on img at bounding box center [877, 324] width 145 height 93
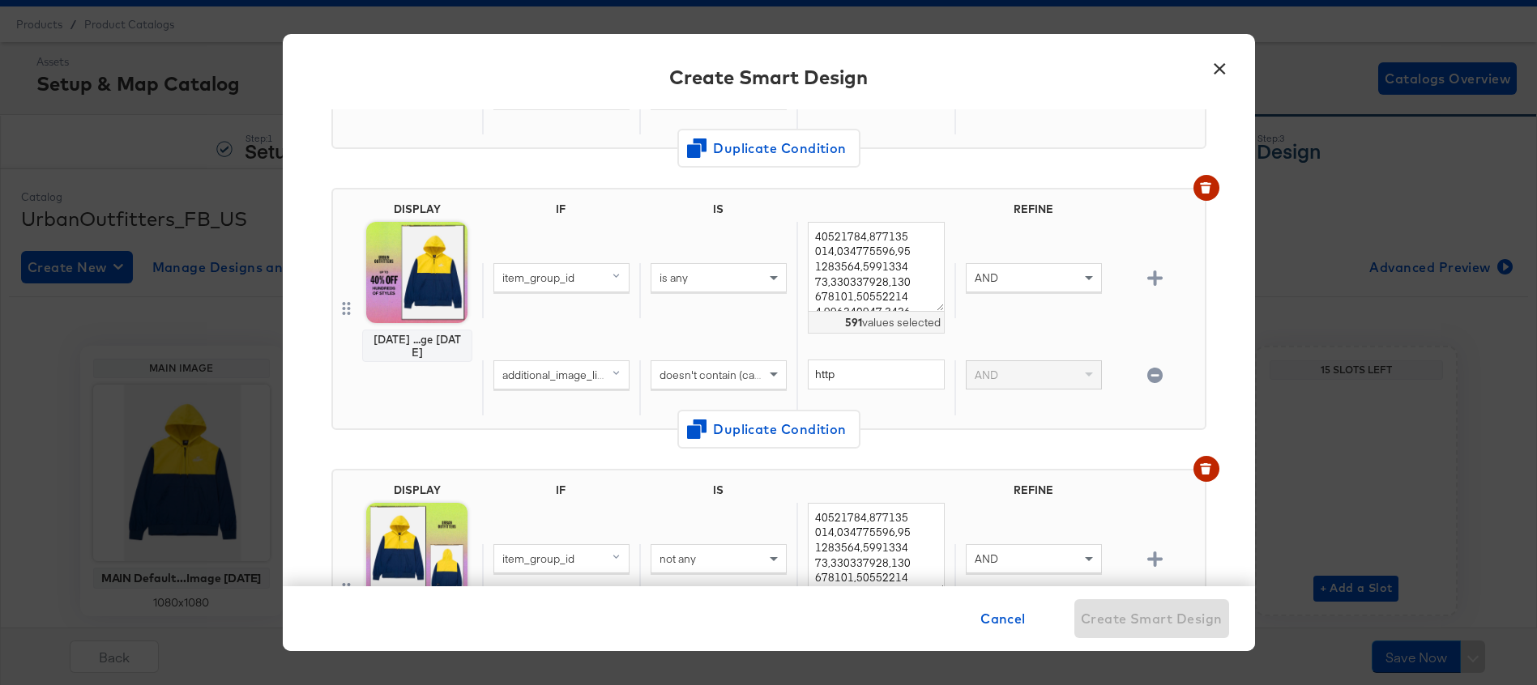
scroll to position [0, 0]
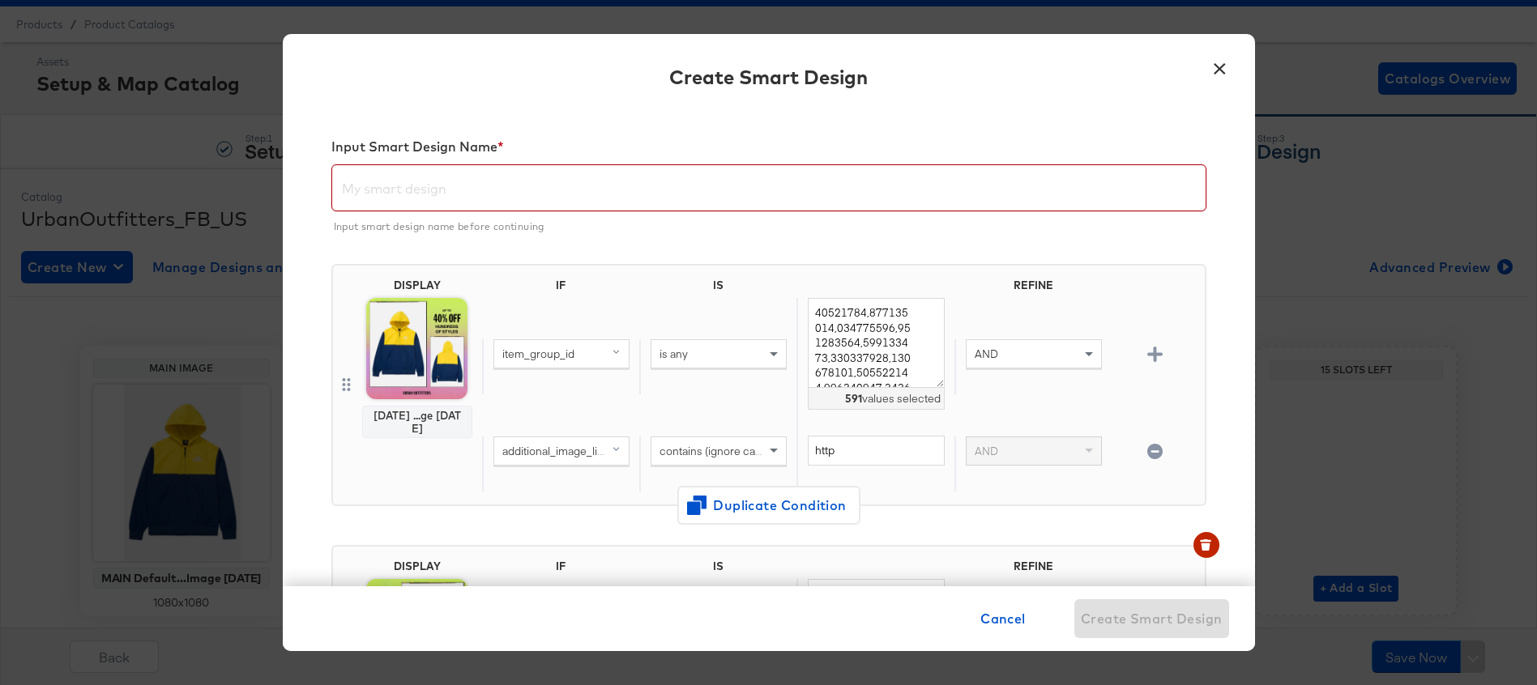
click at [603, 203] on input "text" at bounding box center [768, 181] width 873 height 45
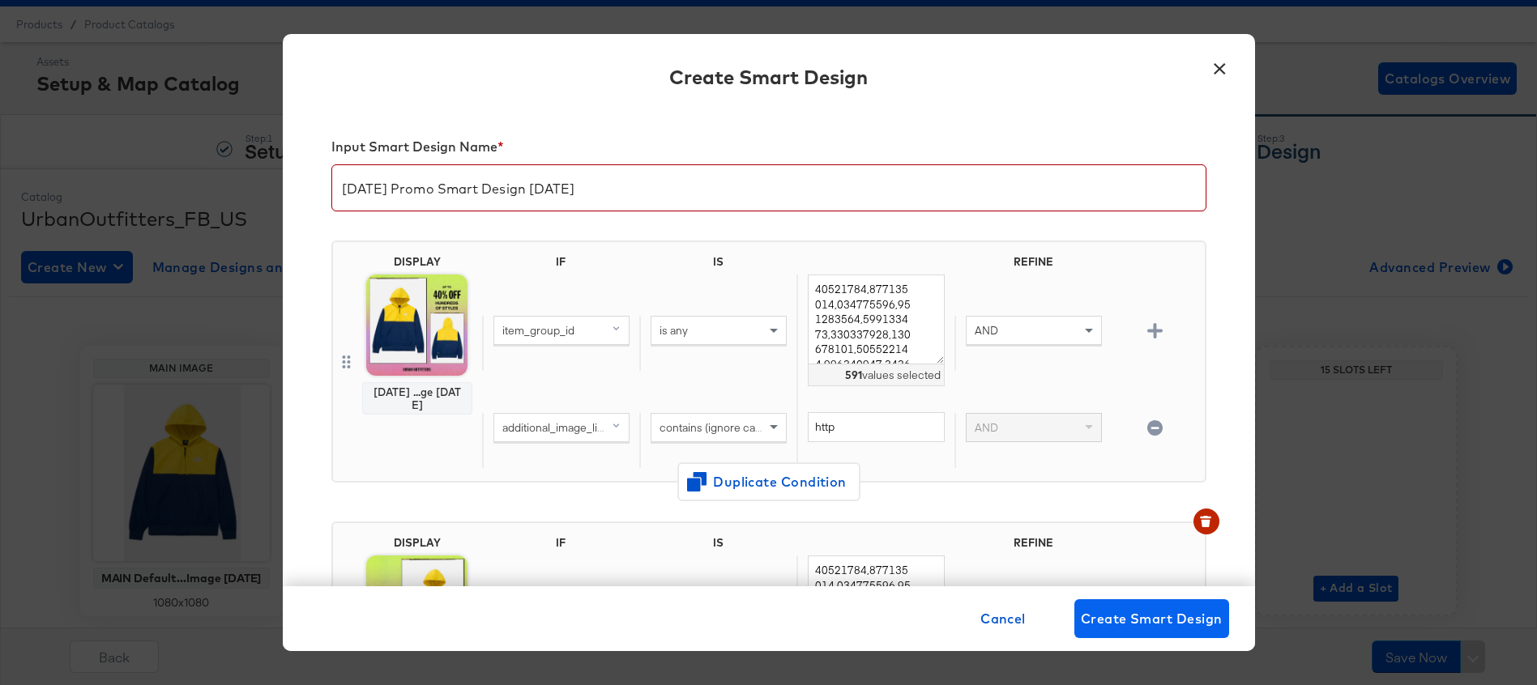
type input "Labor Day Promo Smart Design 8.25.25"
click at [1112, 622] on span "Create Smart Design" at bounding box center [1152, 619] width 142 height 23
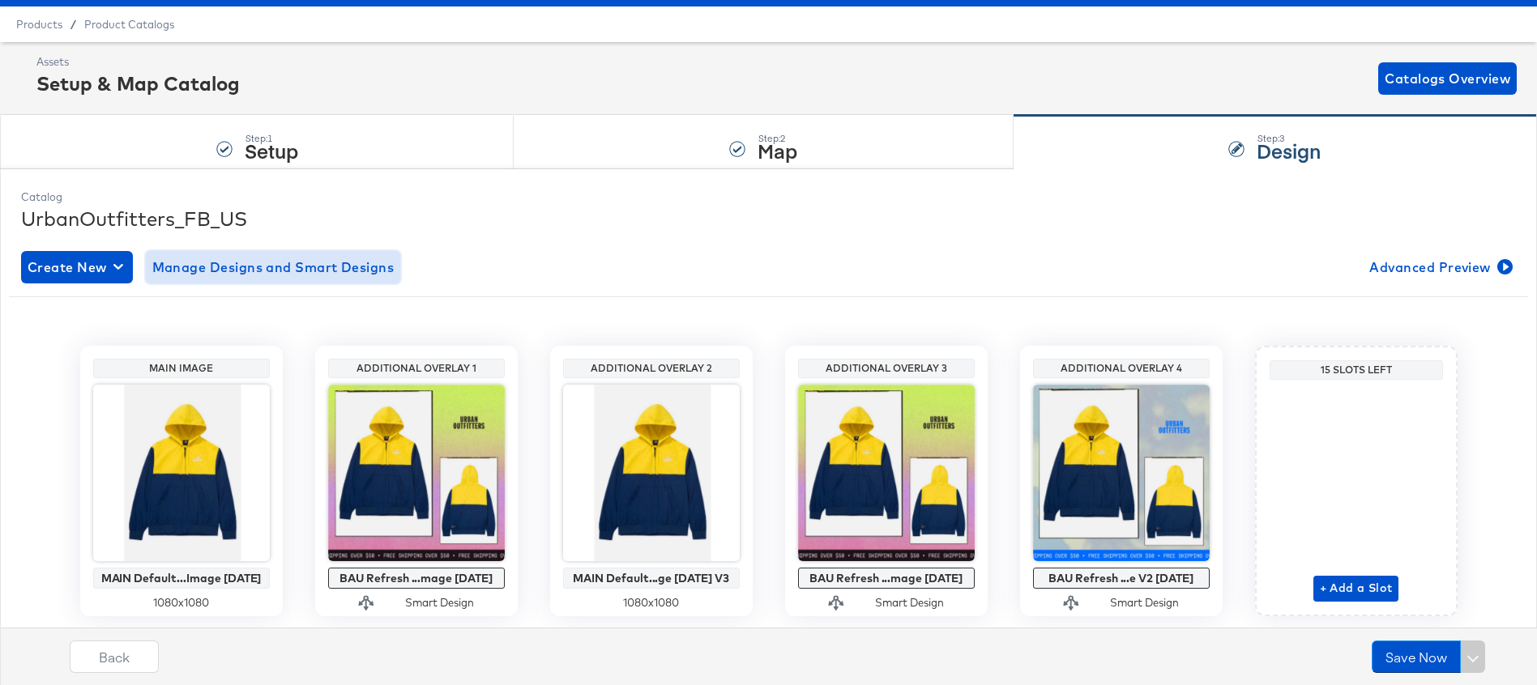
click at [301, 265] on span "Manage Designs and Smart Designs" at bounding box center [273, 267] width 242 height 23
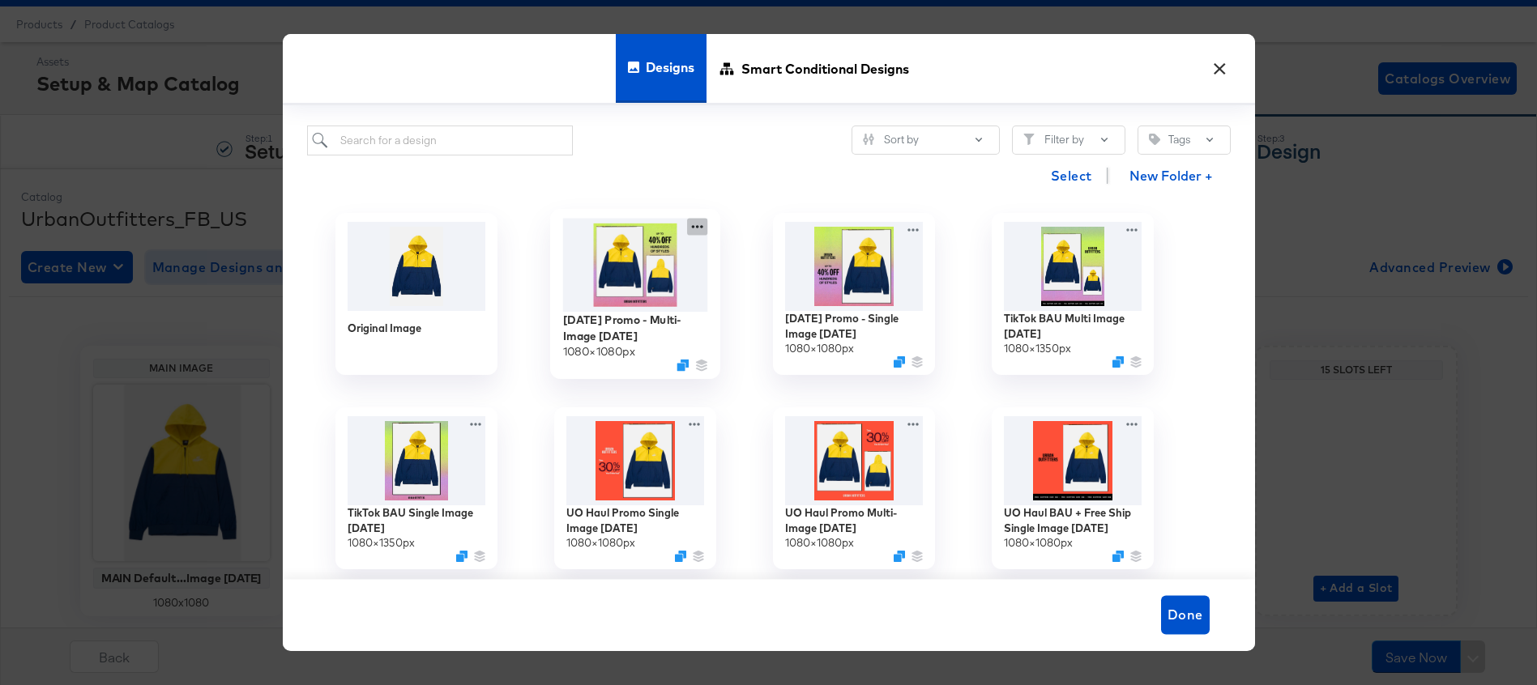
click at [693, 230] on icon at bounding box center [697, 226] width 20 height 17
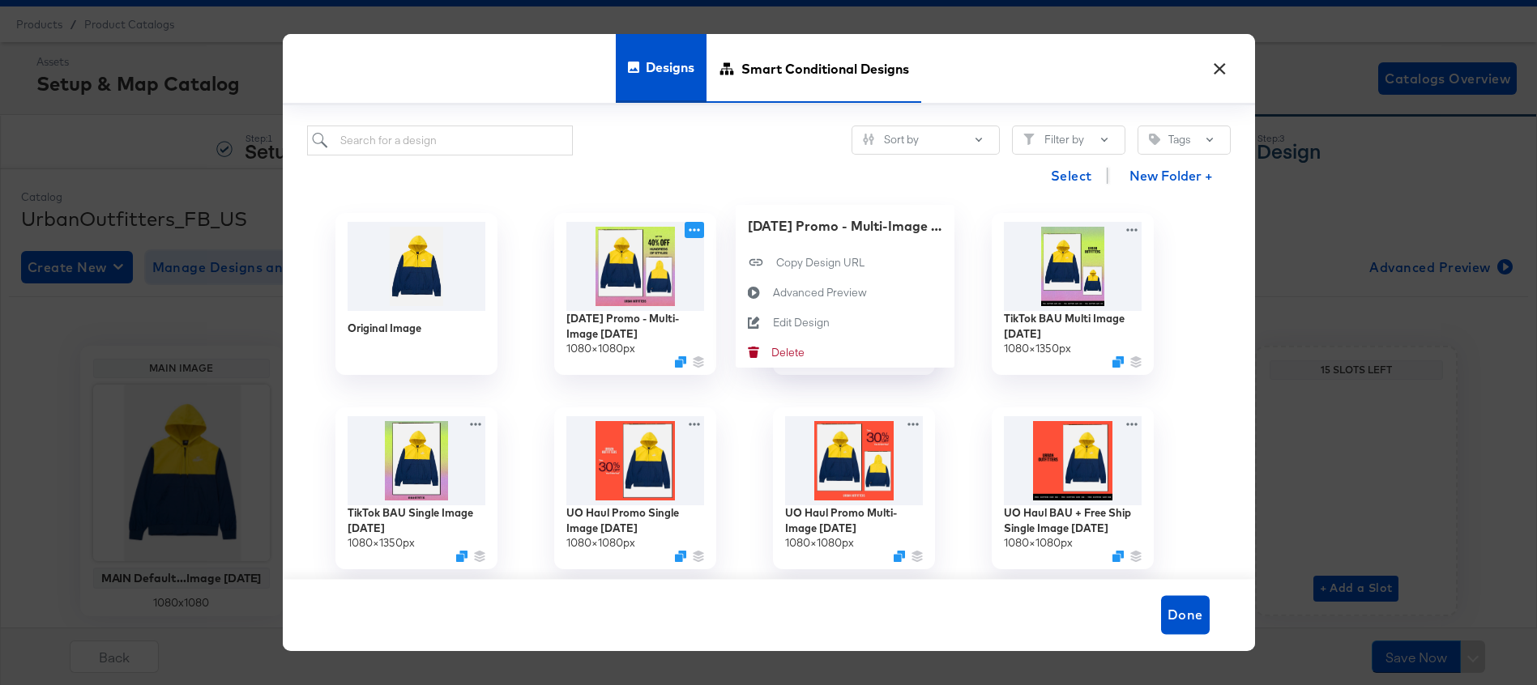
click at [815, 77] on span "Smart Conditional Designs" at bounding box center [825, 68] width 168 height 71
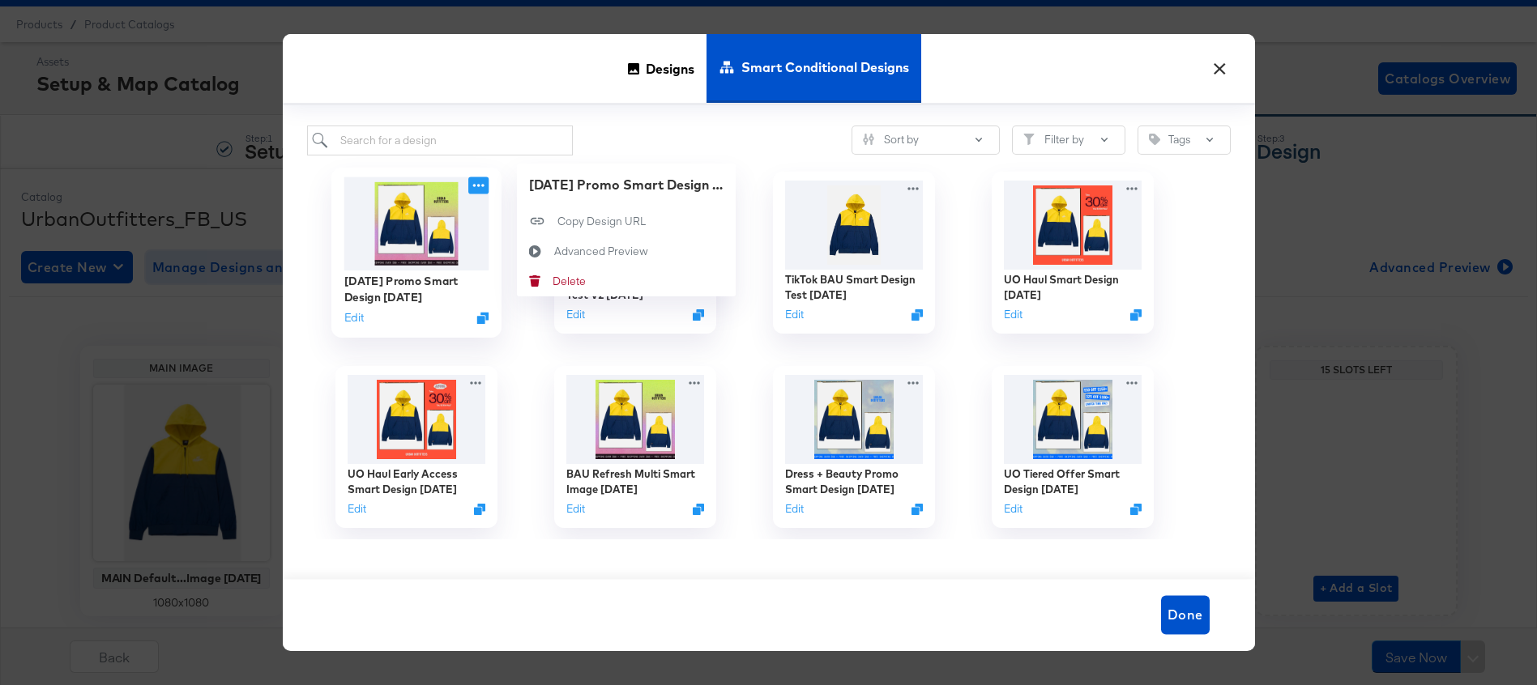
click at [471, 186] on icon at bounding box center [478, 185] width 20 height 17
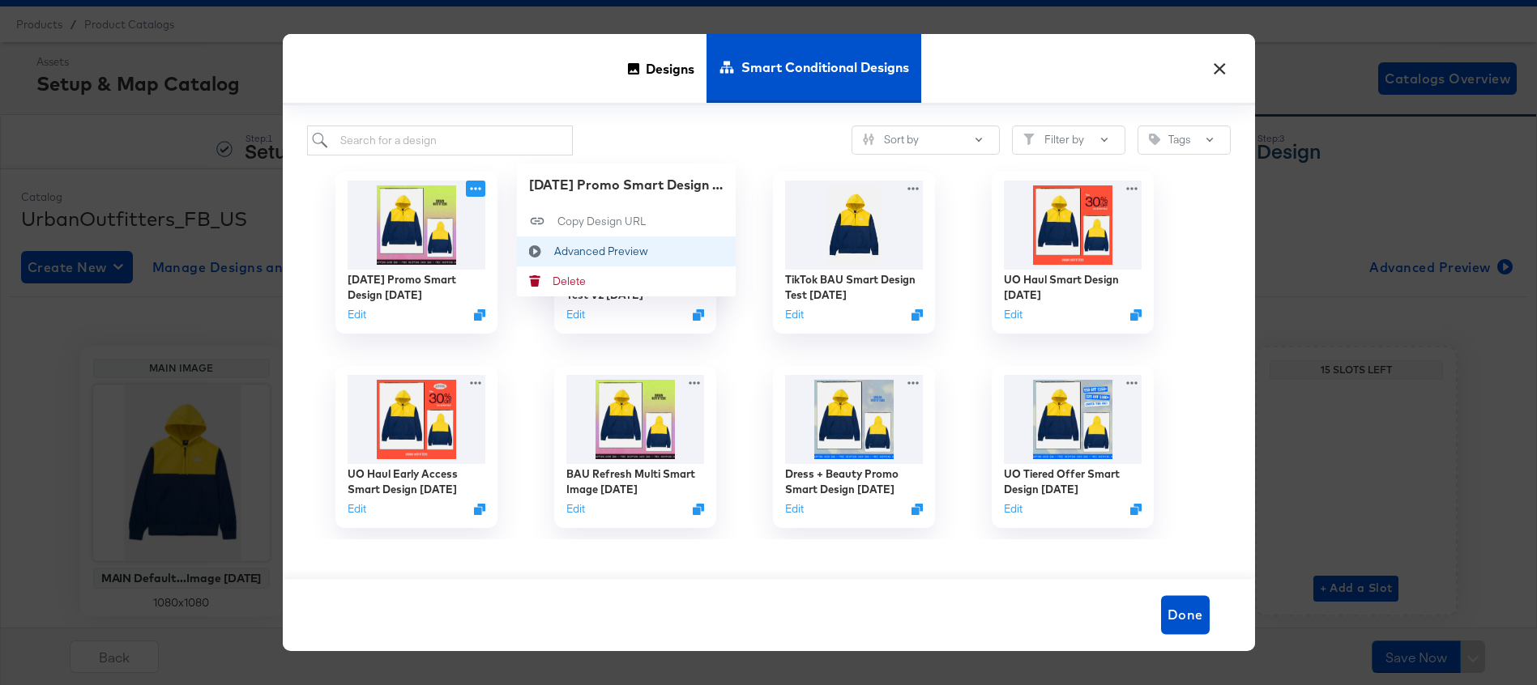
click at [553, 251] on div "Advanced Preview Advanced Preview" at bounding box center [553, 251] width 0 height 0
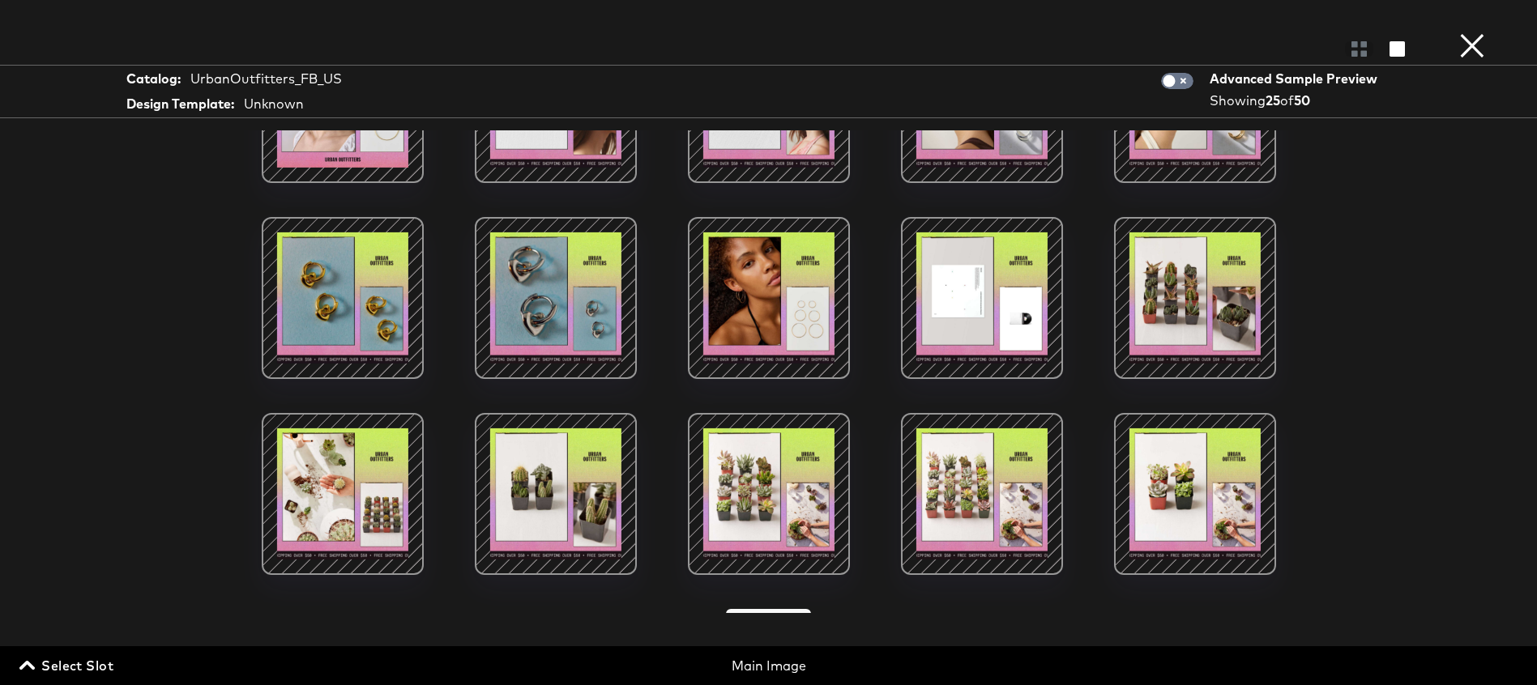
scroll to position [530, 0]
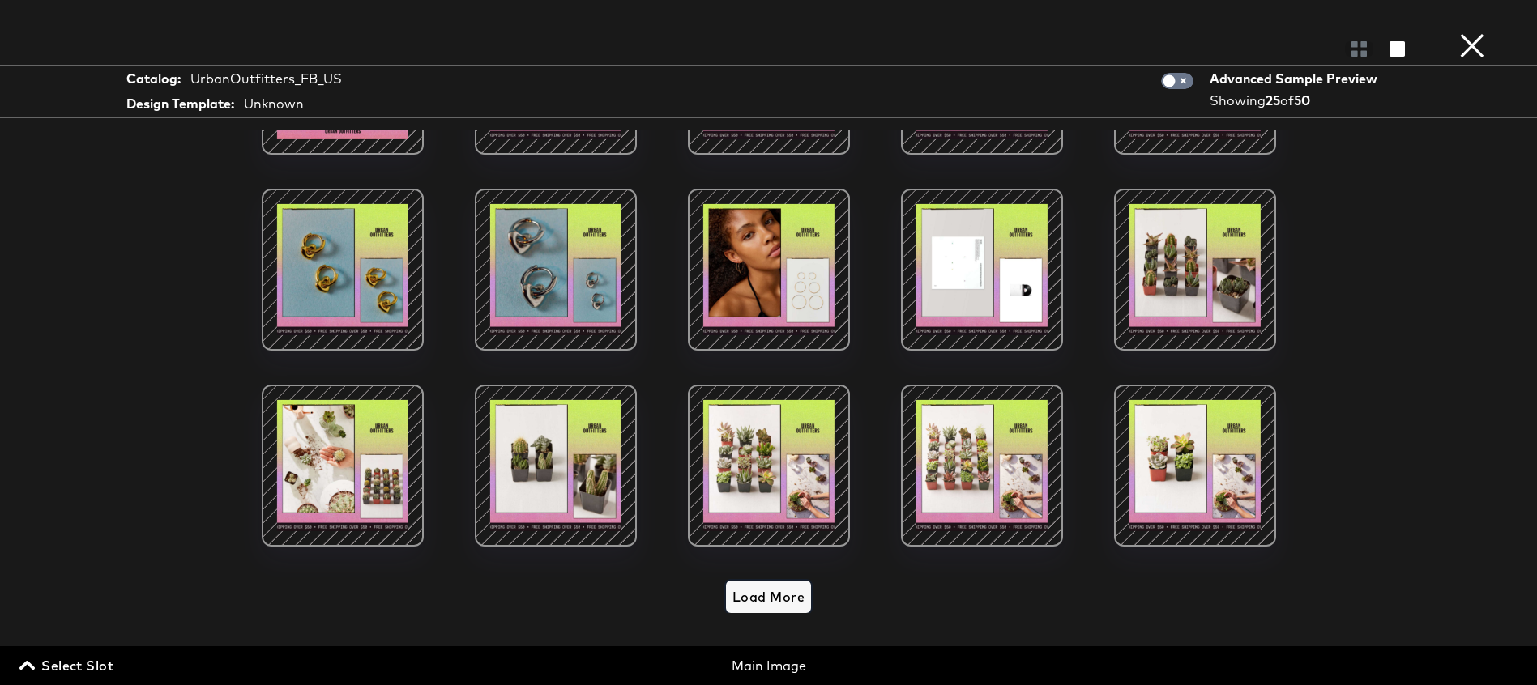
click at [765, 595] on span "Load More" at bounding box center [768, 597] width 72 height 23
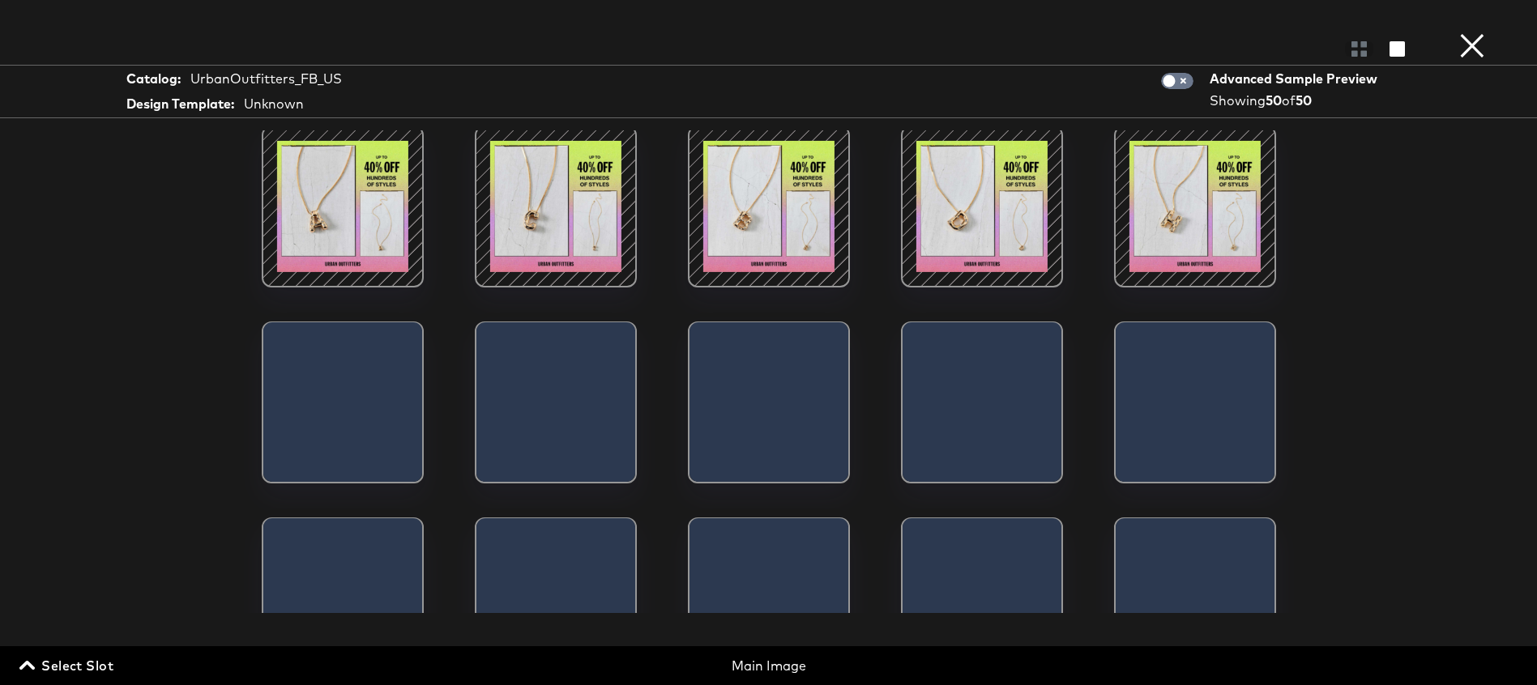
scroll to position [1182, 0]
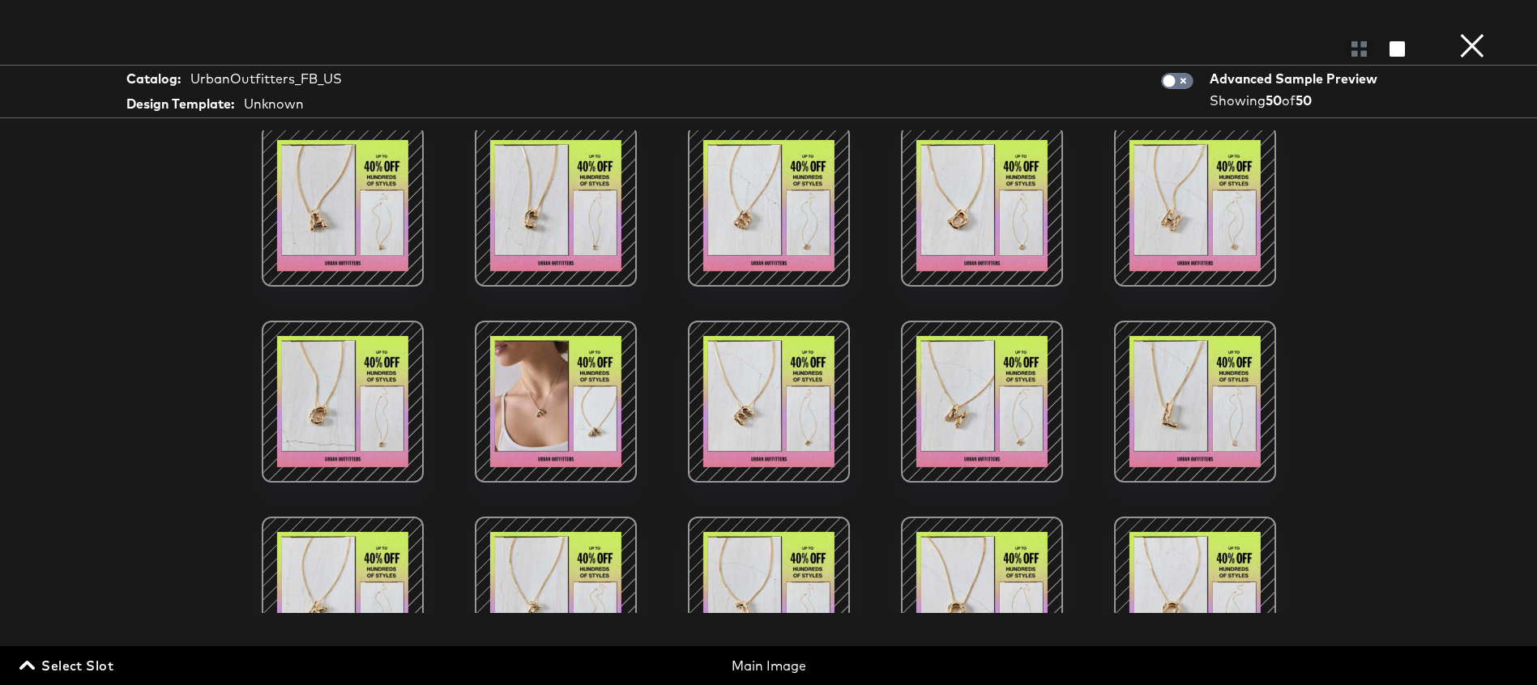
click at [347, 224] on div at bounding box center [343, 206] width 138 height 138
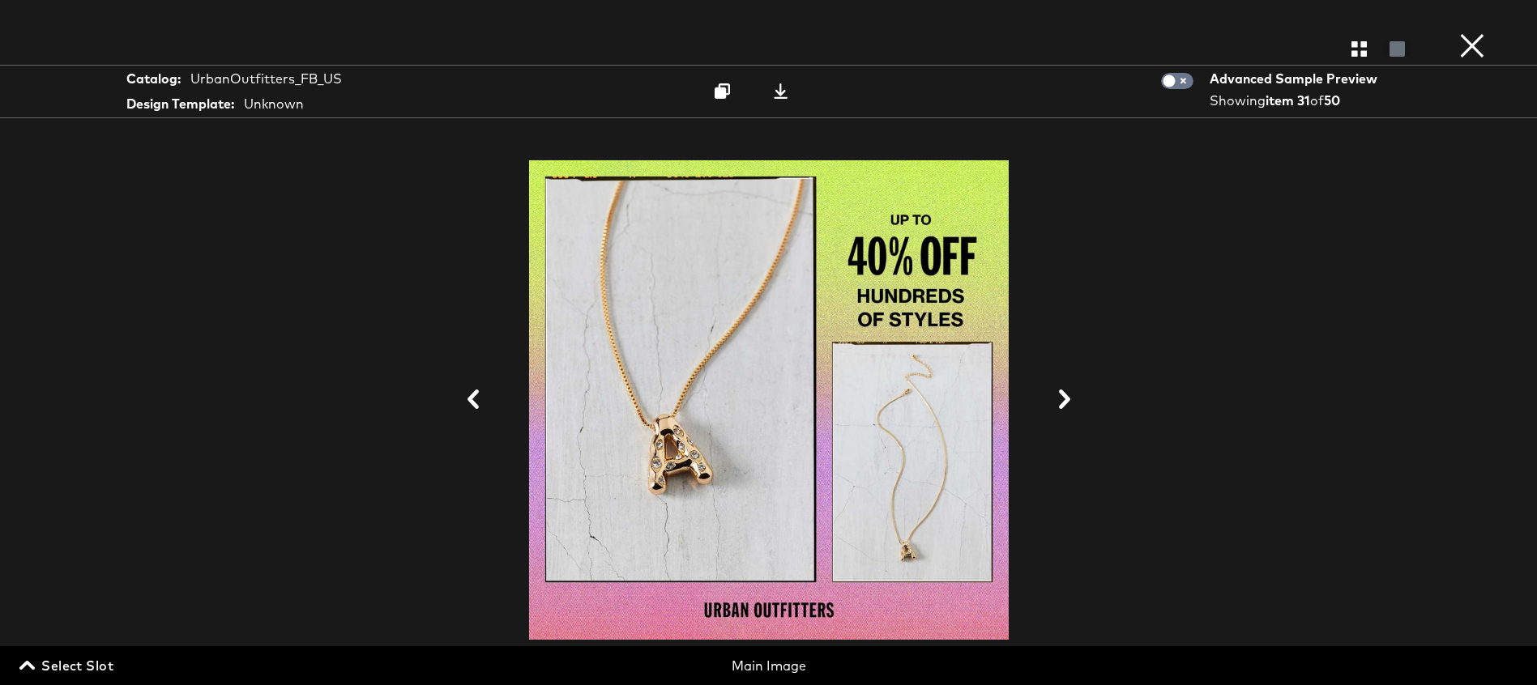
click at [1470, 32] on button "×" at bounding box center [1472, 16] width 32 height 32
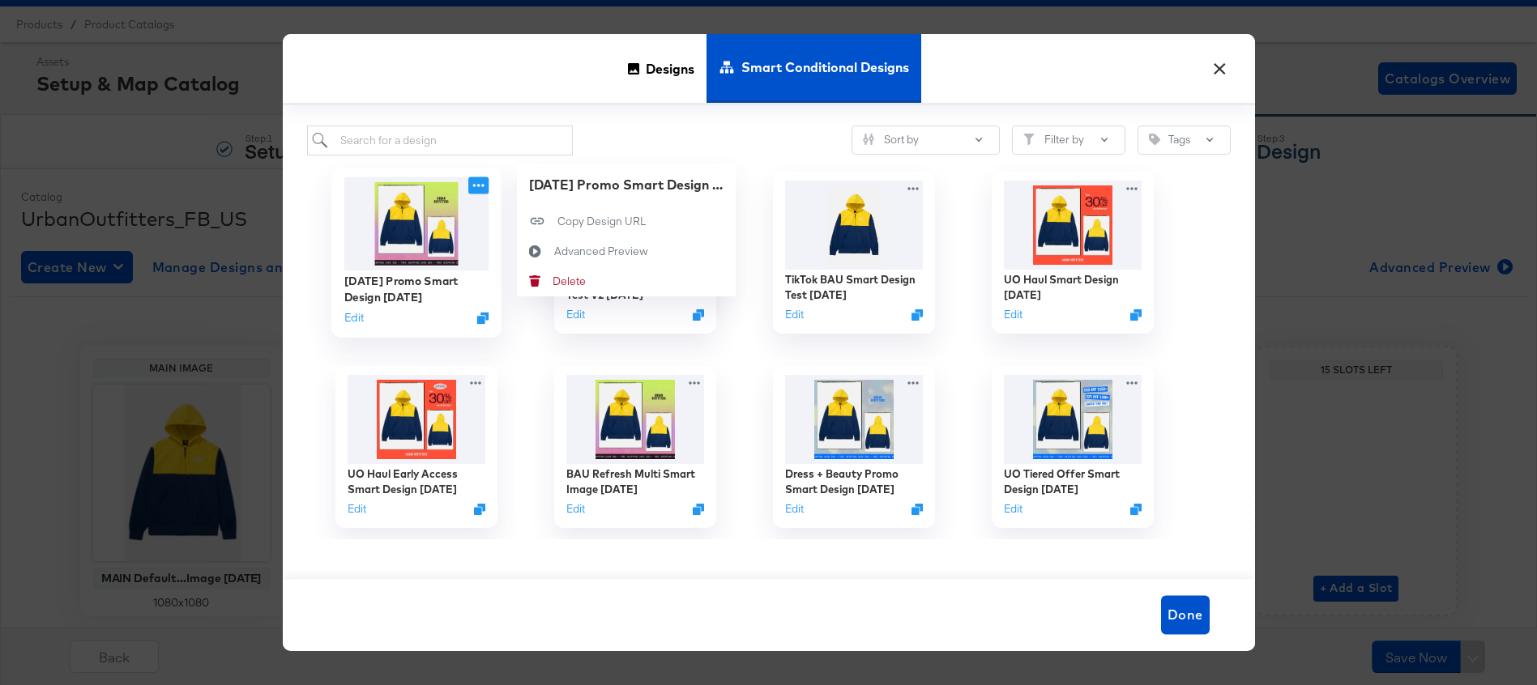
click at [475, 185] on icon at bounding box center [478, 185] width 20 height 17
click at [553, 251] on div "Advanced Preview Advanced Preview" at bounding box center [553, 251] width 0 height 0
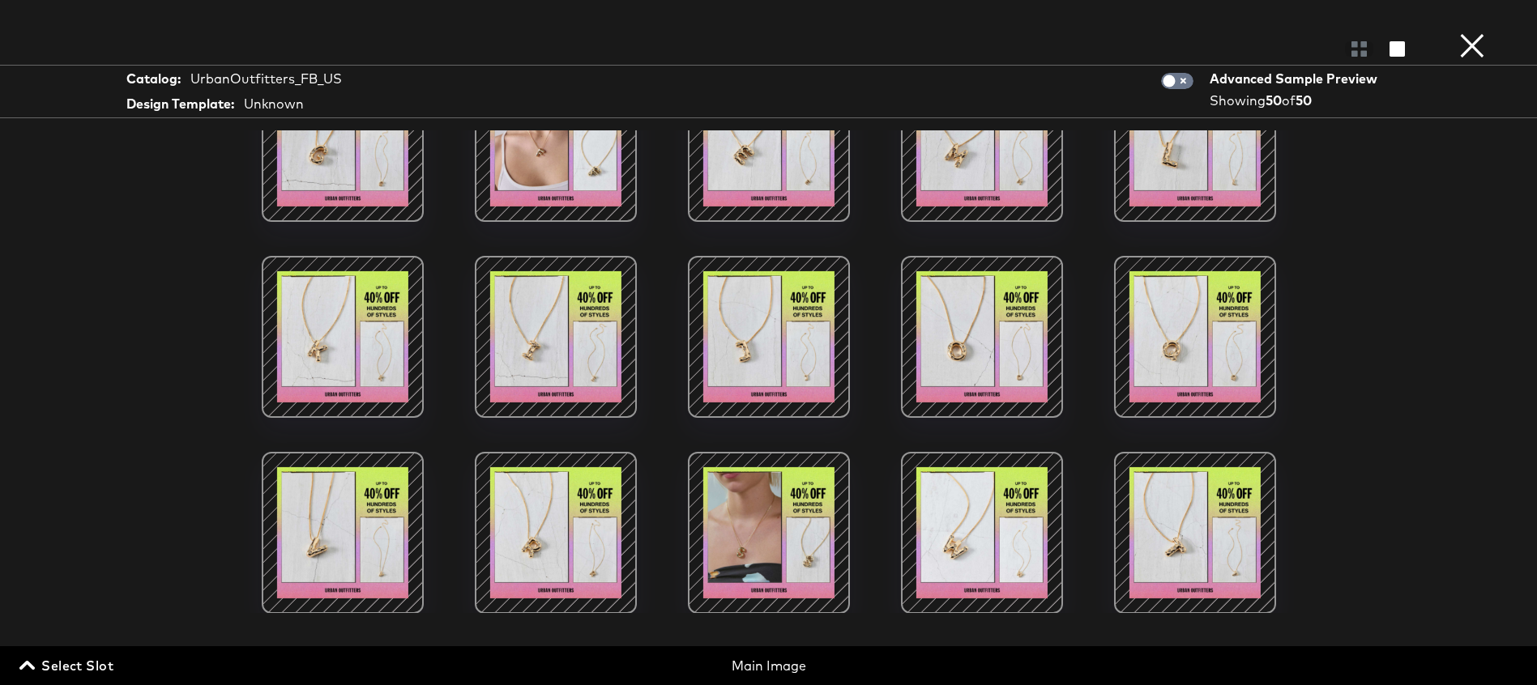
scroll to position [1443, 0]
click at [774, 514] on div at bounding box center [769, 532] width 138 height 138
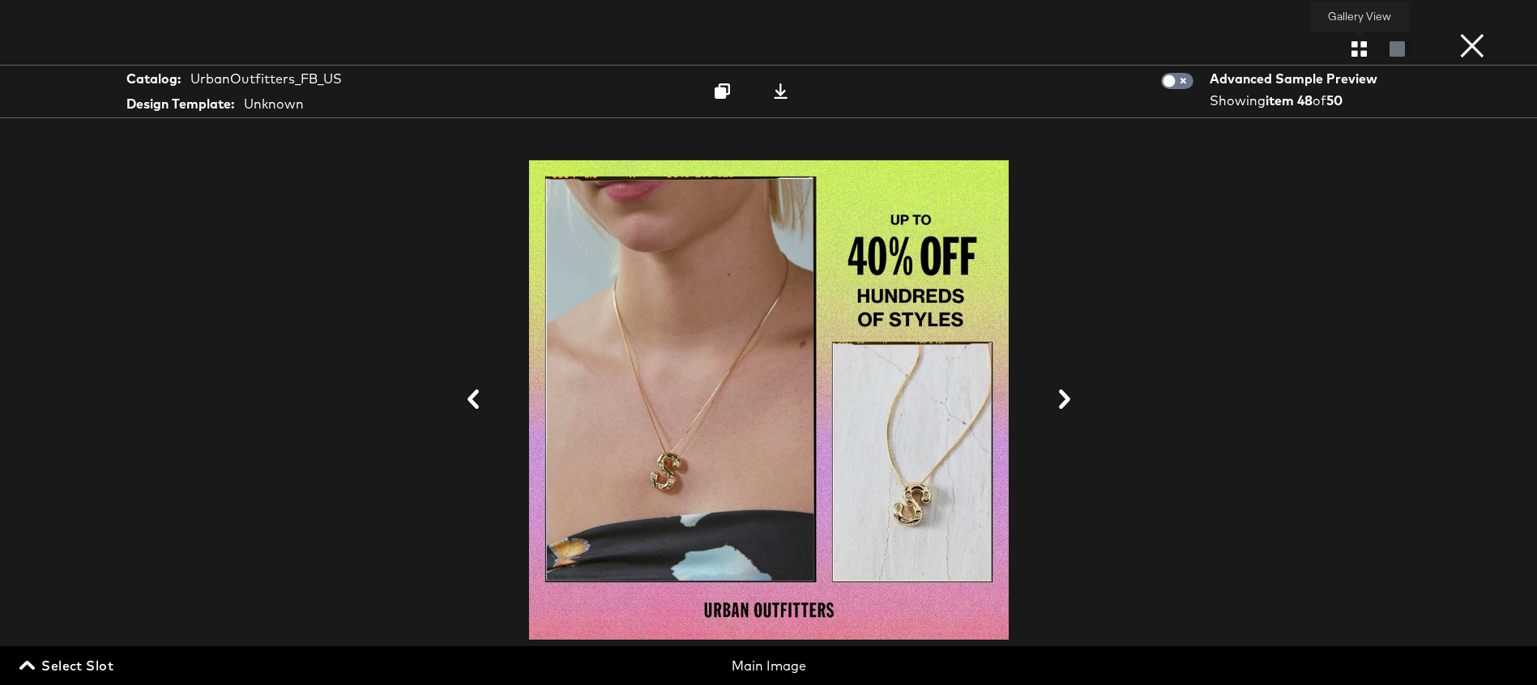
click at [1351, 48] on icon "button" at bounding box center [1358, 48] width 15 height 15
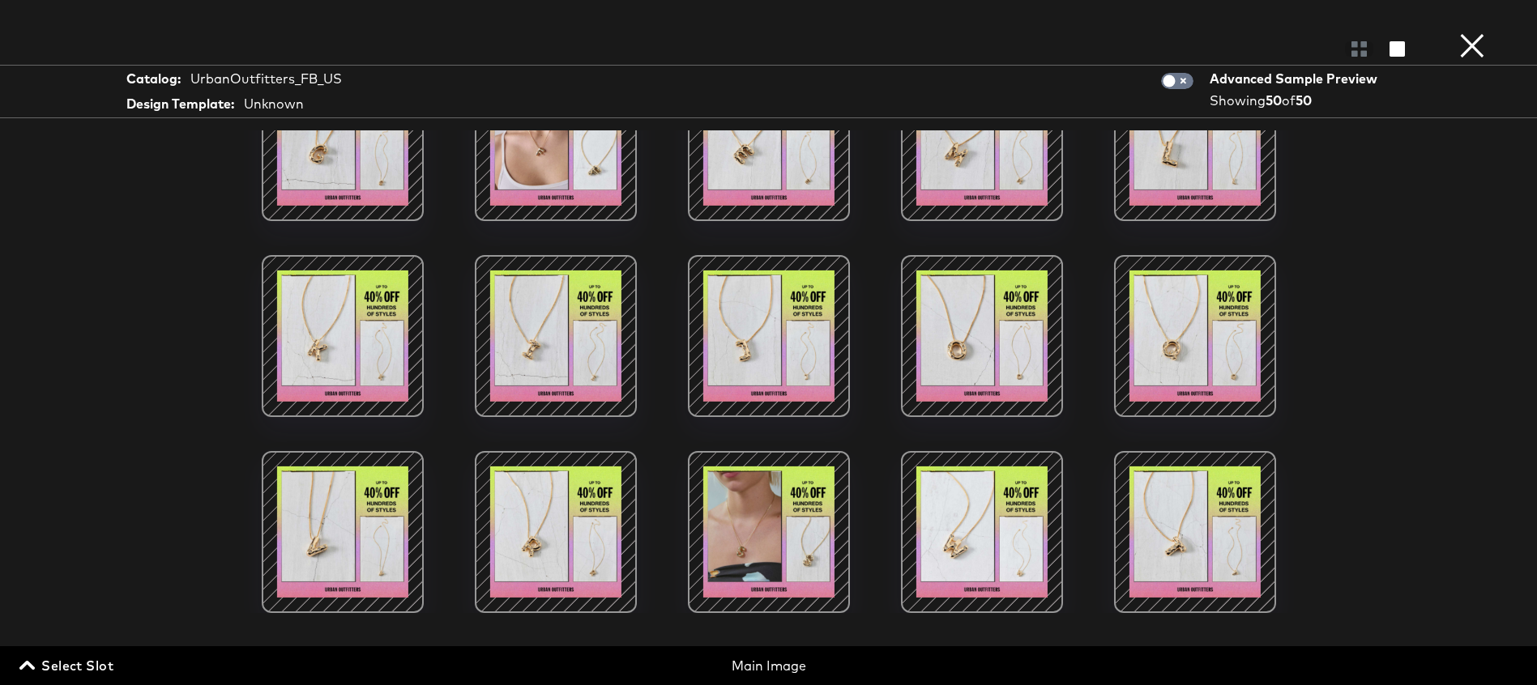
scroll to position [43, 0]
click at [1357, 49] on div at bounding box center [1359, 49] width 28 height 16
click at [1482, 32] on button "×" at bounding box center [1472, 16] width 32 height 32
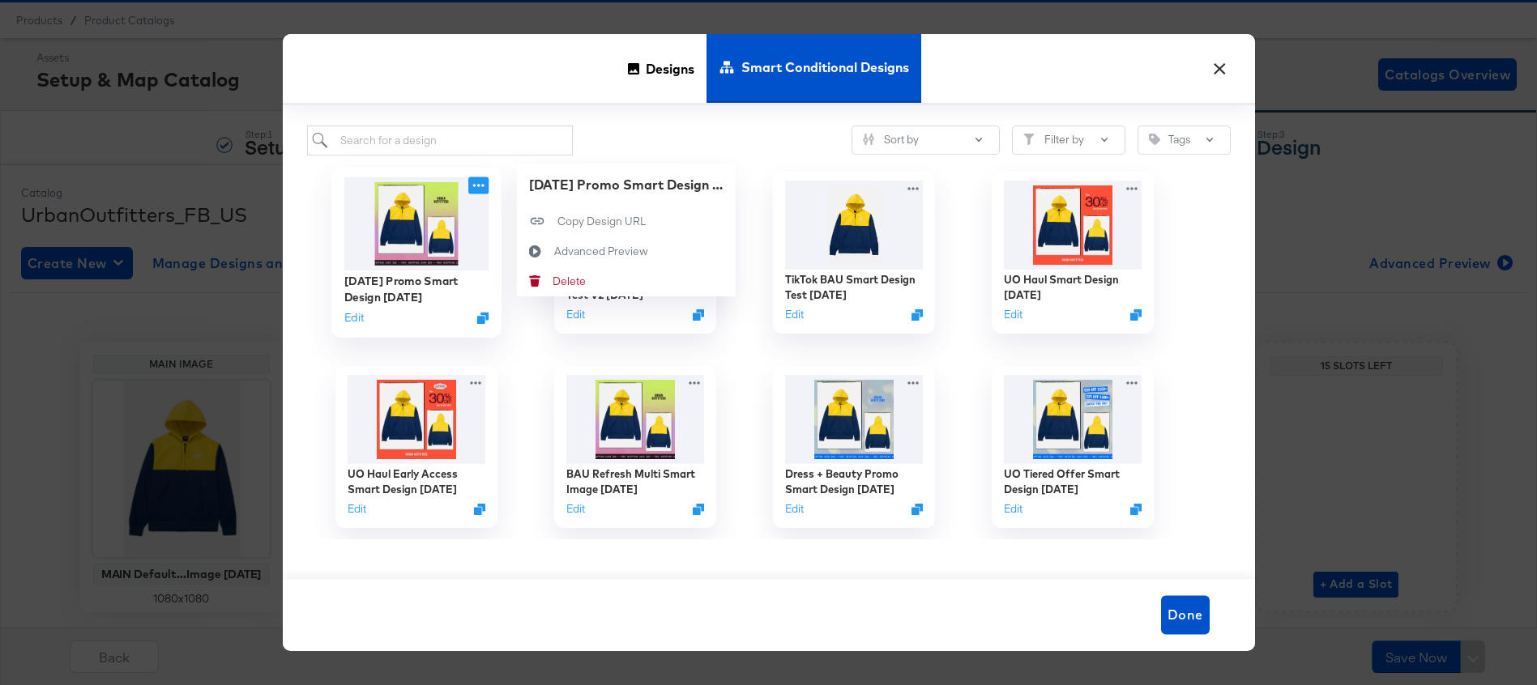
click at [472, 183] on icon at bounding box center [478, 185] width 20 height 17
click at [571, 242] on button "Advanced Preview Advanced Preview" at bounding box center [626, 252] width 219 height 30
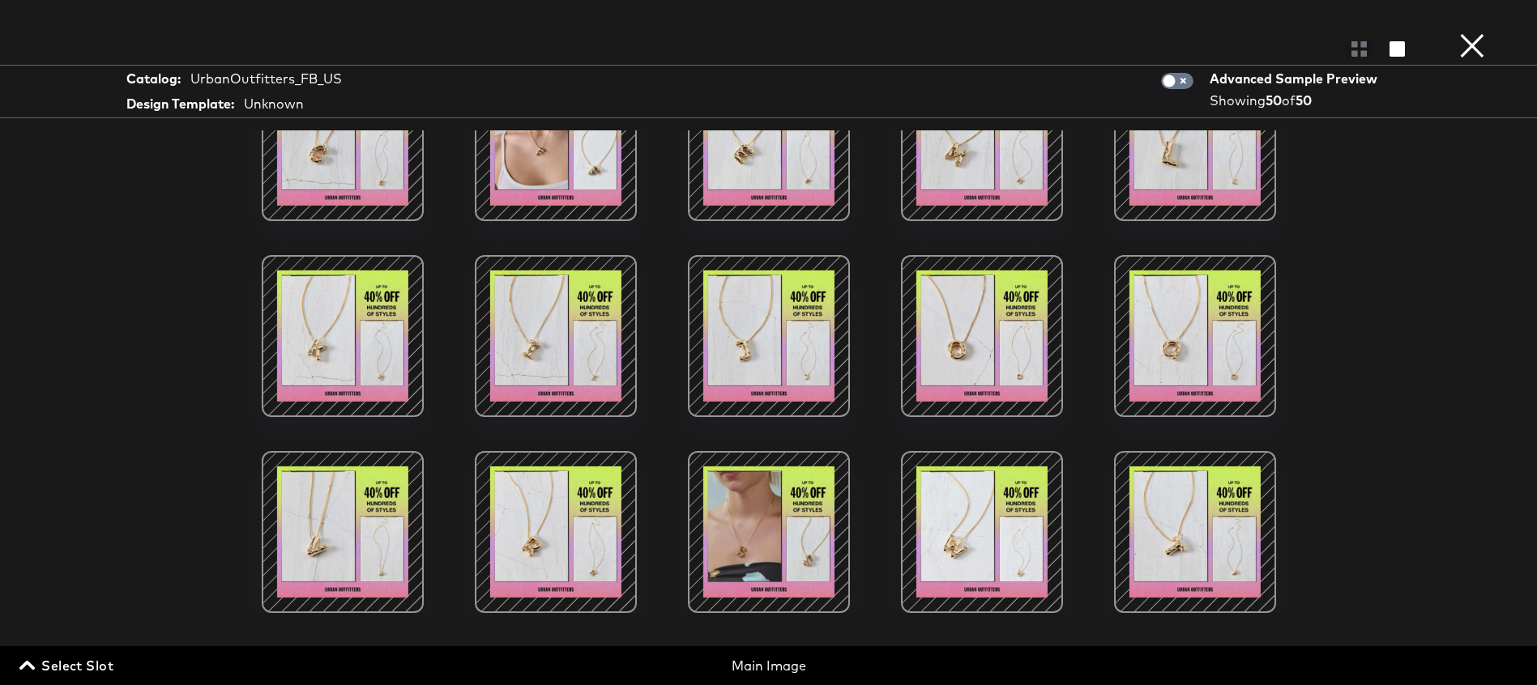
scroll to position [87, 0]
click at [1462, 32] on button "×" at bounding box center [1472, 16] width 32 height 32
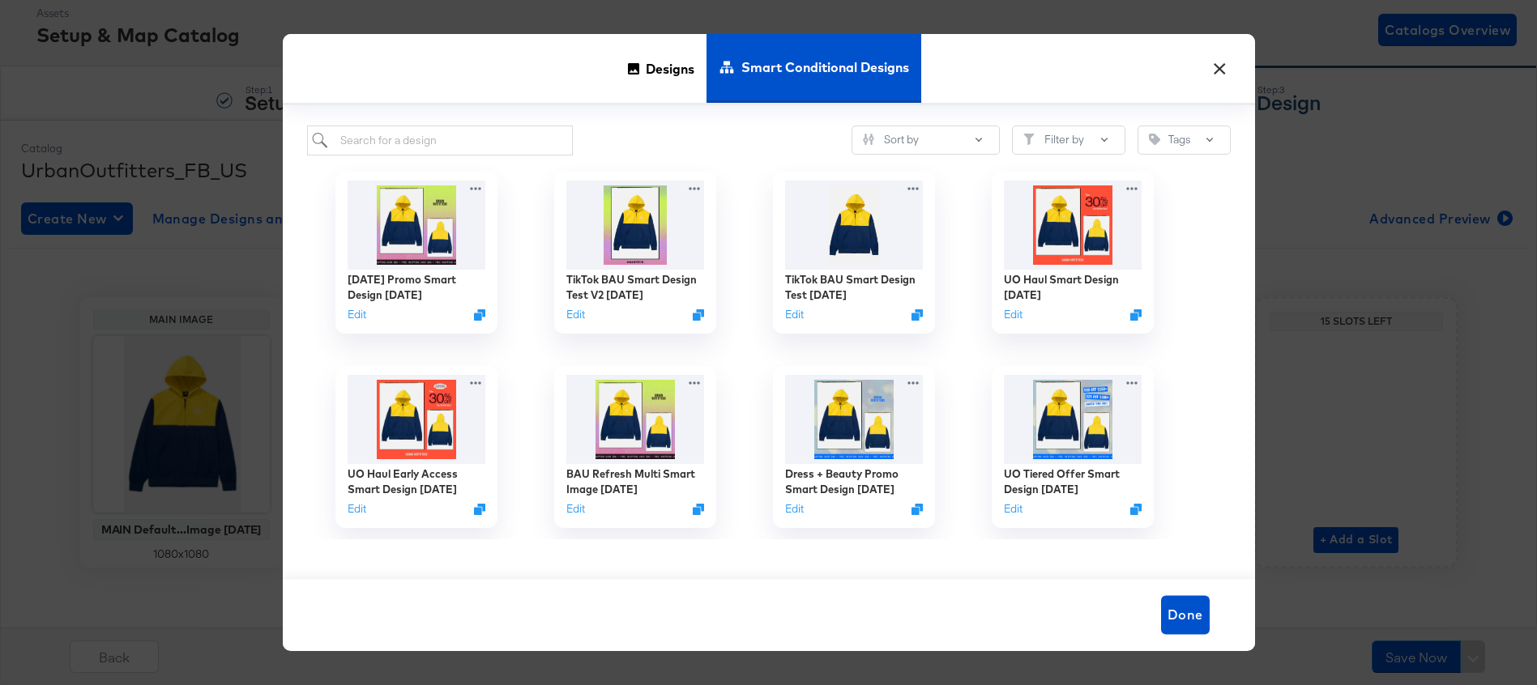
click at [1221, 69] on button "×" at bounding box center [1219, 64] width 29 height 29
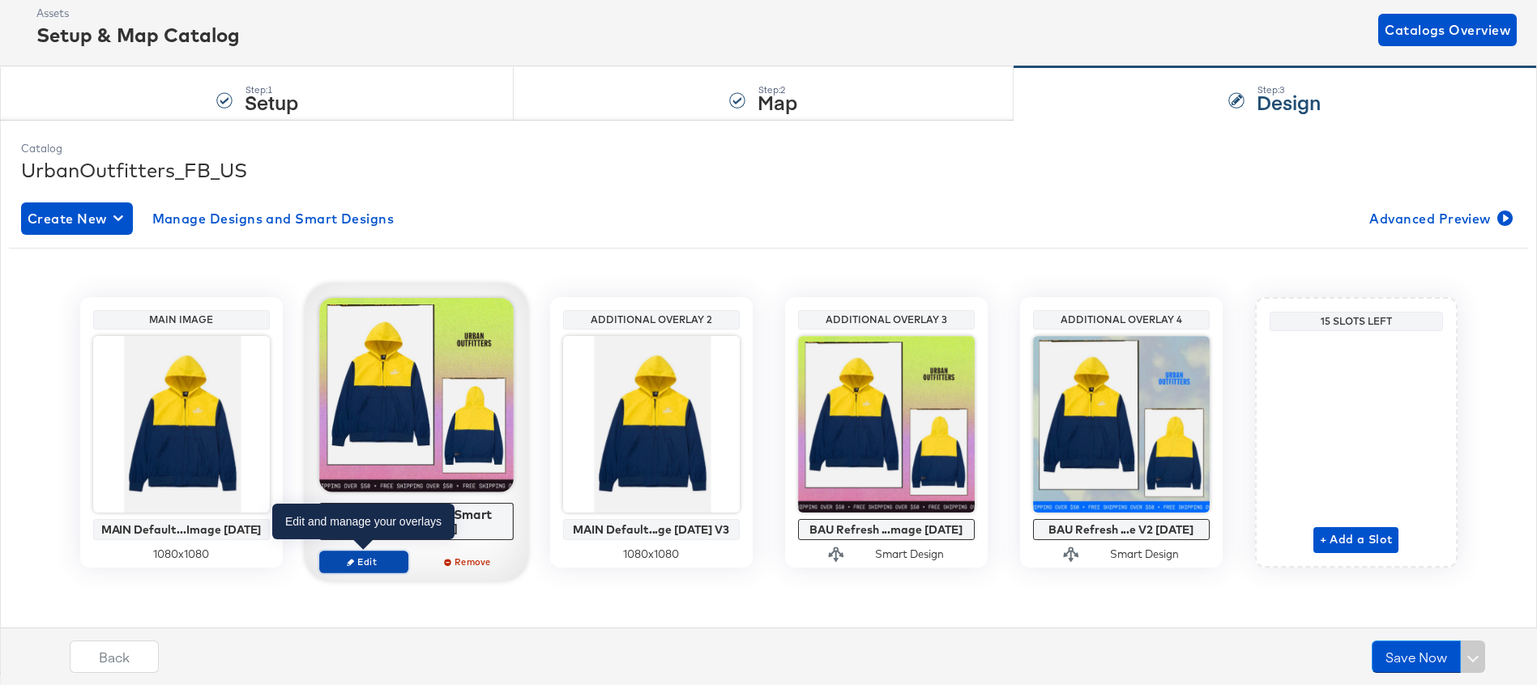
click at [361, 563] on span "Edit" at bounding box center [363, 562] width 75 height 12
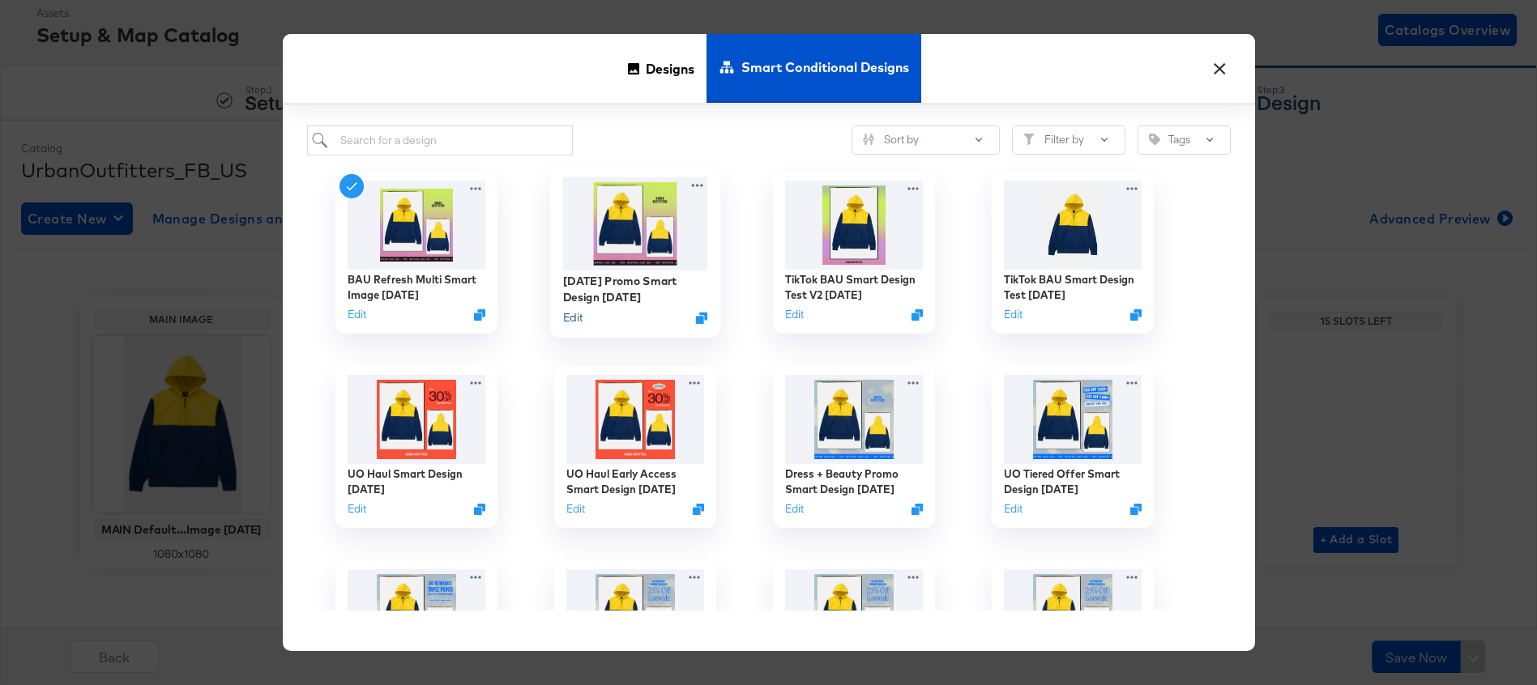
click at [570, 321] on button "Edit" at bounding box center [571, 317] width 19 height 15
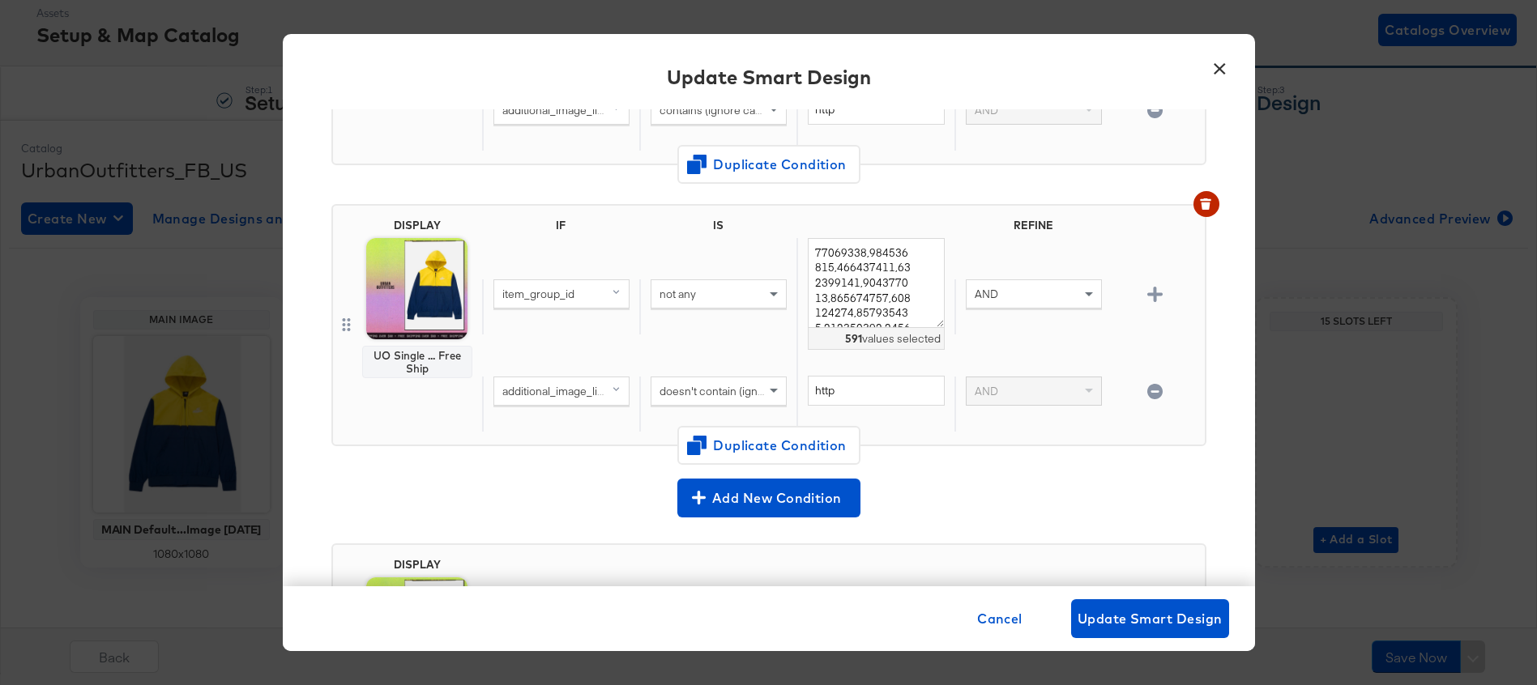
scroll to position [905, 0]
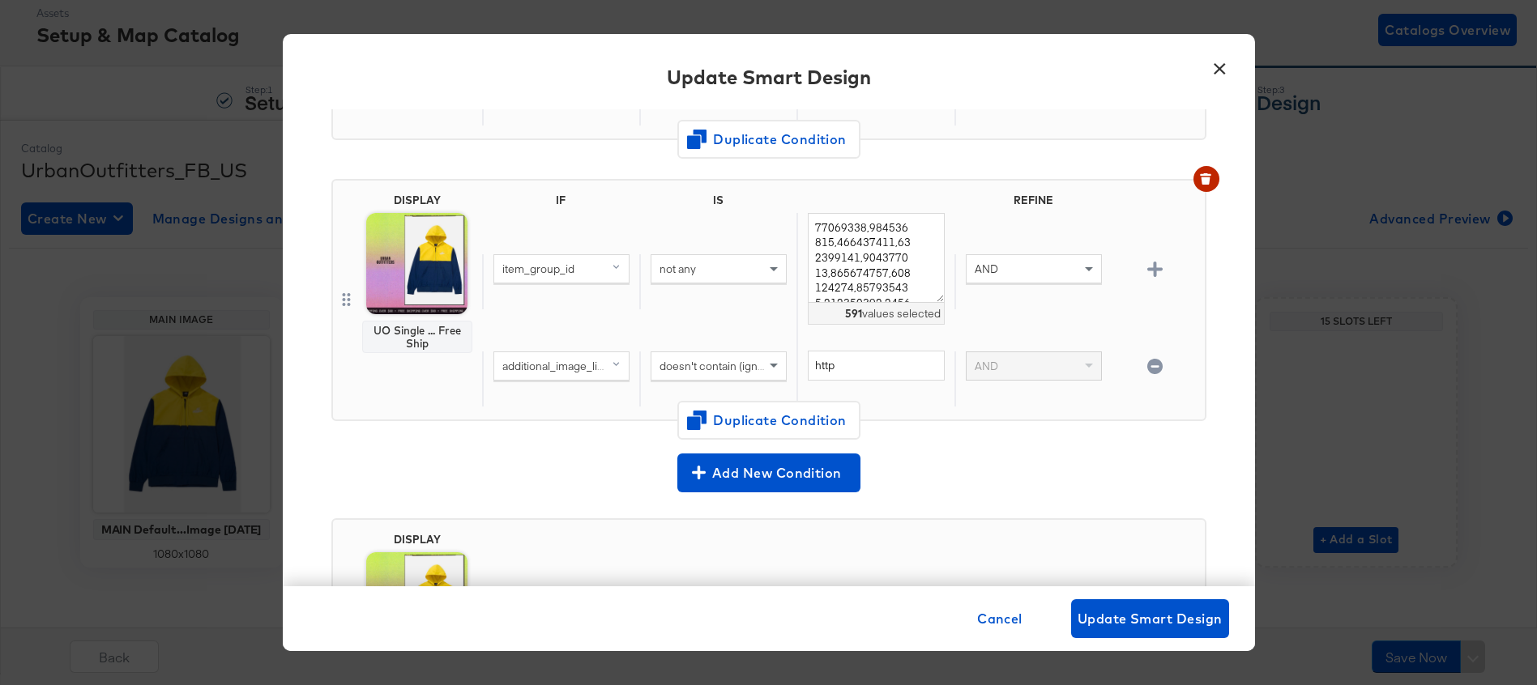
click at [1233, 75] on button "×" at bounding box center [1219, 64] width 29 height 29
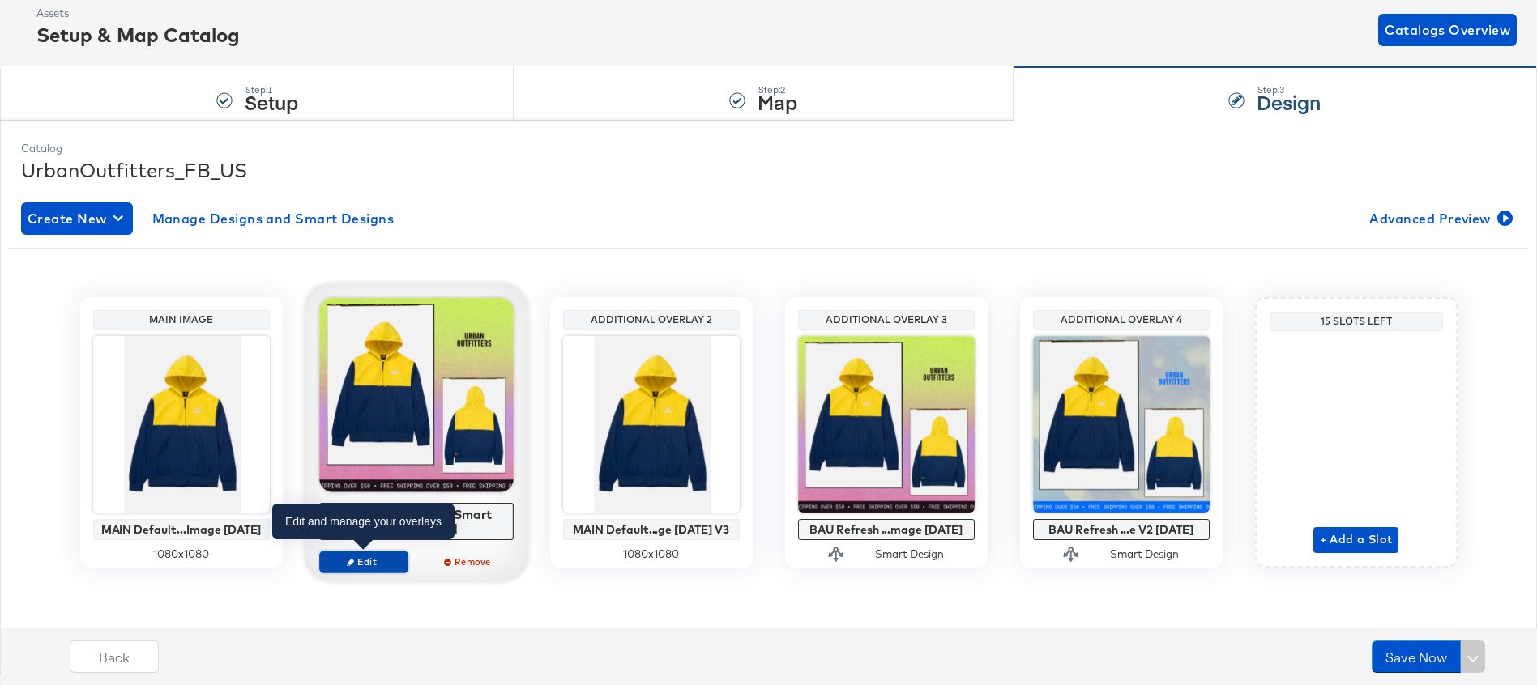
click at [357, 562] on span "Edit" at bounding box center [363, 562] width 75 height 12
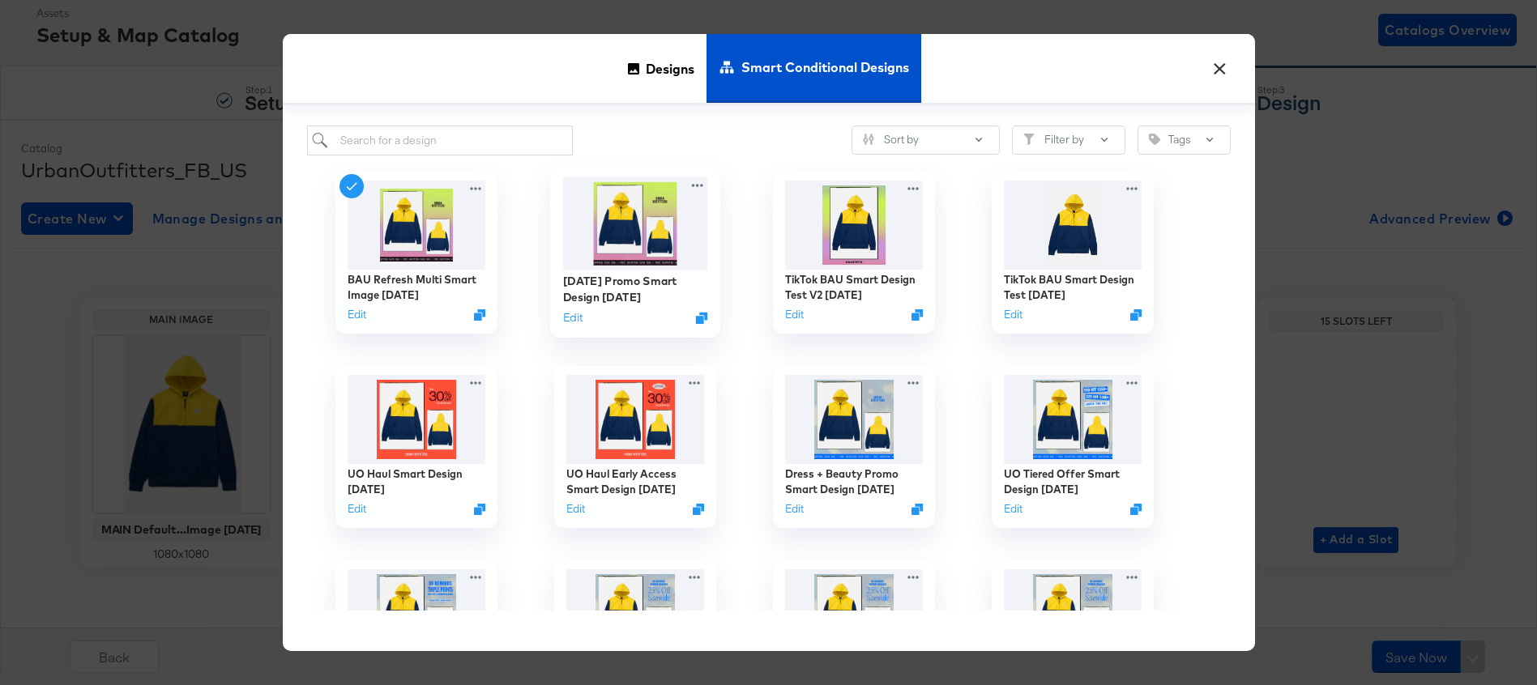
click at [644, 224] on img at bounding box center [634, 223] width 145 height 93
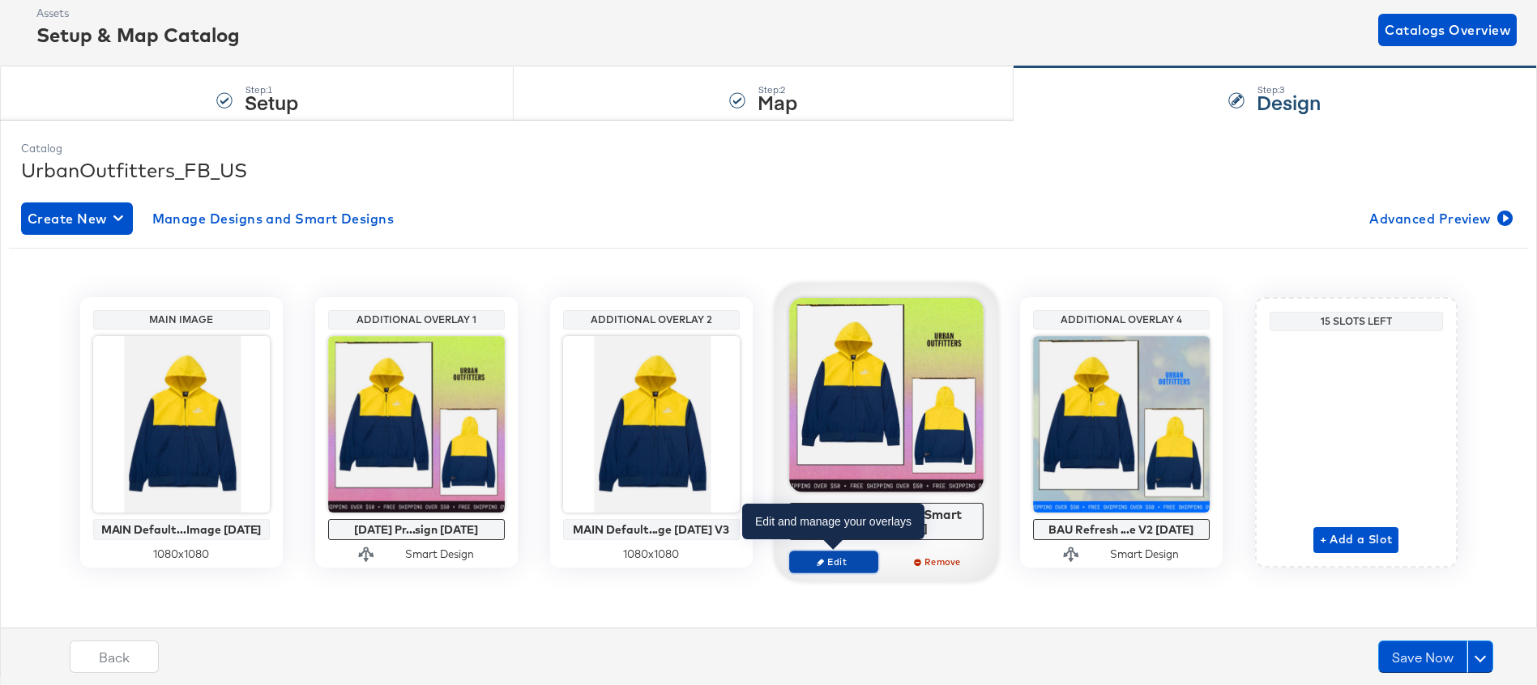
click at [825, 558] on span "Edit" at bounding box center [832, 562] width 75 height 12
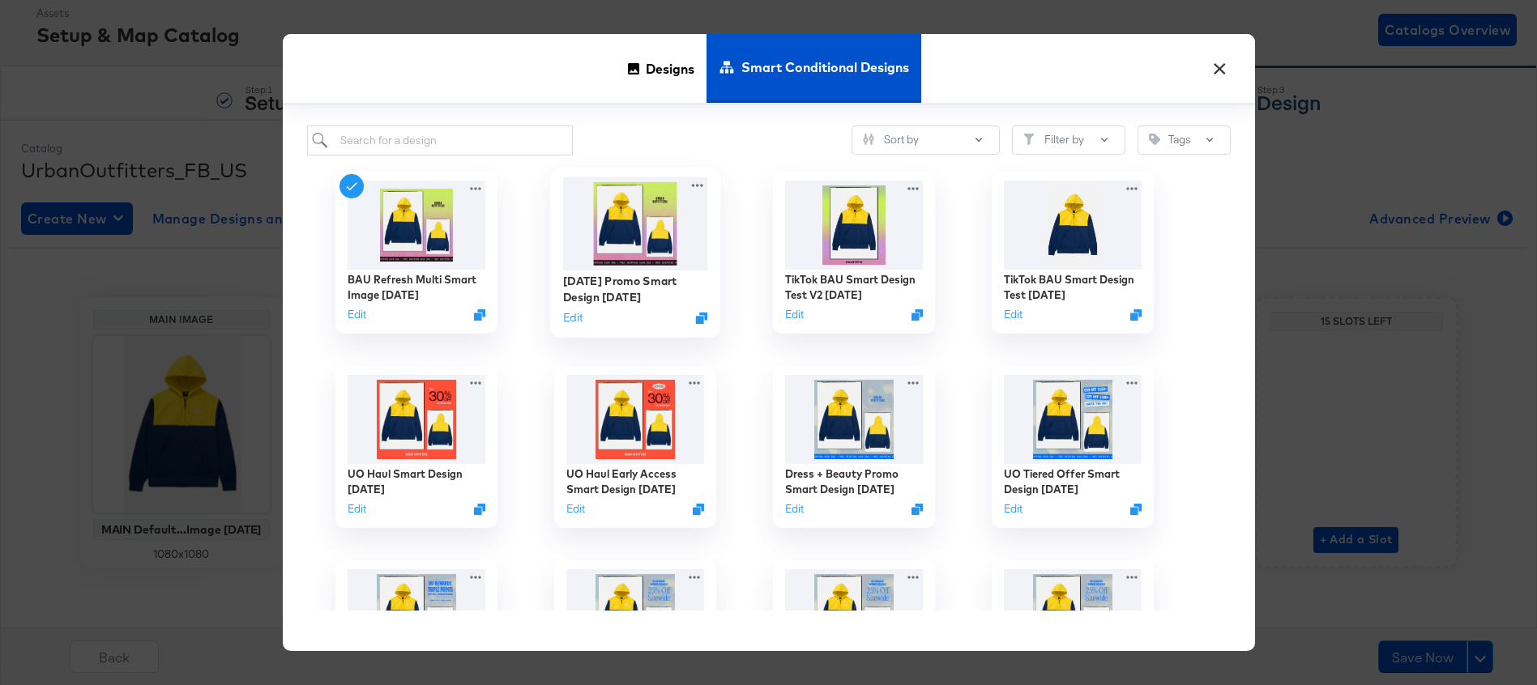
click at [654, 225] on img at bounding box center [634, 223] width 145 height 93
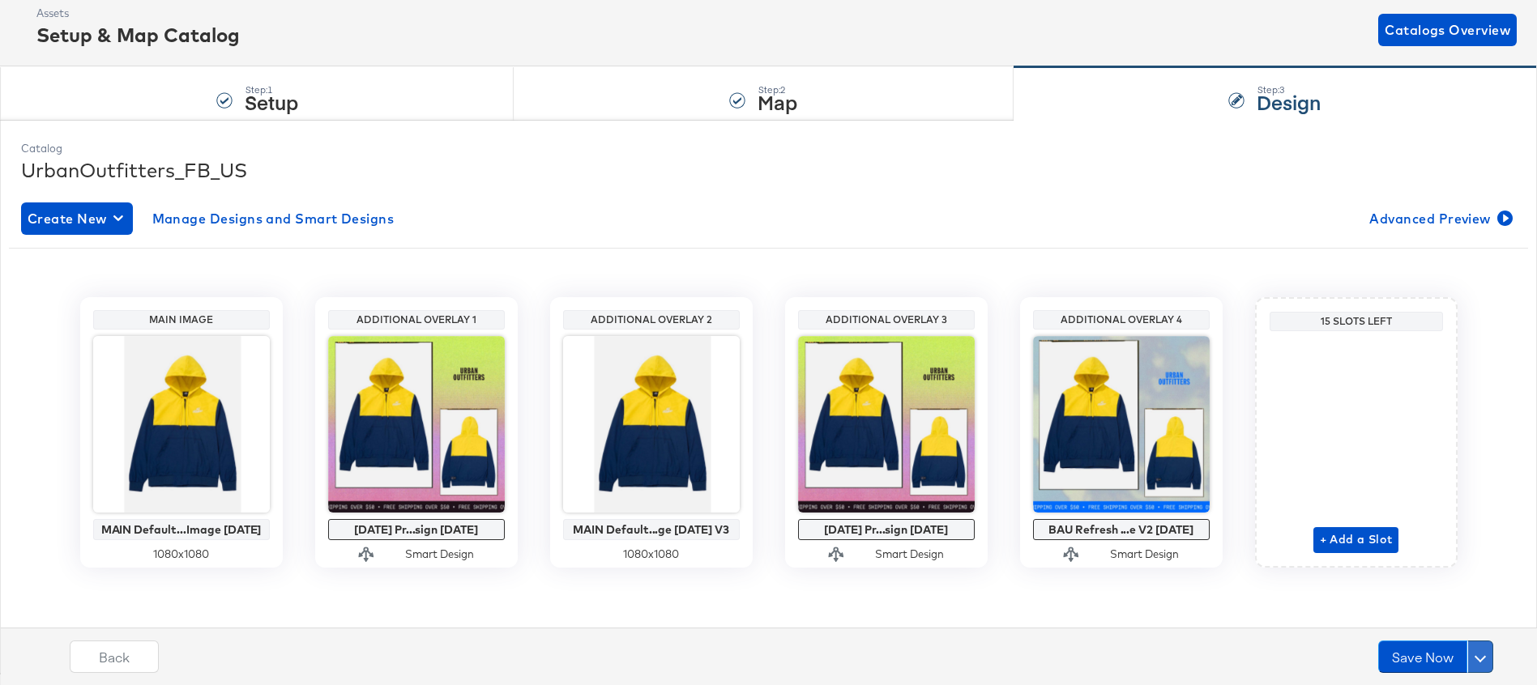
click at [1481, 660] on span at bounding box center [1479, 656] width 11 height 11
click at [1460, 624] on div "Schedule Save" at bounding box center [1442, 625] width 74 height 15
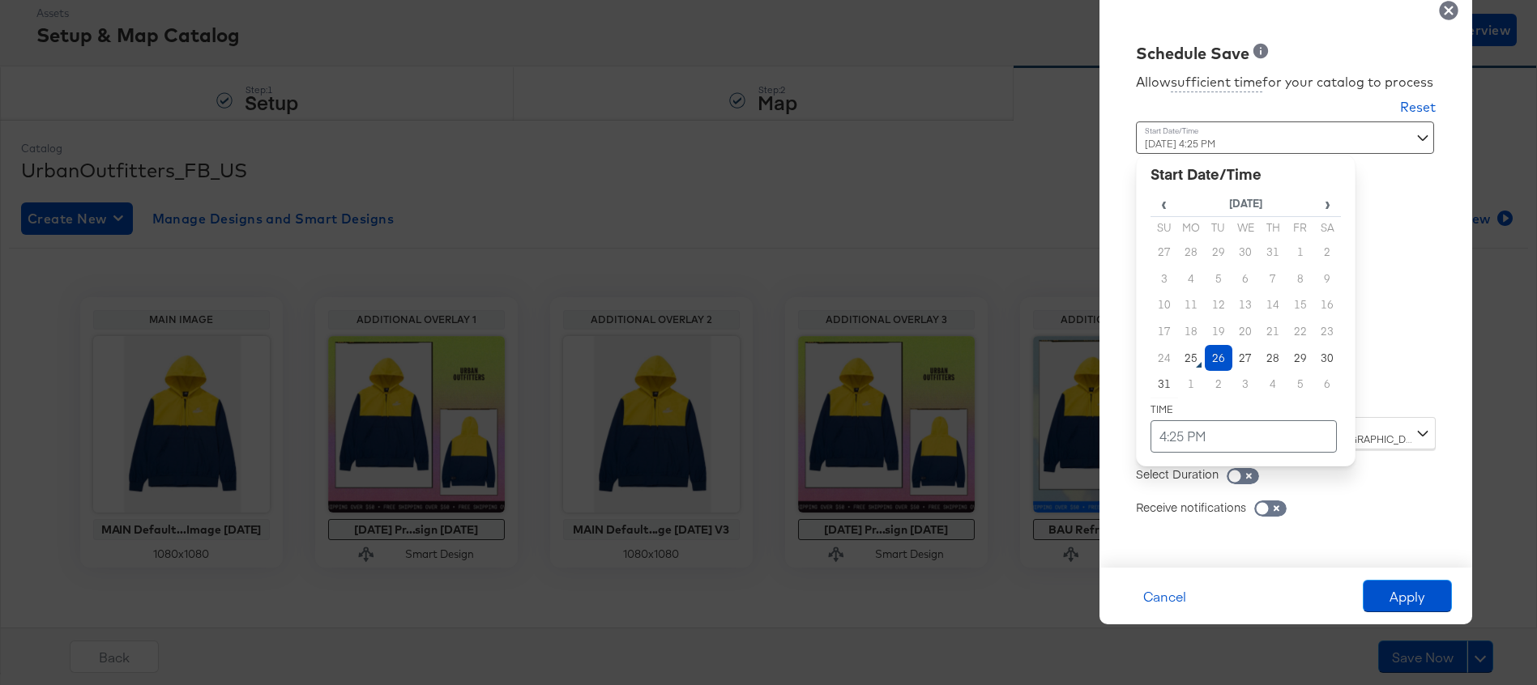
click at [1364, 391] on div "Time : August 26th 2025 4:25 PM ‹ August 2025 › Su Mo Tu We Th Fr Sa 27 28 29 3…" at bounding box center [1286, 270] width 300 height 296
click at [1248, 356] on td "27" at bounding box center [1246, 358] width 28 height 27
click at [1225, 434] on td "4:25 PM" at bounding box center [1243, 436] width 186 height 32
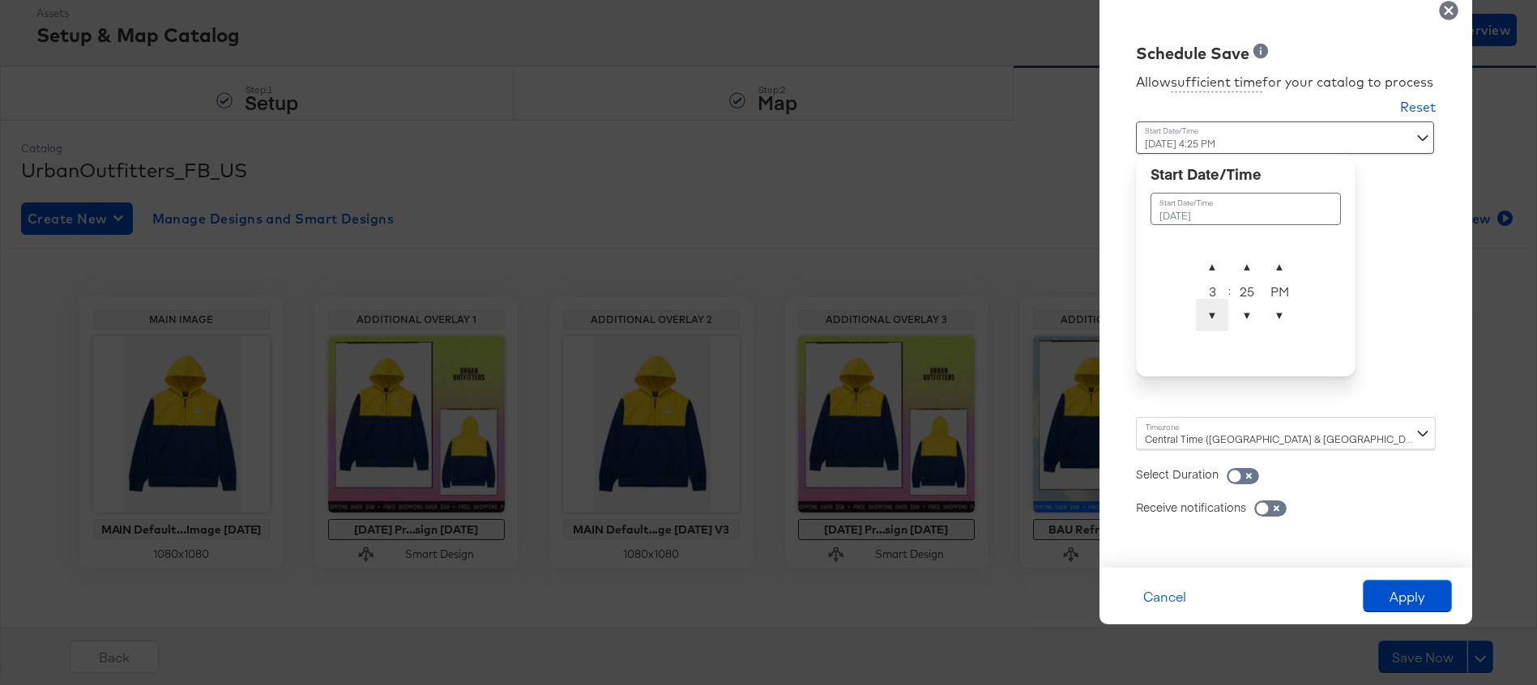
click at [1209, 314] on span "▼" at bounding box center [1212, 315] width 32 height 32
click at [1209, 315] on span "▼" at bounding box center [1212, 315] width 32 height 32
click at [1211, 306] on span "▼" at bounding box center [1212, 315] width 32 height 32
click at [1248, 261] on span "▲" at bounding box center [1246, 266] width 32 height 32
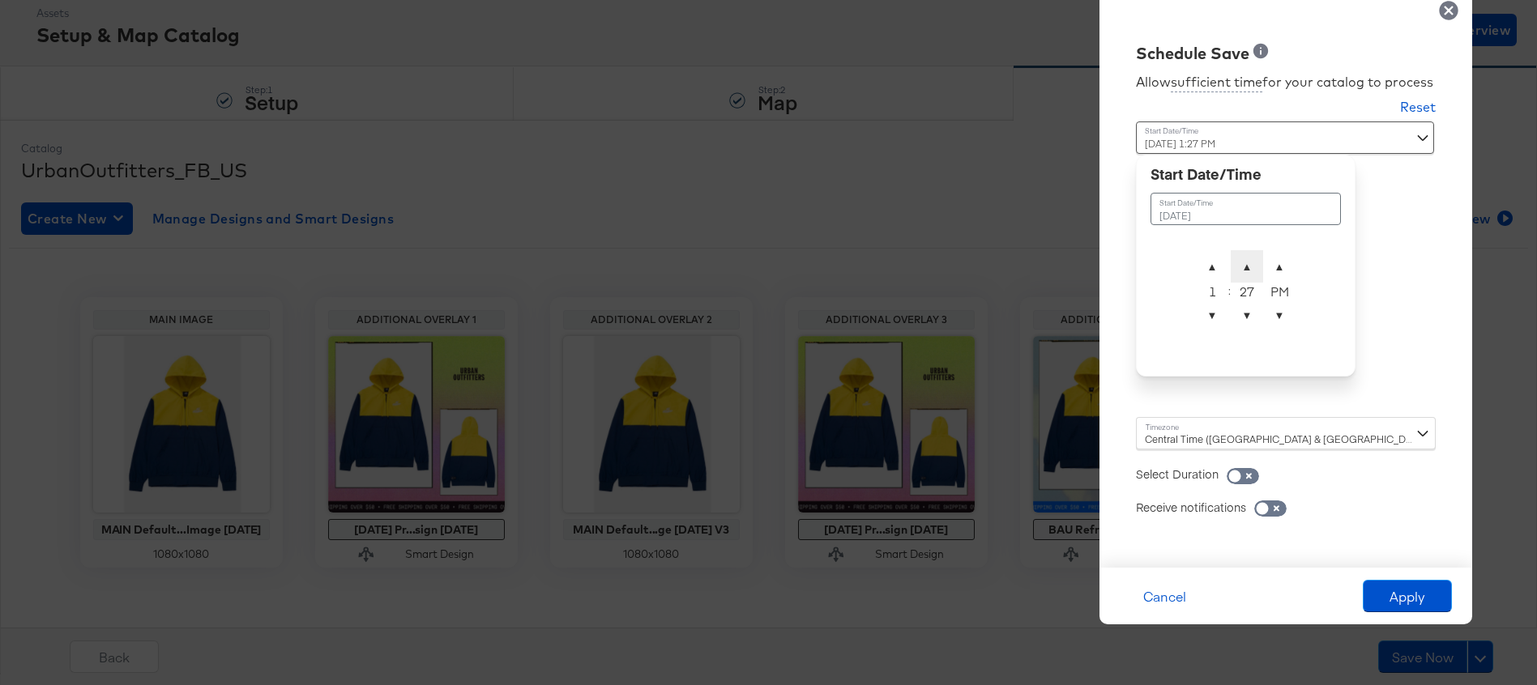
click at [1248, 261] on span "▲" at bounding box center [1246, 266] width 32 height 32
click at [1248, 263] on span "▲" at bounding box center [1246, 266] width 32 height 32
type input "August 27th 2025 1:30 AM"
click at [1285, 314] on span "▼" at bounding box center [1279, 315] width 32 height 32
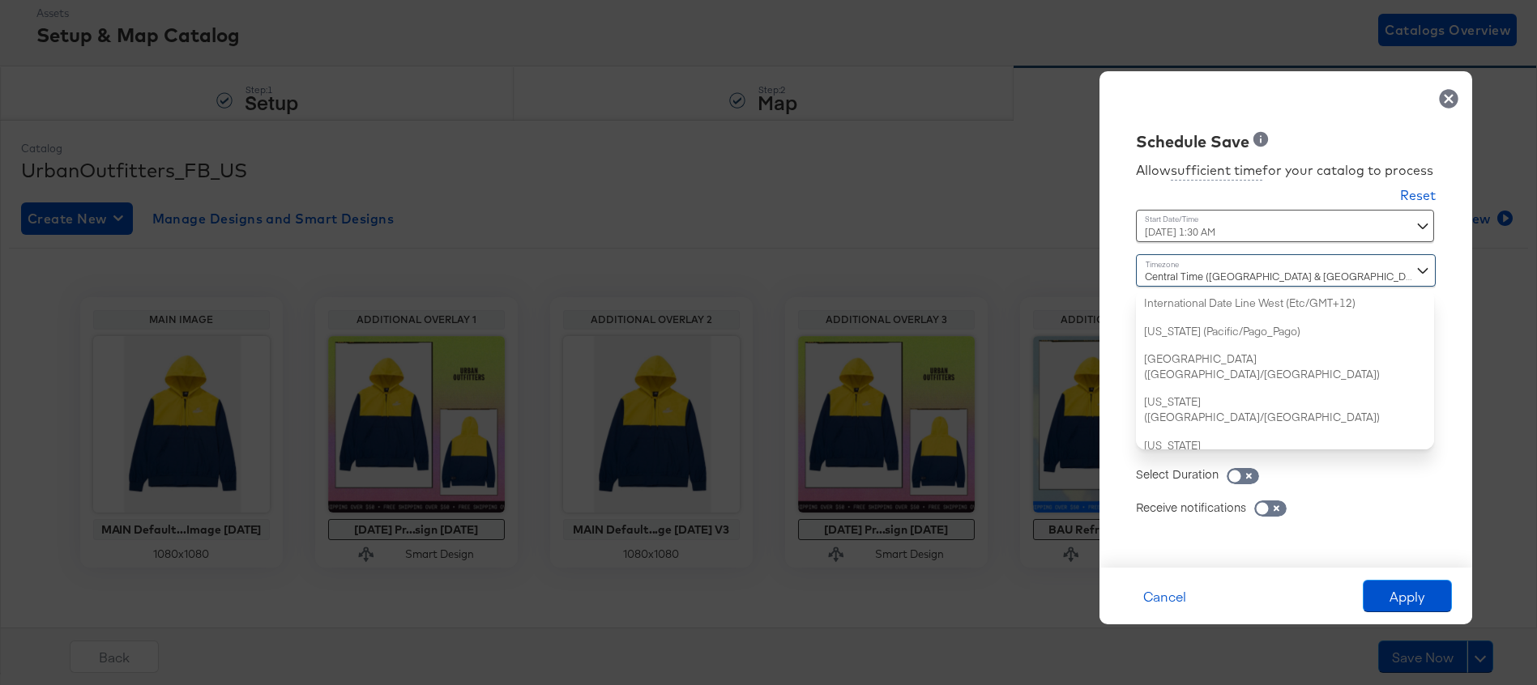
click at [1351, 431] on div "Central Time (US & Canada) (America/Chicago) International Date Line West (Etc/…" at bounding box center [1286, 351] width 300 height 195
click at [1465, 376] on div "Schedule Save Allow sufficient time for your catalog to process Reset Time : Au…" at bounding box center [1285, 319] width 373 height 497
click at [1345, 437] on div "Central Time (US & Canada) (America/Chicago) International Date Line West (Etc/…" at bounding box center [1286, 351] width 300 height 195
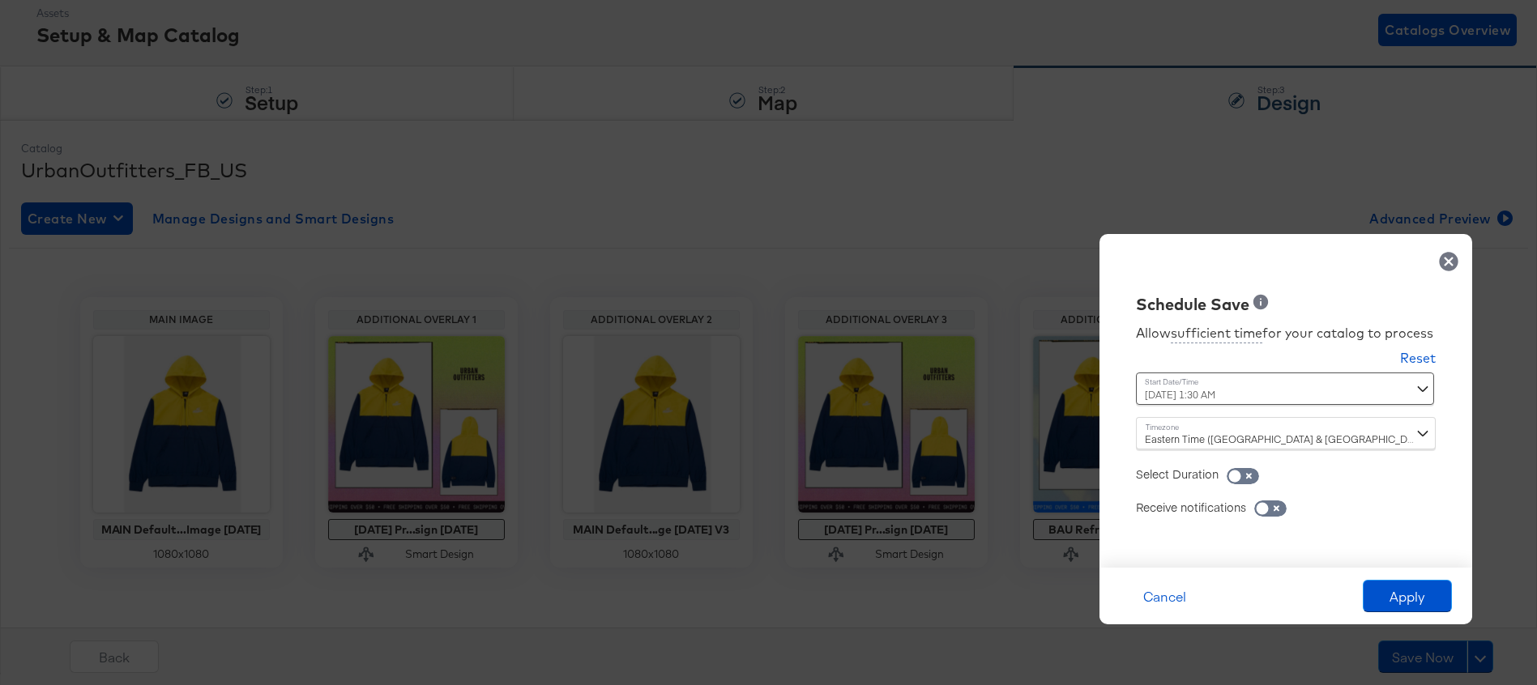
click at [1357, 347] on div "Allow sufficient time for your catalog to process Reset Time : August 27th 2025…" at bounding box center [1285, 434] width 348 height 236
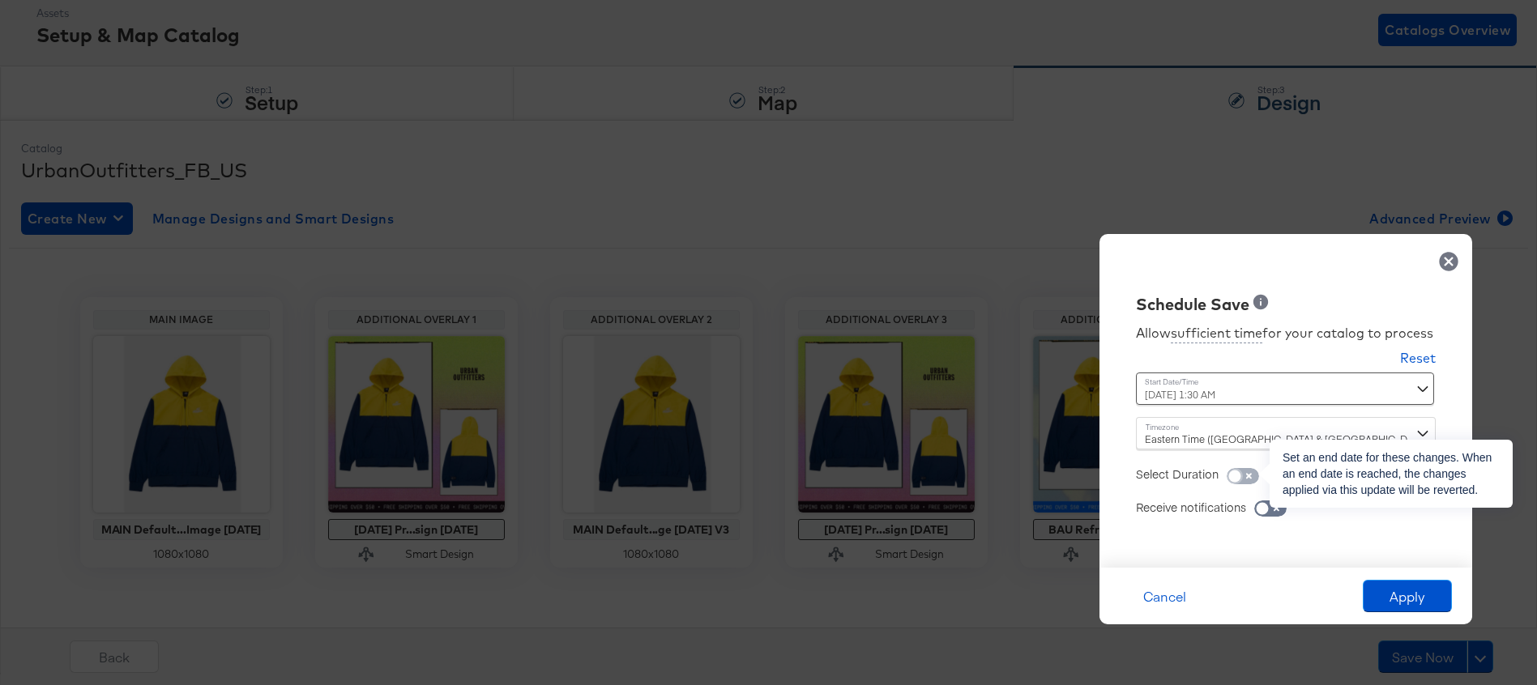
click at [1245, 474] on input "checkbox" at bounding box center [1234, 480] width 49 height 16
checkbox input "true"
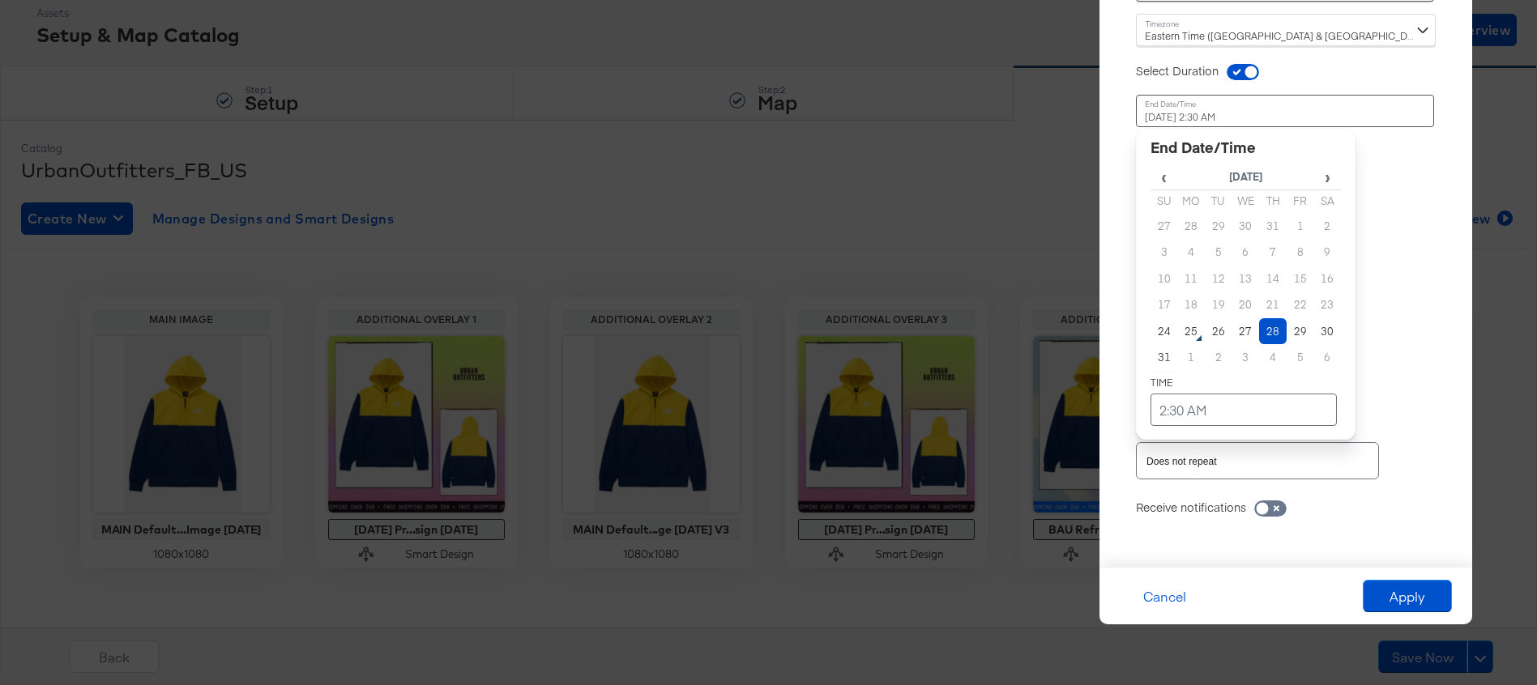
click at [1223, 365] on div "August 28th 2025 2:30 AM ‹ August 2025 › Su Mo Tu We Th Fr Sa 27 28 29 30 31 1 …" at bounding box center [1246, 237] width 220 height 284
click at [1221, 351] on td "2" at bounding box center [1218, 357] width 28 height 27
click at [1161, 408] on td "2:30 AM" at bounding box center [1243, 410] width 186 height 32
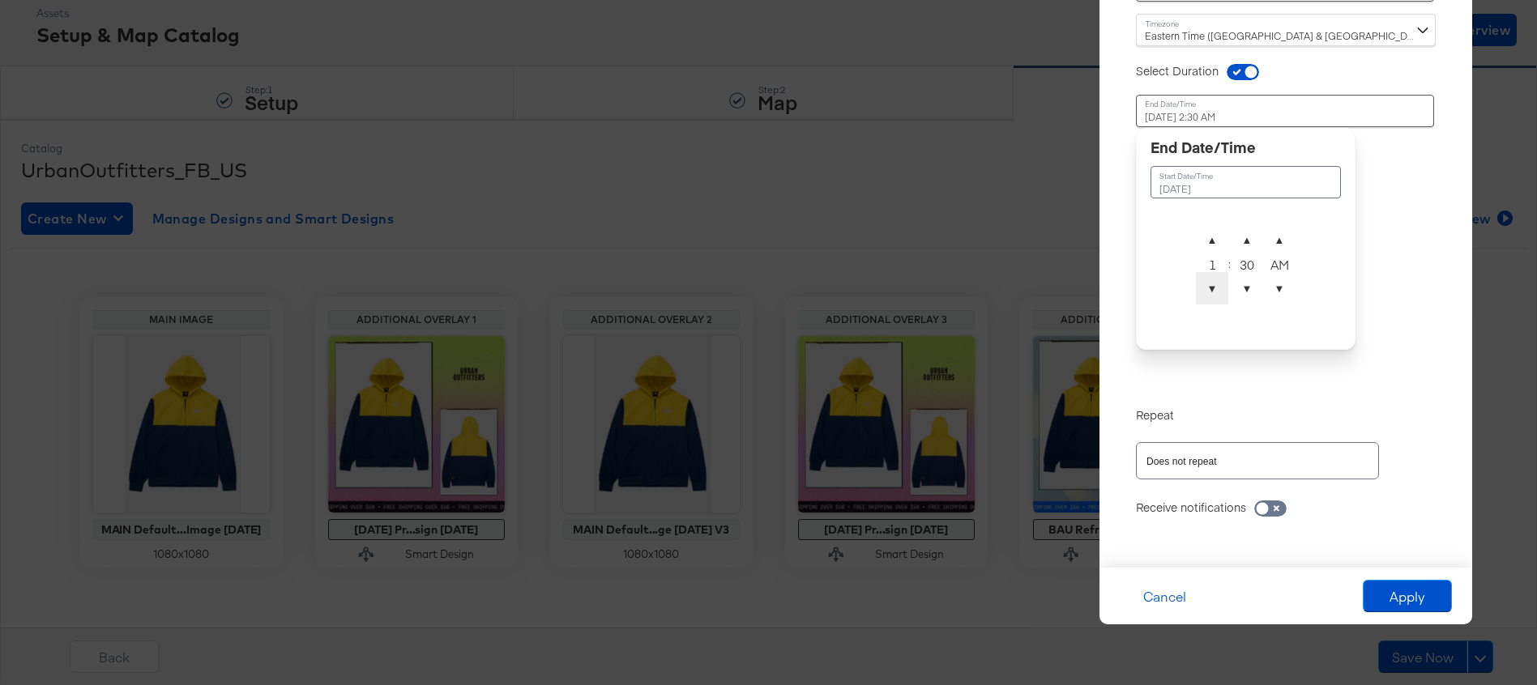
click at [1213, 292] on span "▼" at bounding box center [1212, 288] width 32 height 32
type input "September 2nd 2025 1:30 AM"
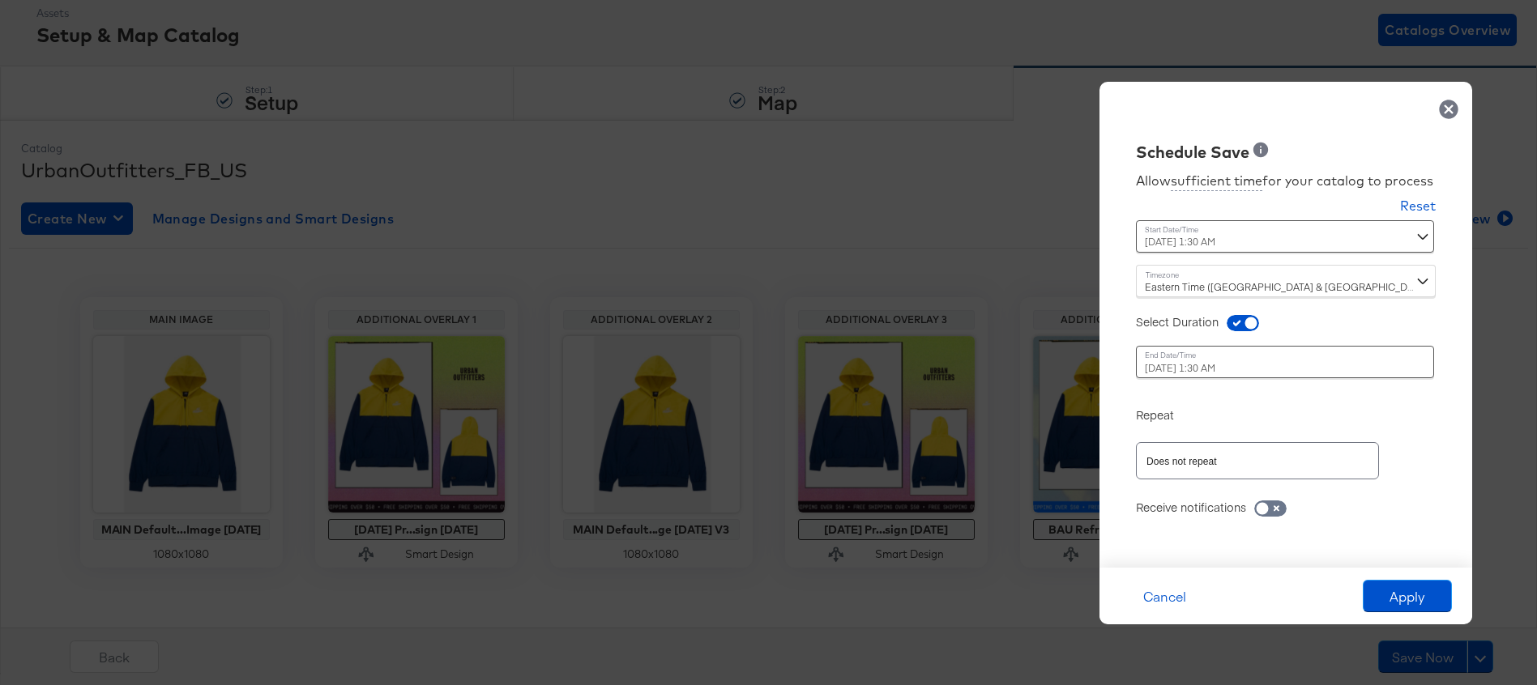
click at [1331, 416] on div "Repeat" at bounding box center [1286, 406] width 300 height 32
click at [1415, 590] on button "Apply" at bounding box center [1406, 596] width 89 height 32
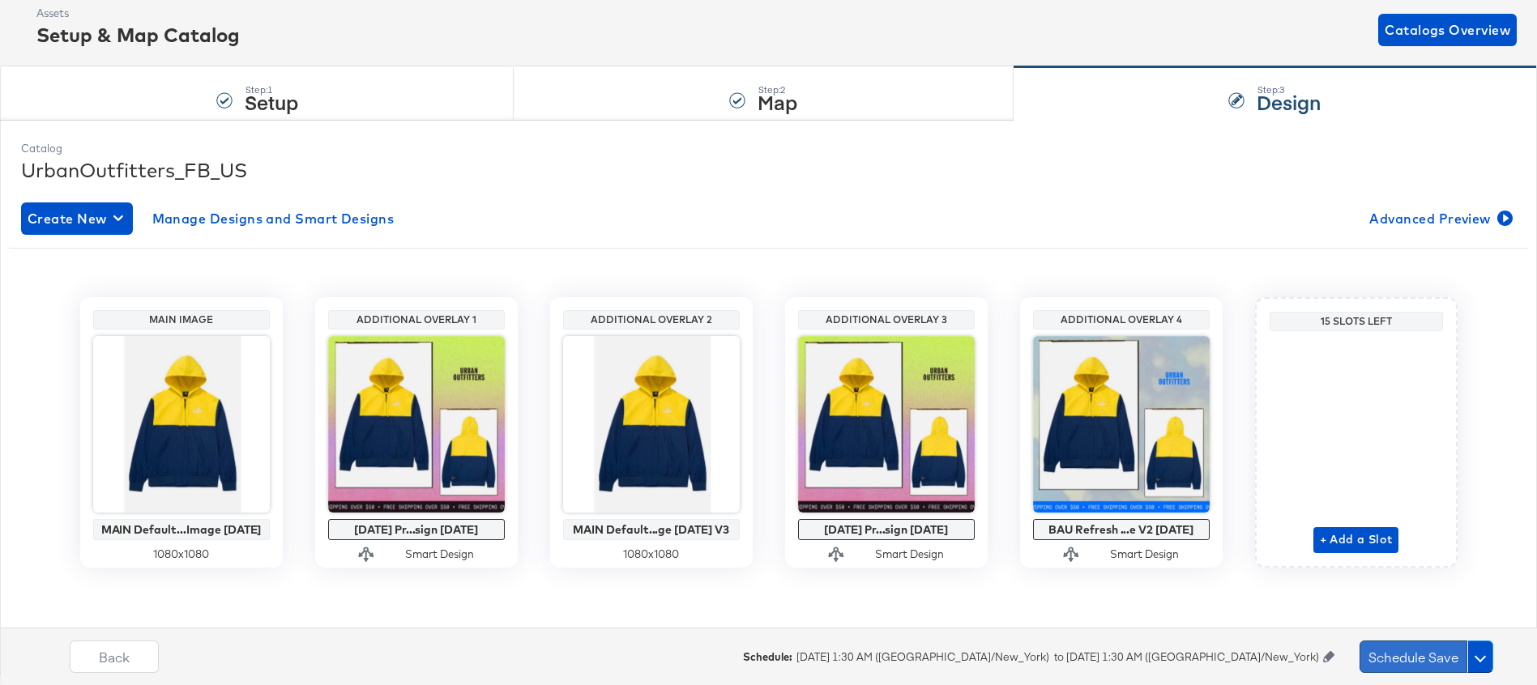
click at [1399, 659] on button "Schedule Save" at bounding box center [1413, 657] width 108 height 32
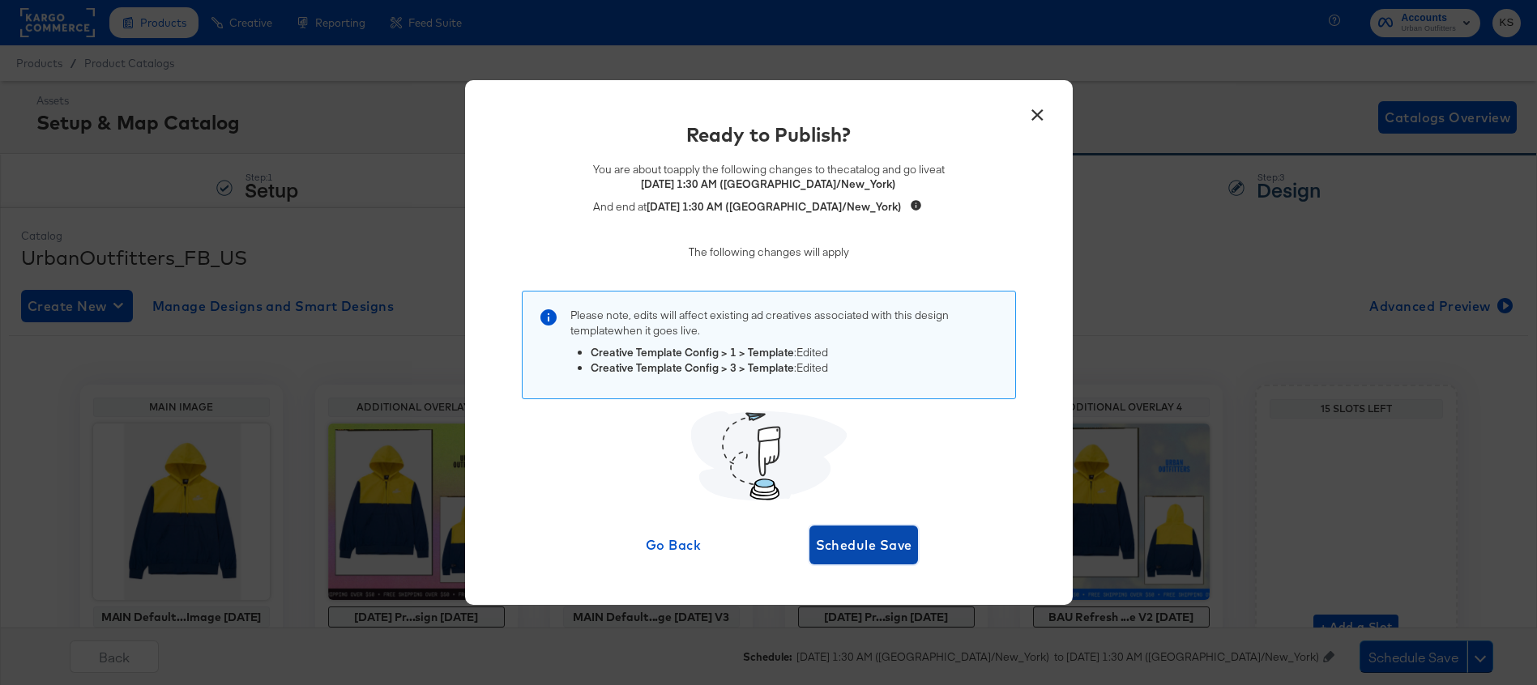
click at [864, 546] on span "Schedule Save" at bounding box center [864, 545] width 96 height 23
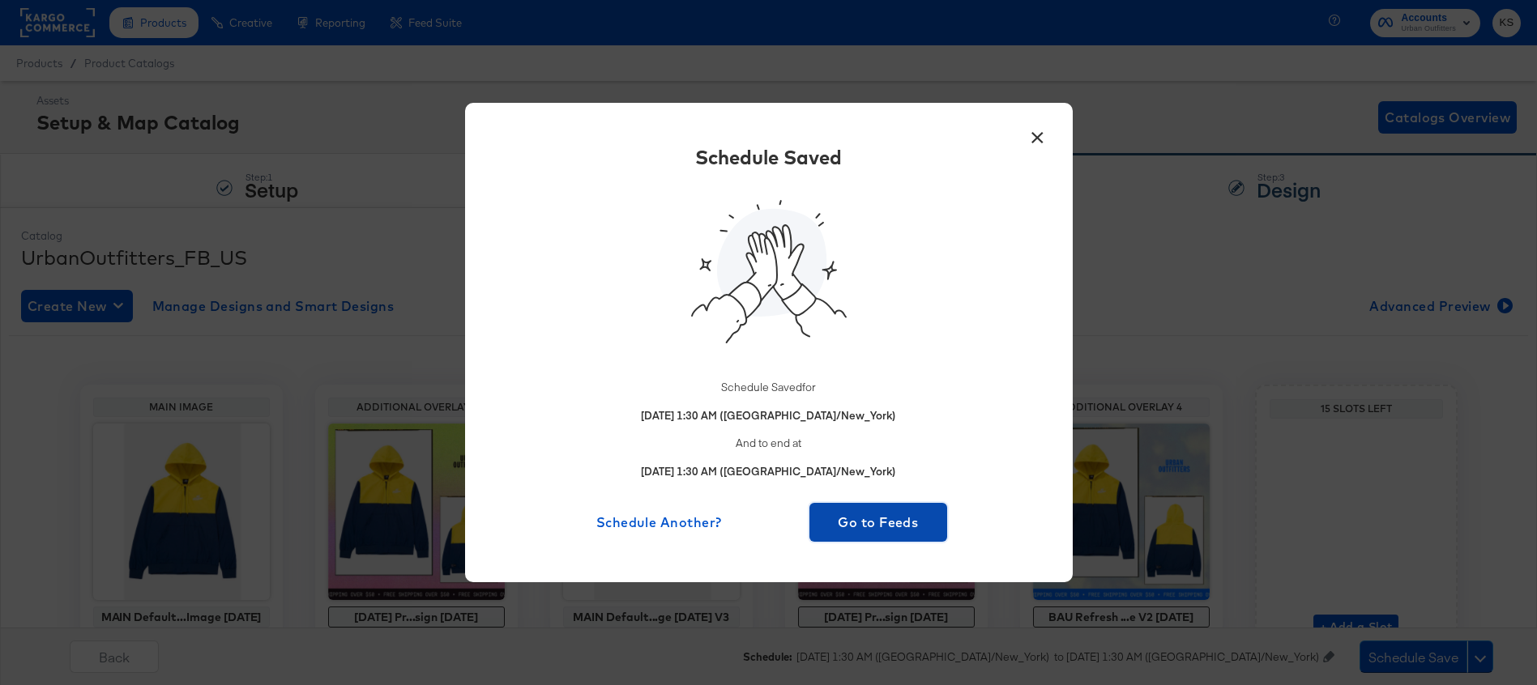
click at [900, 521] on span "Go to Feeds" at bounding box center [879, 522] width 126 height 23
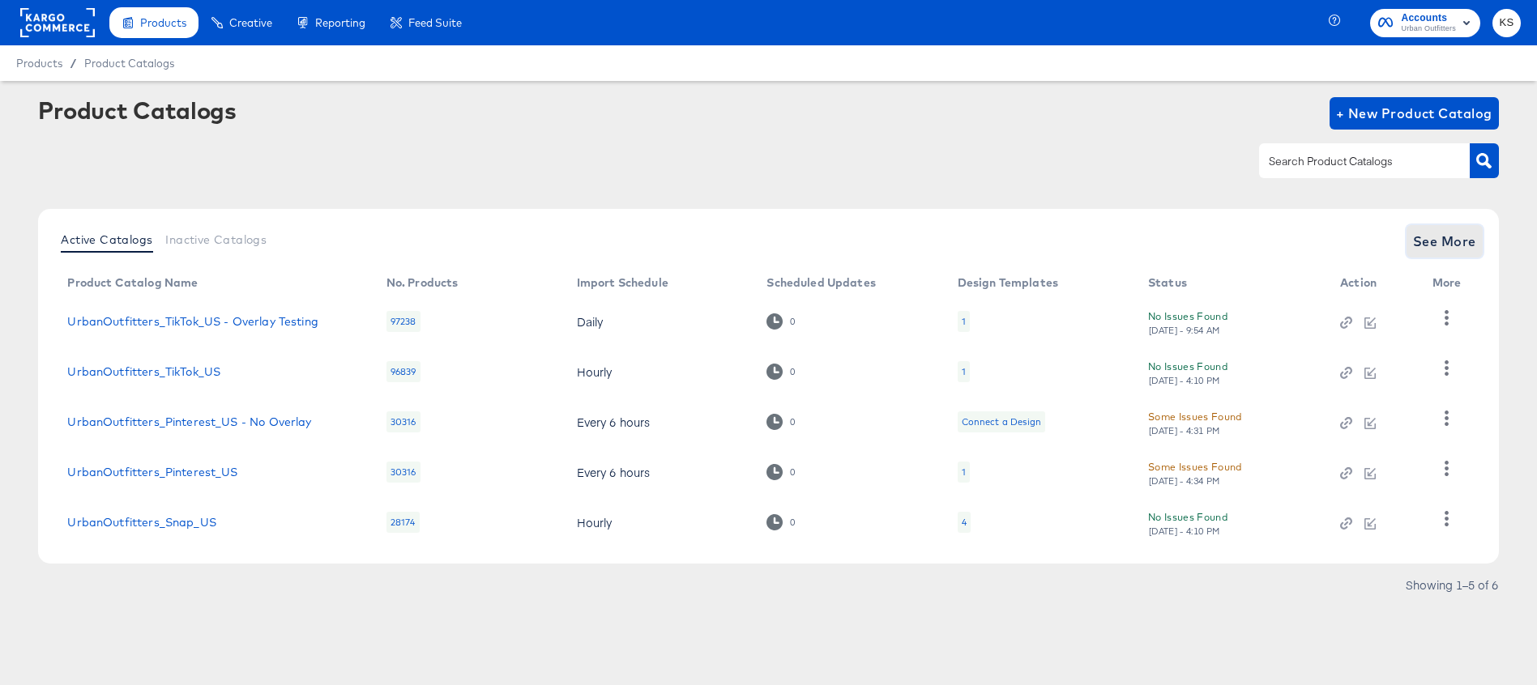
click at [1443, 239] on span "See More" at bounding box center [1444, 241] width 63 height 23
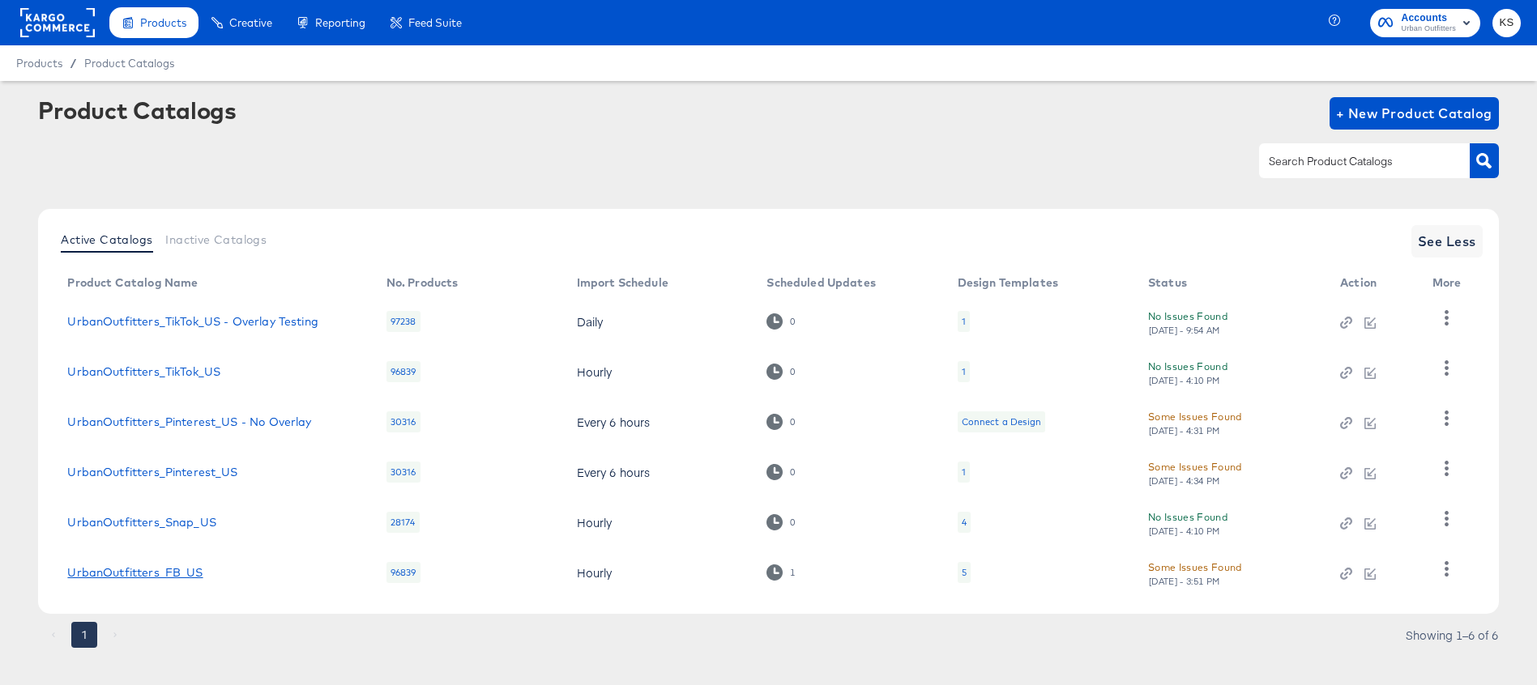
click at [160, 574] on link "UrbanOutfitters_FB_US" at bounding box center [134, 572] width 135 height 13
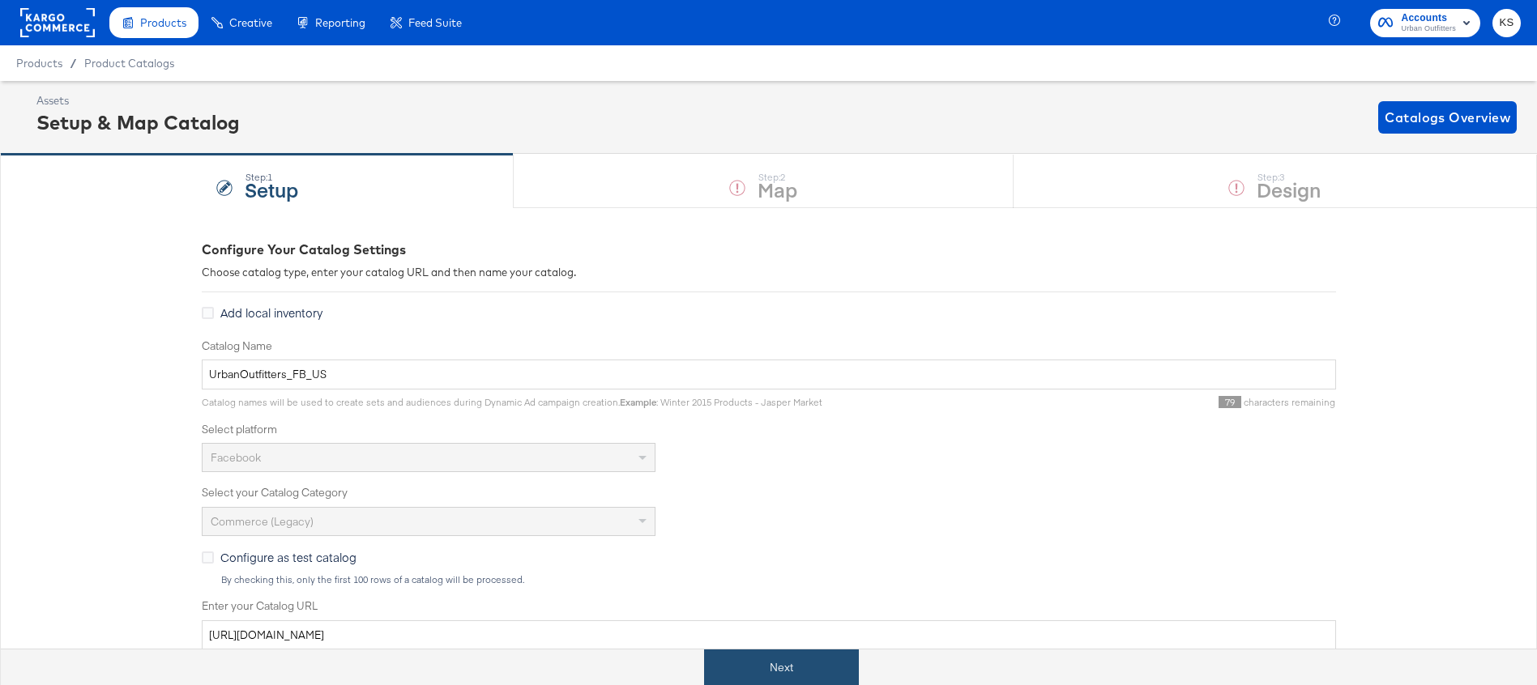
click at [753, 665] on button "Next" at bounding box center [781, 668] width 155 height 36
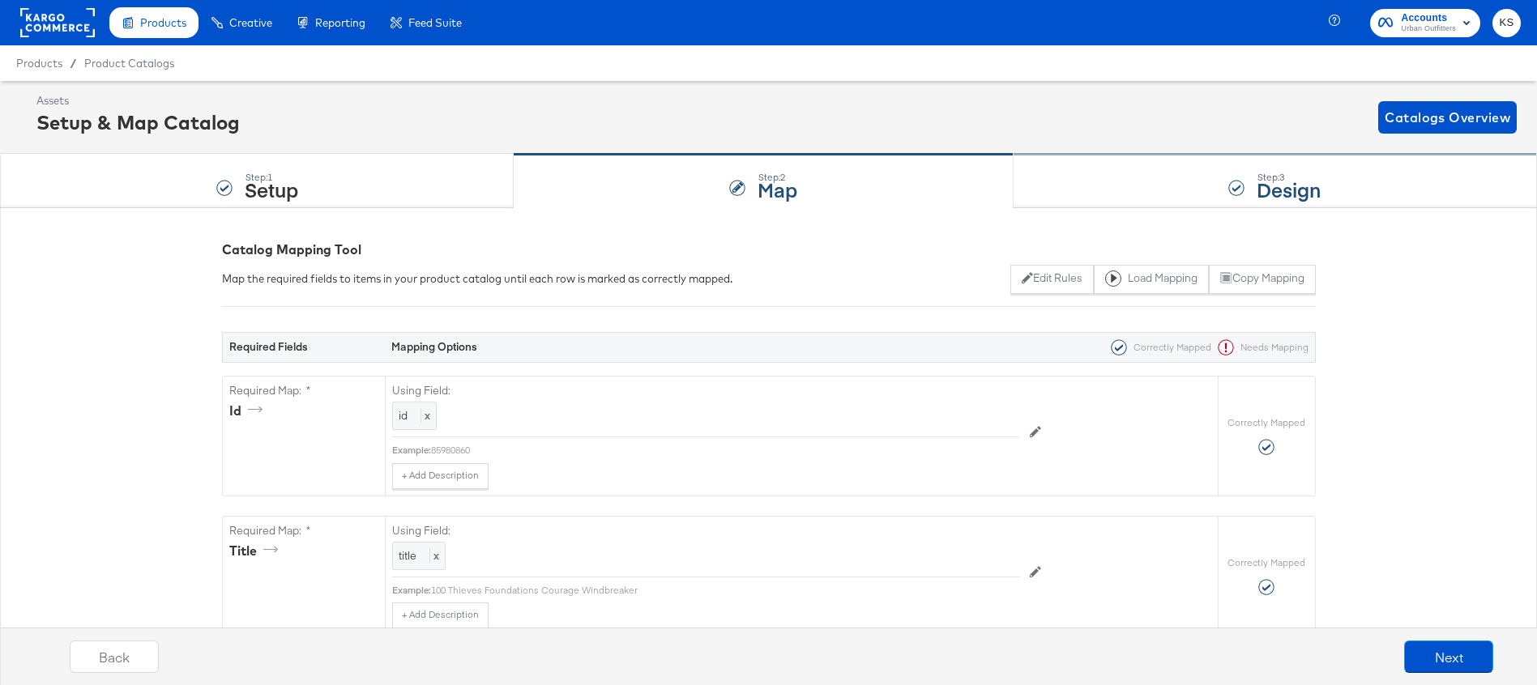
click at [1128, 188] on div "Step: 3 Design" at bounding box center [1274, 181] width 523 height 53
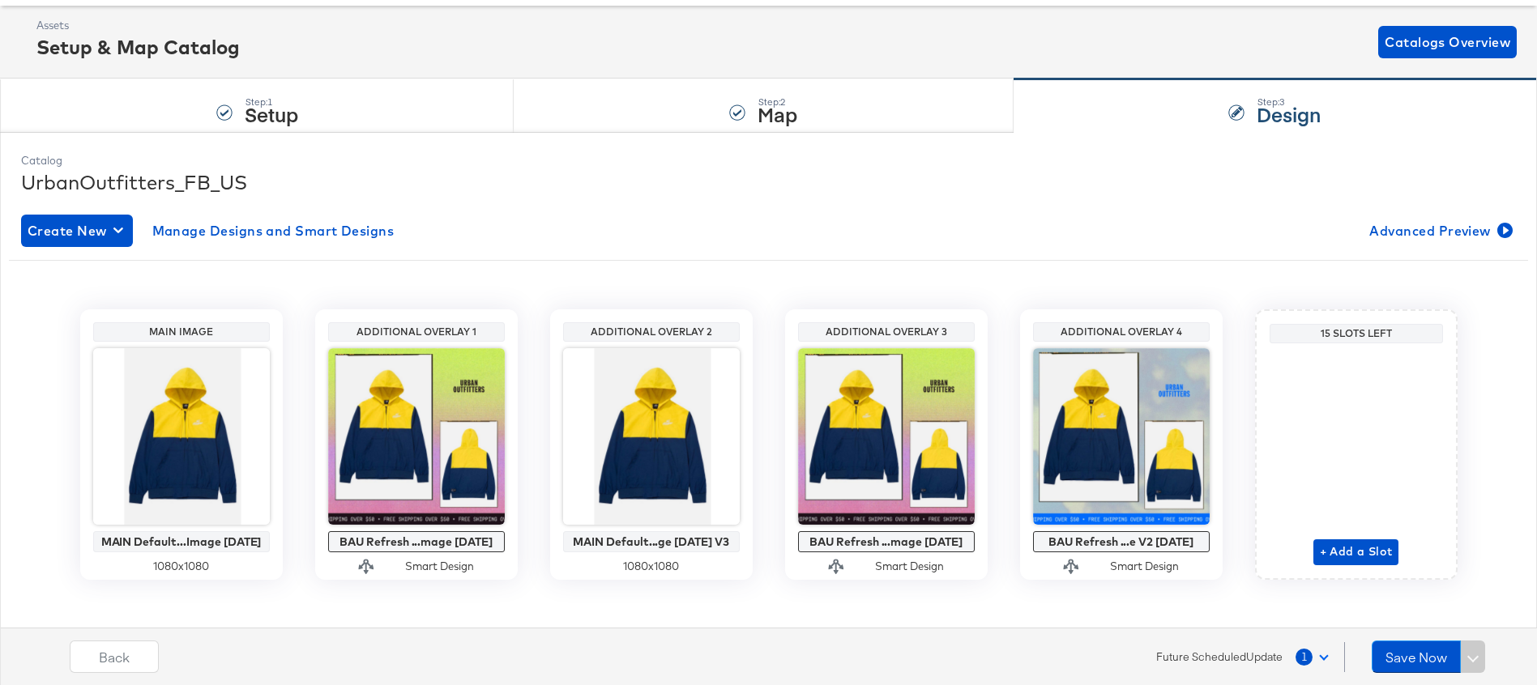
scroll to position [76, 0]
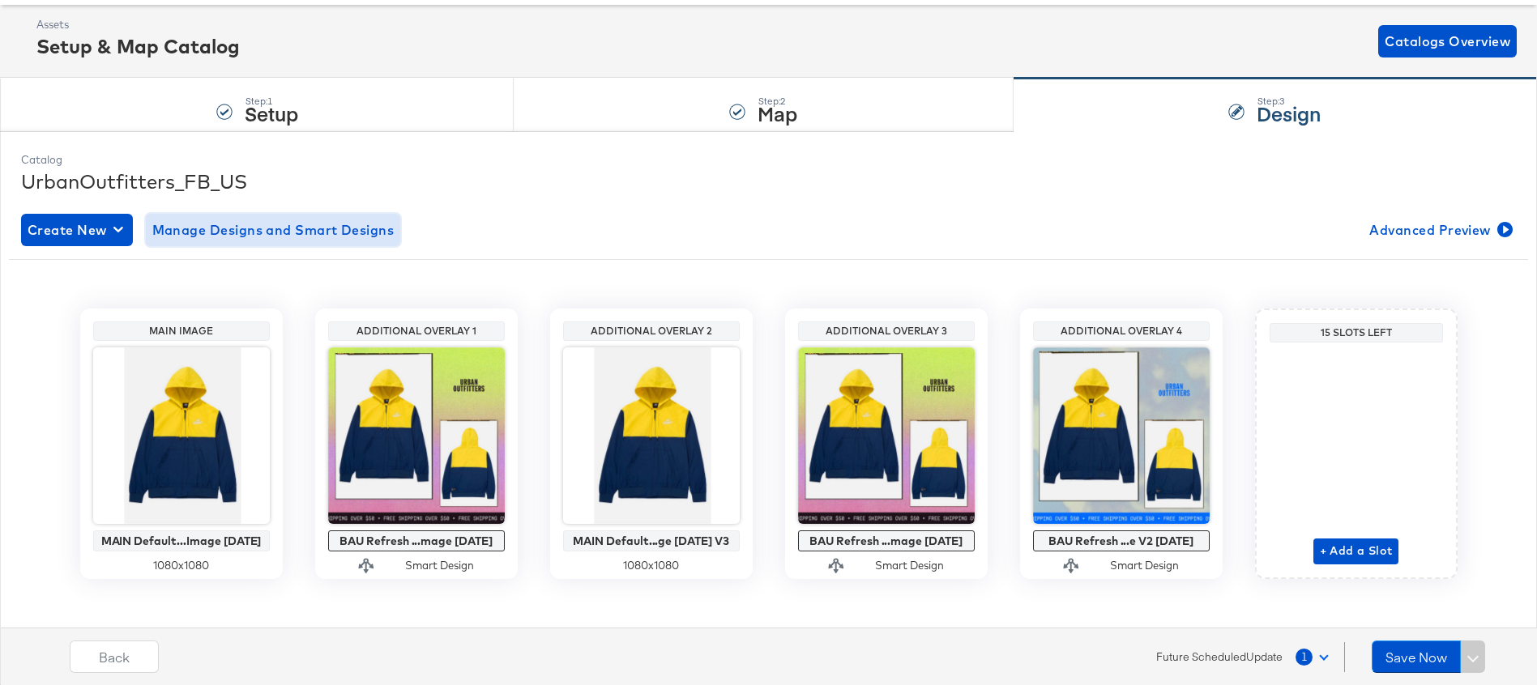
click at [365, 235] on span "Manage Designs and Smart Designs" at bounding box center [273, 230] width 242 height 23
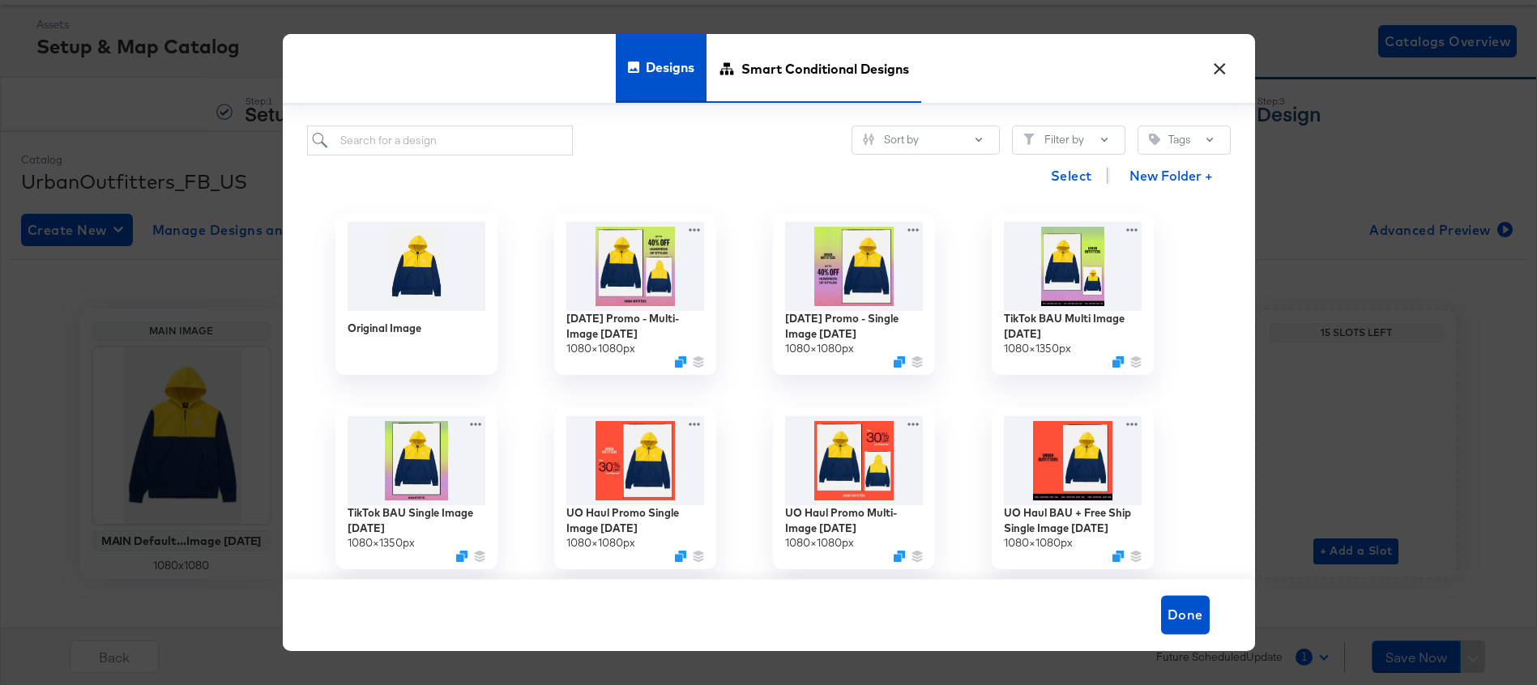
click at [841, 70] on span "Smart Conditional Designs" at bounding box center [825, 68] width 168 height 71
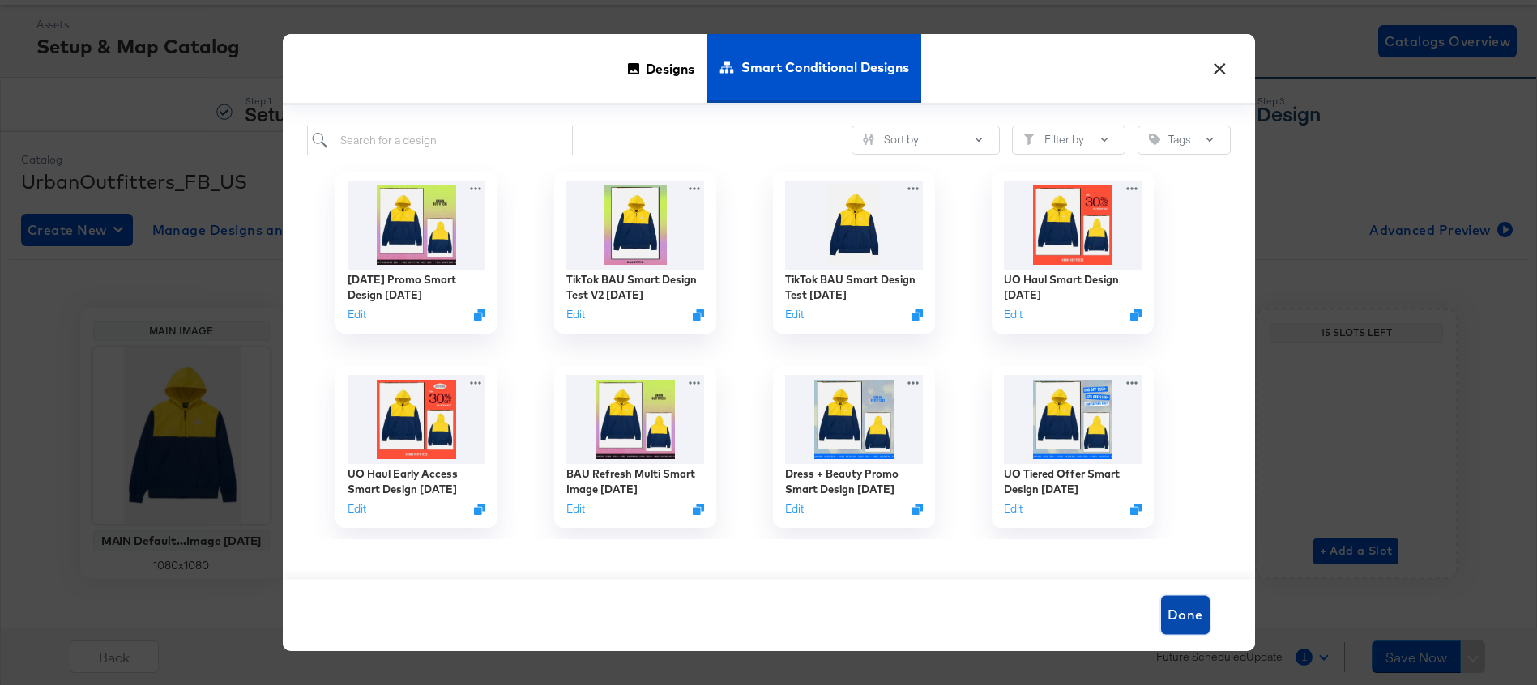
click at [1183, 622] on span "Done" at bounding box center [1185, 615] width 36 height 23
click at [1183, 622] on div "Back Future Scheduled Update 1 Save Now" at bounding box center [781, 651] width 1537 height 70
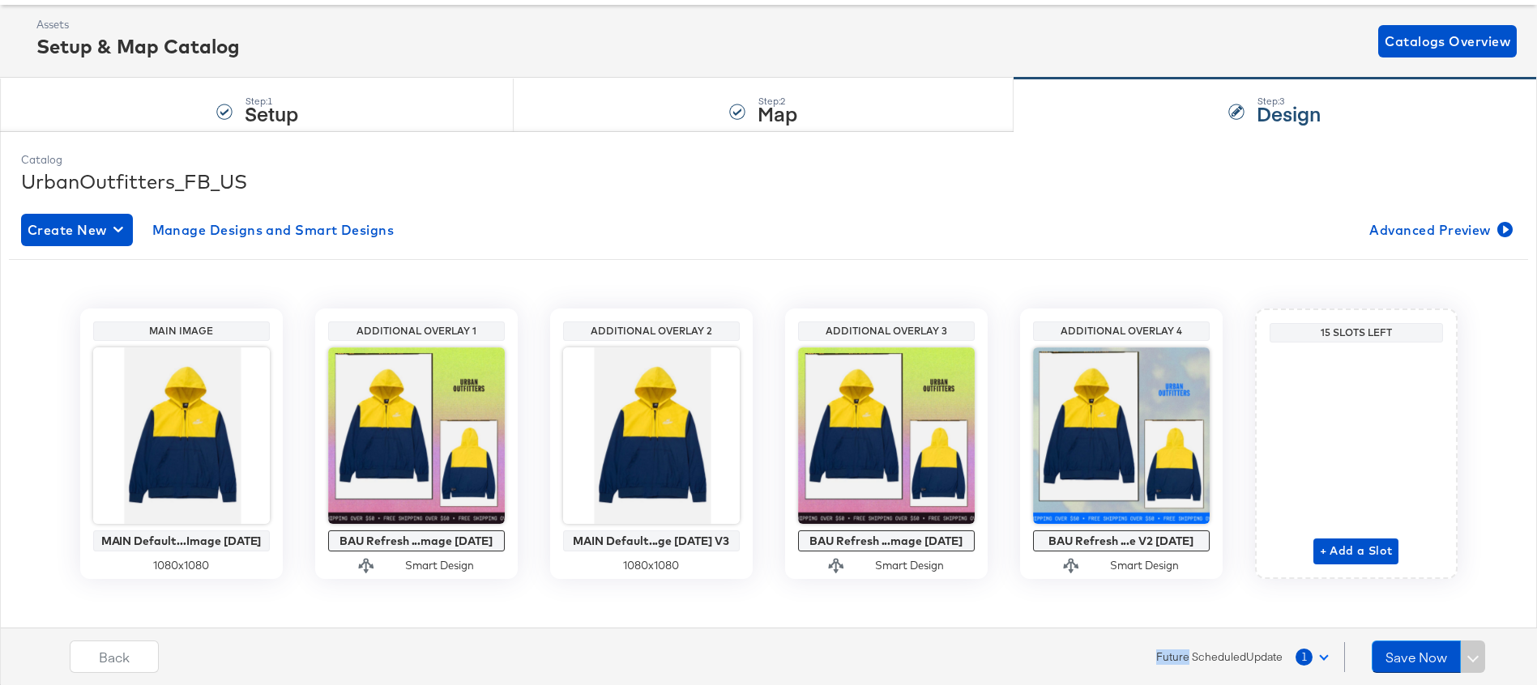
click at [1314, 659] on button "1" at bounding box center [1314, 656] width 41 height 29
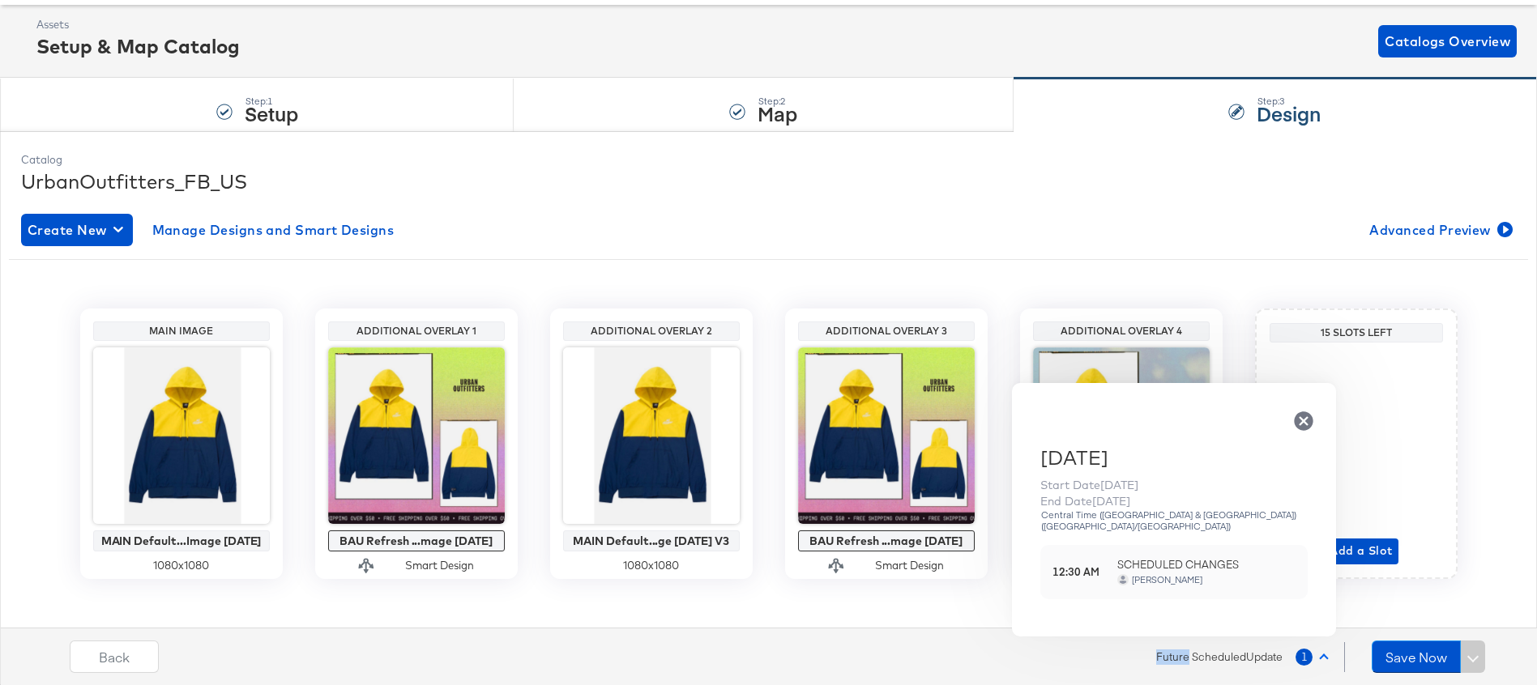
click at [1310, 419] on icon "button" at bounding box center [1303, 420] width 19 height 19
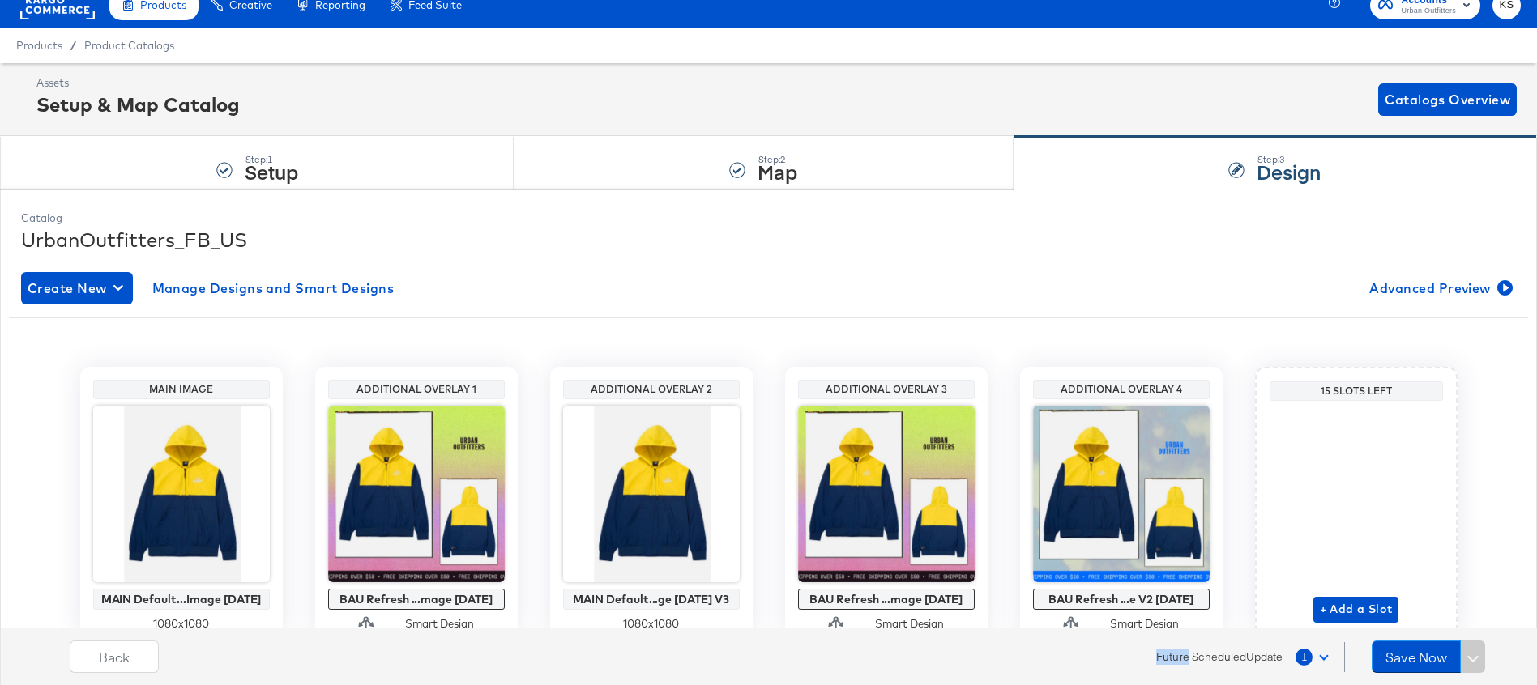
scroll to position [0, 0]
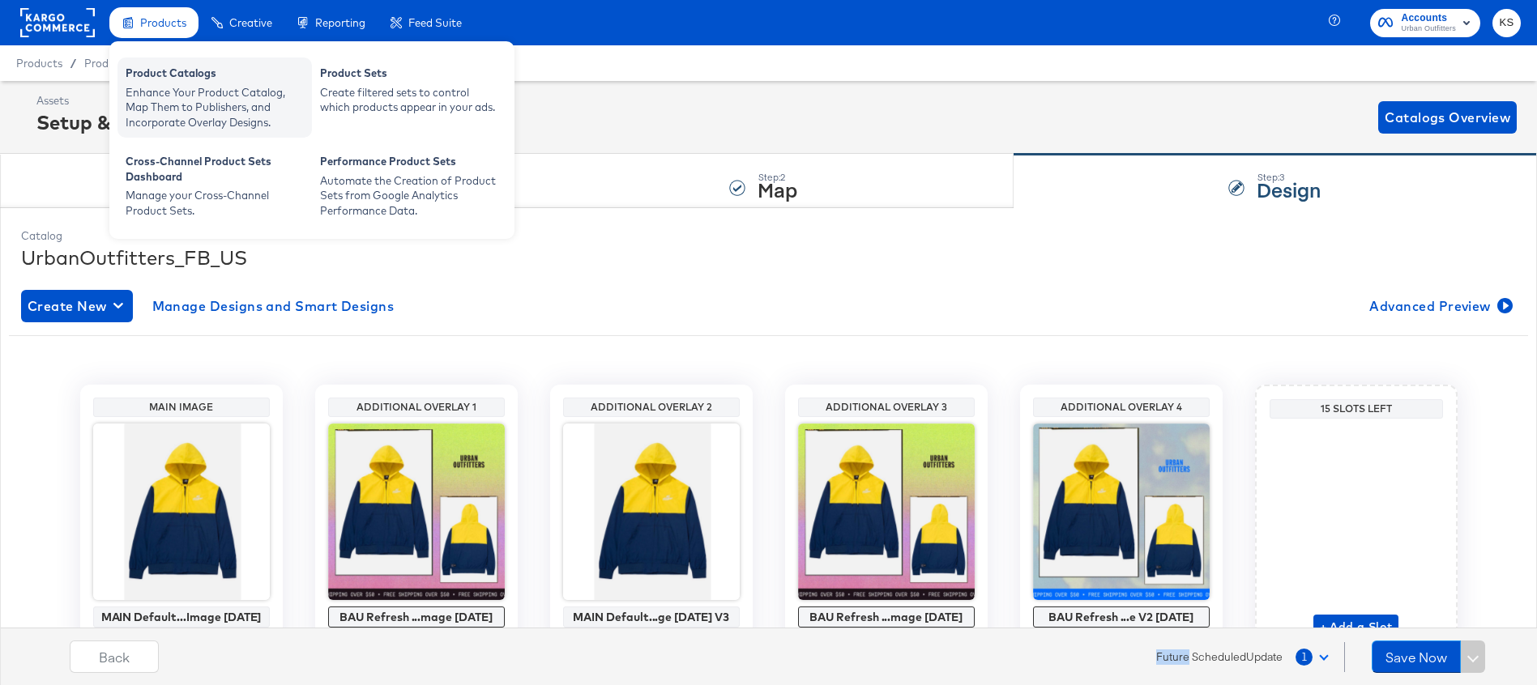
click at [183, 88] on div "Enhance Your Product Catalog, Map Them to Publishers, and Incorporate Overlay D…" at bounding box center [215, 107] width 178 height 45
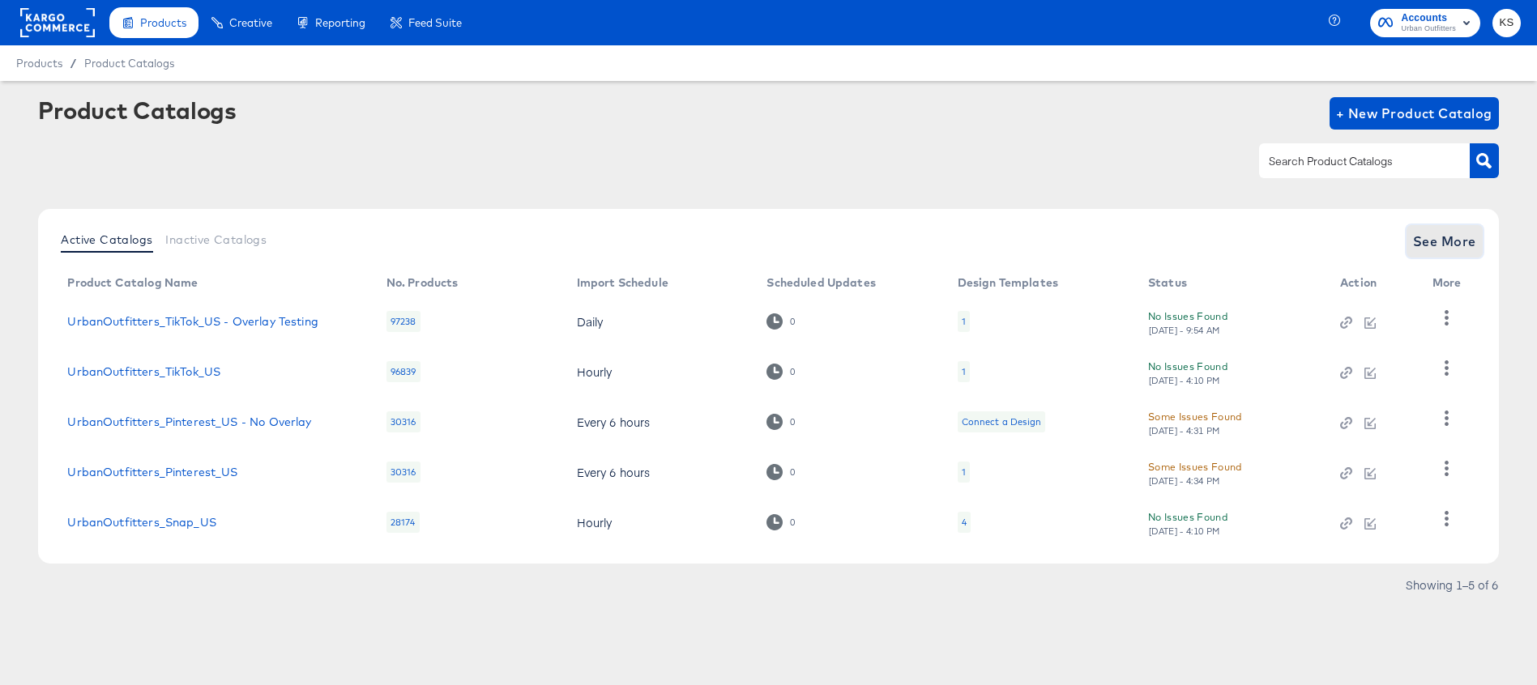
click at [1429, 234] on span "See More" at bounding box center [1444, 241] width 63 height 23
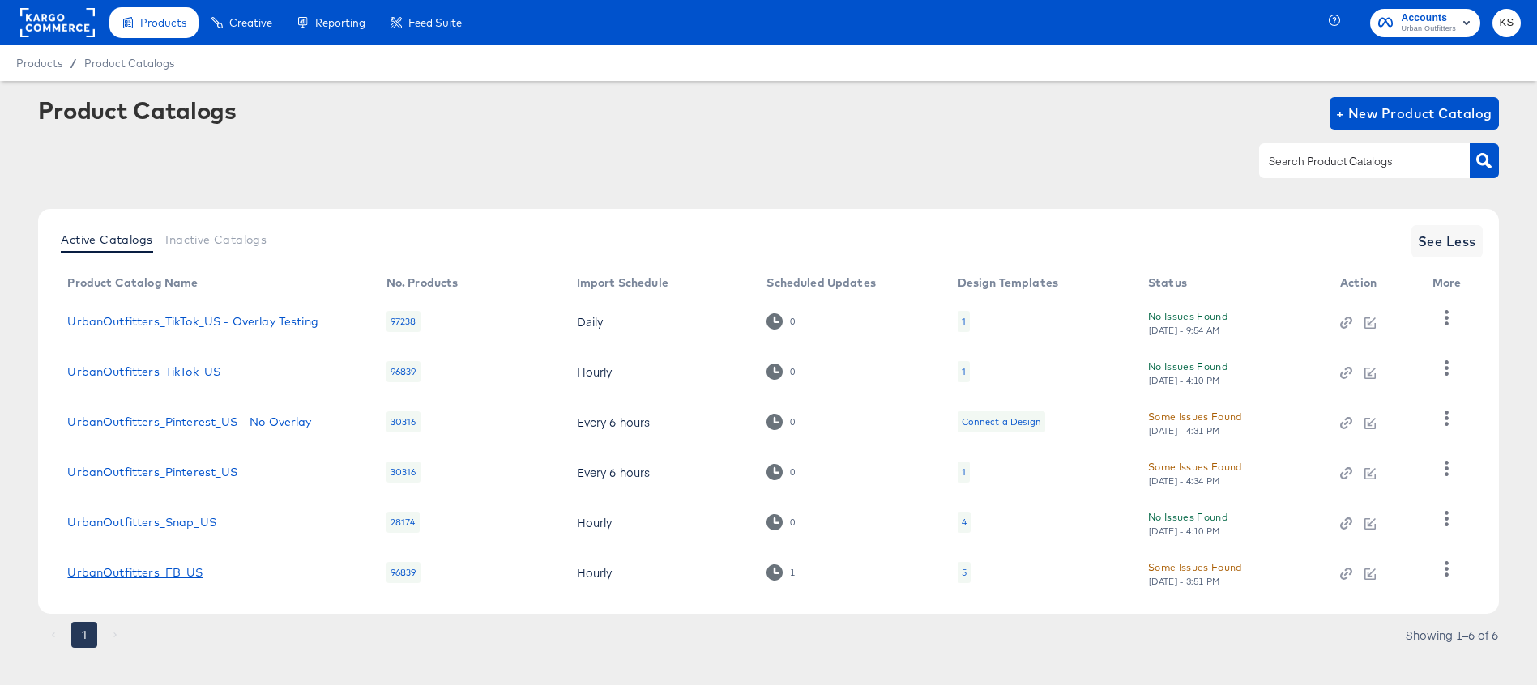
click at [169, 572] on link "UrbanOutfitters_FB_US" at bounding box center [134, 572] width 135 height 13
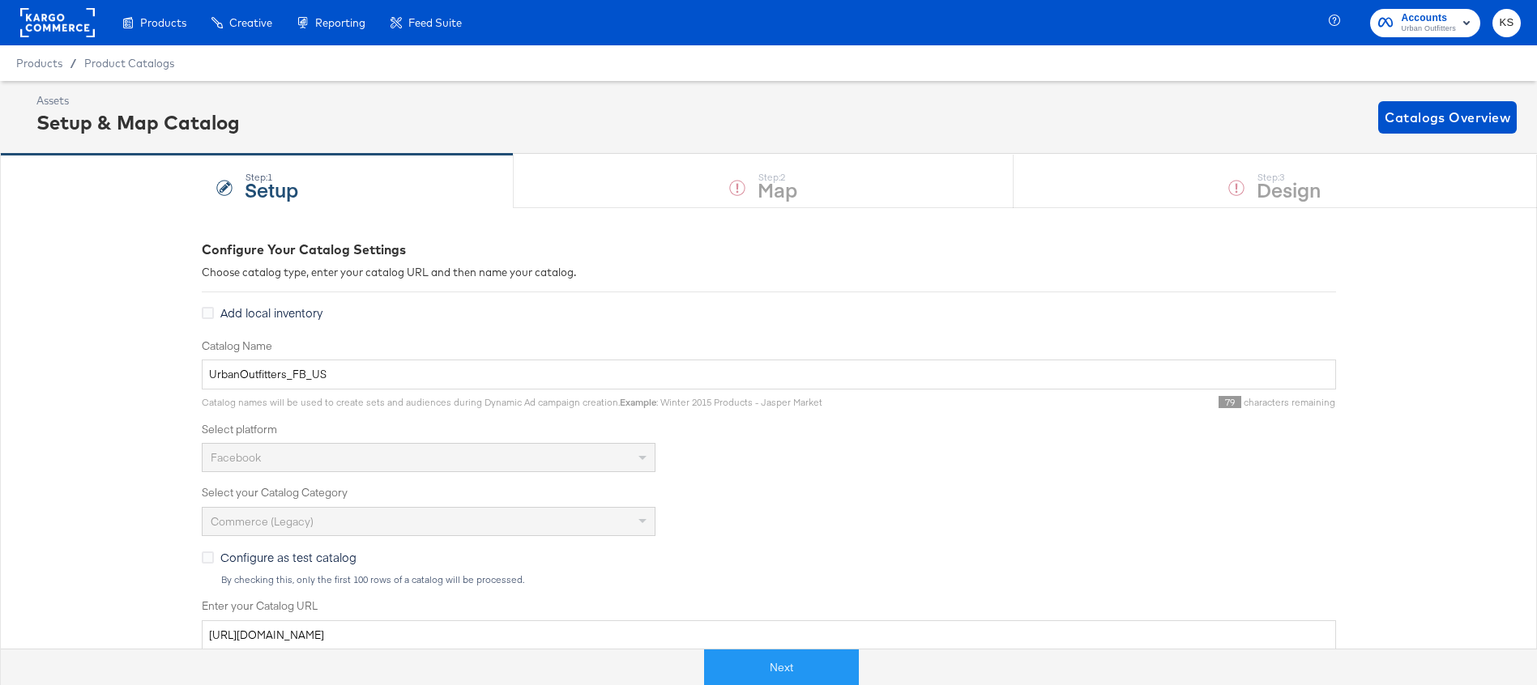
click at [744, 675] on button "Next" at bounding box center [781, 668] width 155 height 36
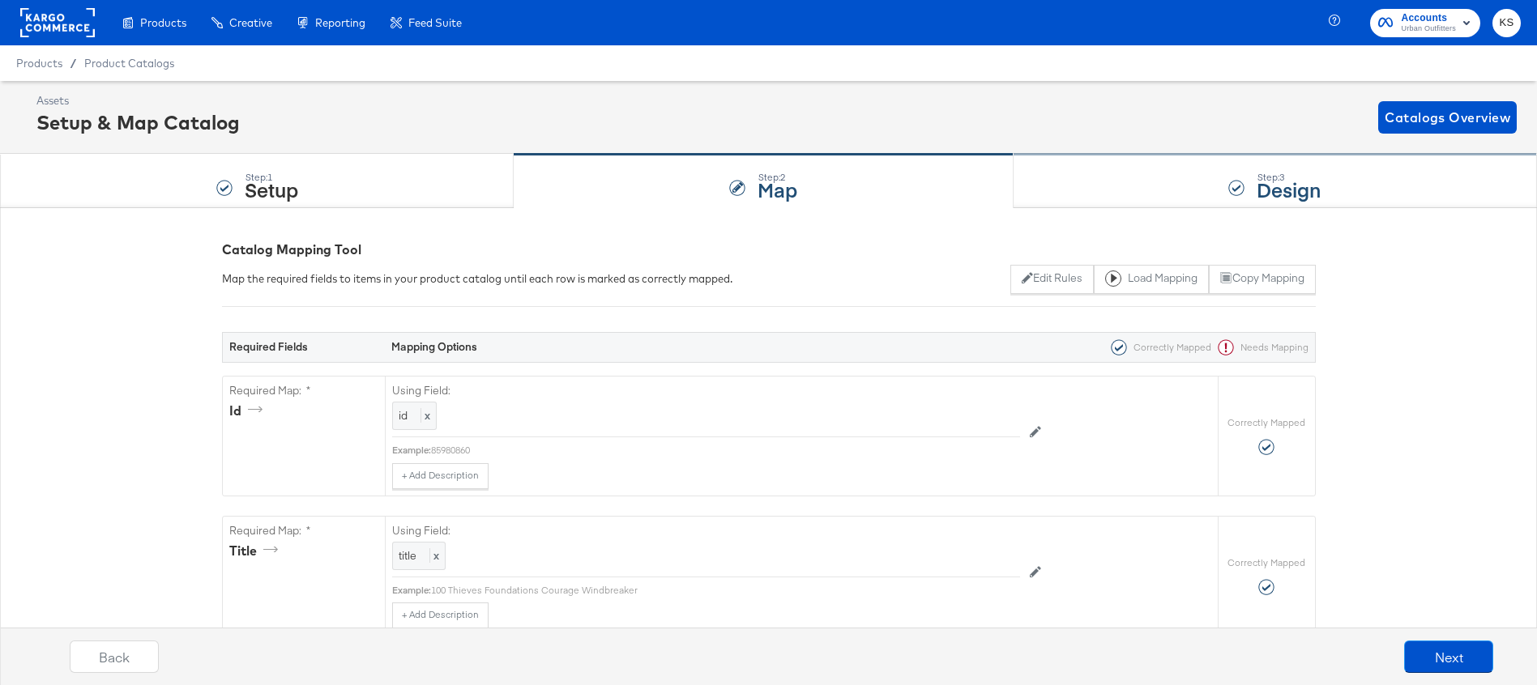
click at [1115, 156] on div "Step: 3 Design" at bounding box center [1274, 181] width 523 height 53
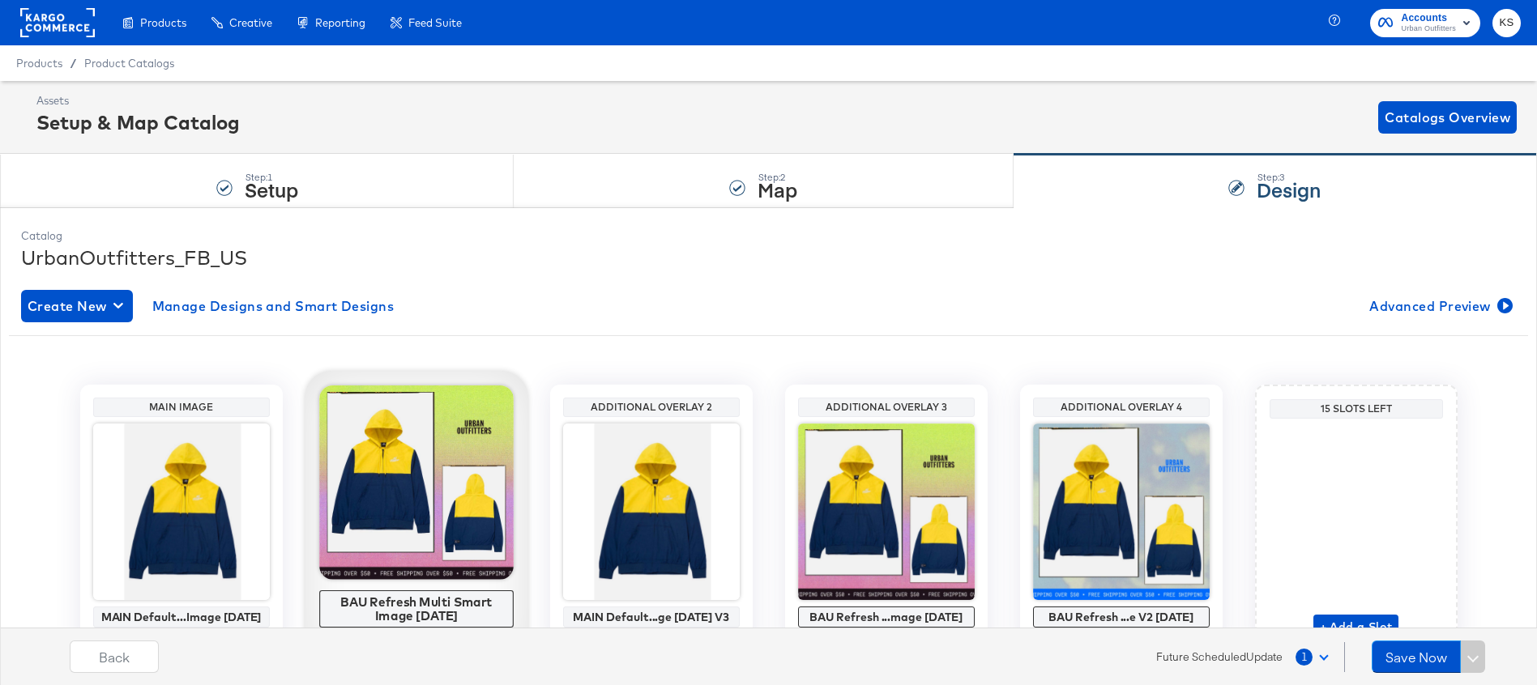
scroll to position [19, 0]
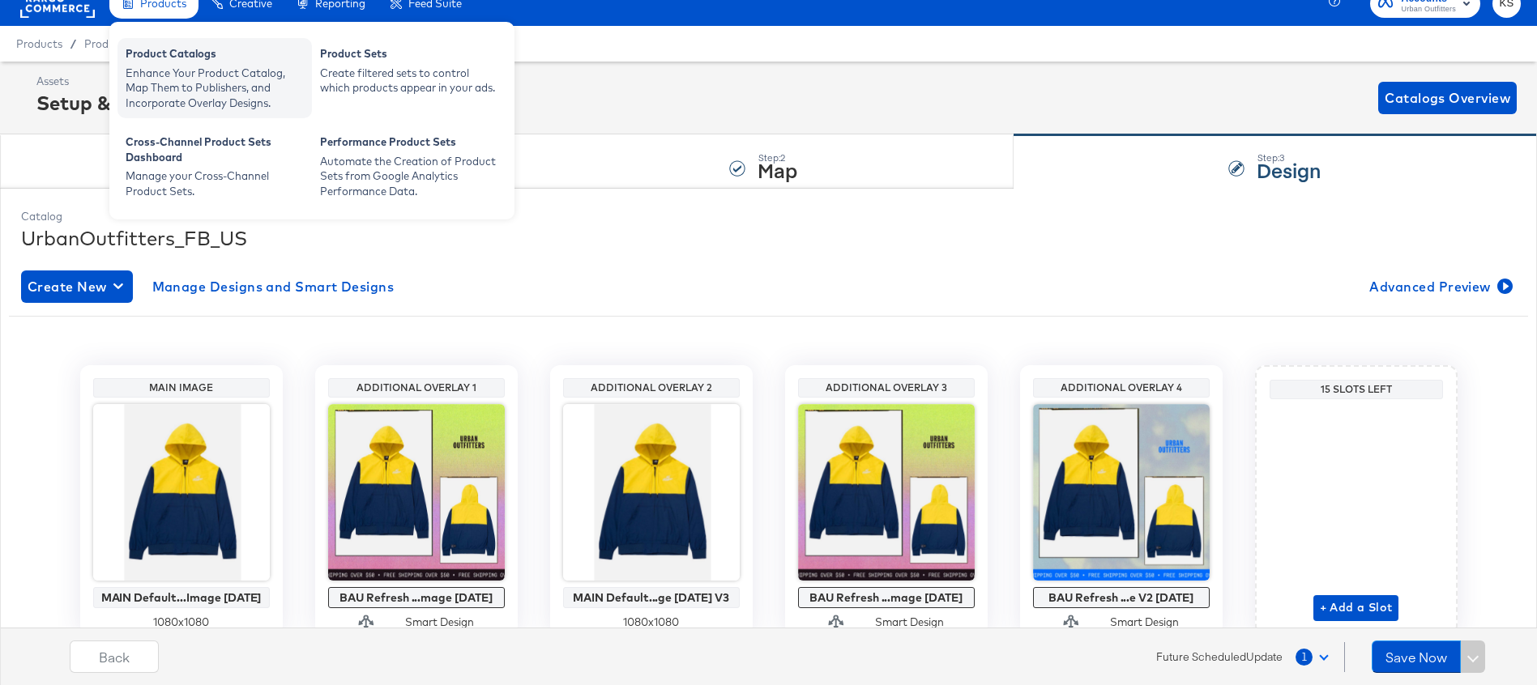
click at [156, 45] on div "Product Catalogs Enhance Your Product Catalog, Map Them to Publishers, and Inco…" at bounding box center [214, 78] width 194 height 80
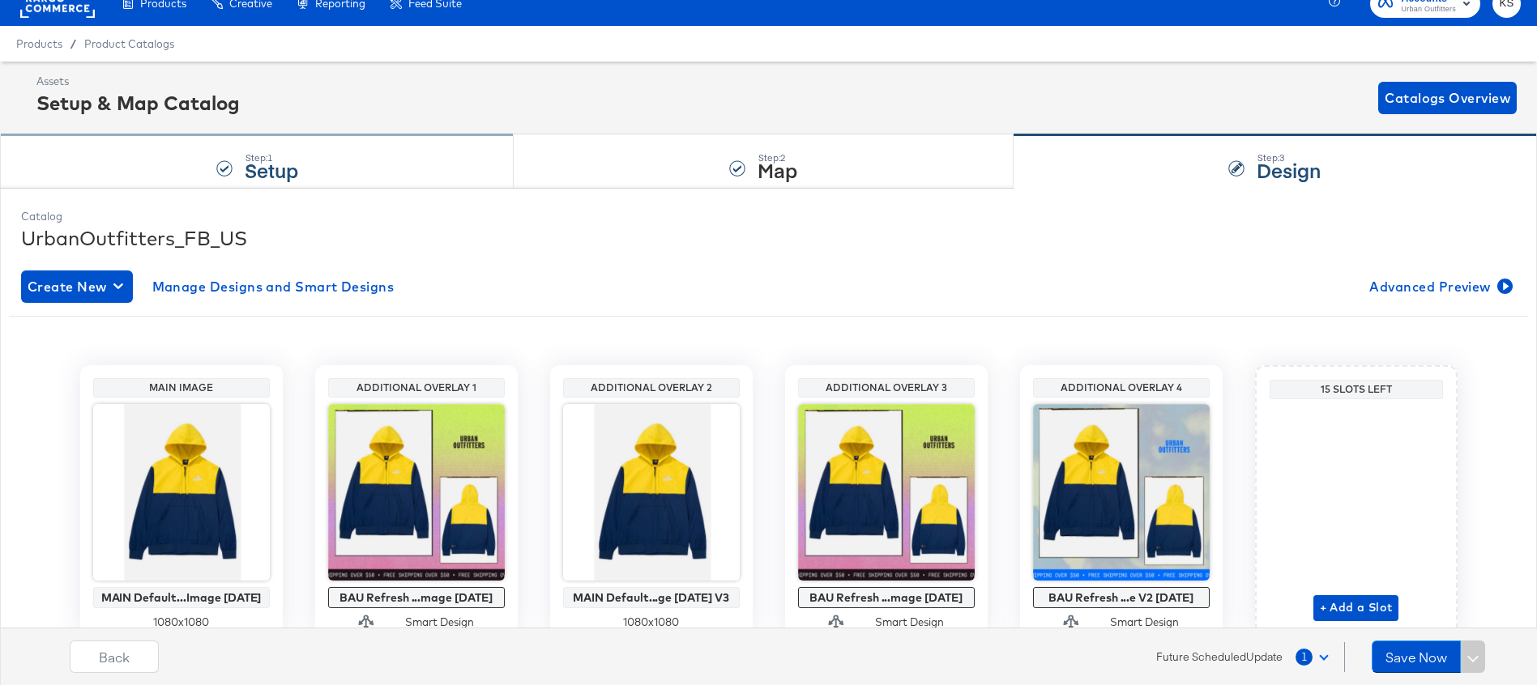
scroll to position [0, 0]
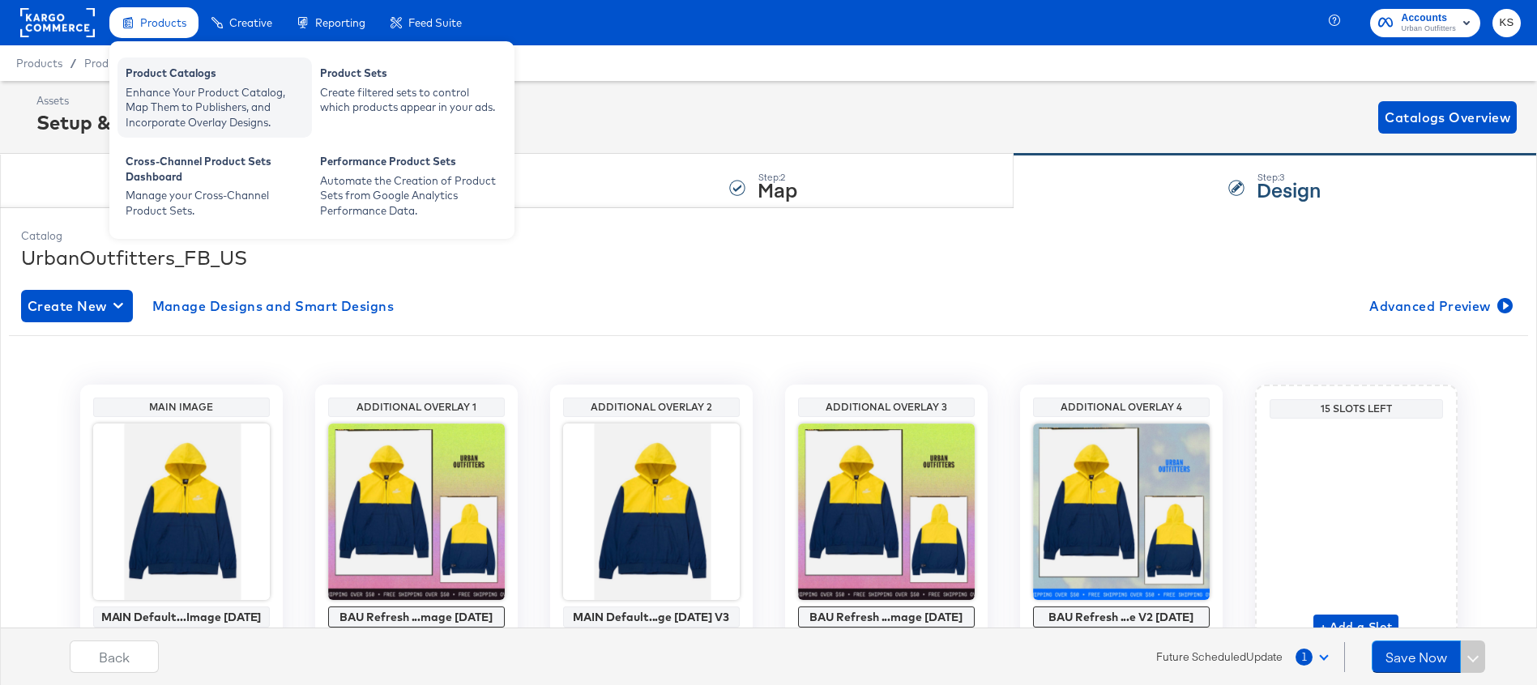
click at [170, 79] on div "Product Catalogs" at bounding box center [215, 75] width 178 height 19
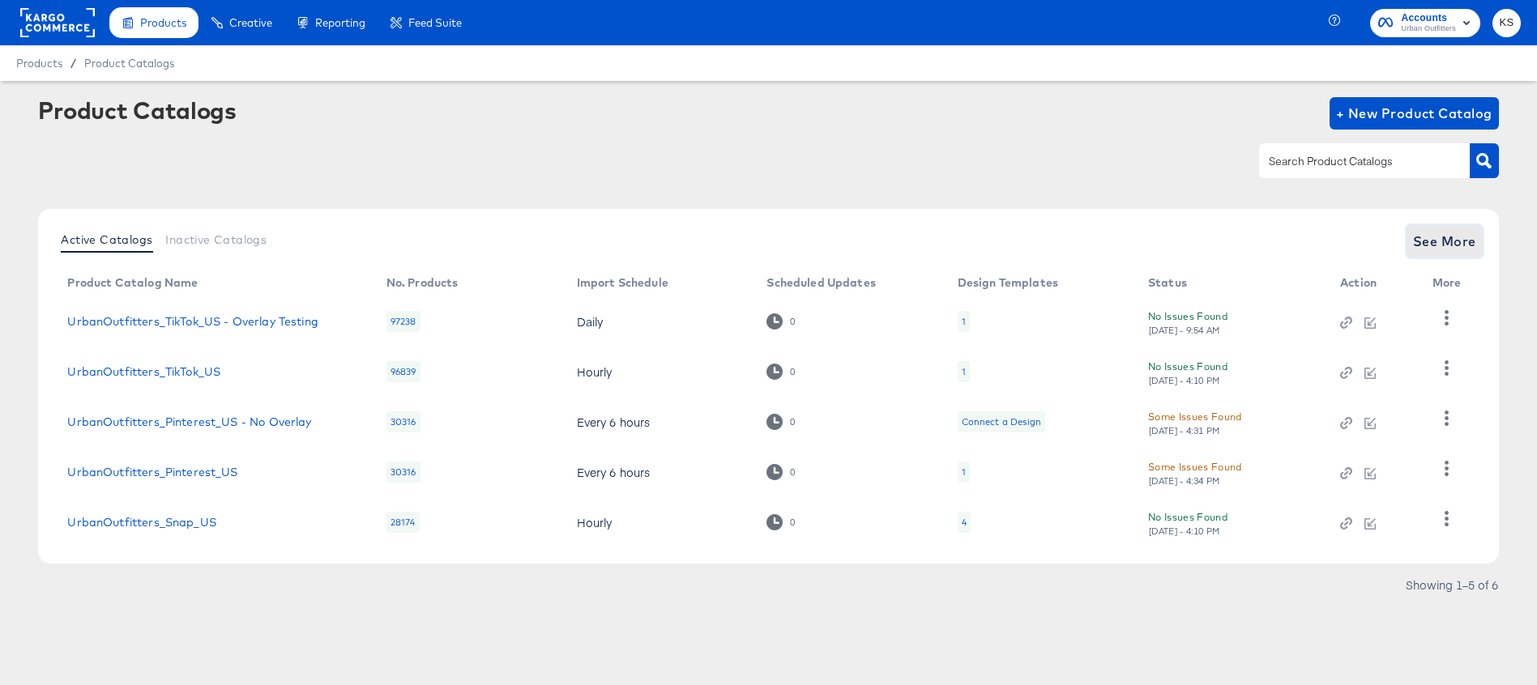
click at [1448, 244] on span "See More" at bounding box center [1444, 241] width 63 height 23
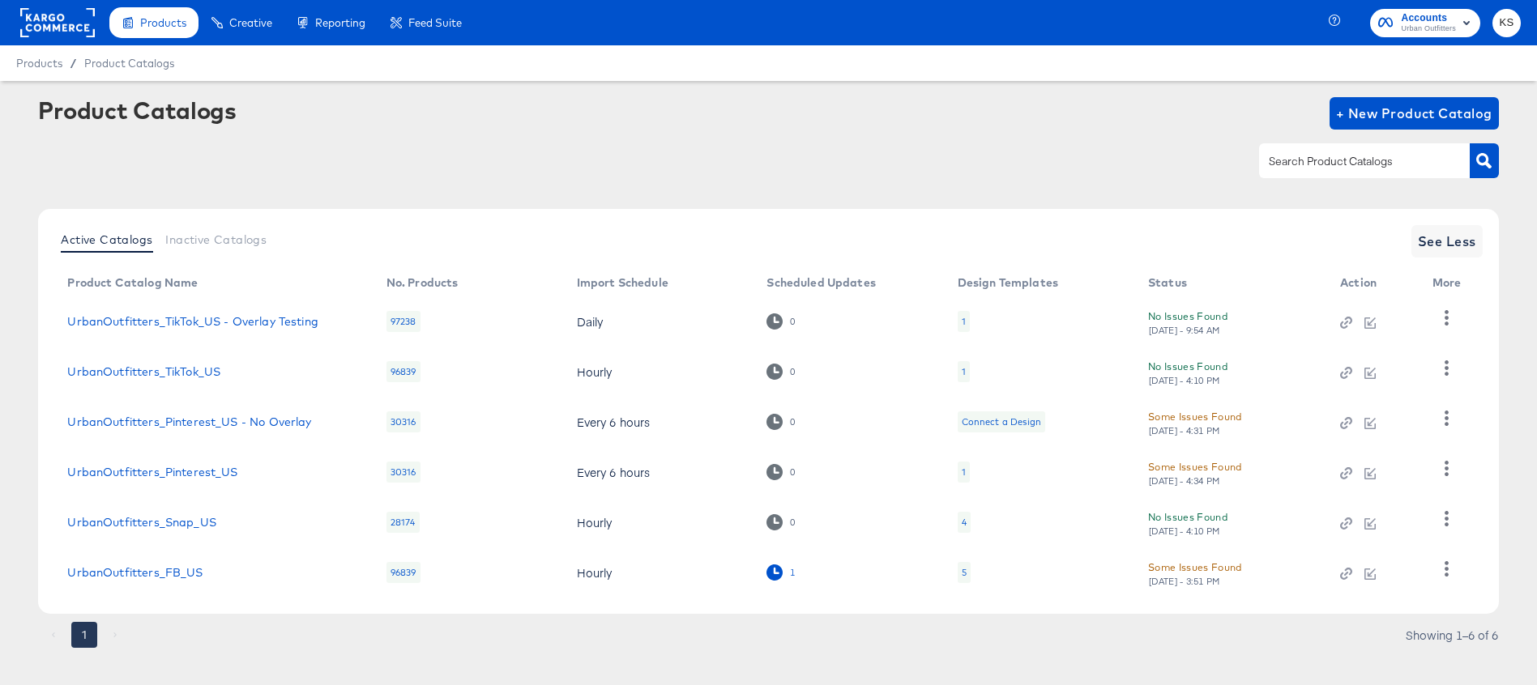
click at [778, 576] on icon at bounding box center [773, 572] width 15 height 15
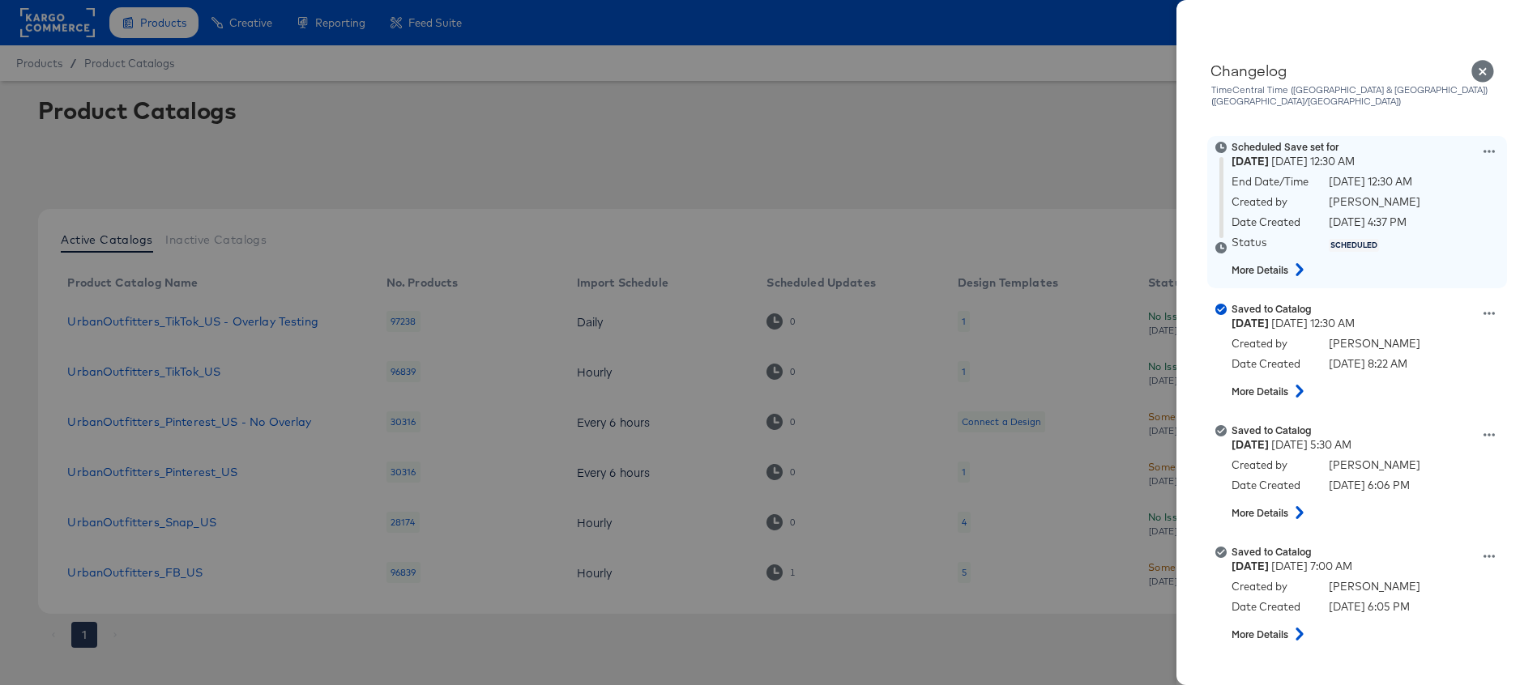
click at [1297, 263] on icon at bounding box center [1299, 269] width 19 height 13
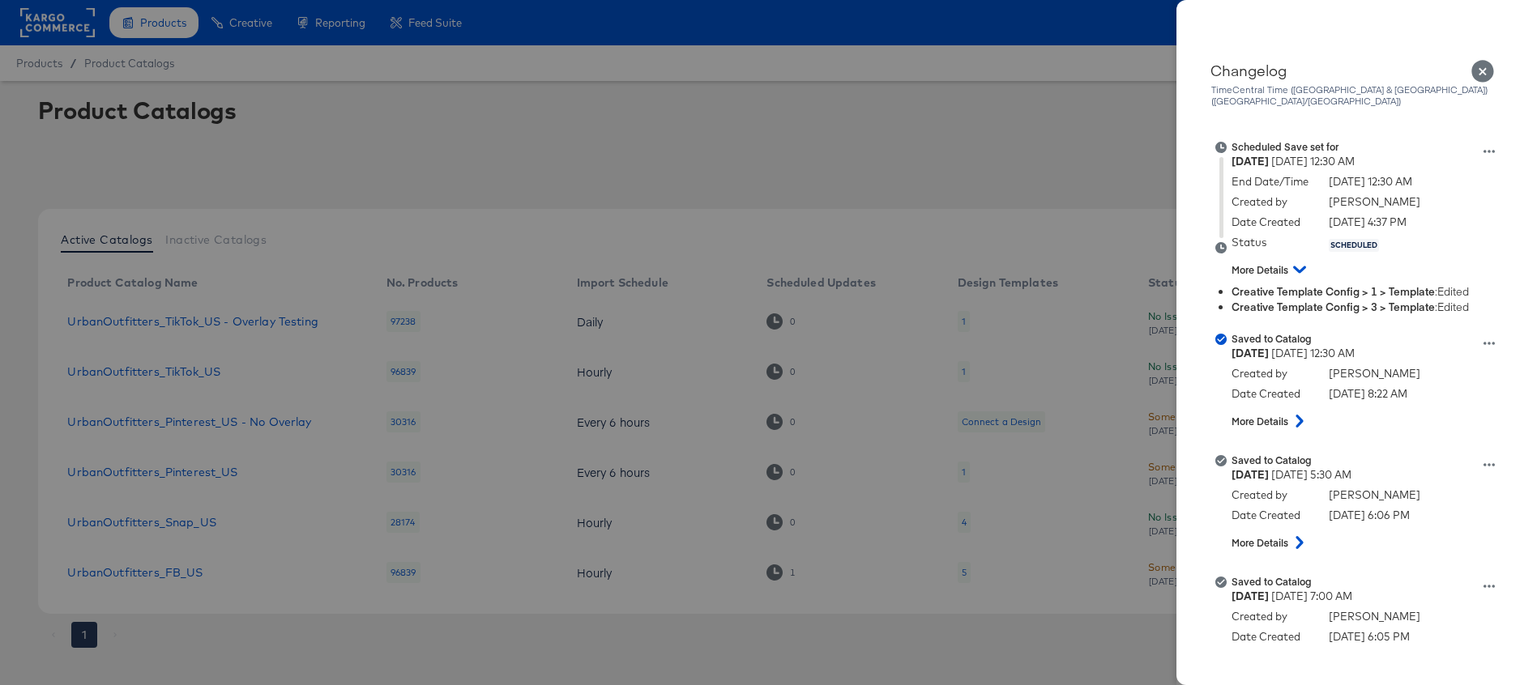
click at [1482, 74] on icon "Close" at bounding box center [1482, 71] width 23 height 23
